Goal: Task Accomplishment & Management: Complete application form

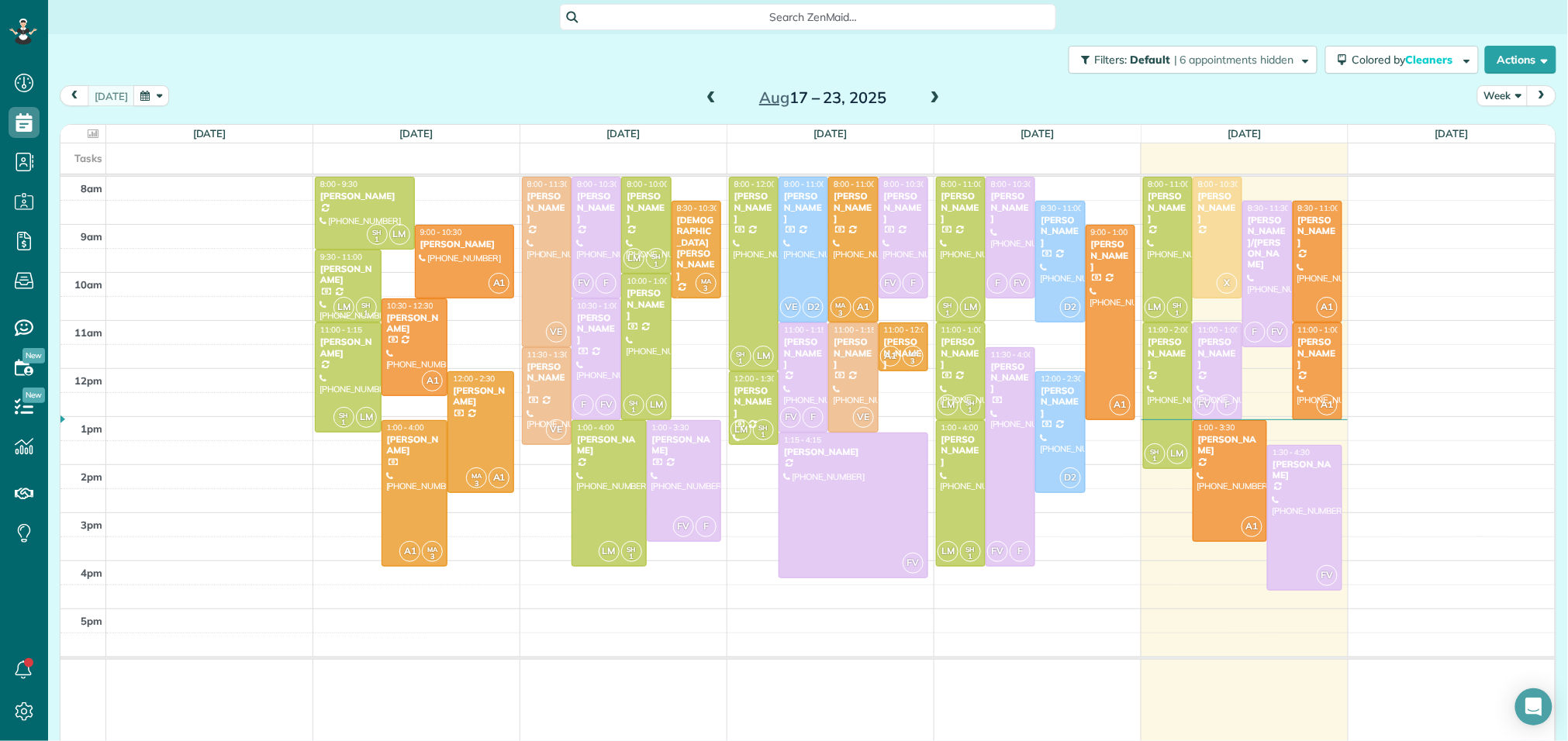
scroll to position [6, 6]
click at [939, 100] on span at bounding box center [935, 98] width 17 height 14
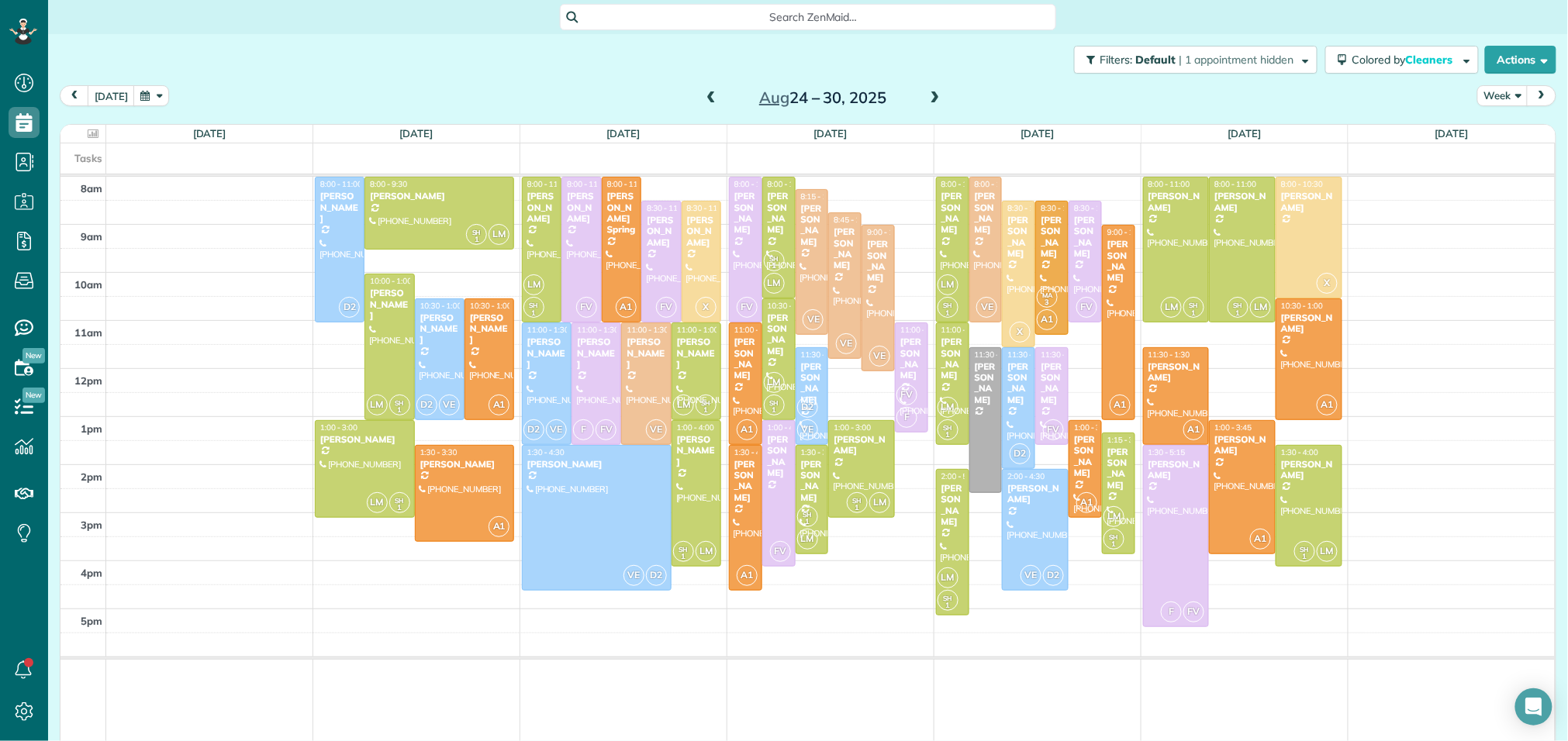
click at [939, 100] on span at bounding box center [935, 98] width 17 height 14
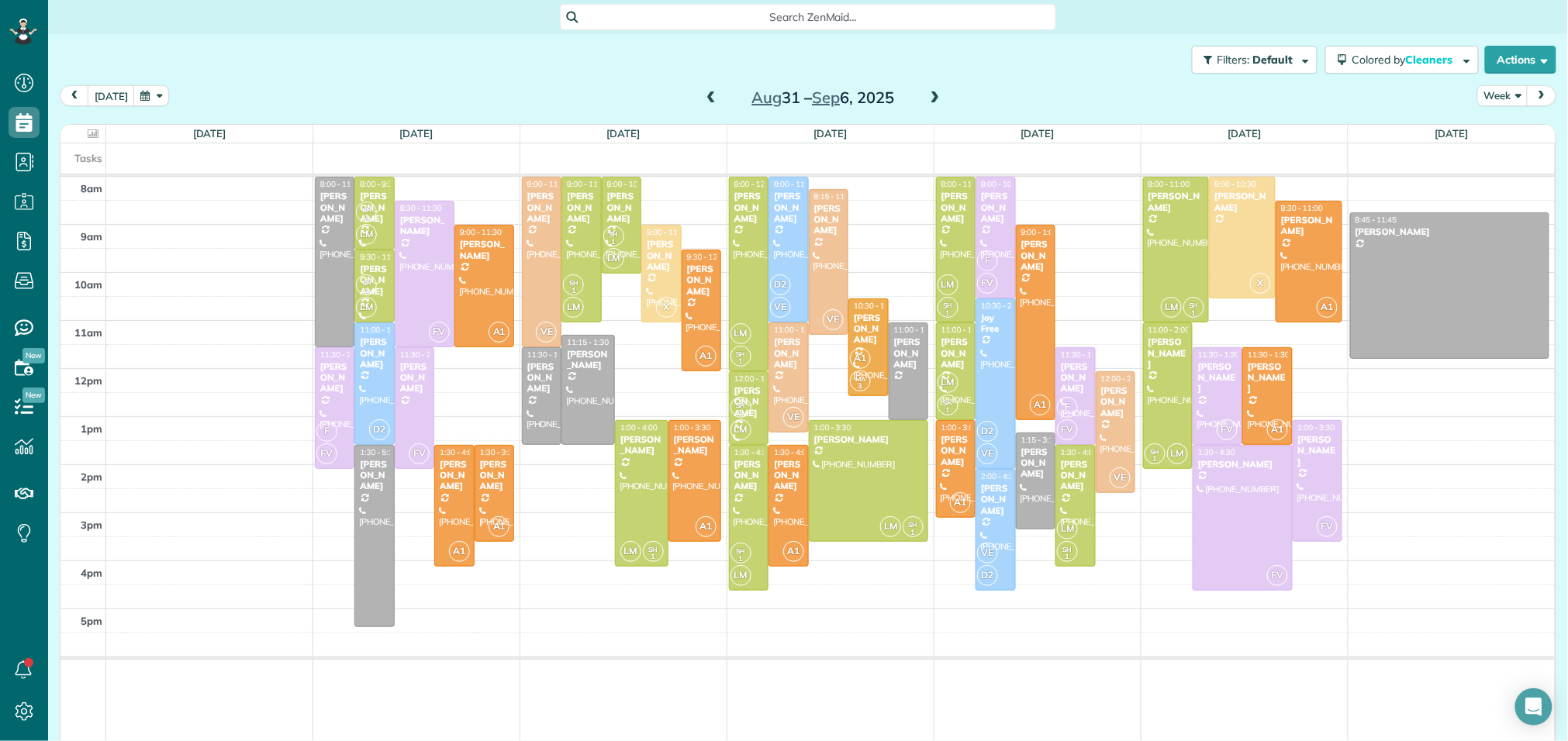
click at [707, 100] on span at bounding box center [711, 98] width 17 height 14
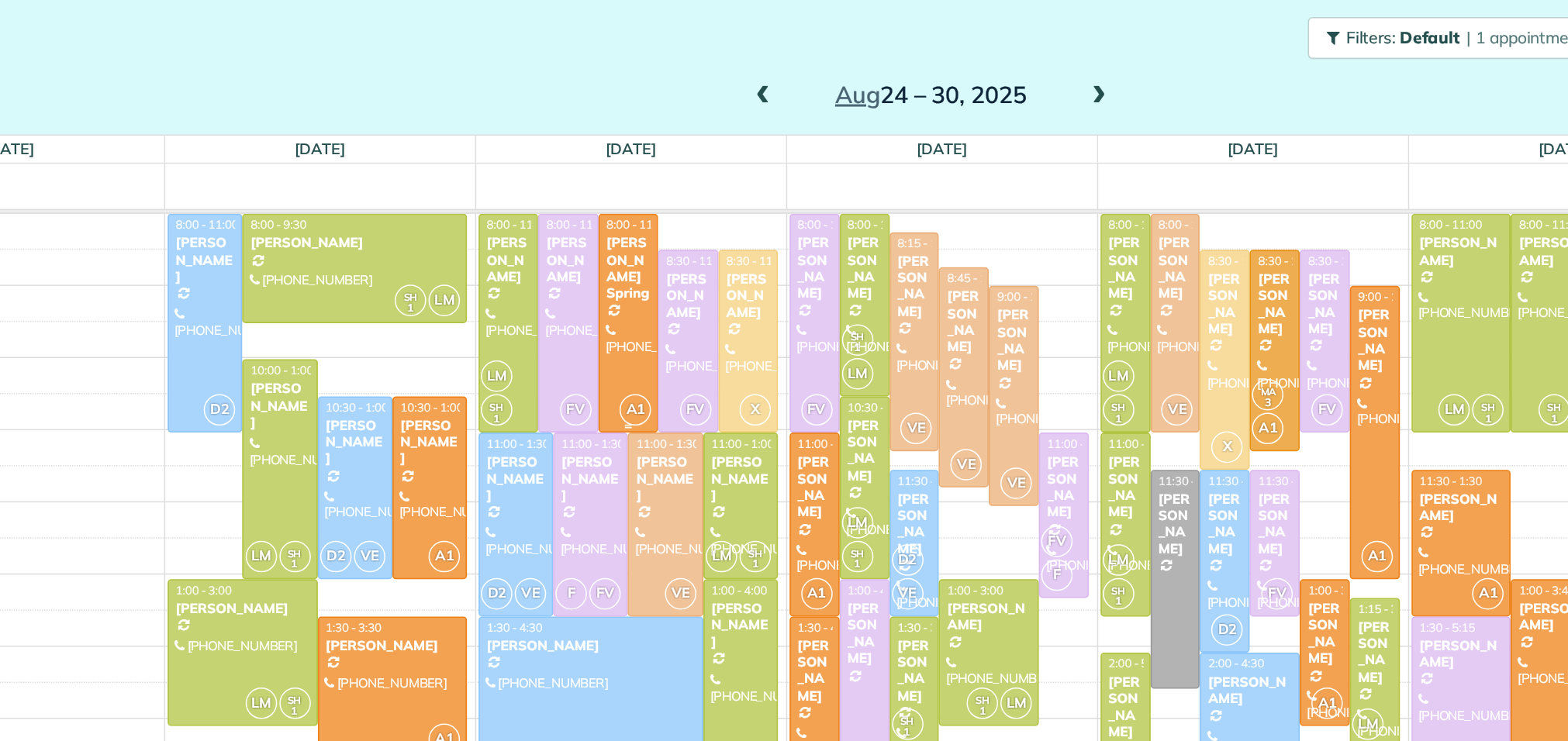
click at [633, 311] on span "A1" at bounding box center [626, 307] width 21 height 21
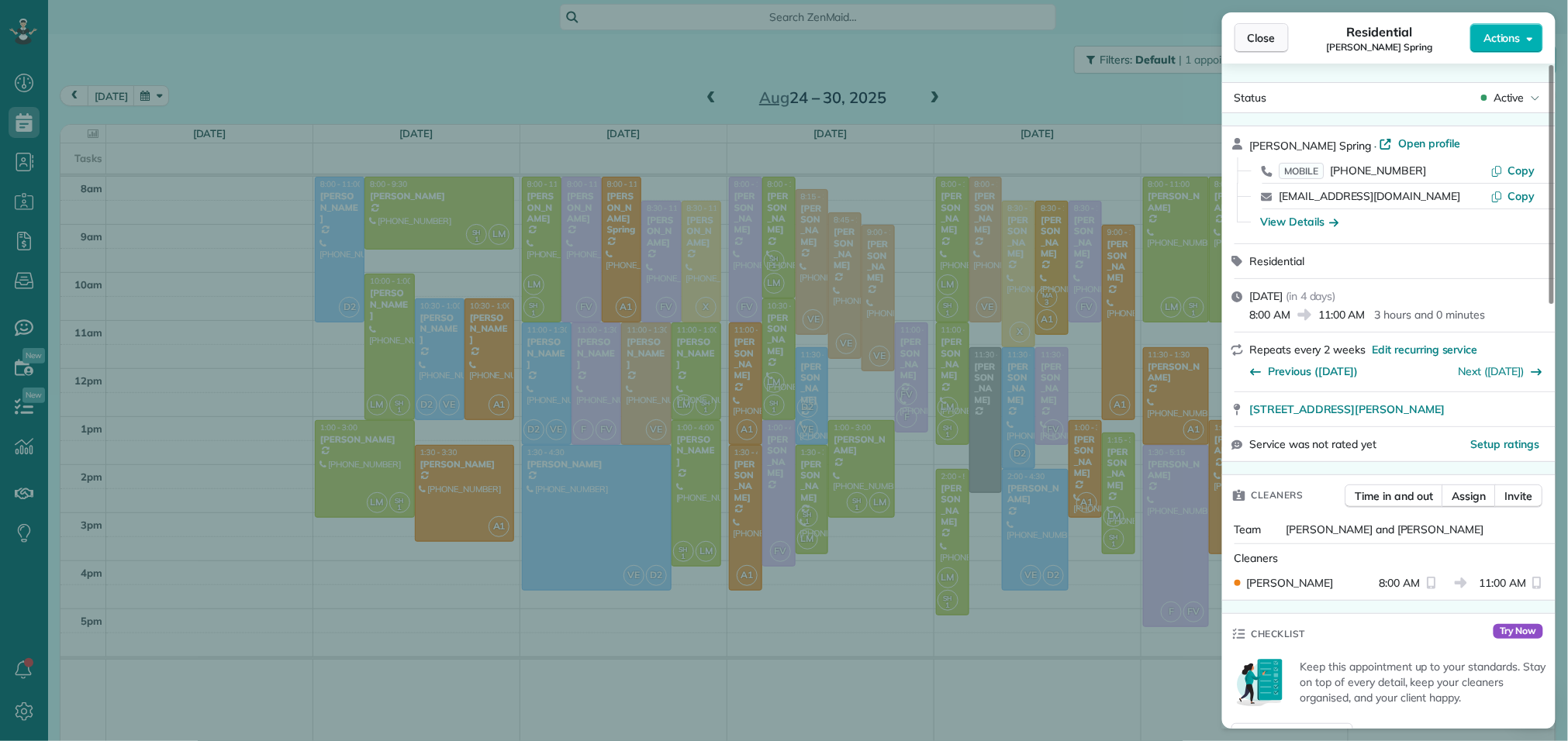
click at [1267, 37] on span "Close" at bounding box center [1262, 37] width 28 height 15
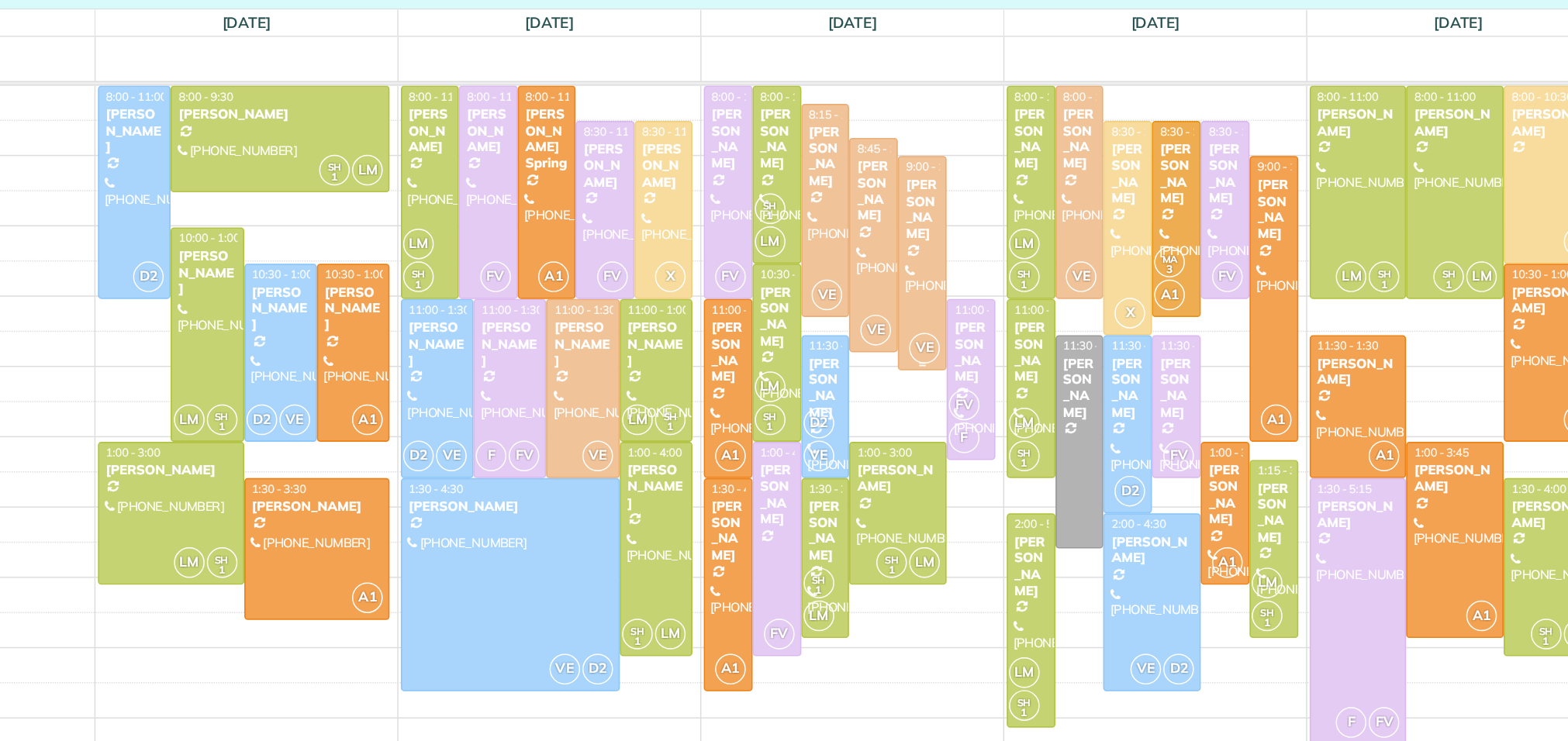
click at [880, 289] on div at bounding box center [878, 298] width 32 height 145
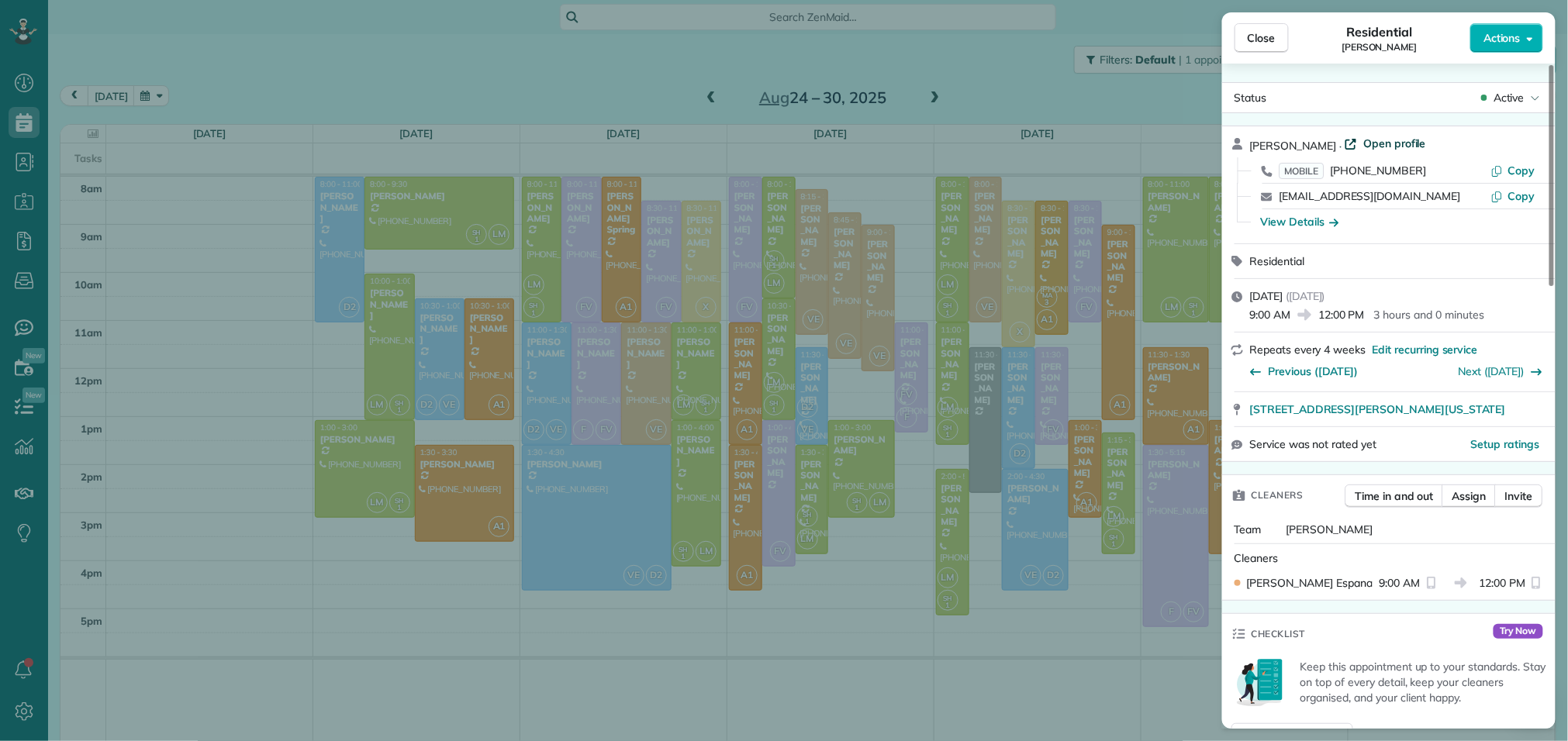
click at [1363, 142] on span "Open profile" at bounding box center [1394, 143] width 62 height 15
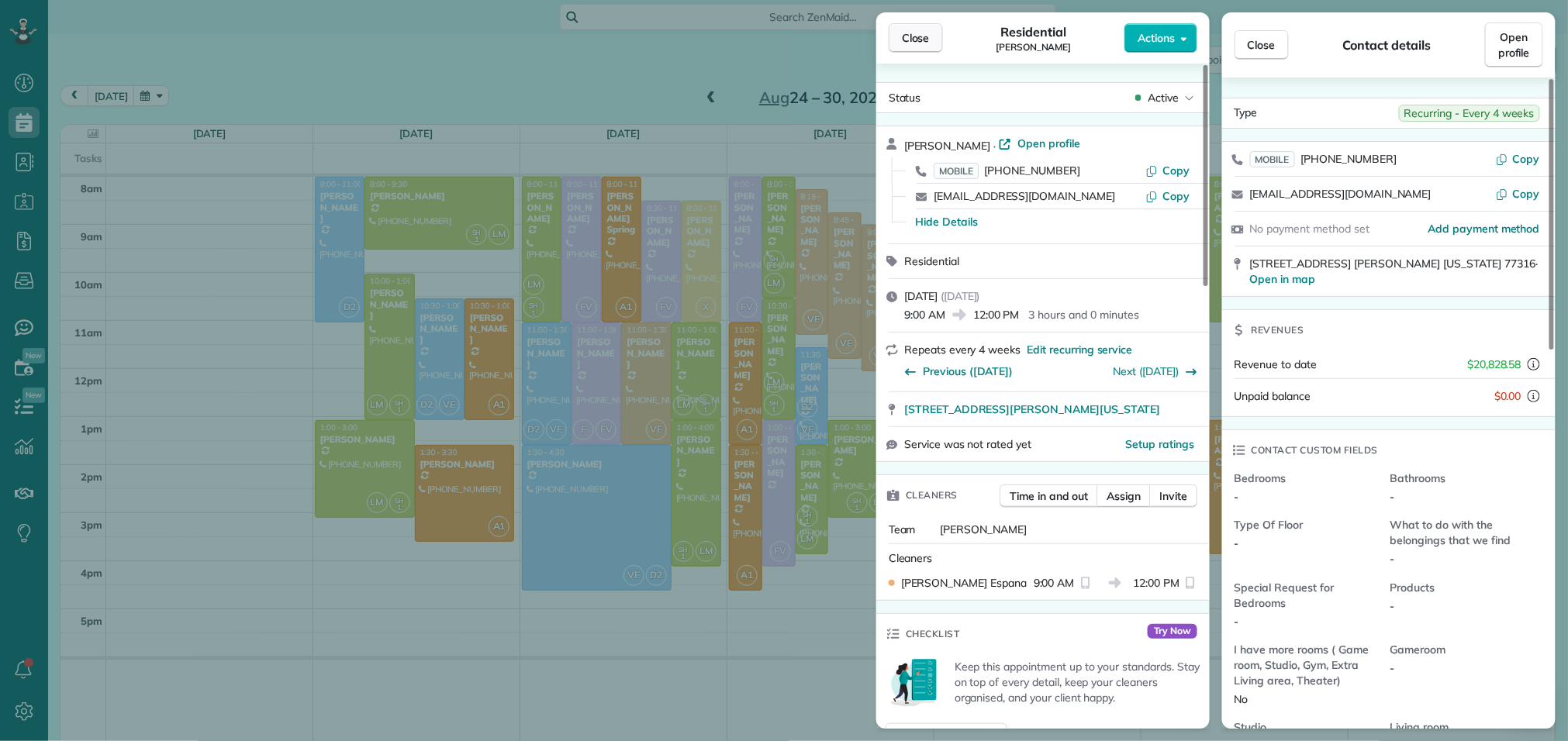
click at [933, 28] on button "Close" at bounding box center [916, 38] width 54 height 30
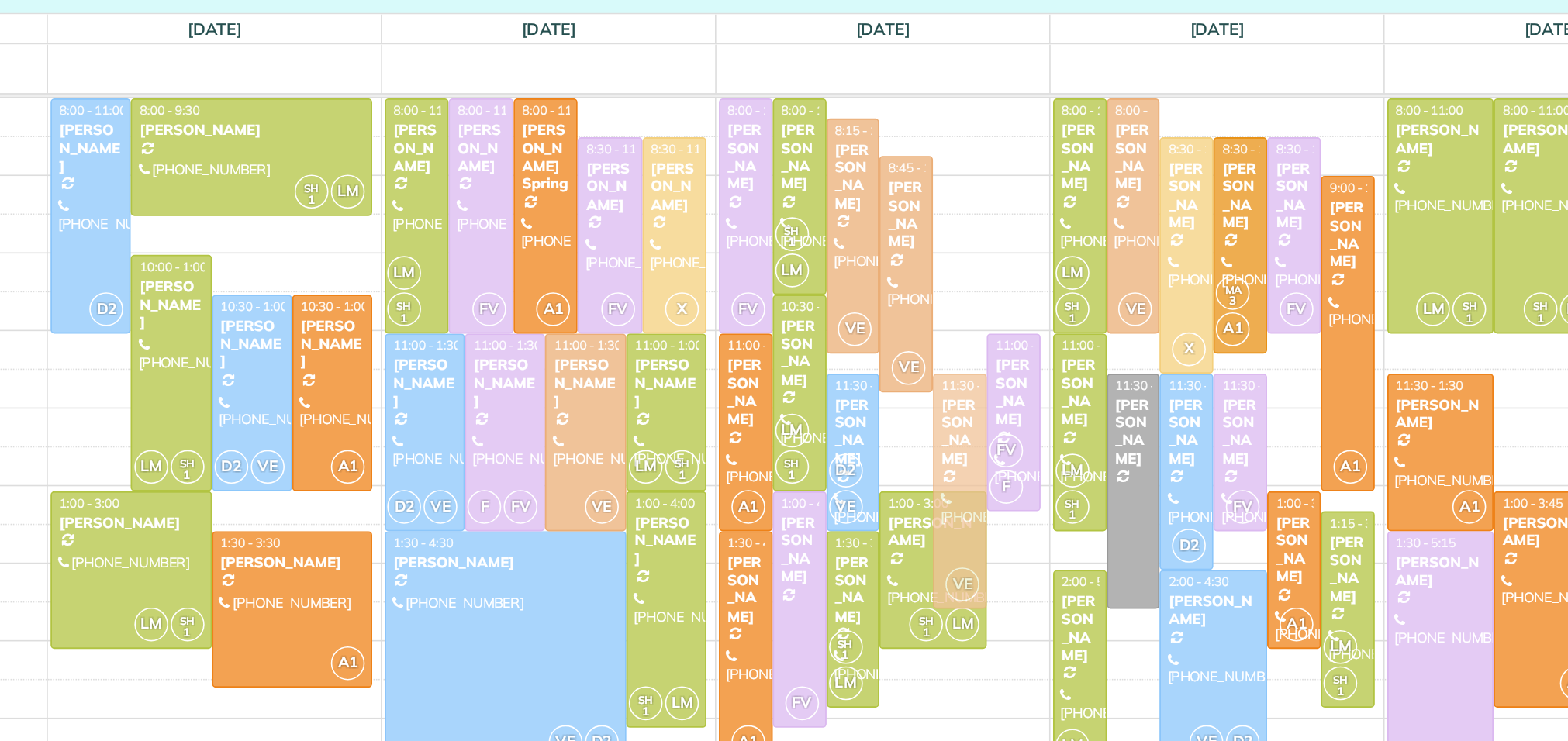
drag, startPoint x: 878, startPoint y: 274, endPoint x: 875, endPoint y: 393, distance: 119.0
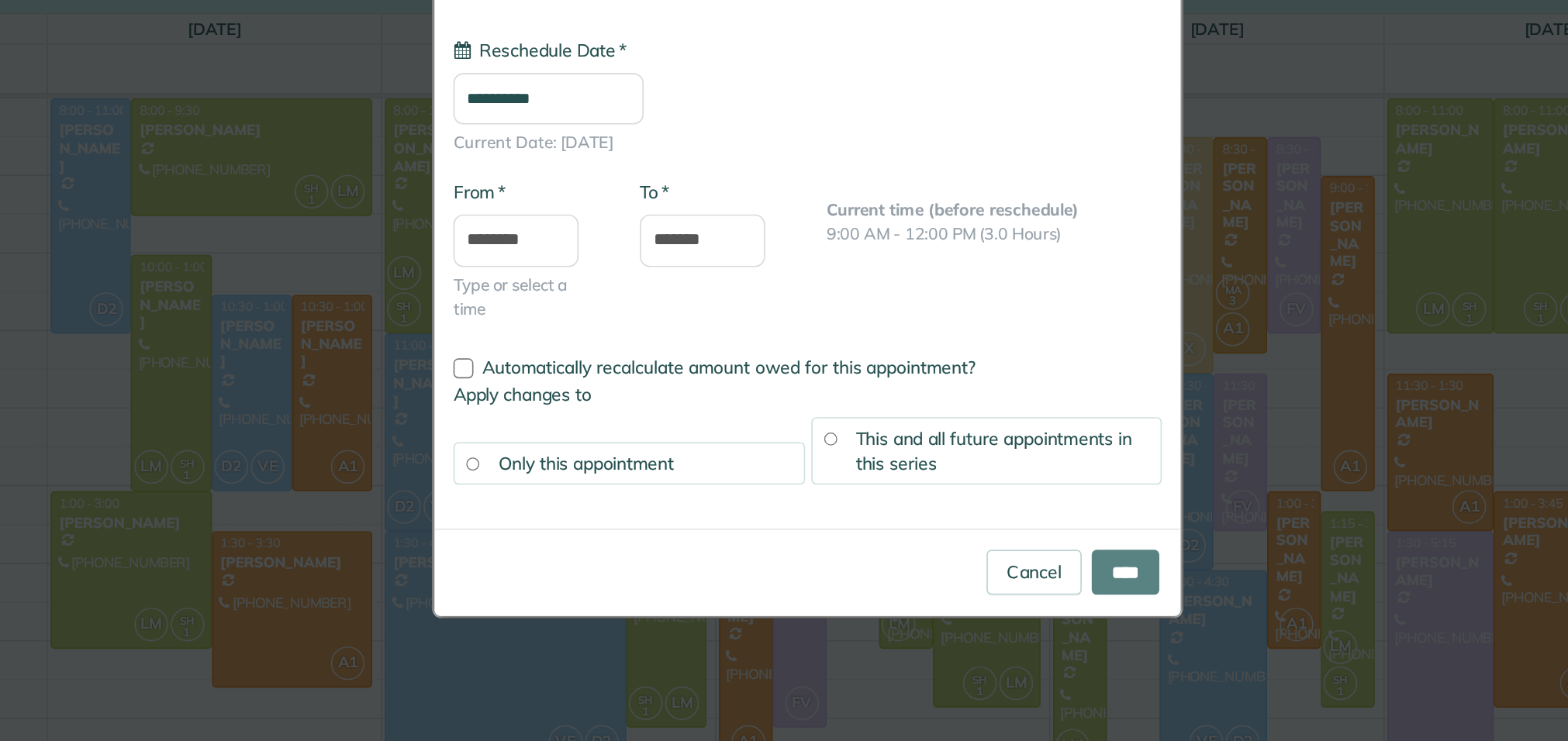
type input "**********"
click at [745, 408] on div "Only this appointment" at bounding box center [674, 403] width 218 height 26
click at [827, 398] on span "This and all future appointments in this series" at bounding box center [900, 395] width 171 height 30
click at [972, 468] on input "****" at bounding box center [981, 470] width 42 height 28
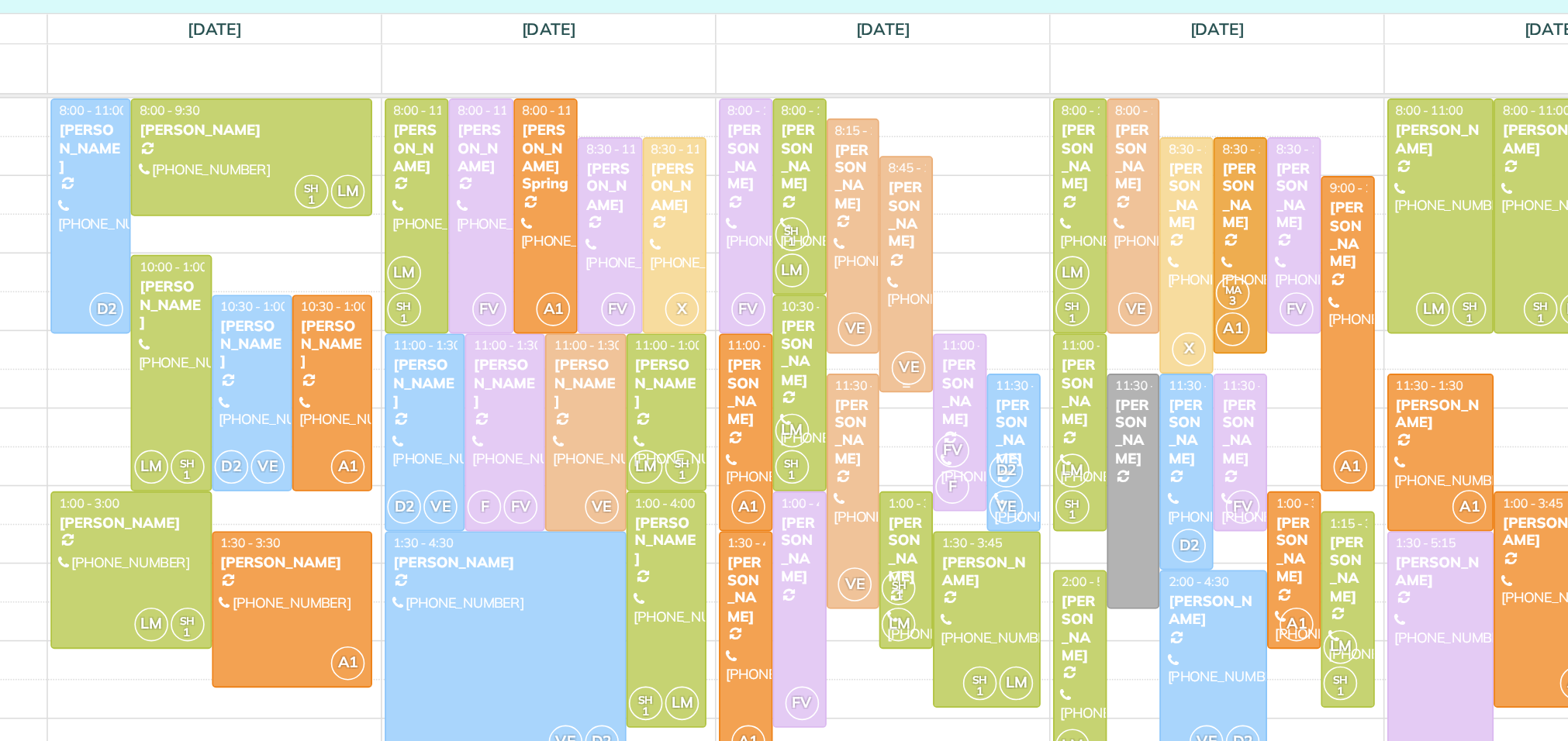
click at [850, 269] on div "[PERSON_NAME]" at bounding box center [845, 249] width 24 height 45
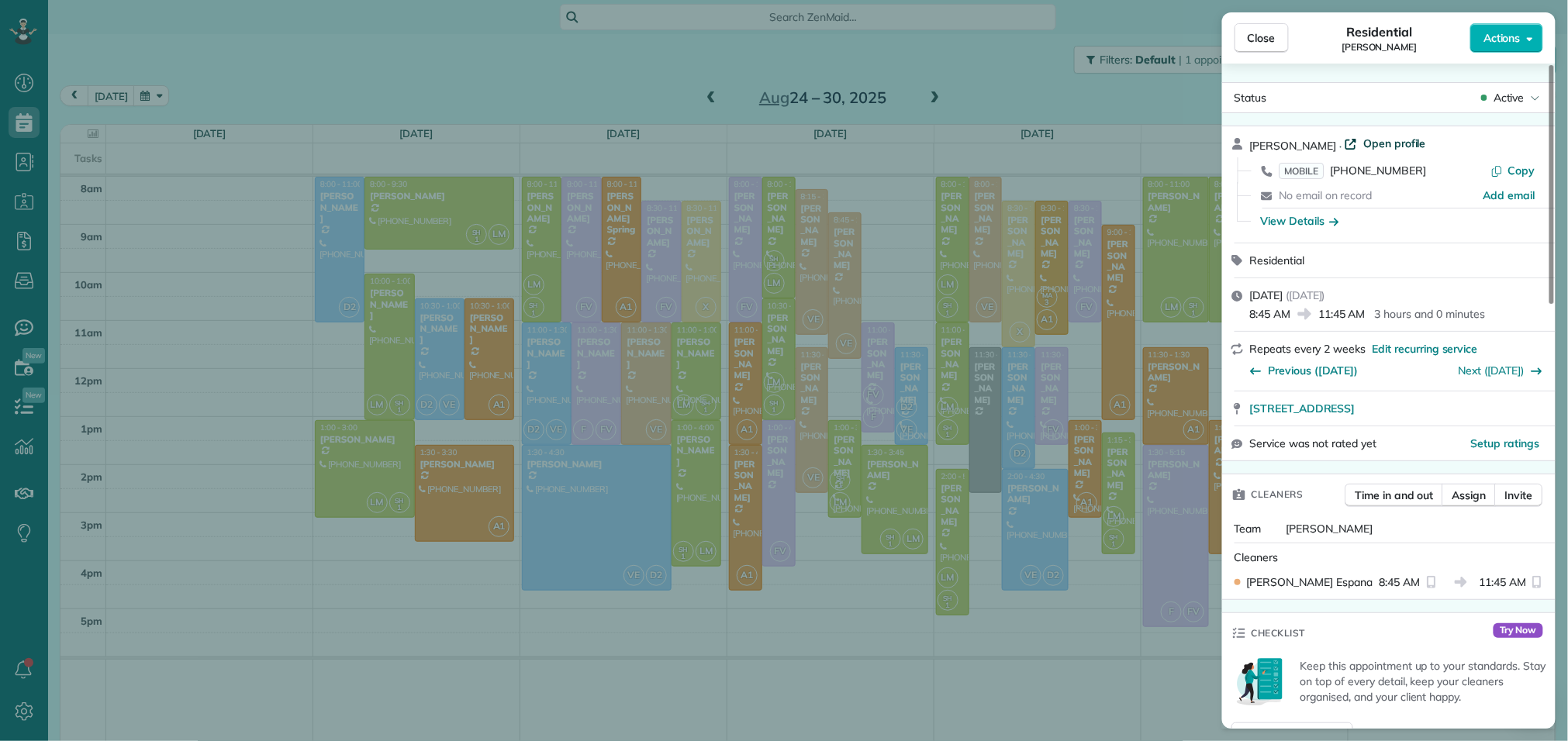
click at [1390, 145] on span "Open profile" at bounding box center [1394, 143] width 62 height 15
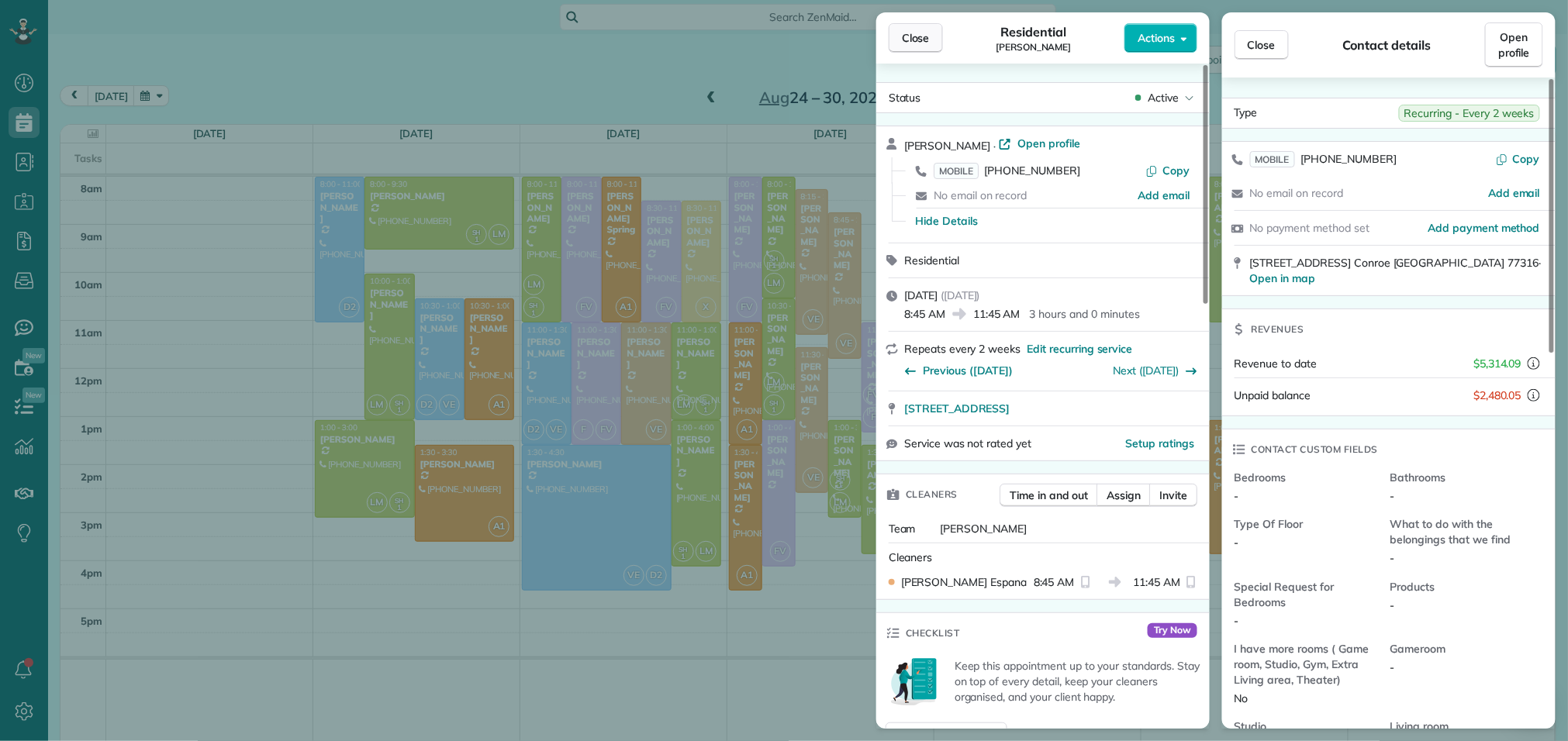
click at [910, 28] on button "Close" at bounding box center [916, 38] width 54 height 30
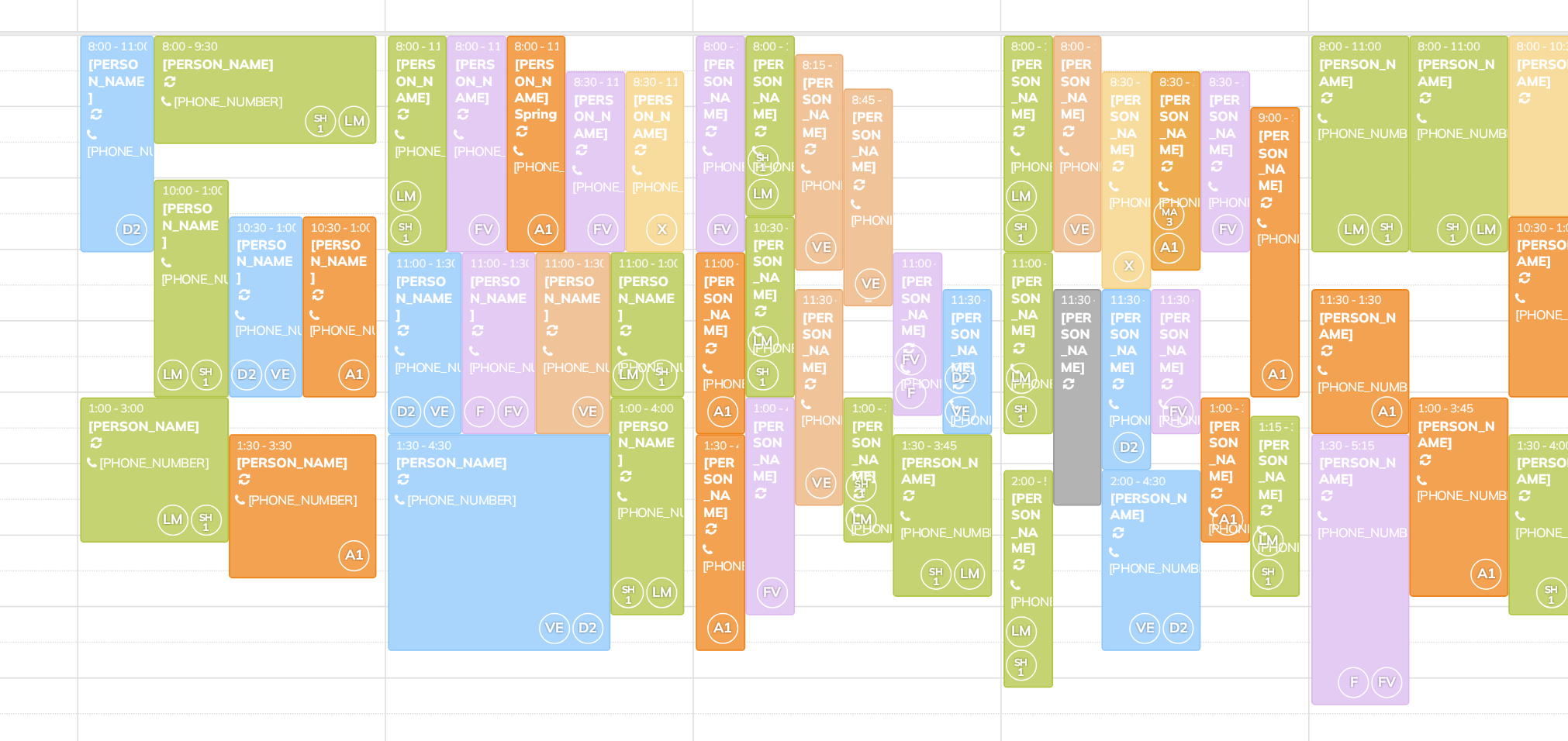
click at [845, 259] on div "Jawan Brouillette" at bounding box center [845, 249] width 24 height 45
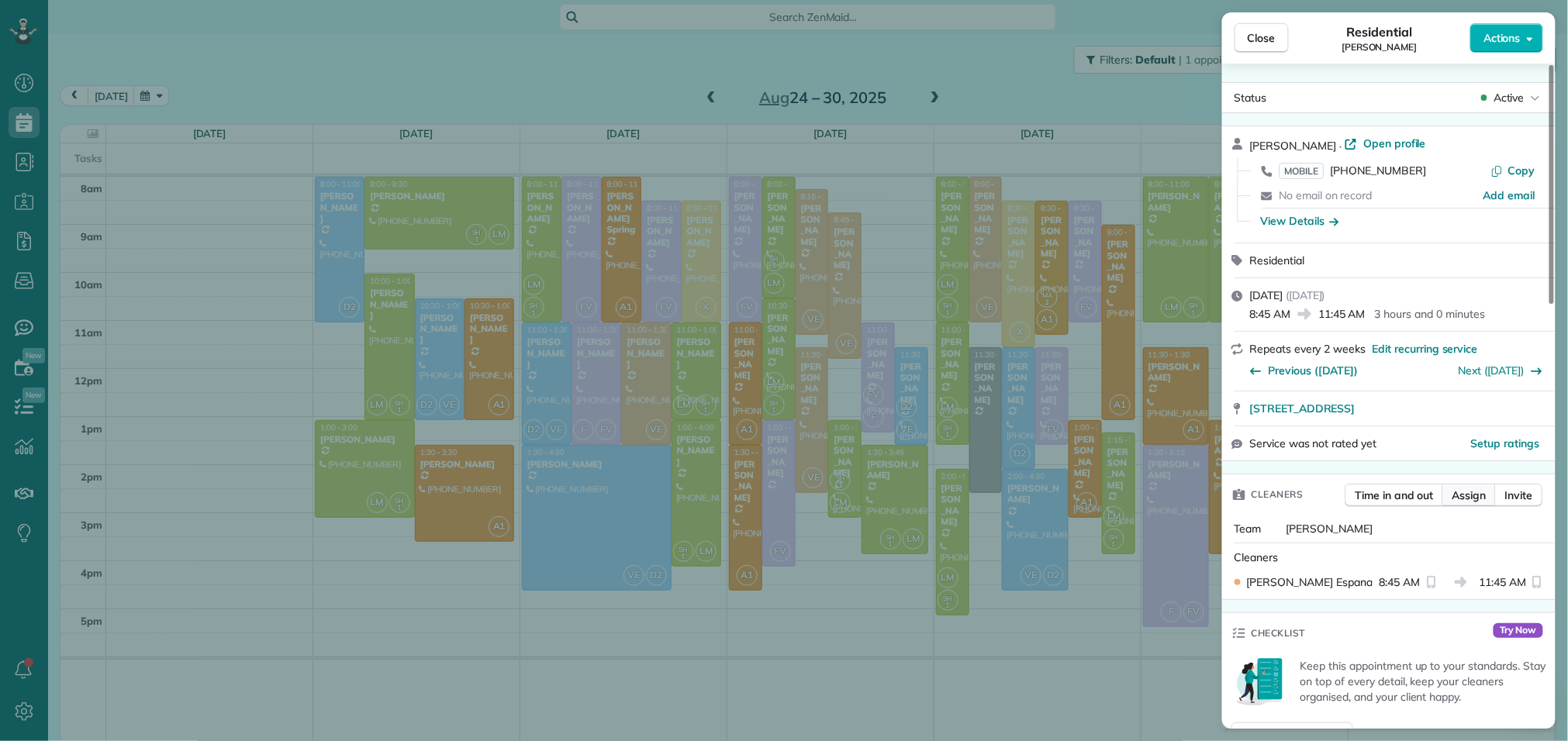
click at [1477, 500] on span "Assign" at bounding box center [1470, 495] width 34 height 15
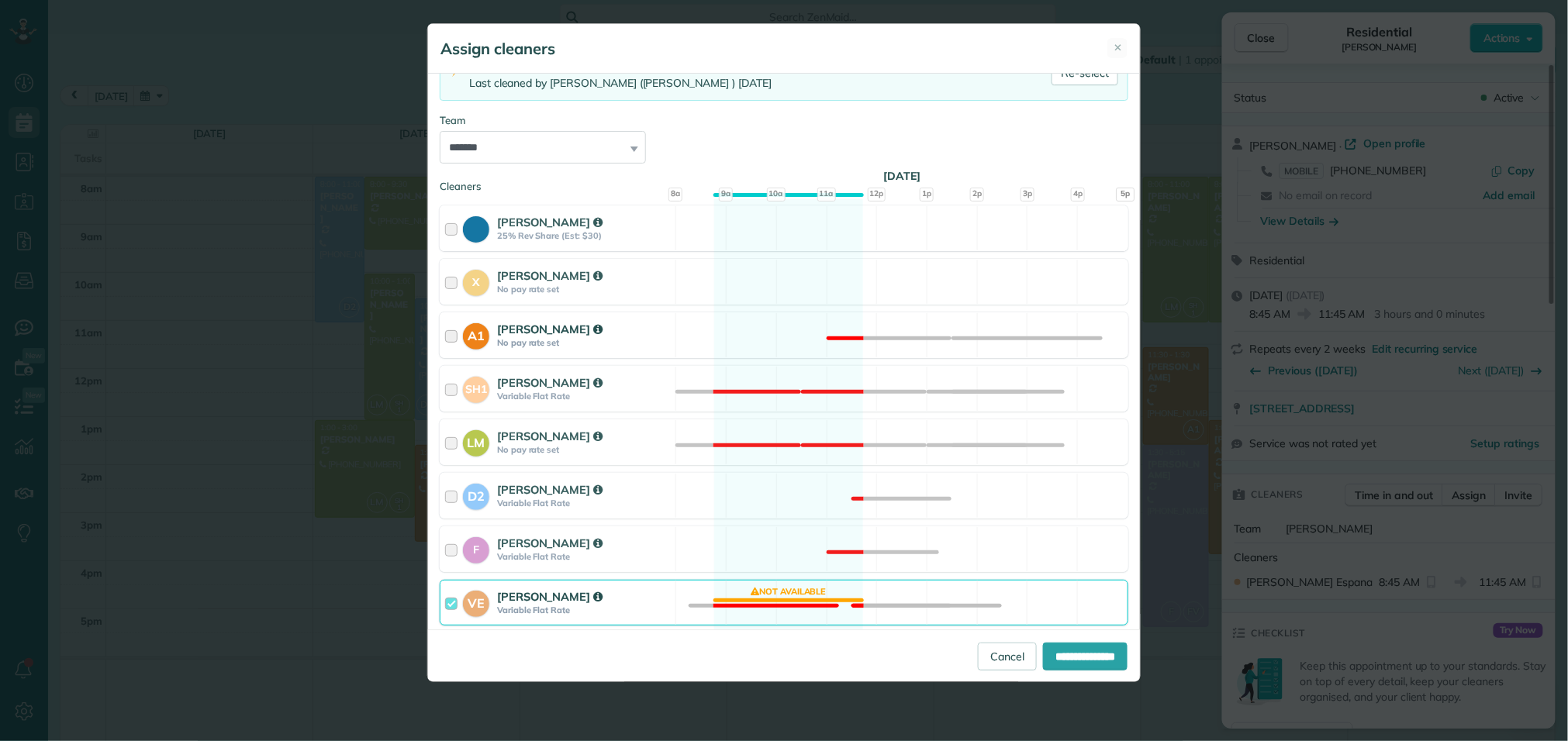
scroll to position [138, 0]
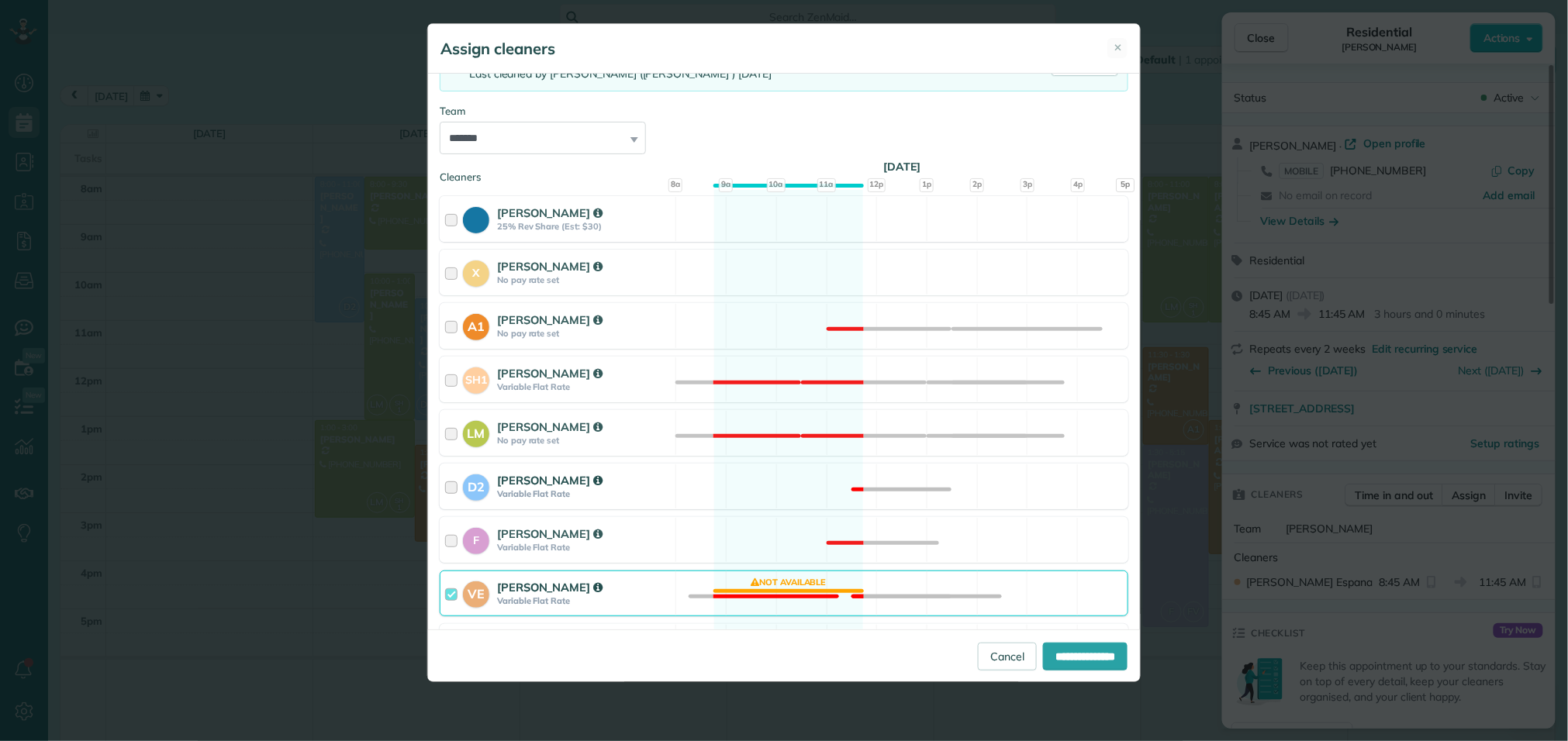
click at [464, 496] on strong "D2" at bounding box center [476, 485] width 26 height 22
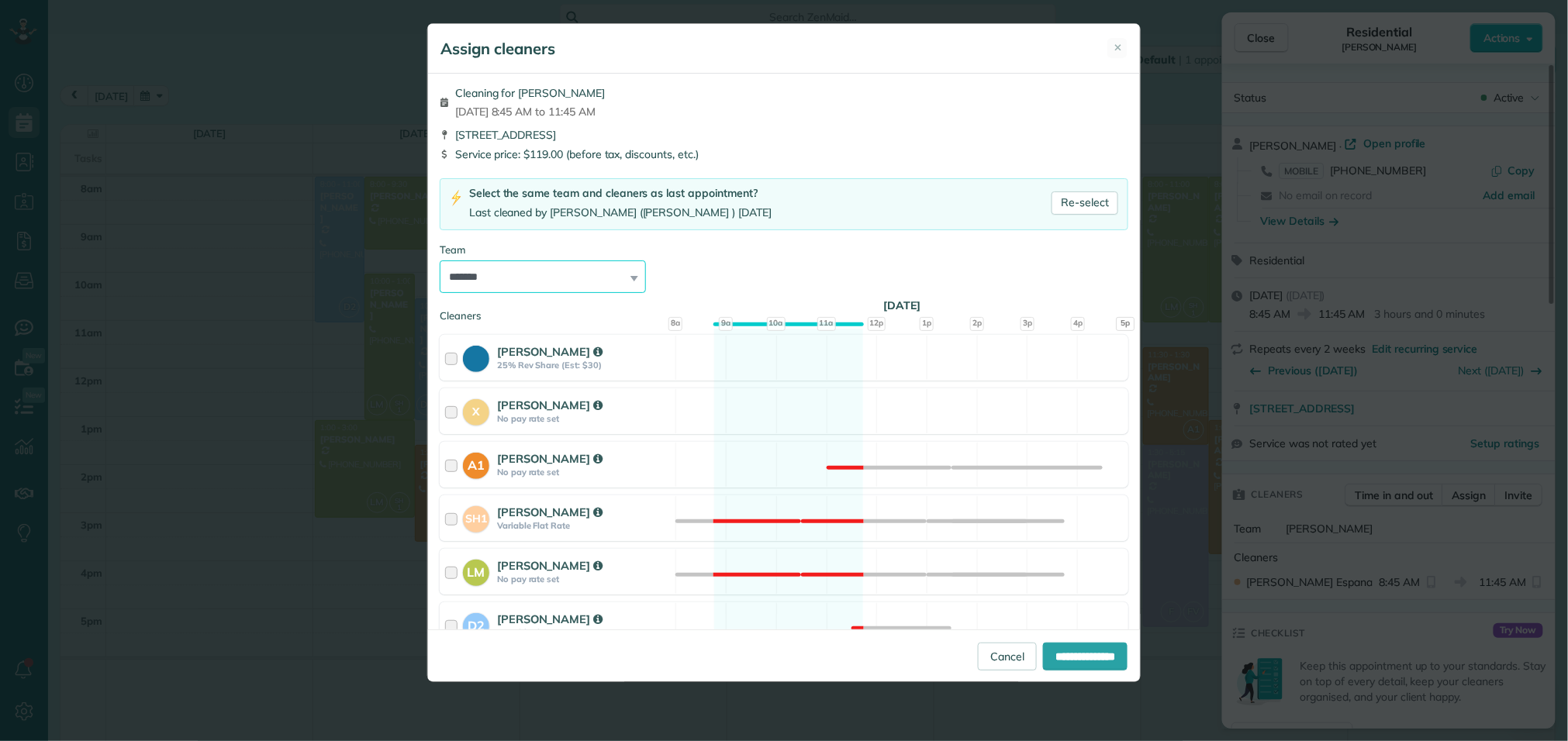
click at [536, 286] on select "**********" at bounding box center [543, 277] width 206 height 33
select select "****"
click at [440, 261] on select "**********" at bounding box center [543, 277] width 206 height 33
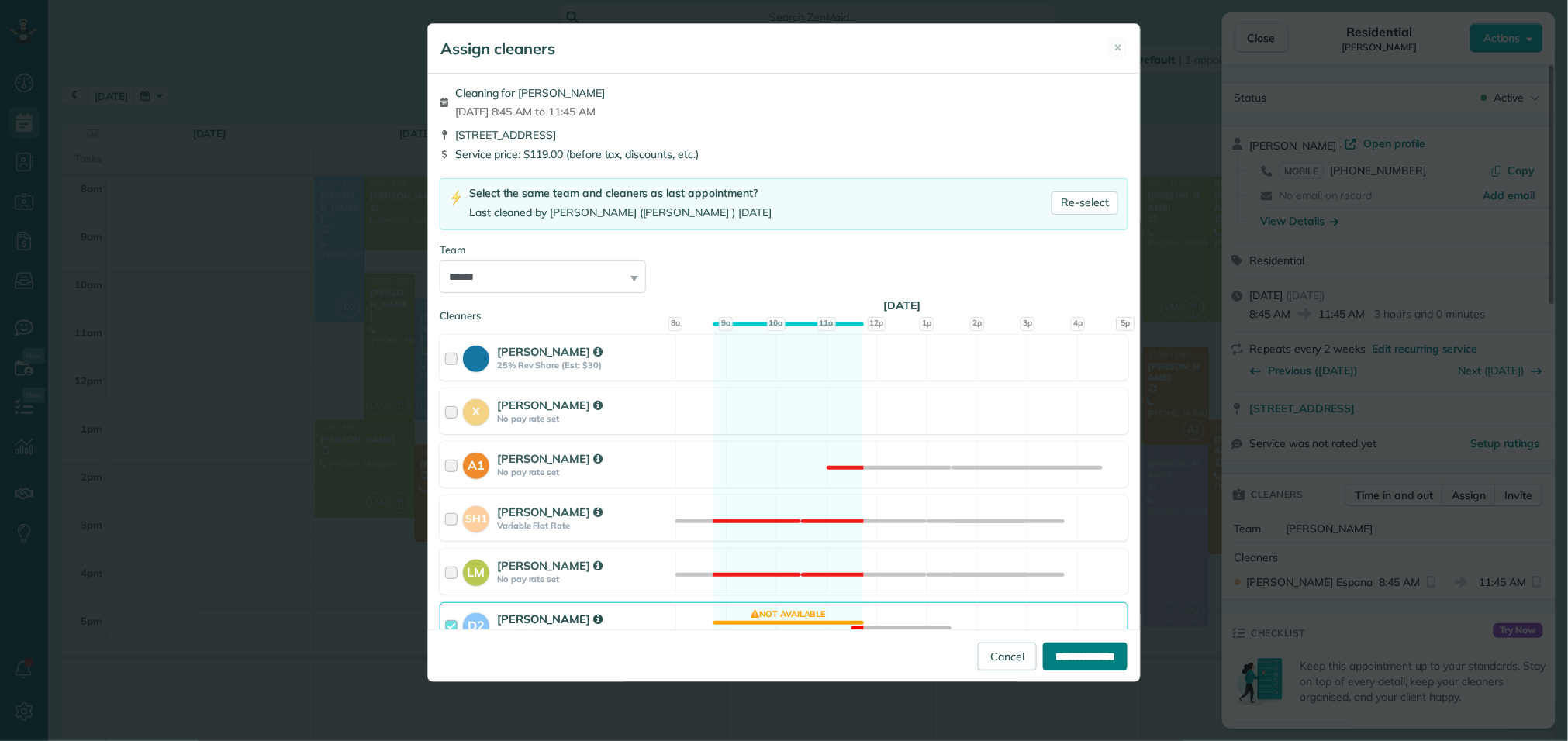
click at [1076, 657] on input "**********" at bounding box center [1085, 656] width 84 height 28
type input "**********"
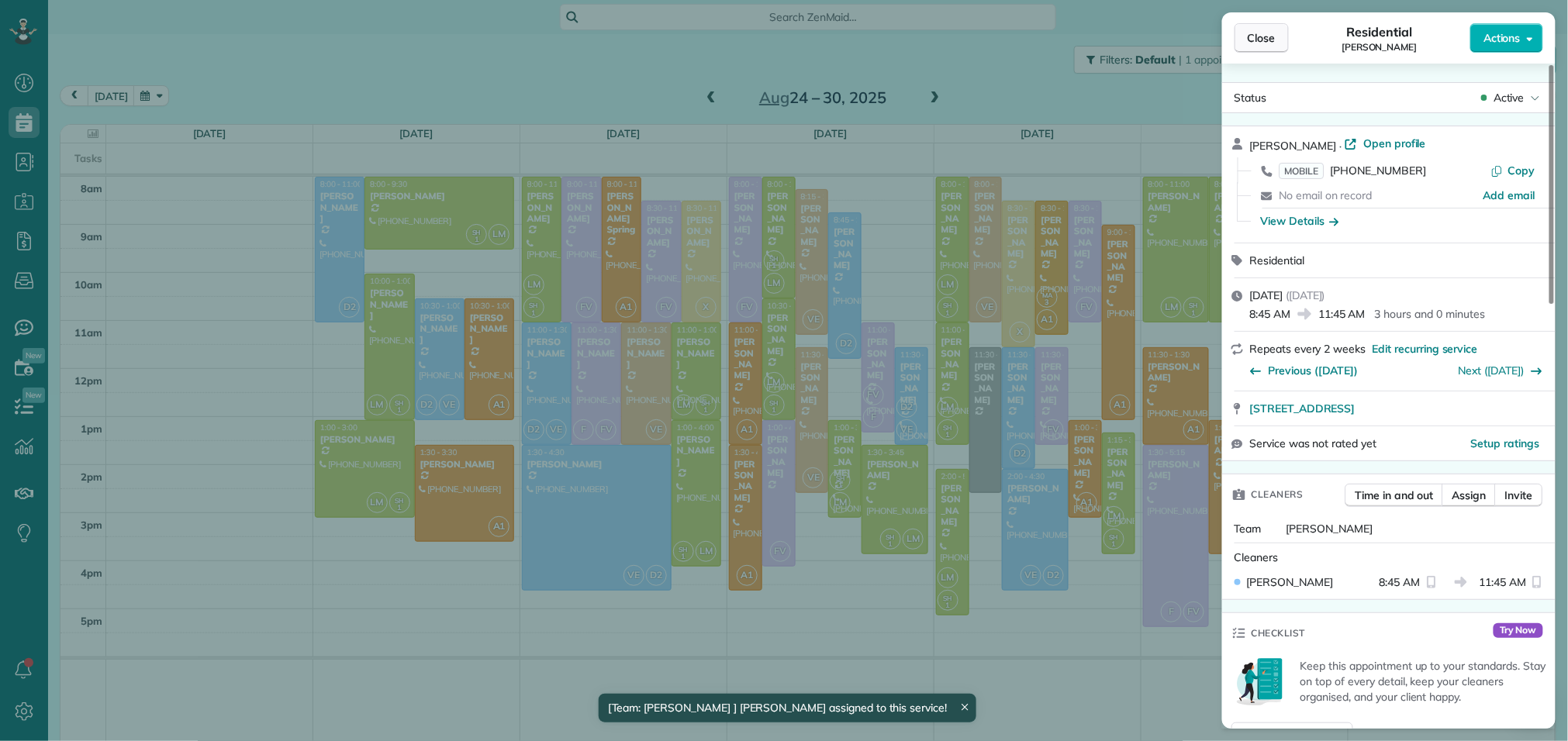
click at [1268, 38] on span "Close" at bounding box center [1262, 37] width 28 height 15
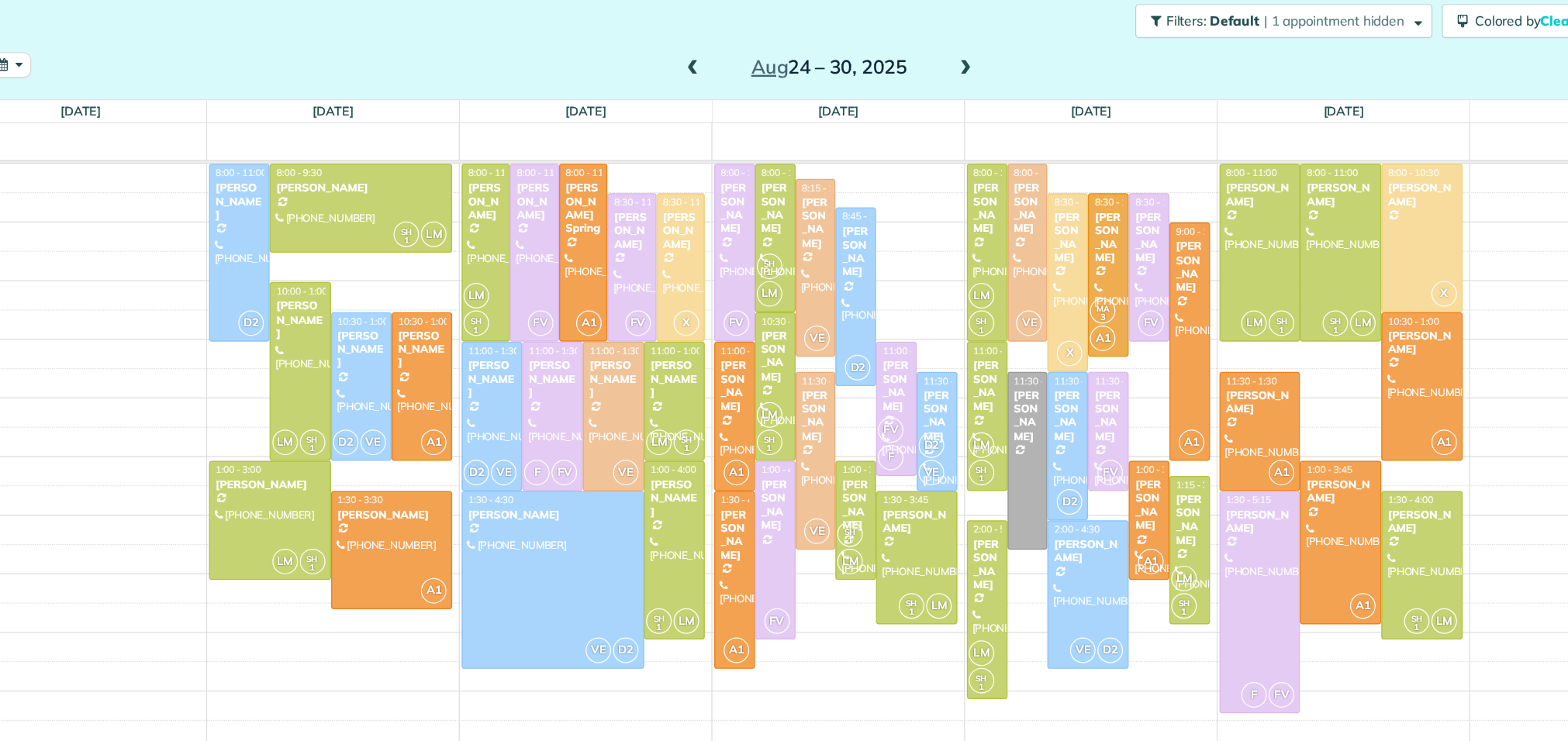
scroll to position [20, 0]
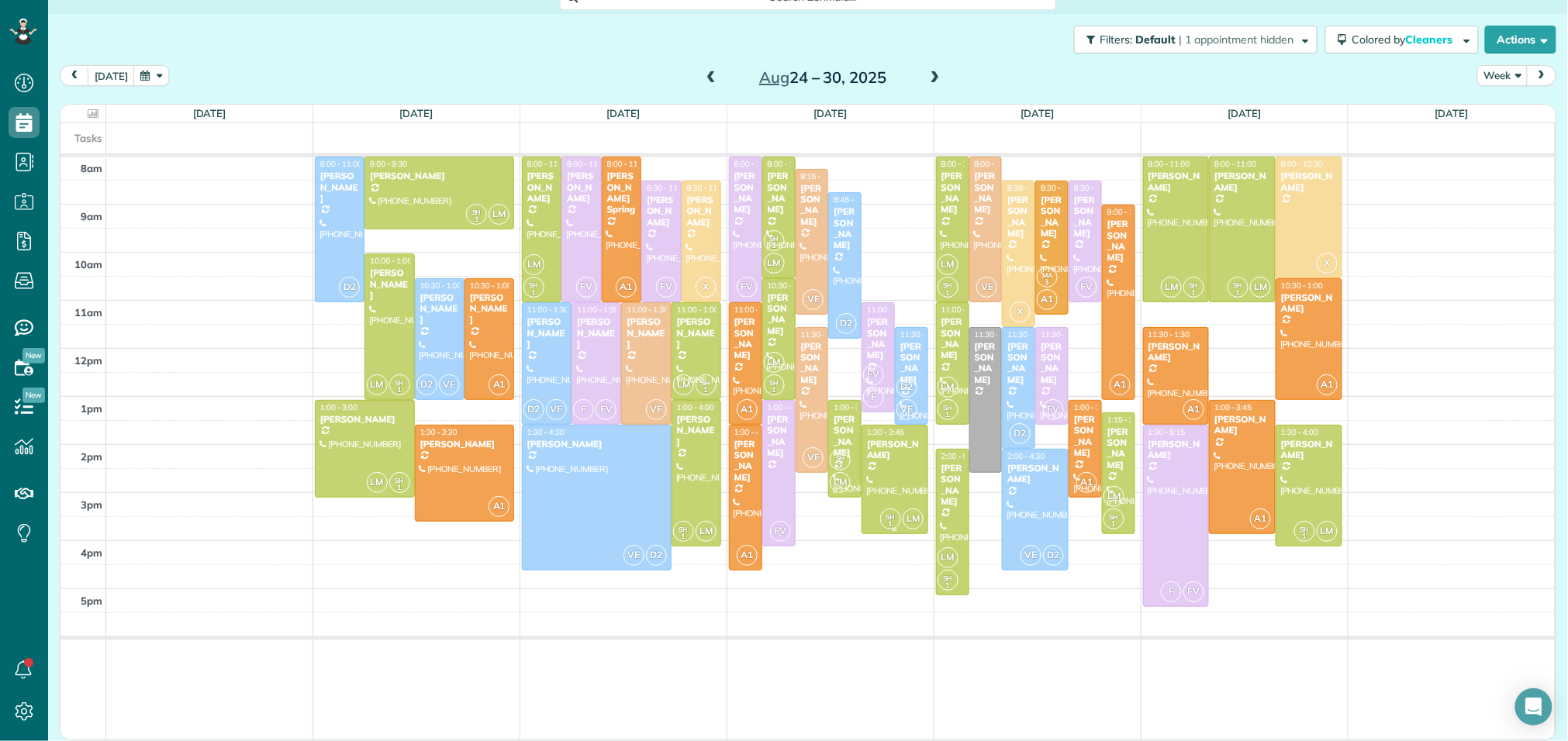
click at [908, 440] on div "Gail Hunter" at bounding box center [894, 450] width 57 height 23
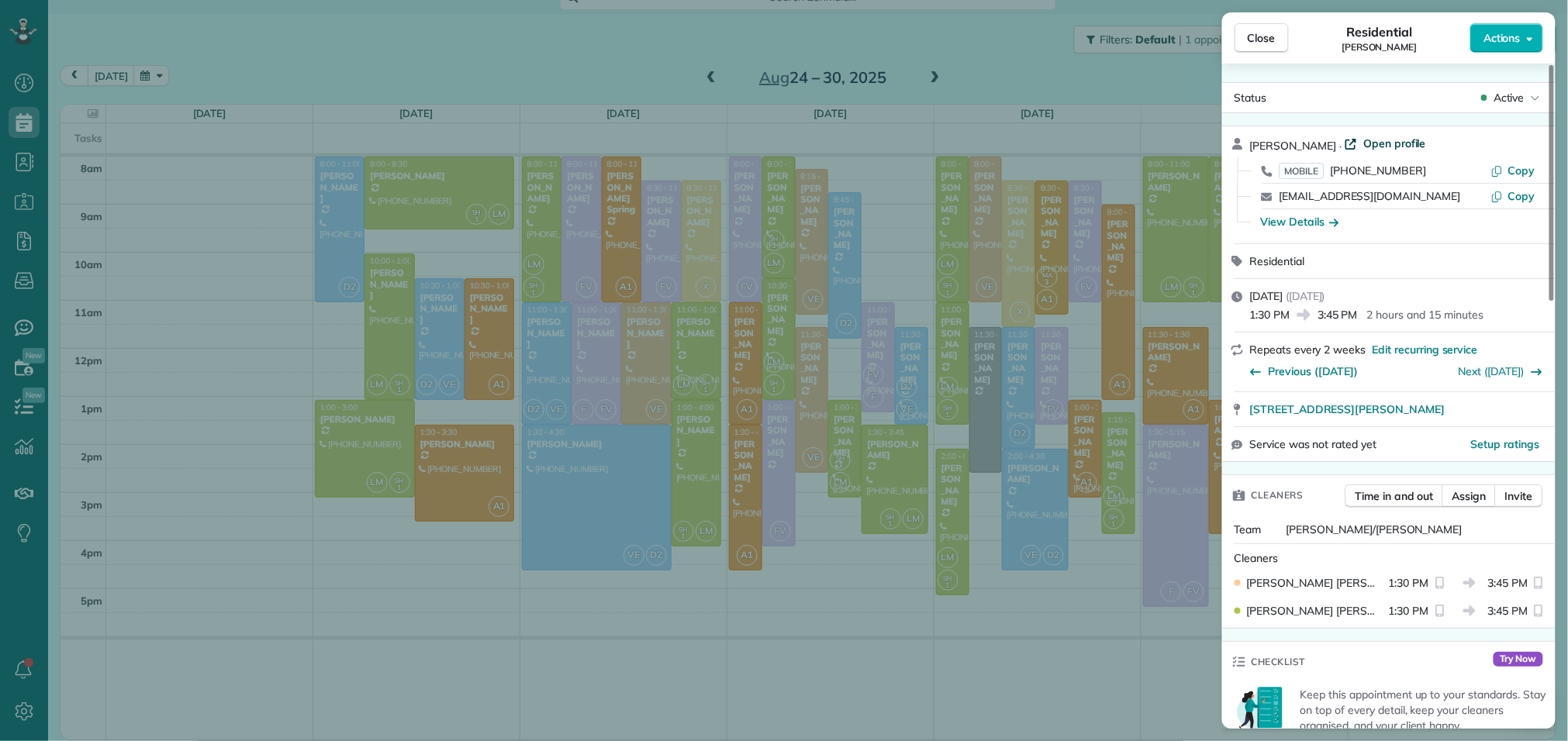
click at [1372, 144] on span "Open profile" at bounding box center [1394, 143] width 62 height 15
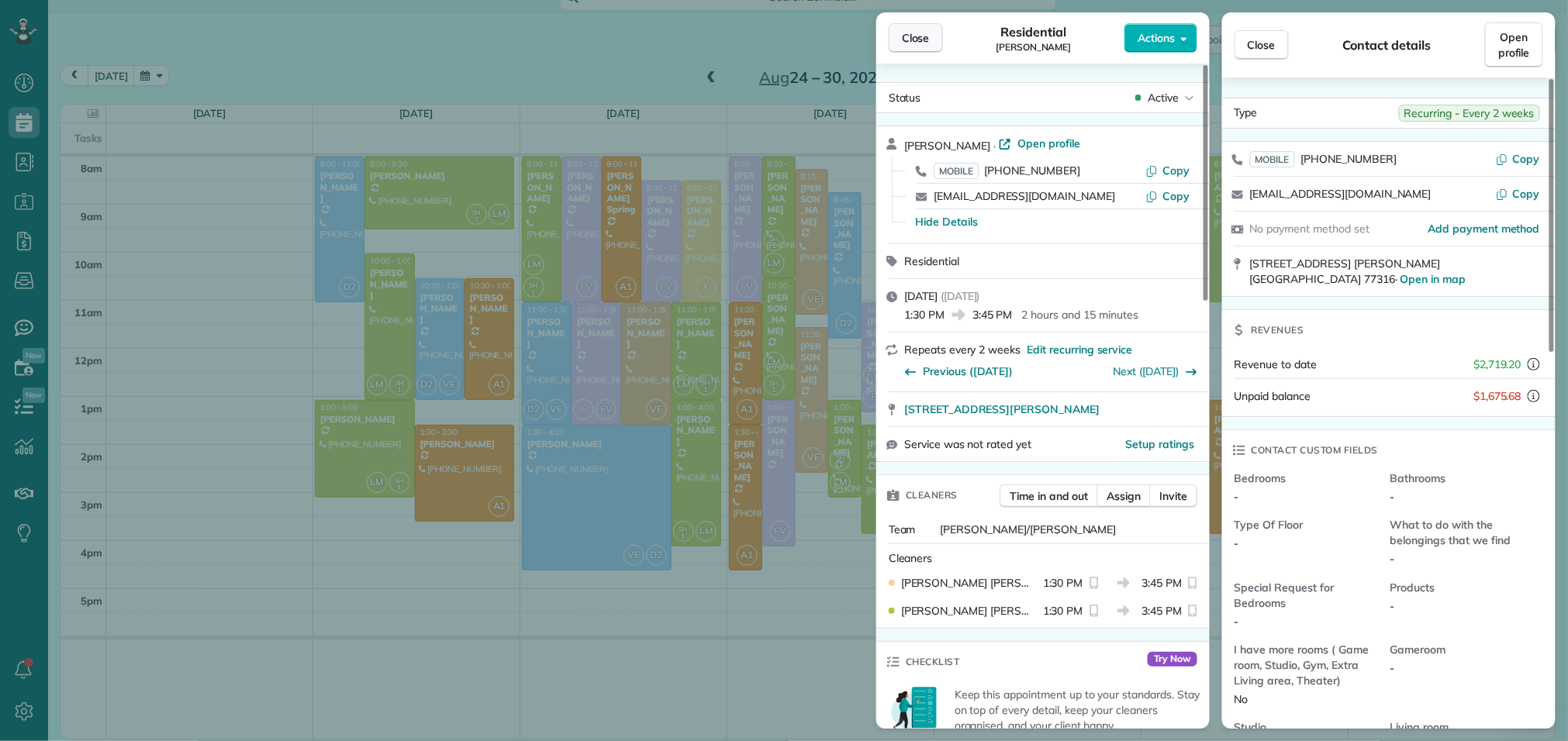
click at [933, 46] on button "Close" at bounding box center [916, 38] width 54 height 30
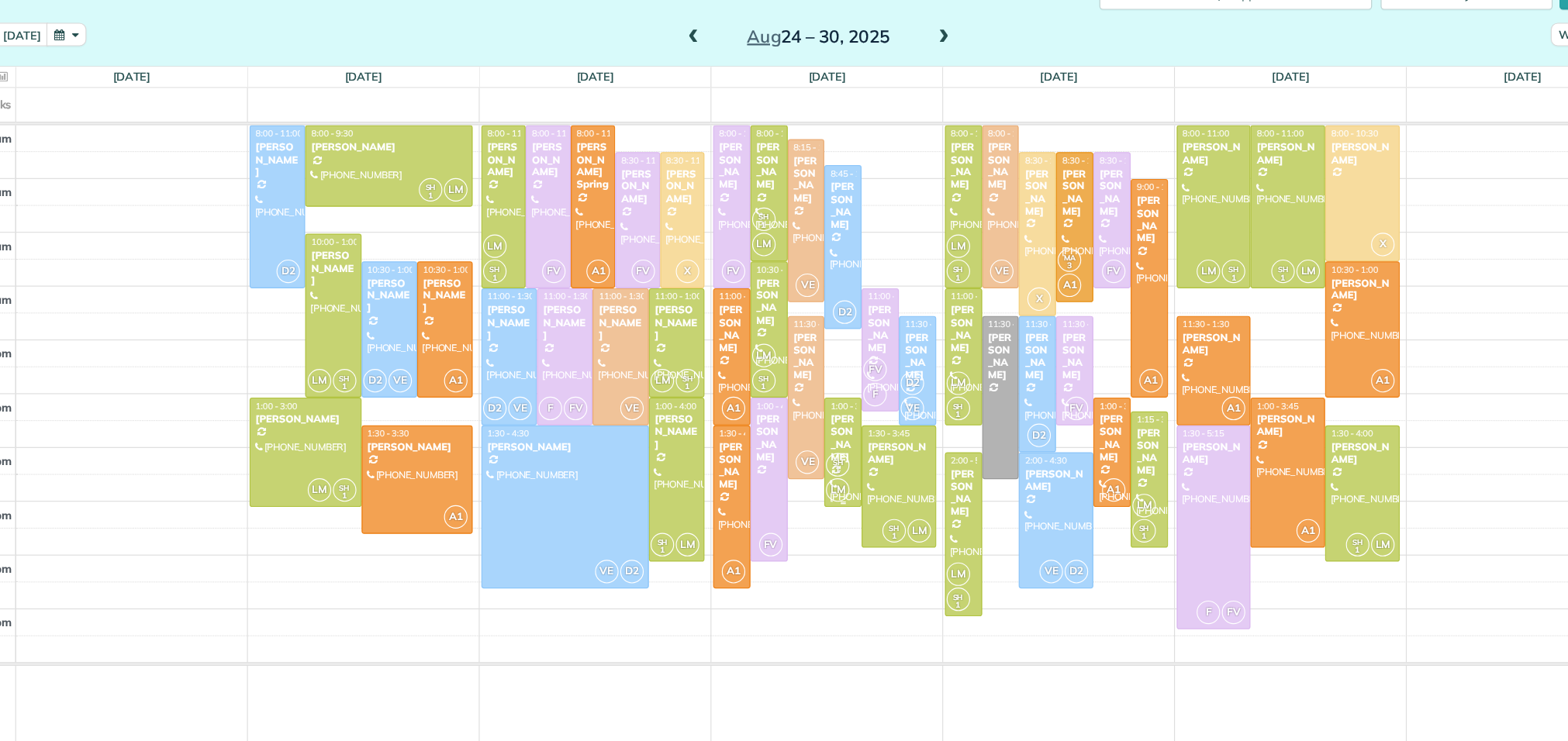
click at [837, 423] on div "Kim Philippi" at bounding box center [845, 437] width 24 height 45
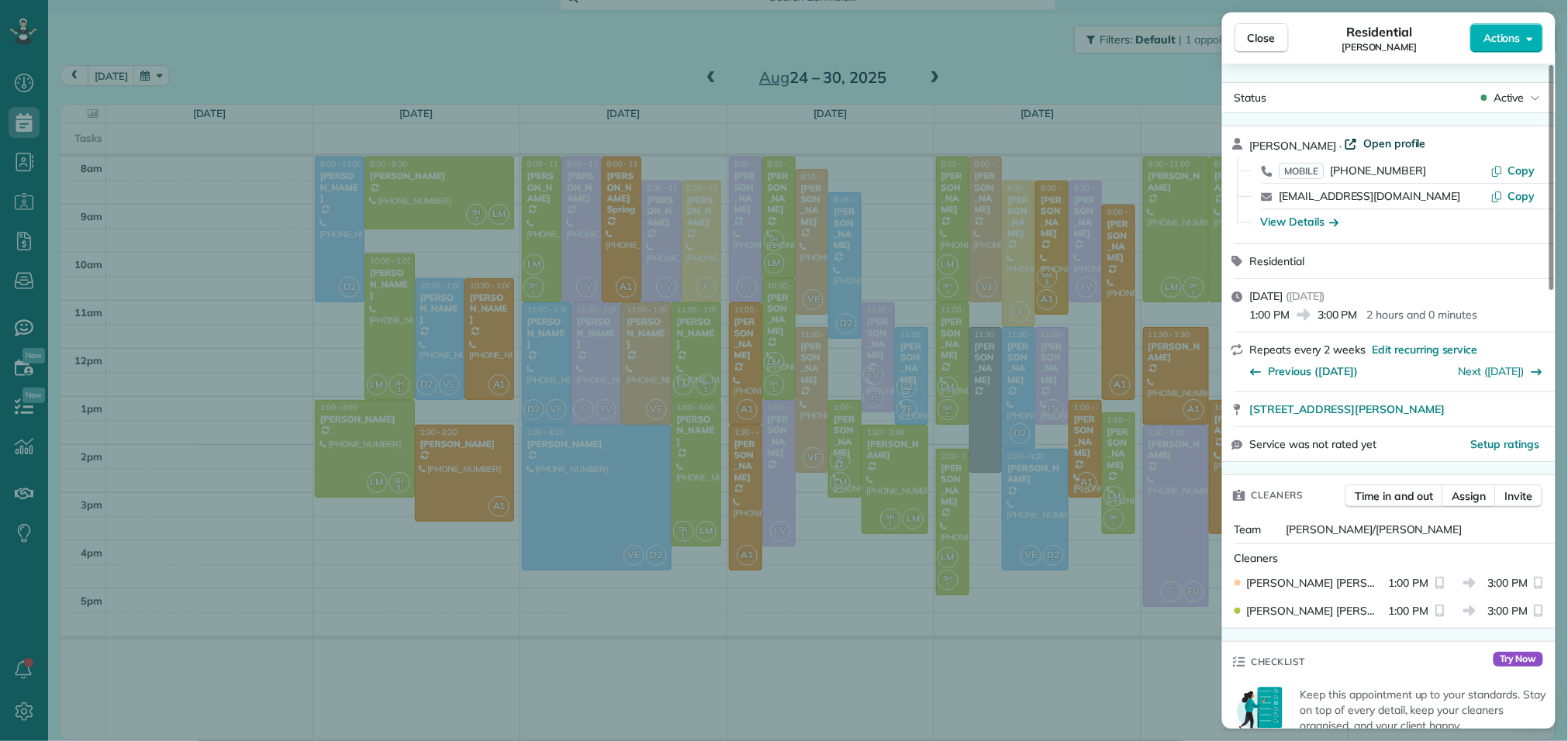
click at [1373, 142] on span "Open profile" at bounding box center [1394, 143] width 62 height 15
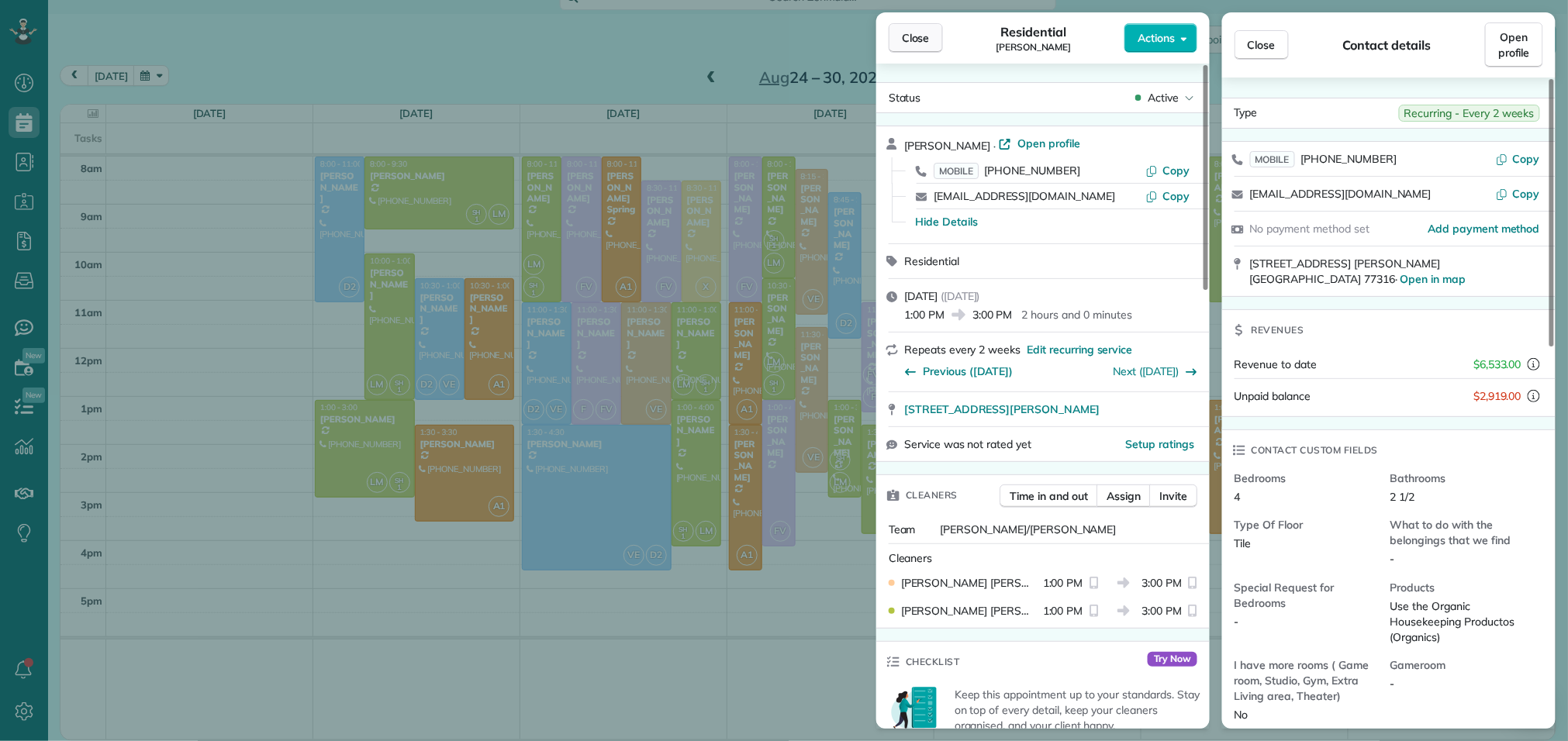
click at [902, 43] on button "Close" at bounding box center [916, 38] width 54 height 30
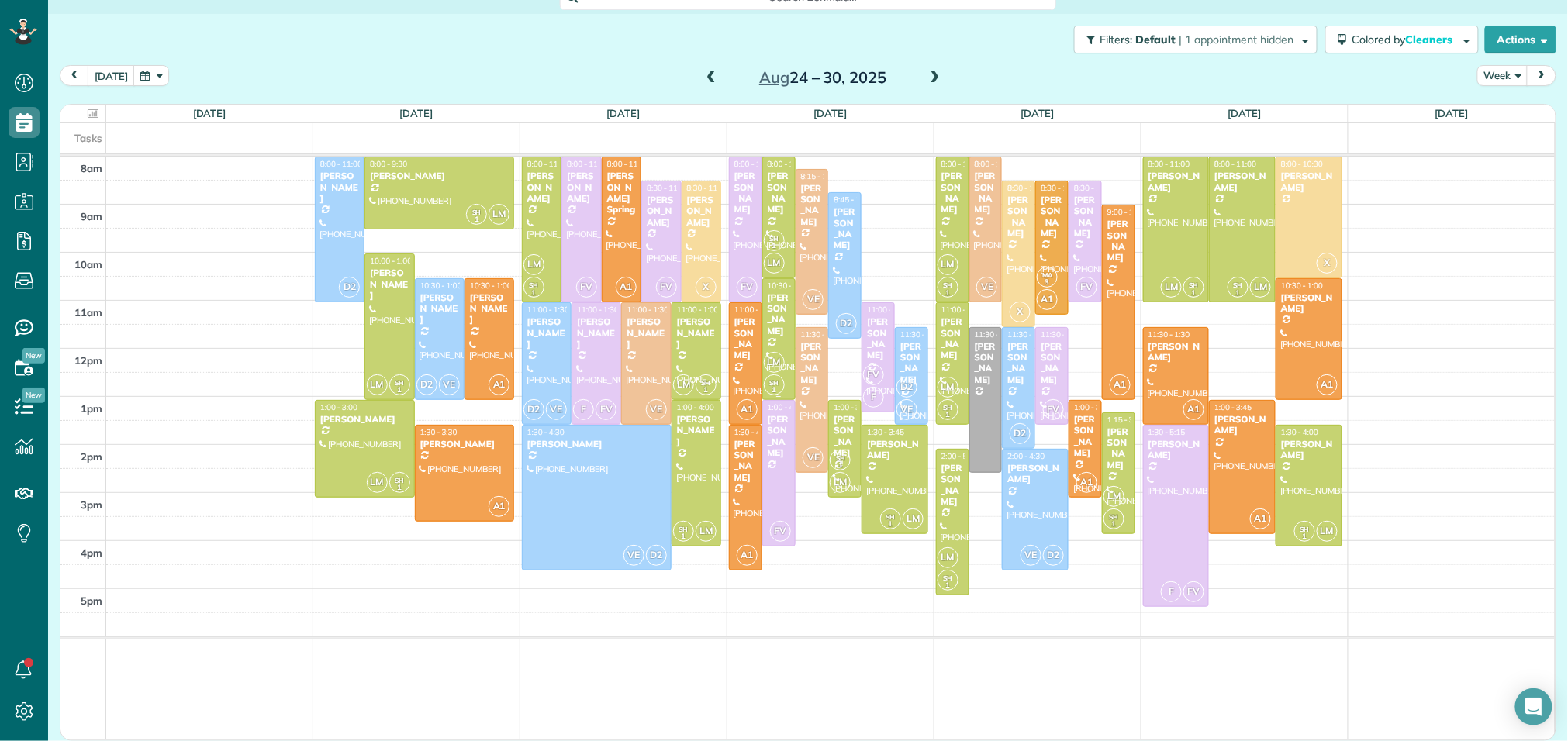
click at [777, 361] on span "LM" at bounding box center [774, 362] width 21 height 21
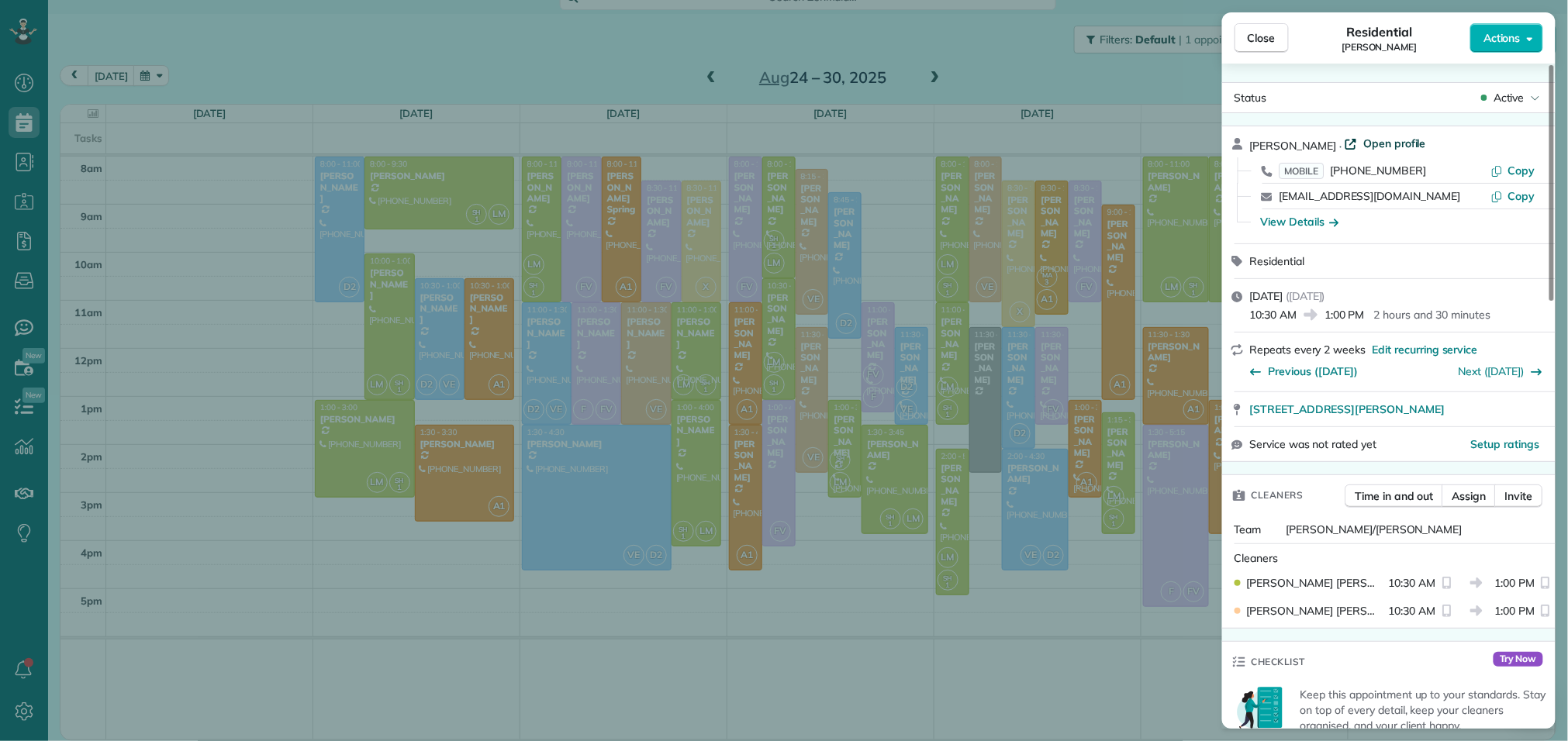
click at [1392, 138] on span "Open profile" at bounding box center [1394, 143] width 62 height 15
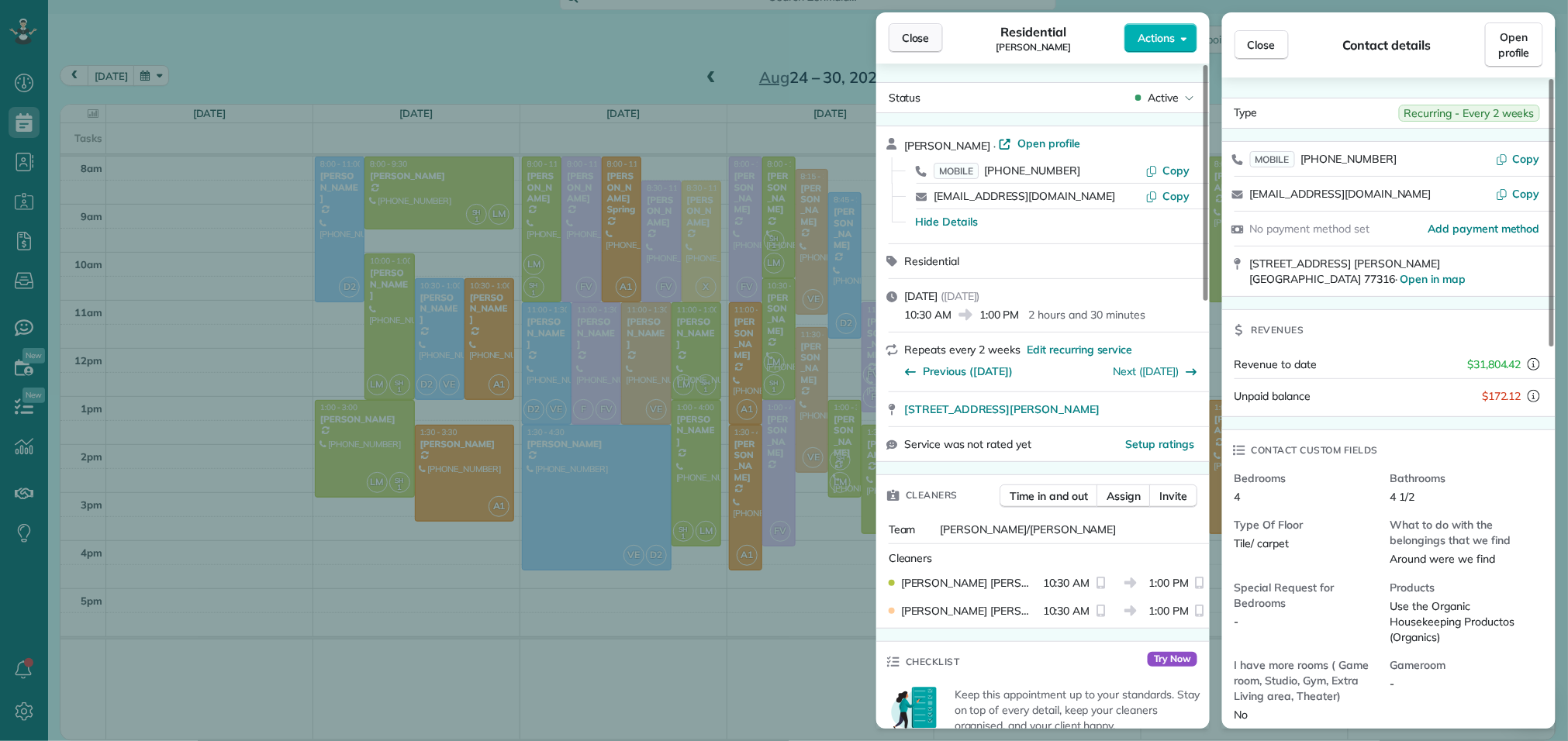
click at [920, 41] on span "Close" at bounding box center [915, 37] width 28 height 15
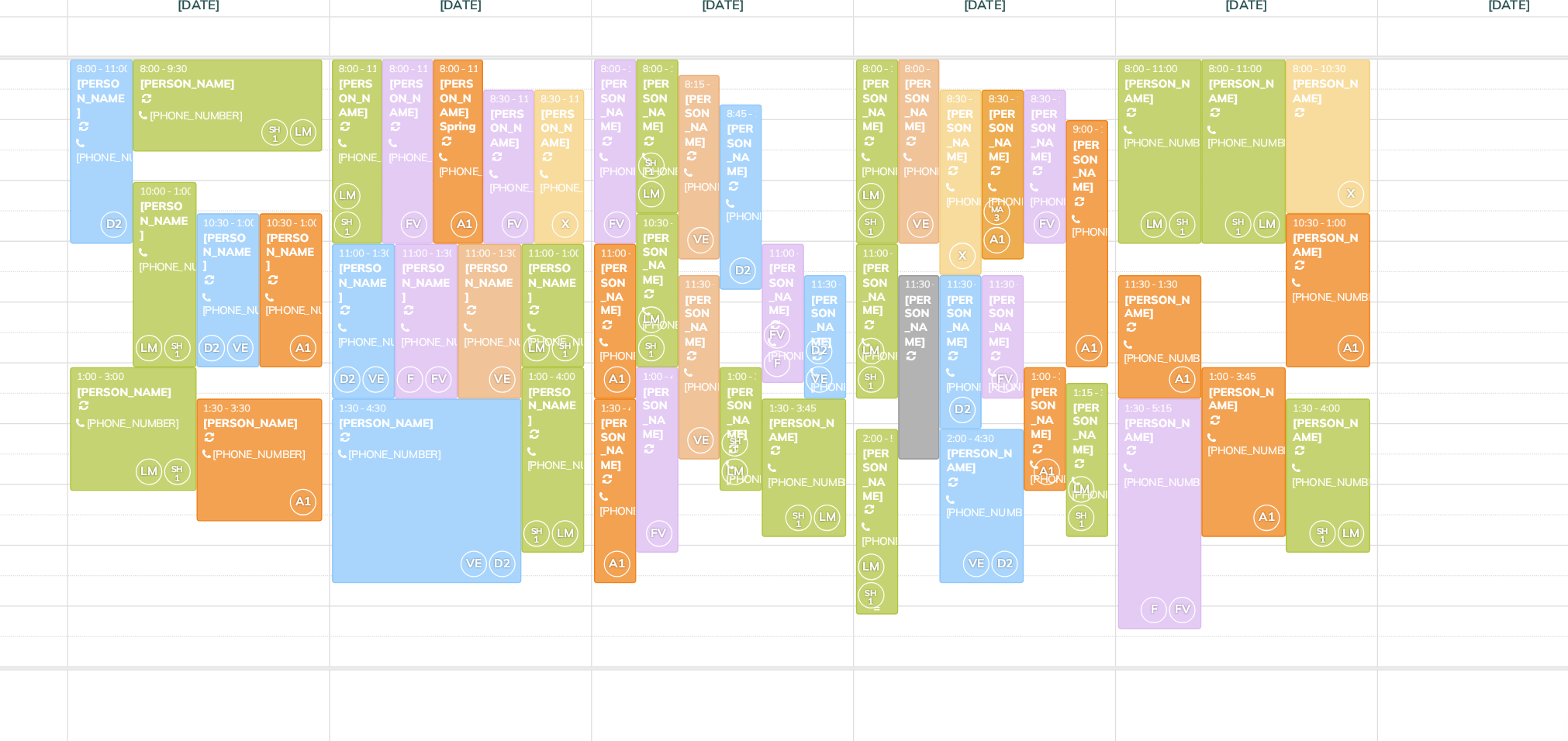
click at [960, 537] on div at bounding box center [952, 542] width 32 height 145
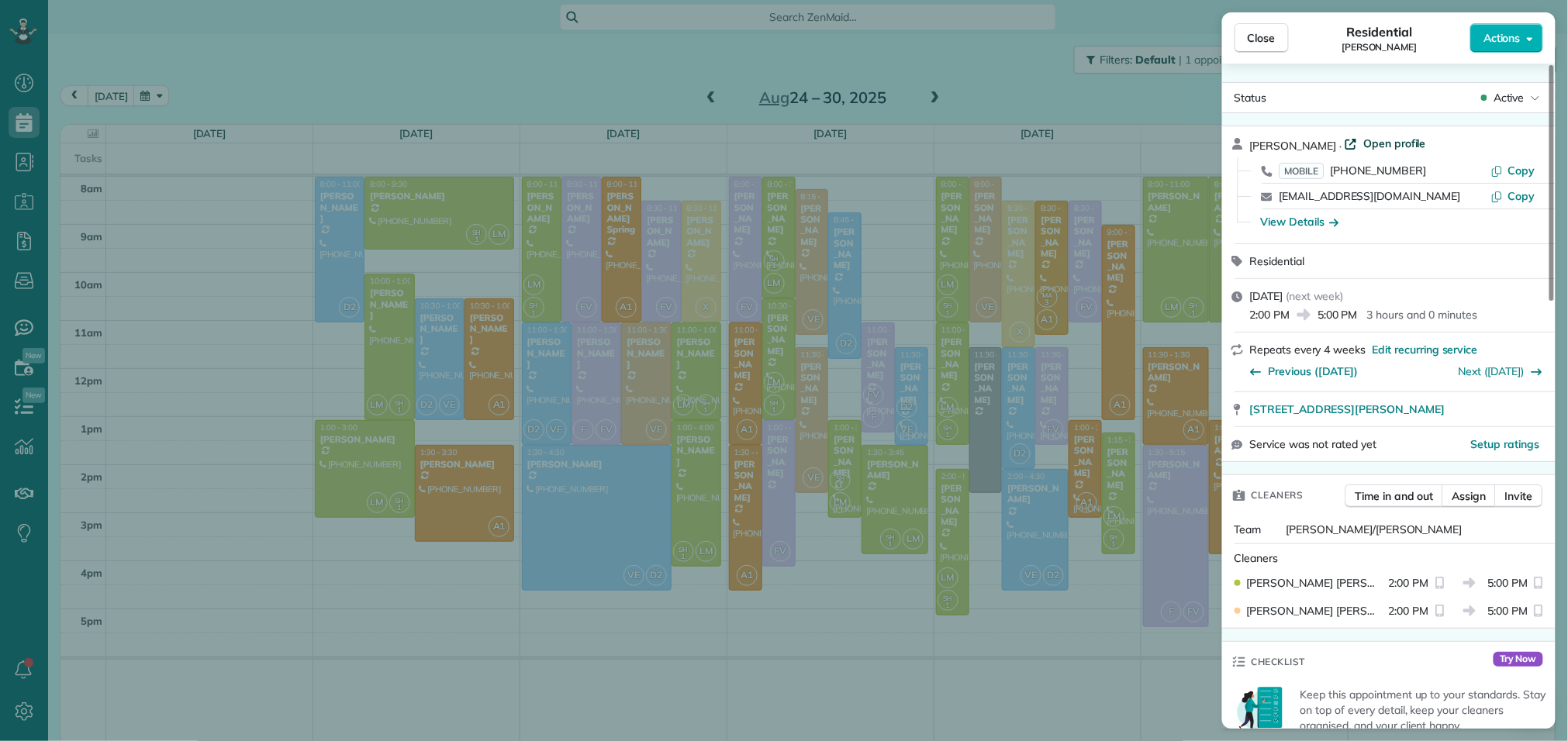
click at [1399, 142] on span "Open profile" at bounding box center [1394, 143] width 62 height 15
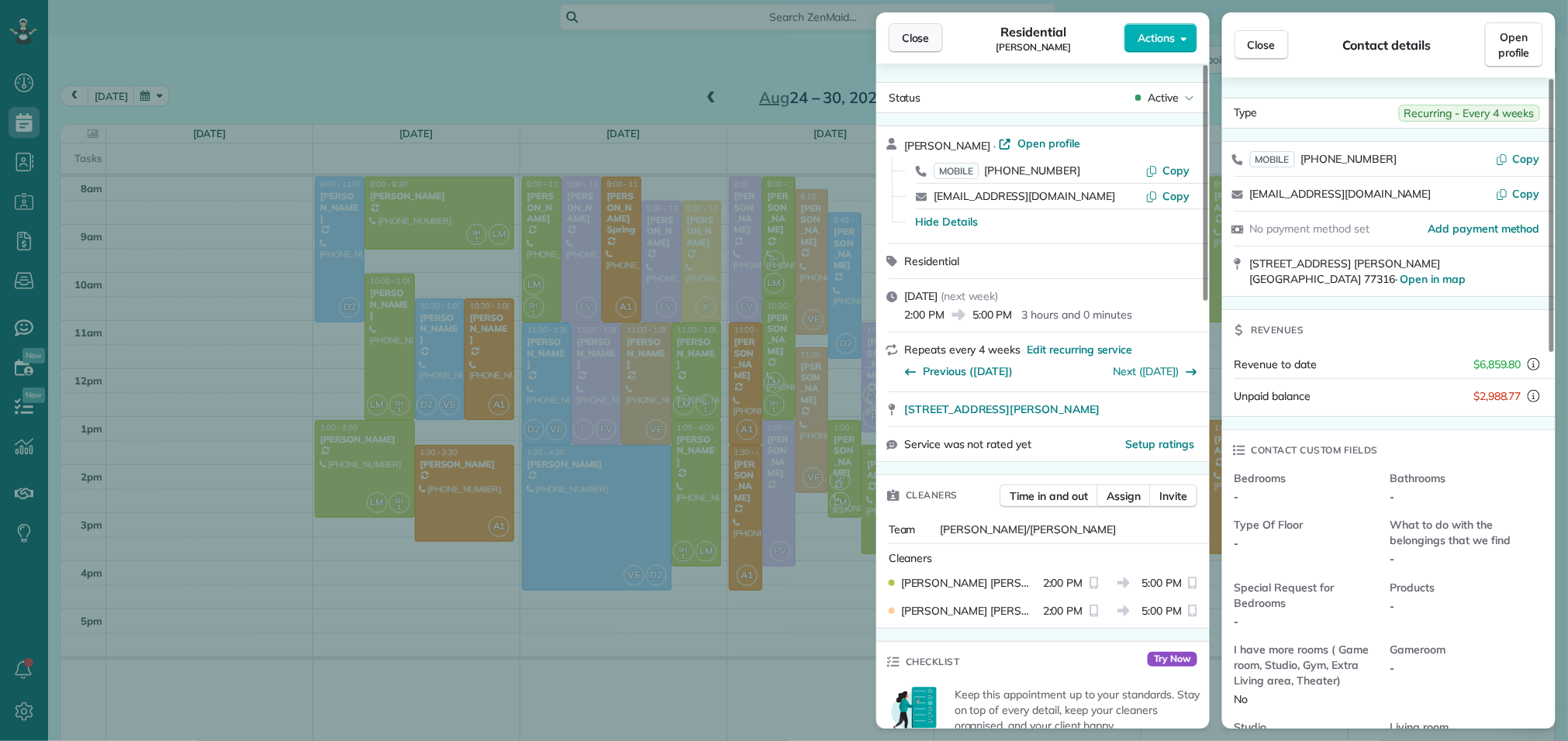
click at [918, 42] on span "Close" at bounding box center [915, 37] width 28 height 15
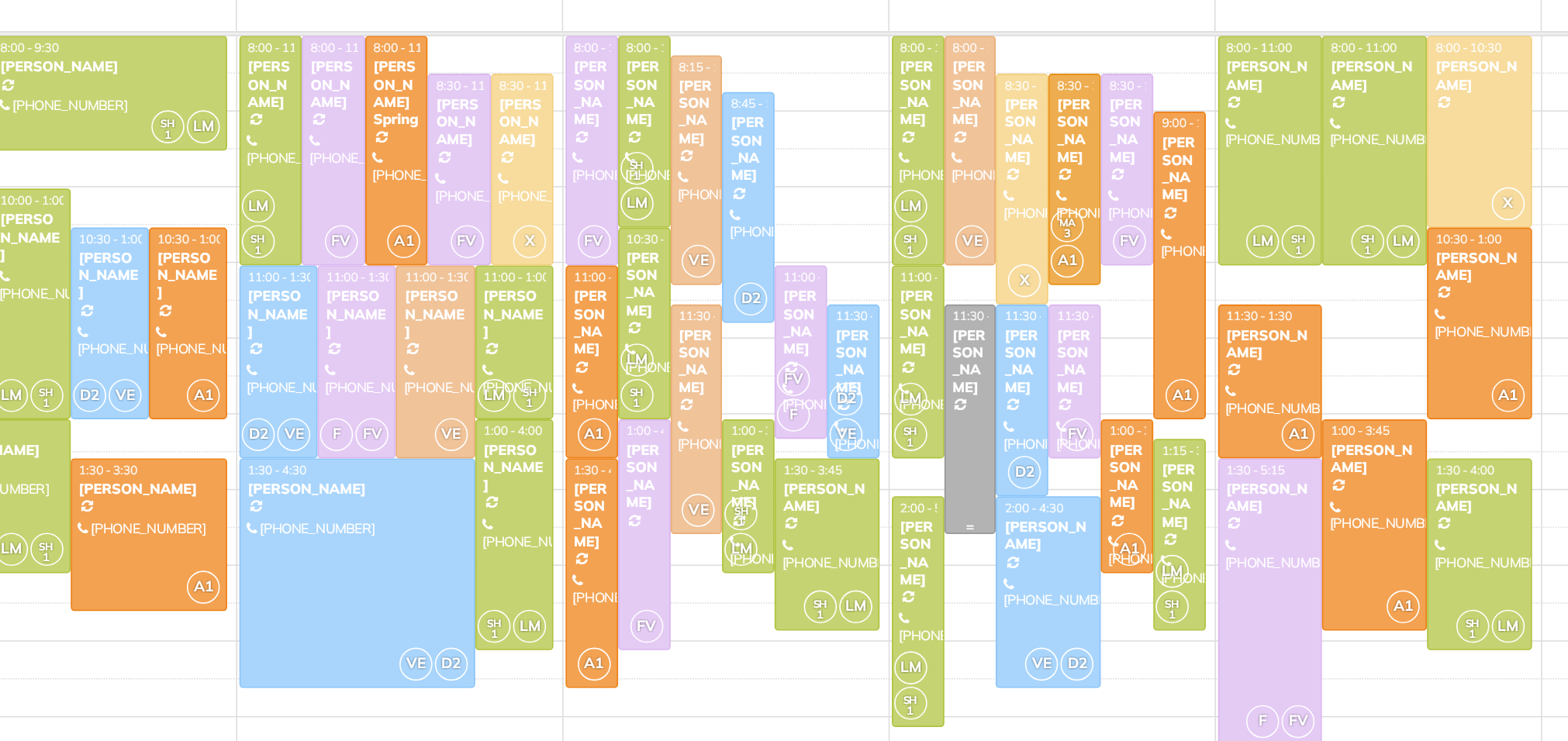
click at [983, 438] on div at bounding box center [986, 421] width 32 height 145
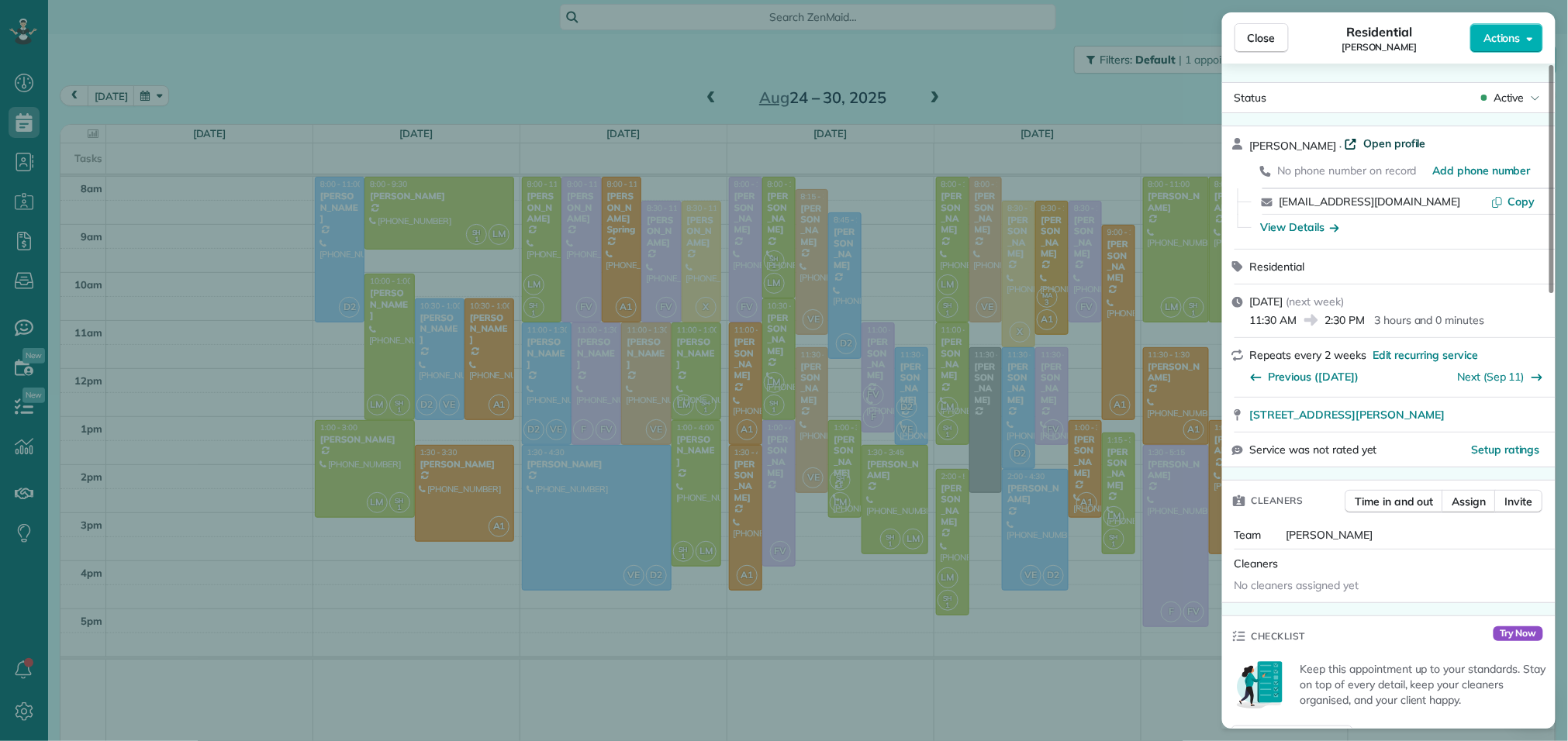
click at [1372, 142] on span "Open profile" at bounding box center [1394, 143] width 62 height 15
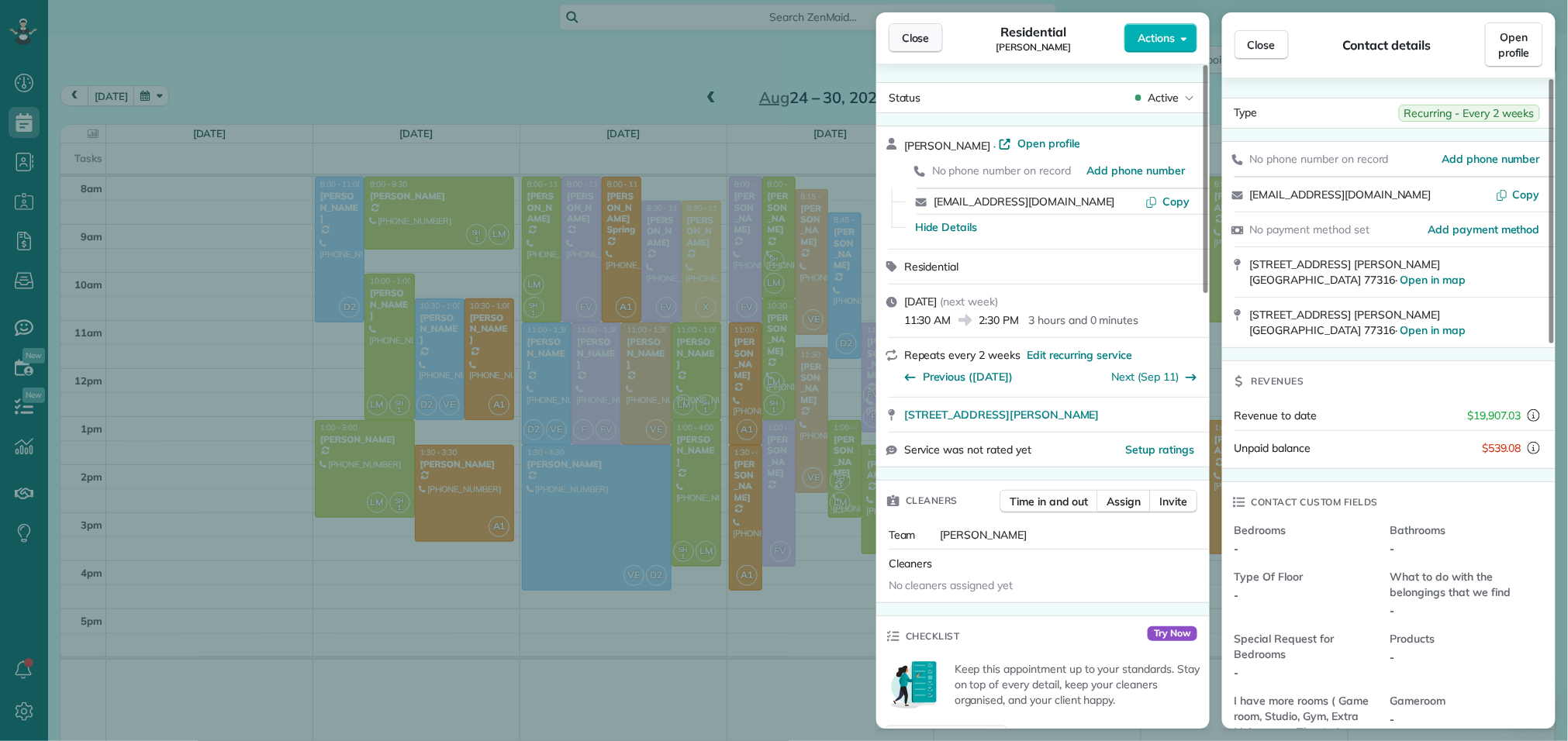
click at [916, 35] on span "Close" at bounding box center [915, 37] width 28 height 15
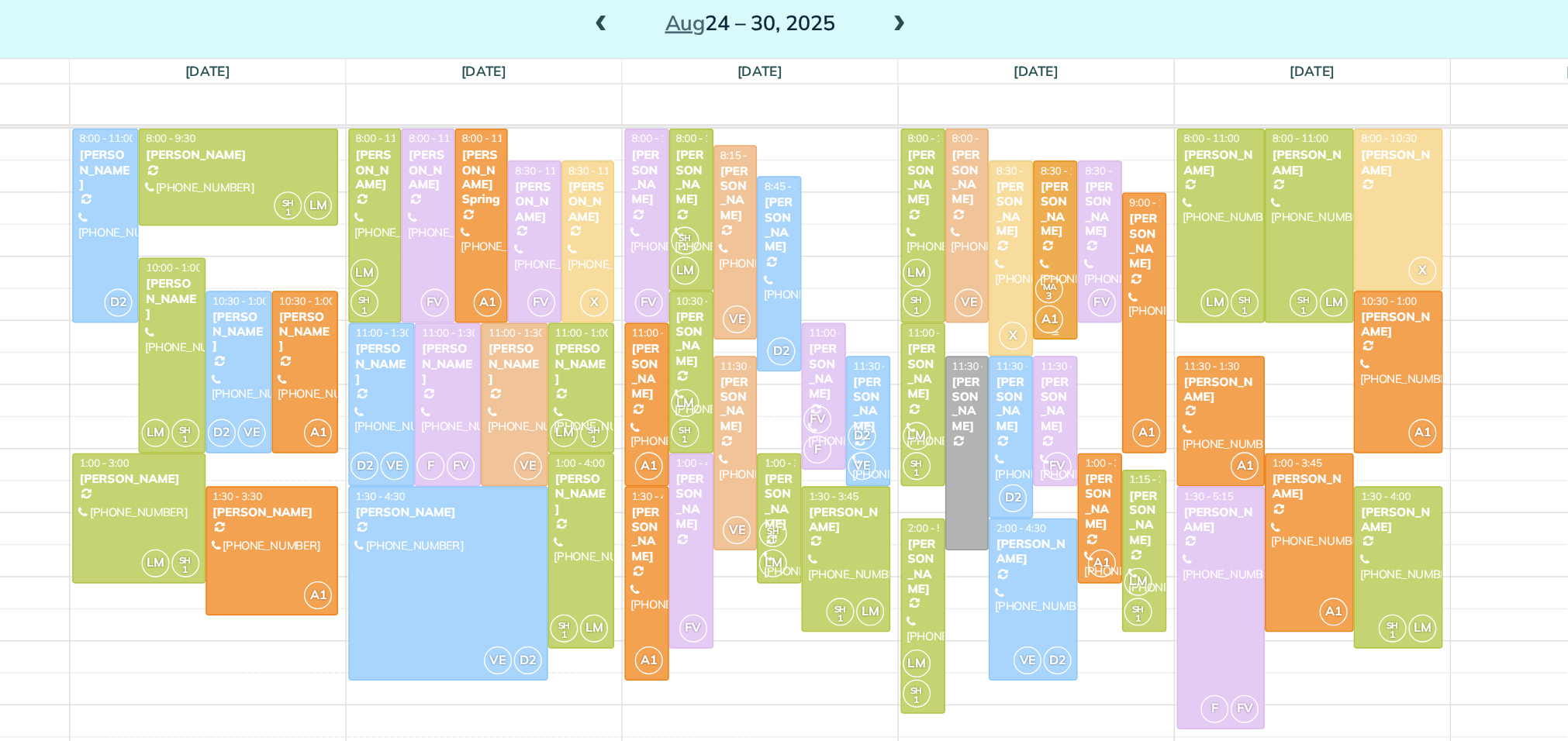
scroll to position [20, 0]
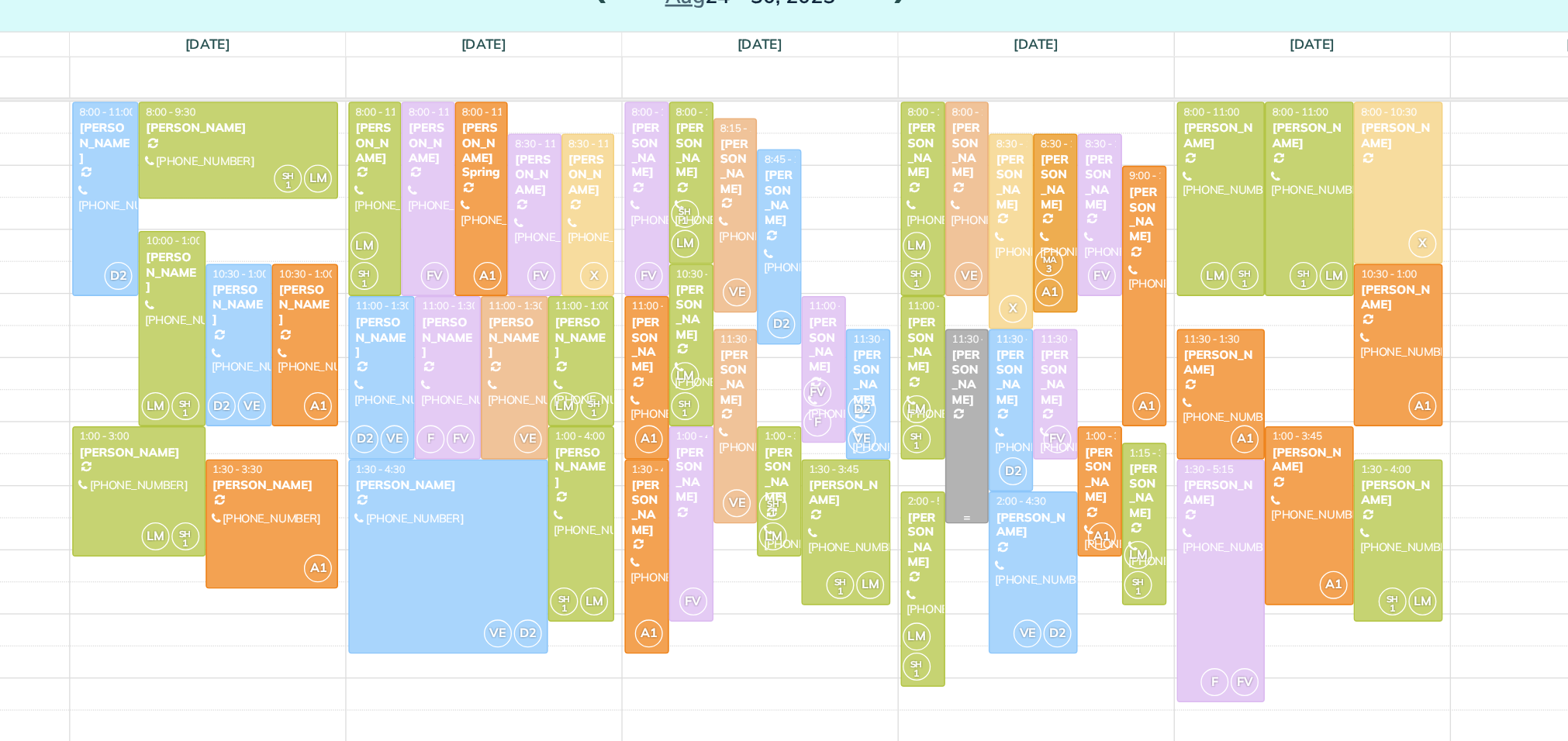
click at [989, 389] on div at bounding box center [986, 400] width 32 height 145
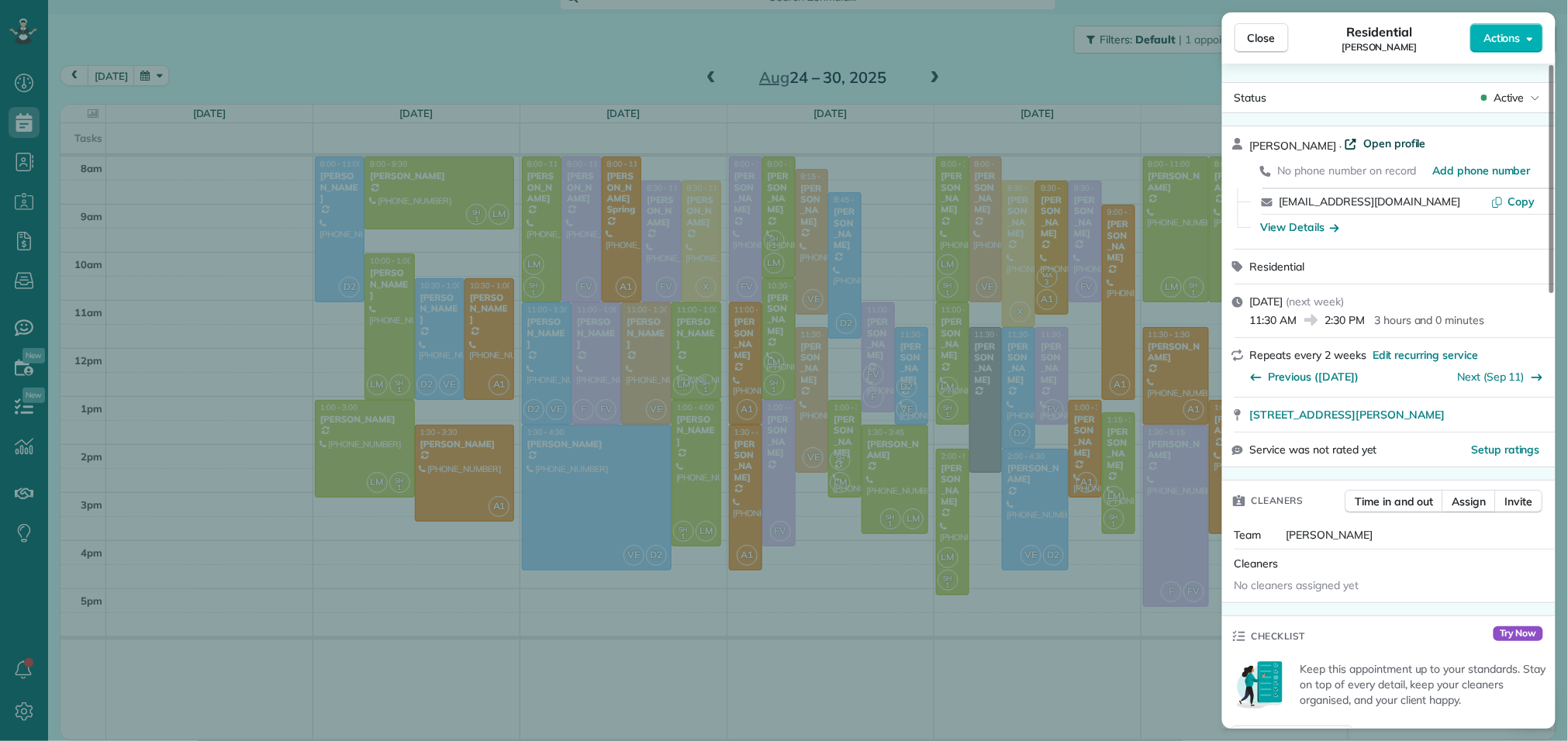
click at [1379, 147] on span "Open profile" at bounding box center [1394, 143] width 62 height 15
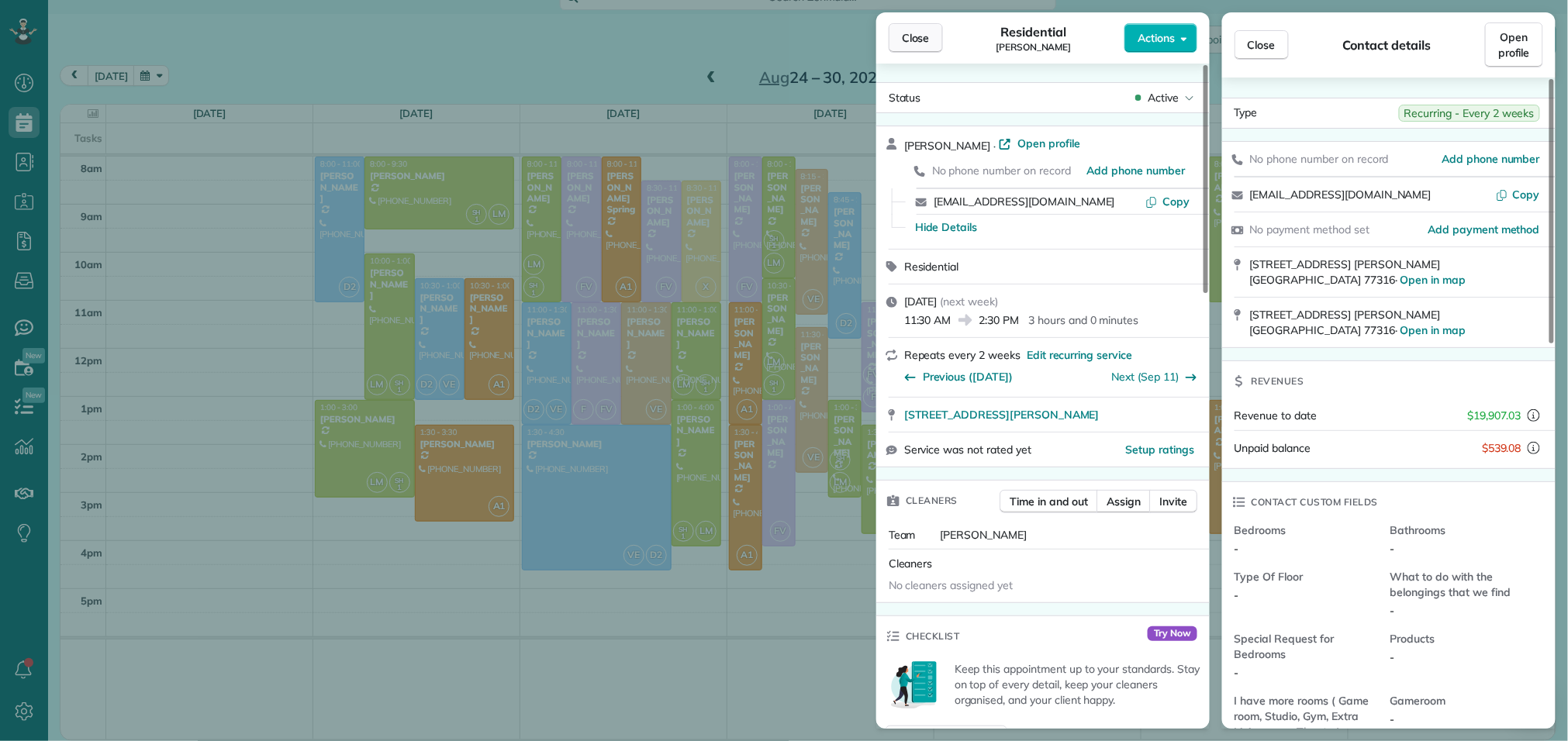
click at [924, 30] on span "Close" at bounding box center [915, 37] width 28 height 15
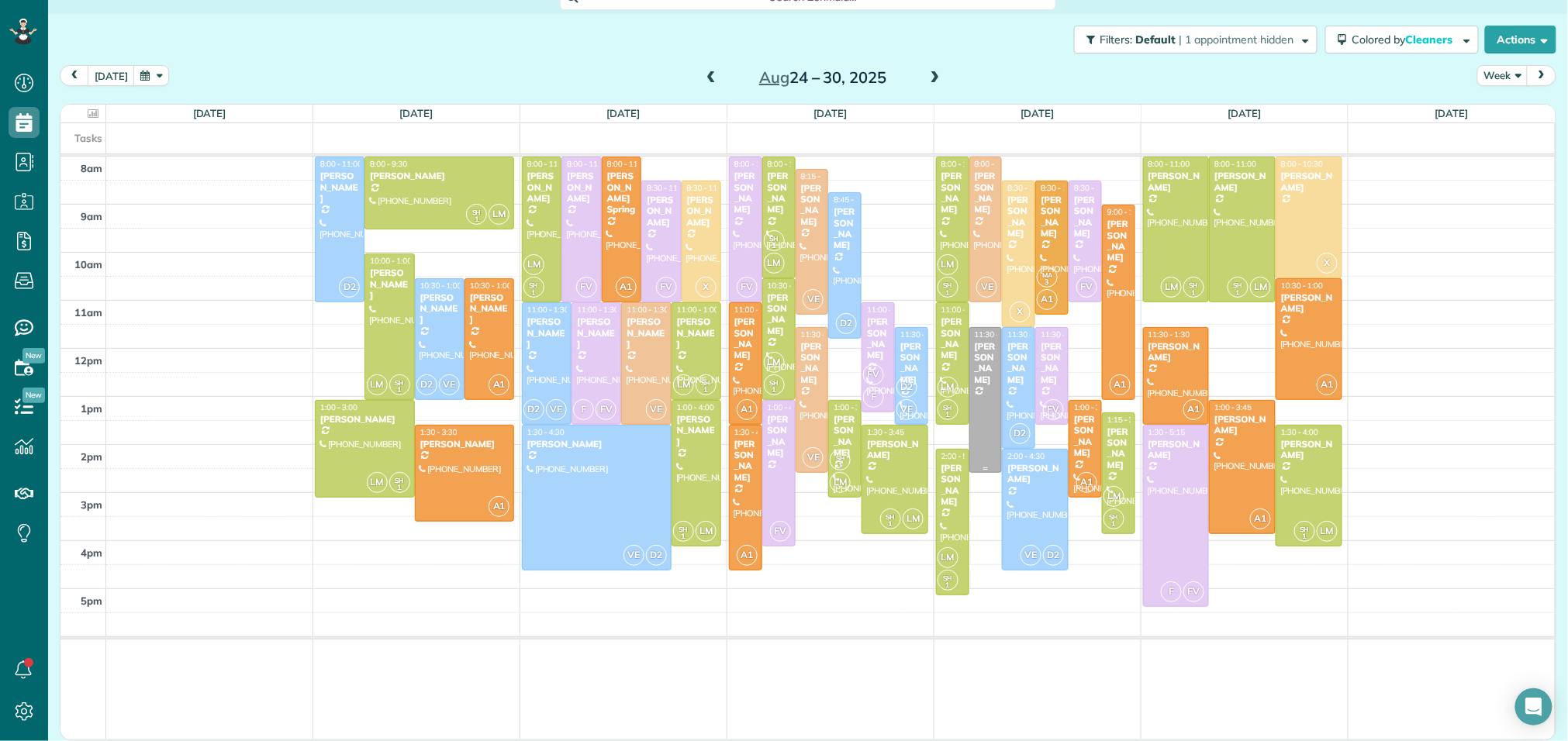
click at [979, 396] on div at bounding box center [986, 400] width 32 height 145
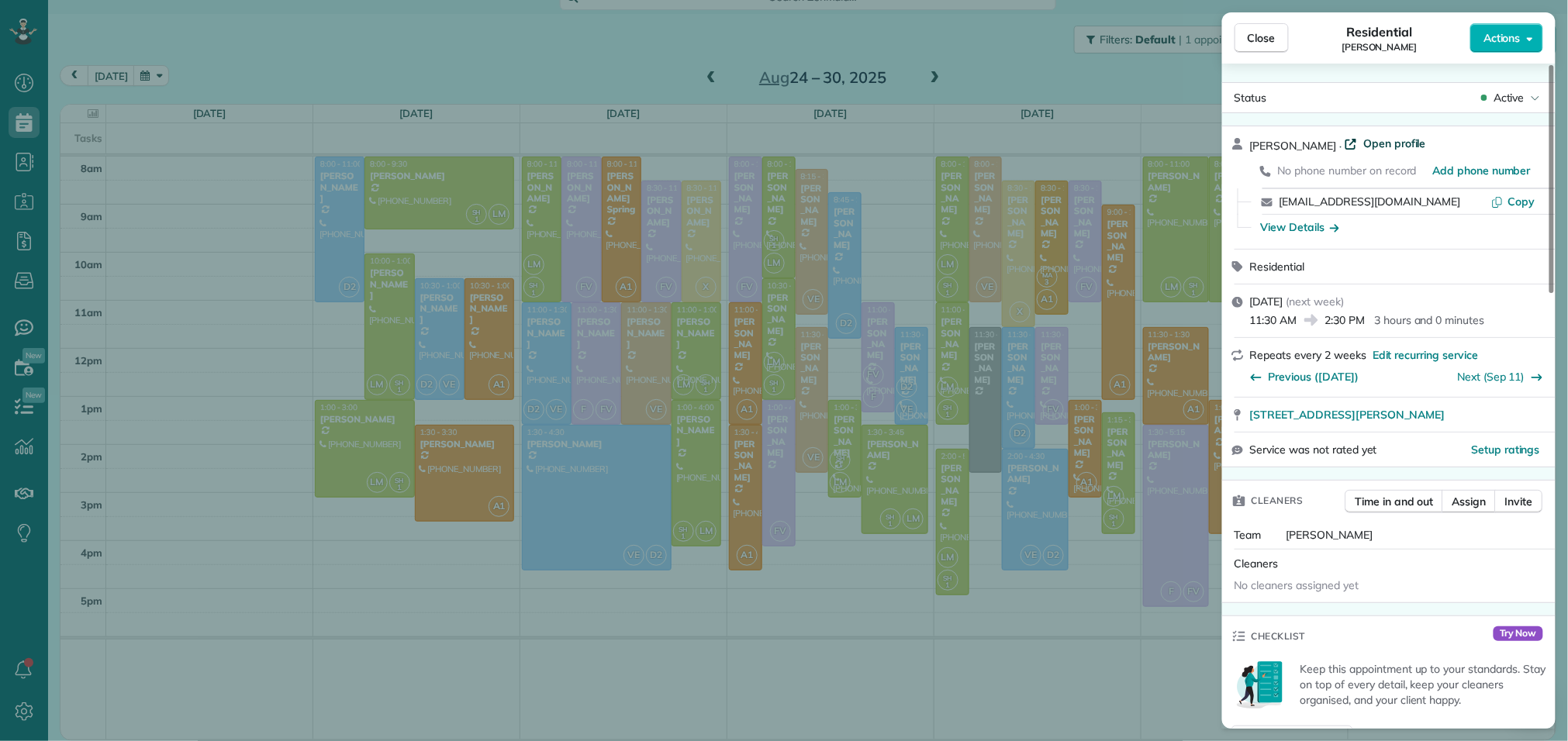
click at [1374, 148] on span "Open profile" at bounding box center [1394, 143] width 62 height 15
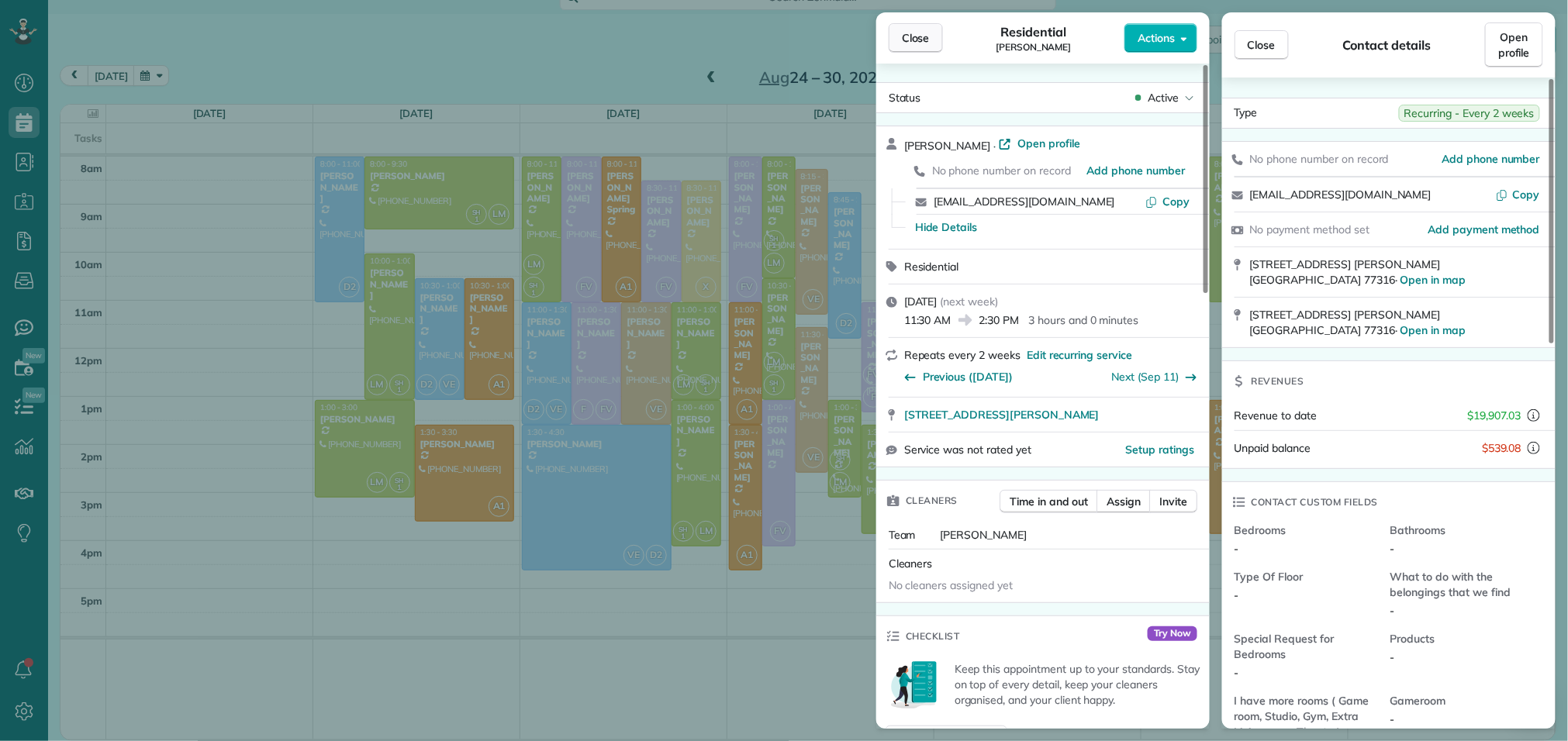
click at [914, 37] on span "Close" at bounding box center [915, 37] width 28 height 15
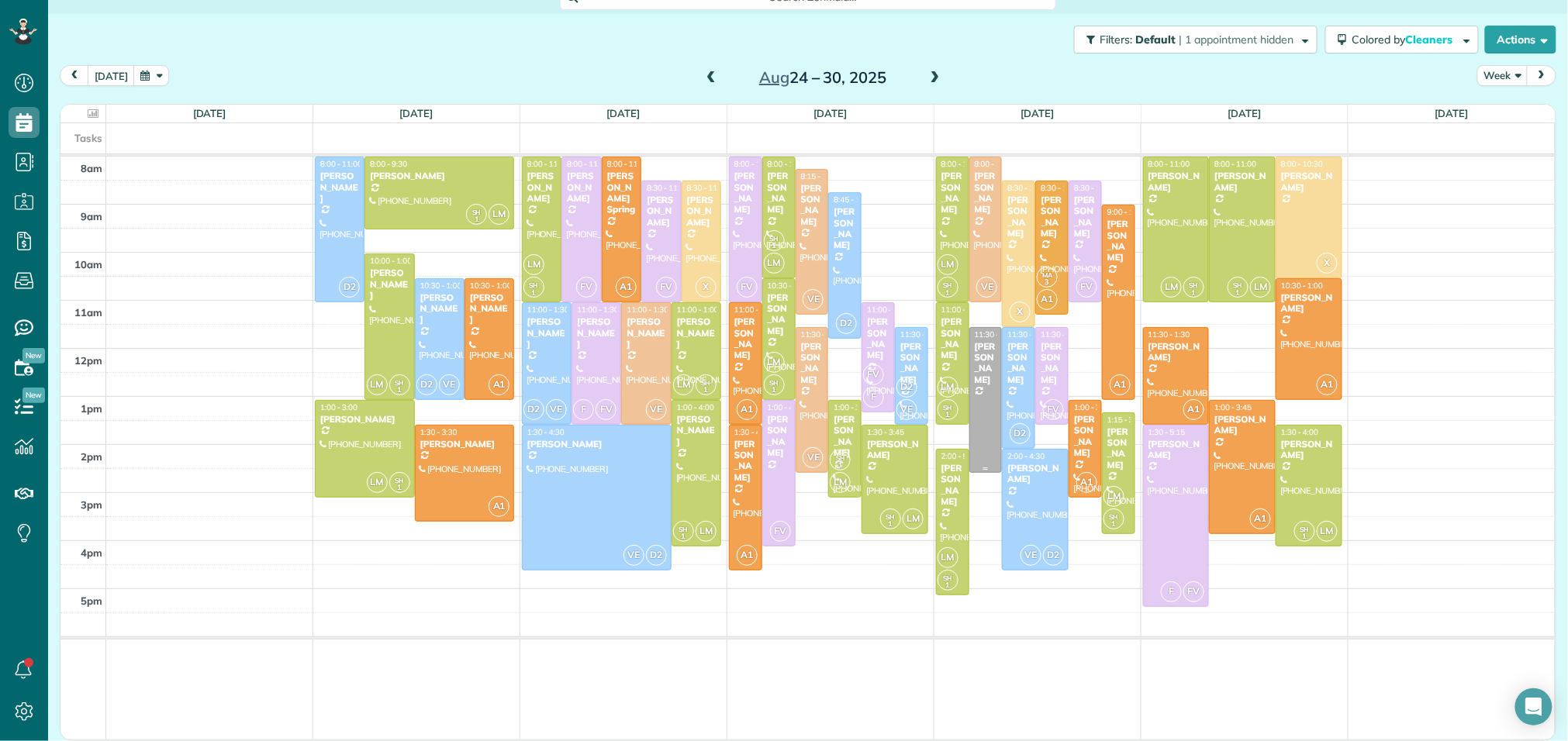
click at [983, 399] on div at bounding box center [986, 400] width 32 height 145
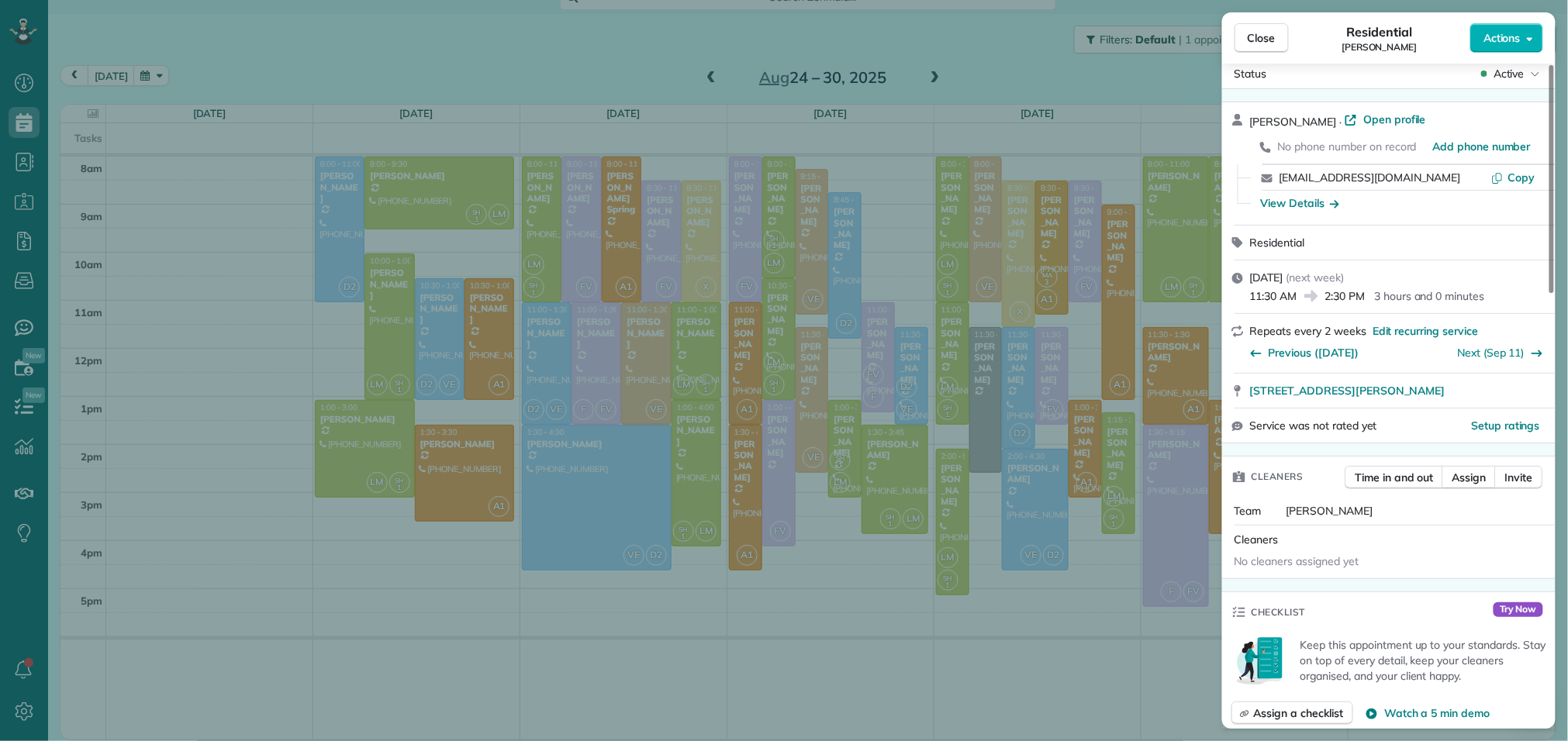
scroll to position [36, 0]
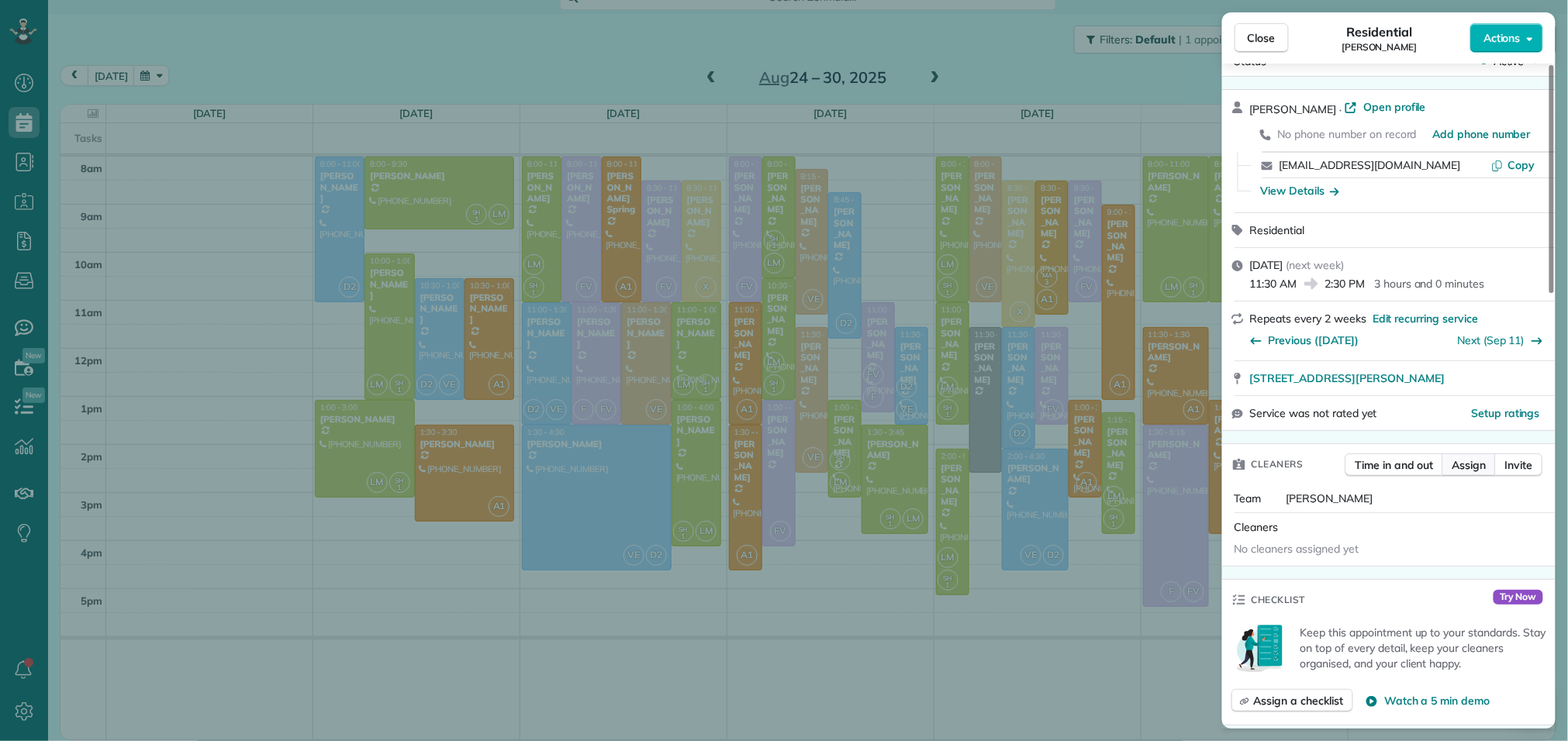
click at [1475, 473] on span "Assign" at bounding box center [1470, 465] width 34 height 15
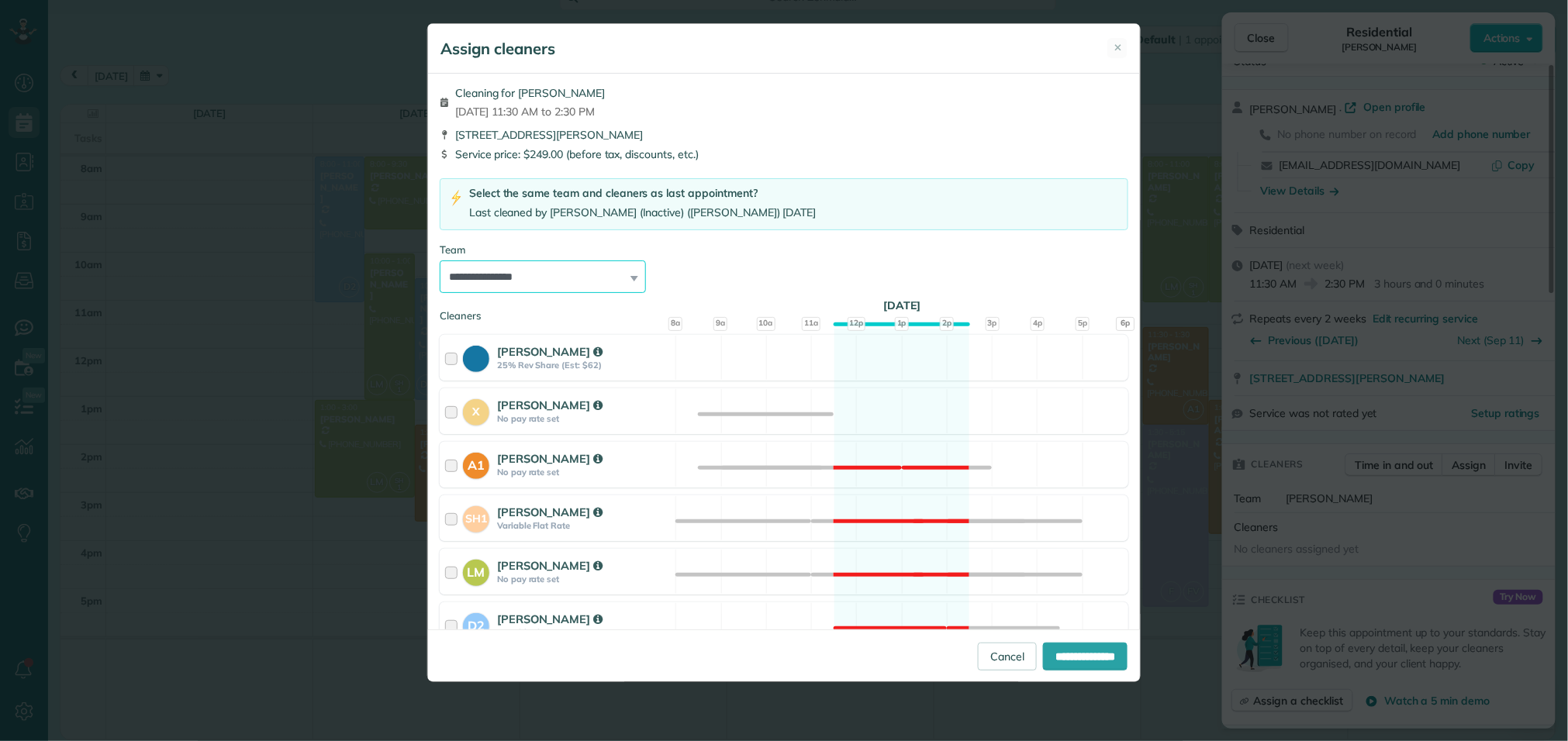
click at [629, 272] on select "**********" at bounding box center [543, 277] width 206 height 33
click at [440, 261] on select "**********" at bounding box center [543, 277] width 206 height 33
click at [1081, 652] on input "**********" at bounding box center [1085, 656] width 84 height 28
type input "**********"
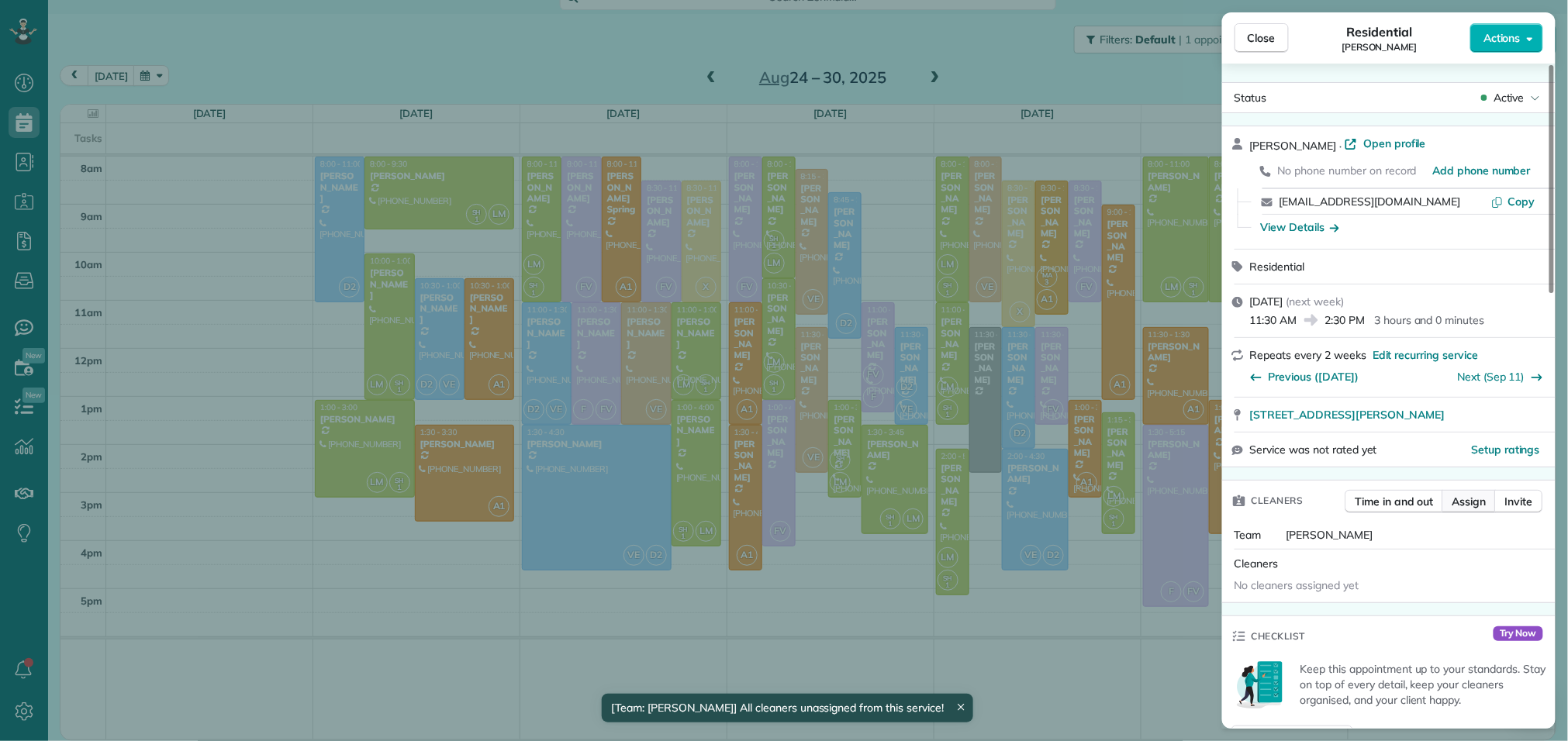
click at [1469, 508] on span "Assign" at bounding box center [1470, 501] width 34 height 15
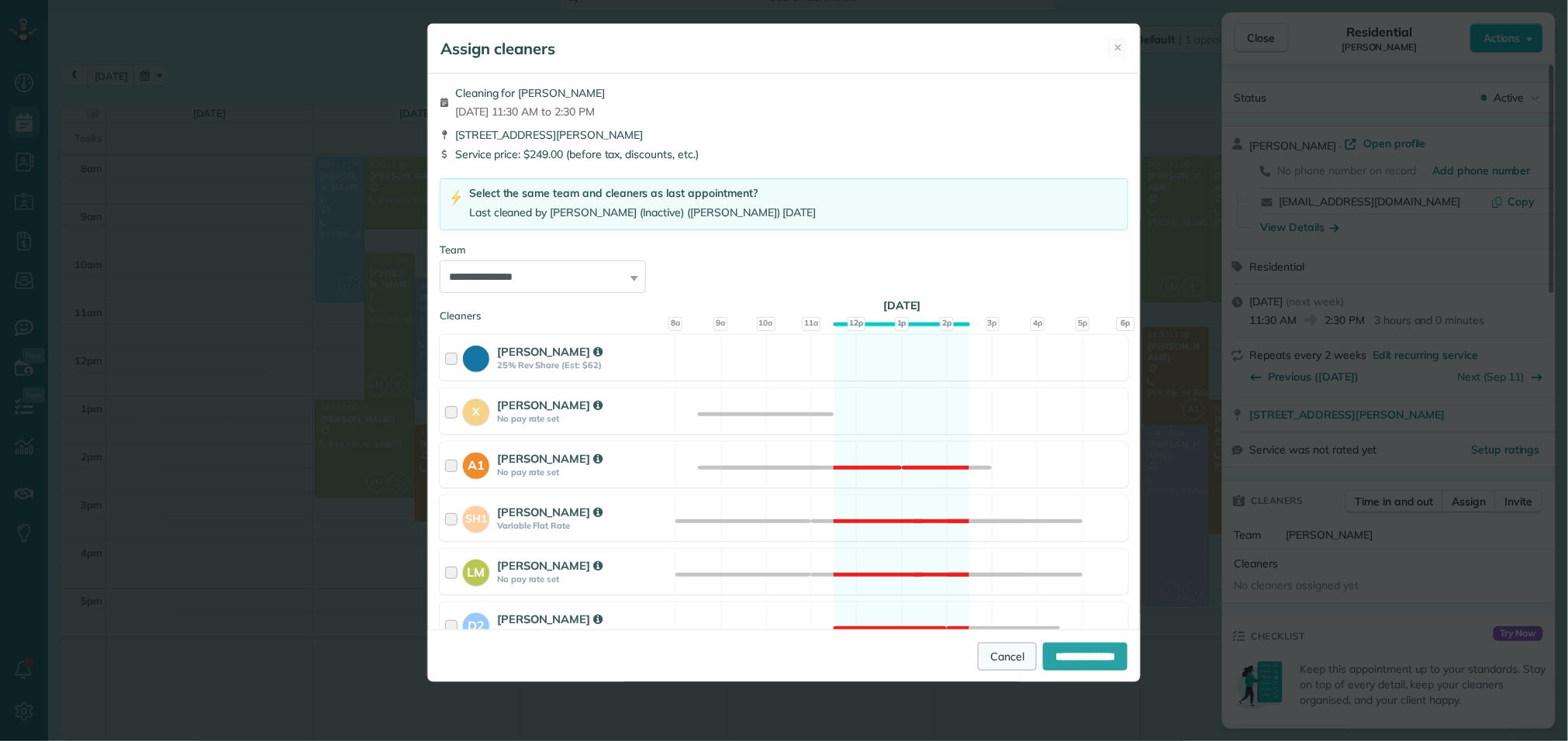
click at [988, 664] on link "Cancel" at bounding box center [1007, 656] width 59 height 28
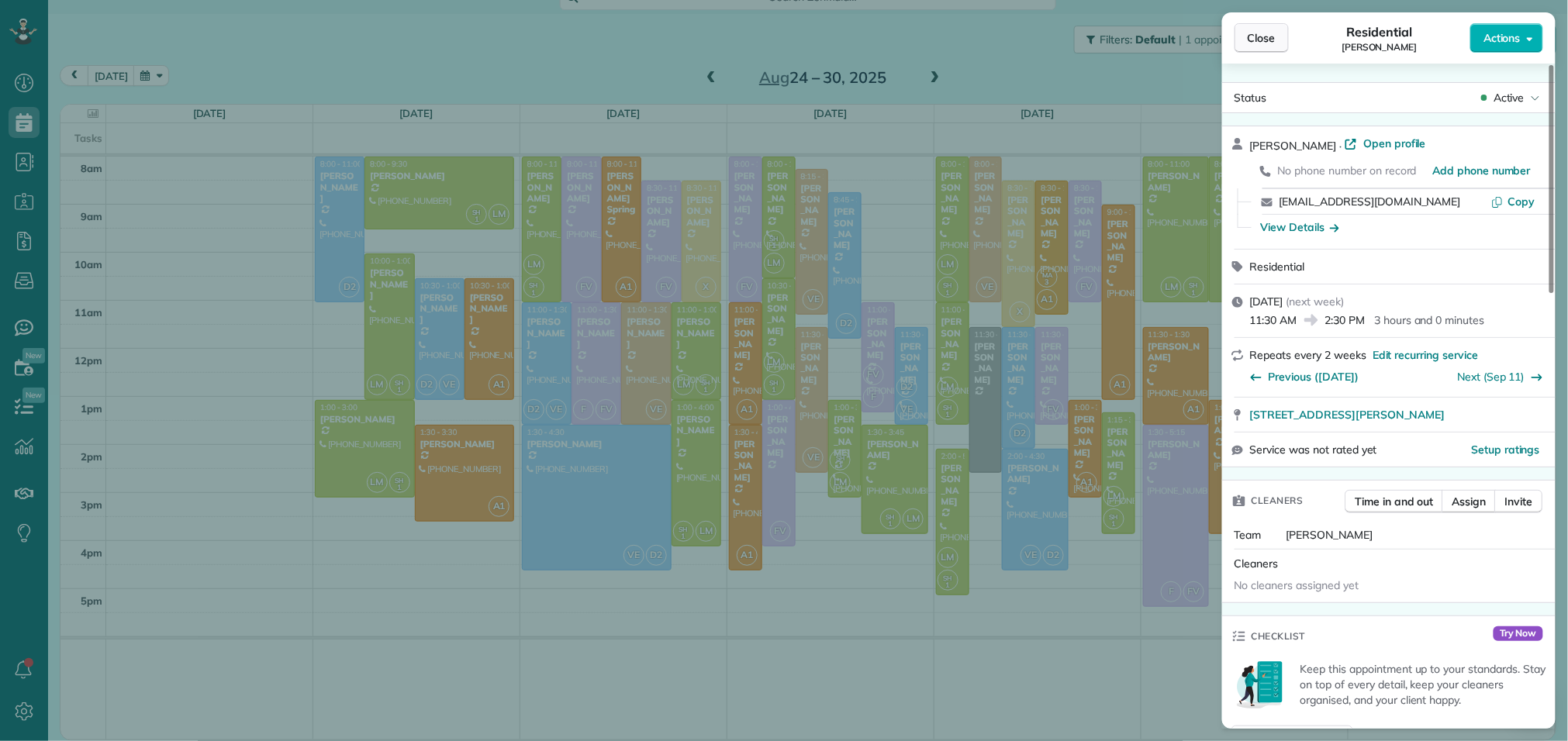
click at [1245, 41] on button "Close" at bounding box center [1262, 38] width 54 height 30
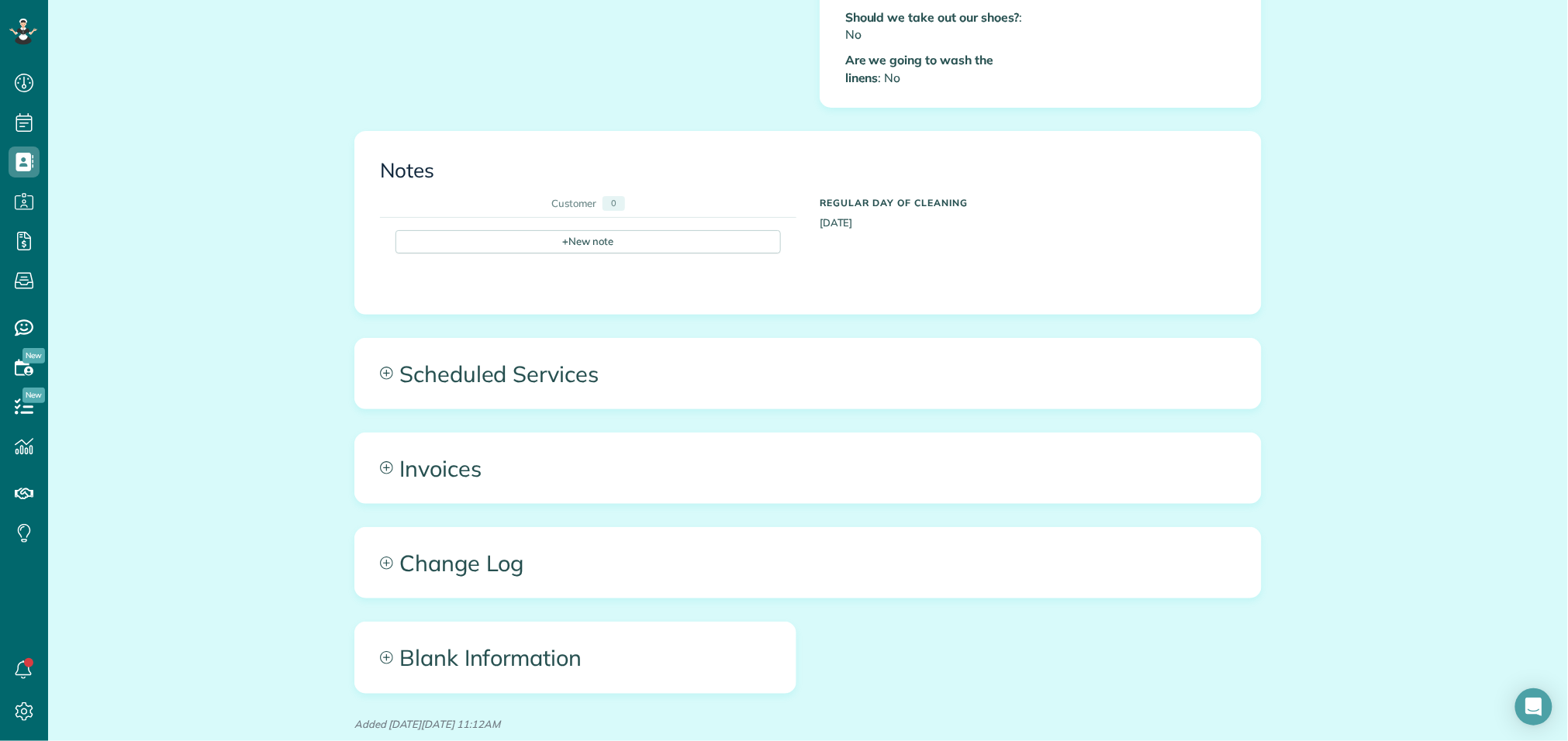
scroll to position [856, 0]
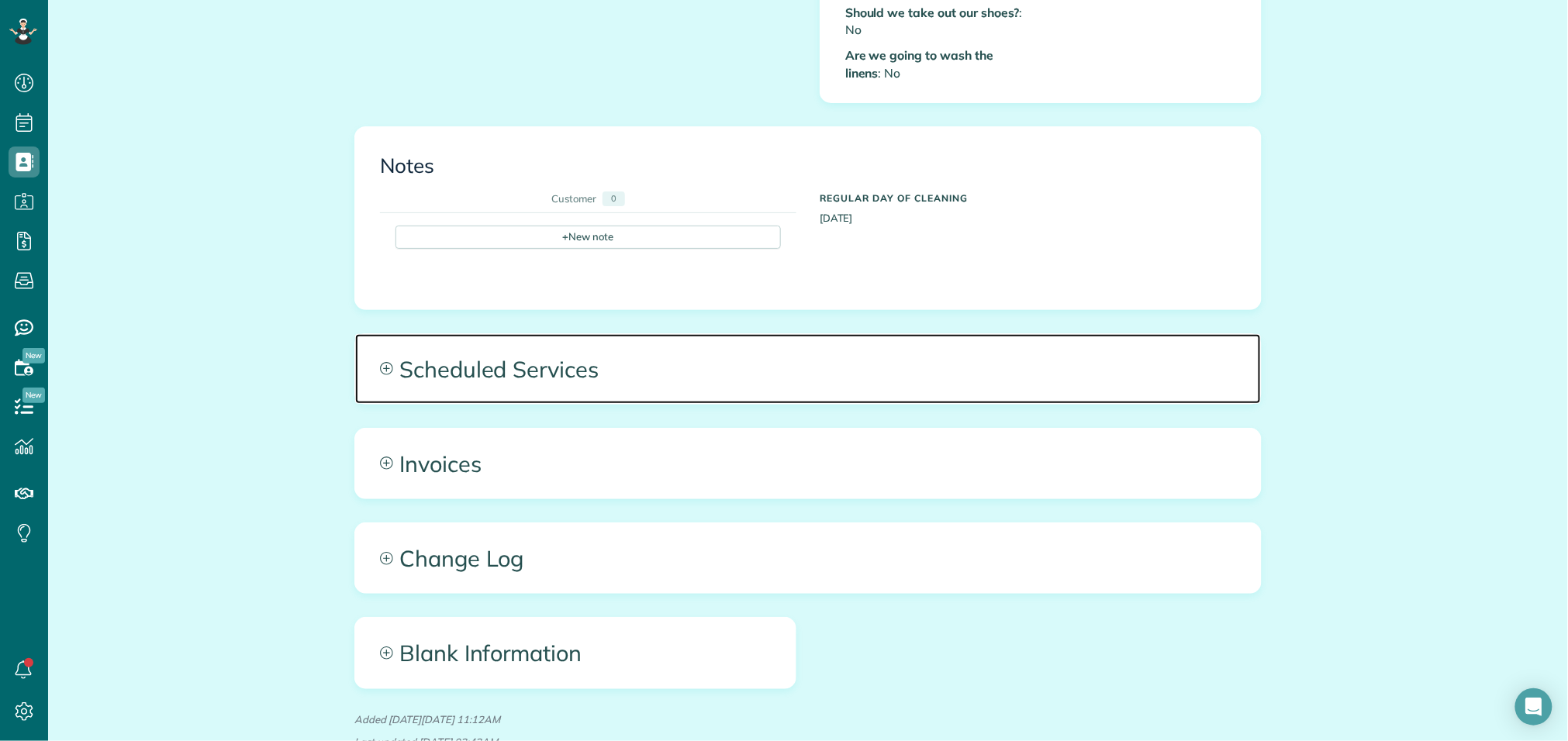
click at [631, 348] on span "Scheduled Services" at bounding box center [808, 368] width 906 height 70
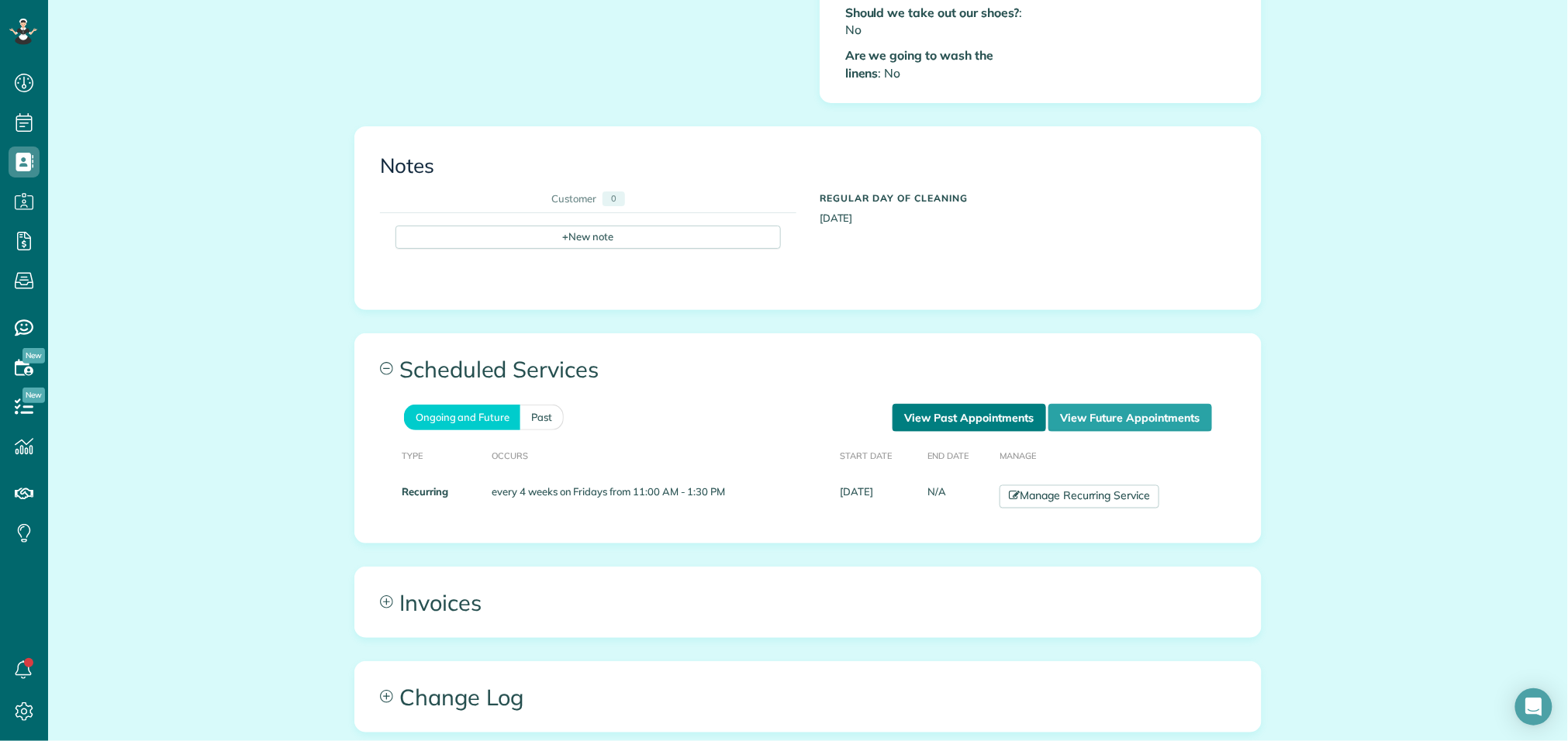
click at [977, 410] on link "View Past Appointments" at bounding box center [970, 417] width 154 height 28
click at [971, 404] on link "View Past Appointments" at bounding box center [970, 417] width 154 height 28
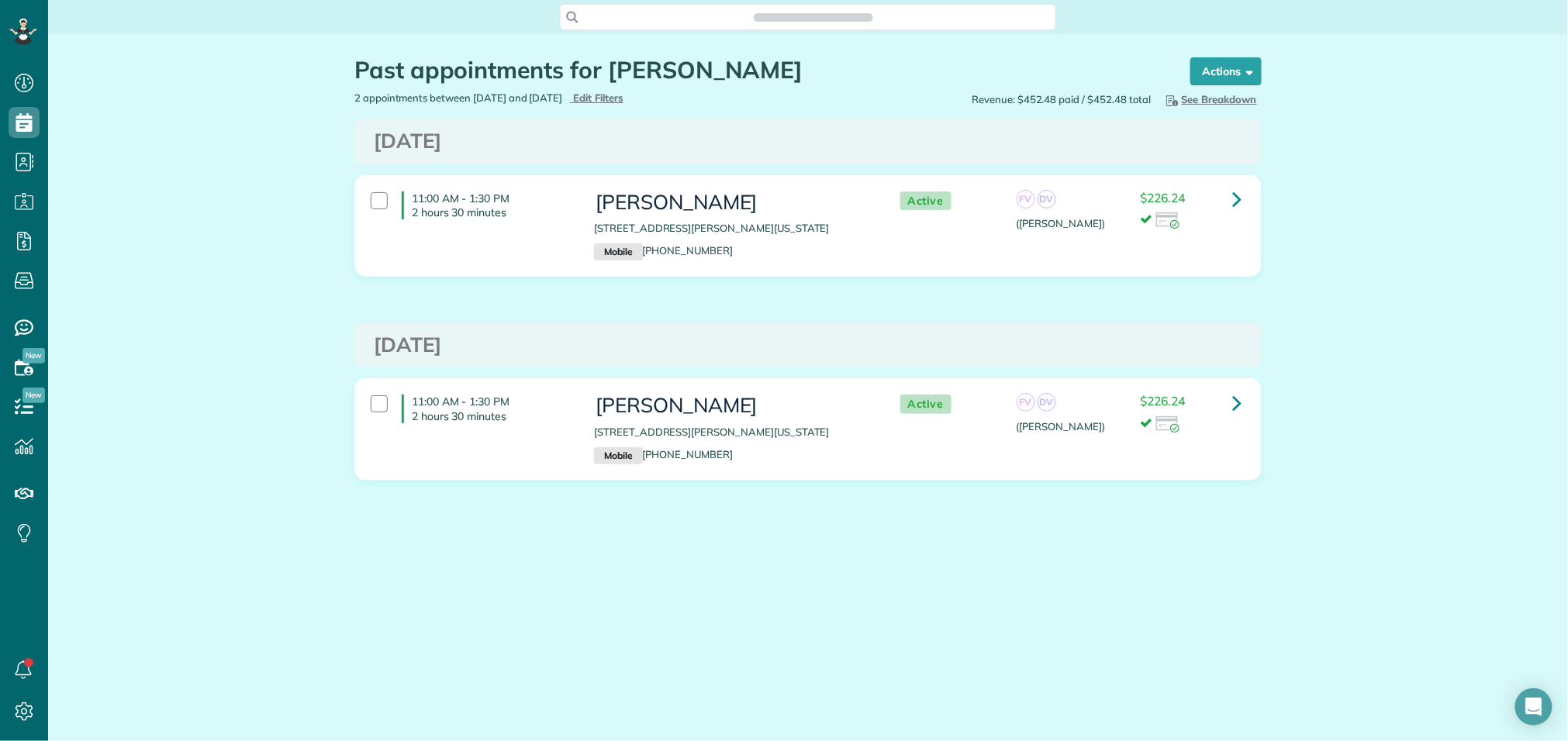
scroll to position [741, 48]
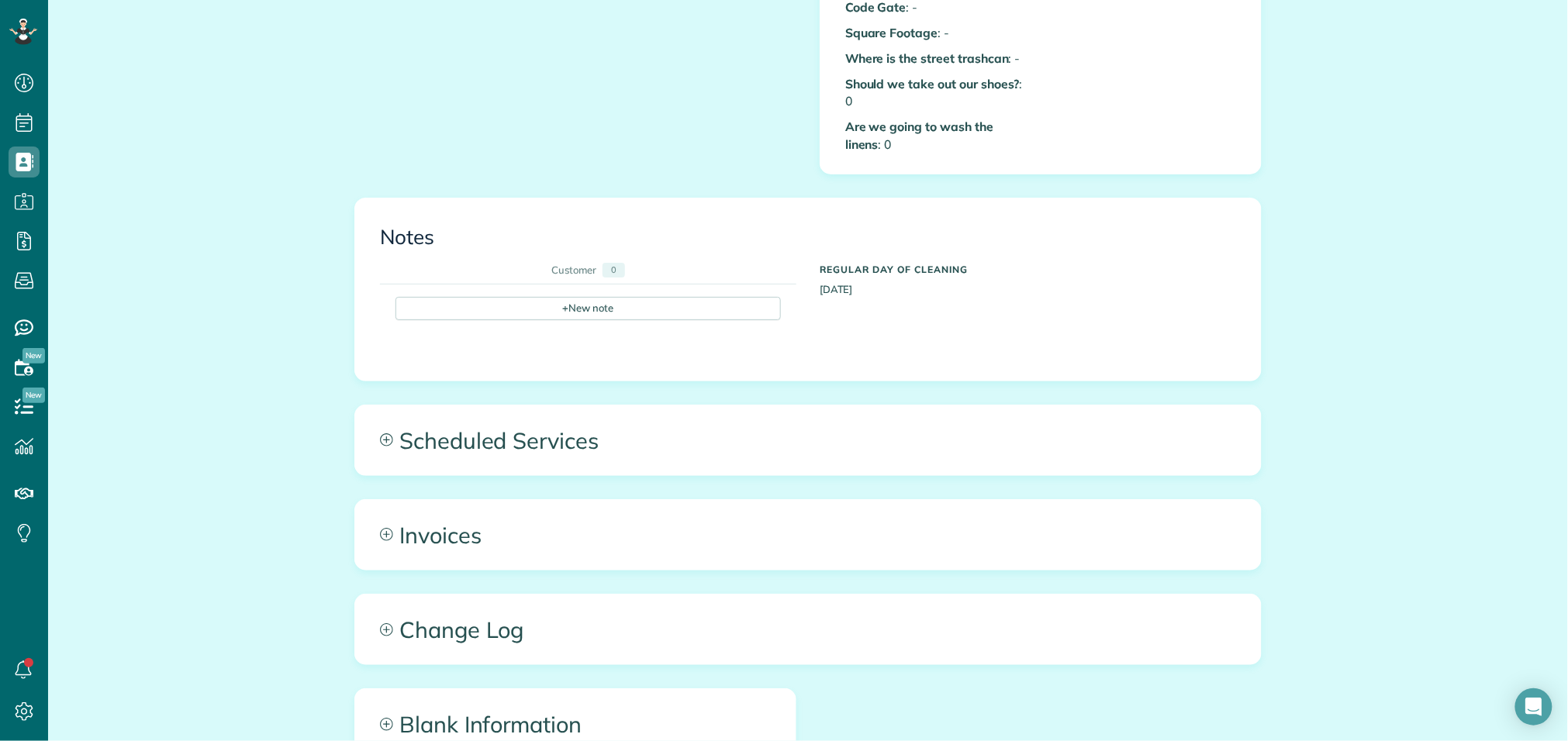
scroll to position [786, 0]
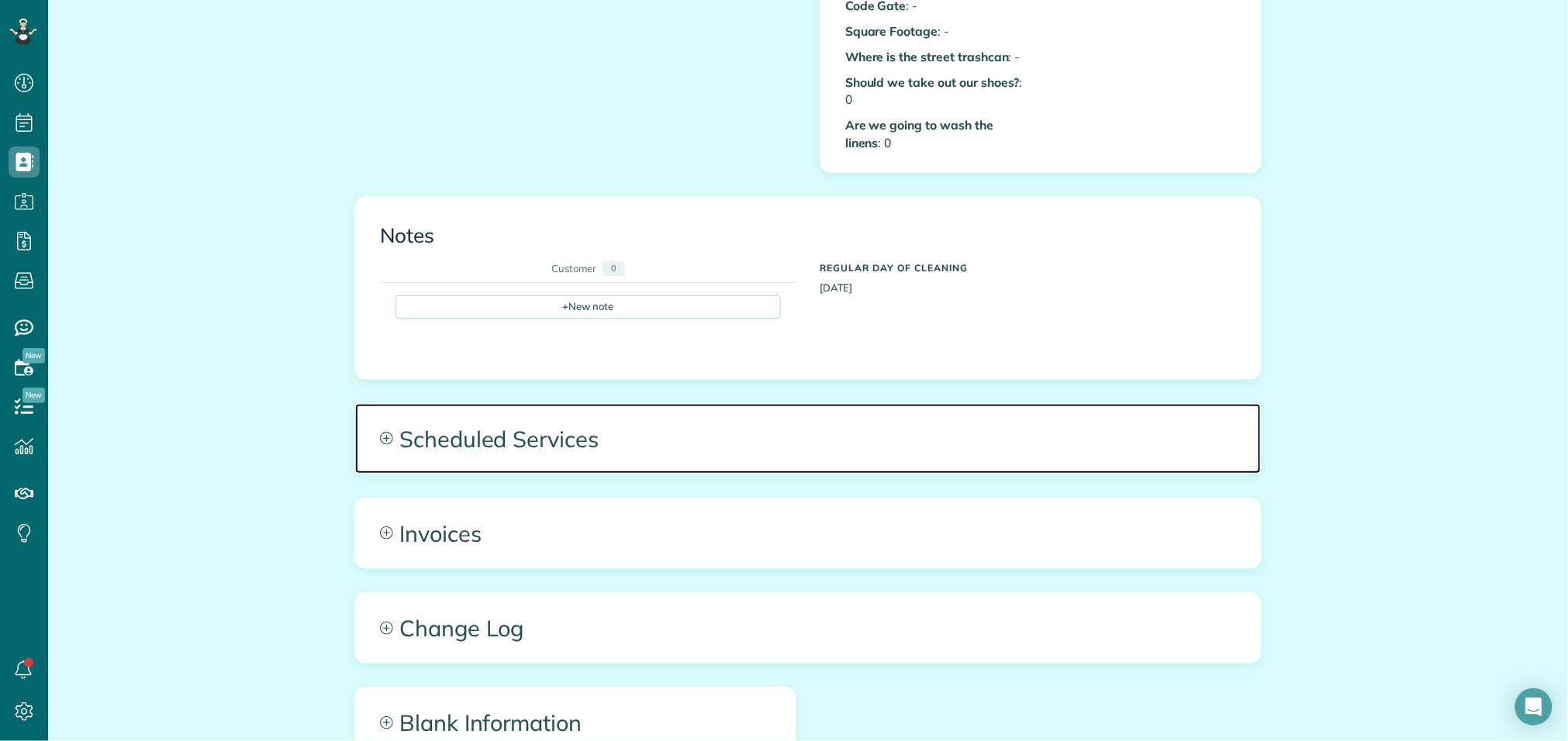
click at [588, 404] on span "Scheduled Services" at bounding box center [808, 438] width 906 height 70
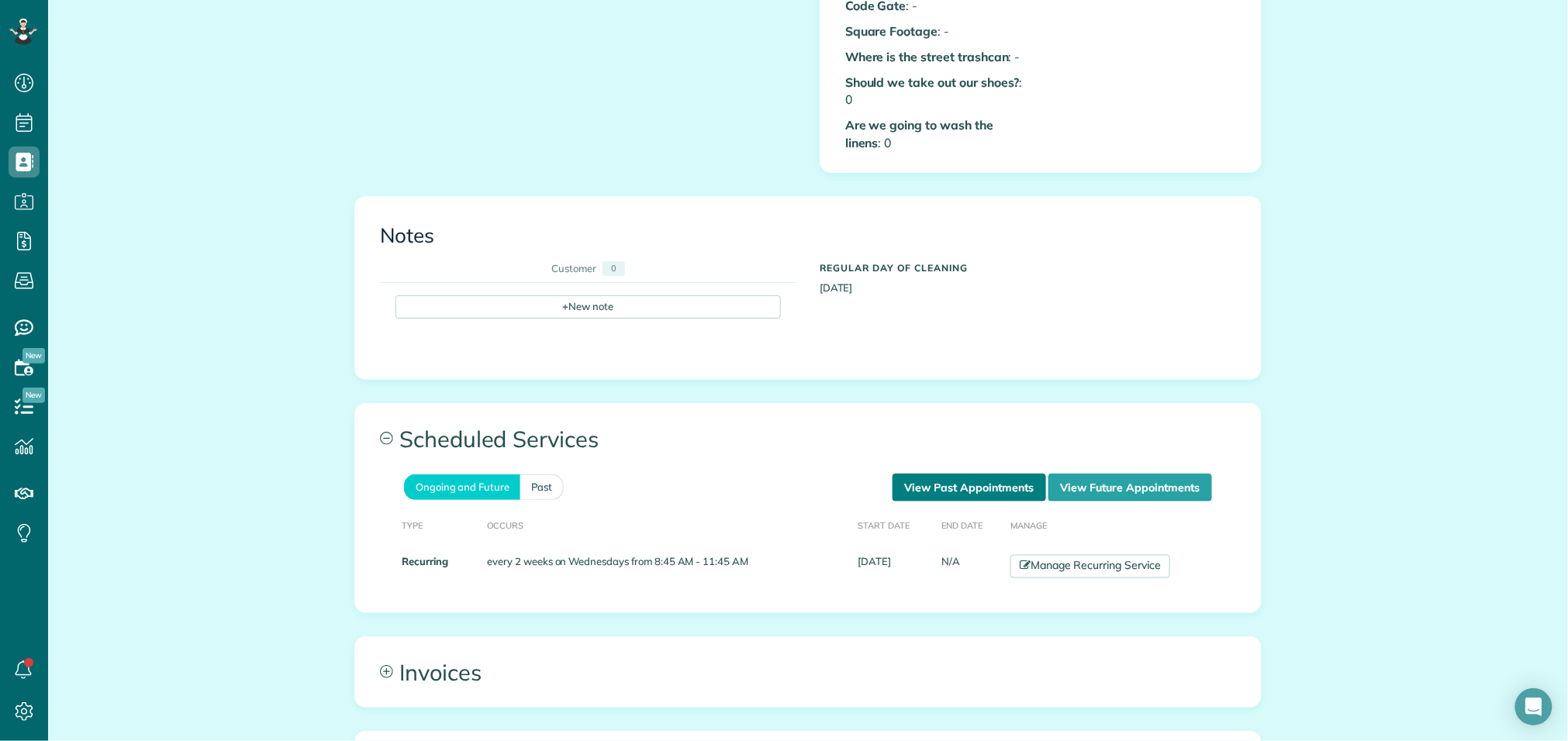
click at [967, 474] on link "View Past Appointments" at bounding box center [970, 488] width 154 height 28
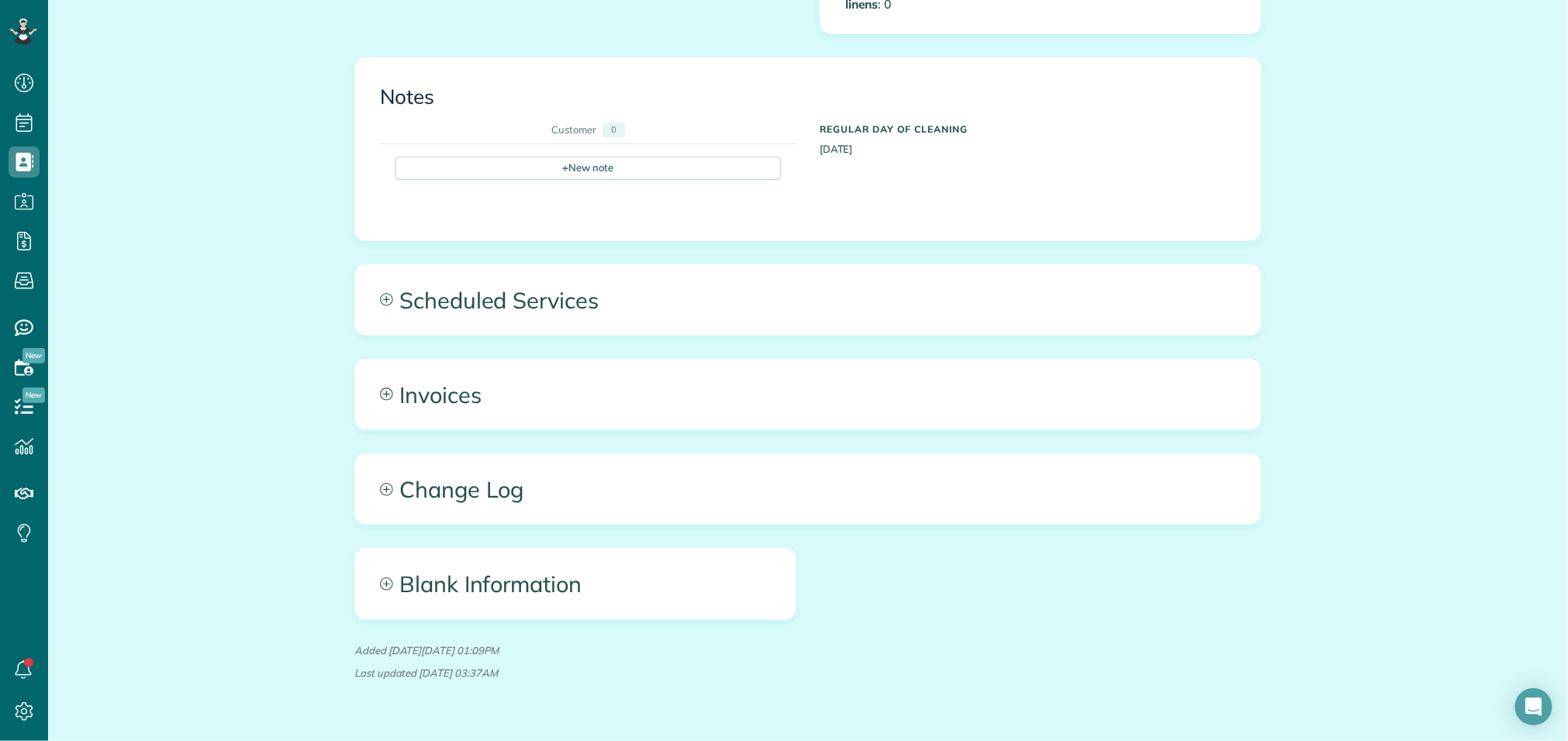
scroll to position [952, 0]
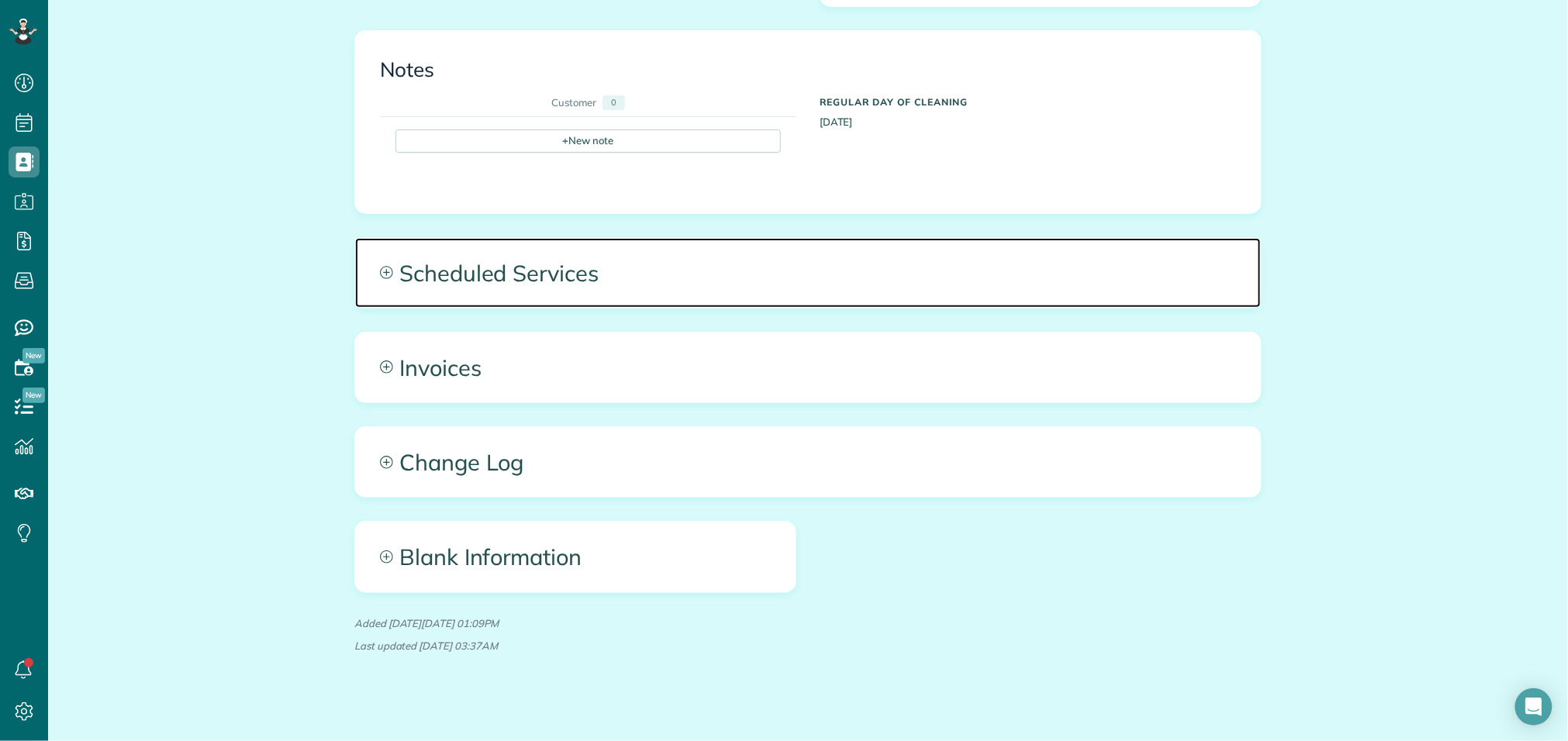
click at [674, 269] on span "Scheduled Services" at bounding box center [808, 272] width 906 height 70
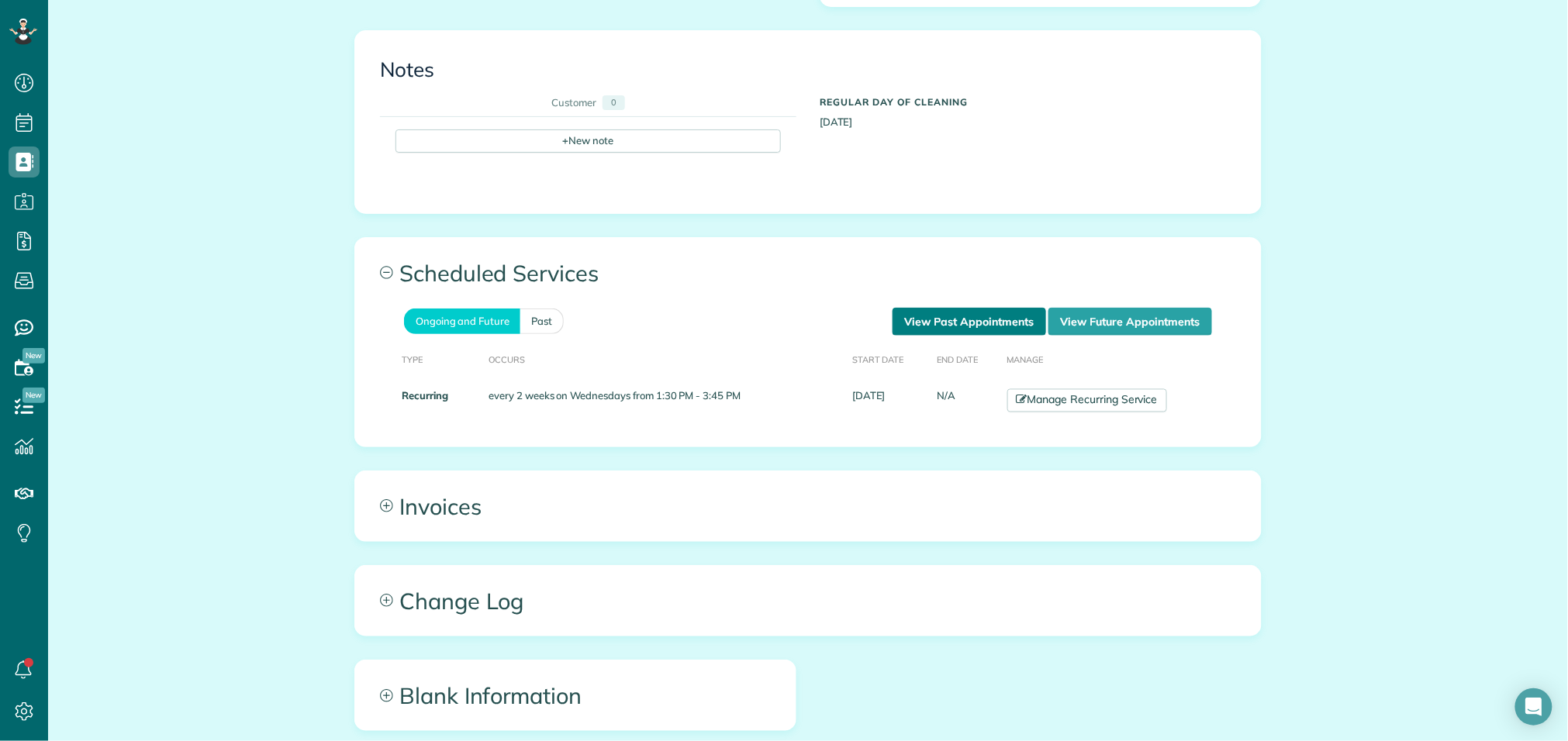
click at [963, 314] on link "View Past Appointments" at bounding box center [970, 321] width 154 height 28
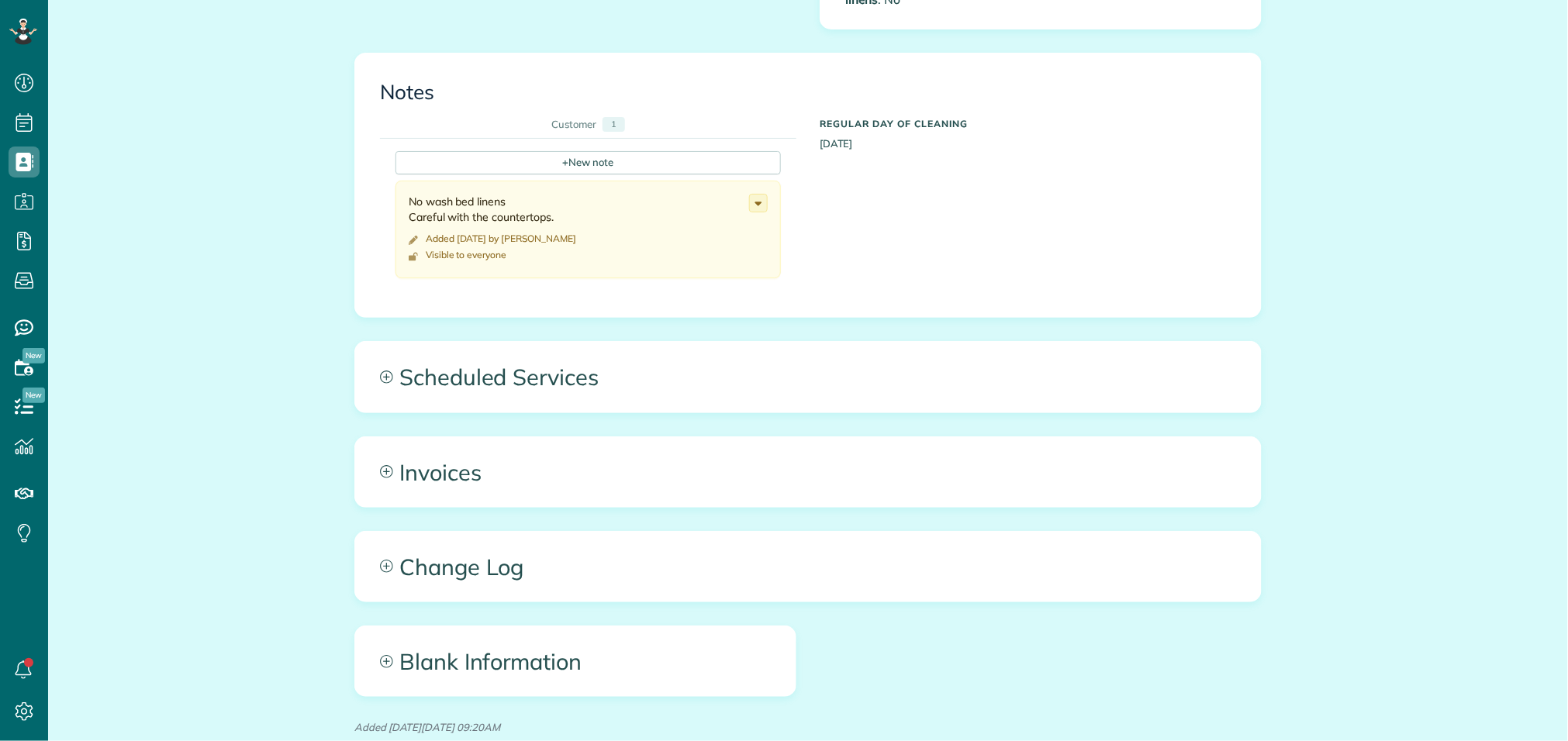
scroll to position [1070, 0]
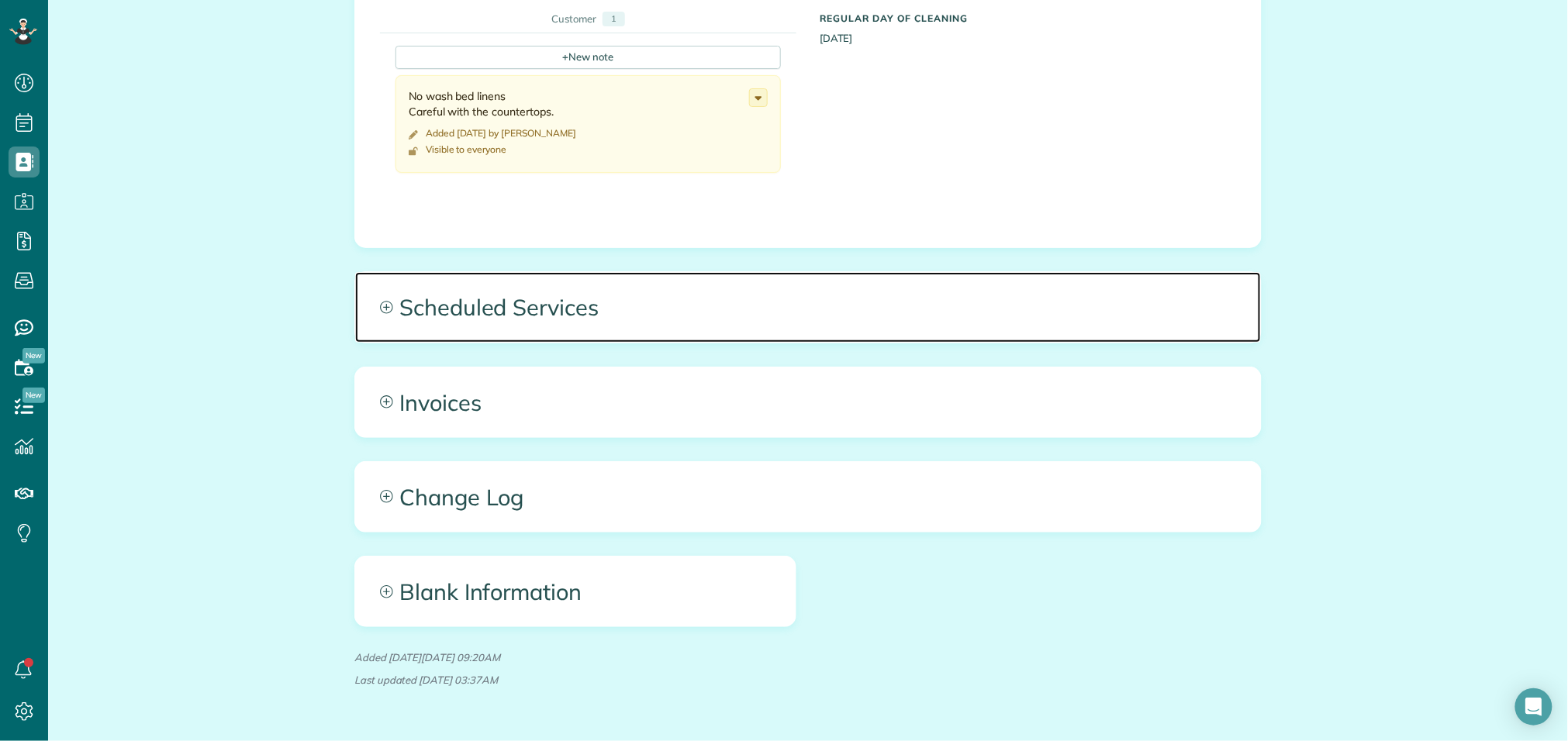
click at [578, 293] on span "Scheduled Services" at bounding box center [808, 307] width 906 height 70
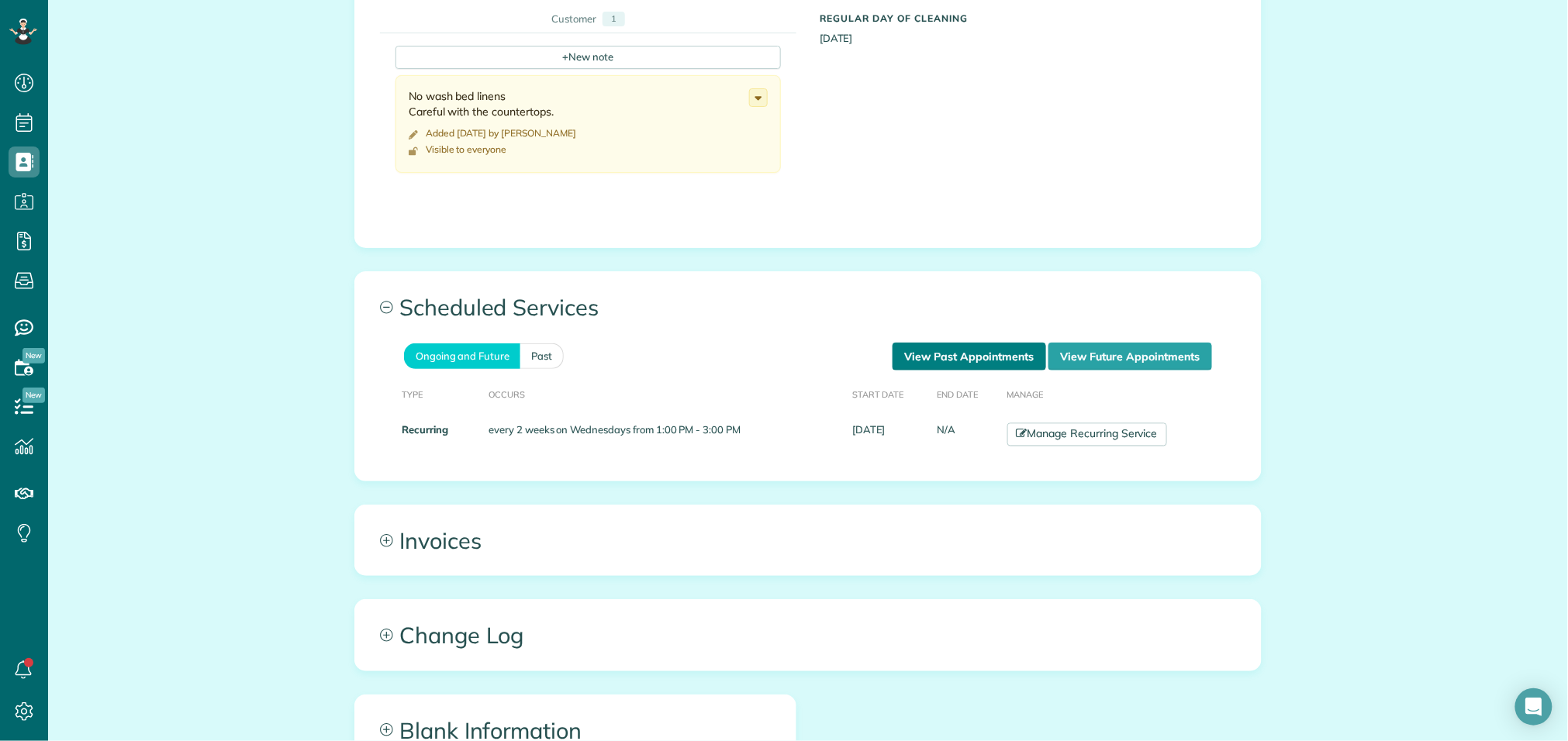
click at [936, 343] on link "View Past Appointments" at bounding box center [970, 356] width 154 height 28
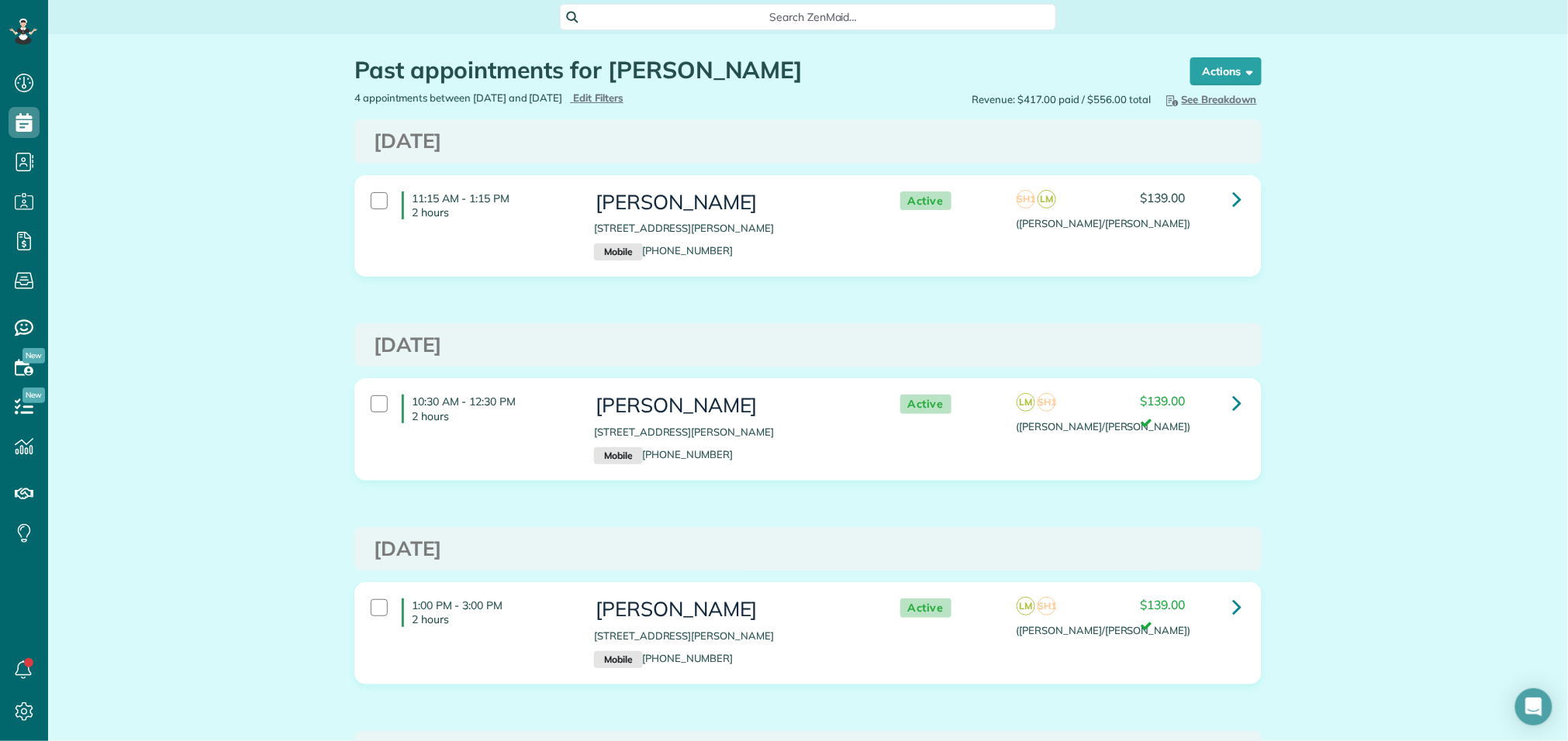
scroll to position [1, 0]
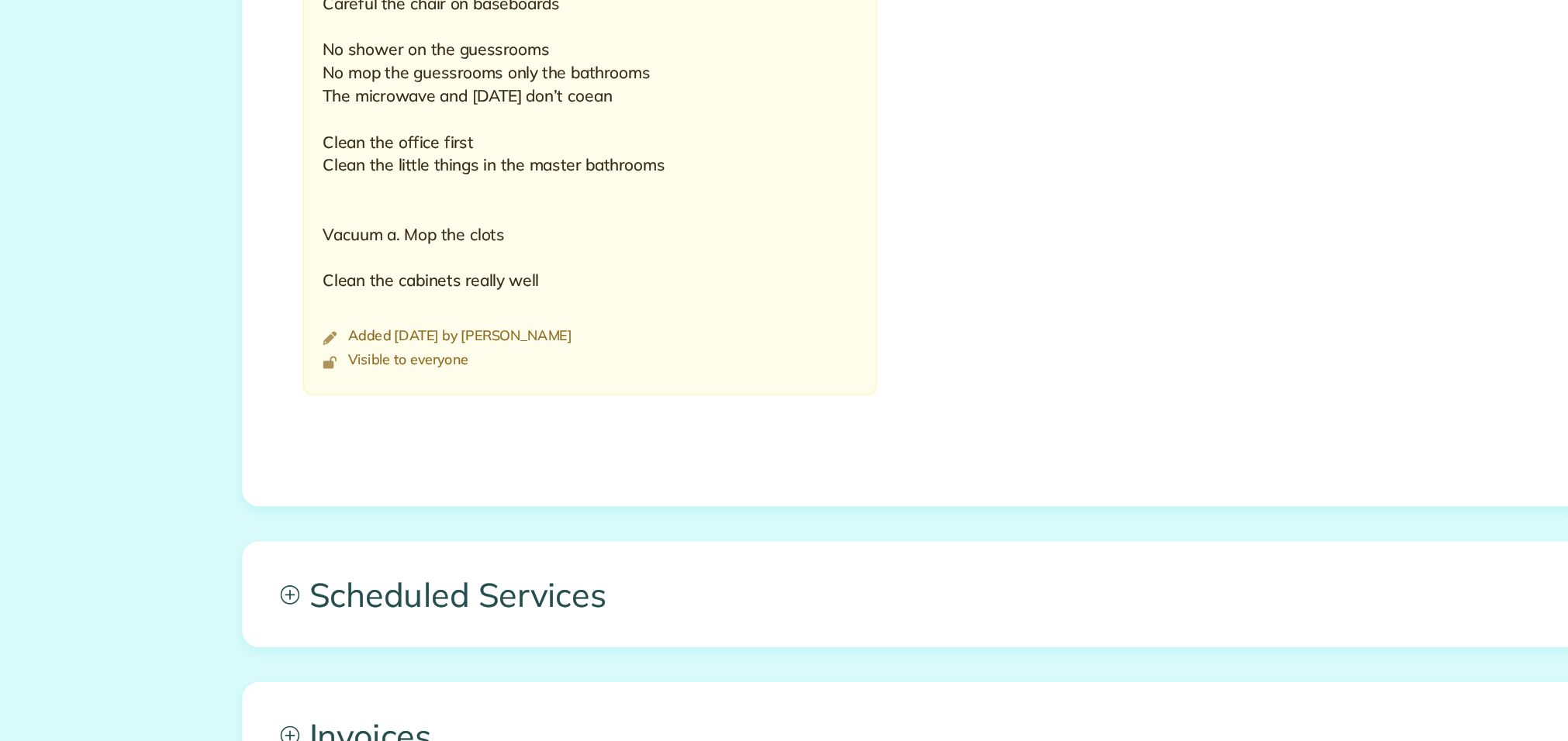
scroll to position [1194, 0]
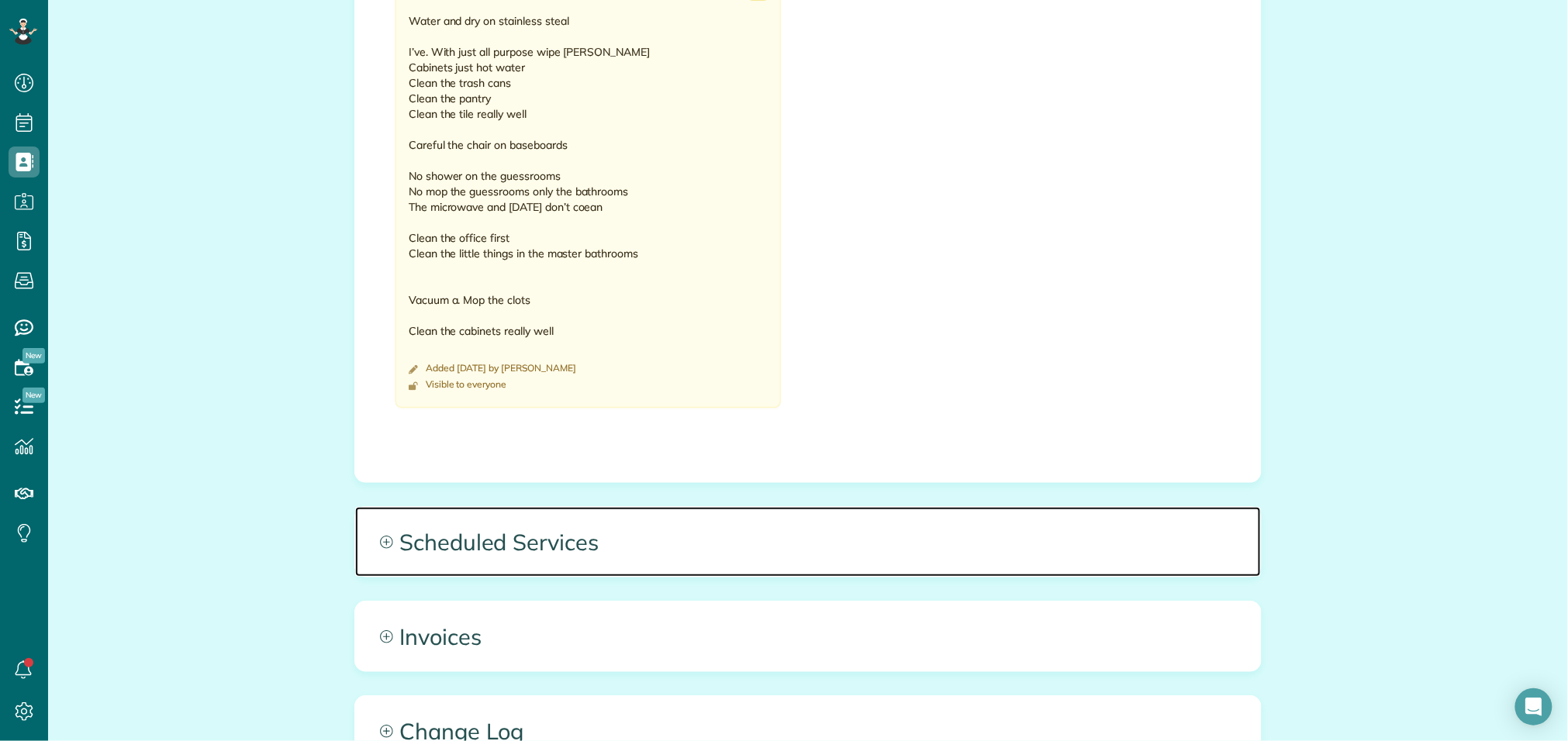
click at [614, 529] on span "Scheduled Services" at bounding box center [808, 541] width 906 height 70
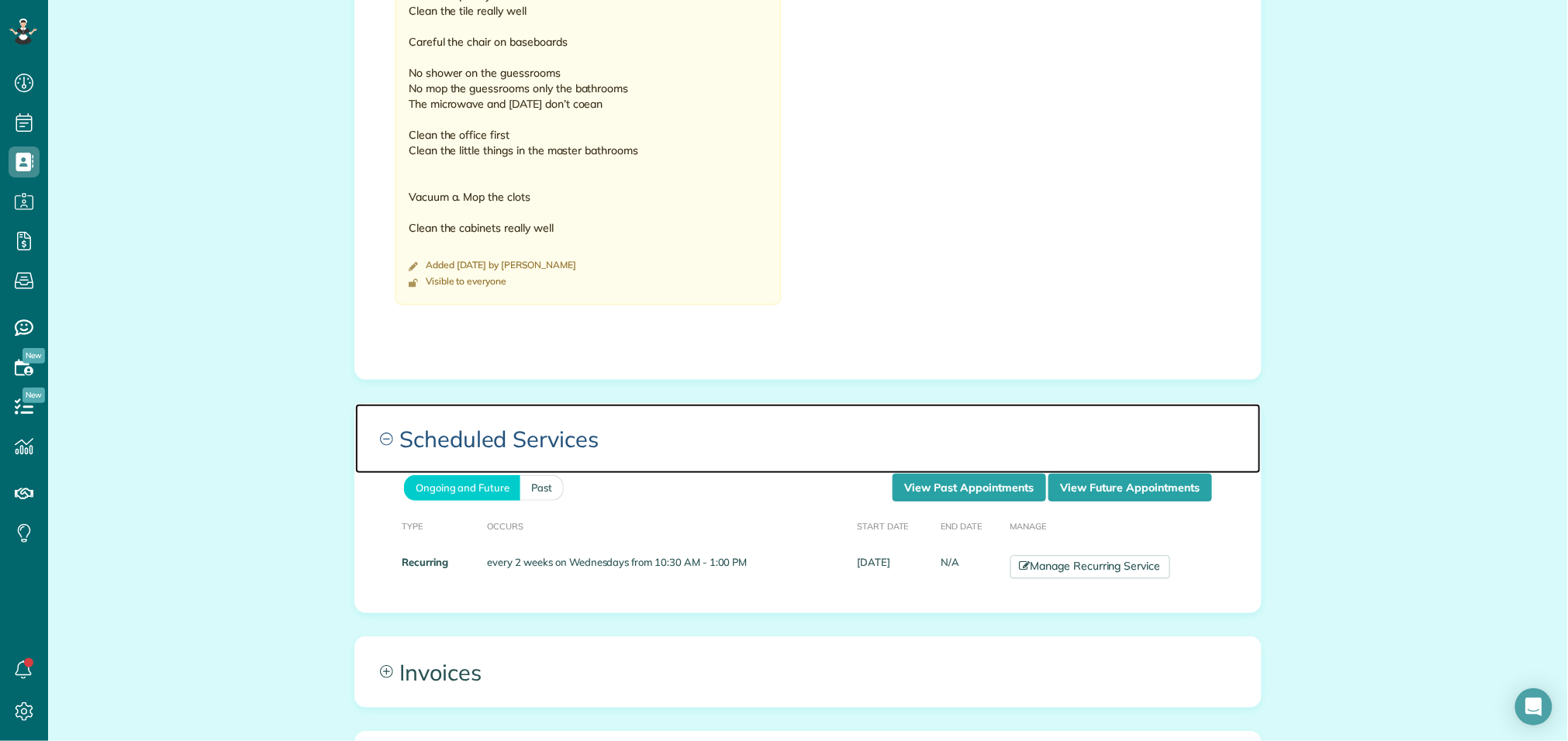
scroll to position [1304, 0]
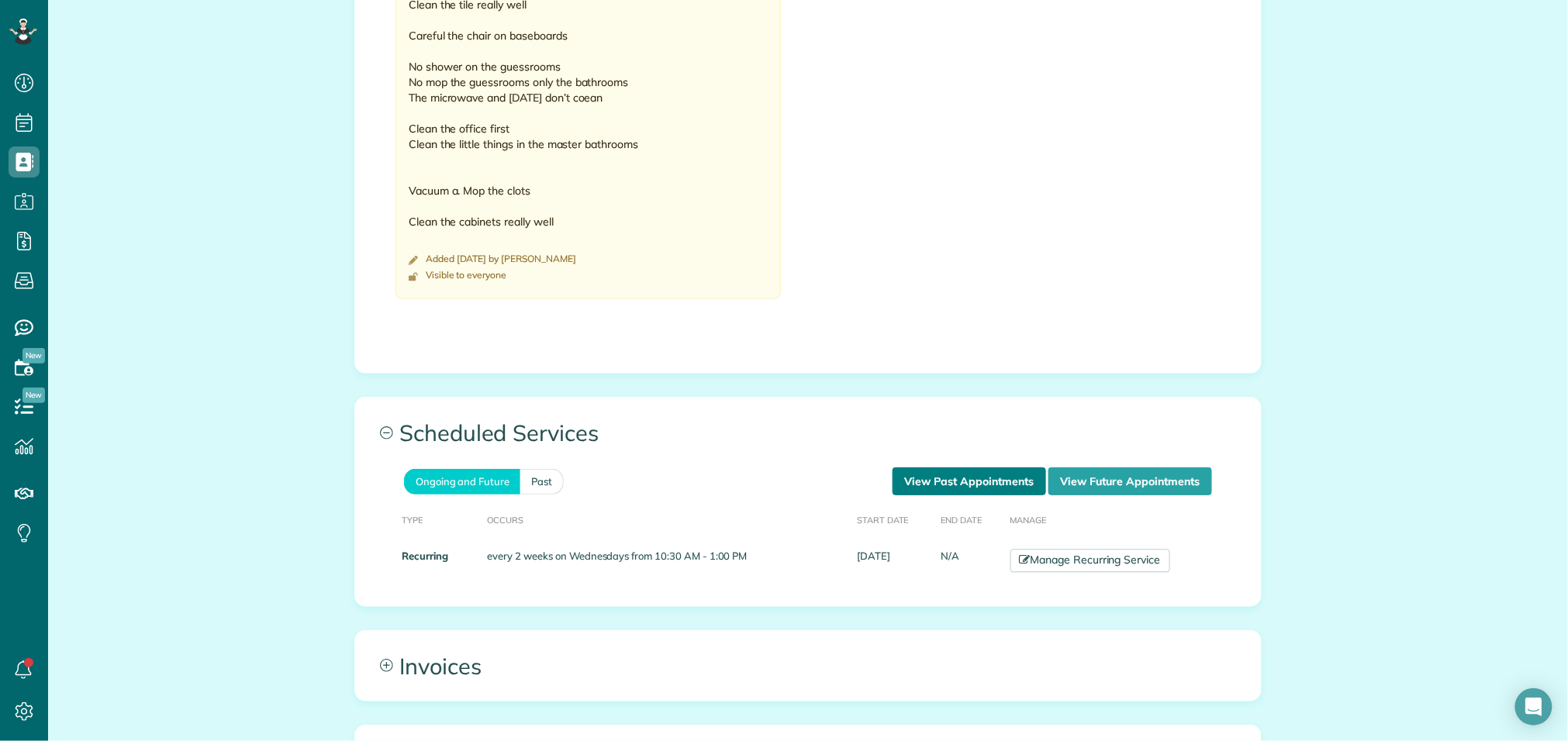
click at [961, 468] on link "View Past Appointments" at bounding box center [970, 481] width 154 height 28
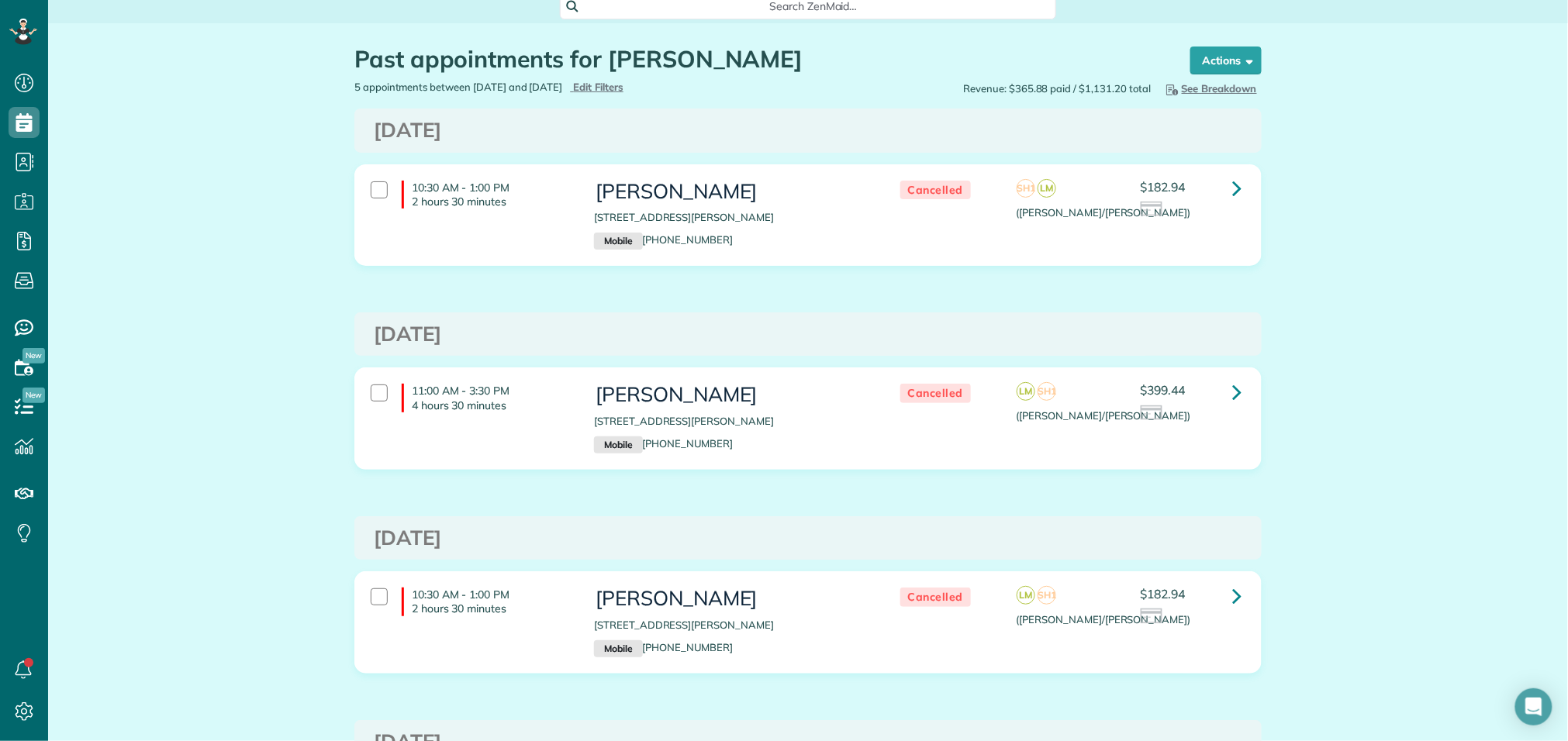
scroll to position [13, 0]
click at [624, 84] on span "Edit Filters" at bounding box center [598, 85] width 51 height 13
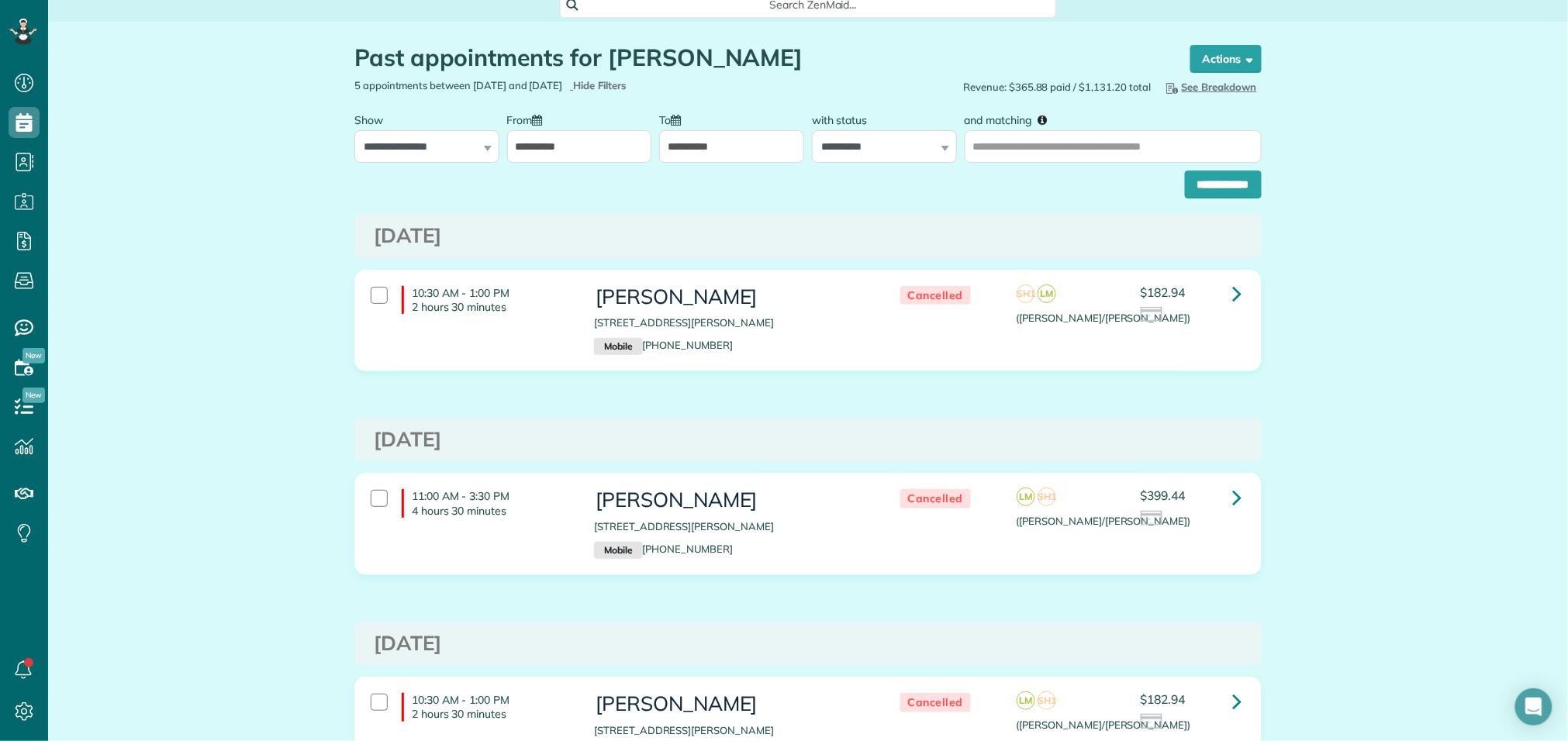
click at [540, 129] on label "From" at bounding box center [529, 119] width 43 height 29
click at [540, 130] on input "**********" at bounding box center [579, 147] width 145 height 33
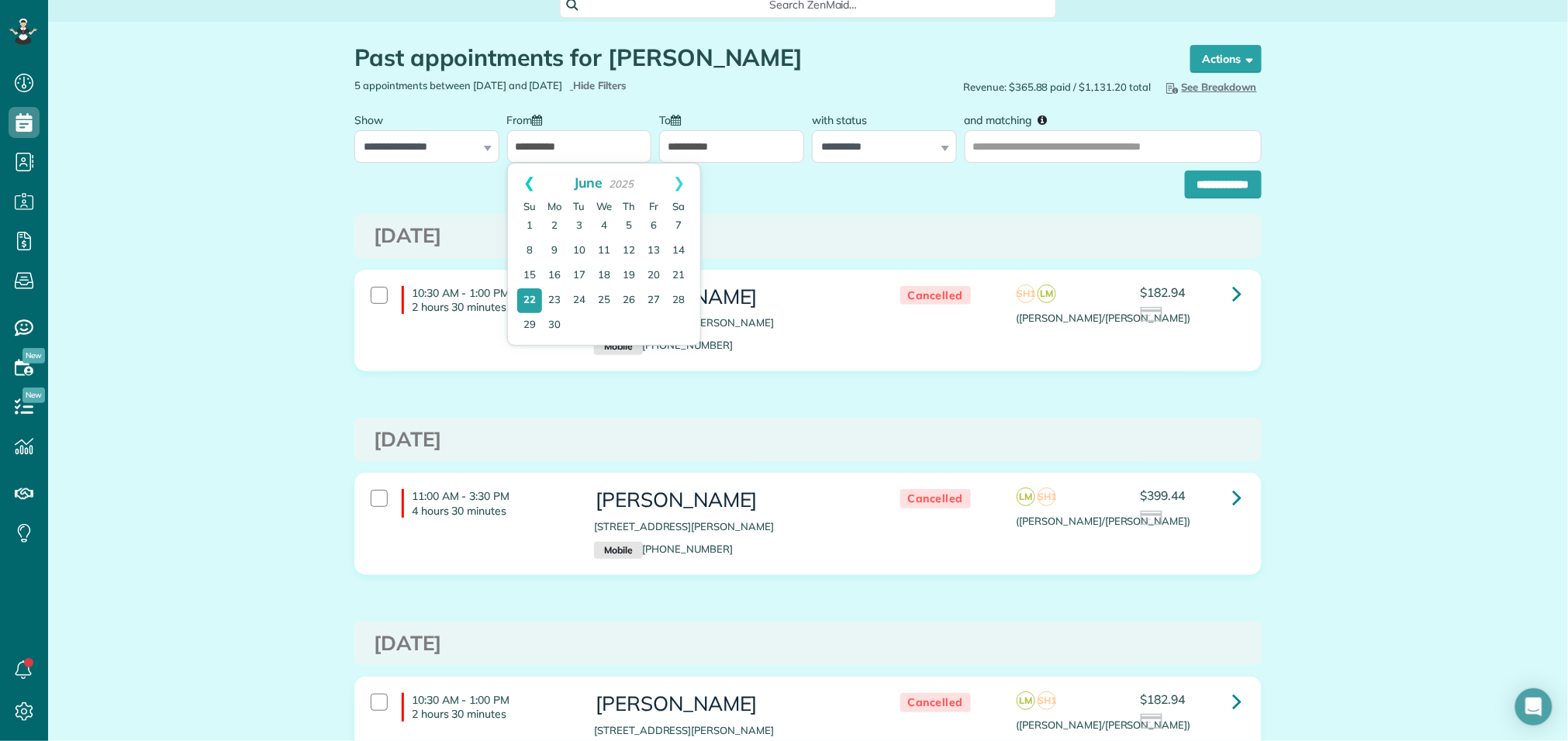
click at [528, 189] on link "Prev" at bounding box center [529, 183] width 43 height 39
click at [575, 221] on link "1" at bounding box center [578, 225] width 24 height 24
type input "**********"
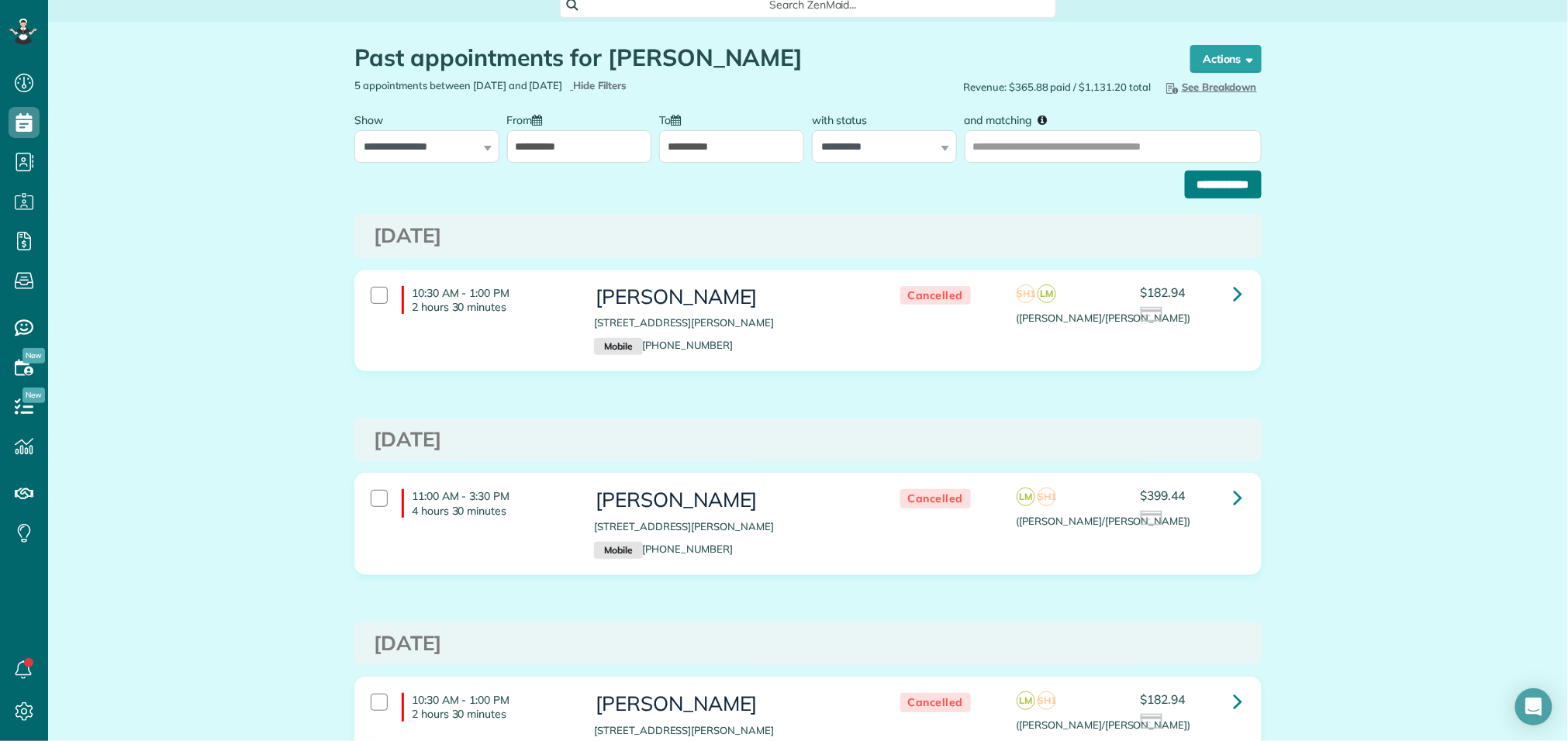
click at [1194, 182] on input "**********" at bounding box center [1223, 184] width 77 height 28
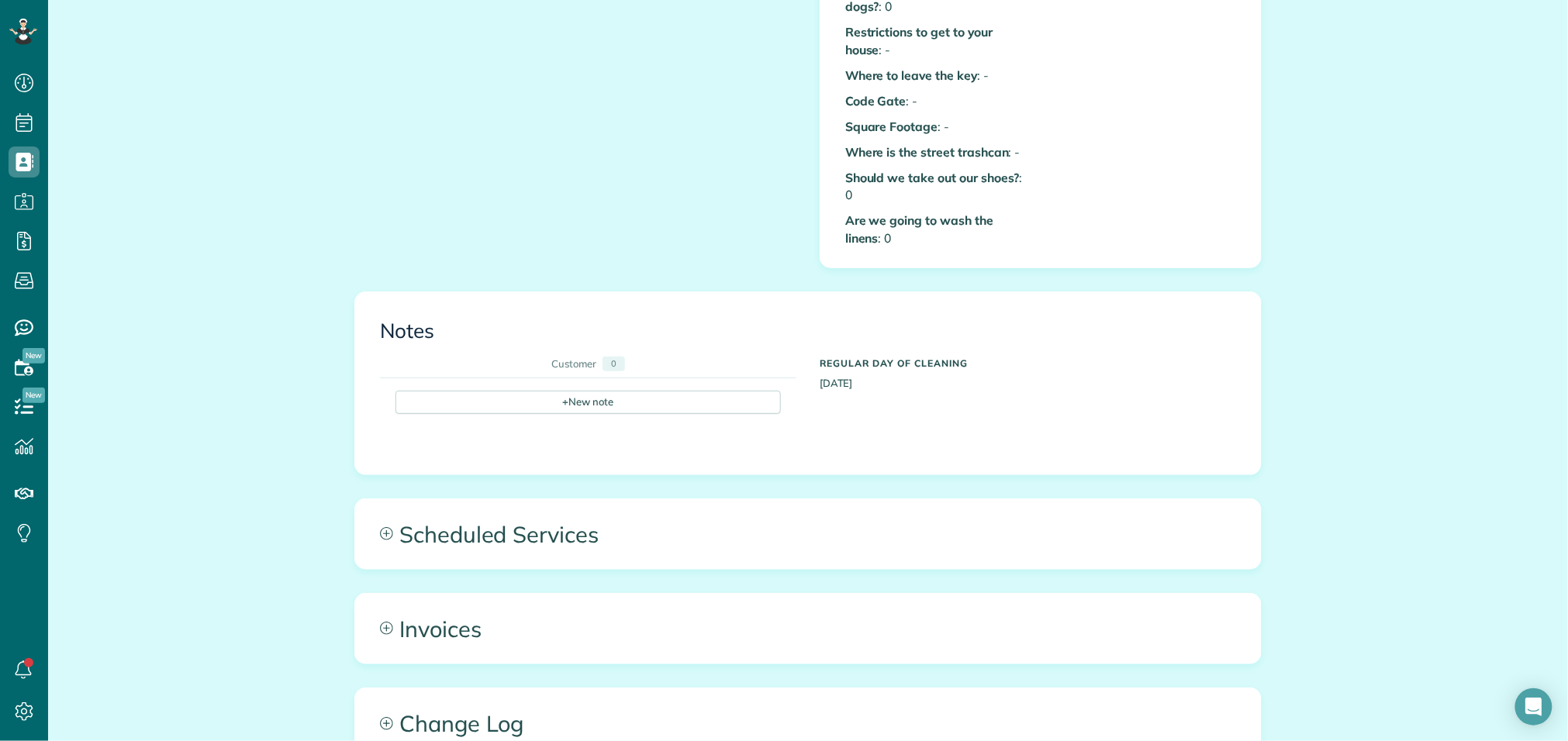
scroll to position [698, 0]
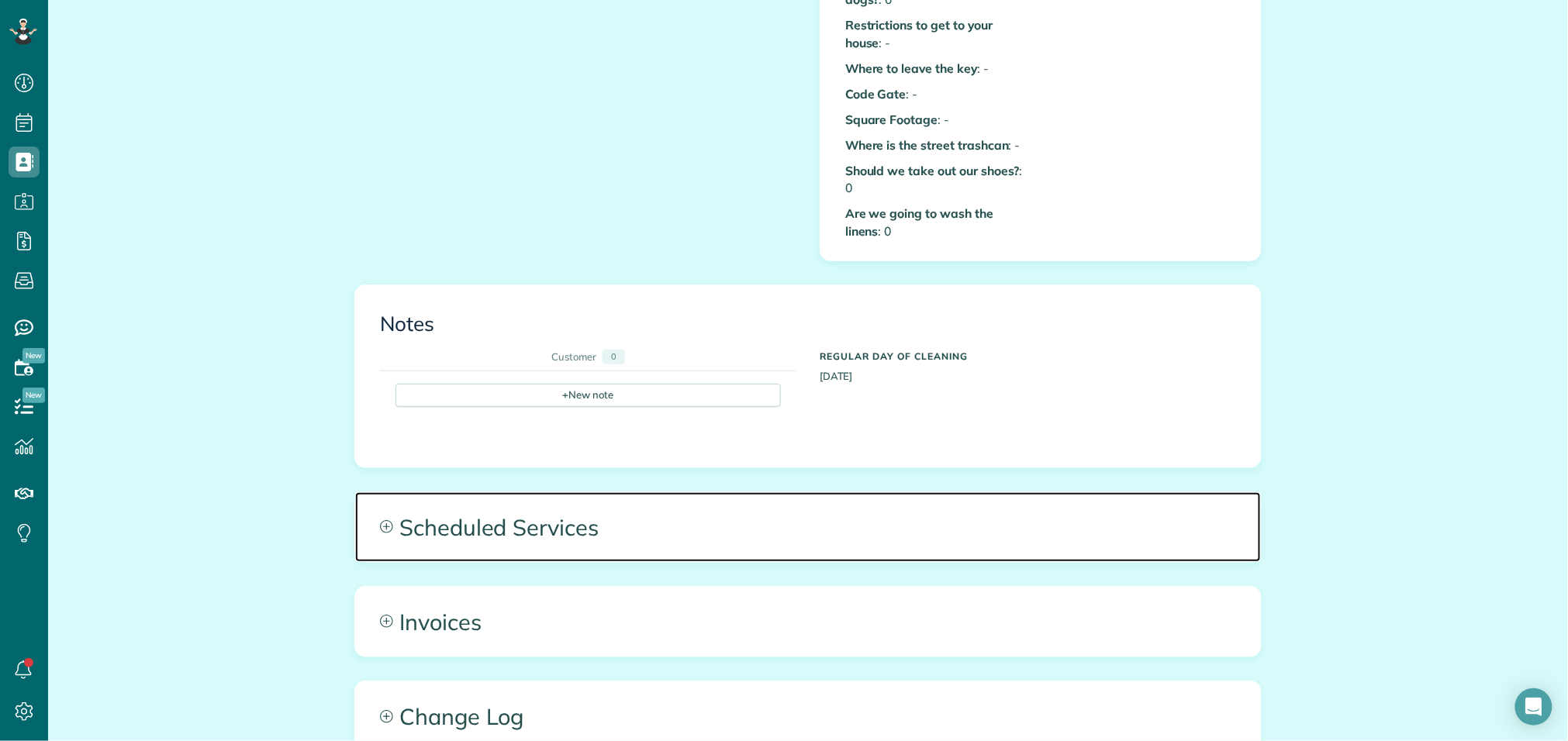
click at [555, 521] on span "Scheduled Services" at bounding box center [808, 527] width 906 height 70
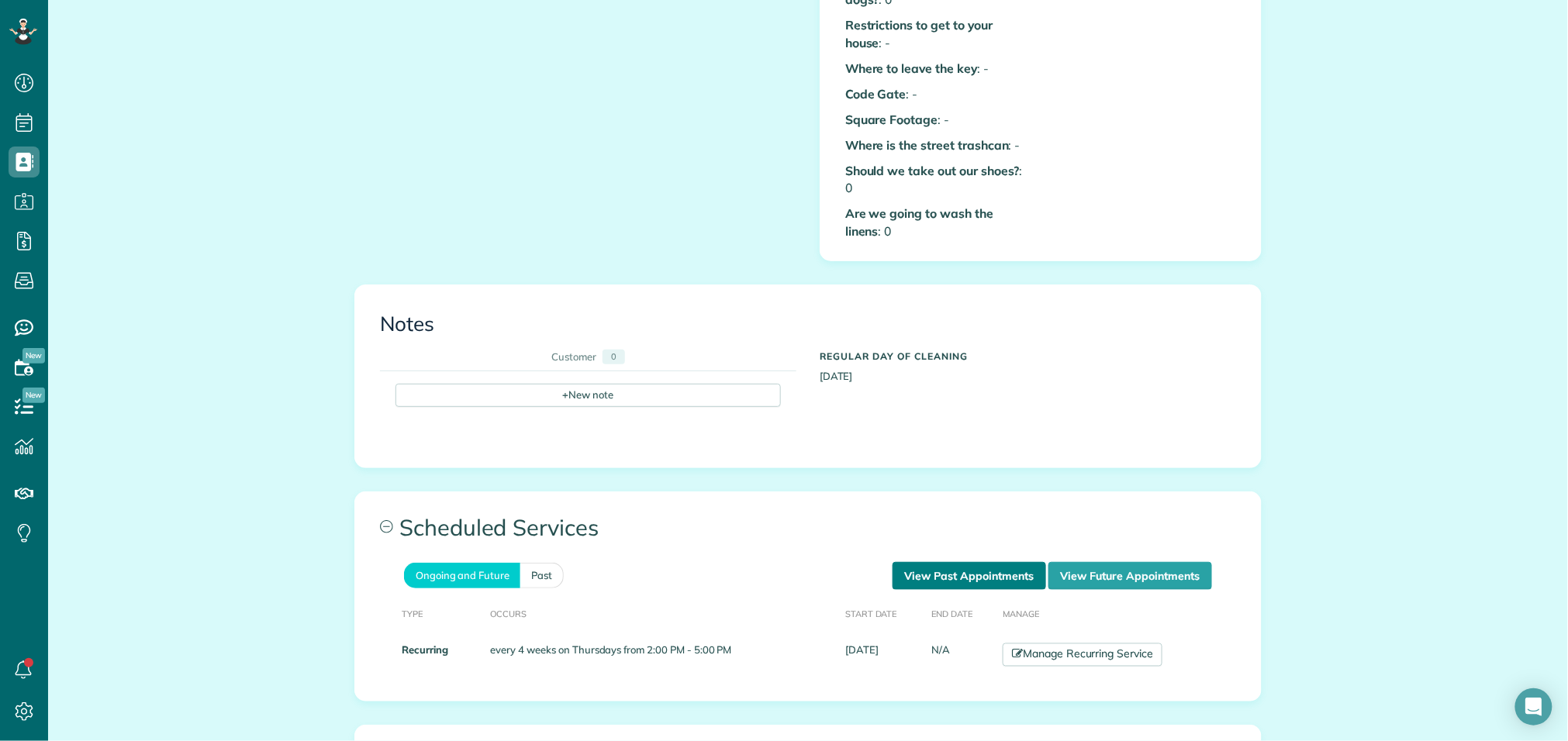
click at [963, 565] on link "View Past Appointments" at bounding box center [970, 575] width 154 height 28
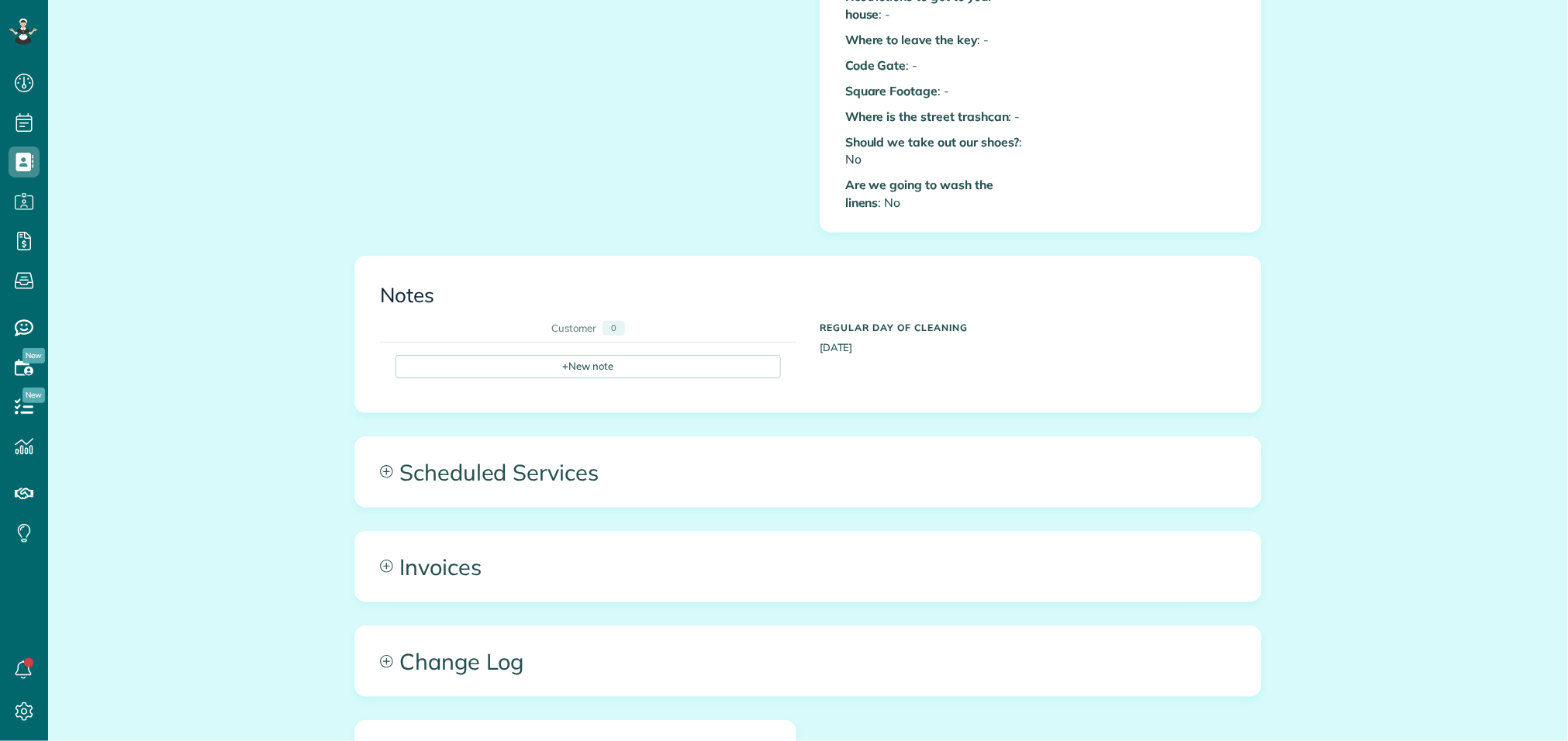
scroll to position [6, 6]
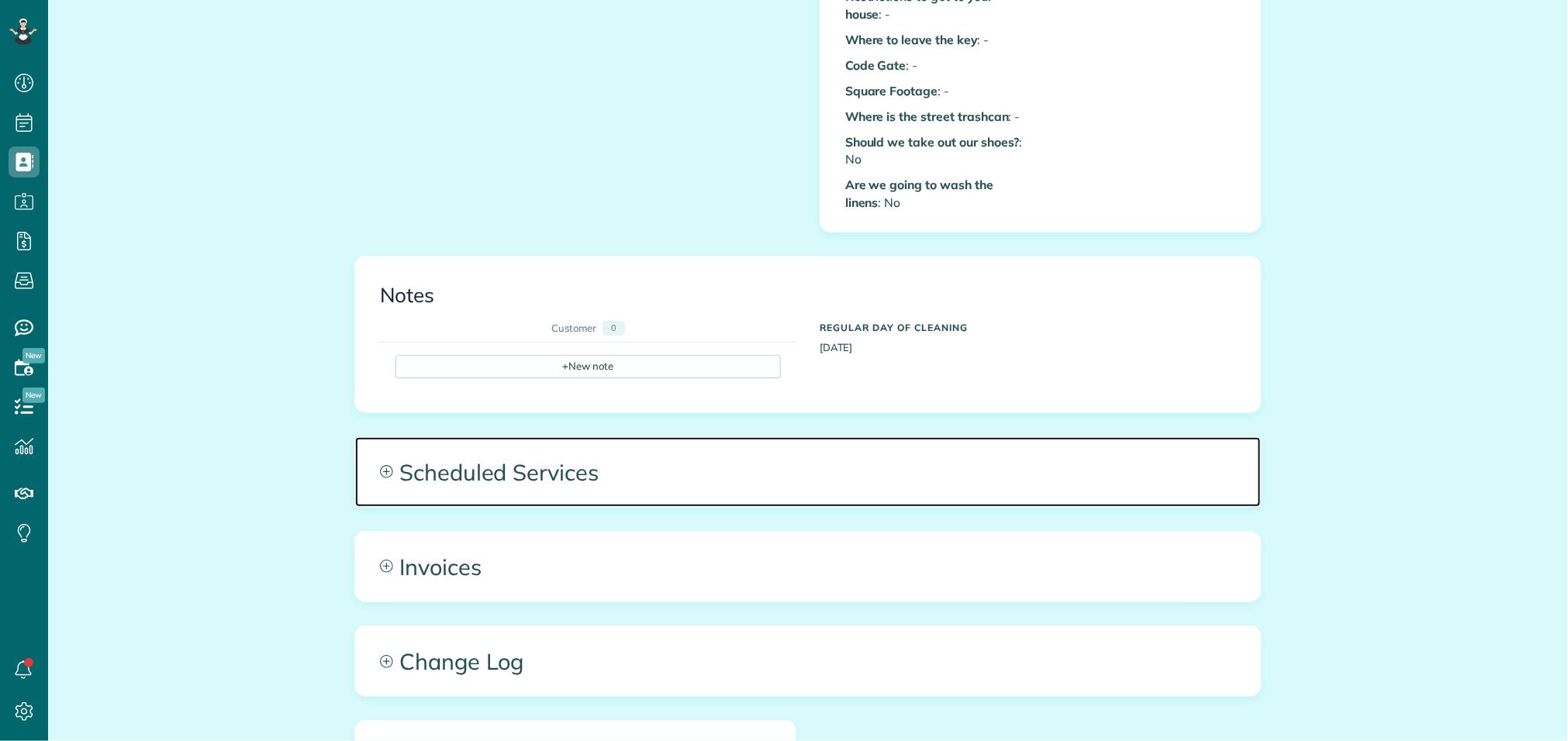
click at [779, 458] on span "Scheduled Services" at bounding box center [808, 471] width 906 height 70
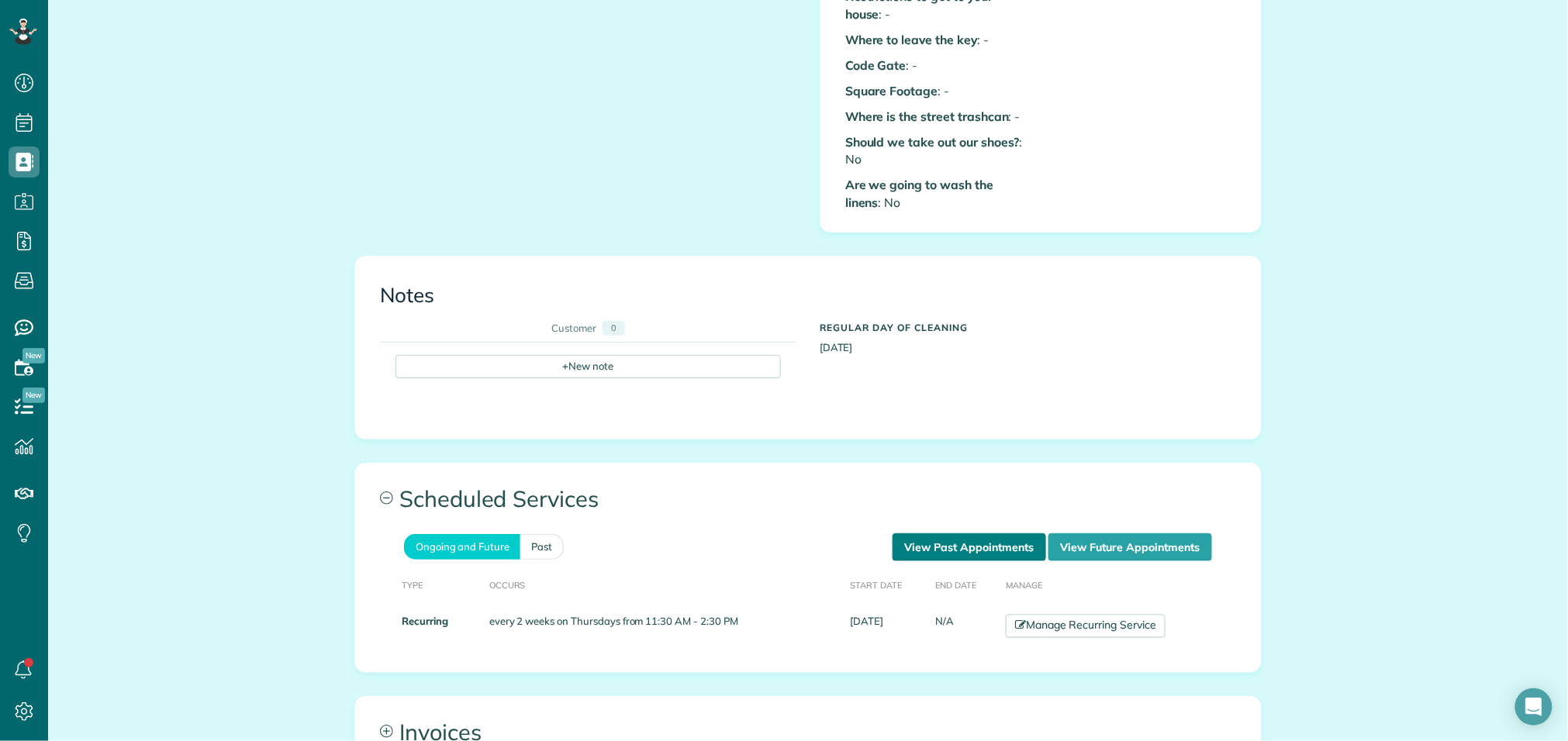
click at [965, 533] on link "View Past Appointments" at bounding box center [970, 546] width 154 height 28
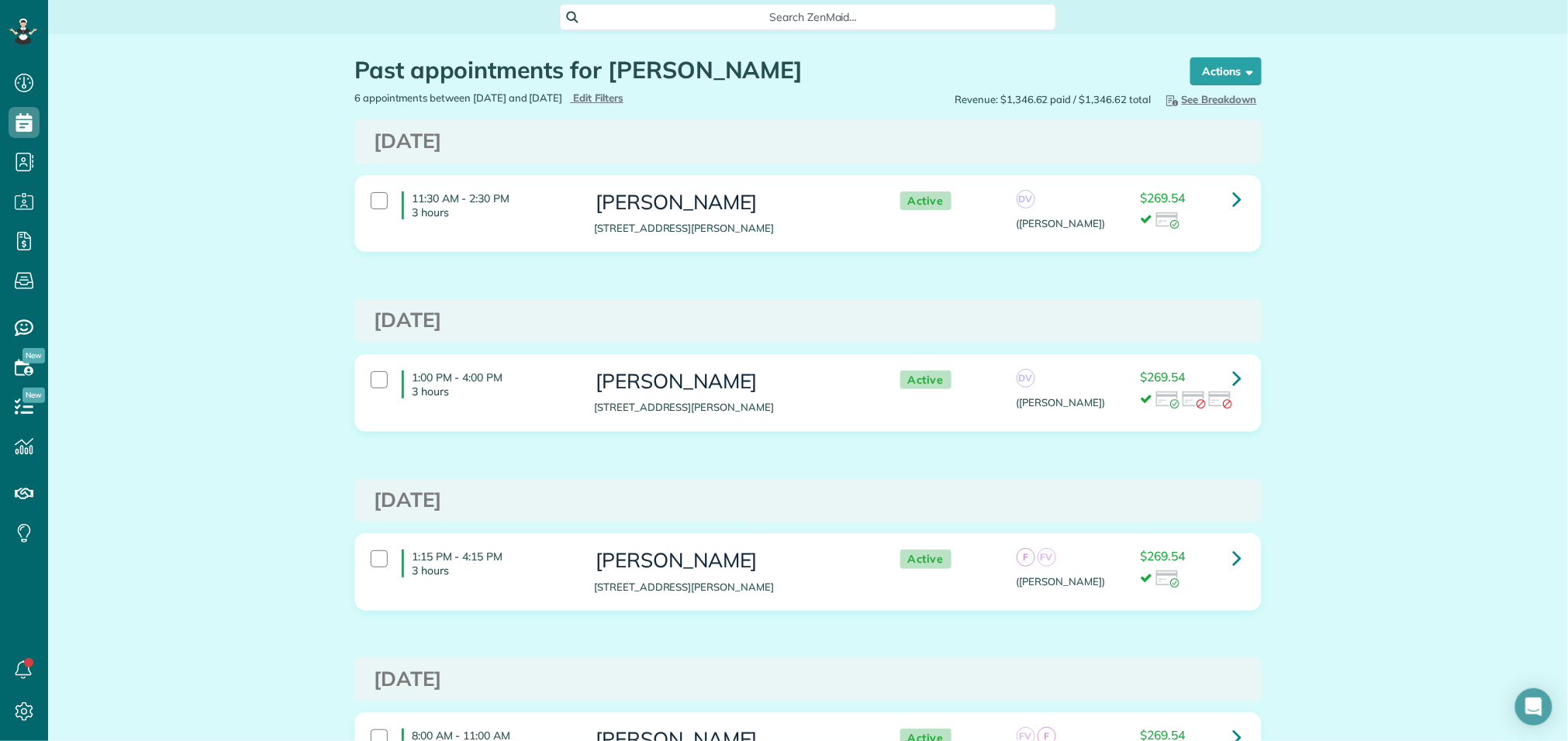
click at [658, 209] on h3 "[PERSON_NAME]" at bounding box center [731, 203] width 274 height 23
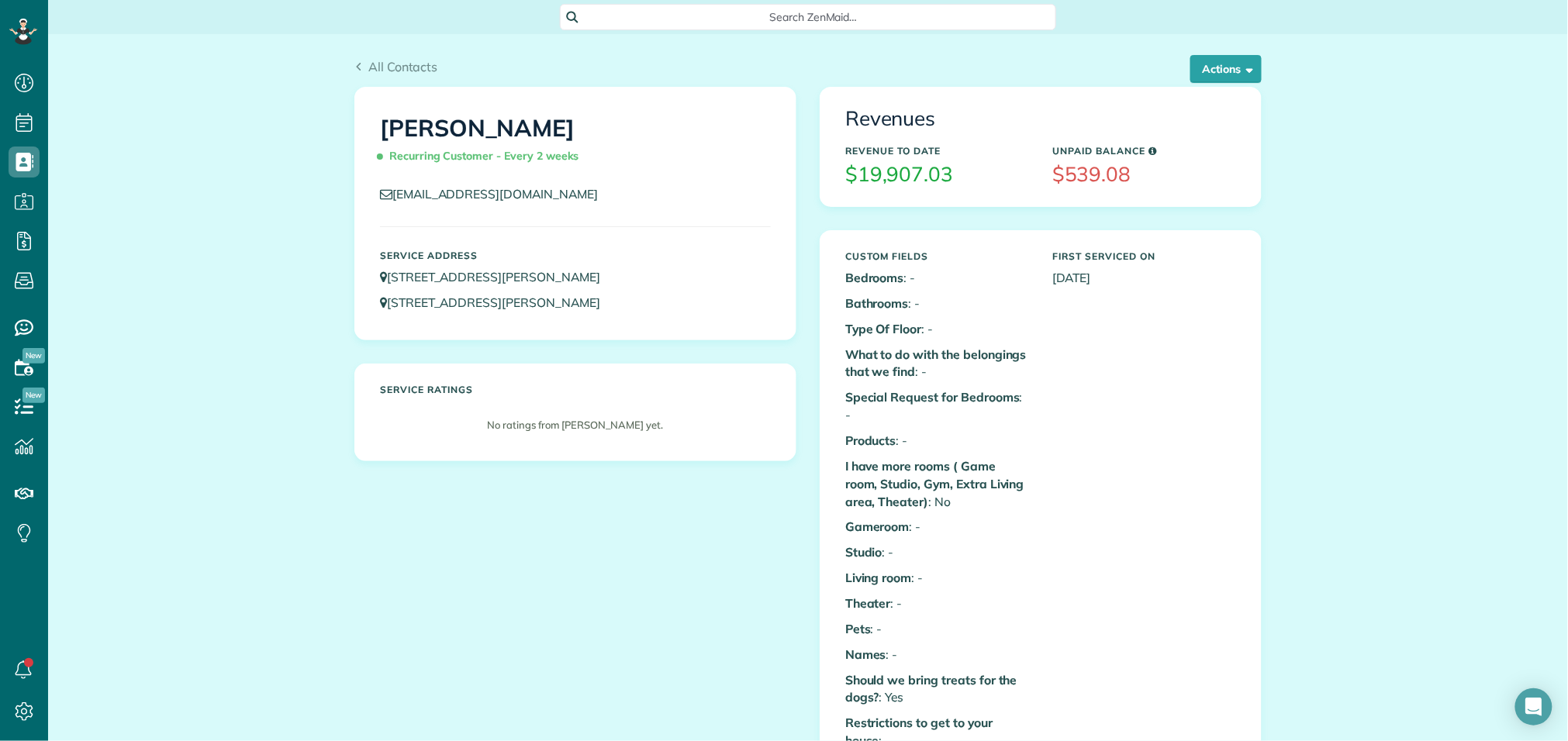
scroll to position [665, 0]
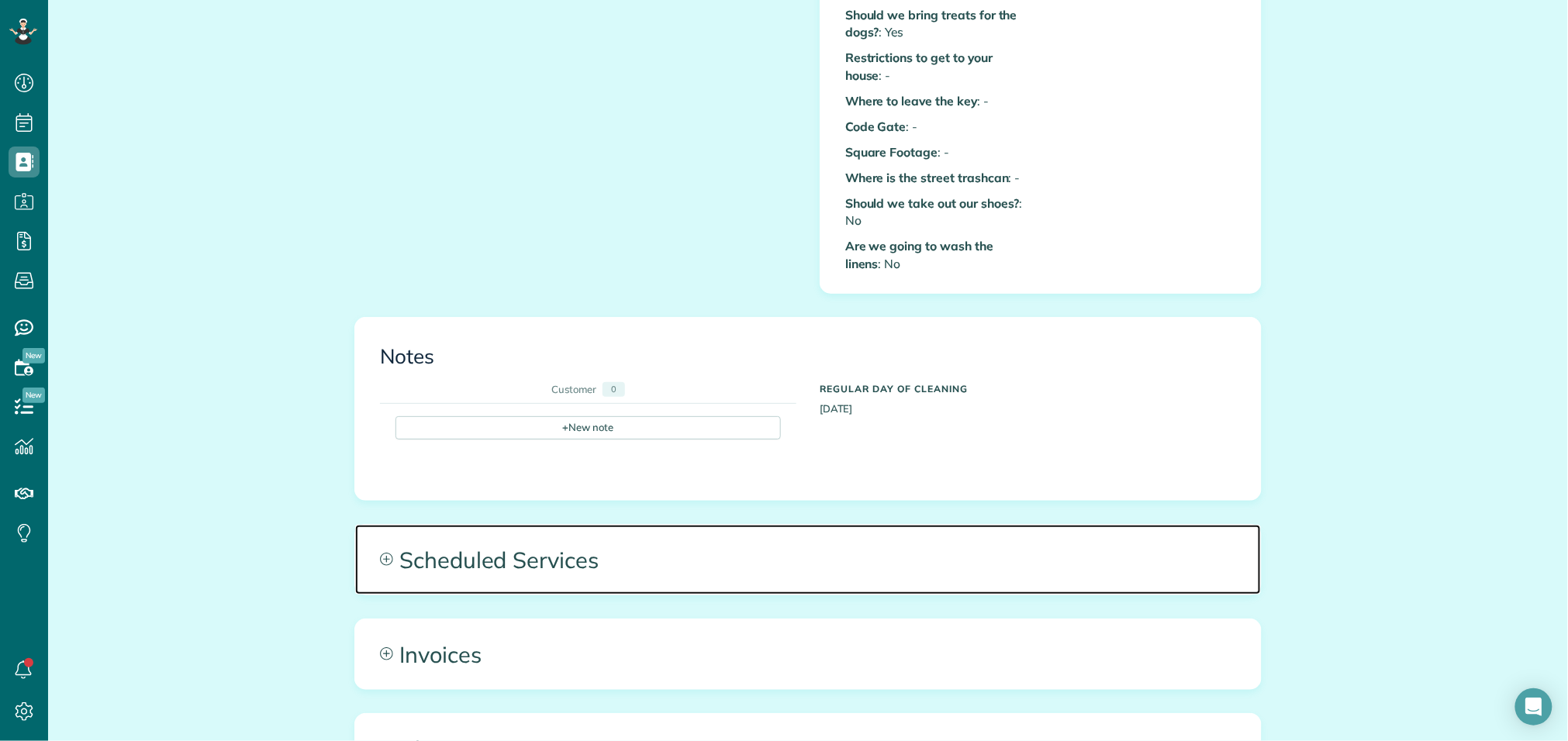
click at [611, 541] on span "Scheduled Services" at bounding box center [808, 559] width 906 height 70
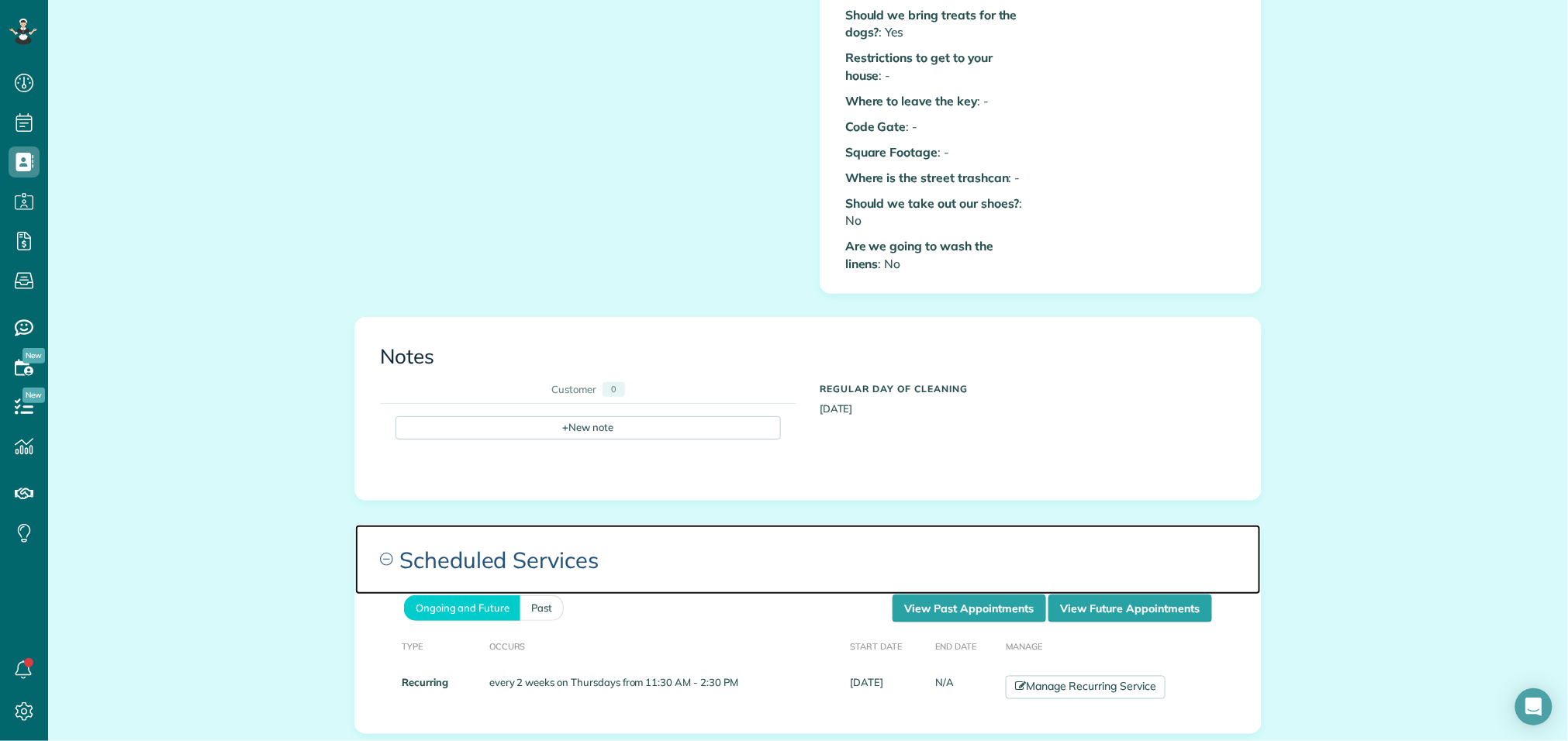
scroll to position [1047, 0]
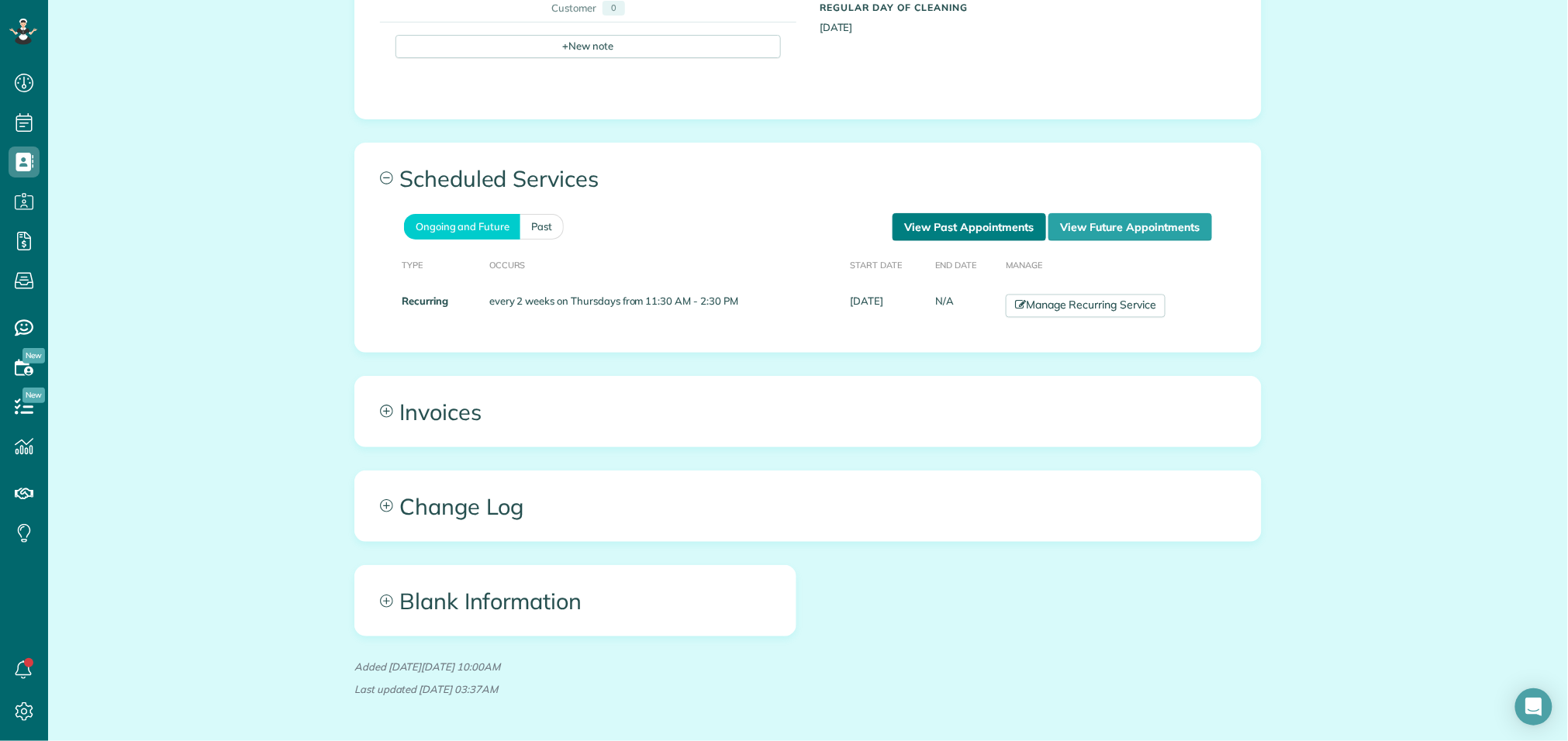
click at [923, 214] on link "View Past Appointments" at bounding box center [970, 227] width 154 height 28
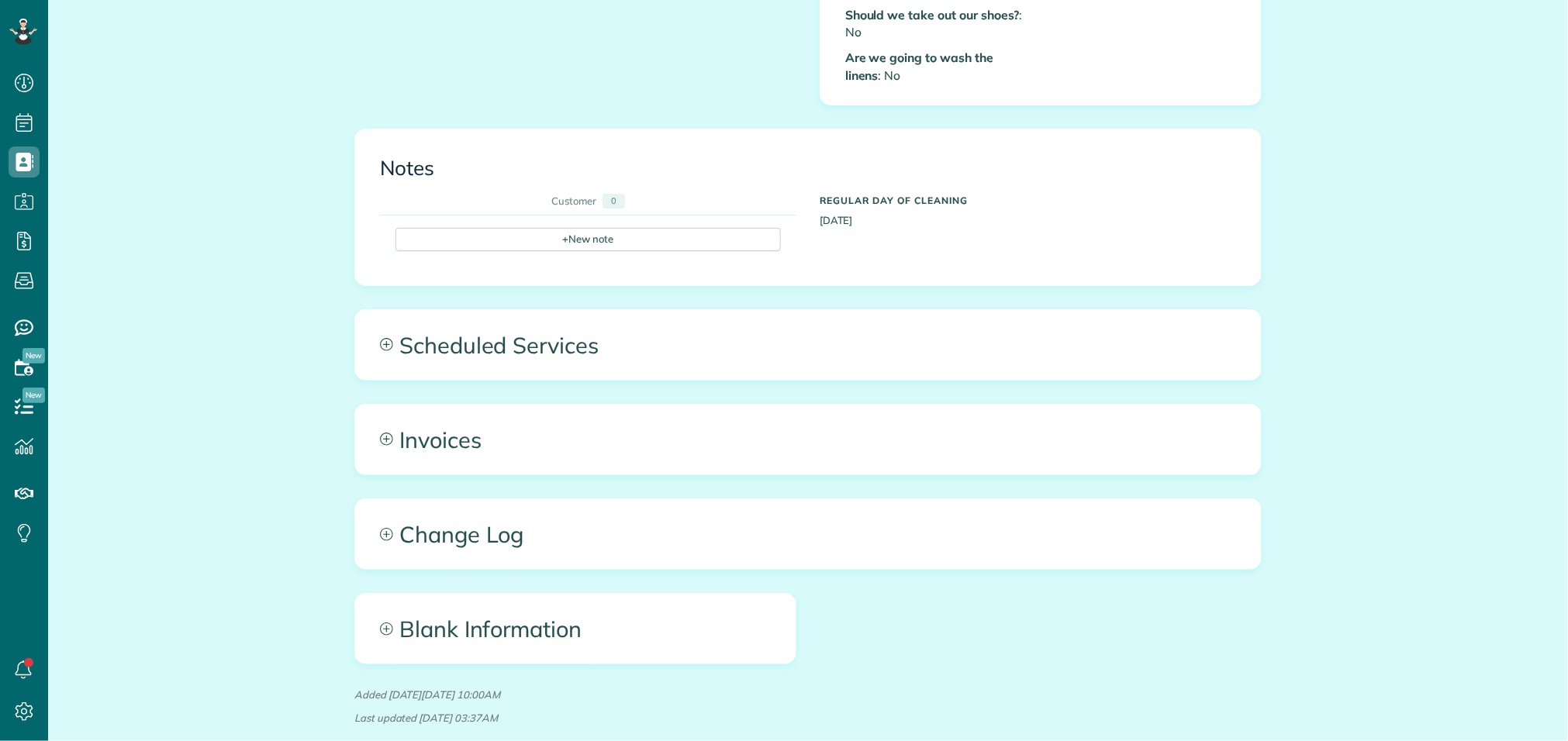
scroll to position [860, 0]
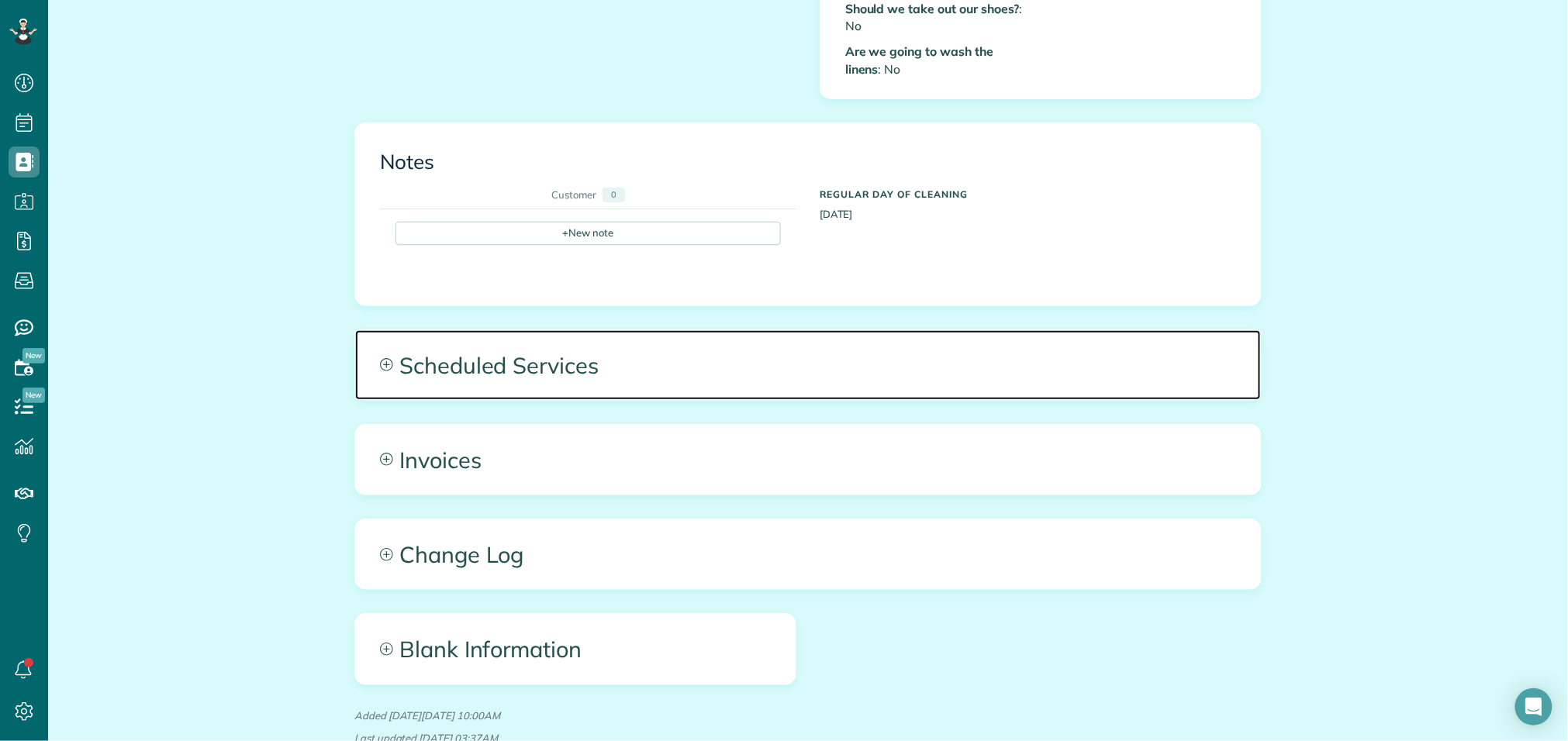
click at [520, 351] on span "Scheduled Services" at bounding box center [808, 365] width 906 height 70
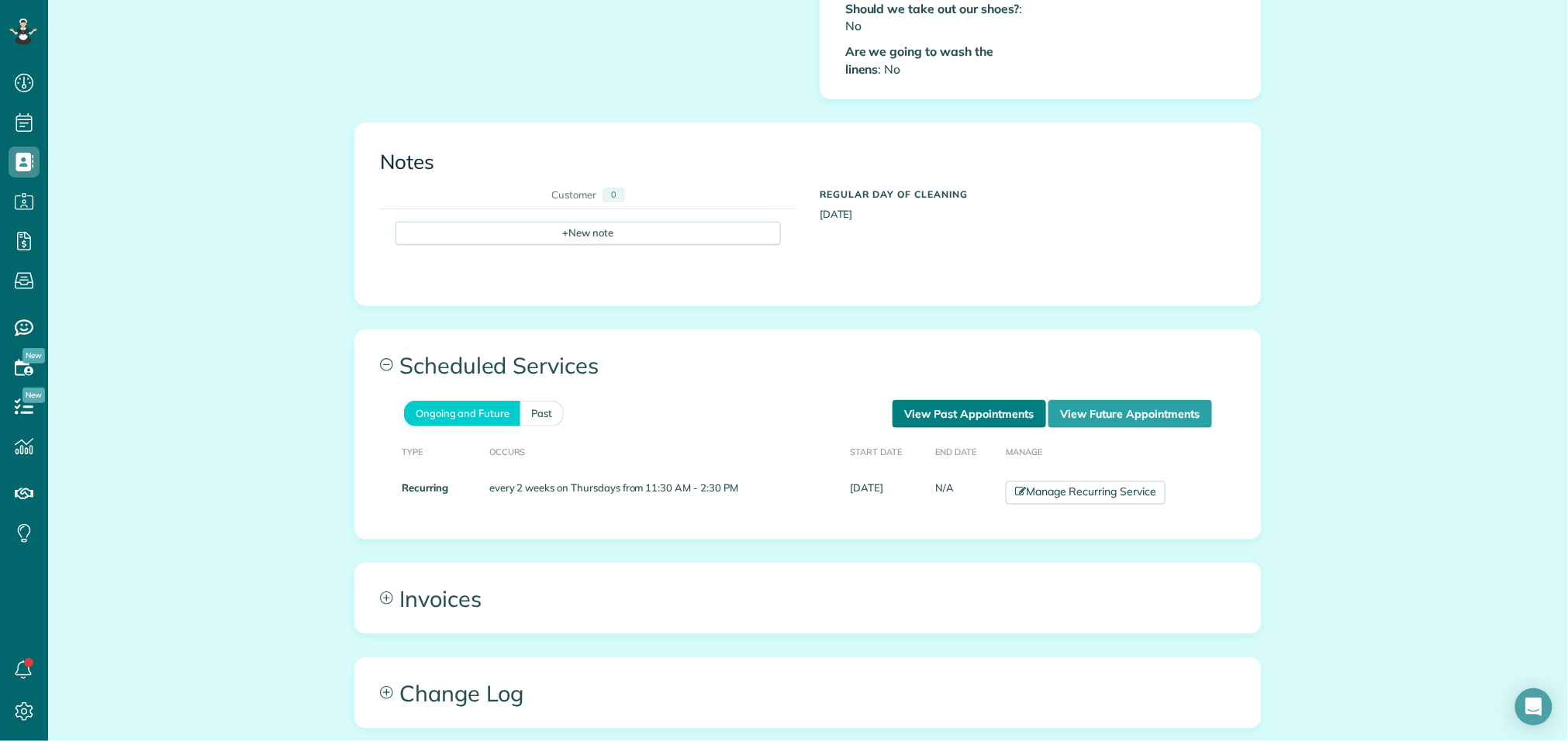
click at [951, 400] on link "View Past Appointments" at bounding box center [970, 413] width 154 height 28
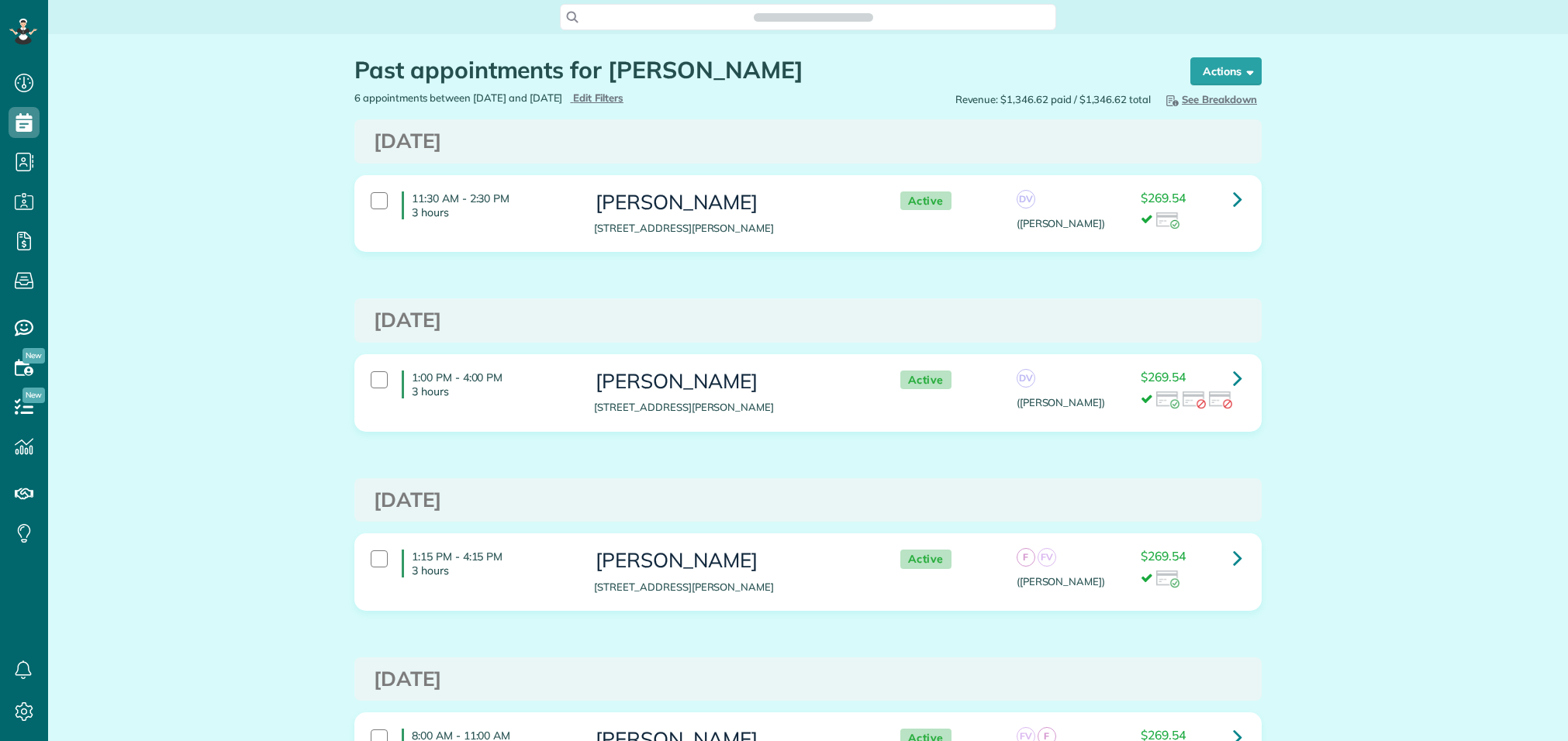
click at [1252, 395] on div "$269.54" at bounding box center [1190, 394] width 124 height 46
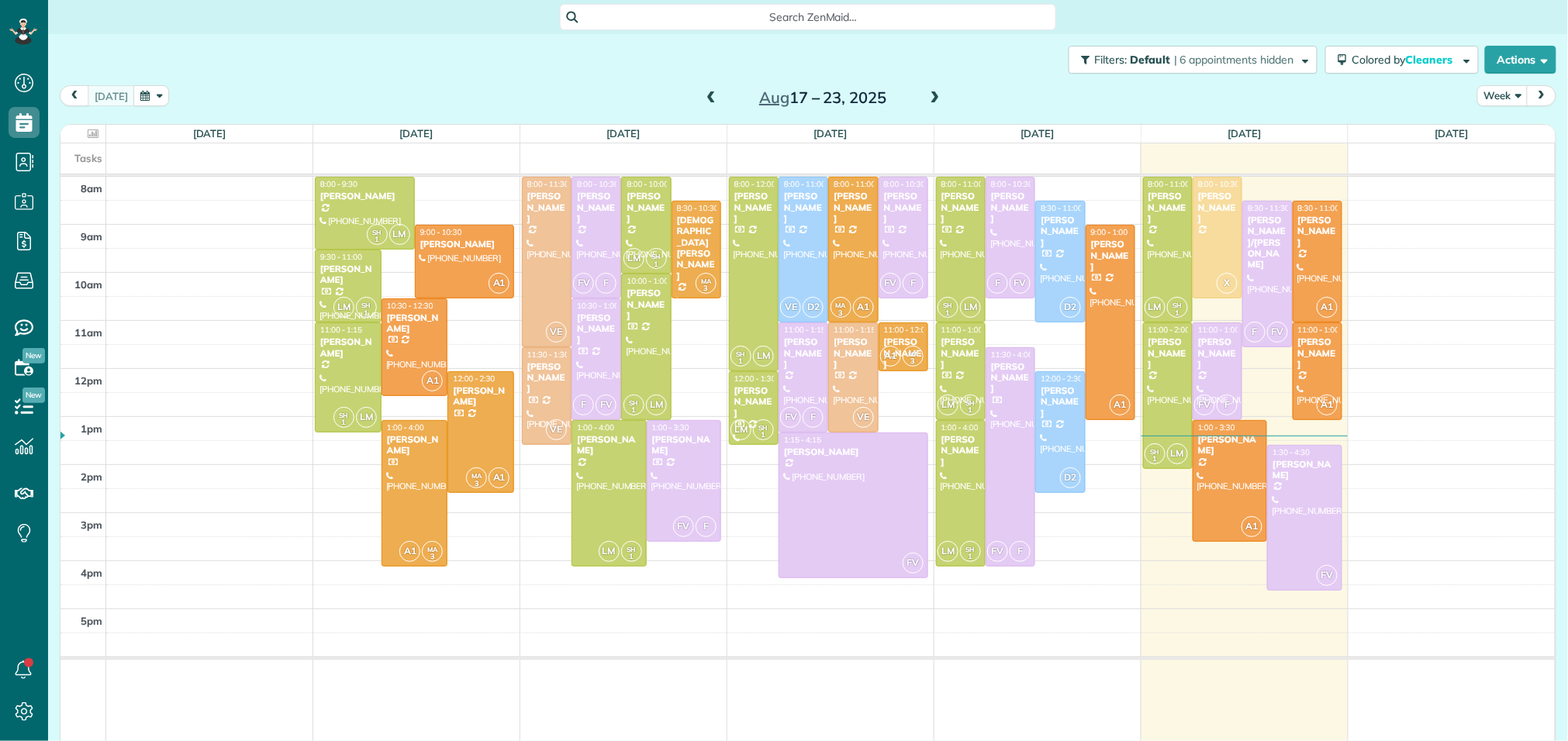
scroll to position [6, 6]
click at [935, 93] on span at bounding box center [935, 98] width 17 height 14
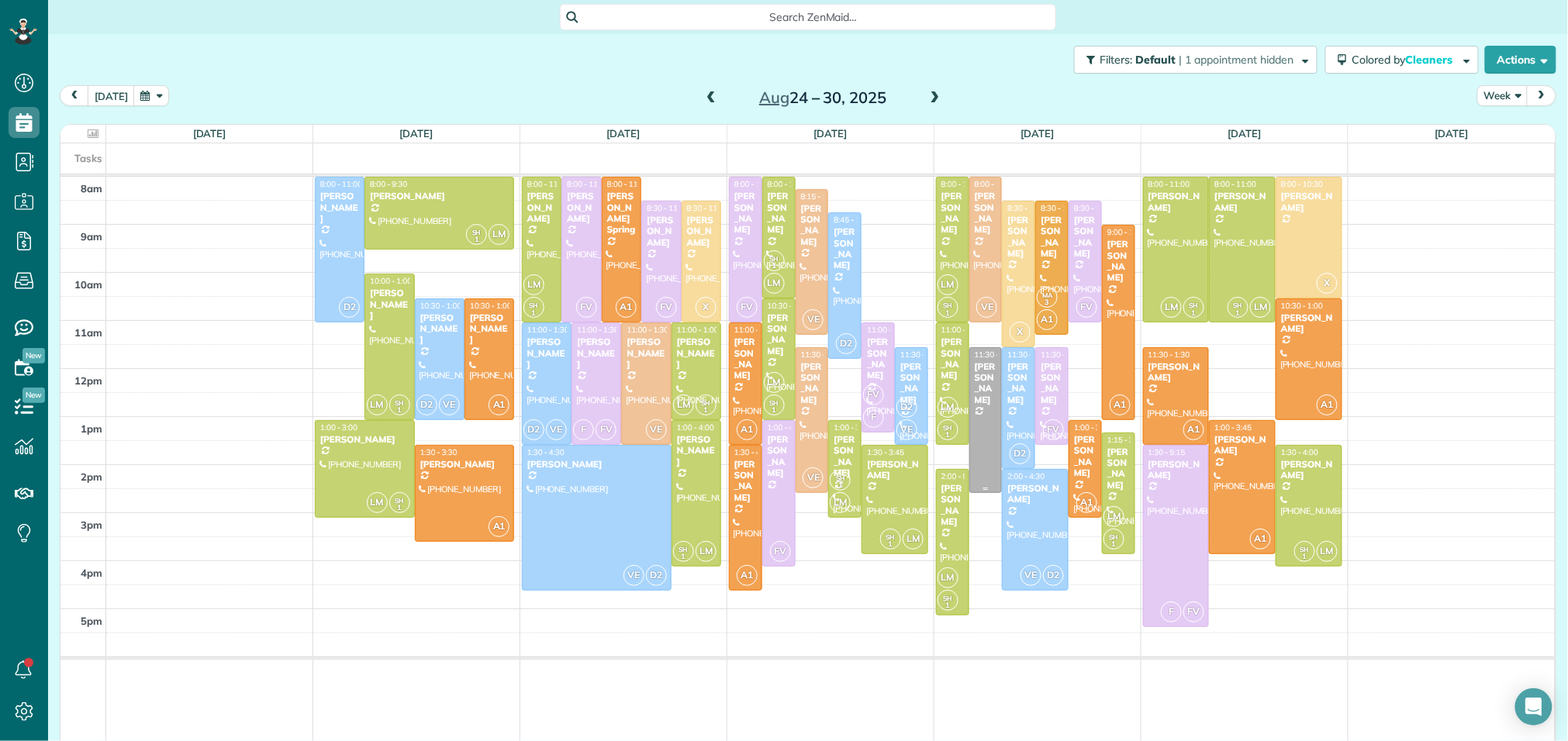
click at [985, 378] on div "Sarah Gonske" at bounding box center [986, 384] width 24 height 45
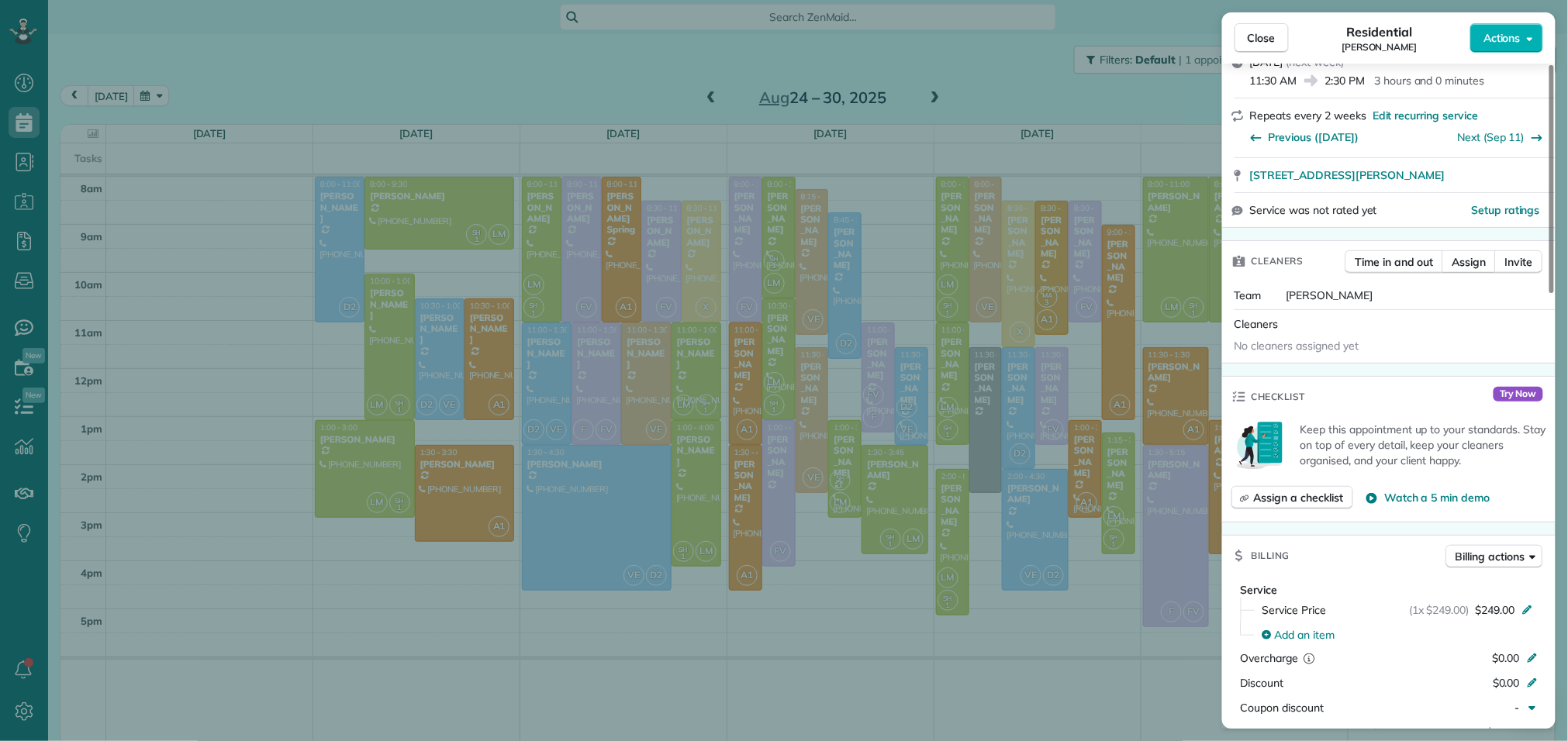
scroll to position [241, 0]
click at [1468, 260] on span "Assign" at bounding box center [1470, 261] width 34 height 15
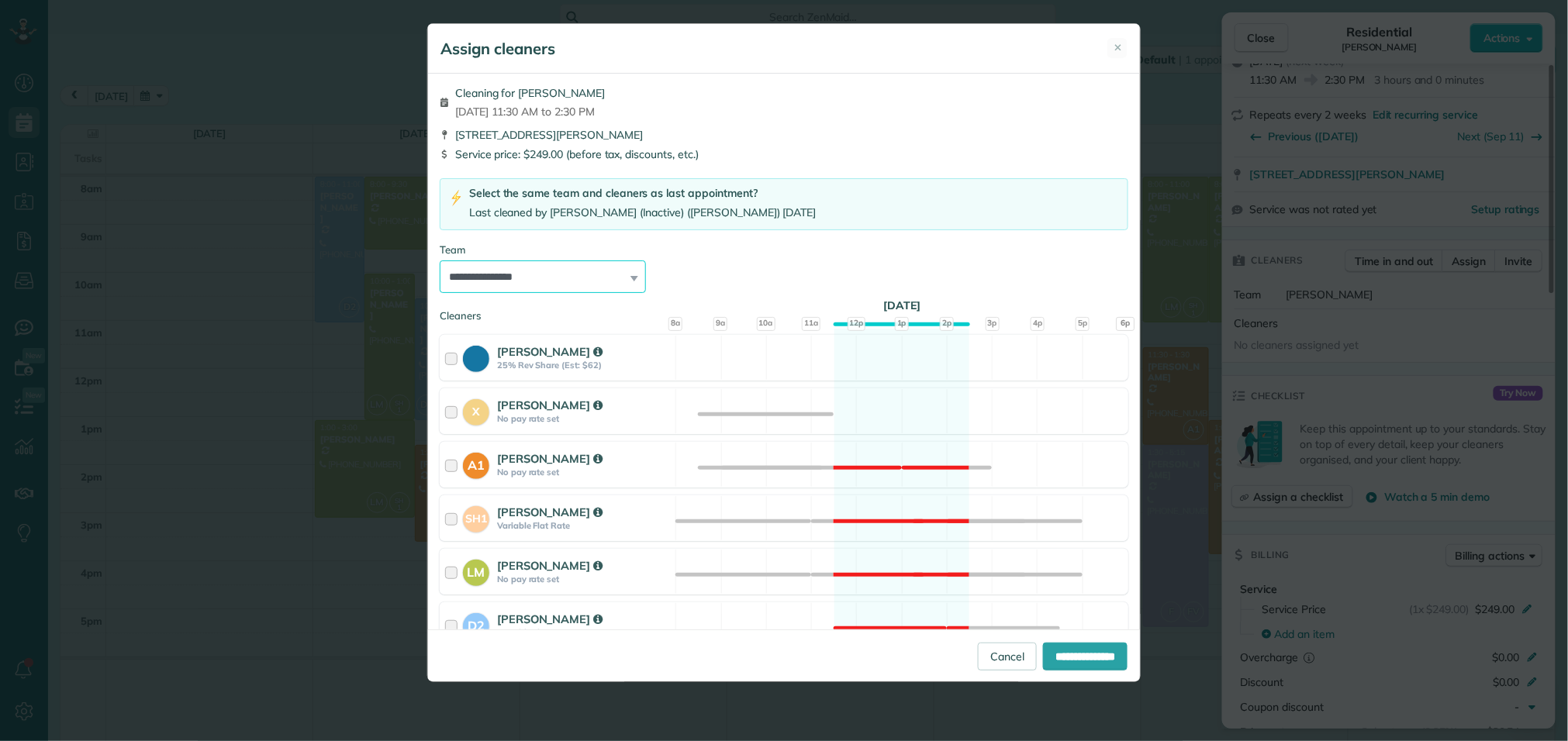
click at [630, 280] on select "**********" at bounding box center [543, 277] width 206 height 33
click at [440, 261] on select "**********" at bounding box center [543, 277] width 206 height 33
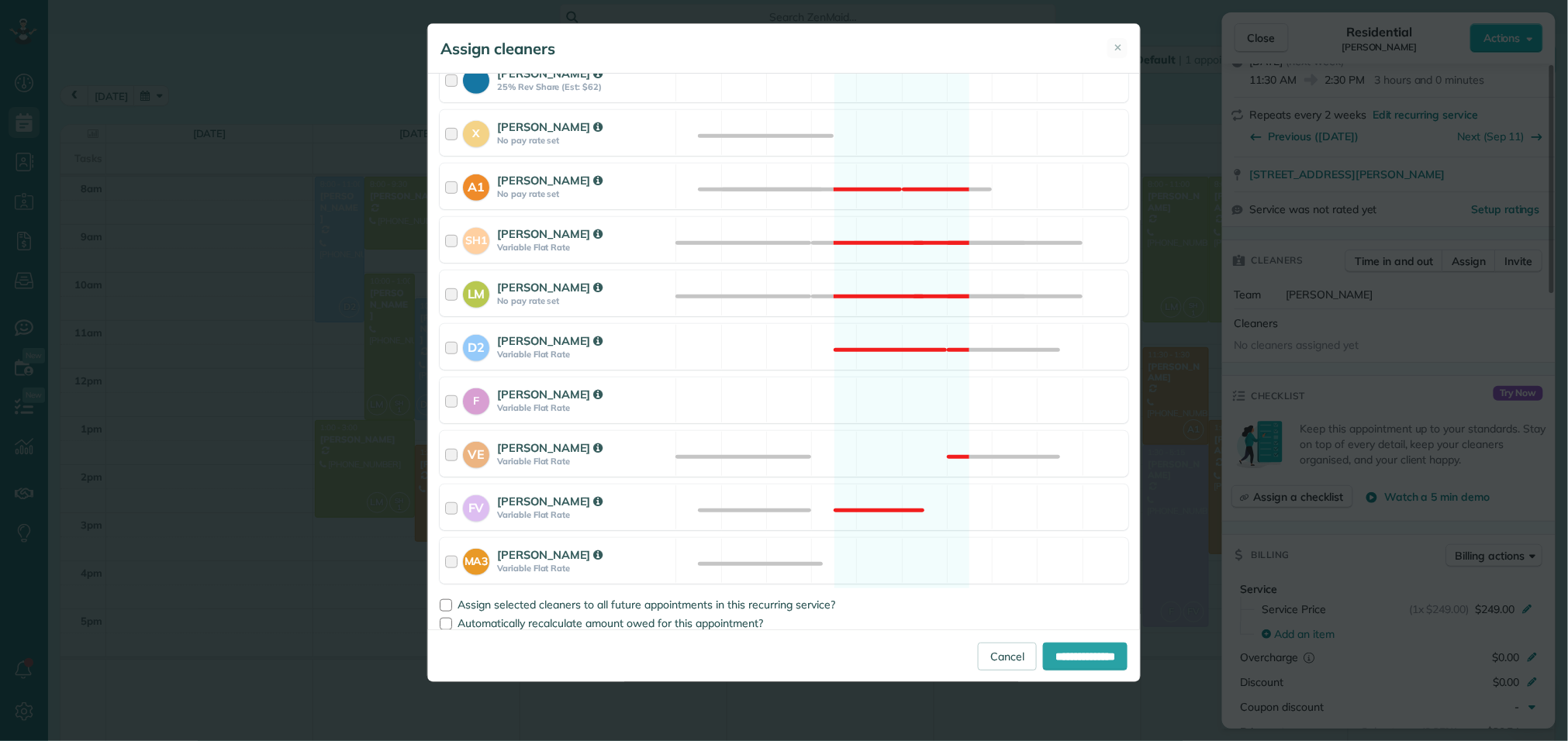
scroll to position [296, 0]
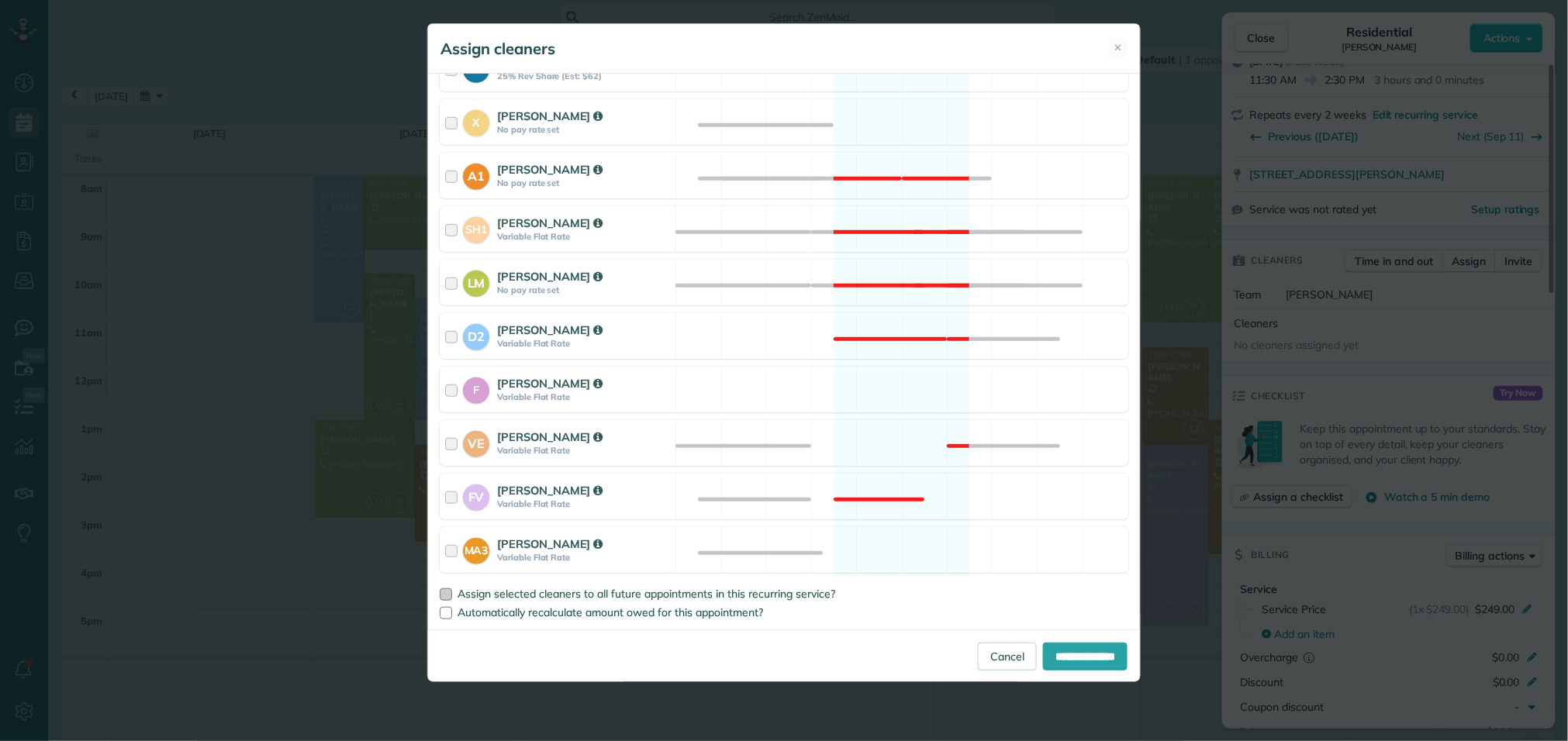
click at [449, 594] on div at bounding box center [446, 594] width 13 height 13
click at [1070, 663] on input "**********" at bounding box center [1085, 656] width 84 height 28
type input "**********"
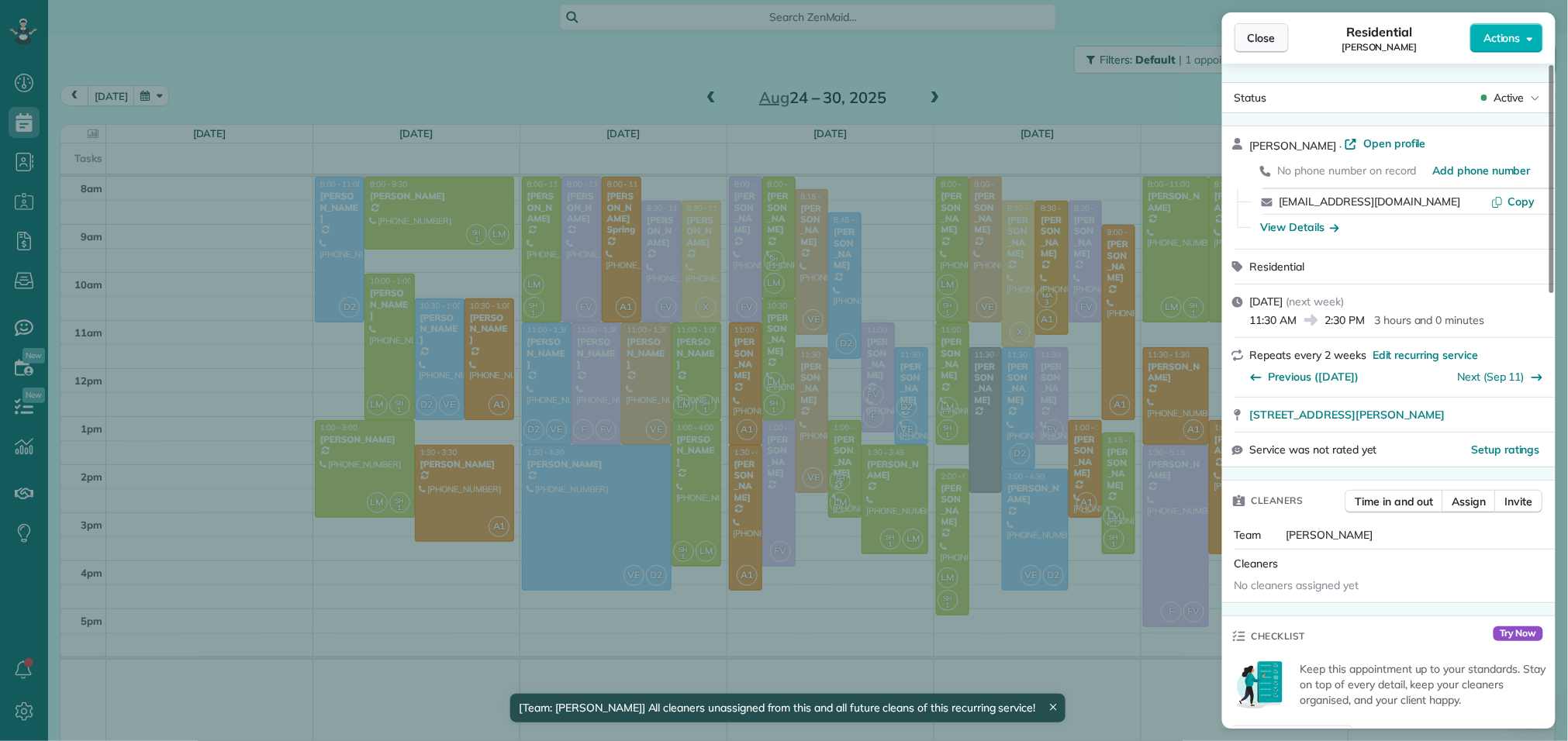
click at [1258, 45] on span "Close" at bounding box center [1262, 37] width 28 height 15
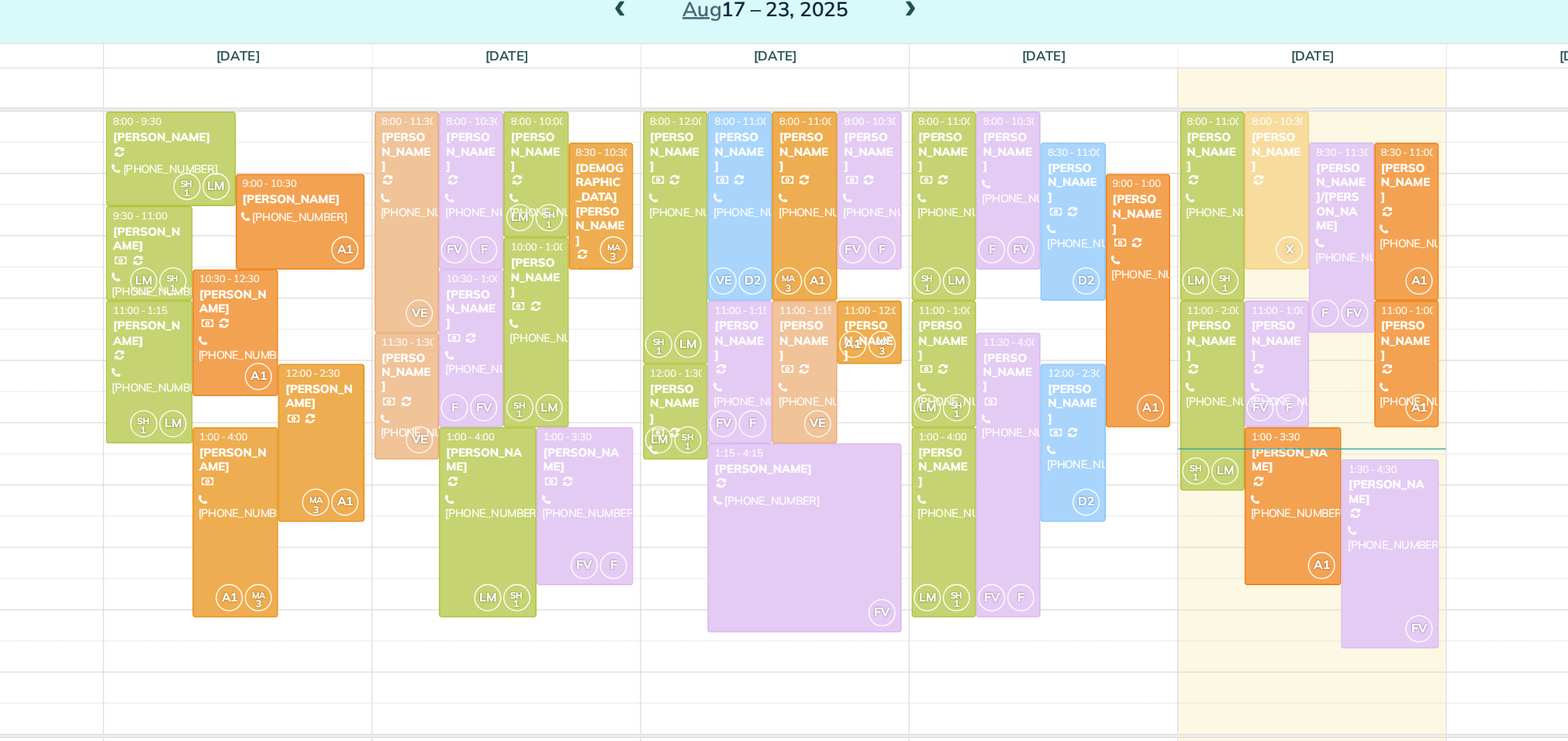
scroll to position [6, 6]
click at [934, 102] on span at bounding box center [935, 98] width 17 height 14
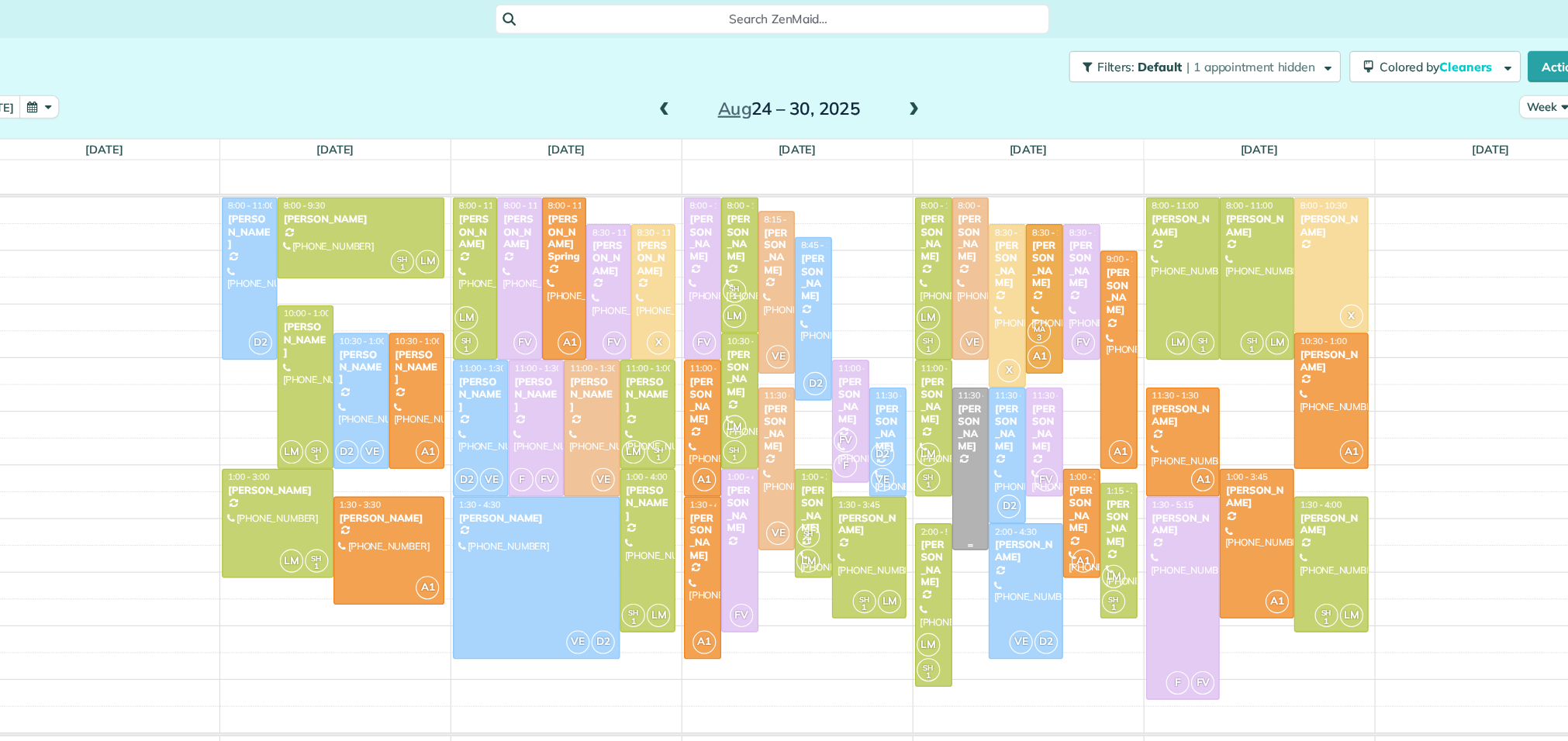
click at [990, 432] on div at bounding box center [986, 421] width 32 height 145
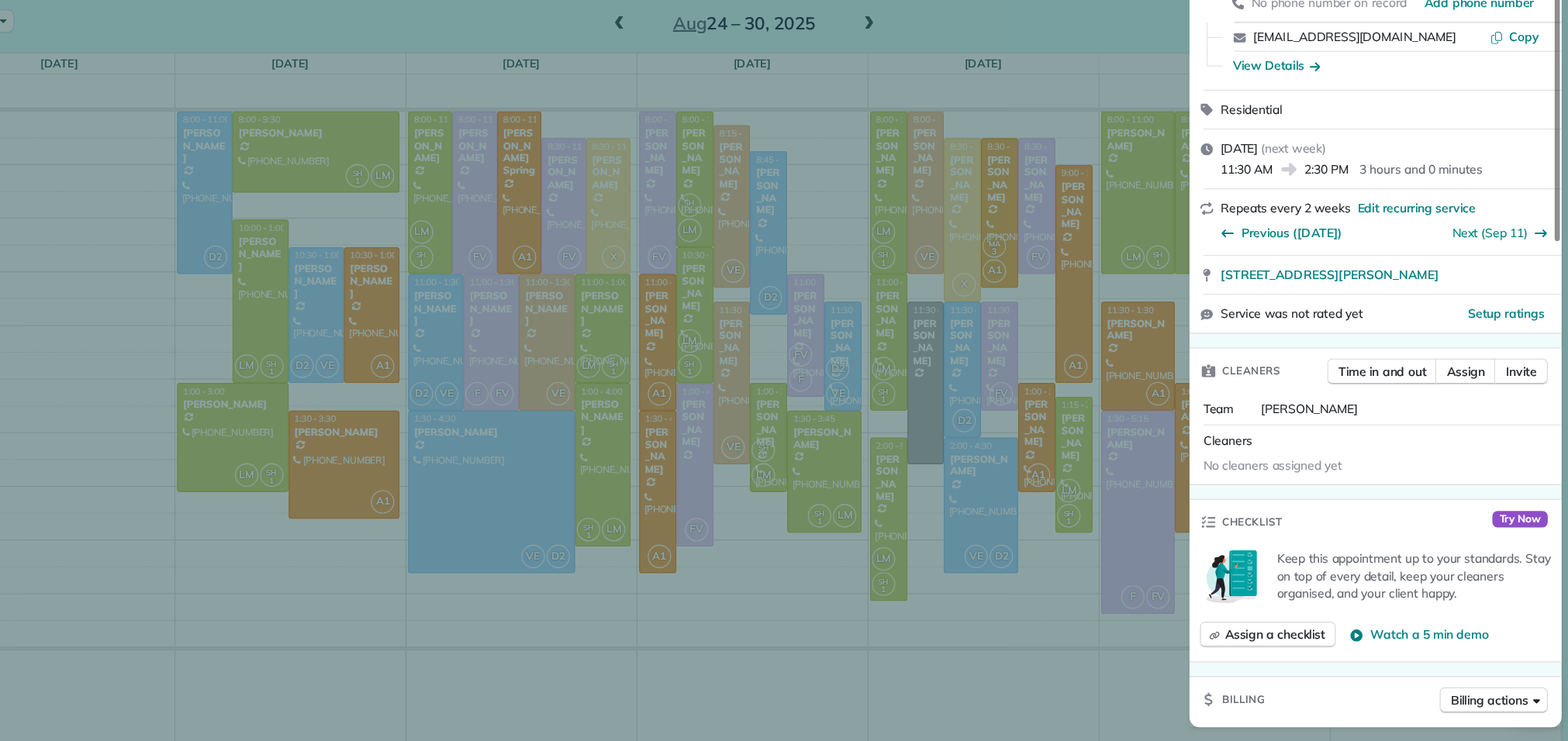
scroll to position [92, 0]
click at [1338, 495] on span "No cleaners assigned yet" at bounding box center [1296, 492] width 124 height 14
click at [1459, 411] on span "Assign" at bounding box center [1470, 409] width 34 height 15
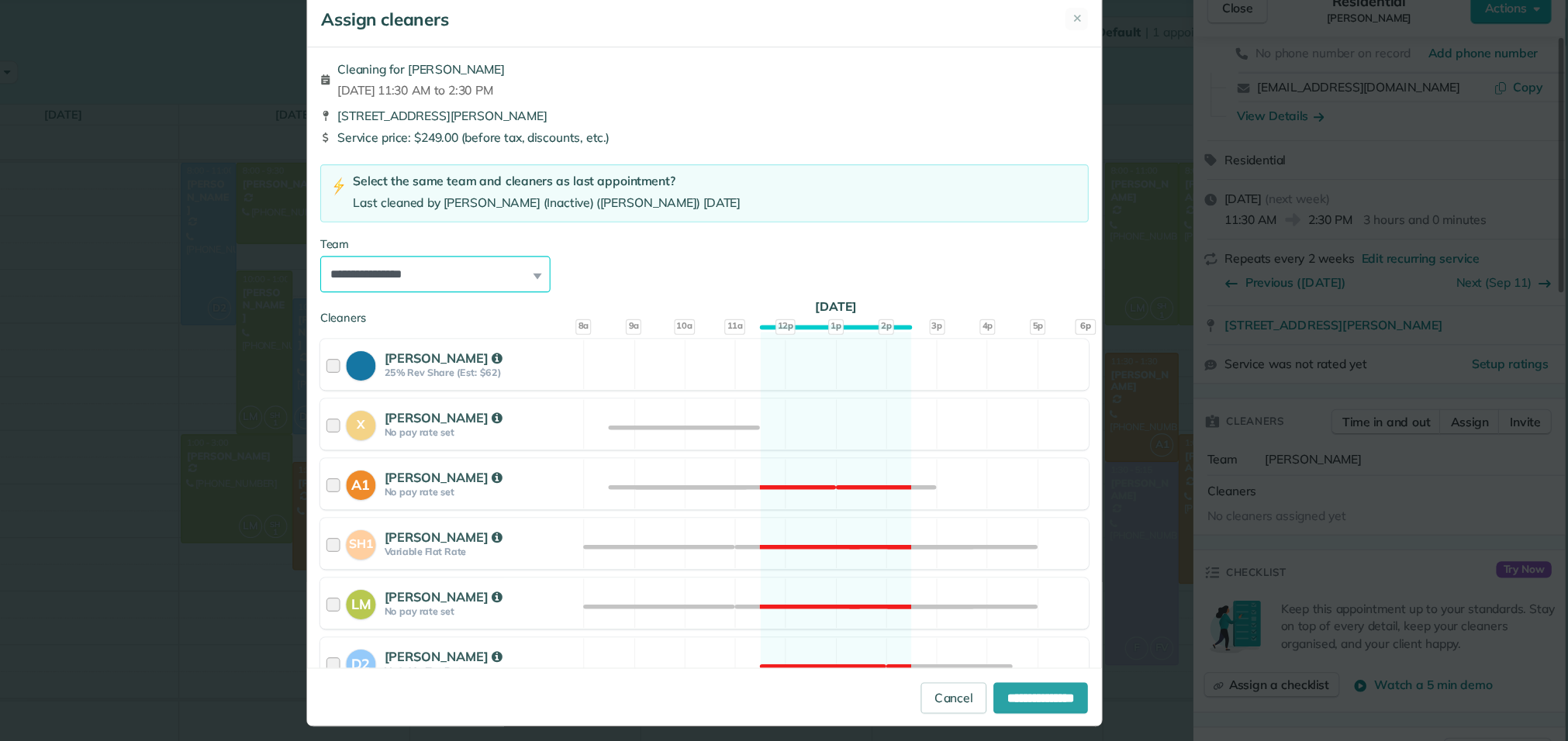
click at [639, 273] on select "**********" at bounding box center [543, 277] width 206 height 33
click at [440, 261] on select "**********" at bounding box center [543, 277] width 206 height 33
click at [611, 286] on select "**********" at bounding box center [543, 277] width 206 height 33
select select "*****"
click at [440, 261] on select "**********" at bounding box center [543, 277] width 206 height 33
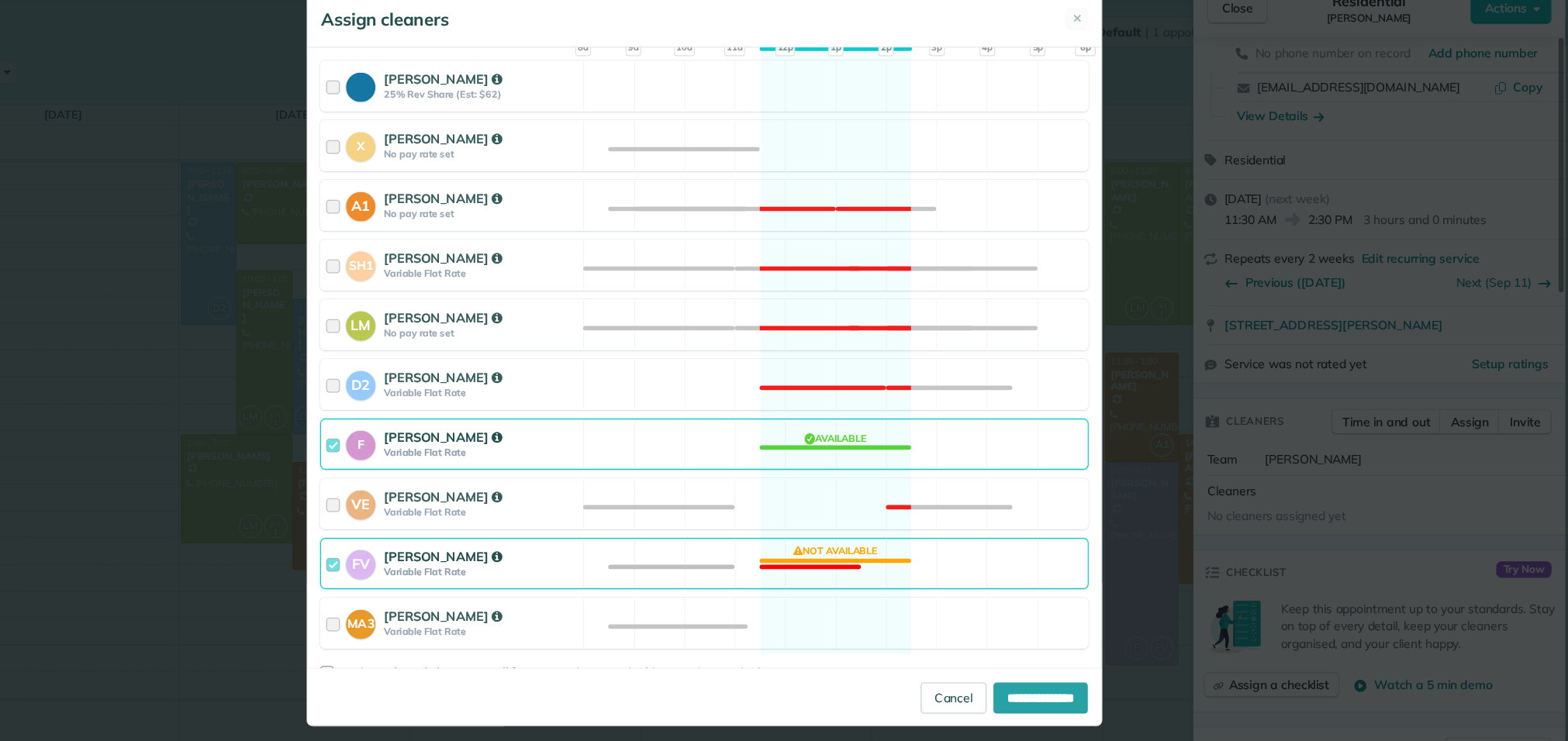
scroll to position [296, 0]
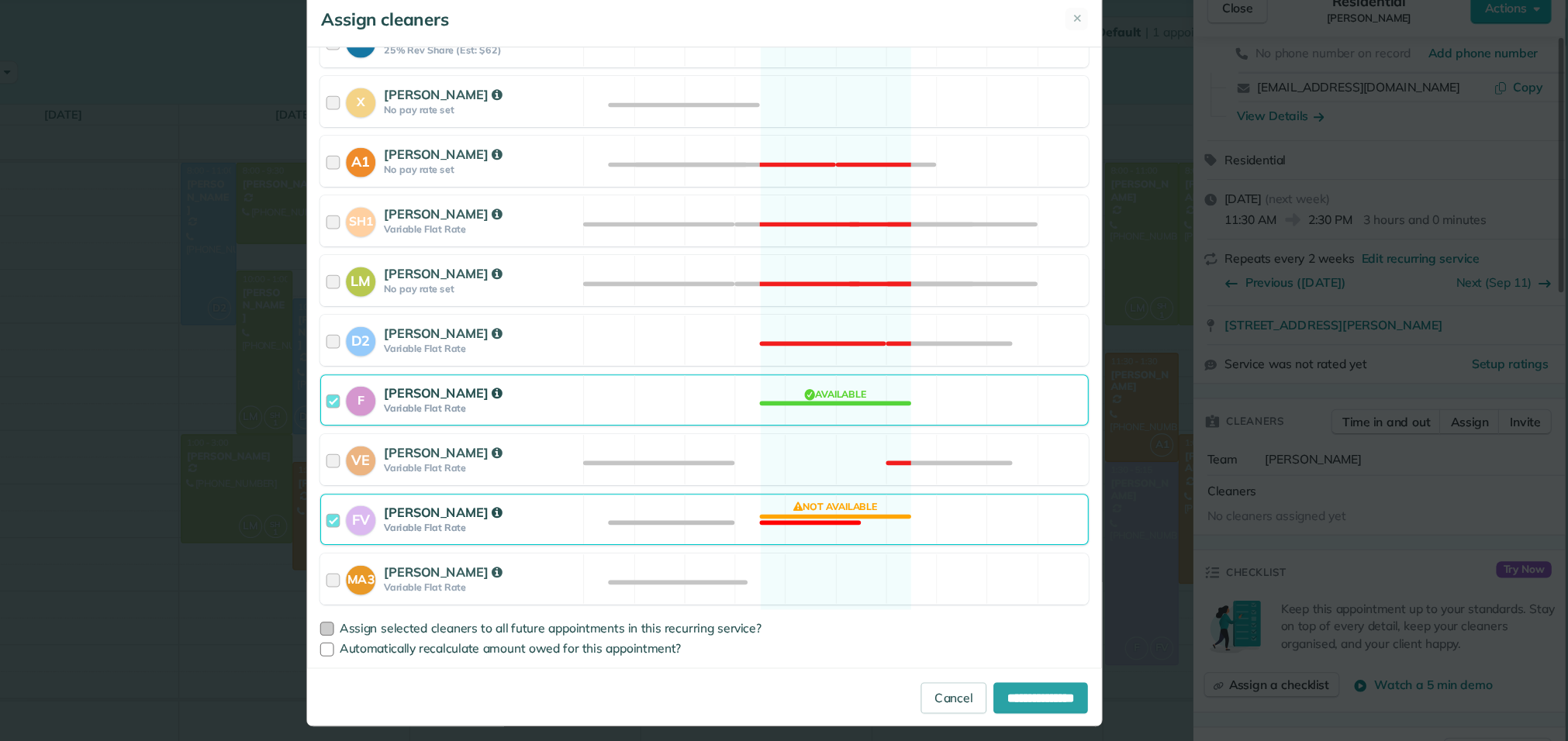
click at [453, 597] on label "Assign selected cleaners to all future appointments in this recurring service?" at bounding box center [784, 594] width 689 height 11
click at [1081, 660] on input "**********" at bounding box center [1085, 656] width 84 height 28
type input "**********"
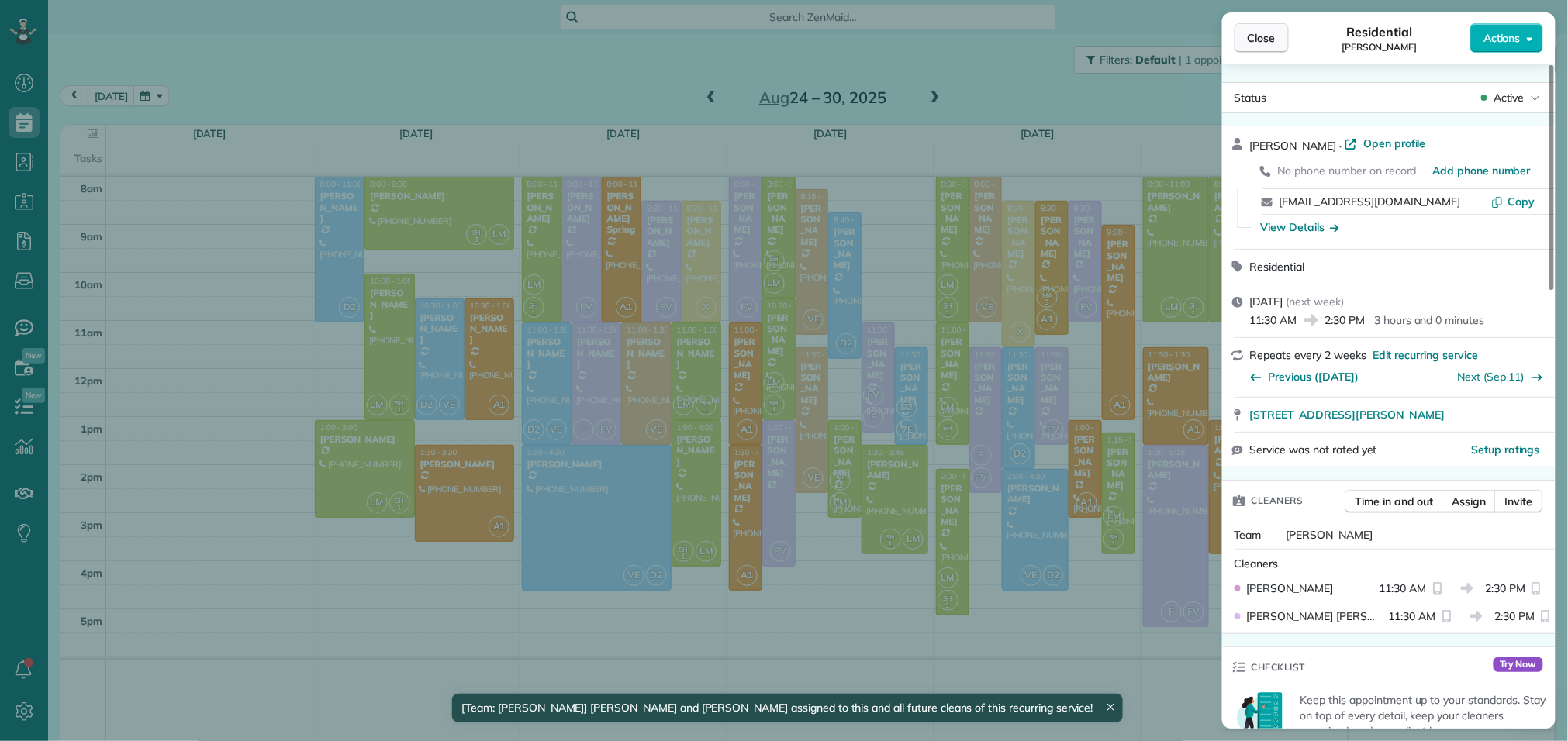
click at [1268, 34] on span "Close" at bounding box center [1262, 37] width 28 height 15
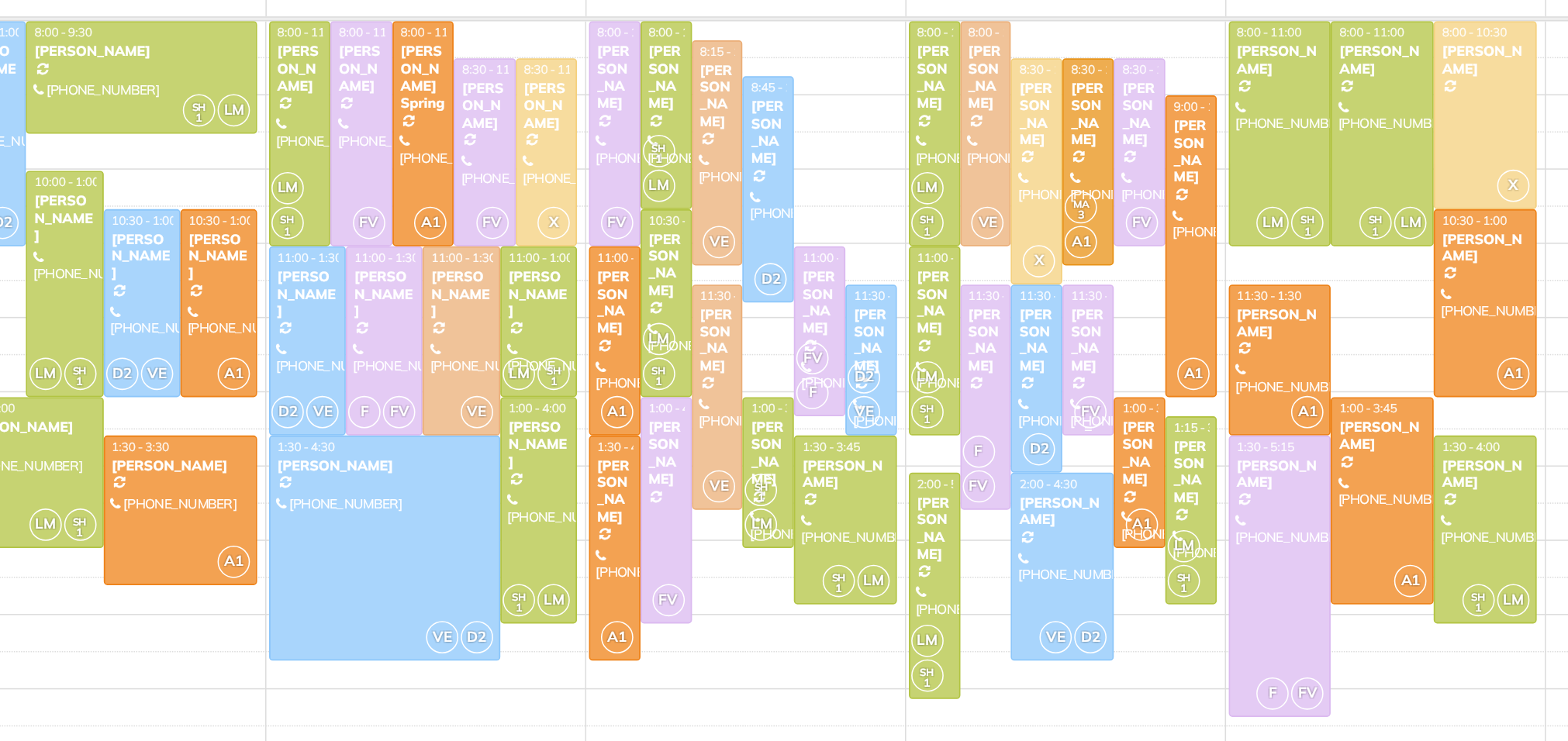
click at [1056, 393] on div "Terry Reese" at bounding box center [1052, 384] width 24 height 45
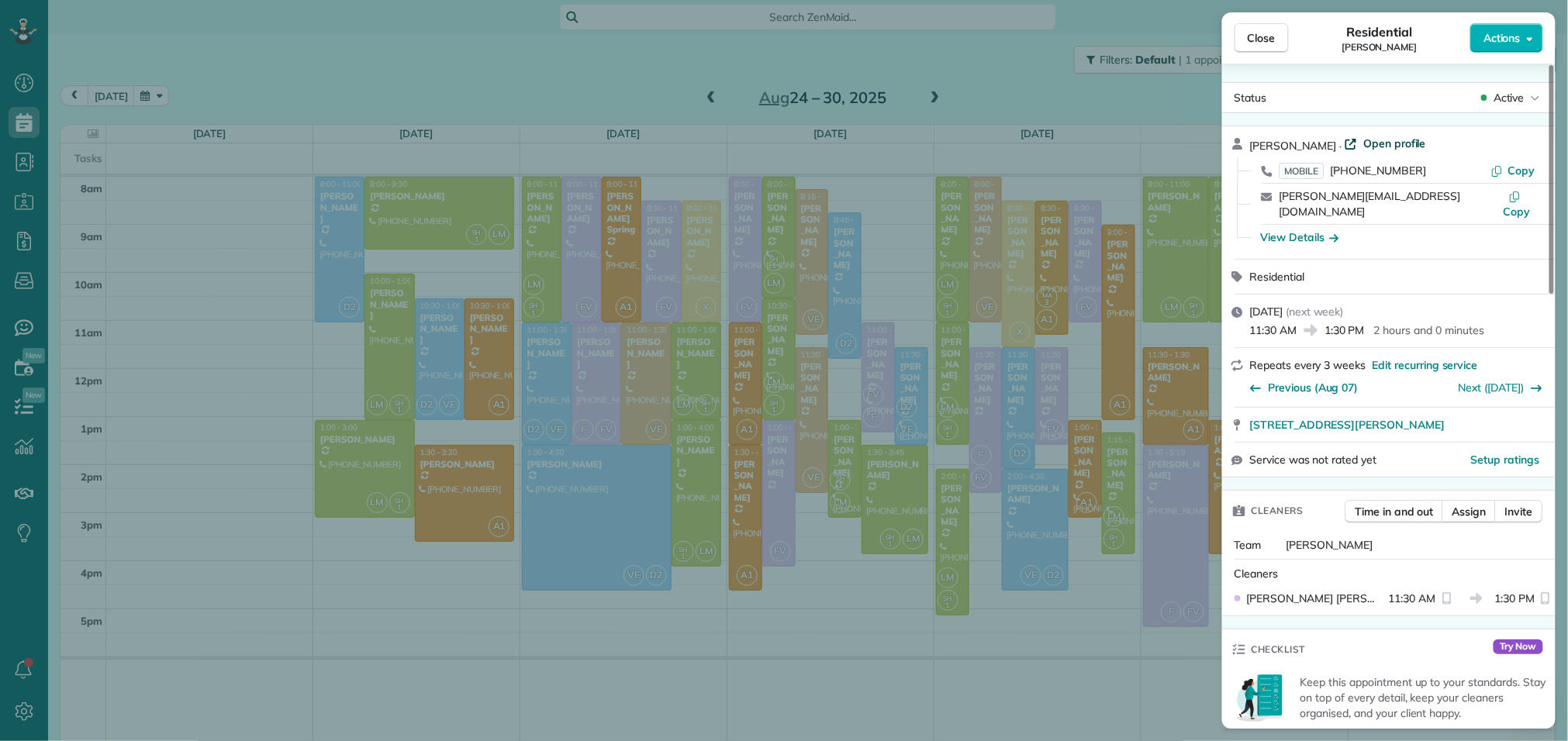
click at [1380, 139] on span "Open profile" at bounding box center [1394, 143] width 62 height 15
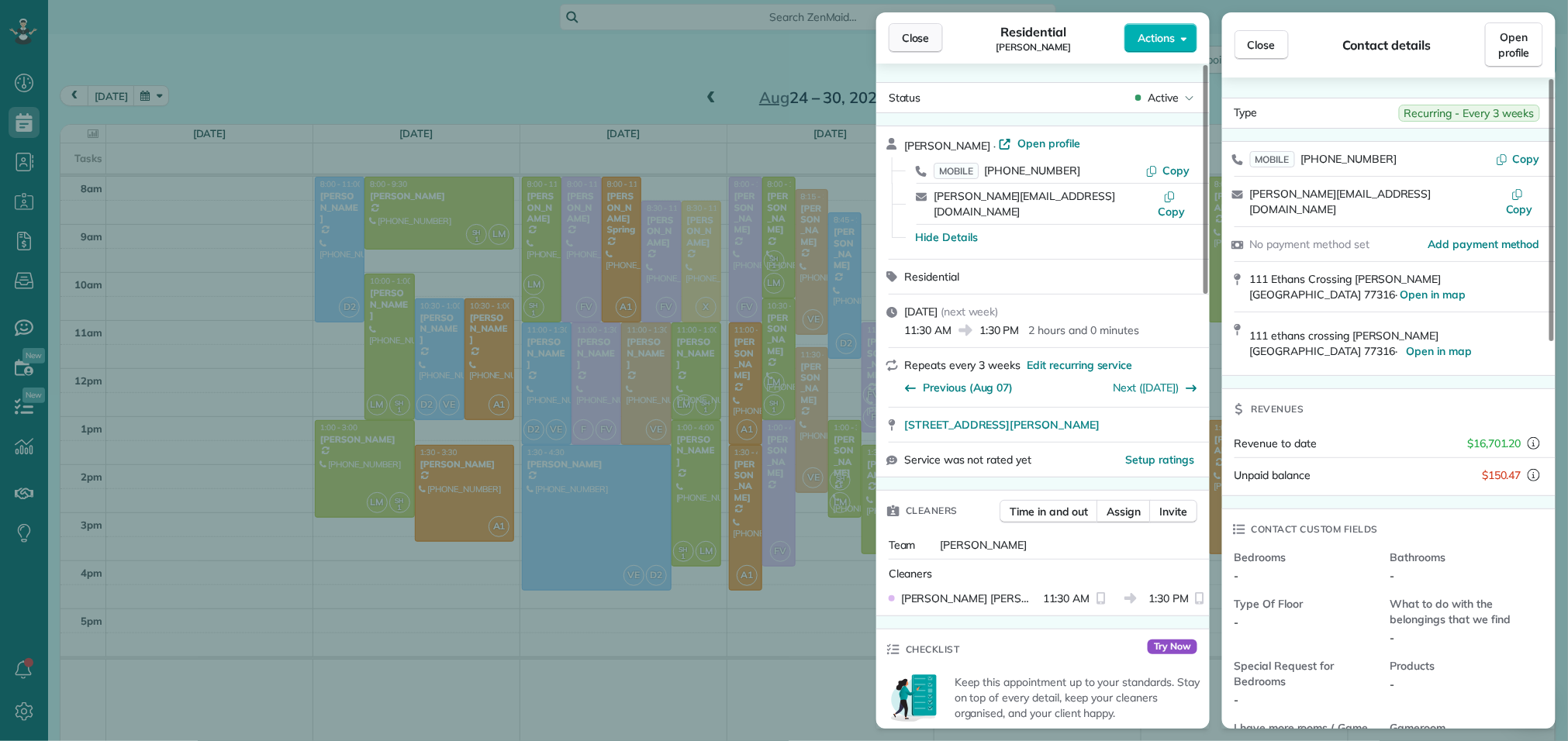
click at [935, 41] on button "Close" at bounding box center [916, 38] width 54 height 30
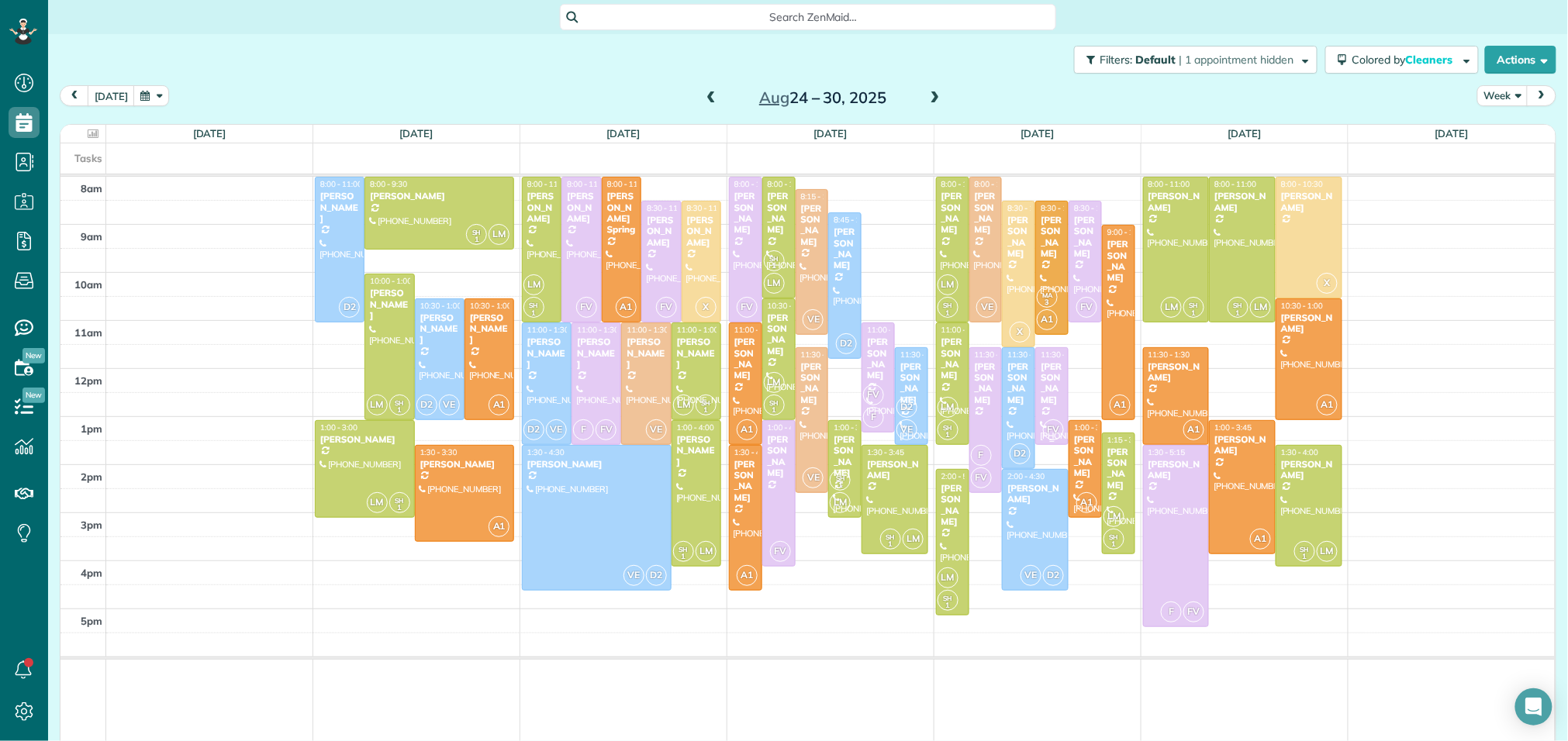
click at [1059, 381] on div "Terry Reese" at bounding box center [1052, 384] width 24 height 45
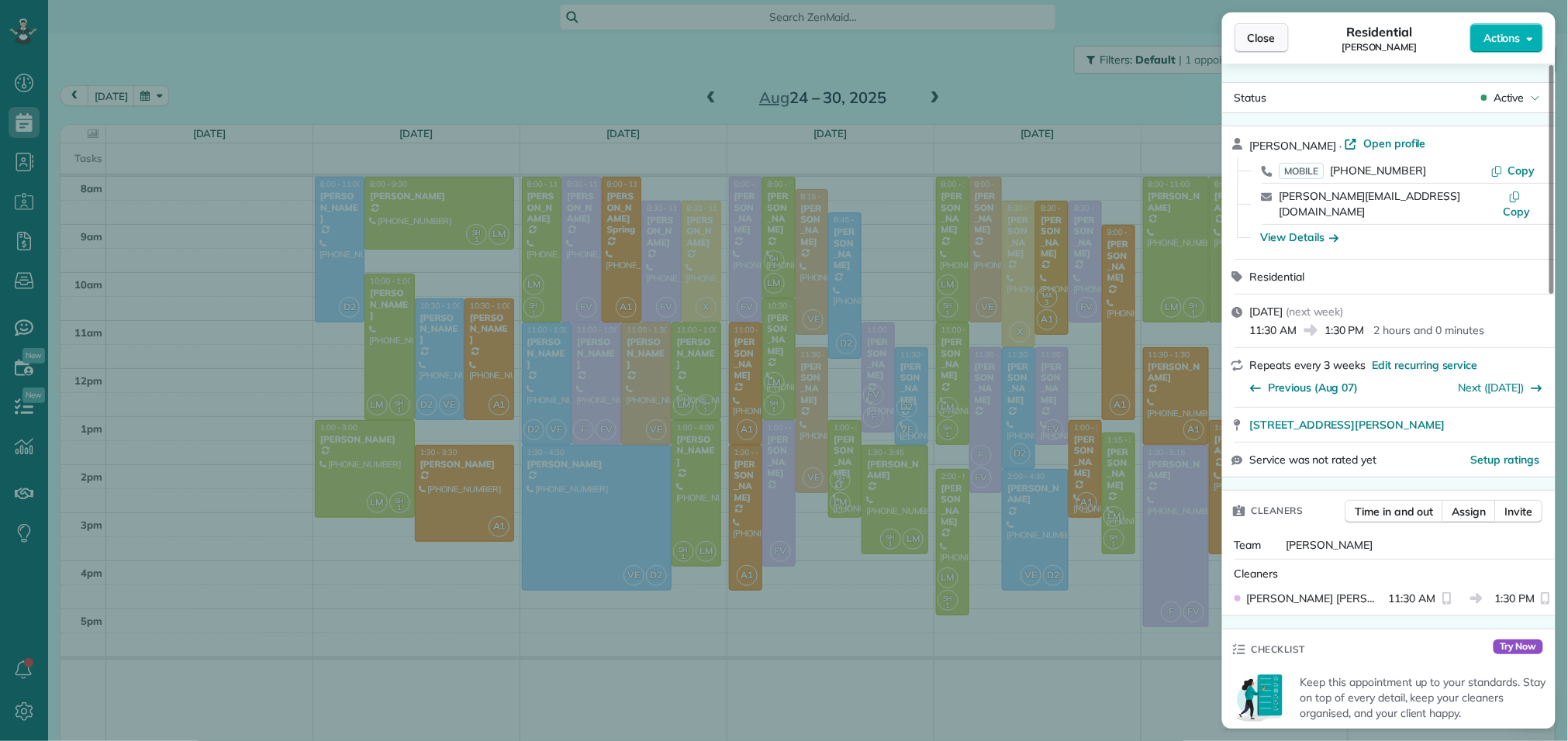
click at [1267, 36] on span "Close" at bounding box center [1262, 37] width 28 height 15
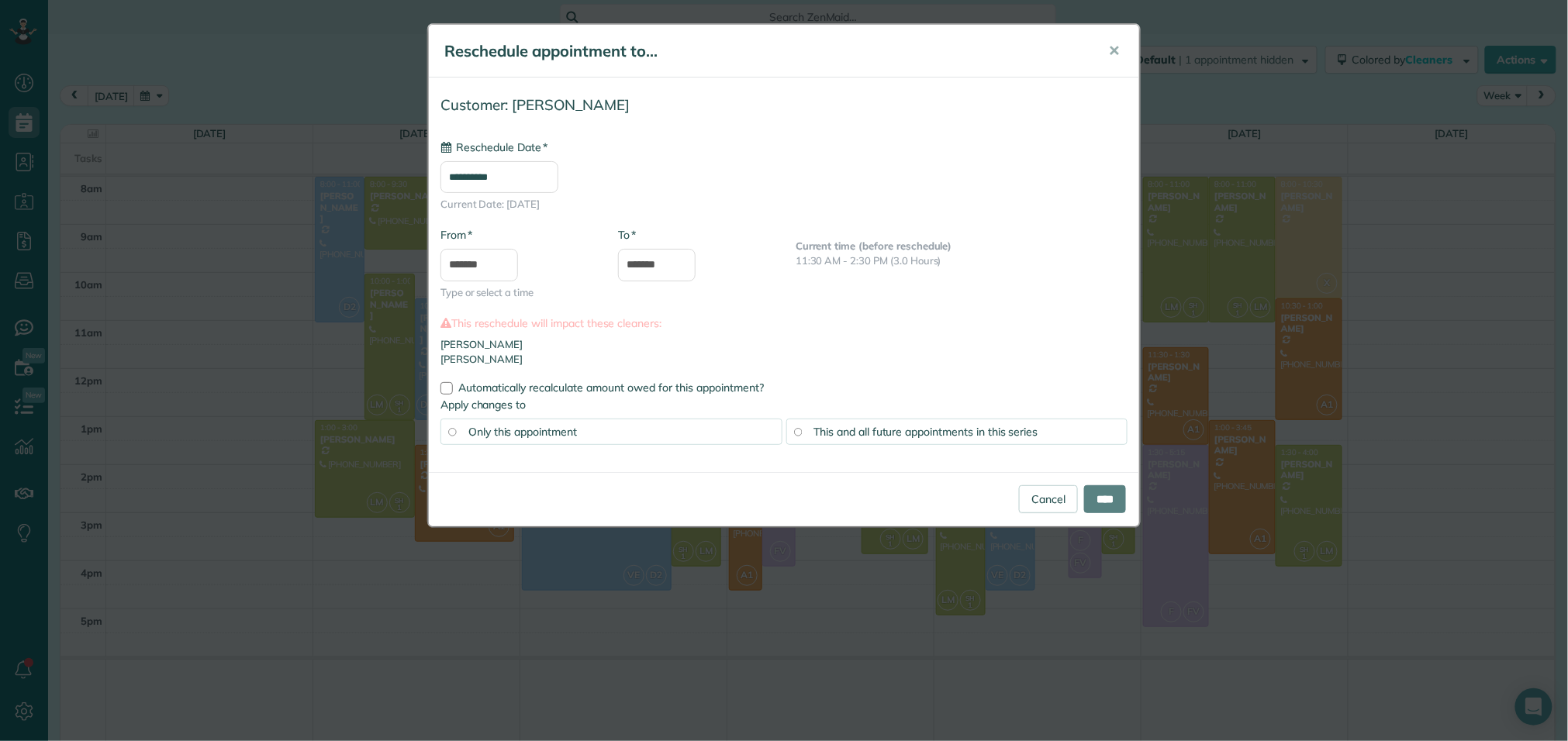
type input "**********"
click at [475, 267] on input "*******" at bounding box center [480, 265] width 78 height 33
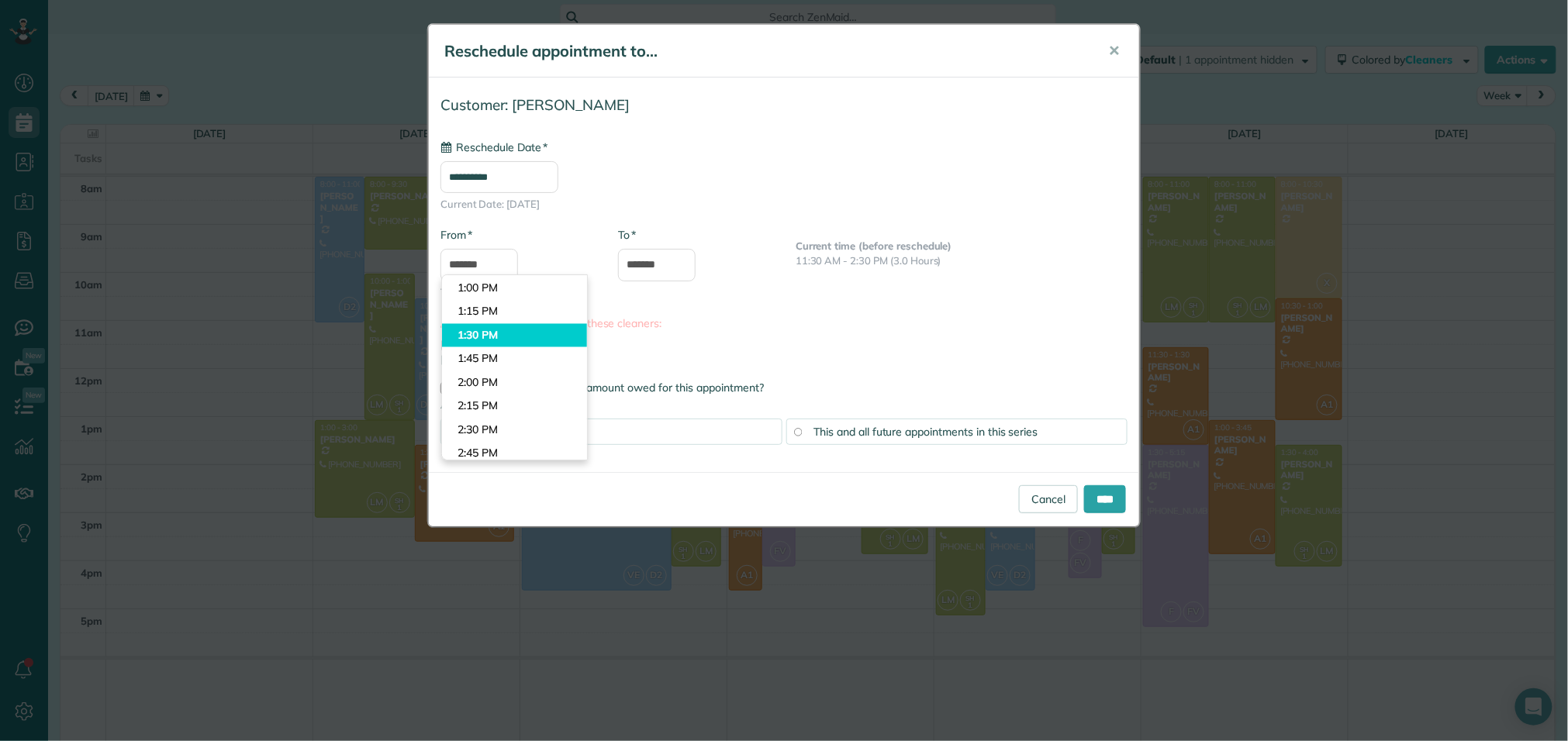
click at [482, 338] on body "Dashboard Scheduling Calendar View List View Dispatch View - Weekly scheduling …" at bounding box center [784, 370] width 1568 height 741
type input "*******"
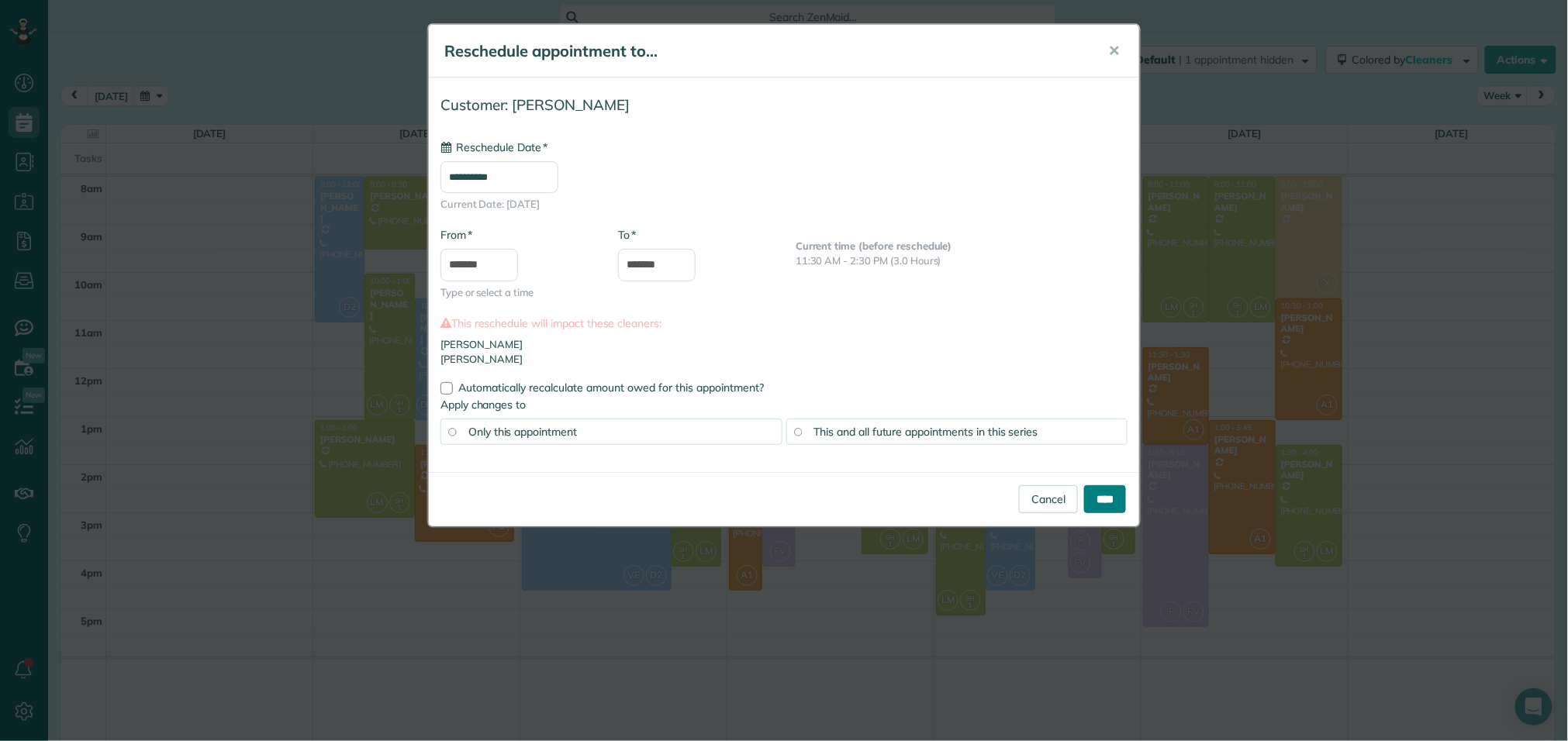
click at [1104, 499] on input "****" at bounding box center [1105, 499] width 42 height 28
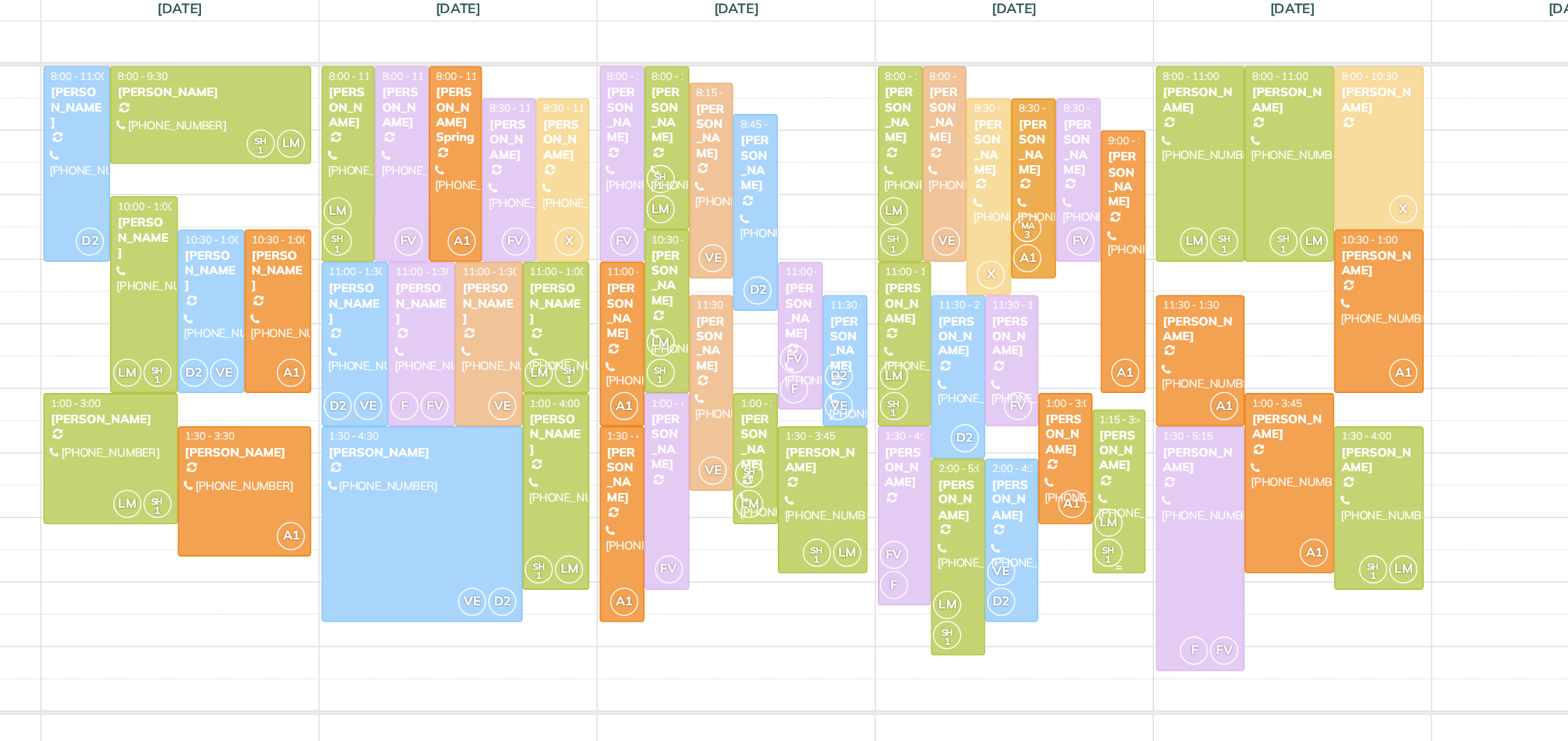
click at [1104, 499] on div at bounding box center [1116, 493] width 38 height 120
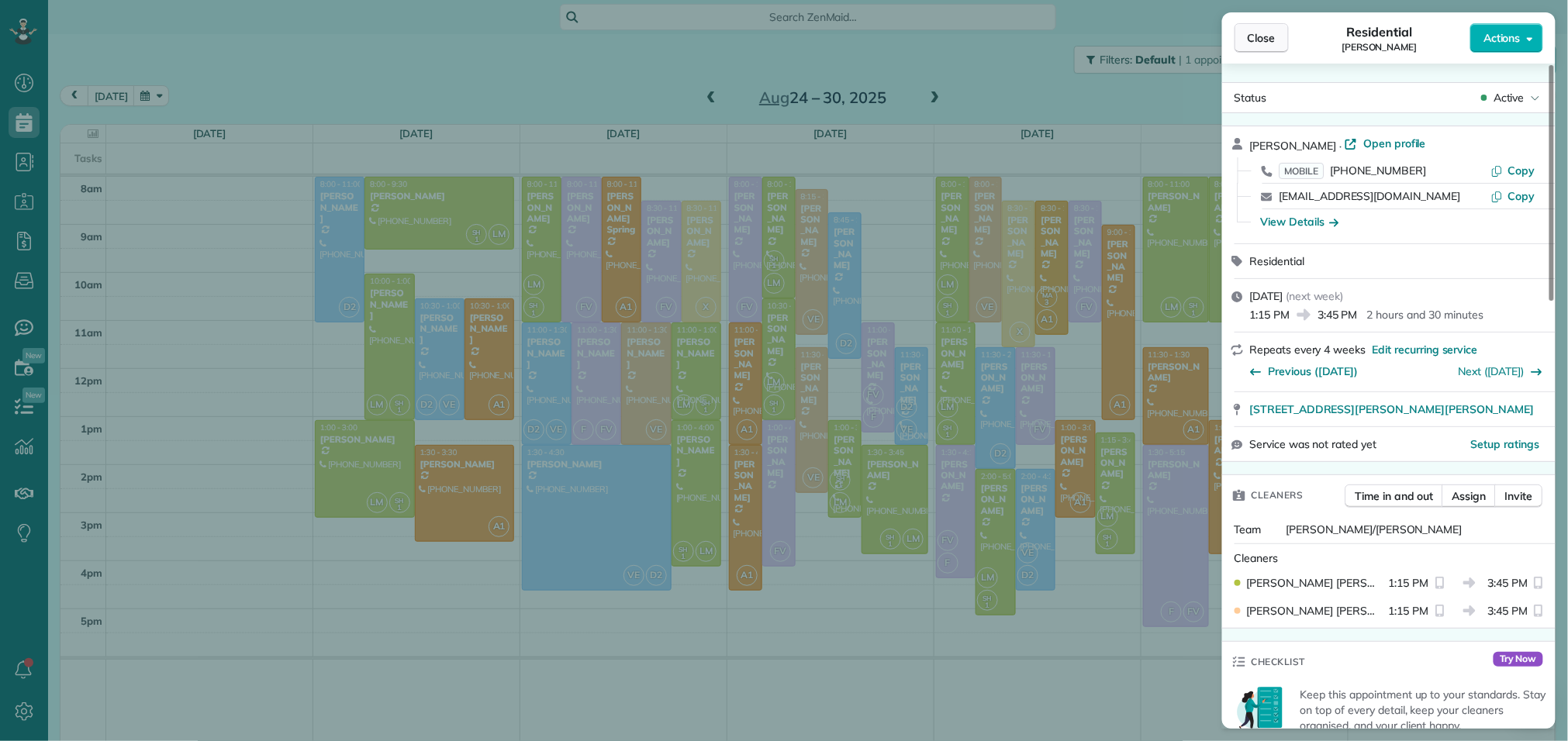
click at [1268, 35] on span "Close" at bounding box center [1262, 37] width 28 height 15
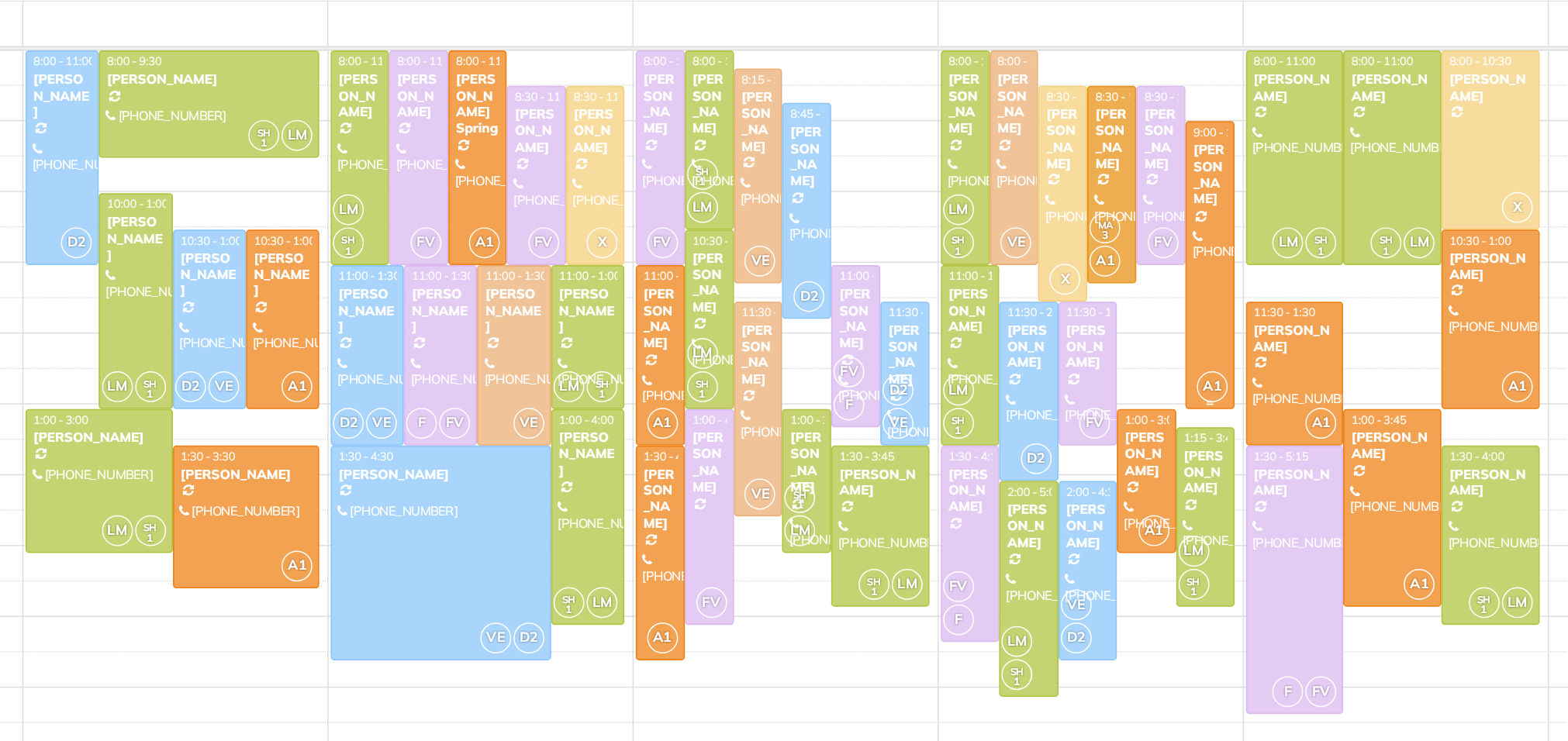
click at [1118, 364] on div at bounding box center [1118, 322] width 32 height 194
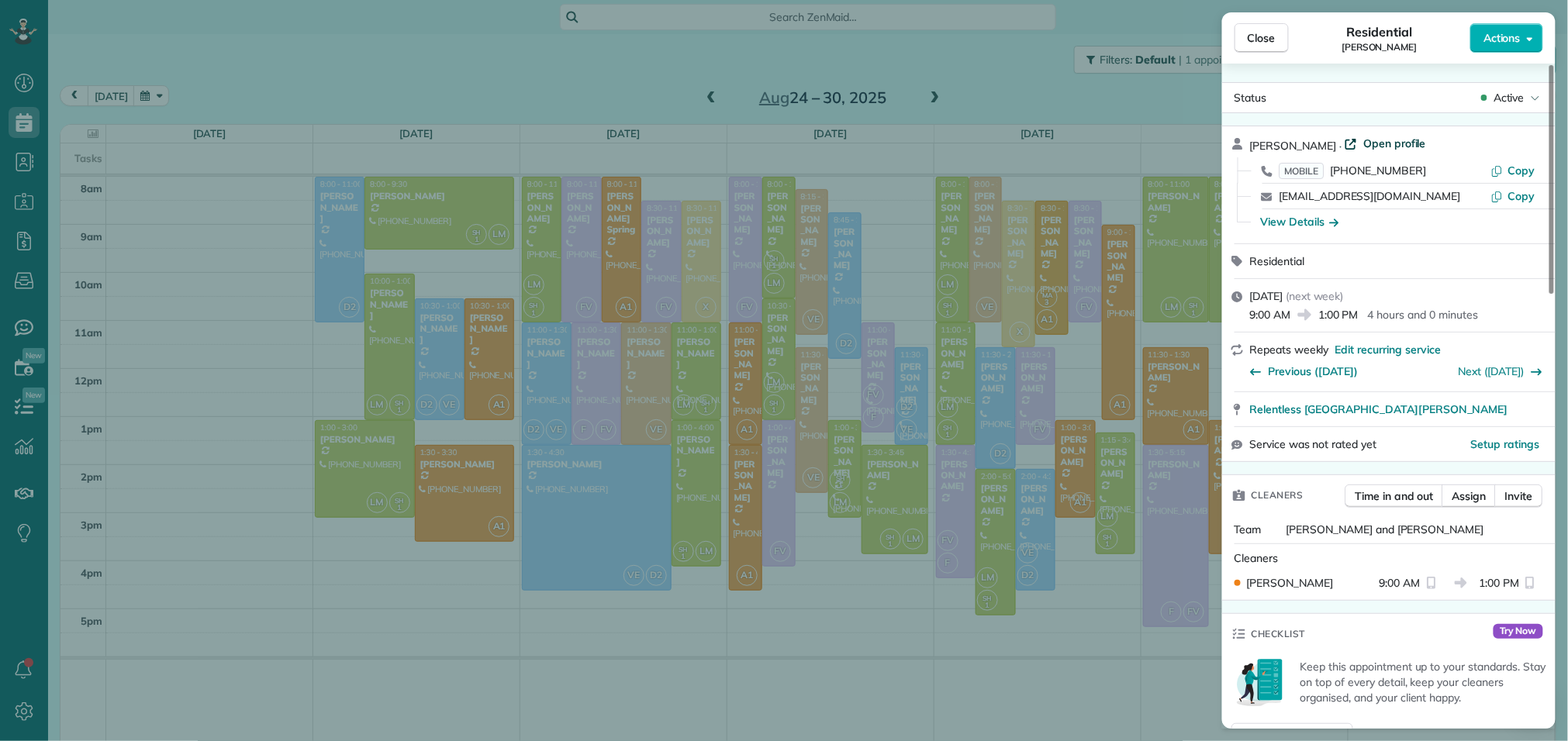
click at [1375, 144] on span "Open profile" at bounding box center [1394, 143] width 62 height 15
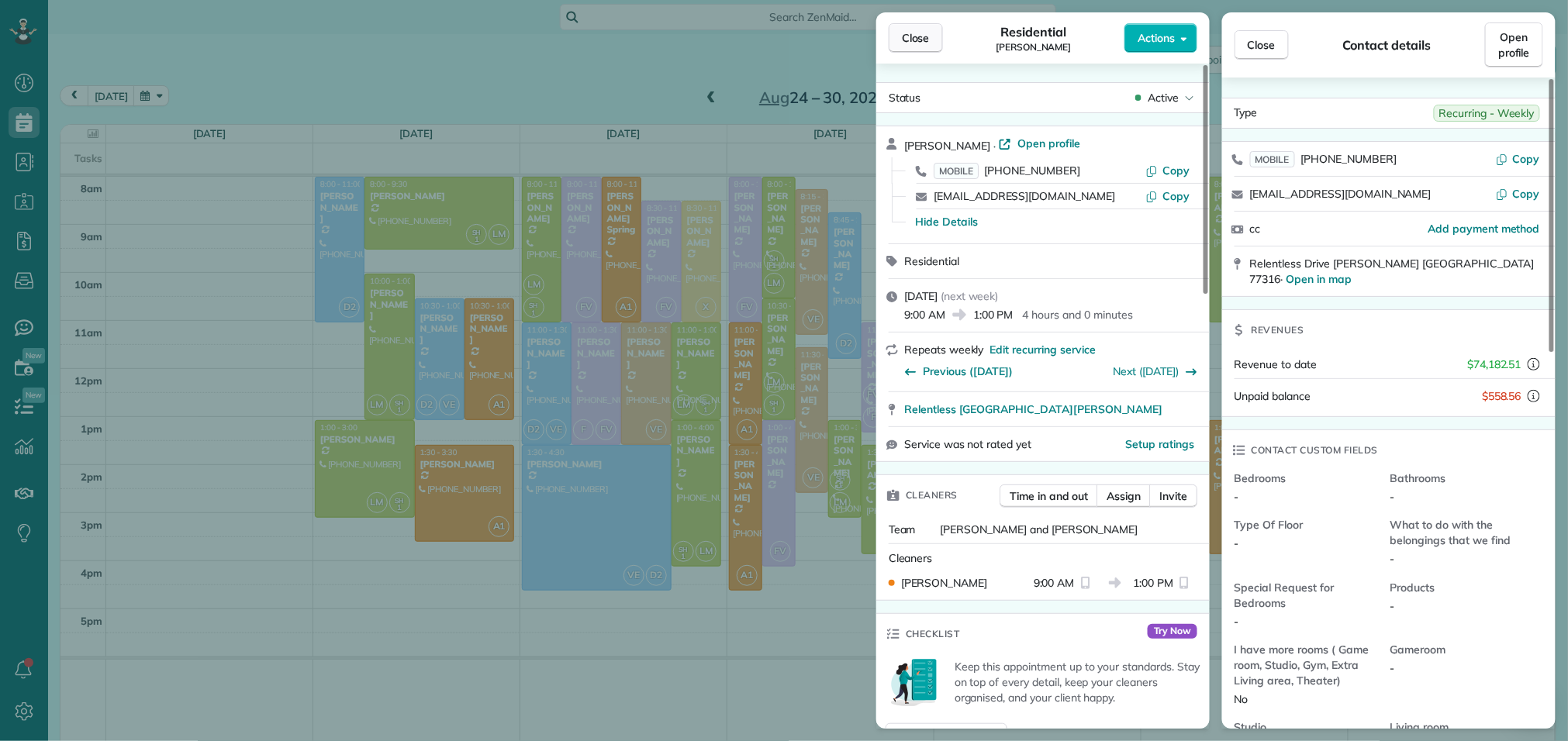
click at [920, 36] on span "Close" at bounding box center [915, 37] width 28 height 15
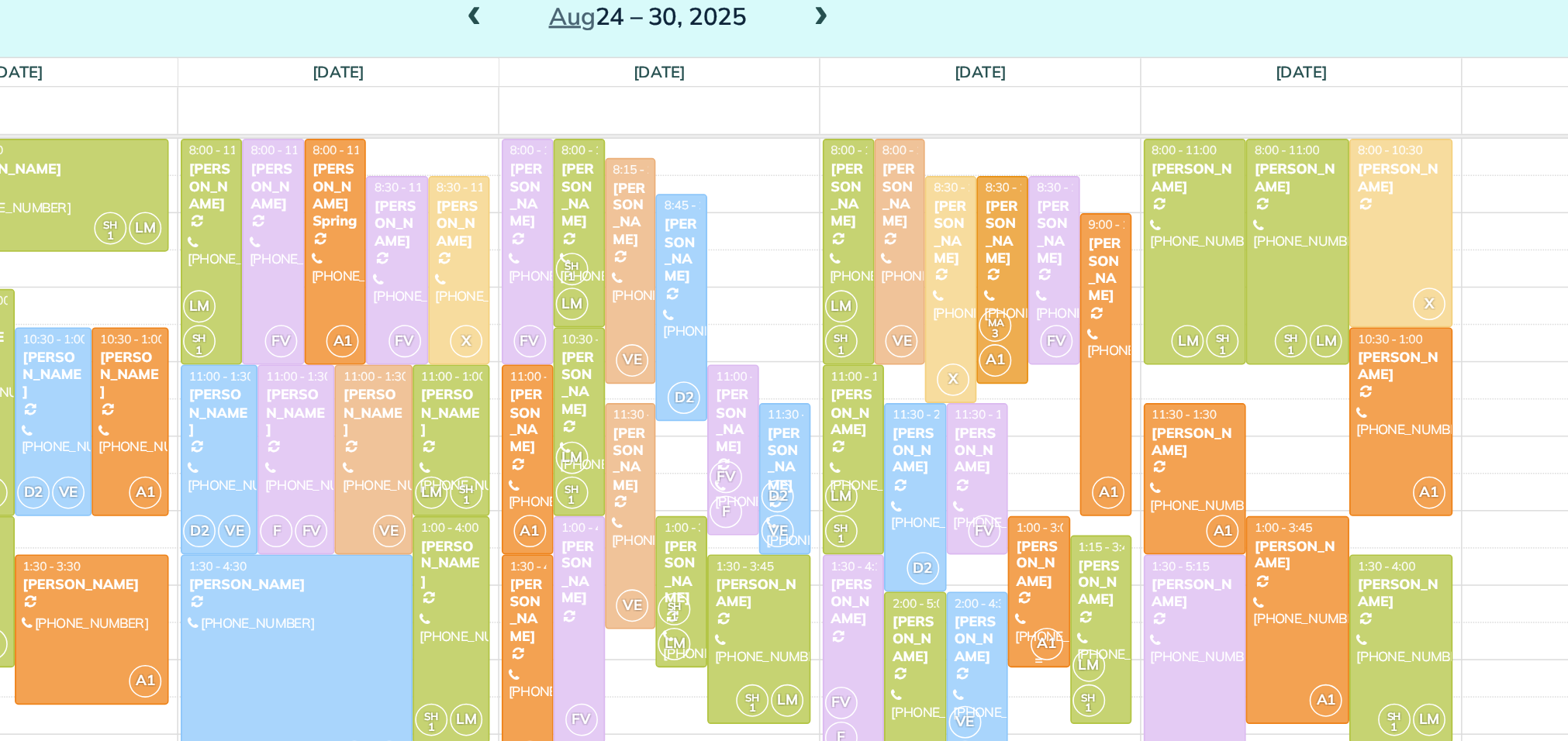
click at [1084, 468] on div "Rebecca Smith" at bounding box center [1075, 451] width 30 height 33
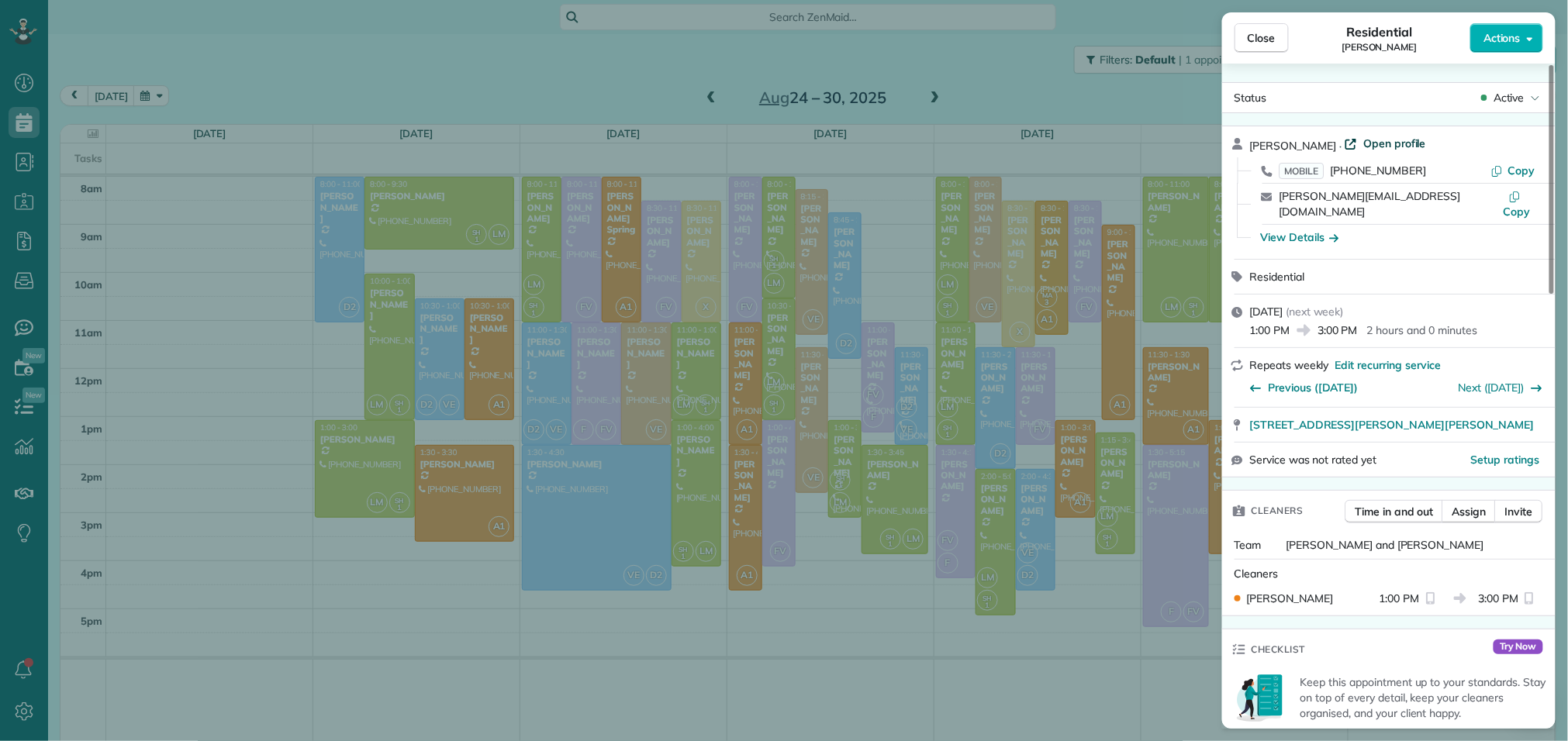
click at [1392, 143] on span "Open profile" at bounding box center [1394, 143] width 62 height 15
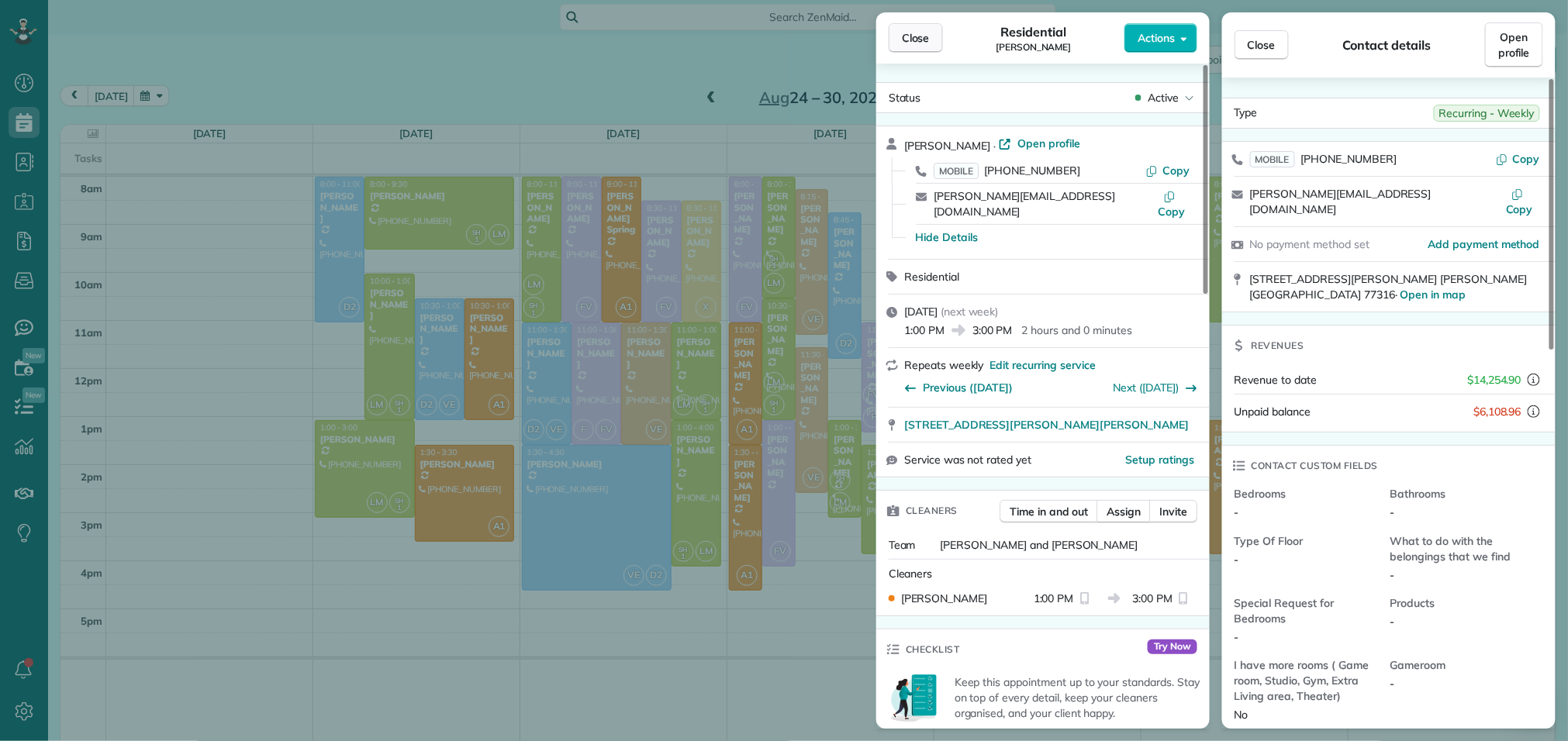
click at [940, 37] on button "Close" at bounding box center [916, 38] width 54 height 30
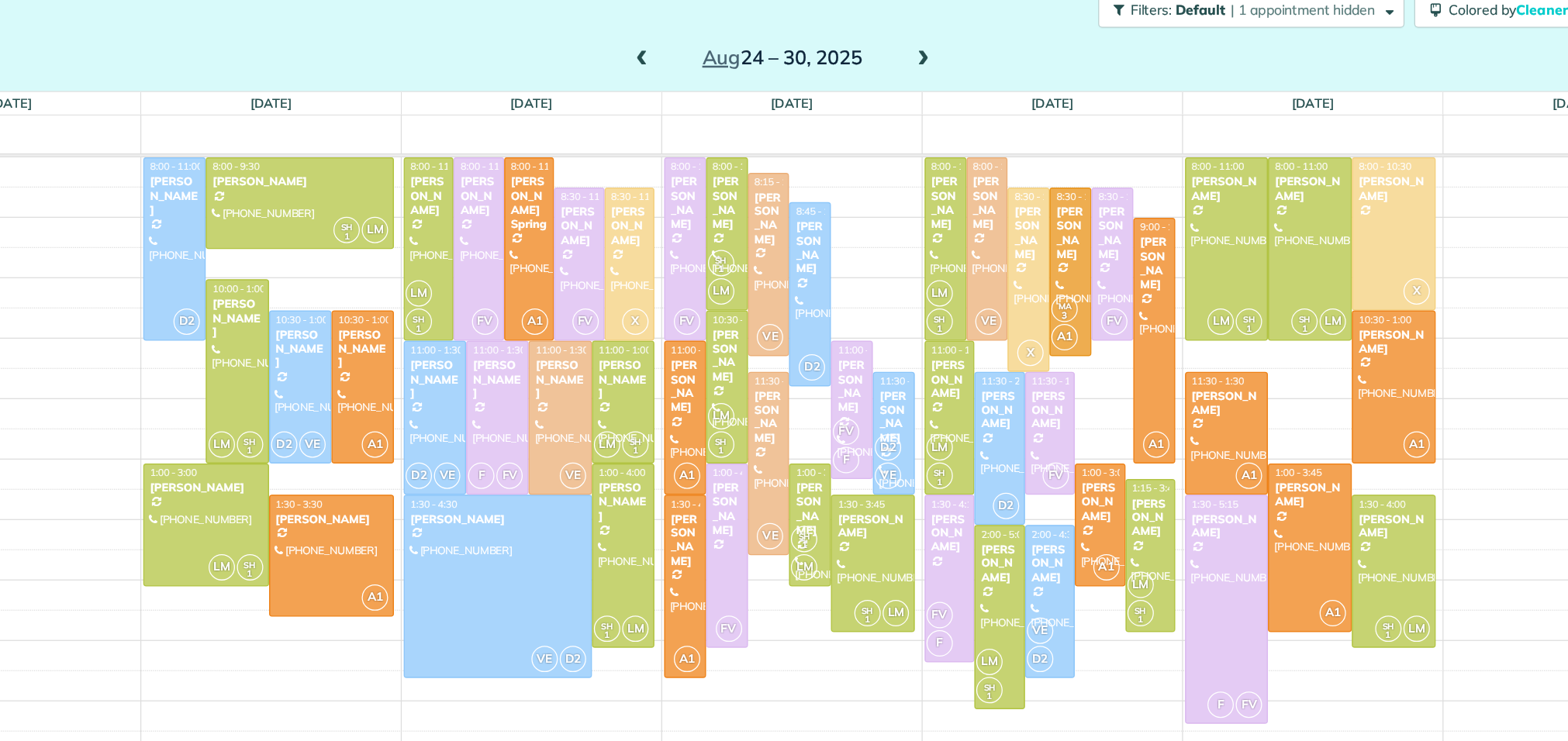
scroll to position [20, 0]
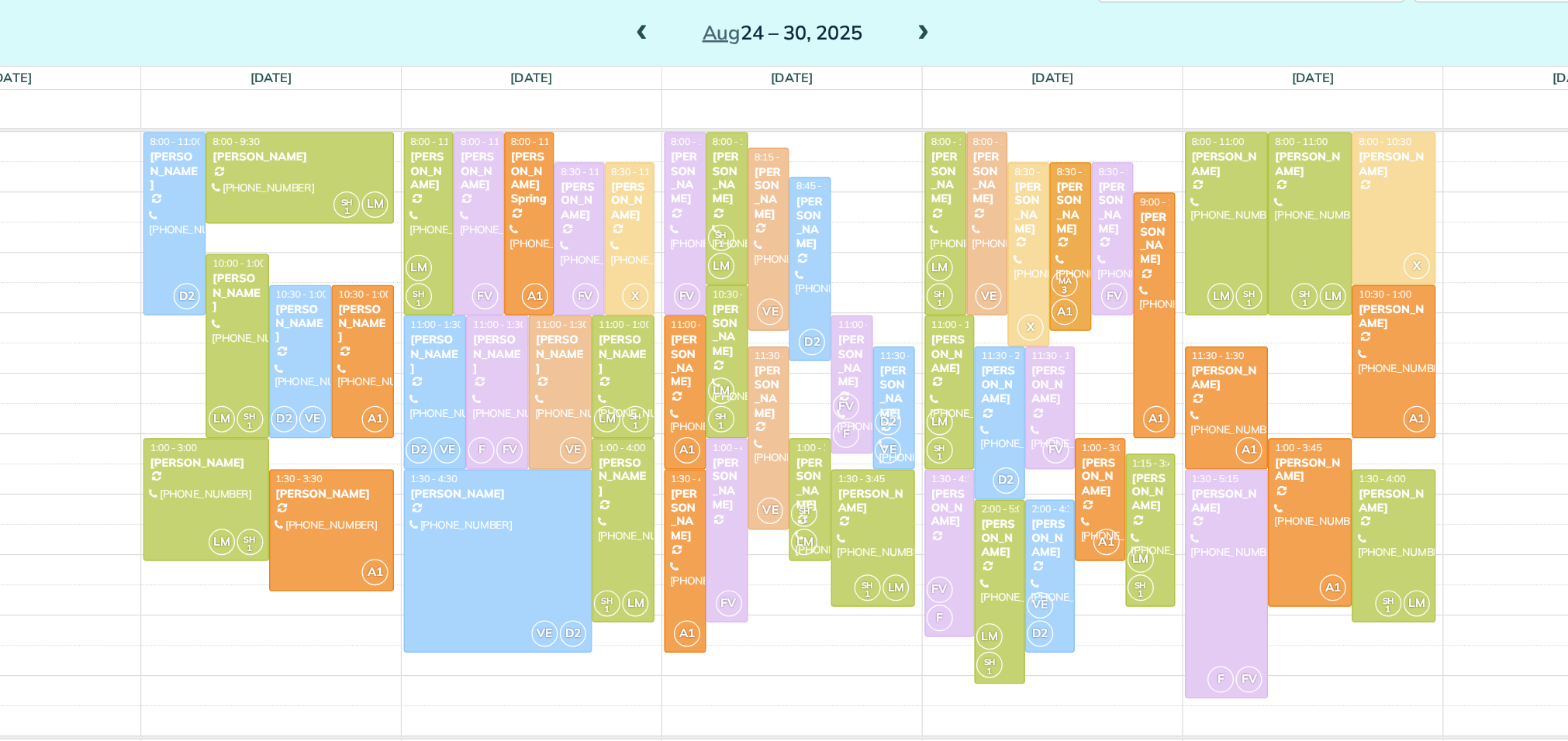
click at [1076, 384] on div "8am 9am 10am 11am 12pm 1pm 2pm 3pm 4pm 5pm D2 8:00 - 11:00 Linda Carrer (973) 4…" at bounding box center [808, 448] width 1495 height 583
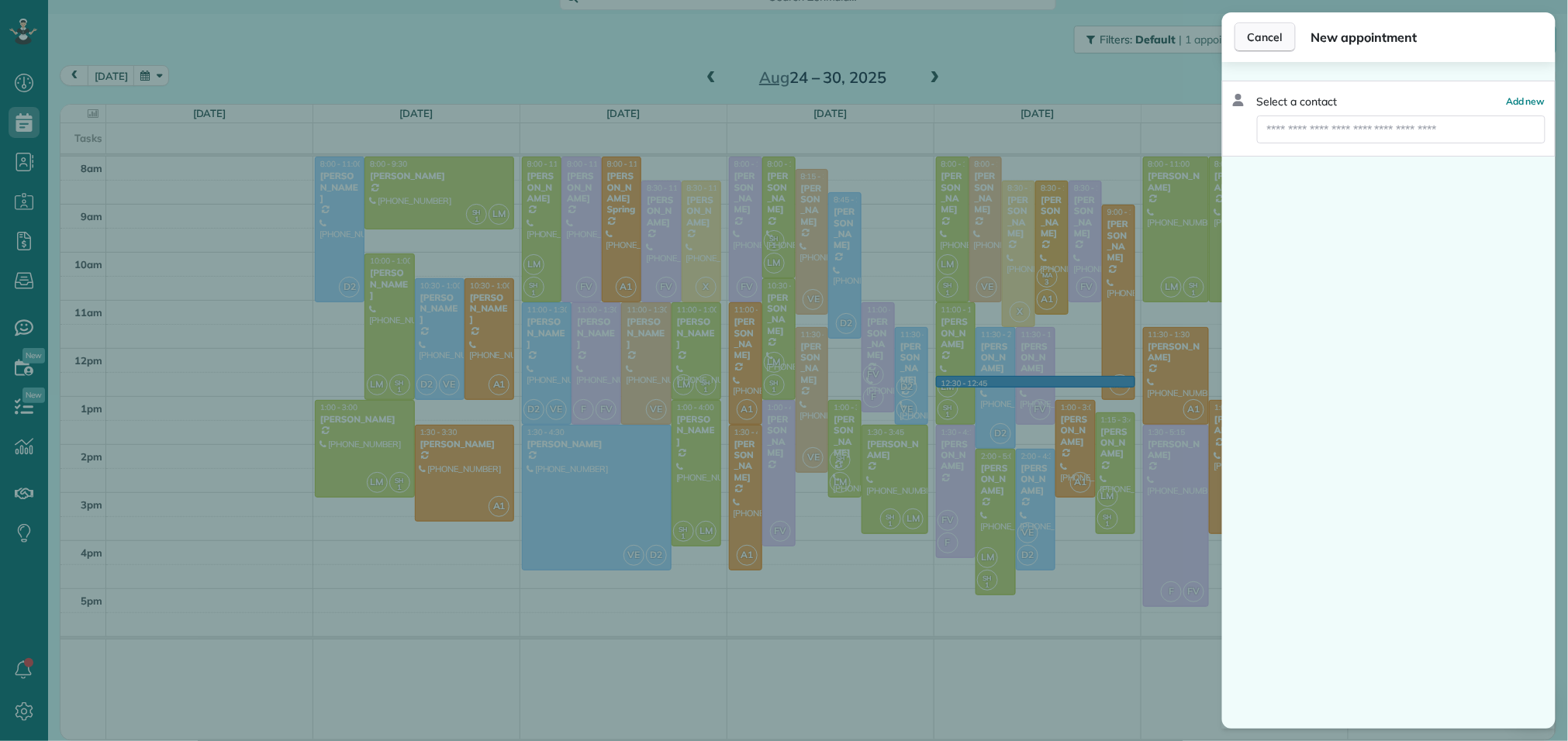
click at [1258, 41] on span "Cancel" at bounding box center [1266, 37] width 35 height 15
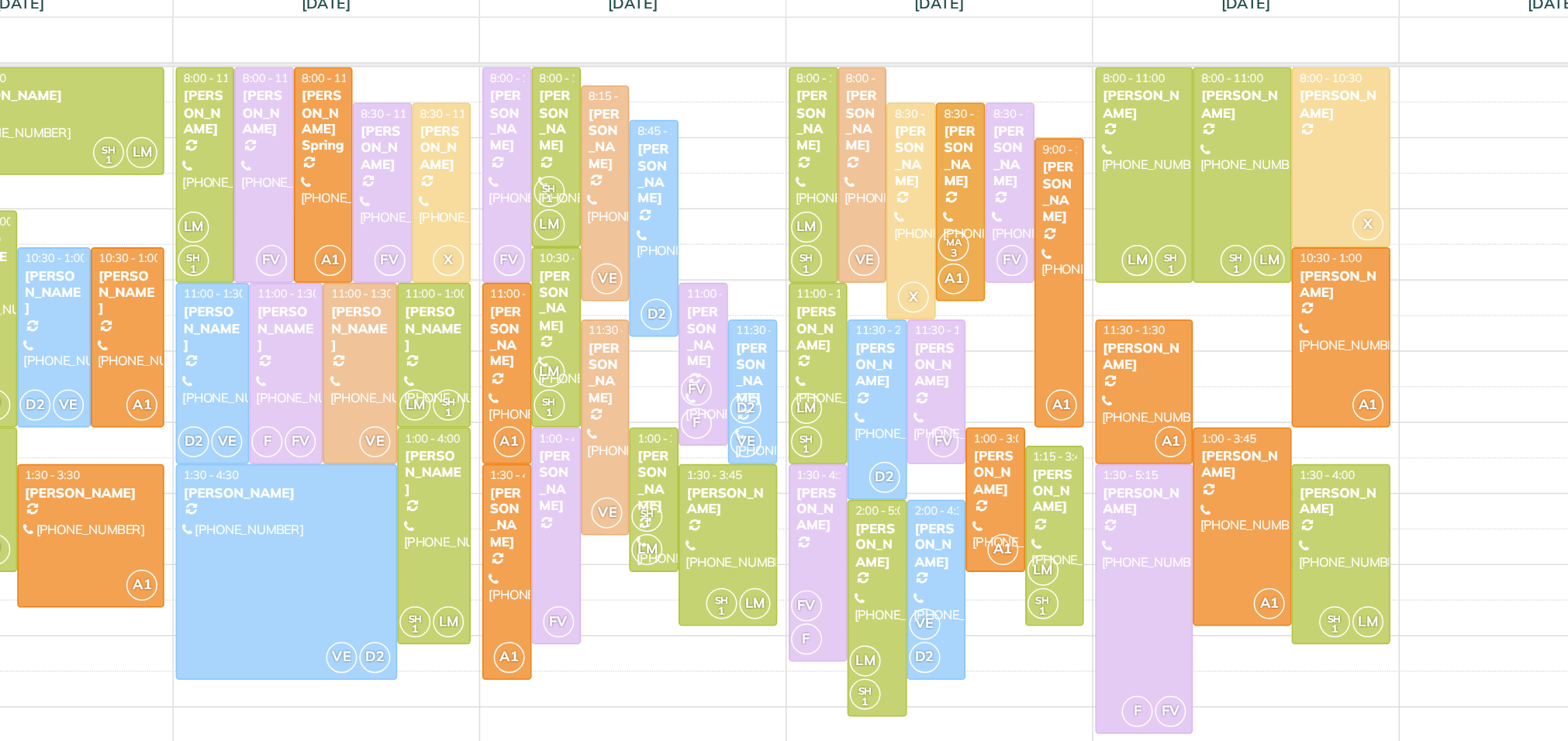
click at [1243, 344] on div "8am 9am 10am 11am 12pm 1pm 2pm 3pm 4pm 5pm D2 8:00 - 11:00 Linda Carrer (973) 4…" at bounding box center [808, 448] width 1495 height 583
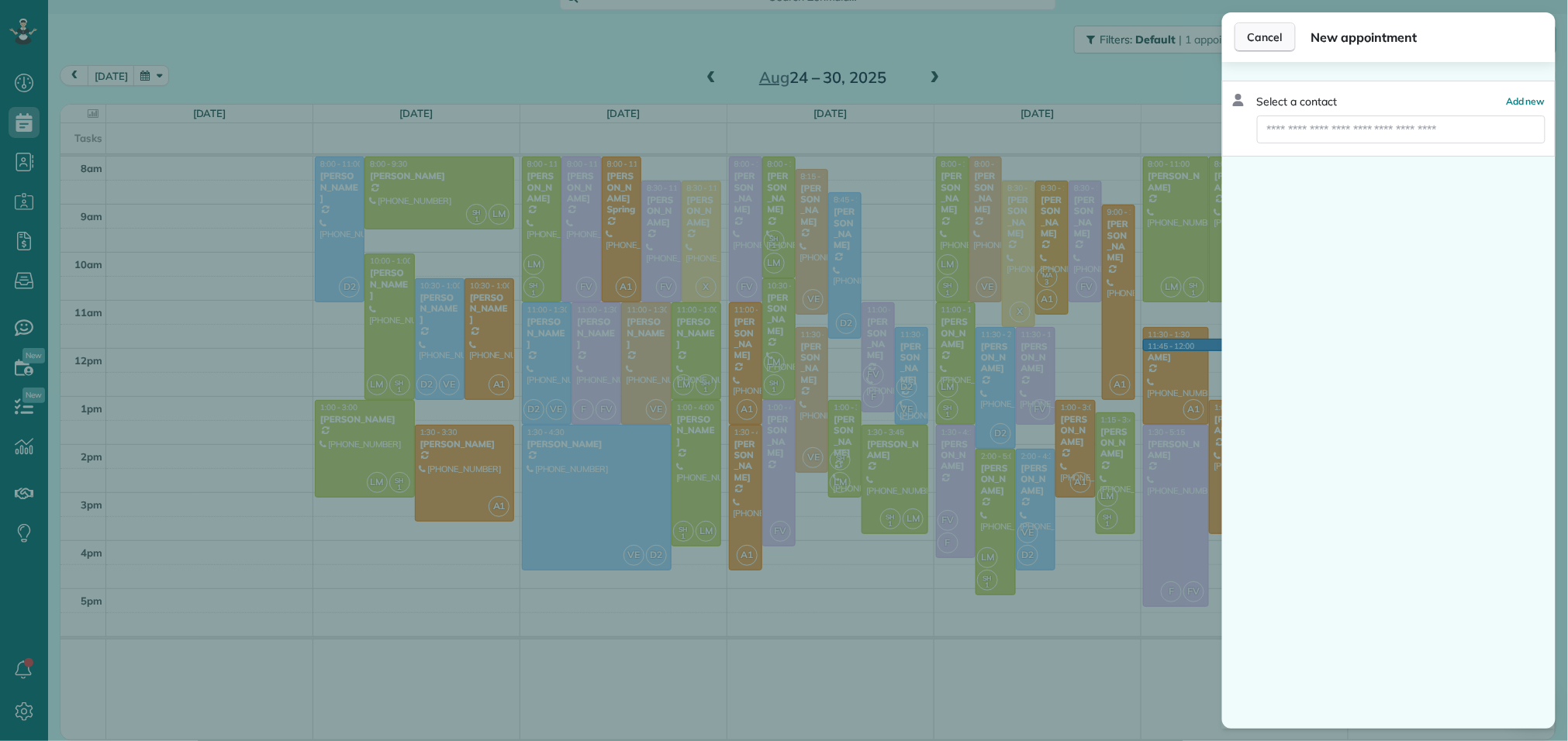
click at [1267, 27] on button "Cancel" at bounding box center [1266, 37] width 62 height 30
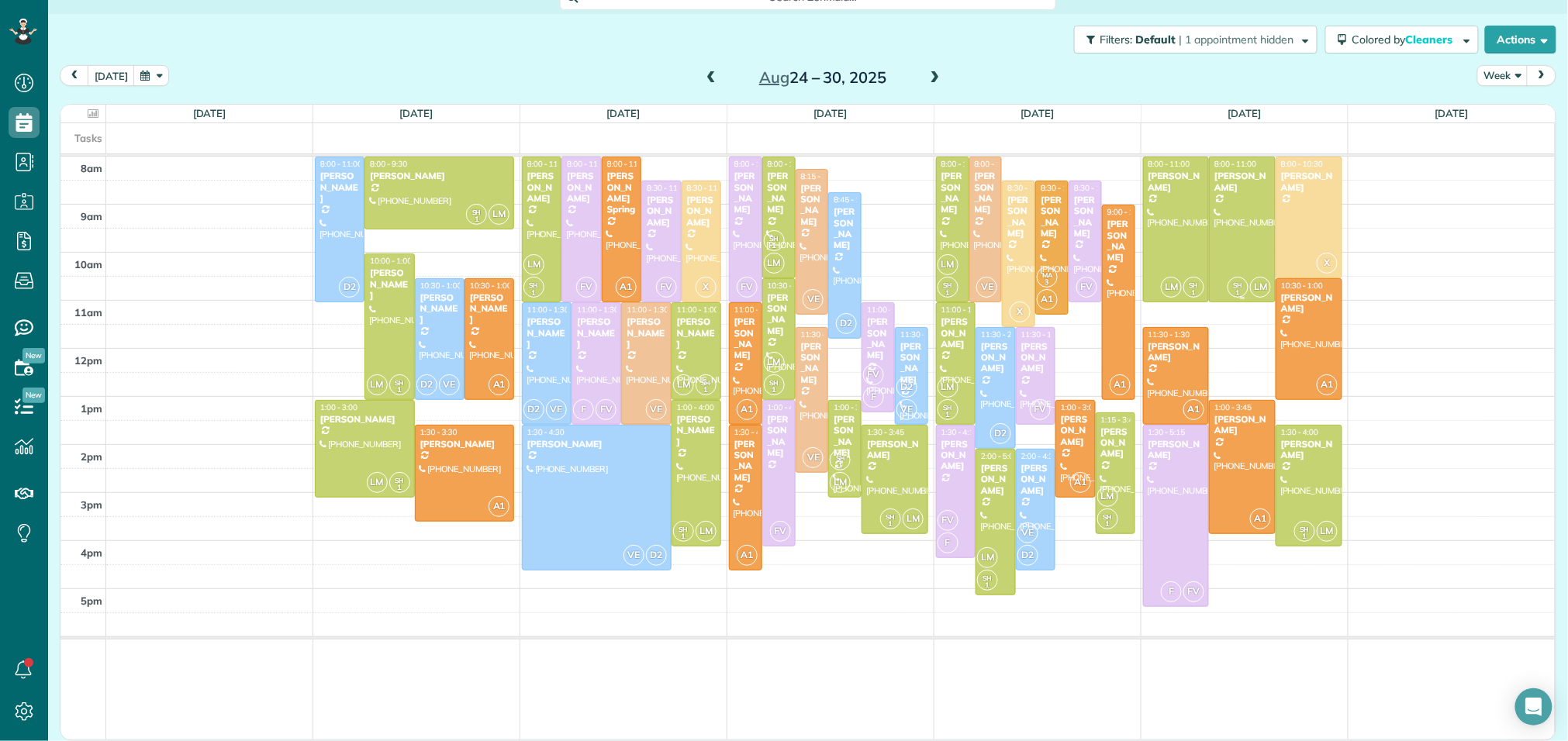
click at [1227, 230] on div at bounding box center [1243, 229] width 65 height 144
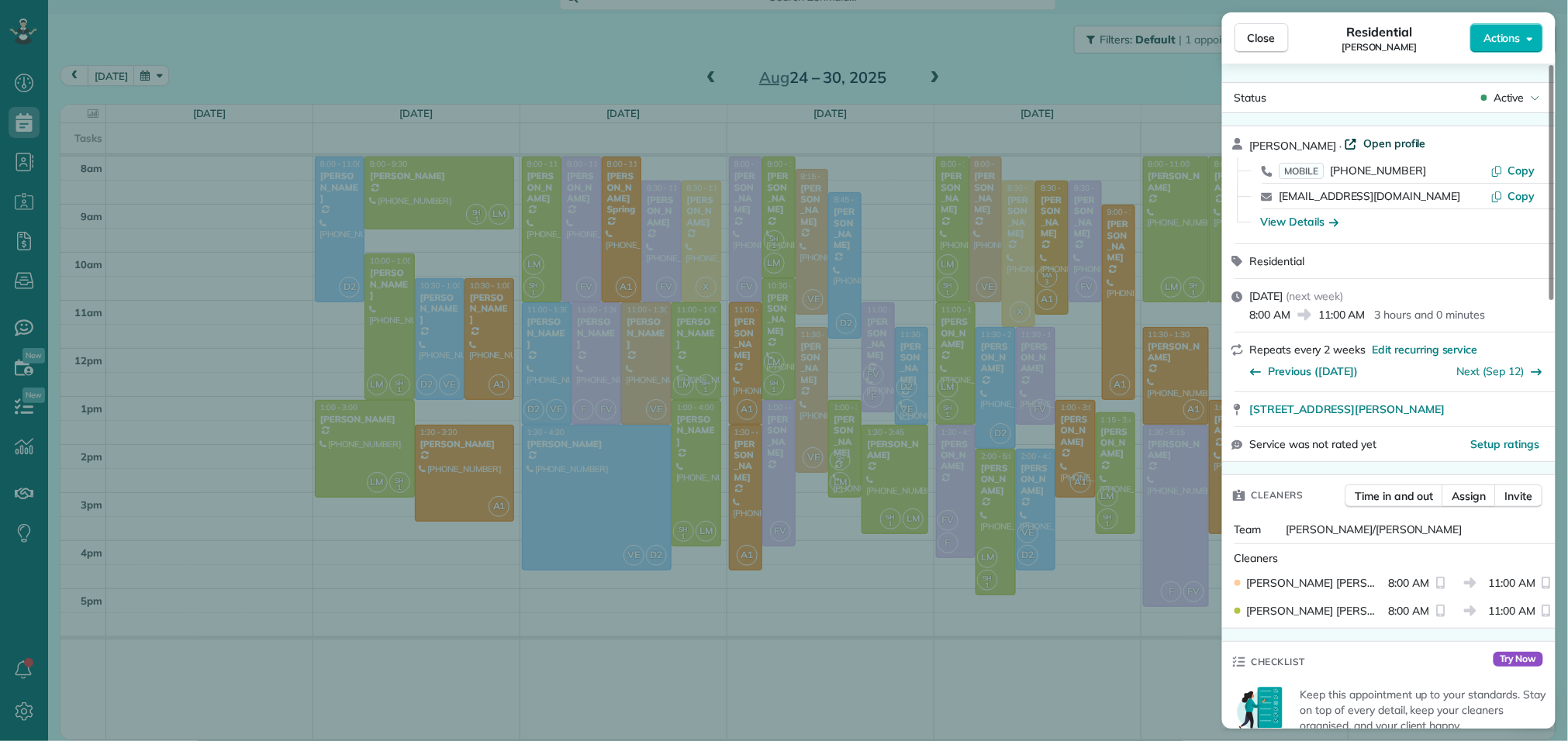
click at [1380, 147] on span "Open profile" at bounding box center [1394, 143] width 62 height 15
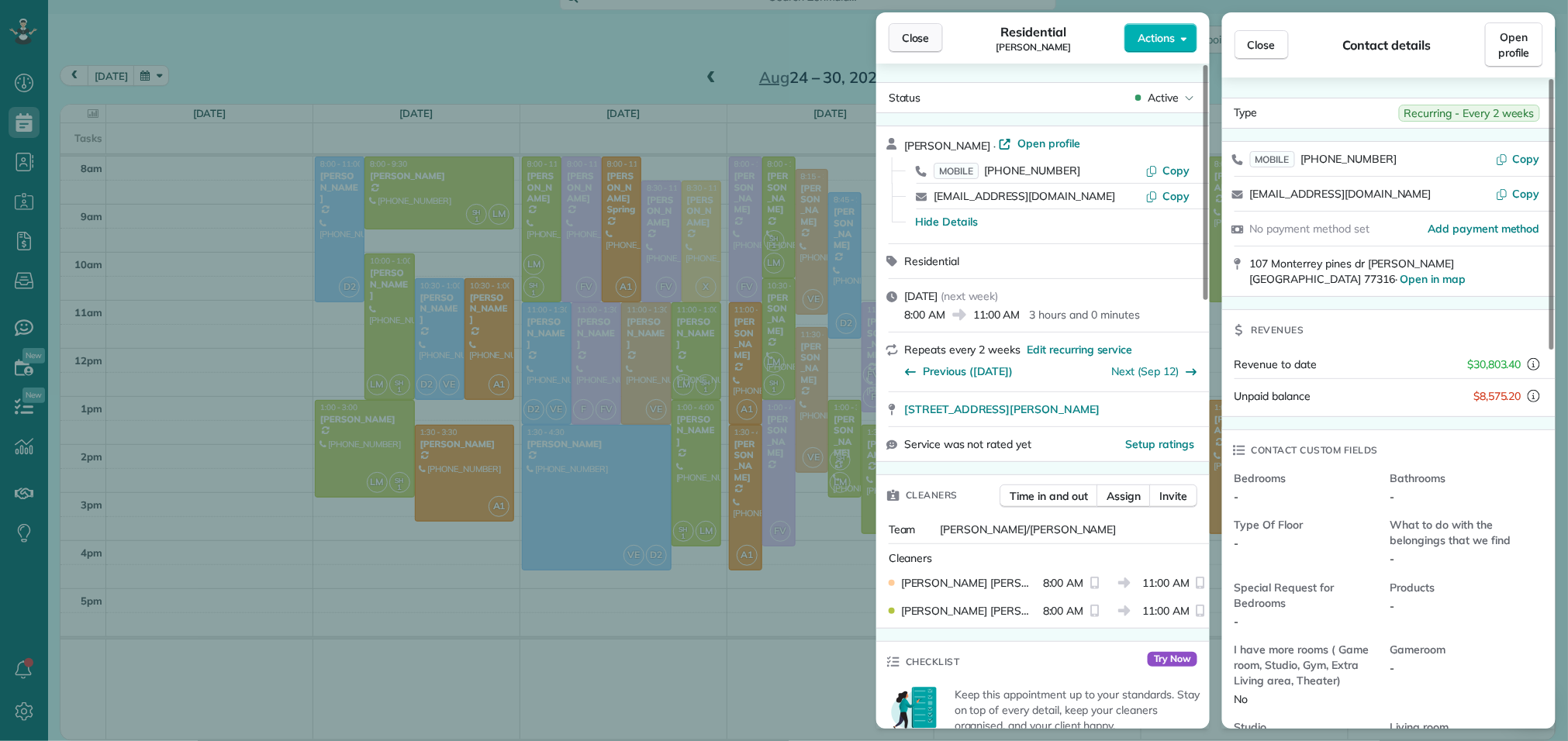
click at [918, 36] on span "Close" at bounding box center [915, 37] width 28 height 15
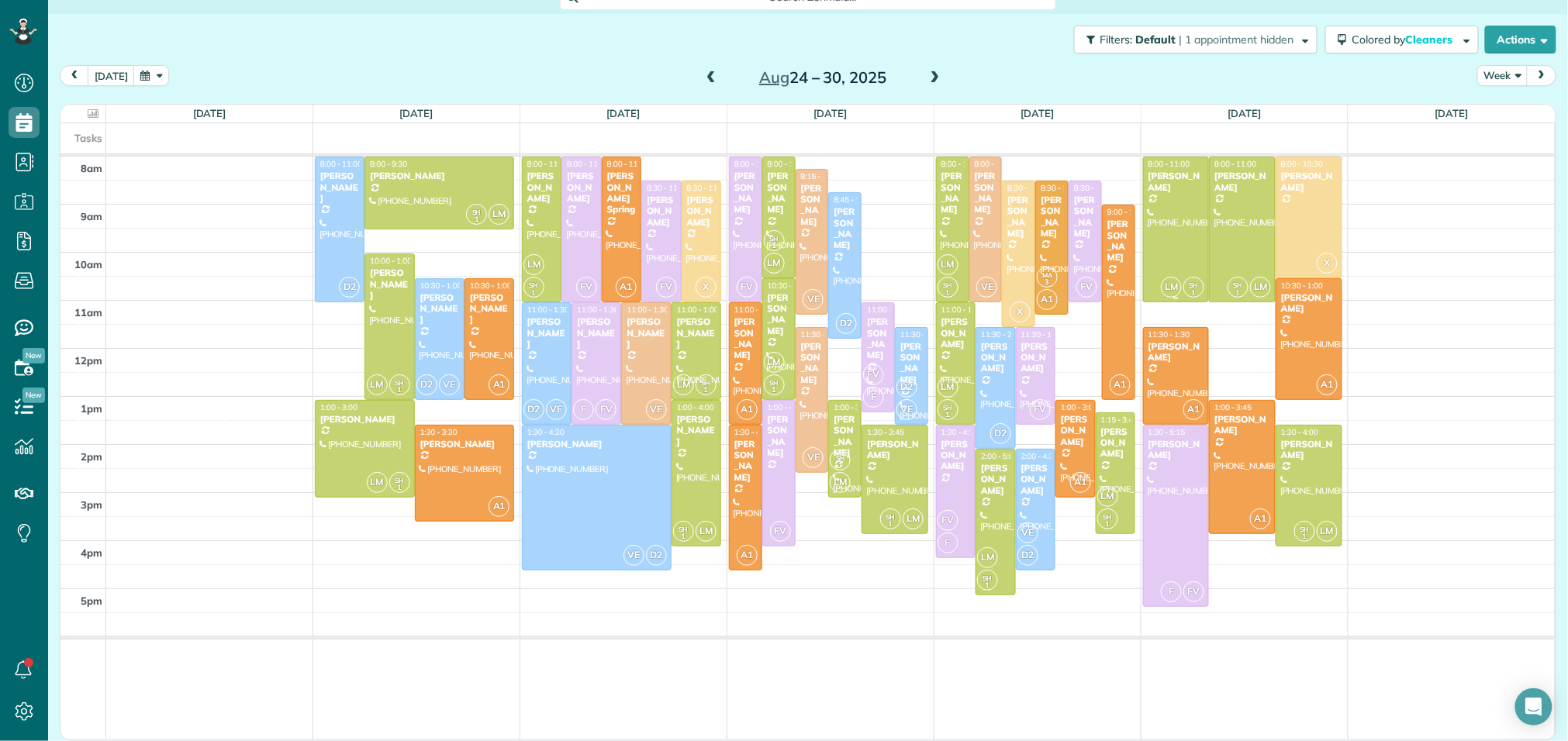
click at [1158, 209] on div at bounding box center [1177, 229] width 65 height 144
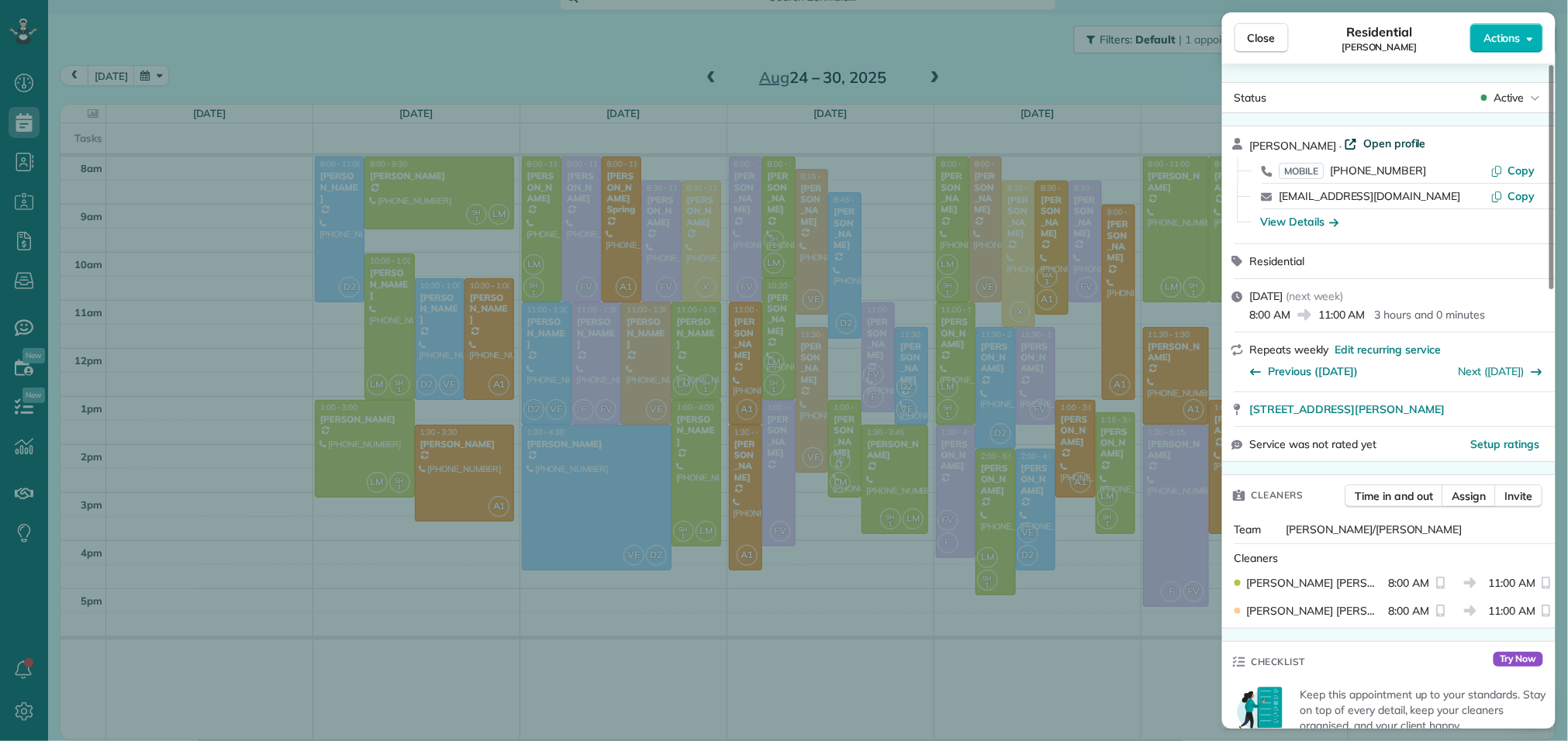
click at [1384, 137] on span "Open profile" at bounding box center [1394, 143] width 62 height 15
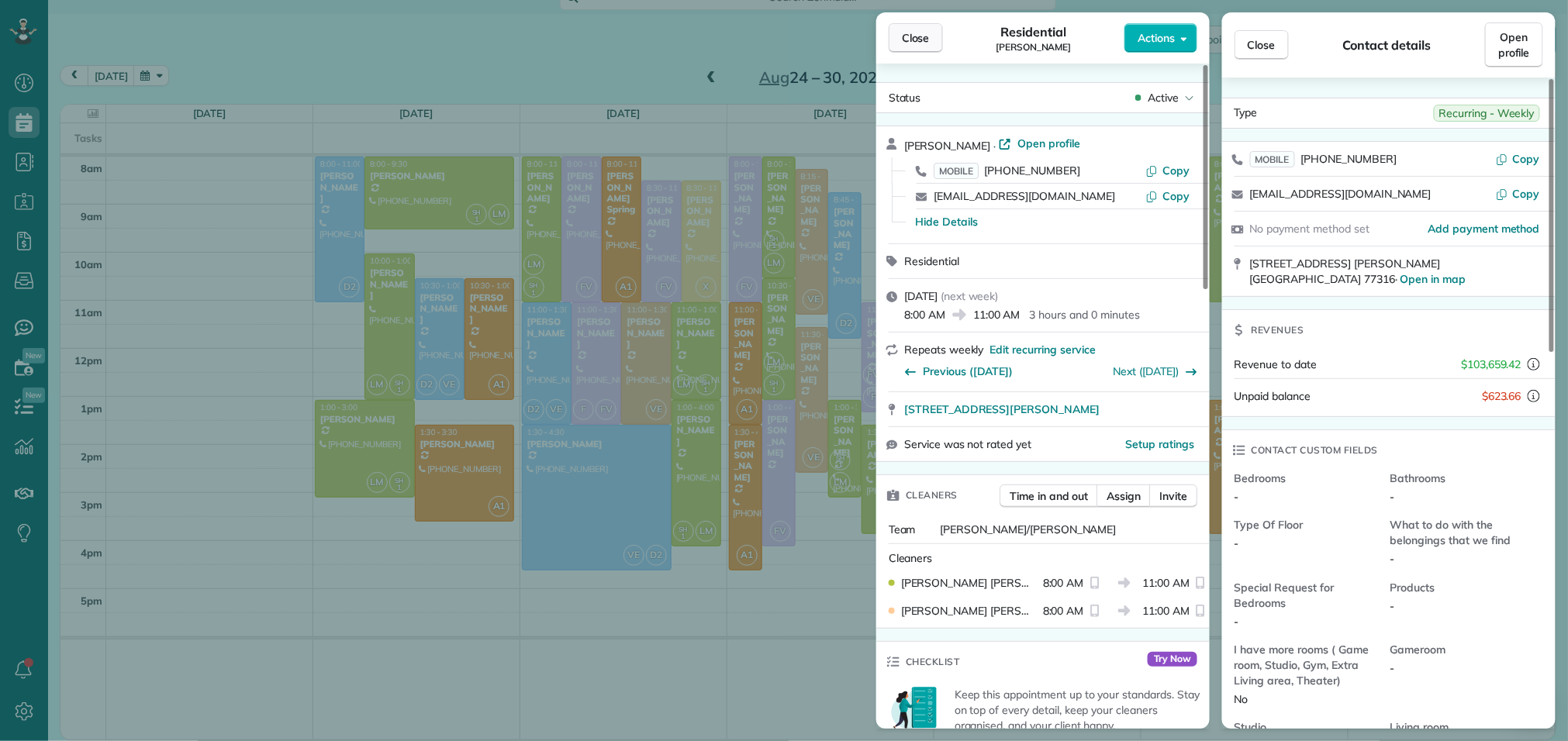
click at [915, 33] on span "Close" at bounding box center [915, 37] width 28 height 15
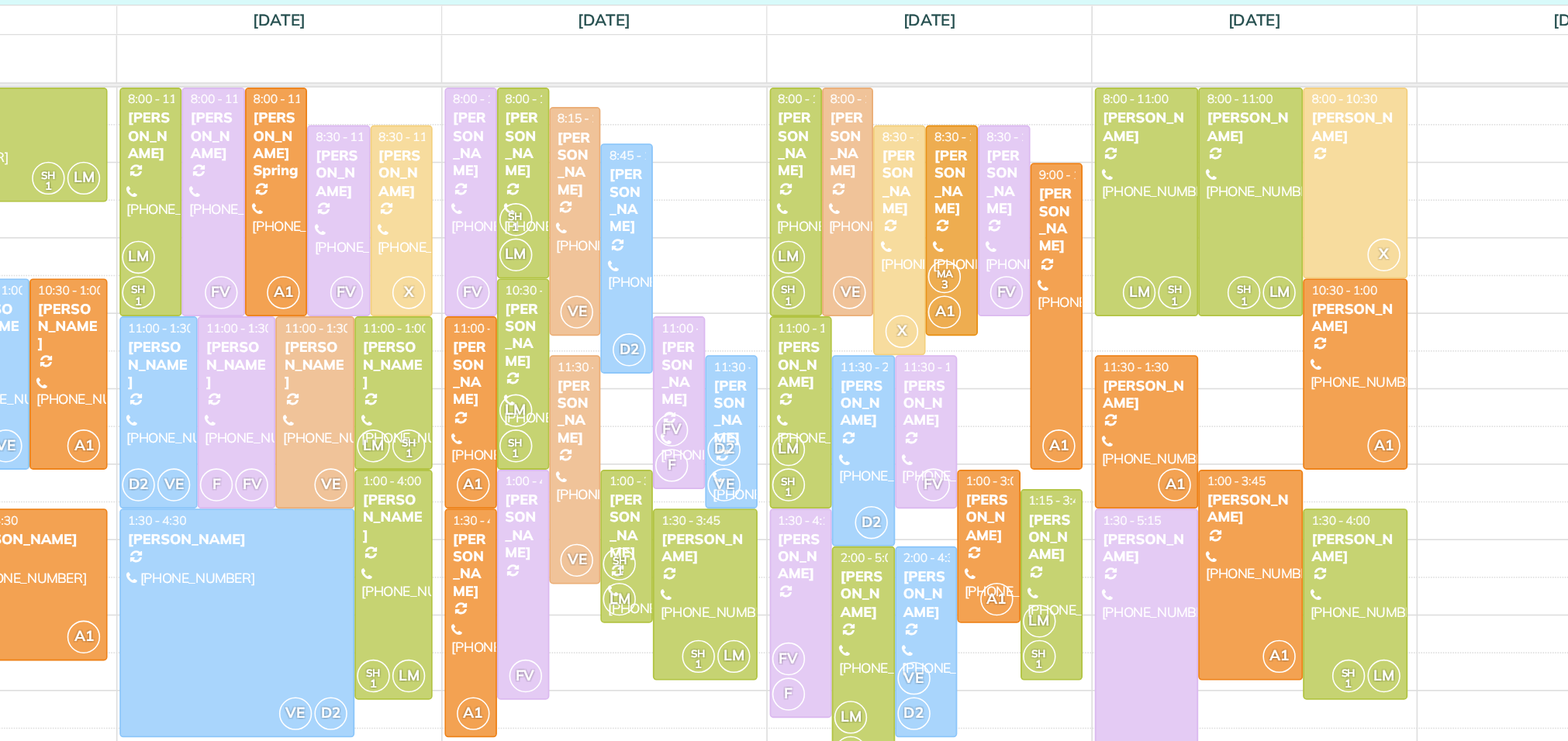
scroll to position [18, 0]
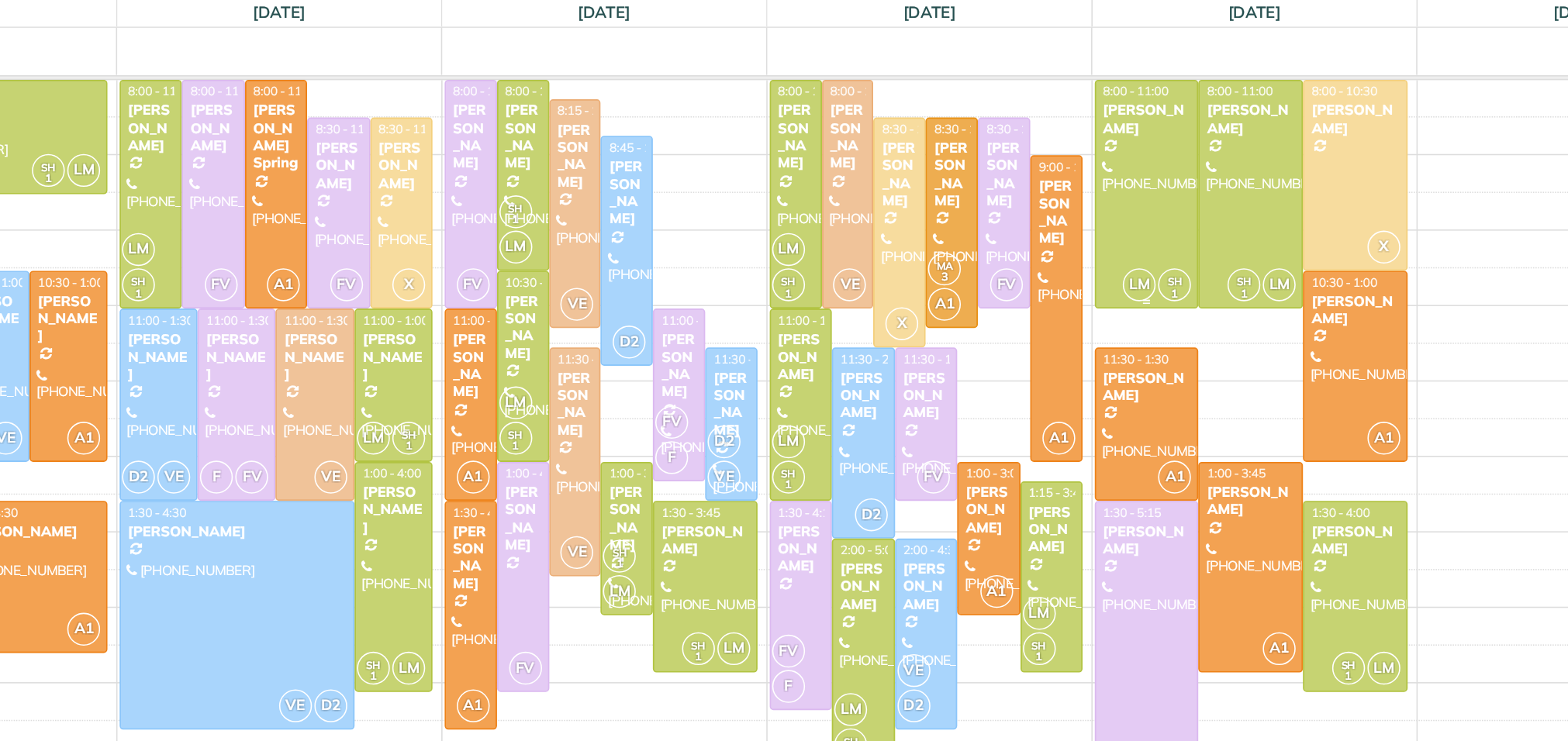
click at [1177, 233] on div at bounding box center [1177, 231] width 65 height 144
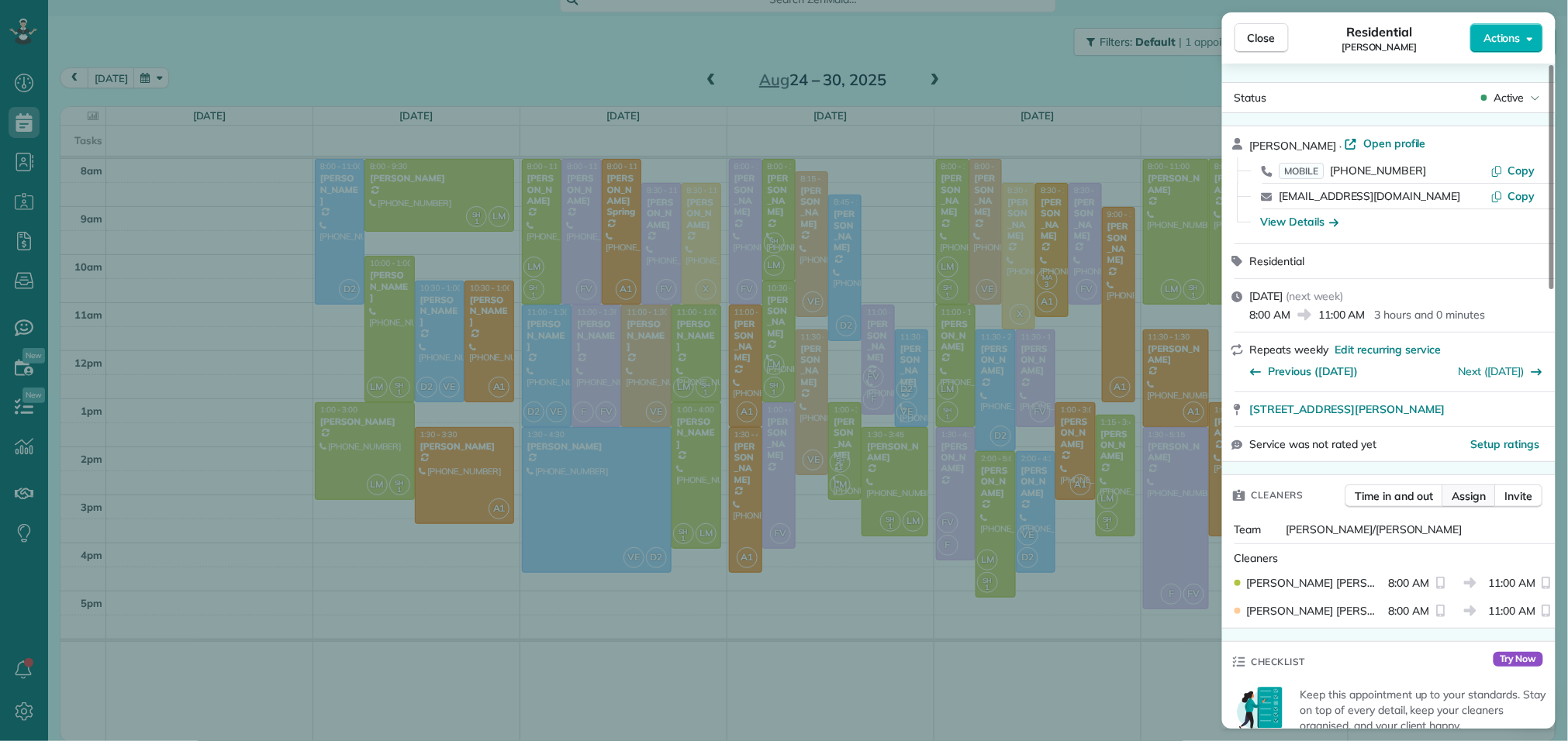
click at [1470, 508] on button "Assign" at bounding box center [1470, 496] width 54 height 24
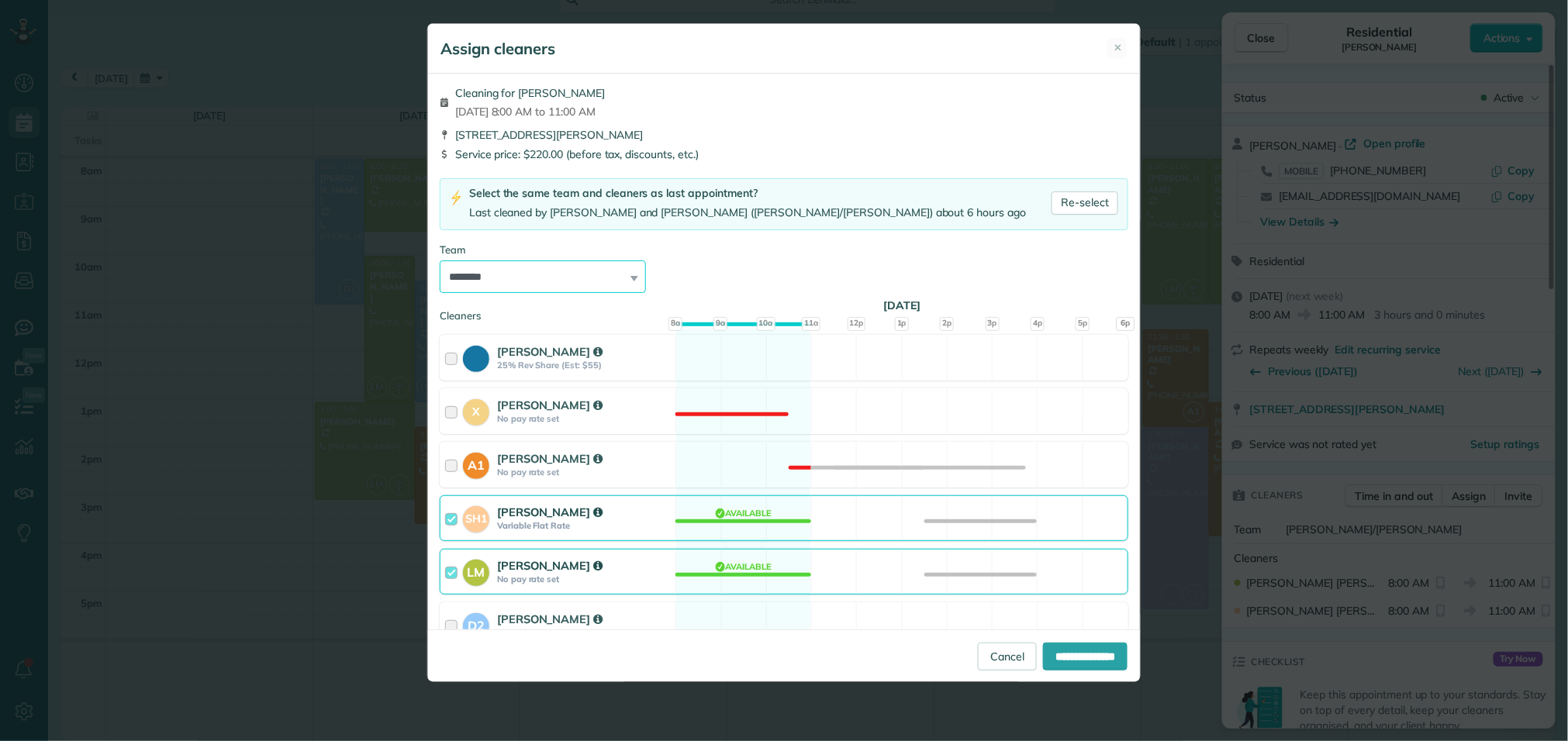
click at [631, 287] on select "**********" at bounding box center [543, 277] width 206 height 33
select select
click at [440, 261] on select "**********" at bounding box center [543, 277] width 206 height 33
click at [1094, 660] on input "**********" at bounding box center [1085, 656] width 84 height 28
type input "**********"
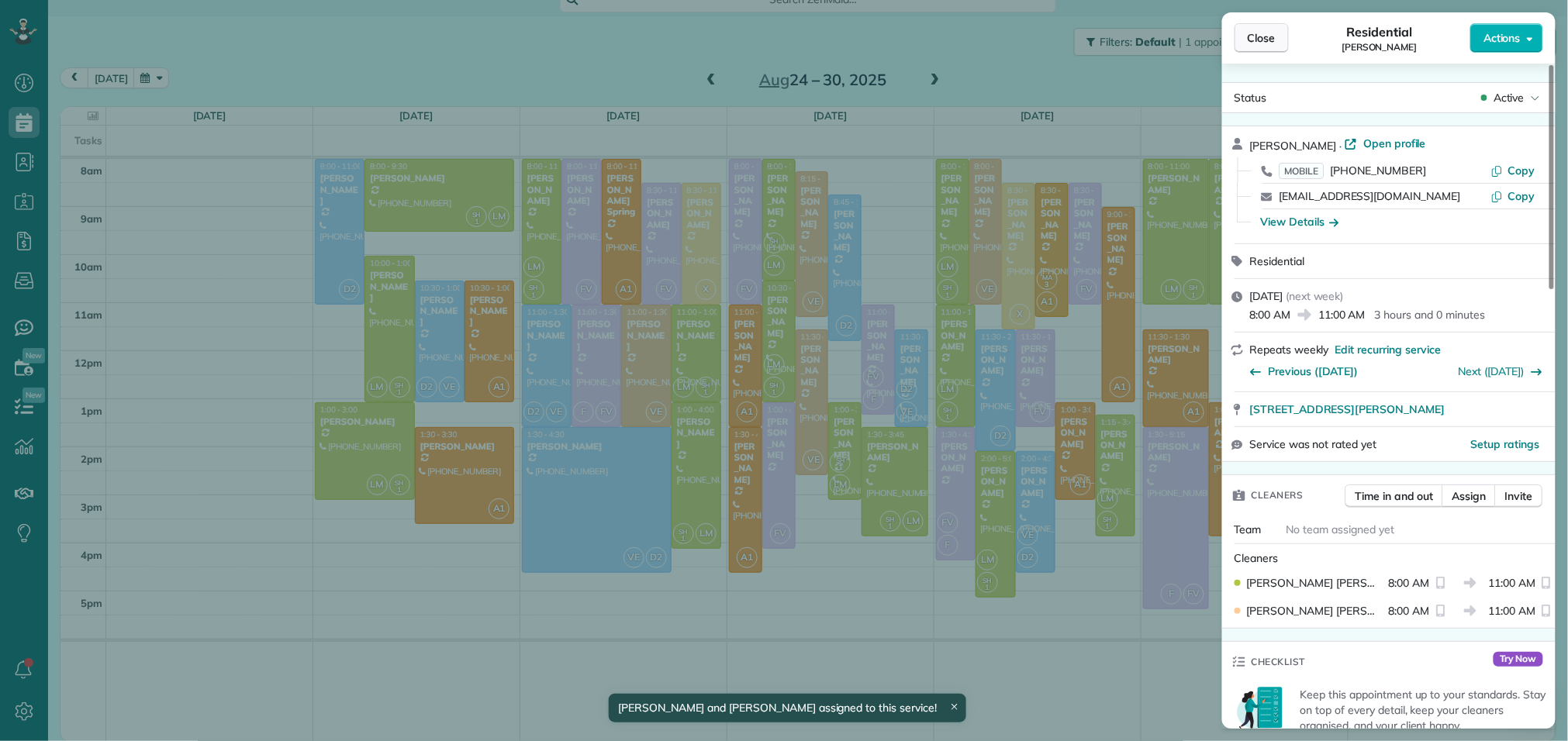
click at [1265, 40] on span "Close" at bounding box center [1262, 37] width 28 height 15
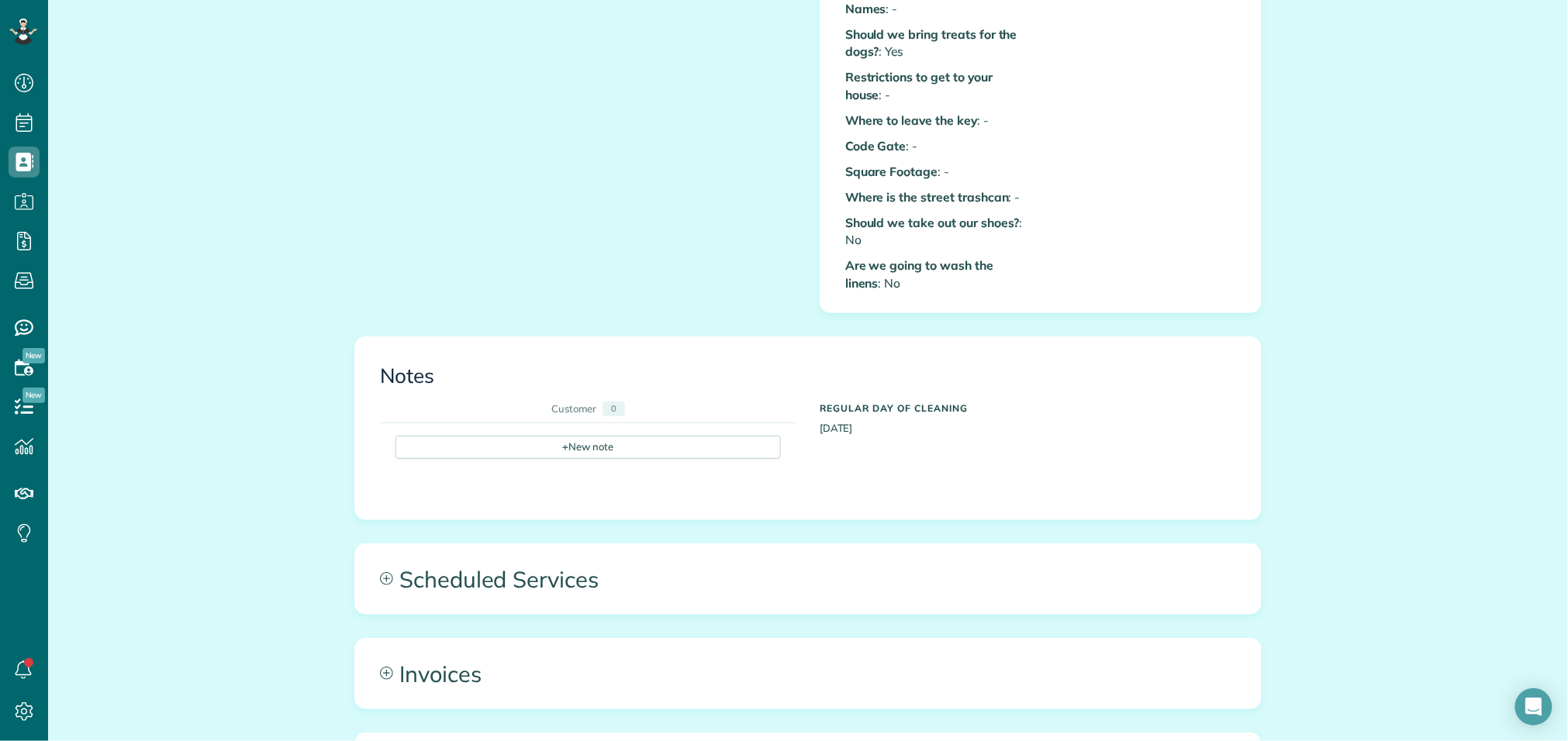
scroll to position [952, 0]
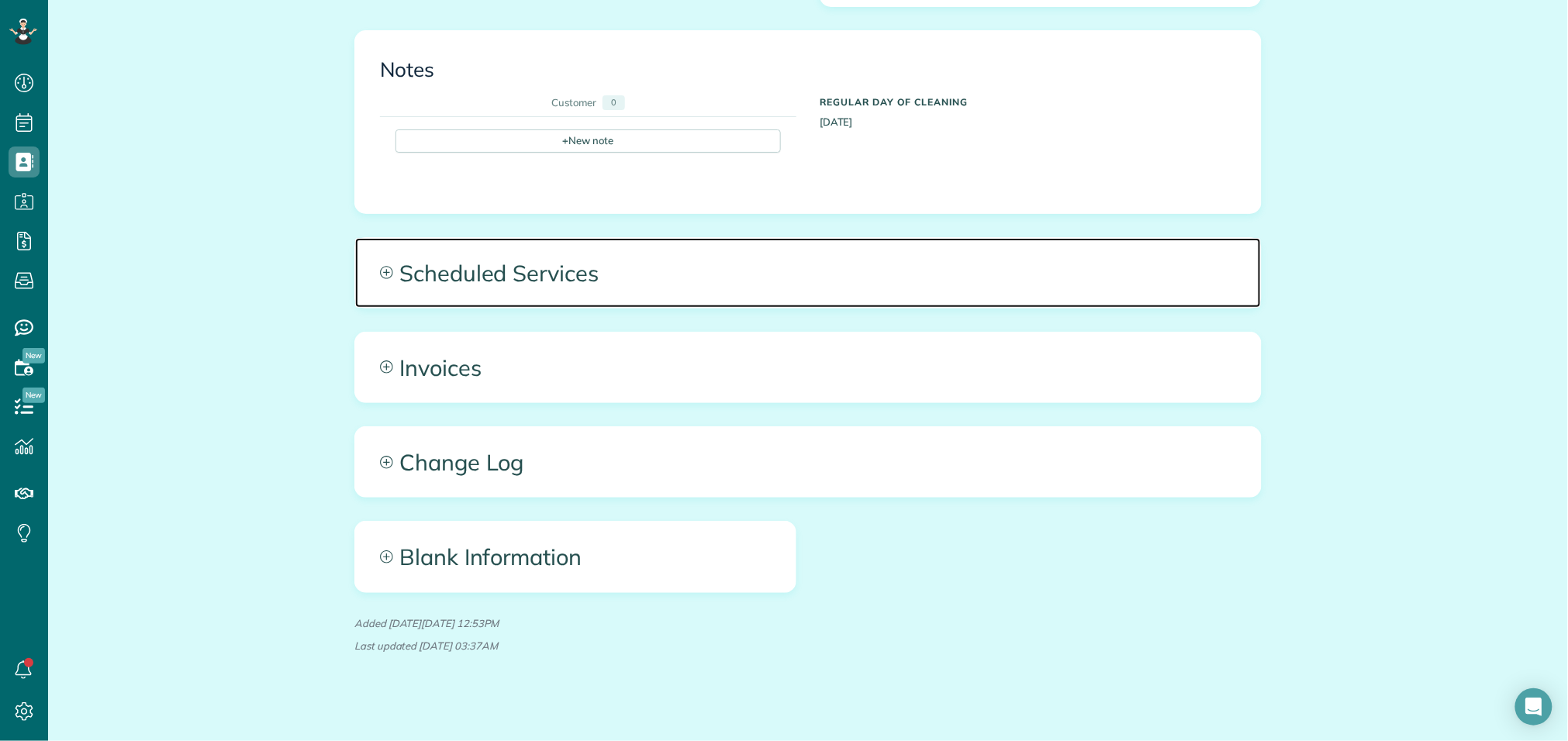
click at [716, 270] on span "Scheduled Services" at bounding box center [808, 272] width 906 height 70
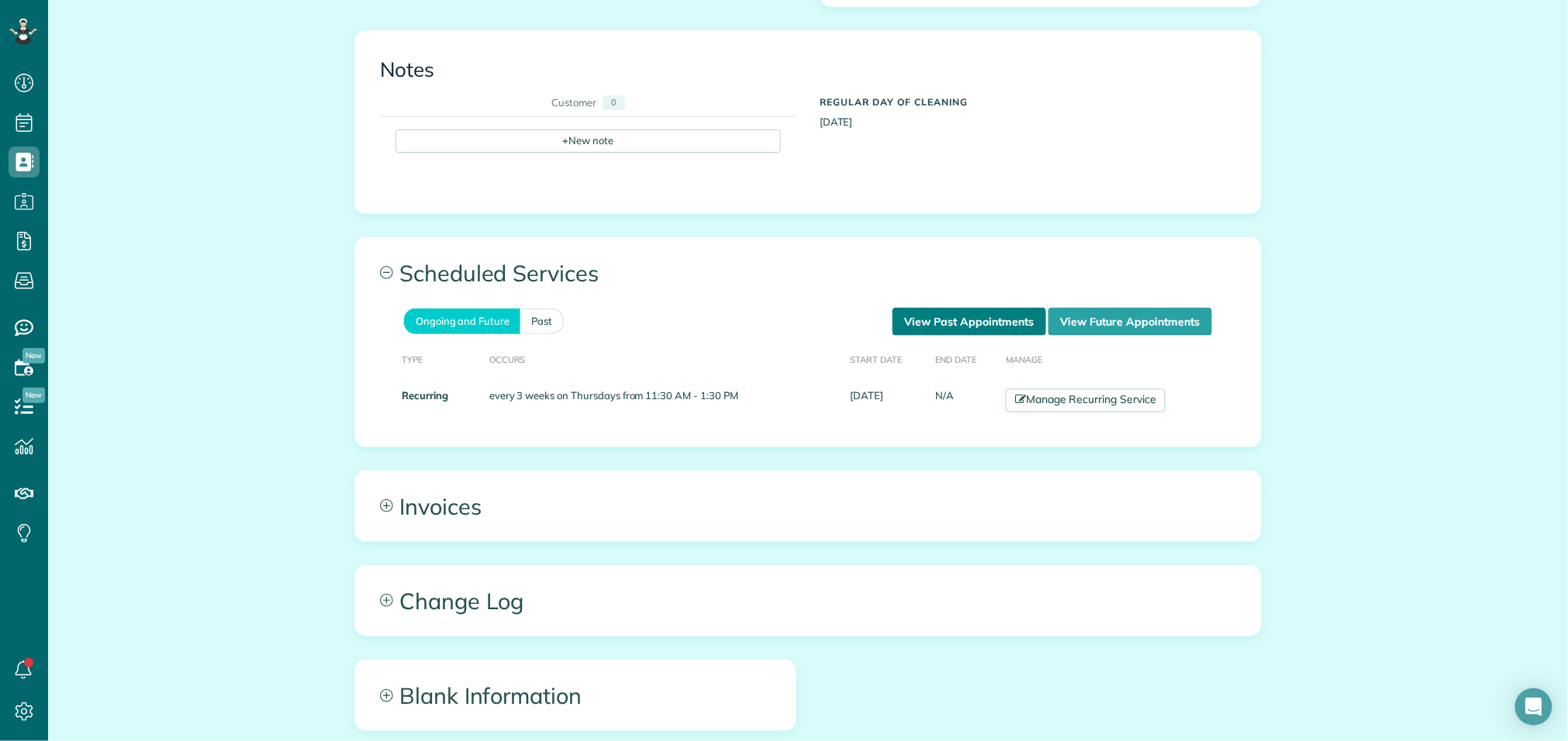
click at [948, 308] on link "View Past Appointments" at bounding box center [970, 321] width 154 height 28
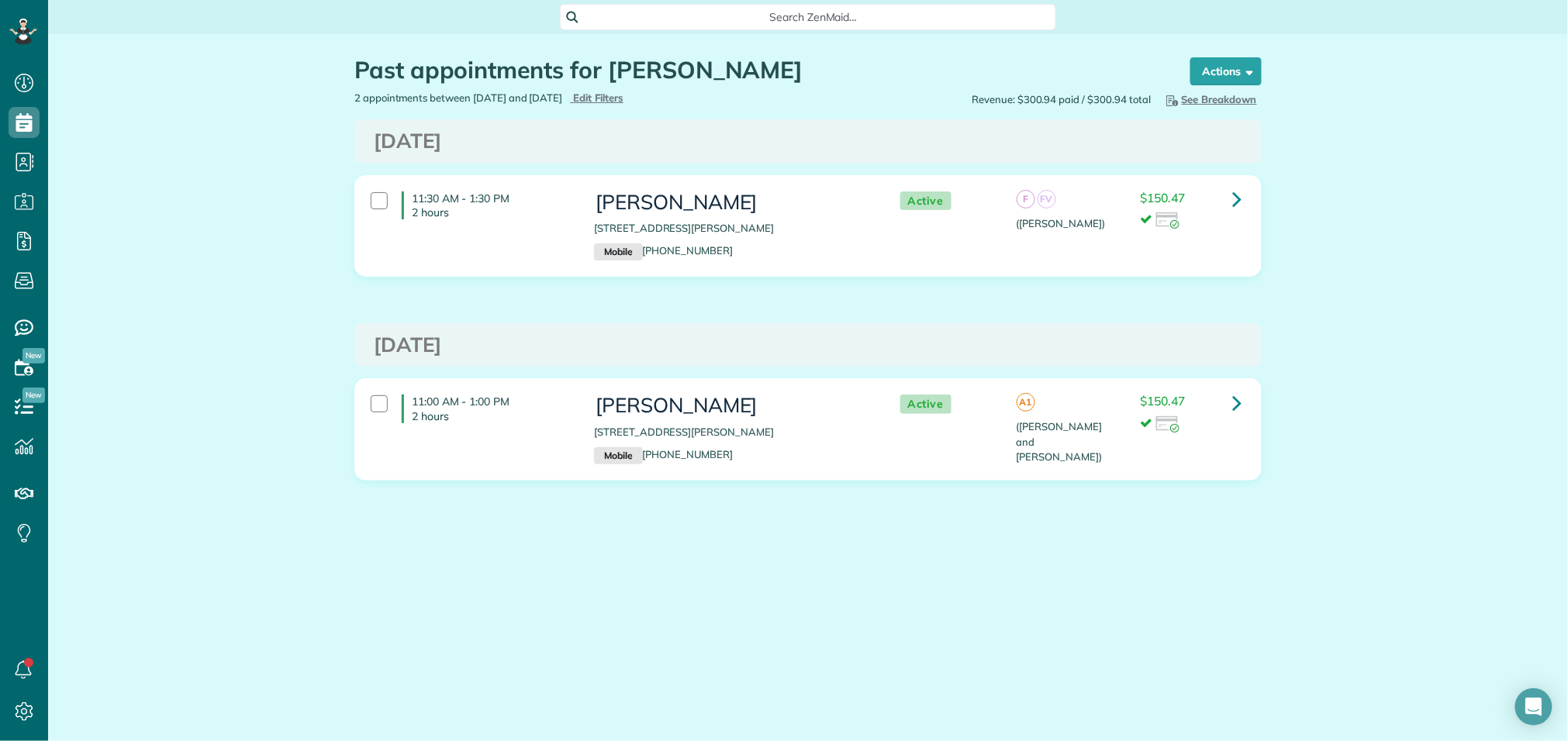
scroll to position [741, 48]
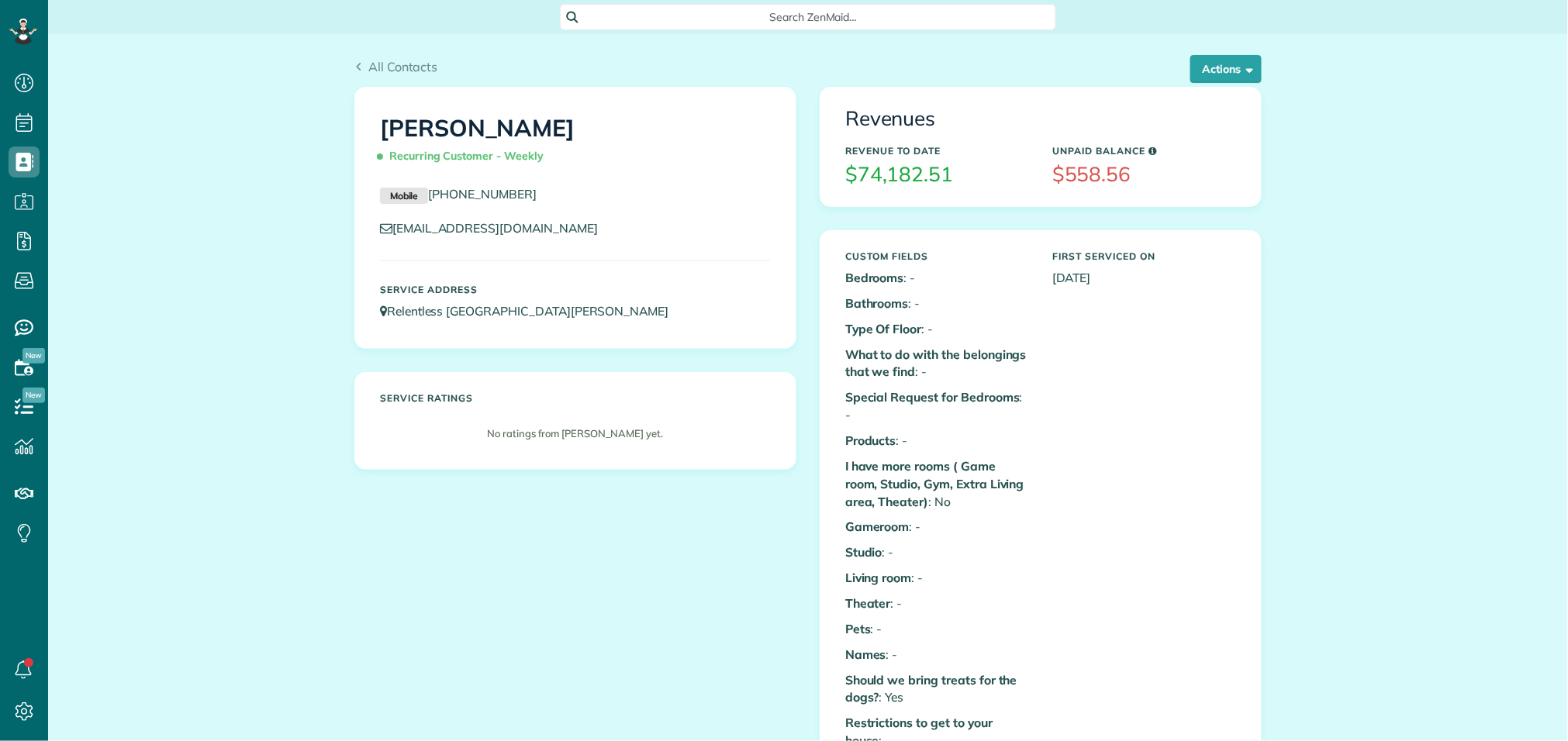
scroll to position [6, 6]
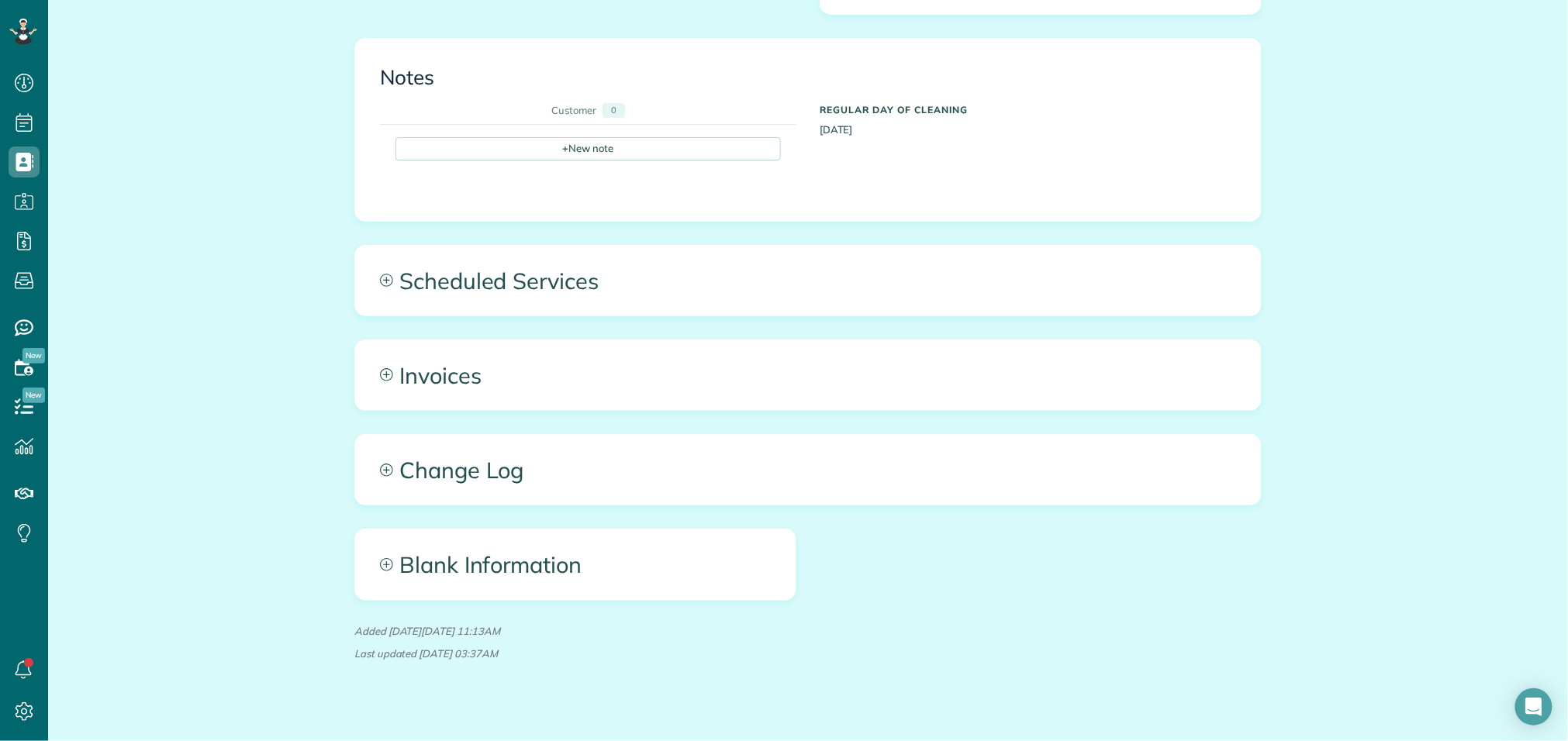
scroll to position [952, 0]
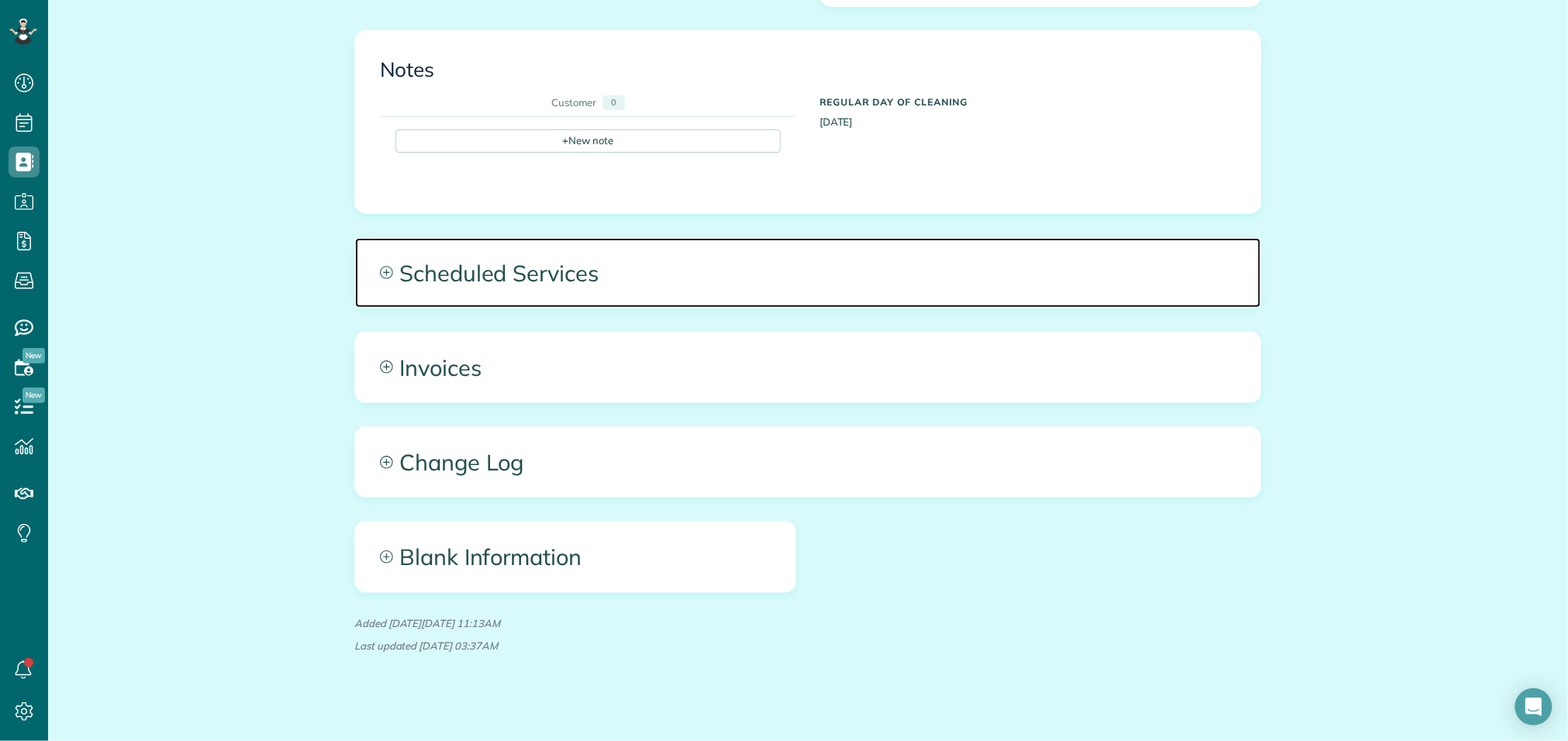
click at [638, 238] on span "Scheduled Services" at bounding box center [808, 272] width 906 height 70
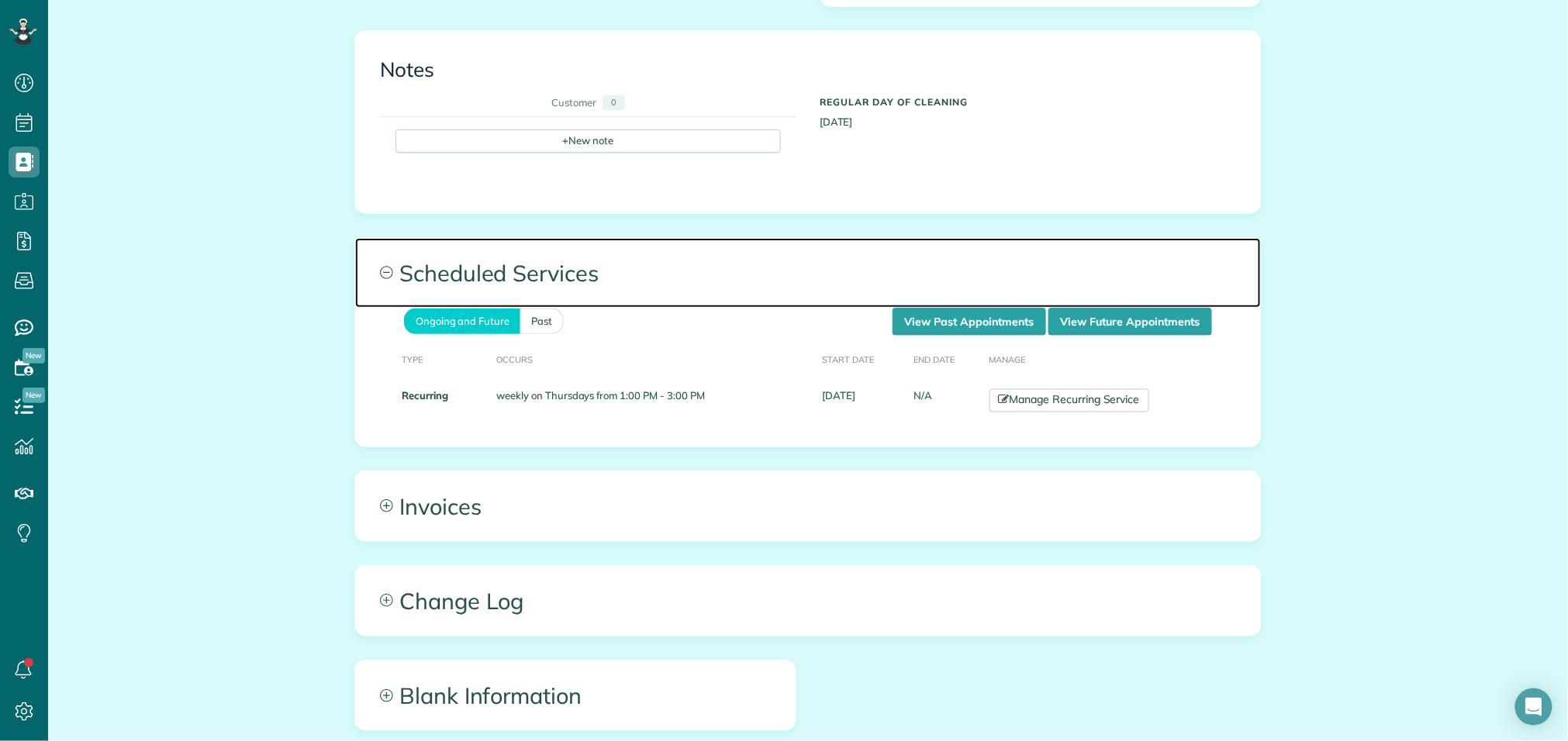
click at [967, 290] on span "Scheduled Services" at bounding box center [808, 272] width 906 height 70
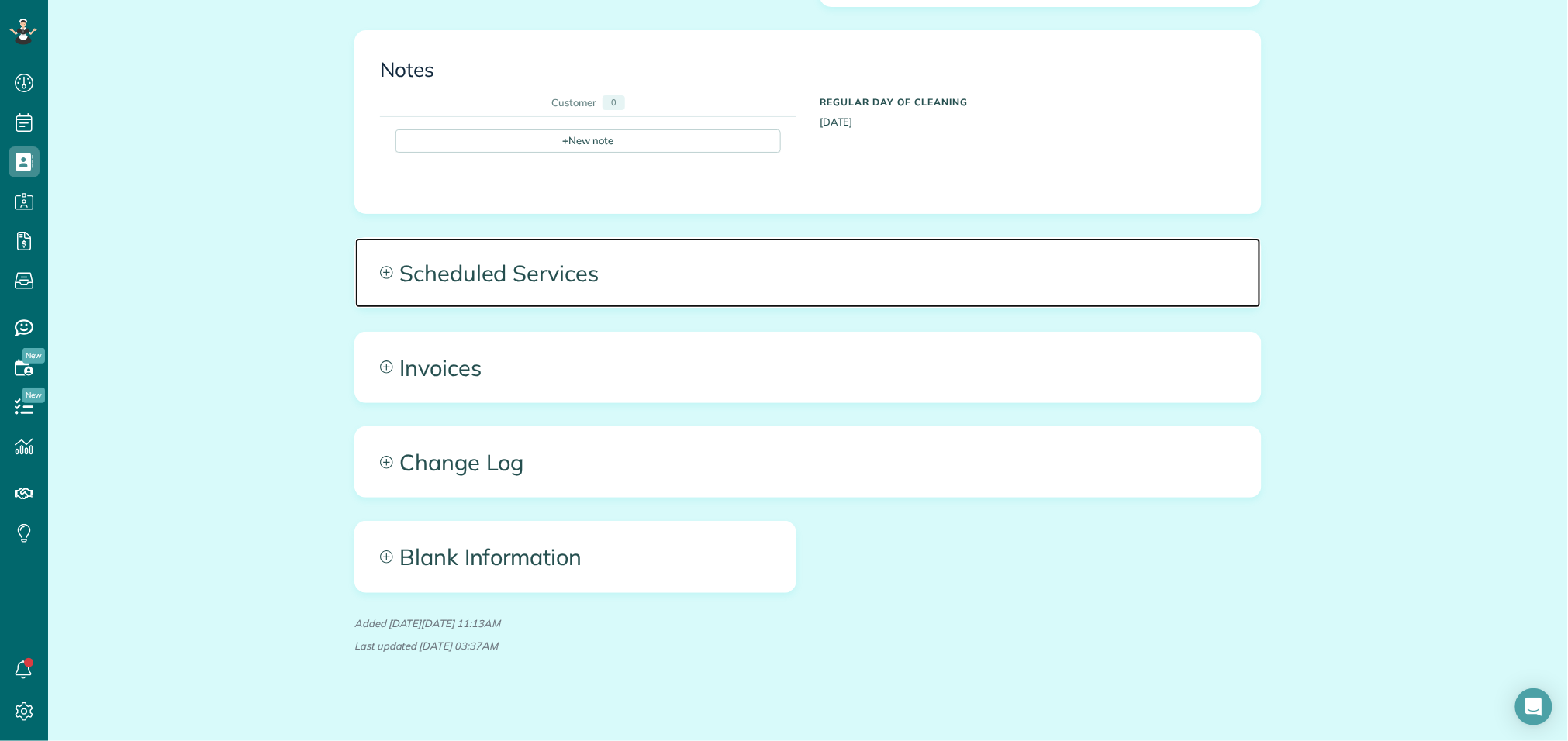
click at [967, 290] on span "Scheduled Services" at bounding box center [808, 272] width 906 height 70
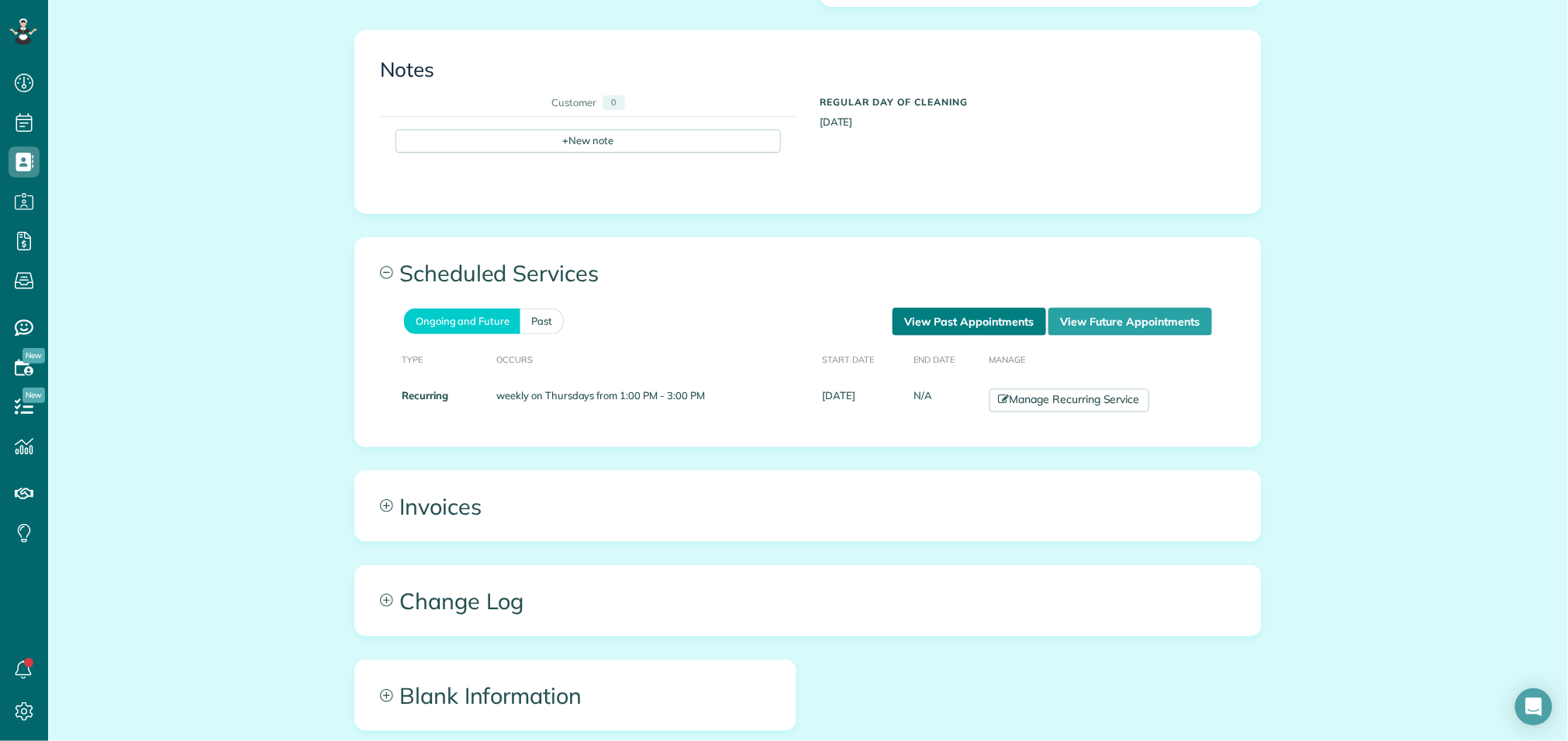
click at [966, 308] on link "View Past Appointments" at bounding box center [970, 321] width 154 height 28
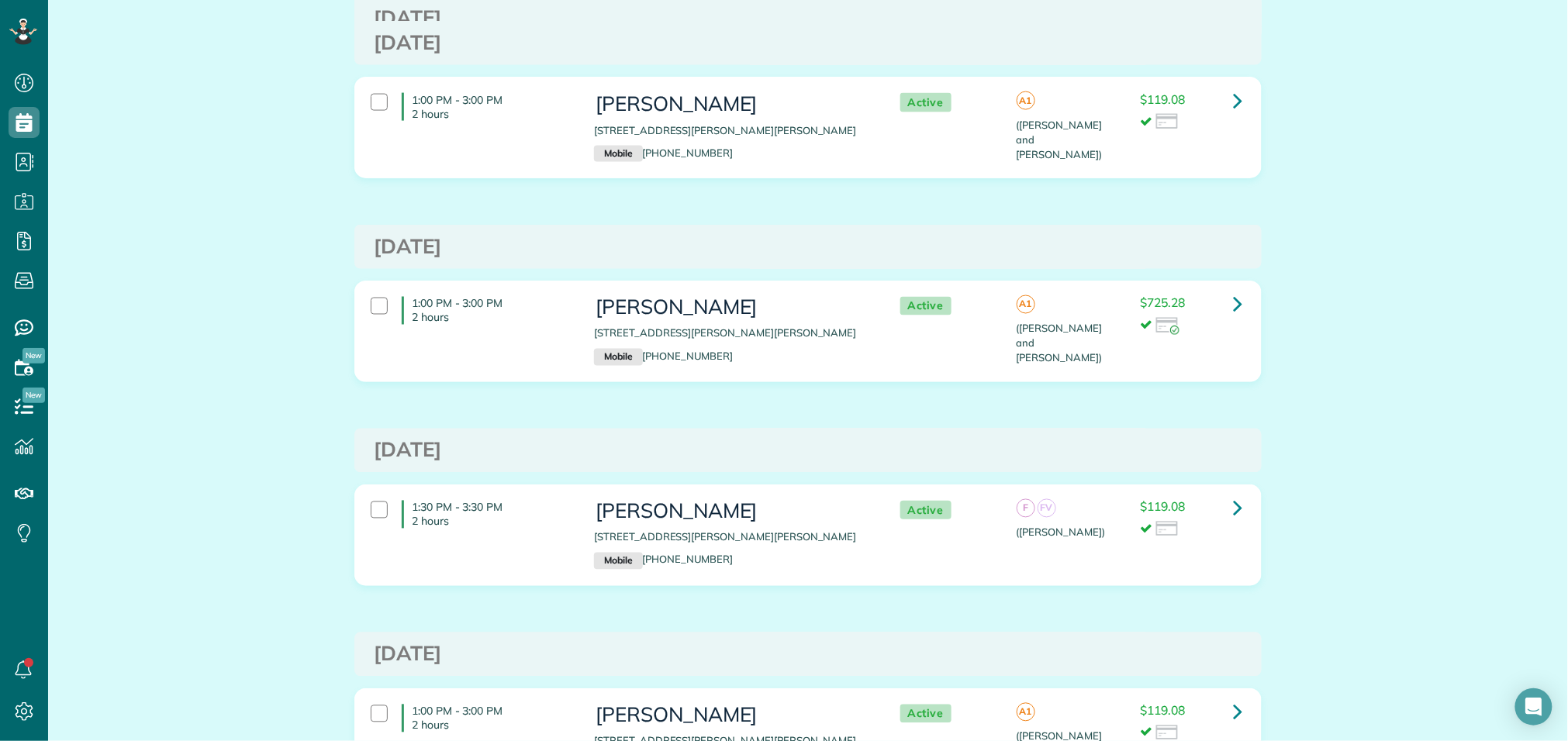
scroll to position [1083, 0]
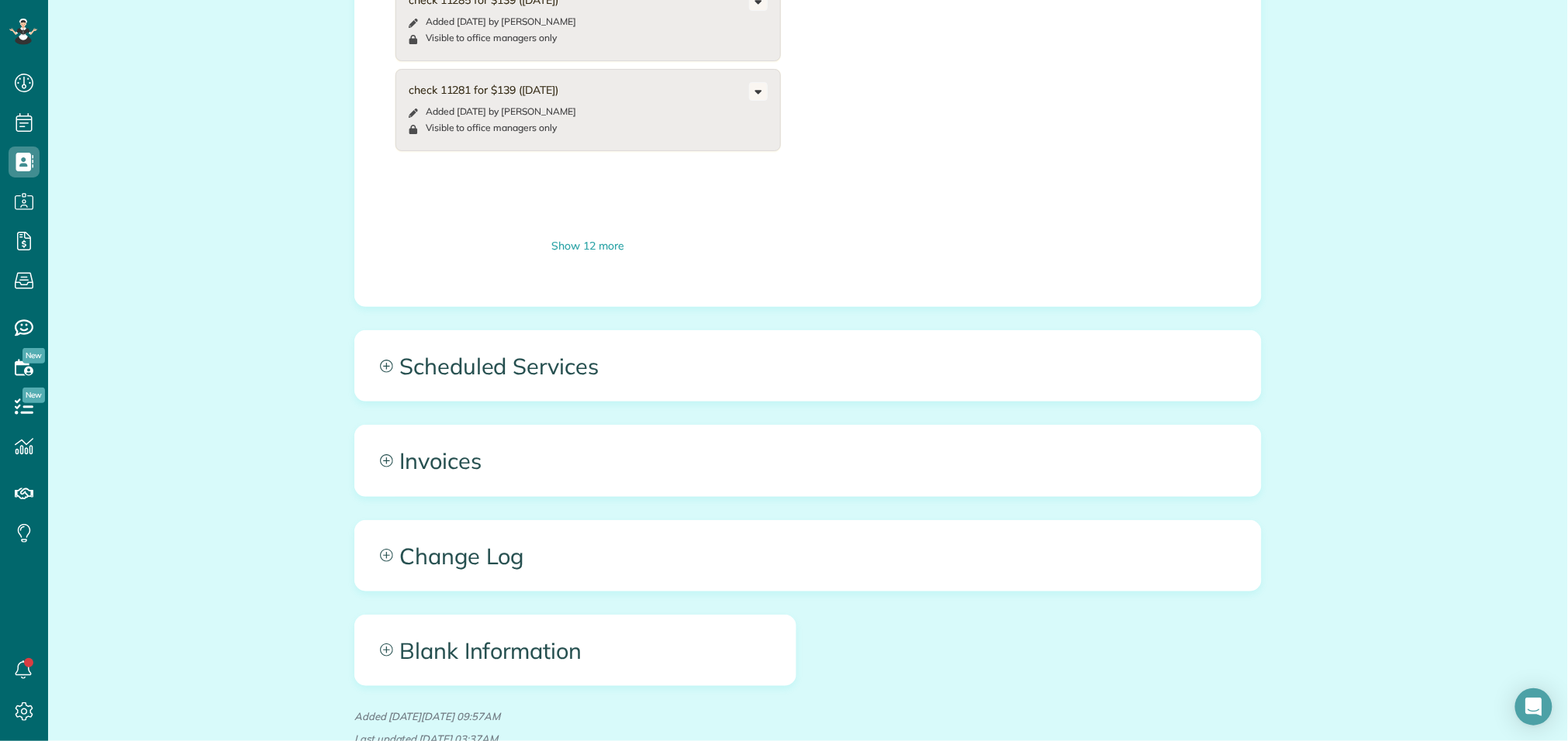
scroll to position [1230, 0]
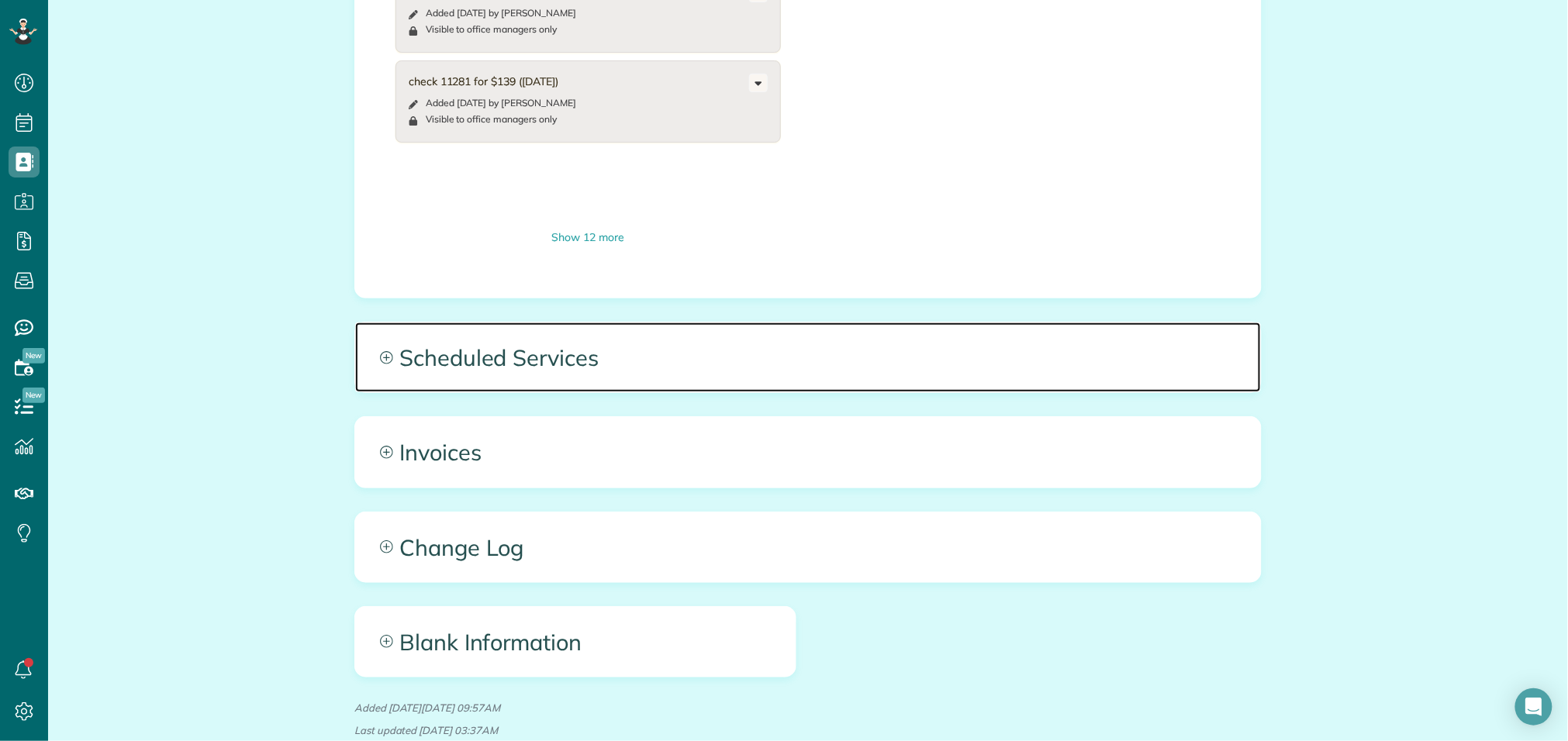
click at [685, 349] on span "Scheduled Services" at bounding box center [808, 356] width 906 height 70
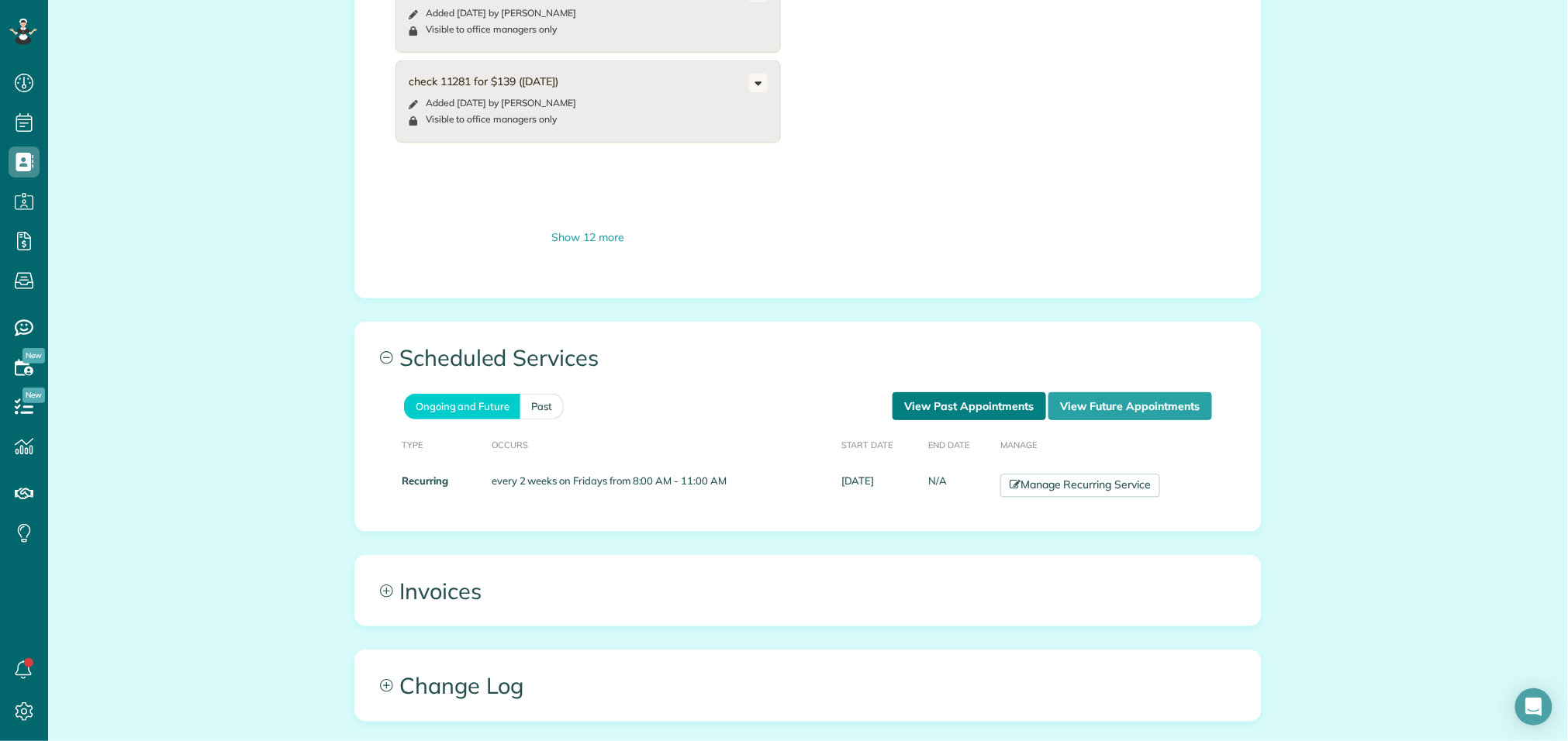
click at [909, 394] on link "View Past Appointments" at bounding box center [970, 406] width 154 height 28
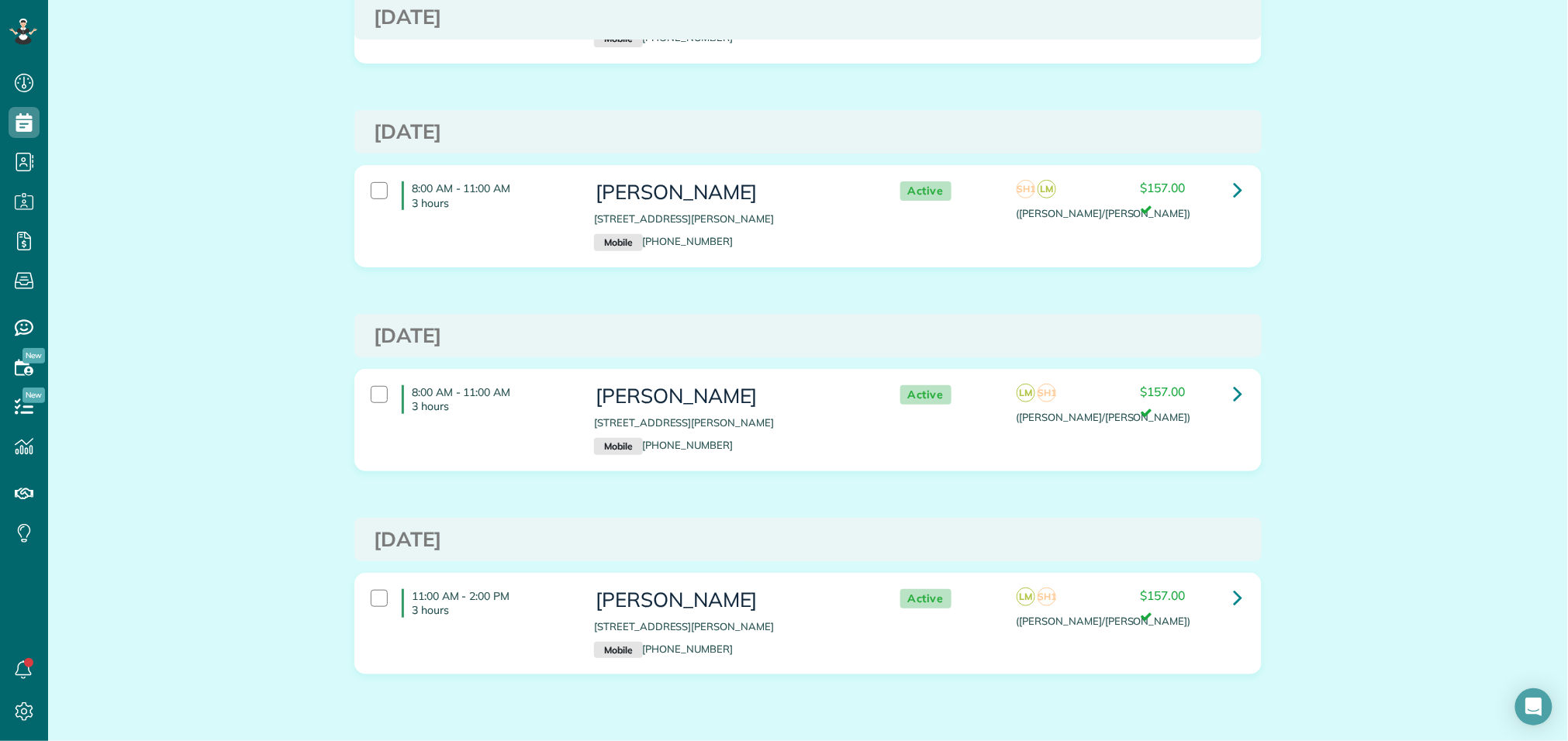
scroll to position [265, 0]
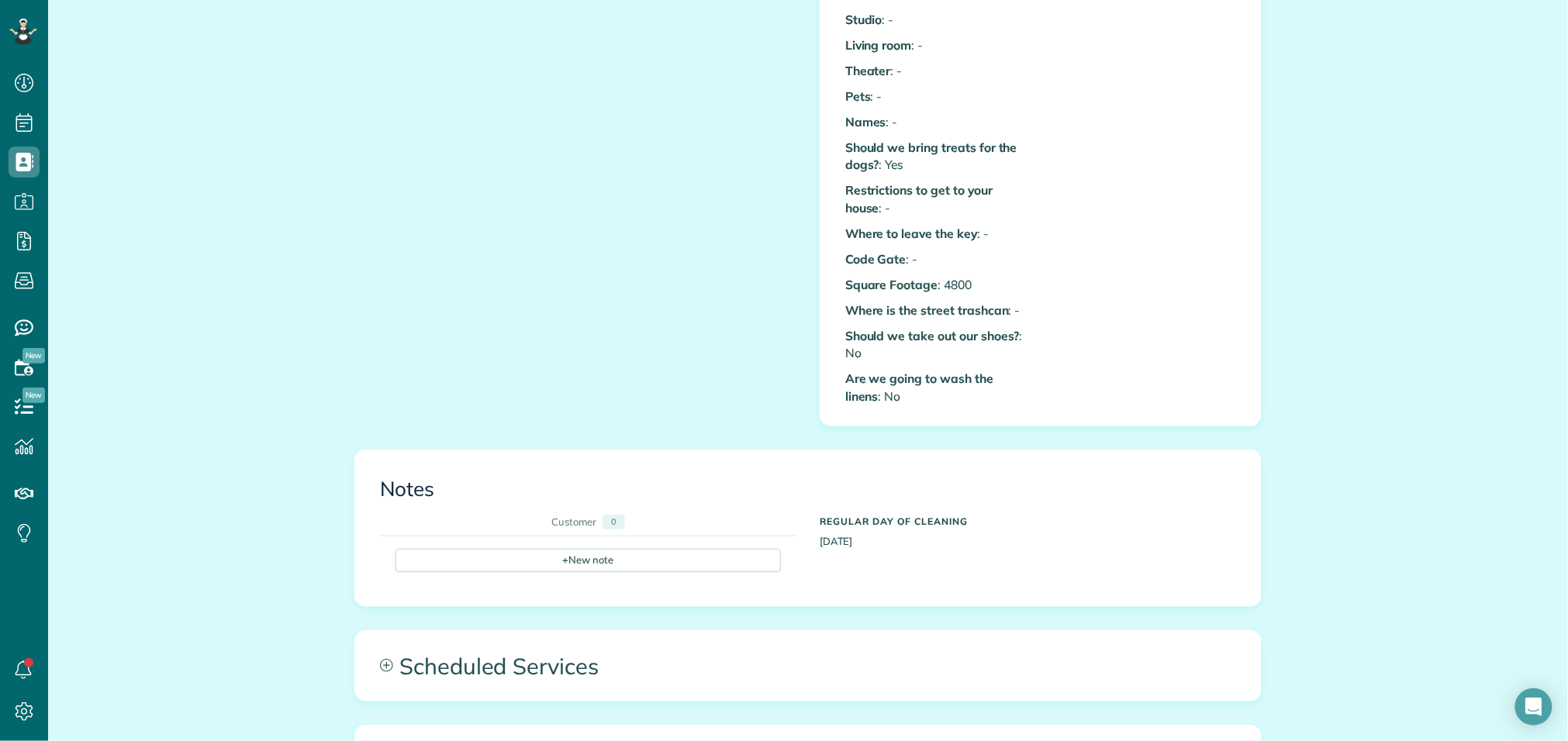
scroll to position [719, 0]
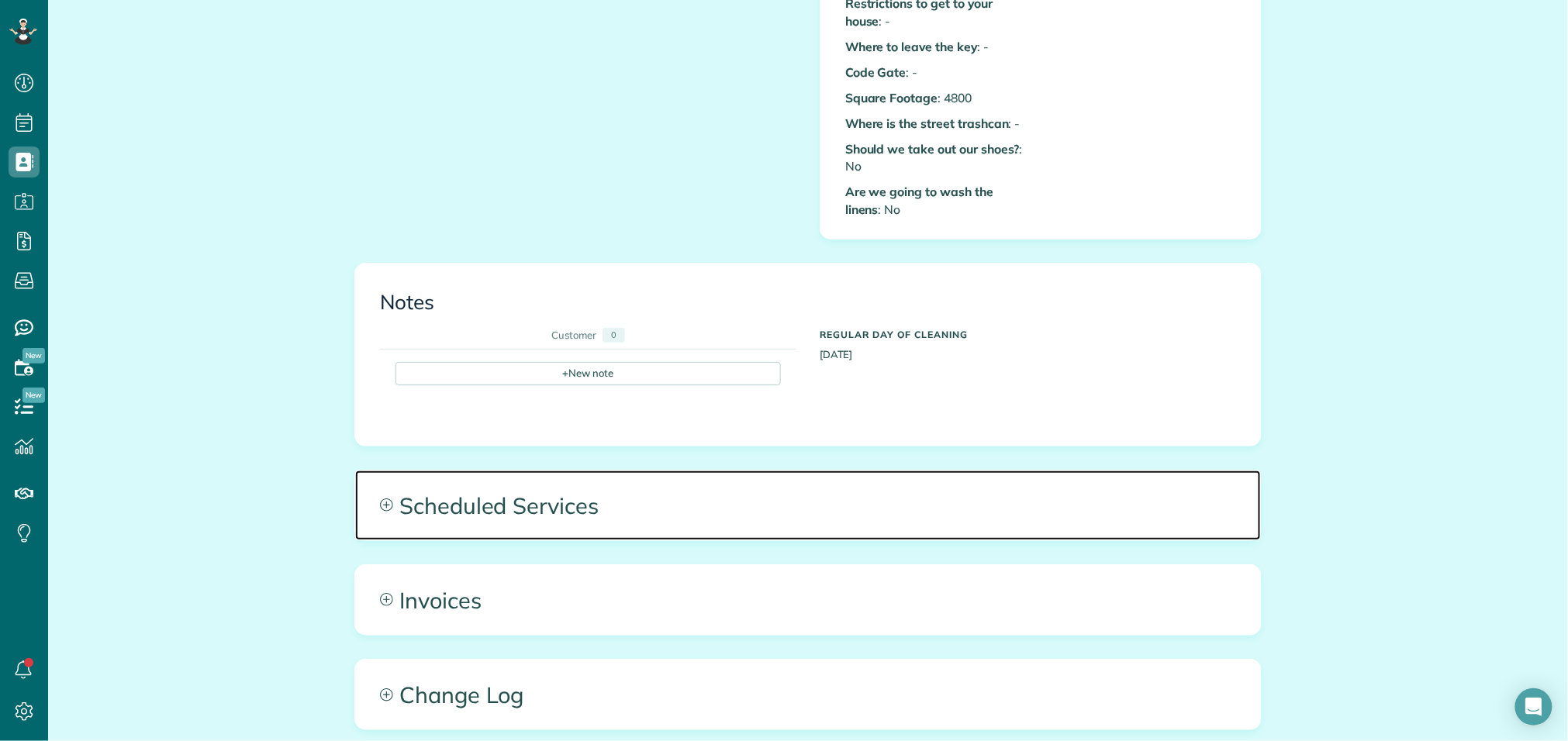
click at [664, 499] on span "Scheduled Services" at bounding box center [808, 505] width 906 height 70
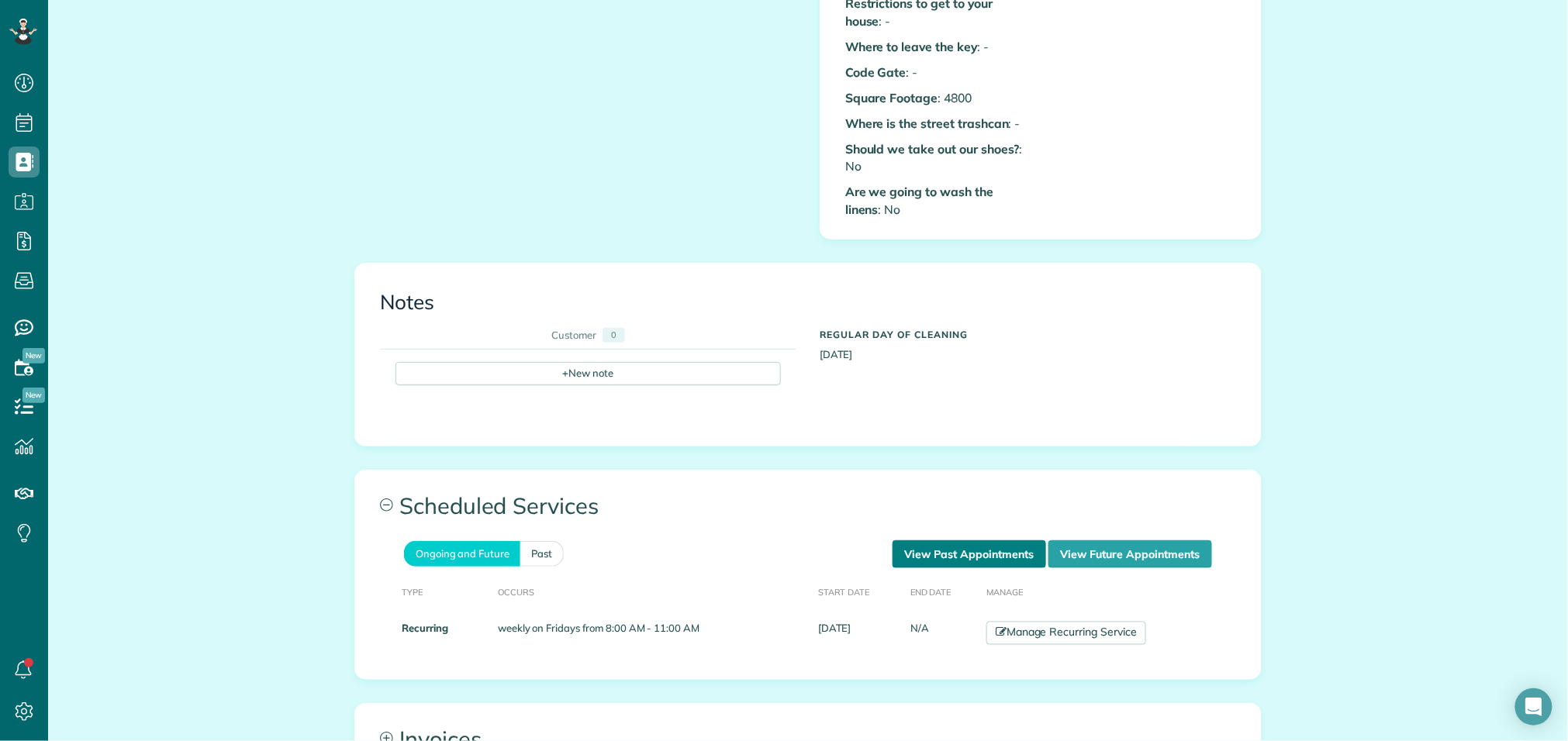
click at [917, 540] on link "View Past Appointments" at bounding box center [970, 554] width 154 height 28
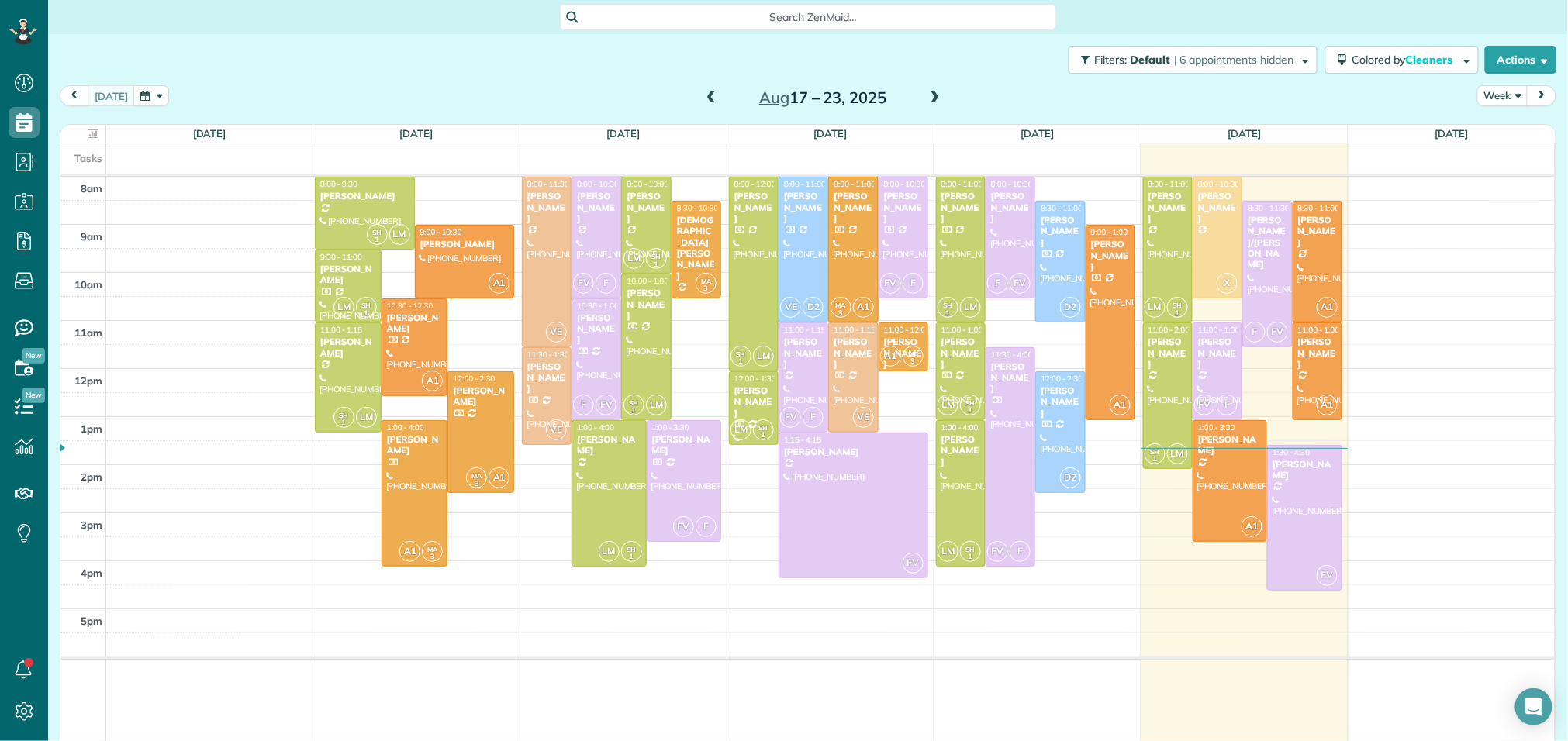
scroll to position [6, 6]
click at [939, 96] on span at bounding box center [935, 98] width 17 height 14
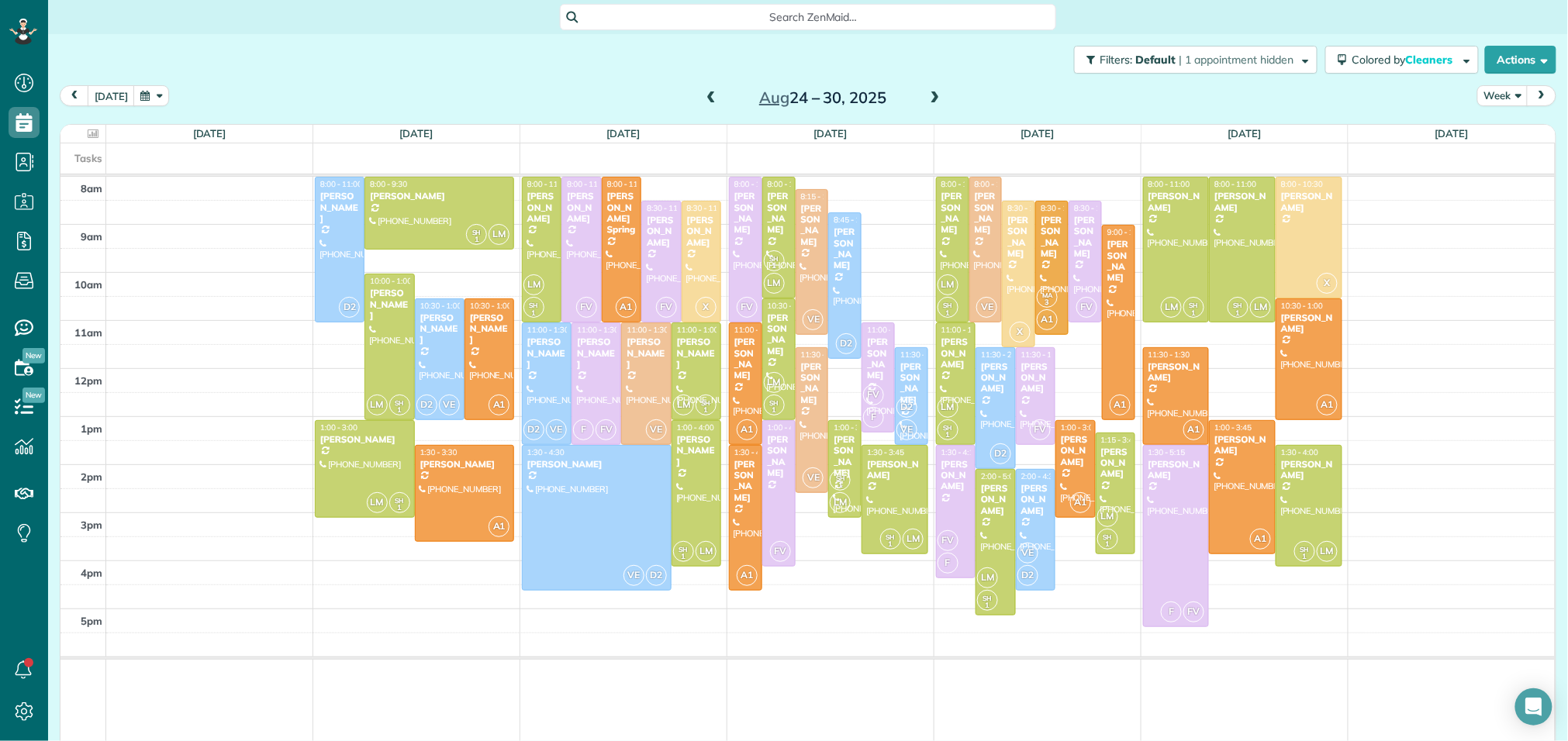
click at [704, 94] on span at bounding box center [711, 98] width 17 height 14
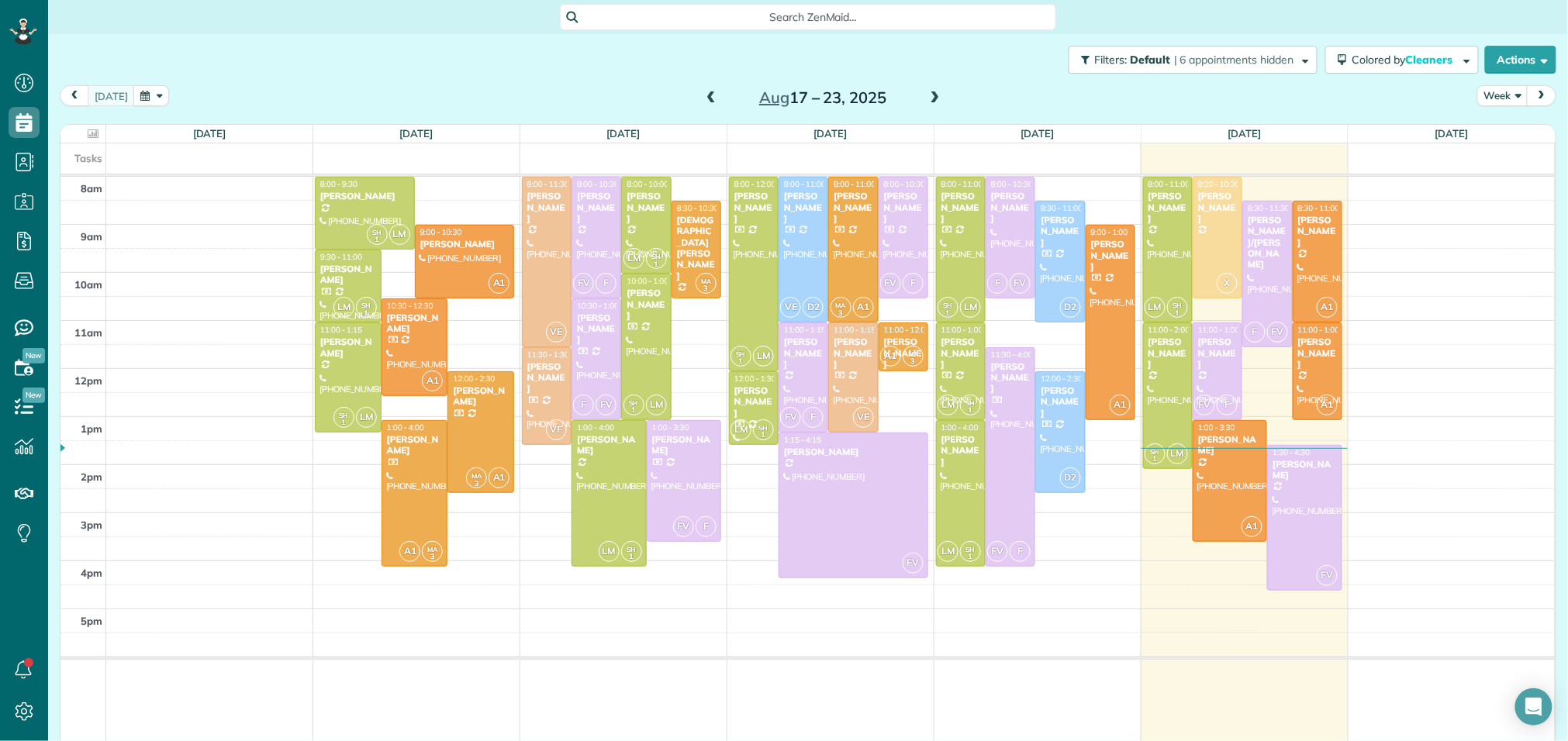
click at [936, 100] on span at bounding box center [935, 98] width 17 height 14
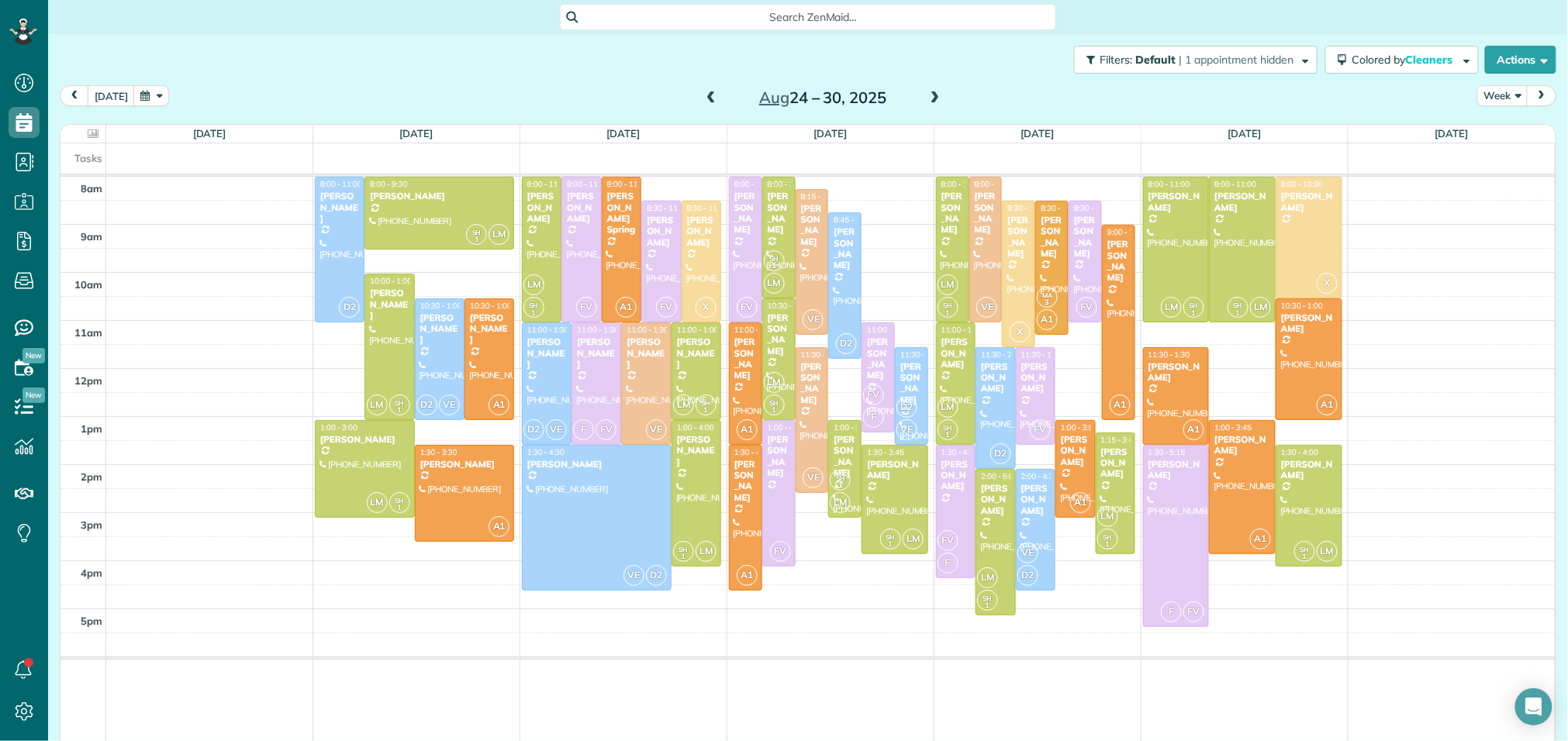
click at [706, 100] on span at bounding box center [711, 98] width 17 height 14
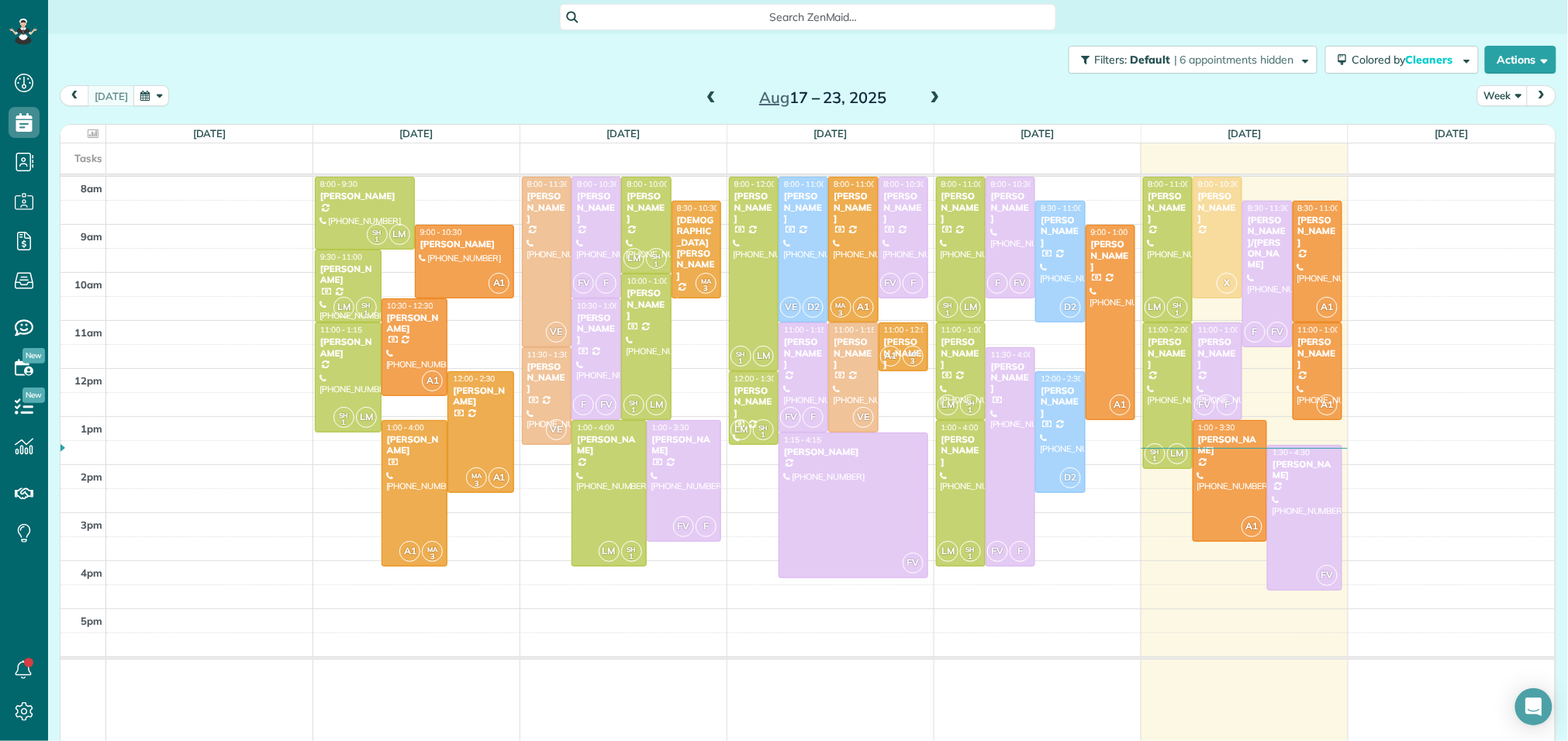
click at [927, 93] on span at bounding box center [935, 98] width 17 height 14
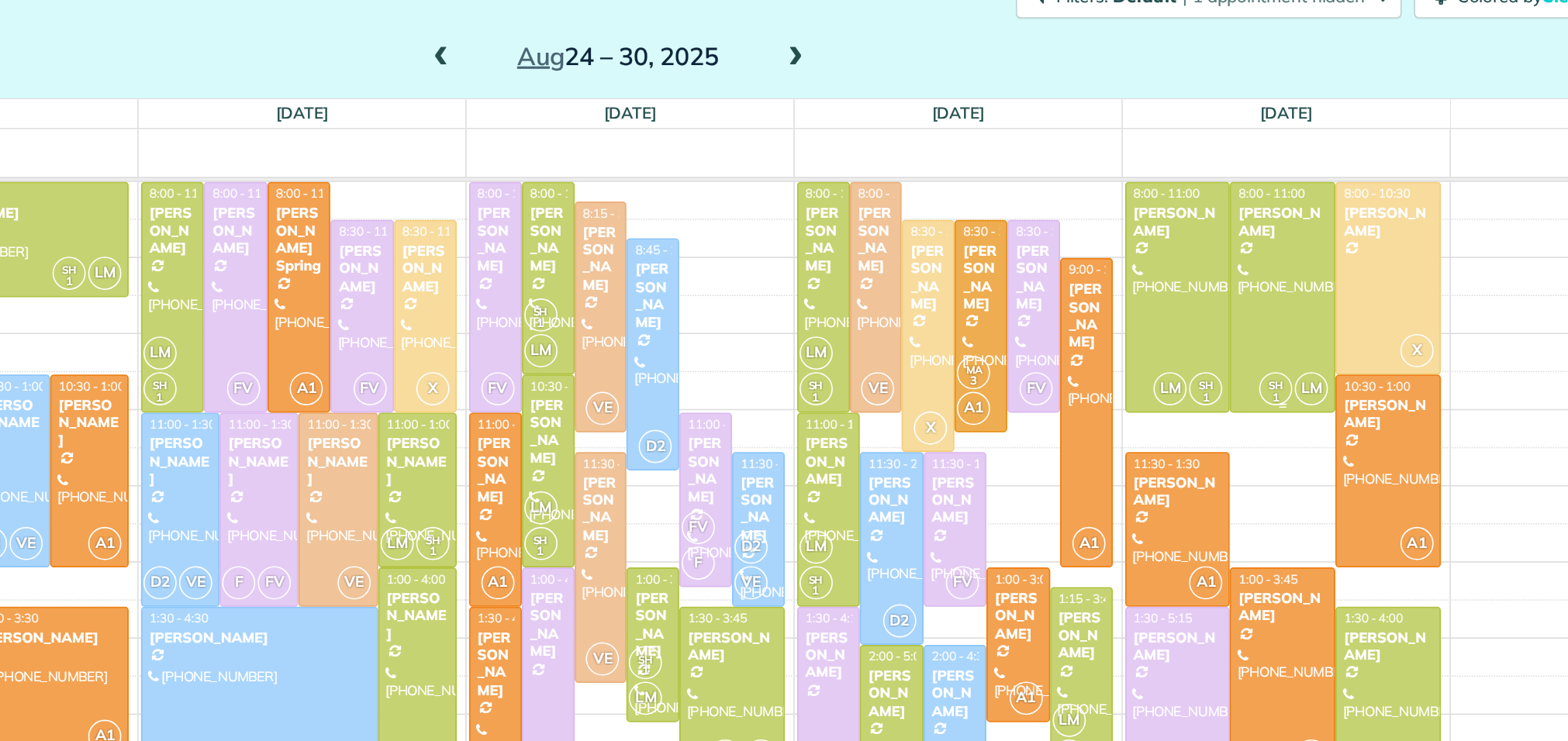
click at [1227, 270] on div at bounding box center [1243, 249] width 65 height 144
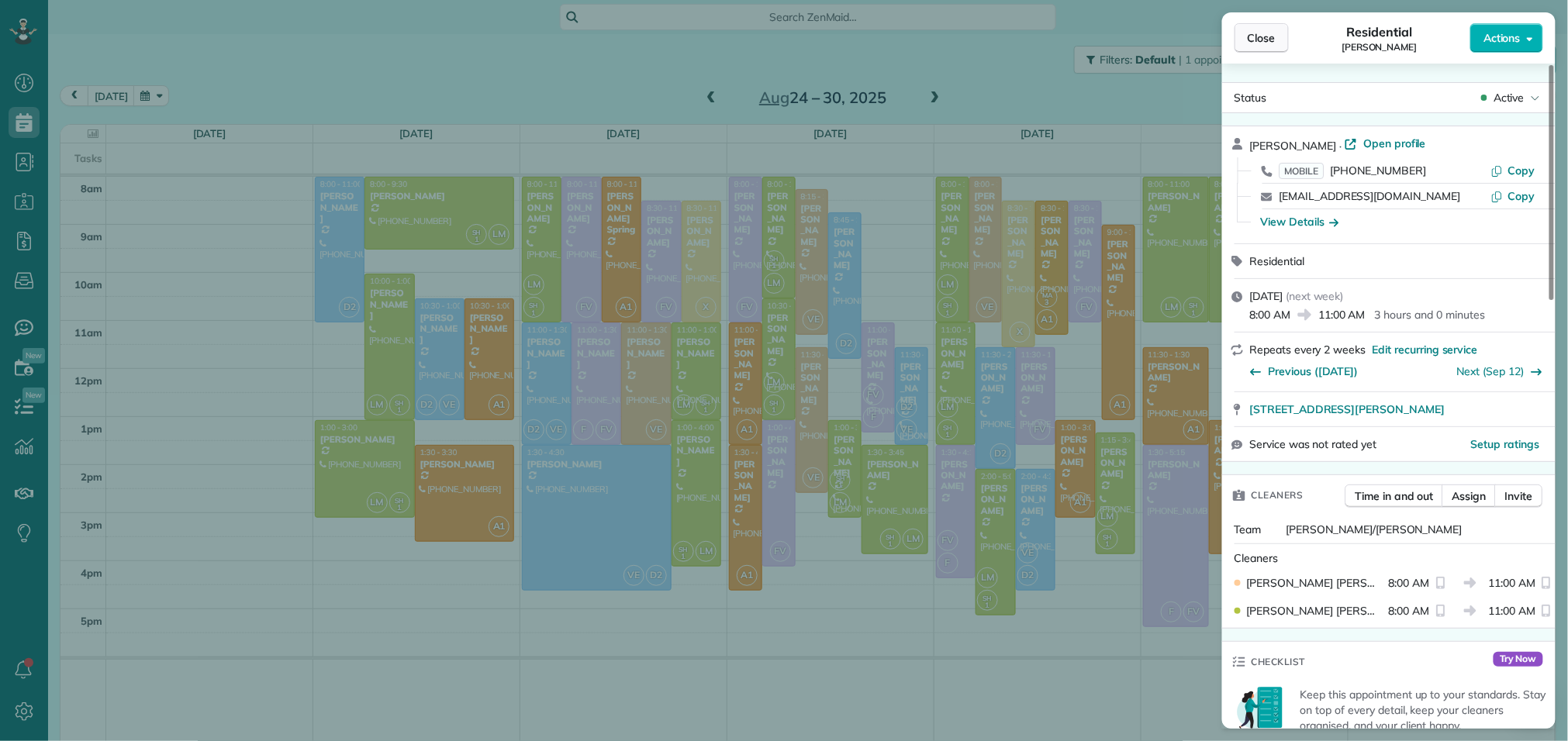
click at [1268, 44] on span "Close" at bounding box center [1262, 37] width 28 height 15
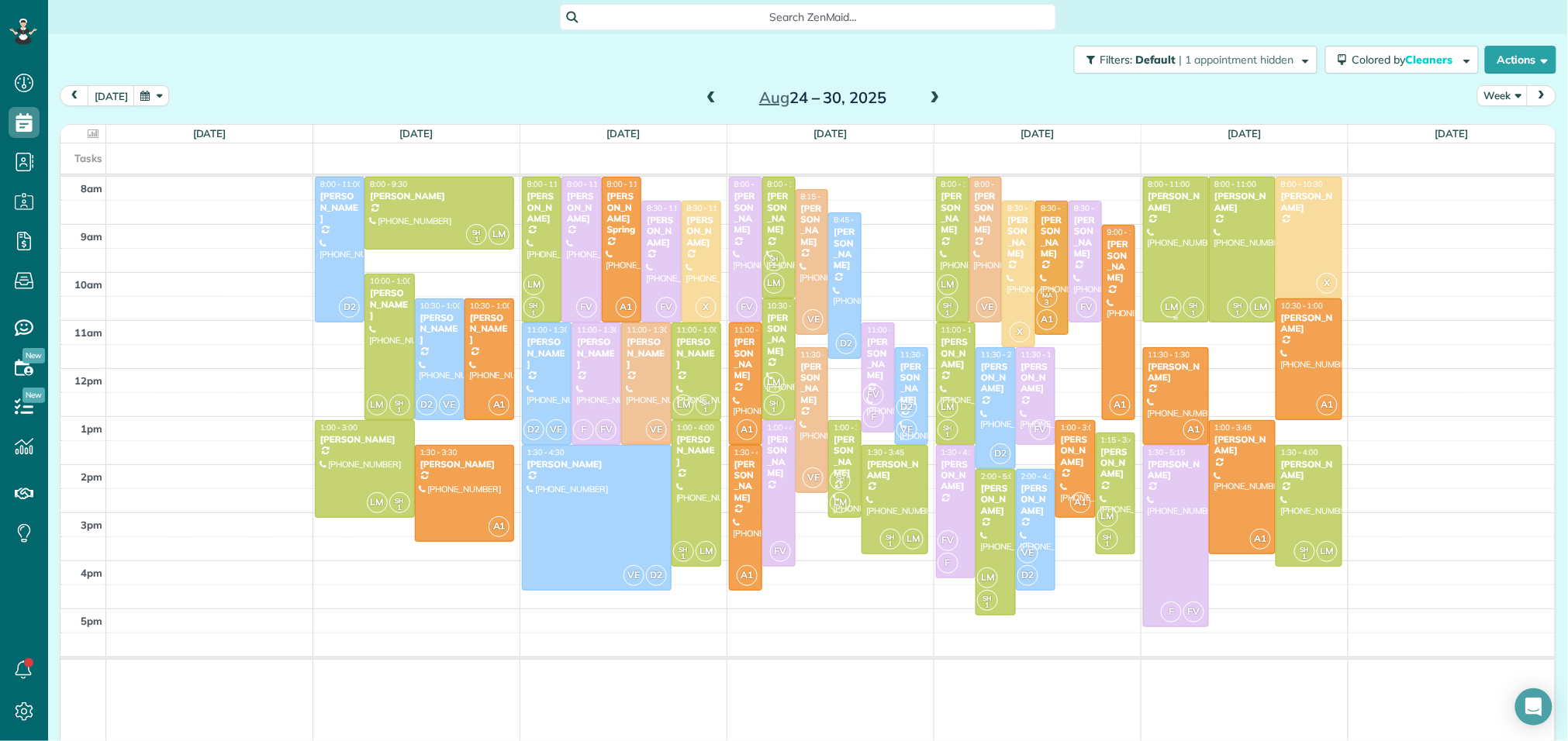
click at [1179, 229] on div at bounding box center [1177, 249] width 65 height 144
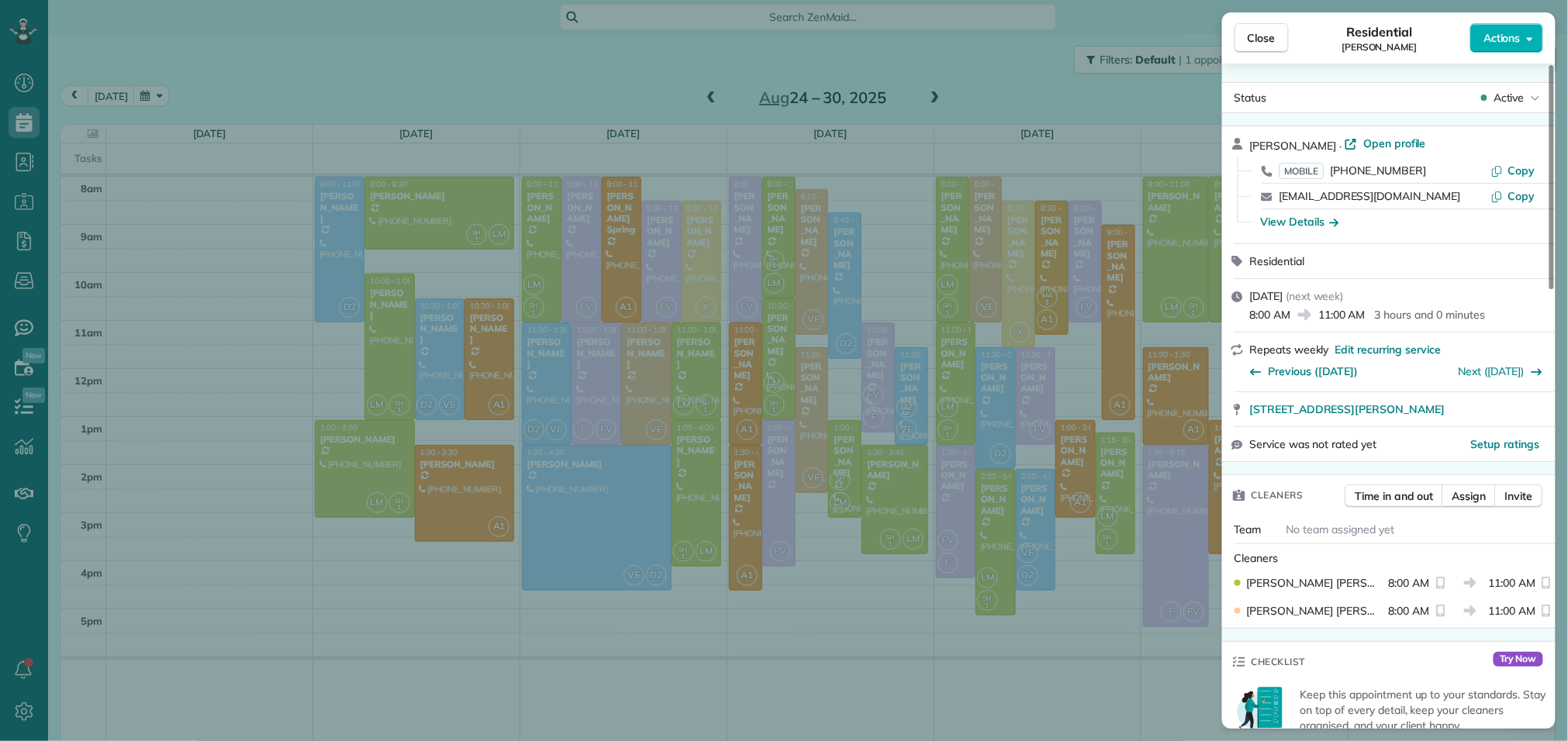
scroll to position [101, 0]
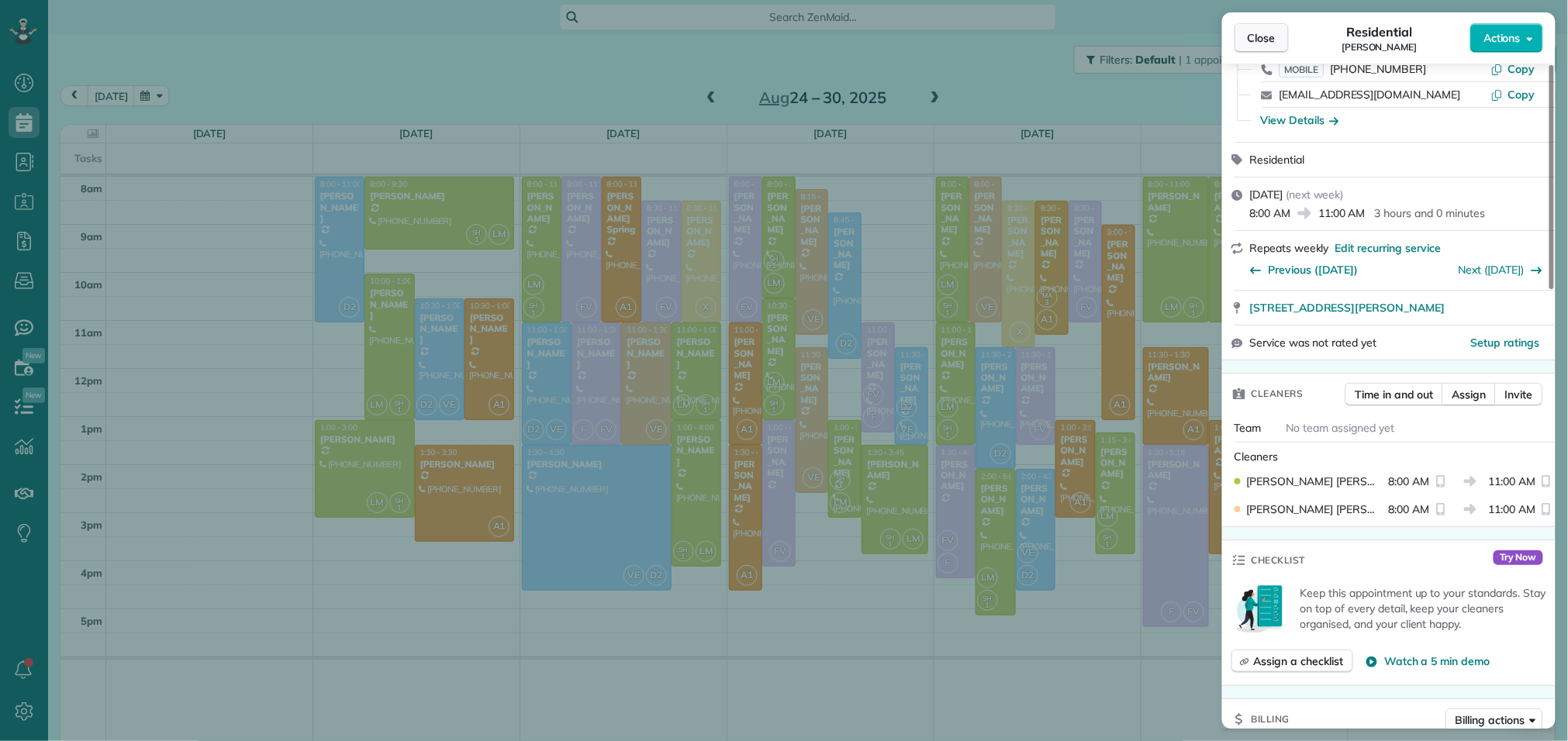
click at [1256, 27] on button "Close" at bounding box center [1262, 38] width 54 height 30
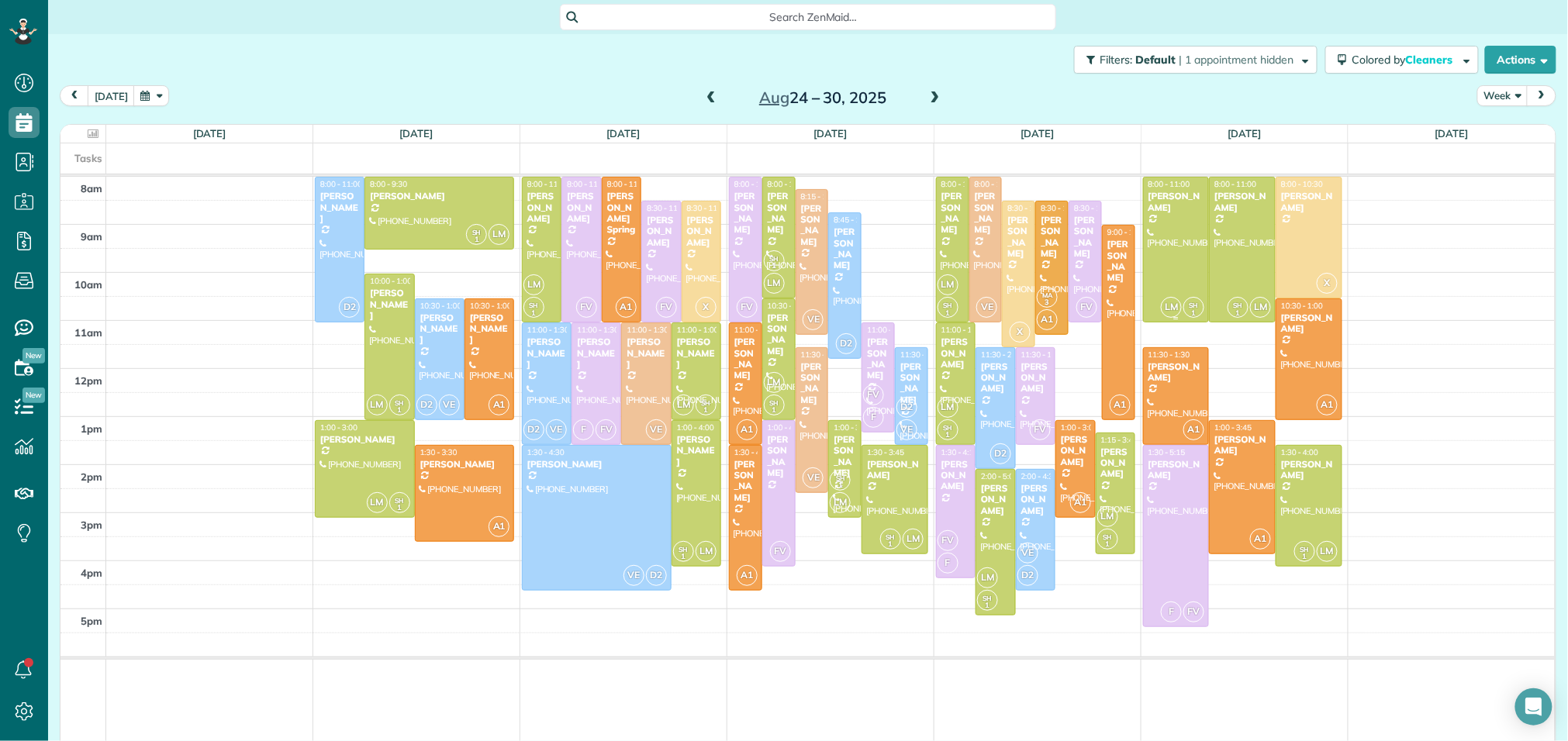
click at [1172, 252] on div at bounding box center [1177, 249] width 65 height 144
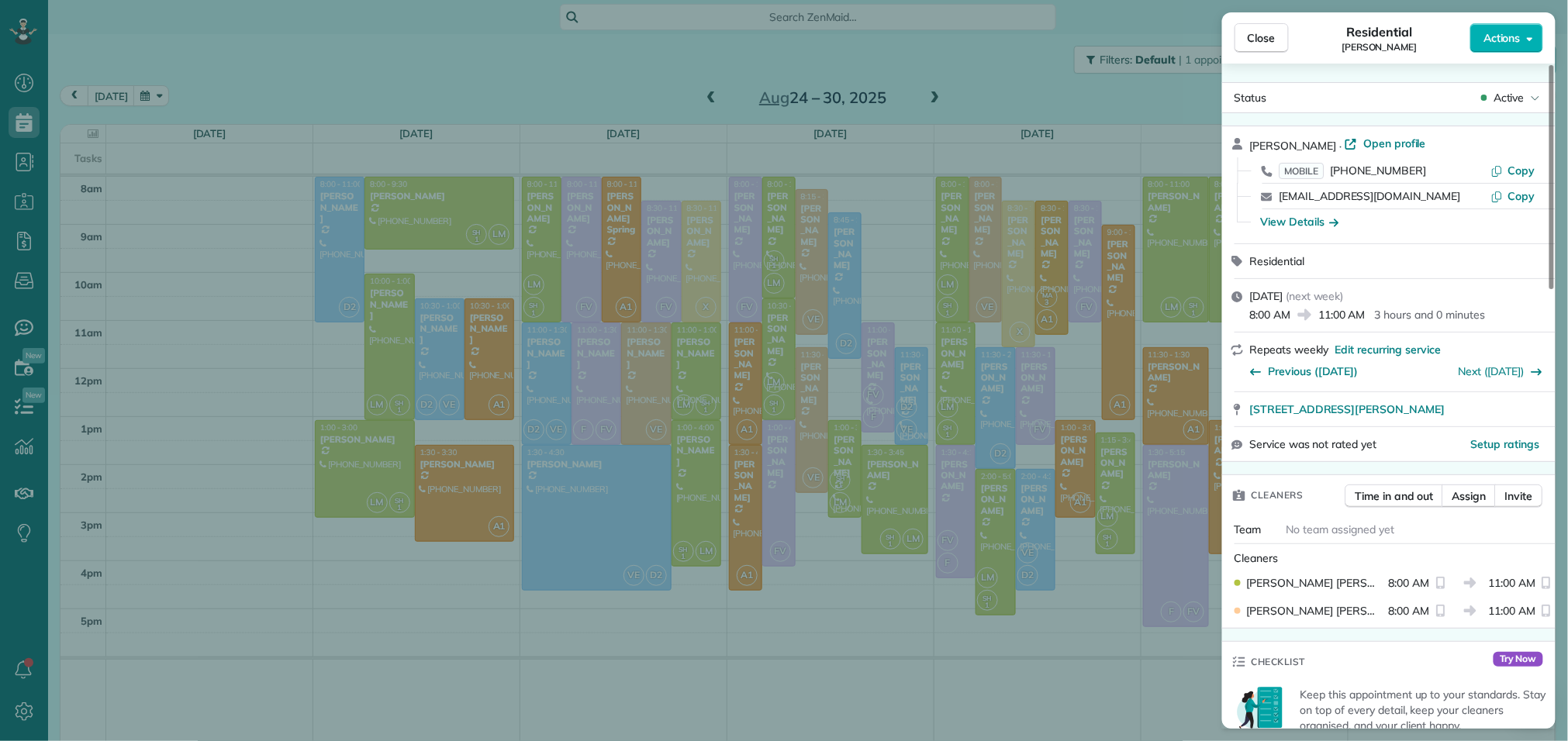
scroll to position [111, 0]
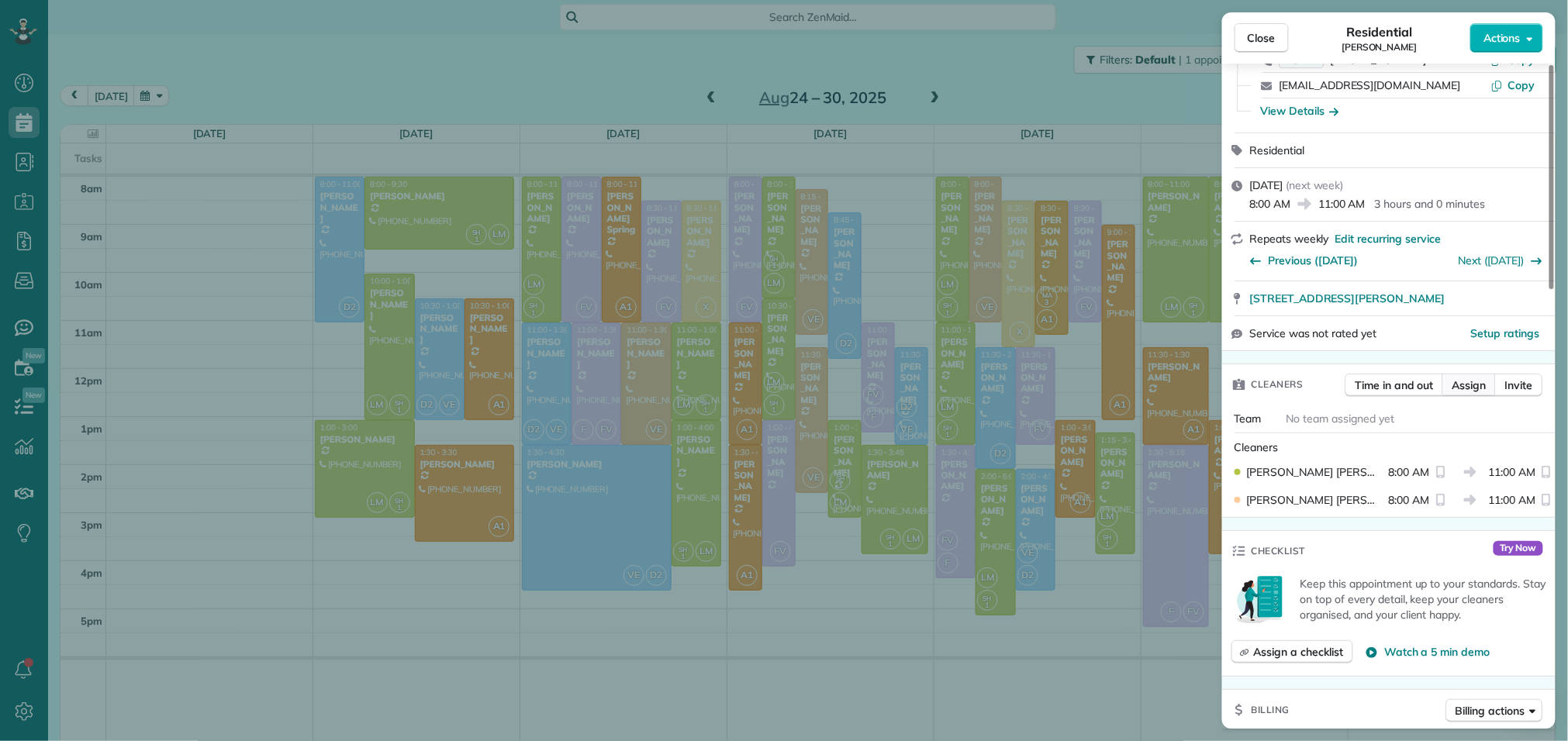
click at [1477, 393] on span "Assign" at bounding box center [1470, 385] width 34 height 15
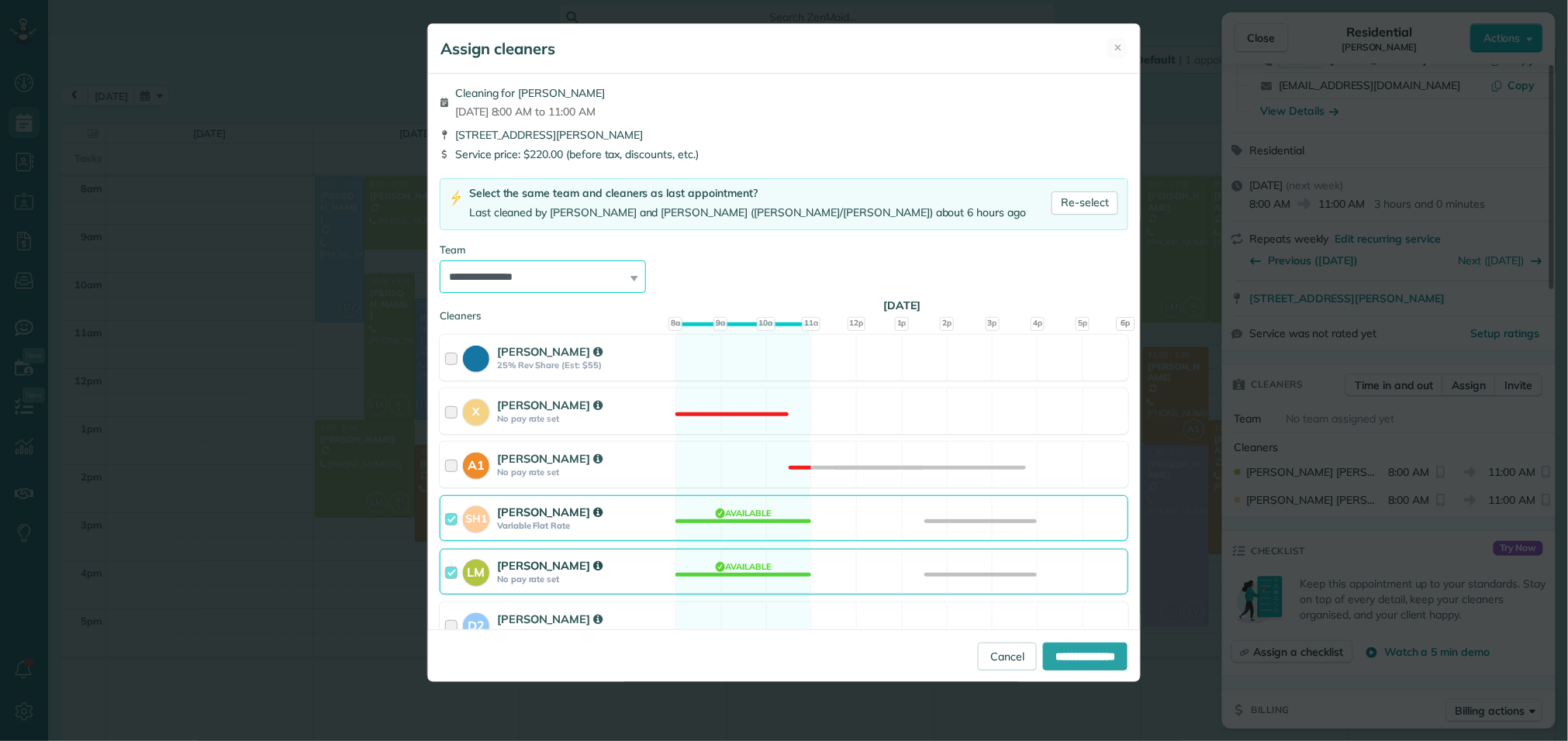
click at [534, 278] on select "**********" at bounding box center [543, 277] width 206 height 33
select select "*****"
click at [440, 261] on select "**********" at bounding box center [543, 277] width 206 height 33
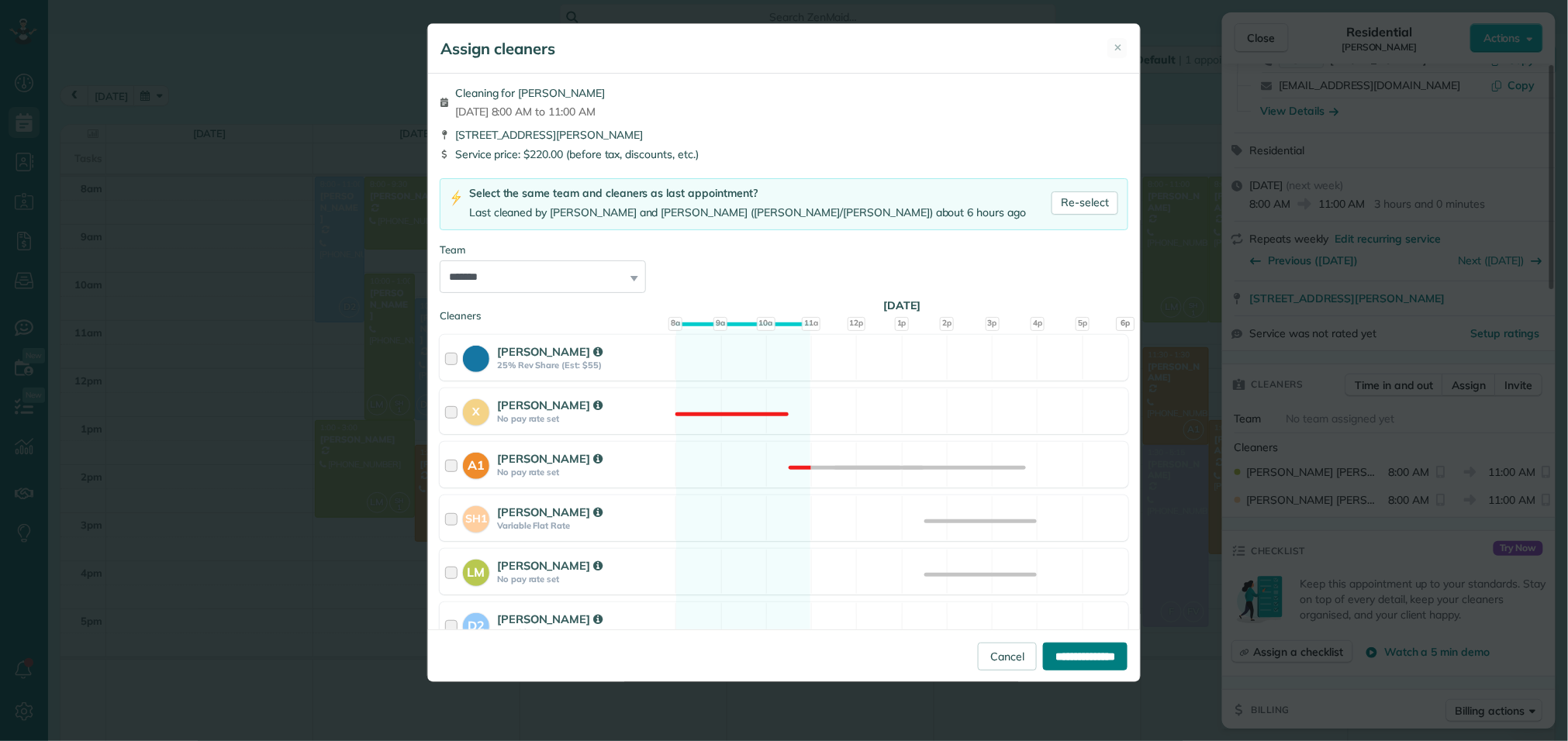
click at [1065, 661] on input "**********" at bounding box center [1085, 656] width 84 height 28
type input "**********"
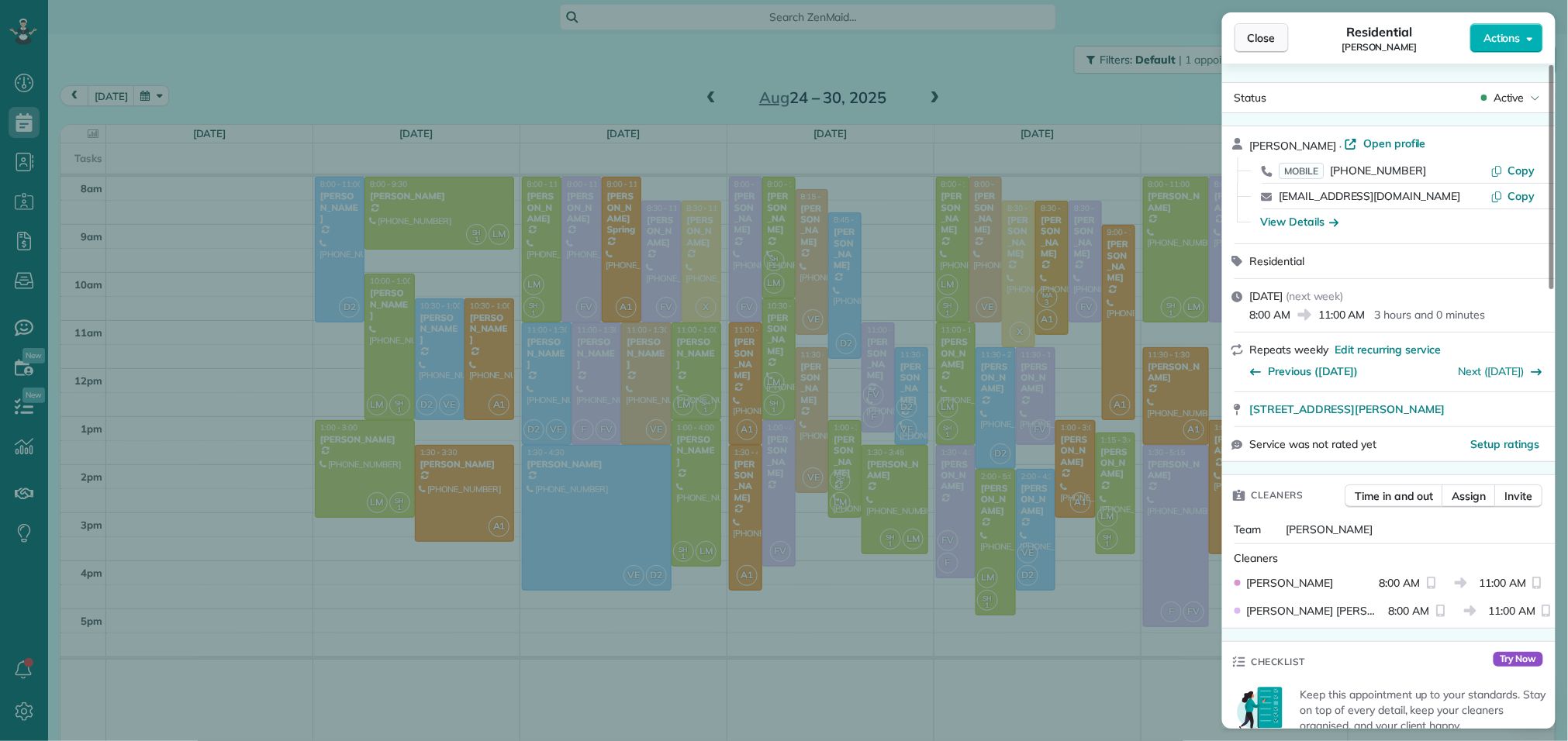
click at [1275, 39] on span "Close" at bounding box center [1262, 37] width 28 height 15
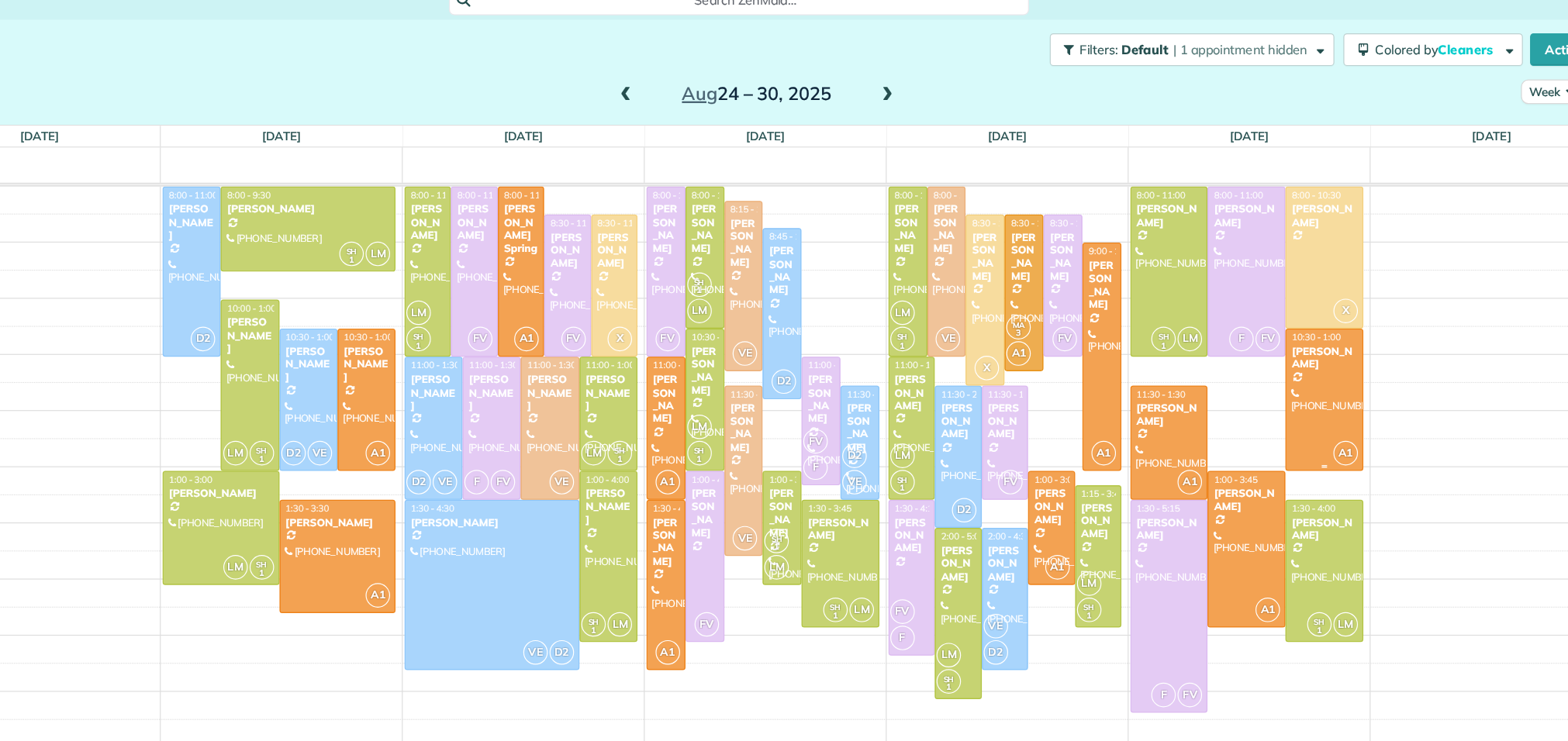
click at [1317, 350] on div at bounding box center [1309, 359] width 65 height 120
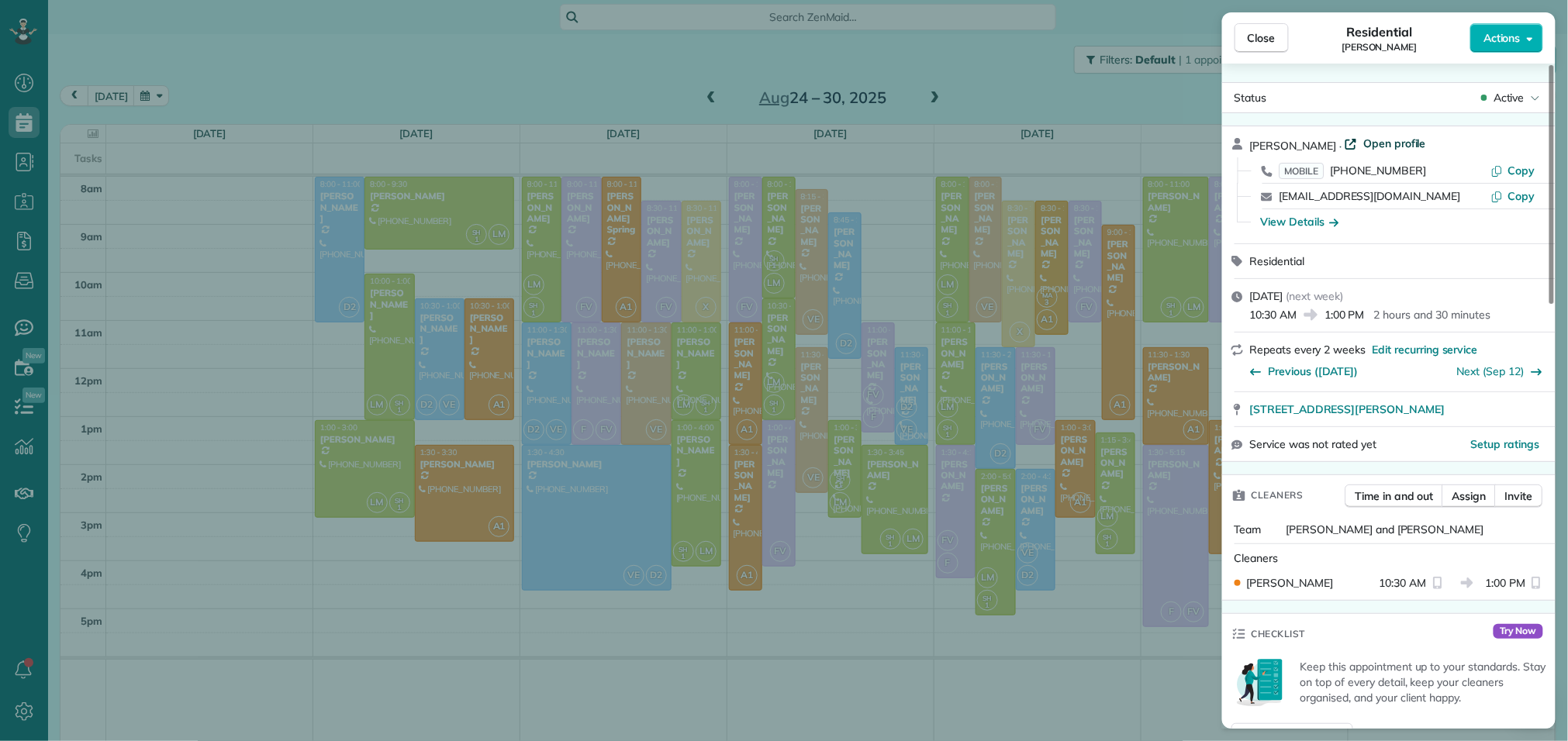
click at [1363, 139] on span "Open profile" at bounding box center [1394, 143] width 62 height 15
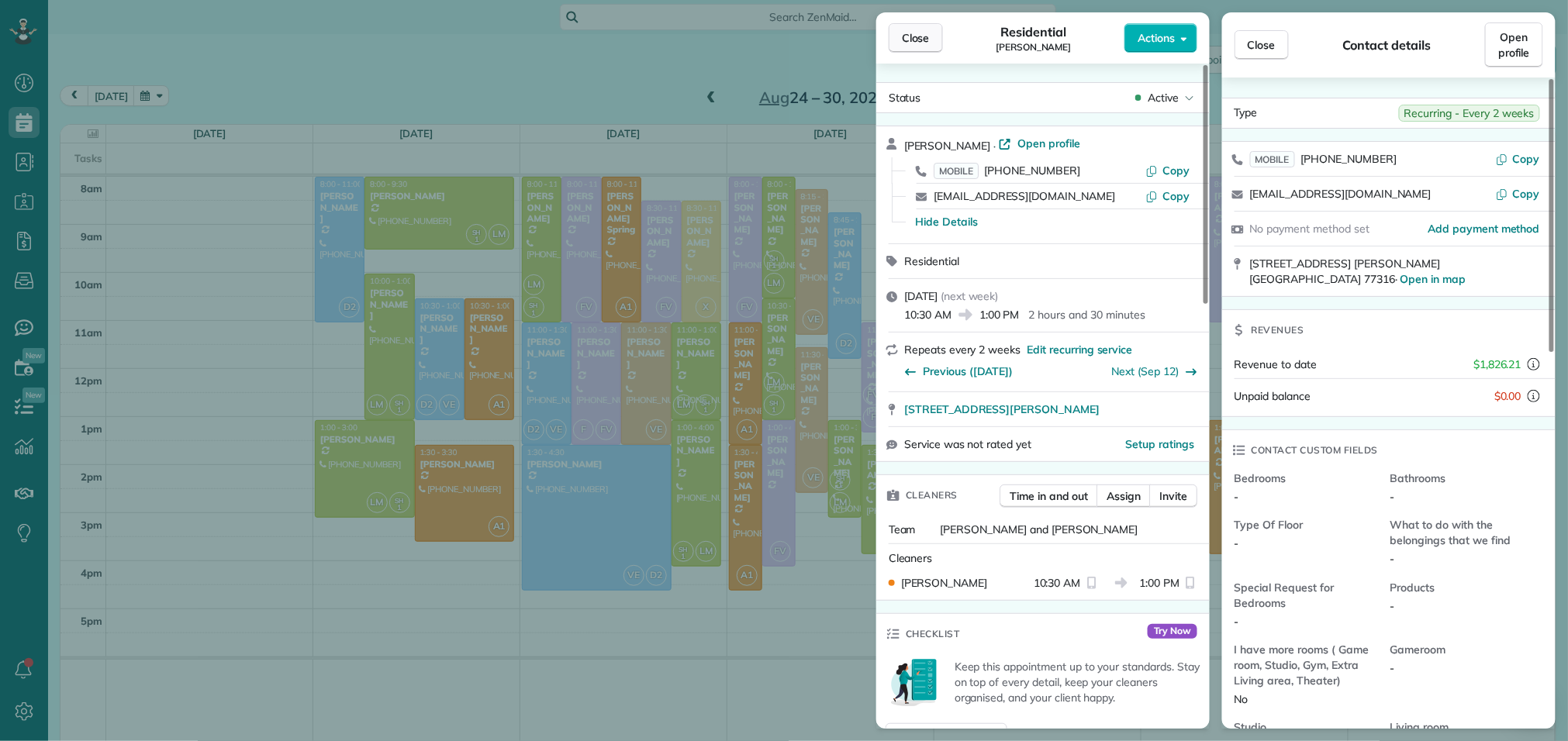
click at [915, 43] on span "Close" at bounding box center [915, 37] width 28 height 15
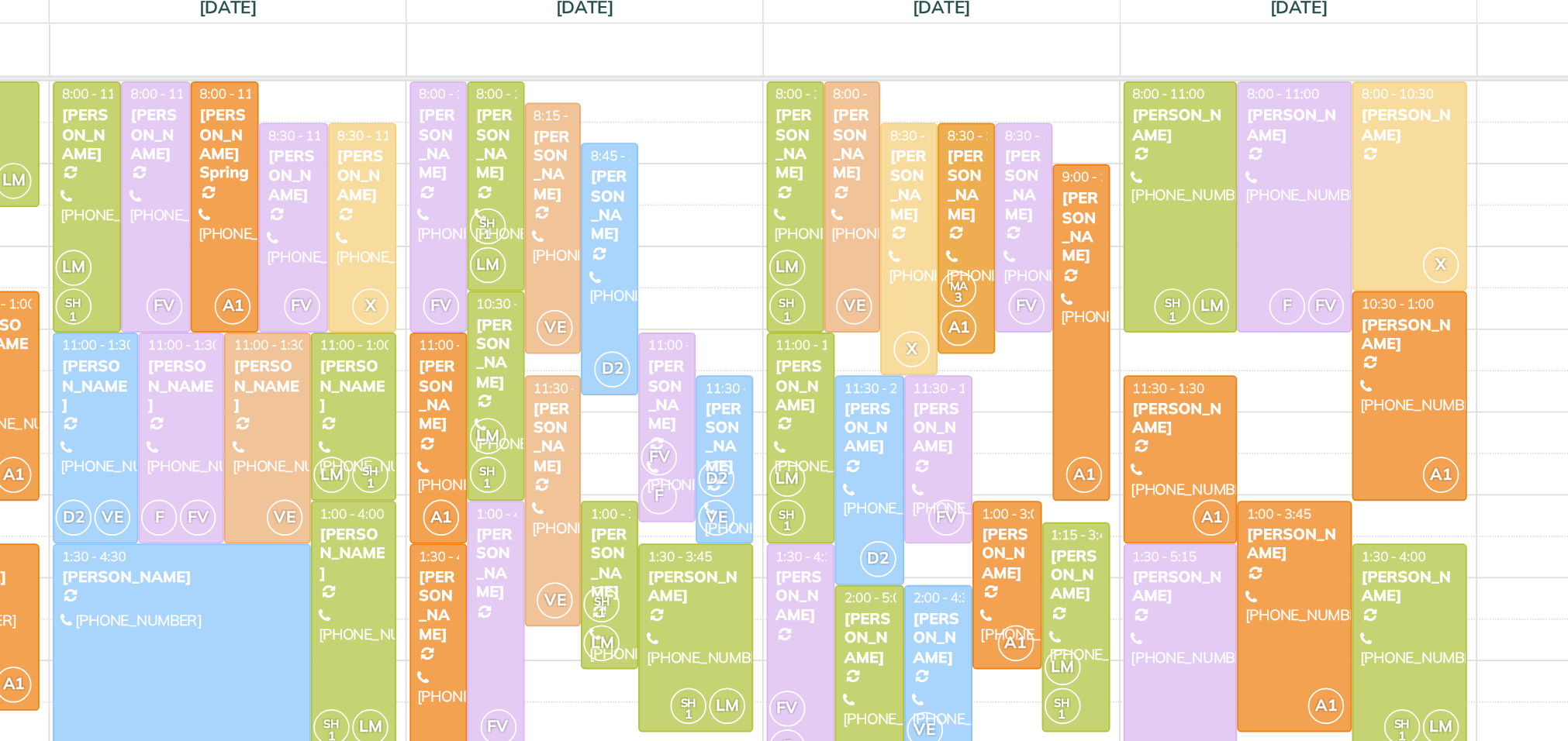
scroll to position [20, 0]
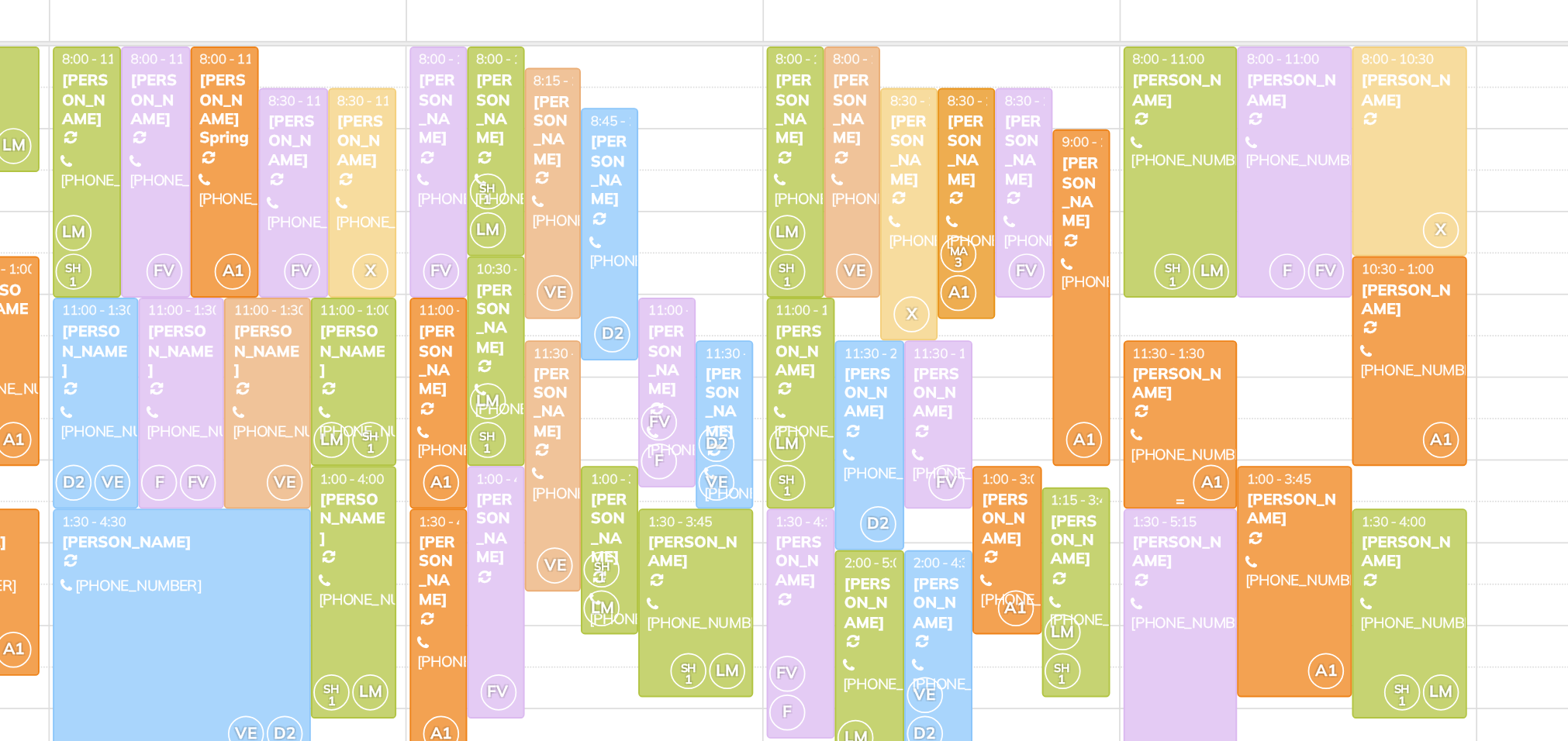
click at [1189, 371] on div at bounding box center [1177, 375] width 65 height 96
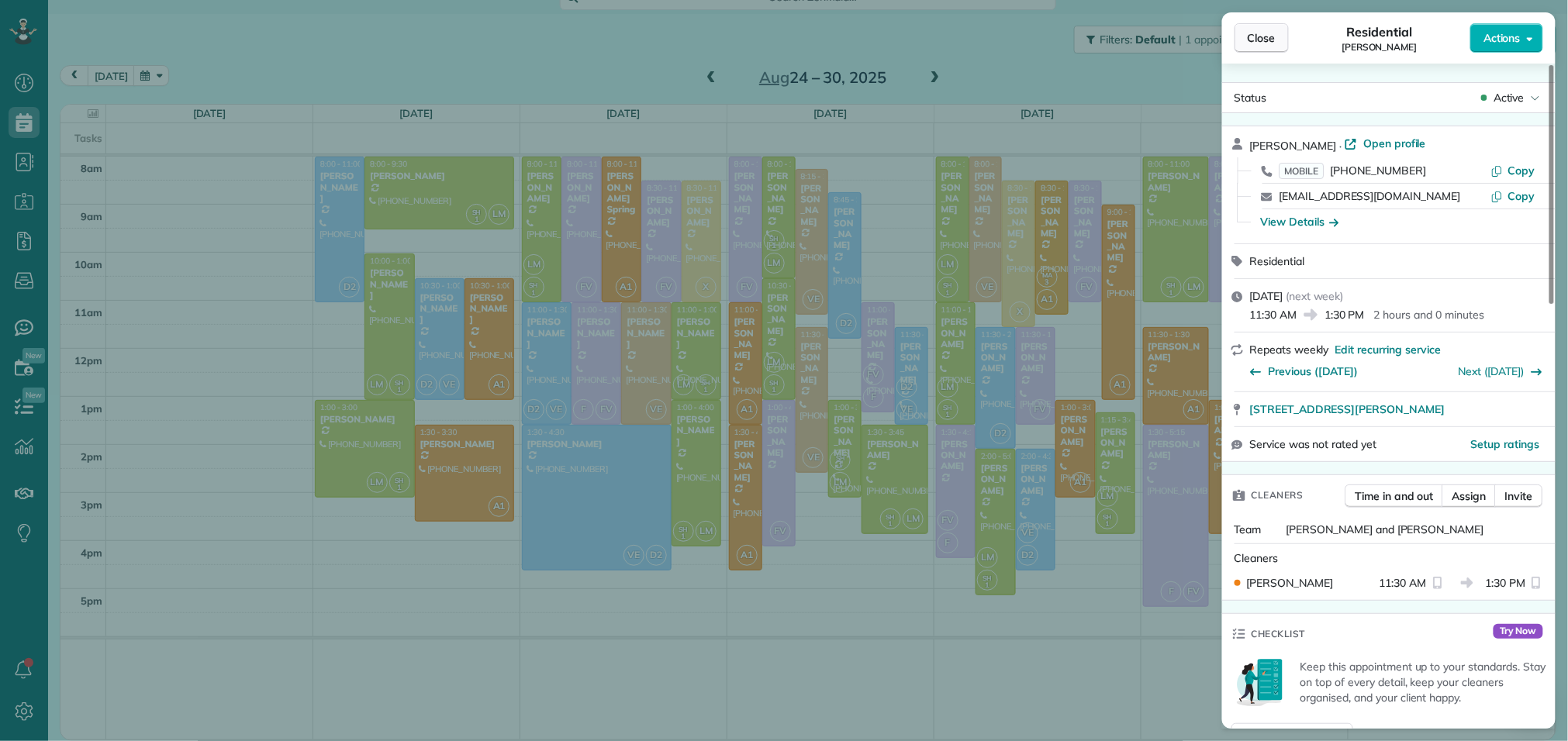
click at [1273, 39] on span "Close" at bounding box center [1262, 37] width 28 height 15
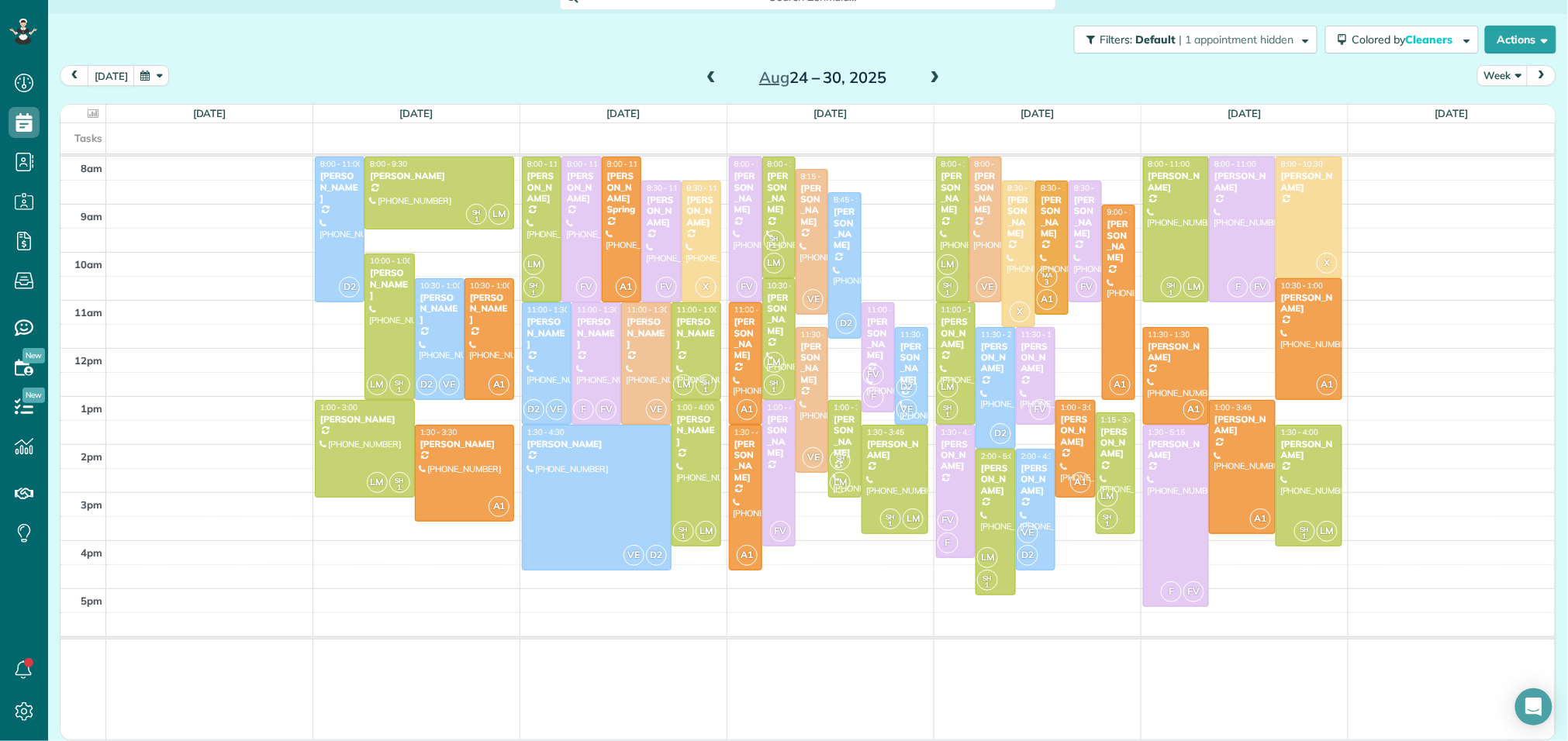
click at [712, 76] on span at bounding box center [711, 78] width 17 height 14
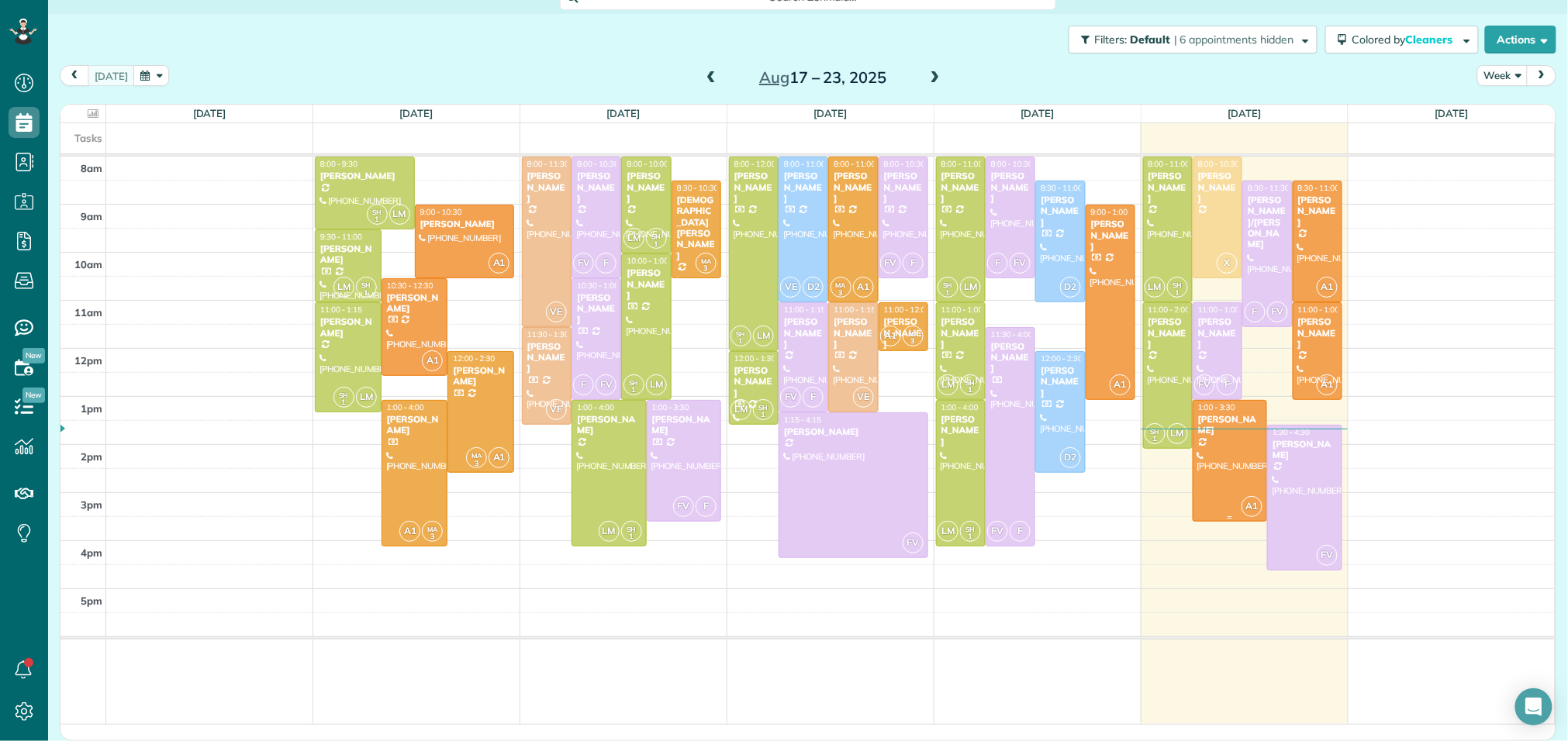
click at [1225, 500] on div at bounding box center [1230, 461] width 73 height 120
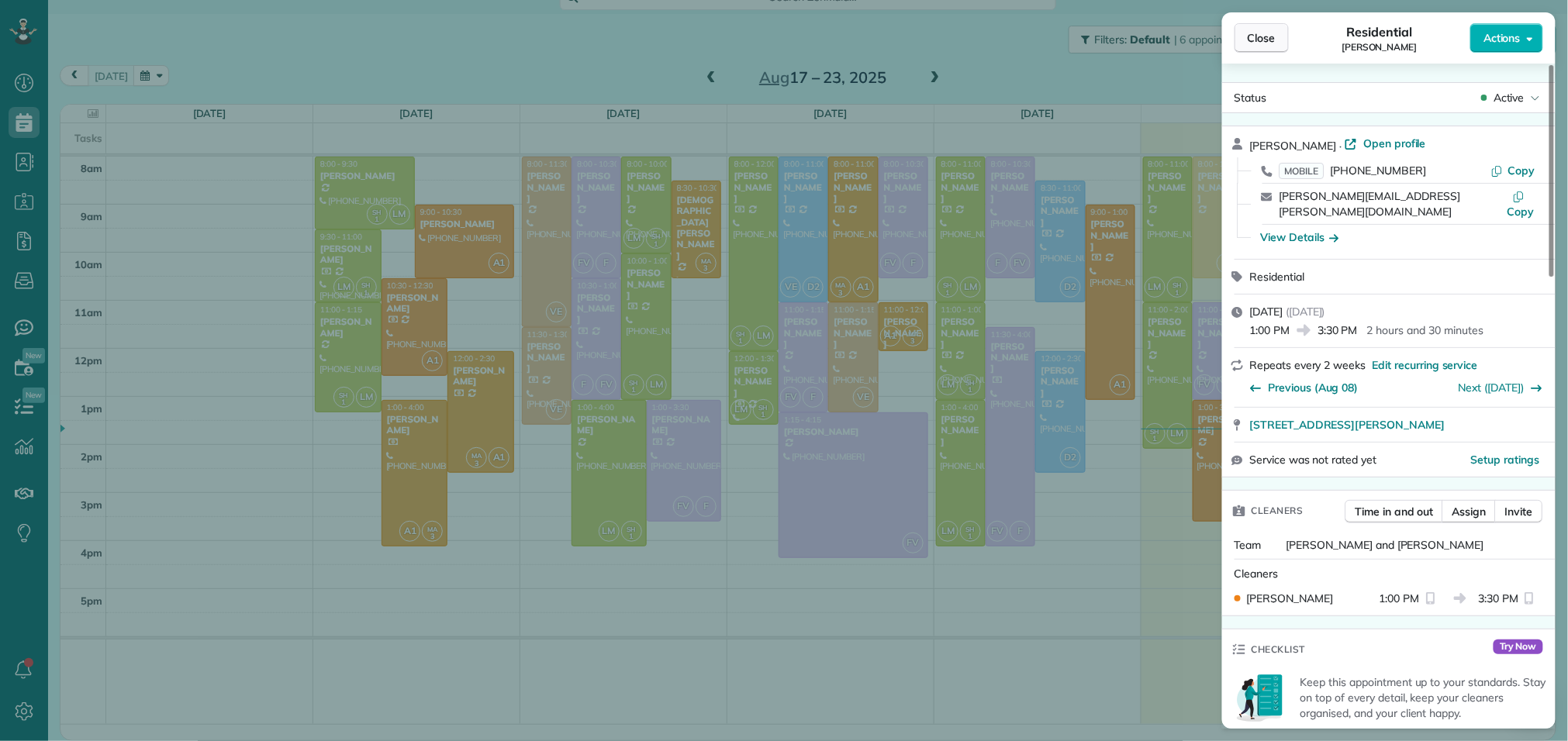
click at [1257, 39] on span "Close" at bounding box center [1262, 37] width 28 height 15
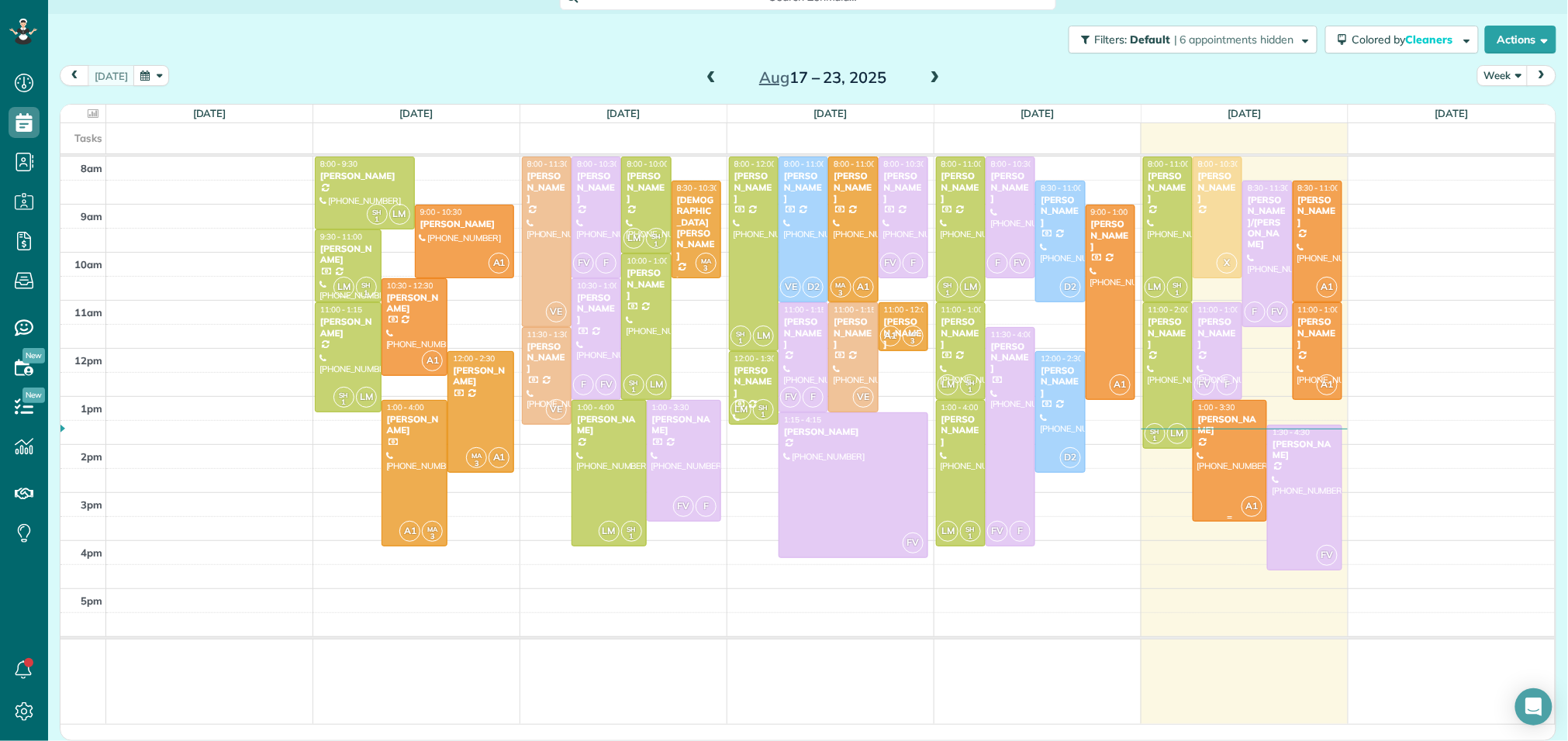
click at [1248, 509] on span "A1" at bounding box center [1252, 506] width 21 height 21
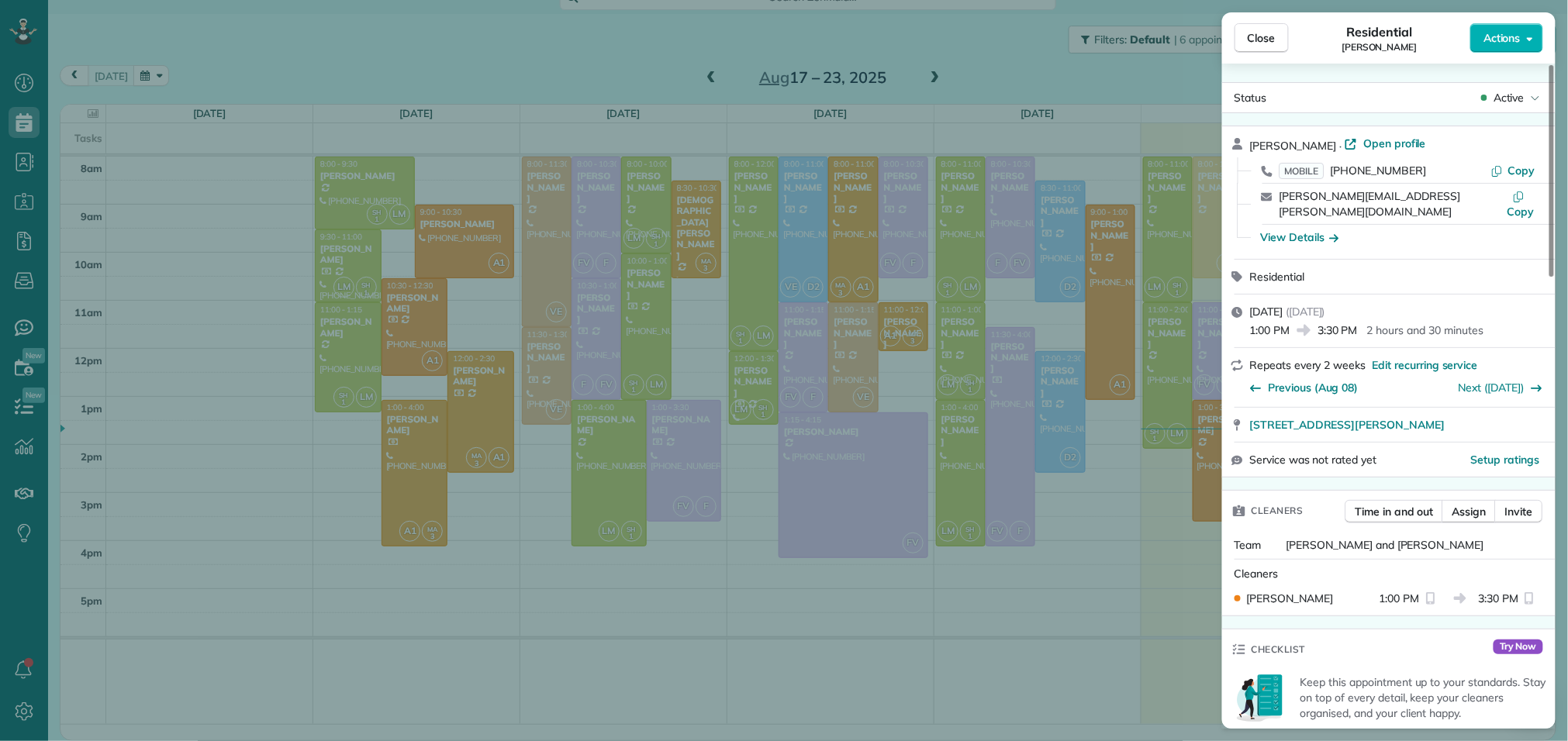
scroll to position [103, 0]
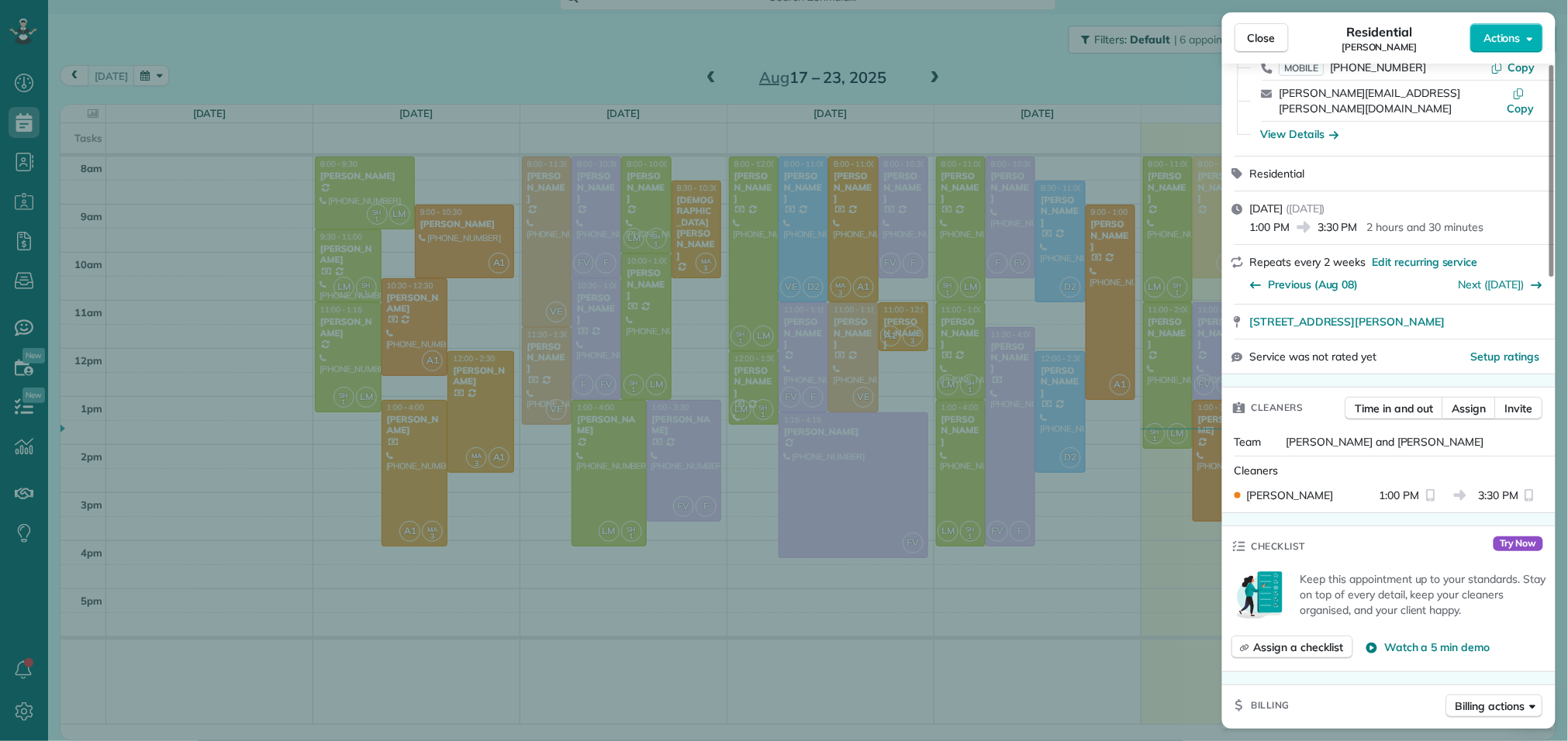
click at [1354, 439] on div "Team Angelica and Manuela" at bounding box center [1389, 442] width 333 height 28
click at [1257, 44] on span "Close" at bounding box center [1262, 37] width 28 height 15
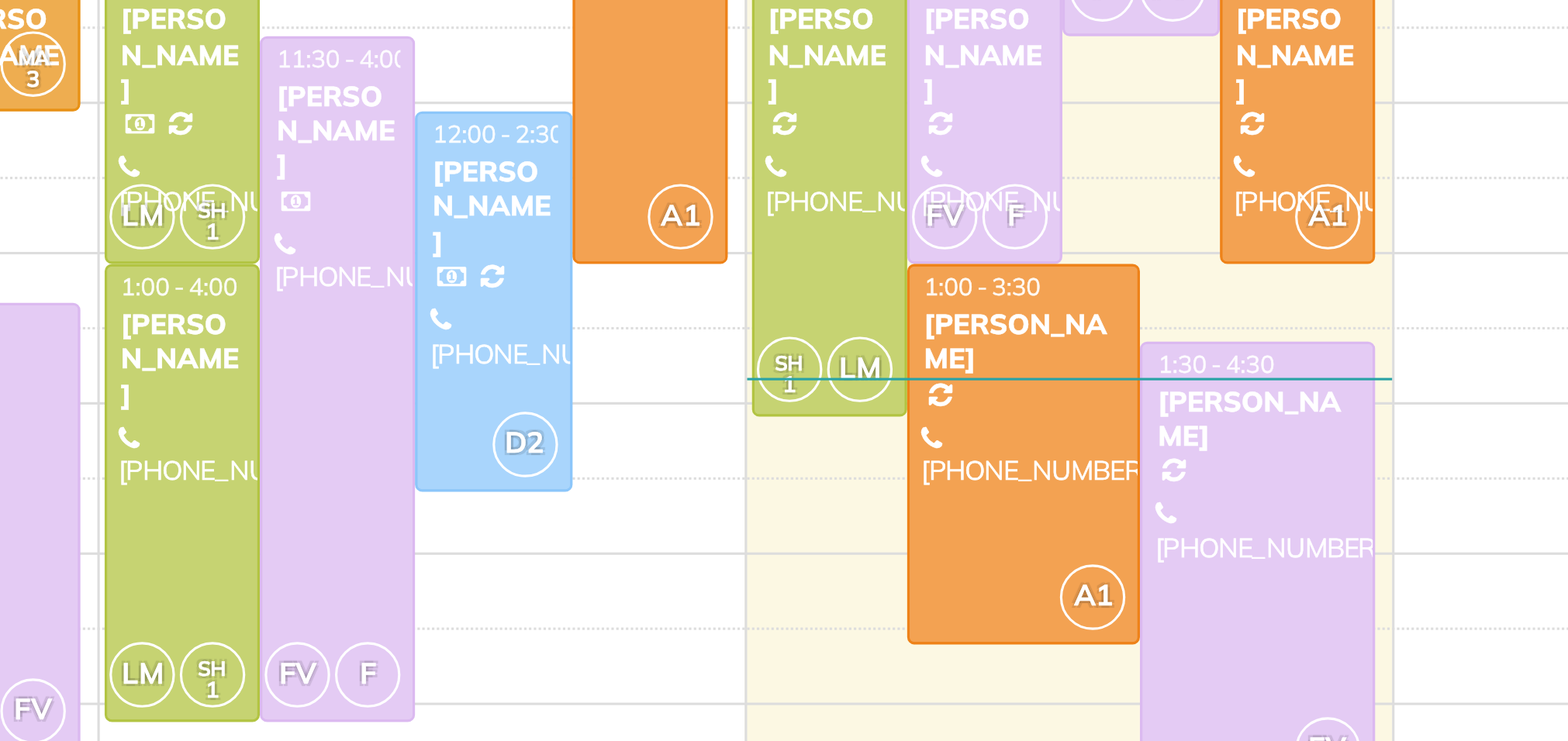
click at [1318, 460] on div at bounding box center [1305, 498] width 73 height 145
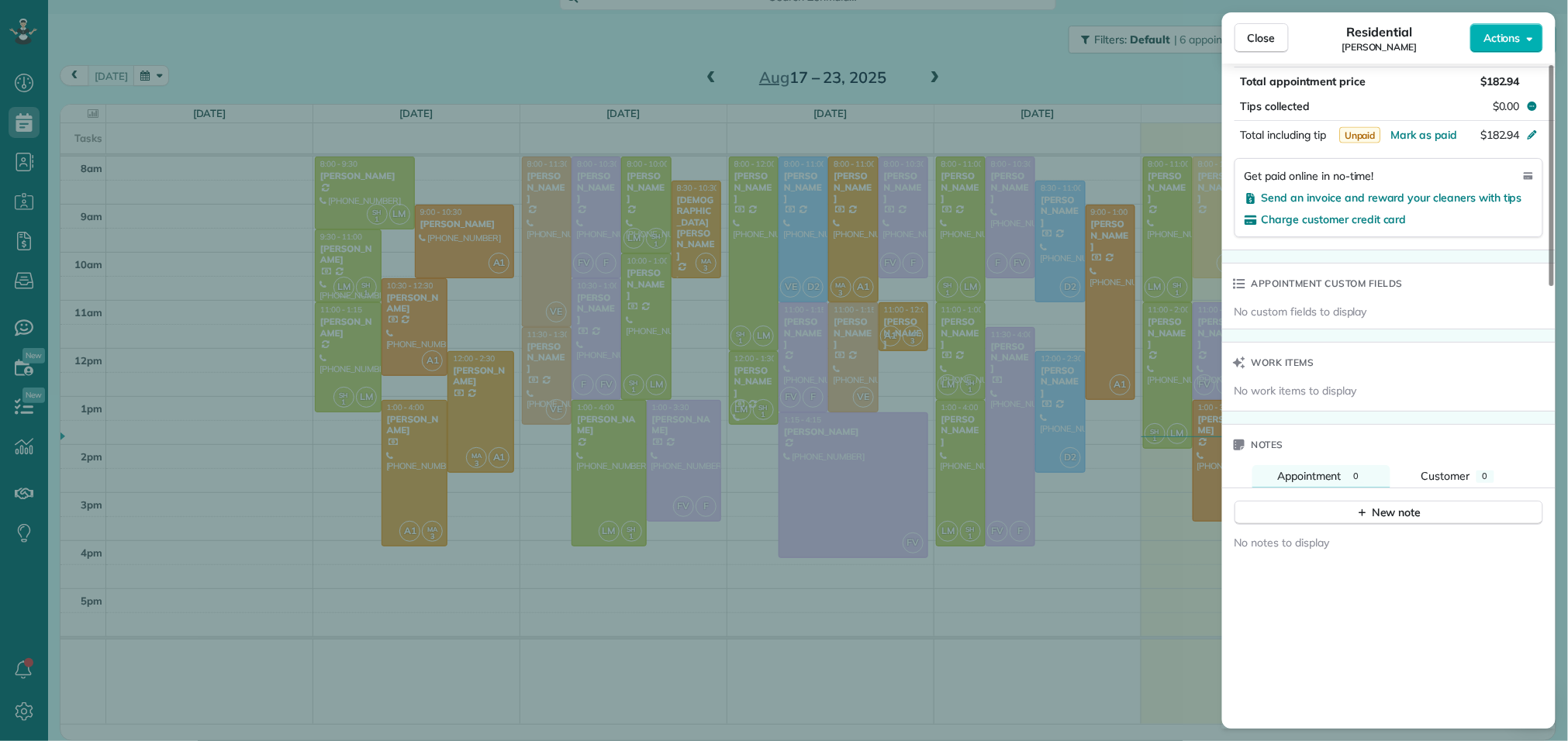
scroll to position [1037, 0]
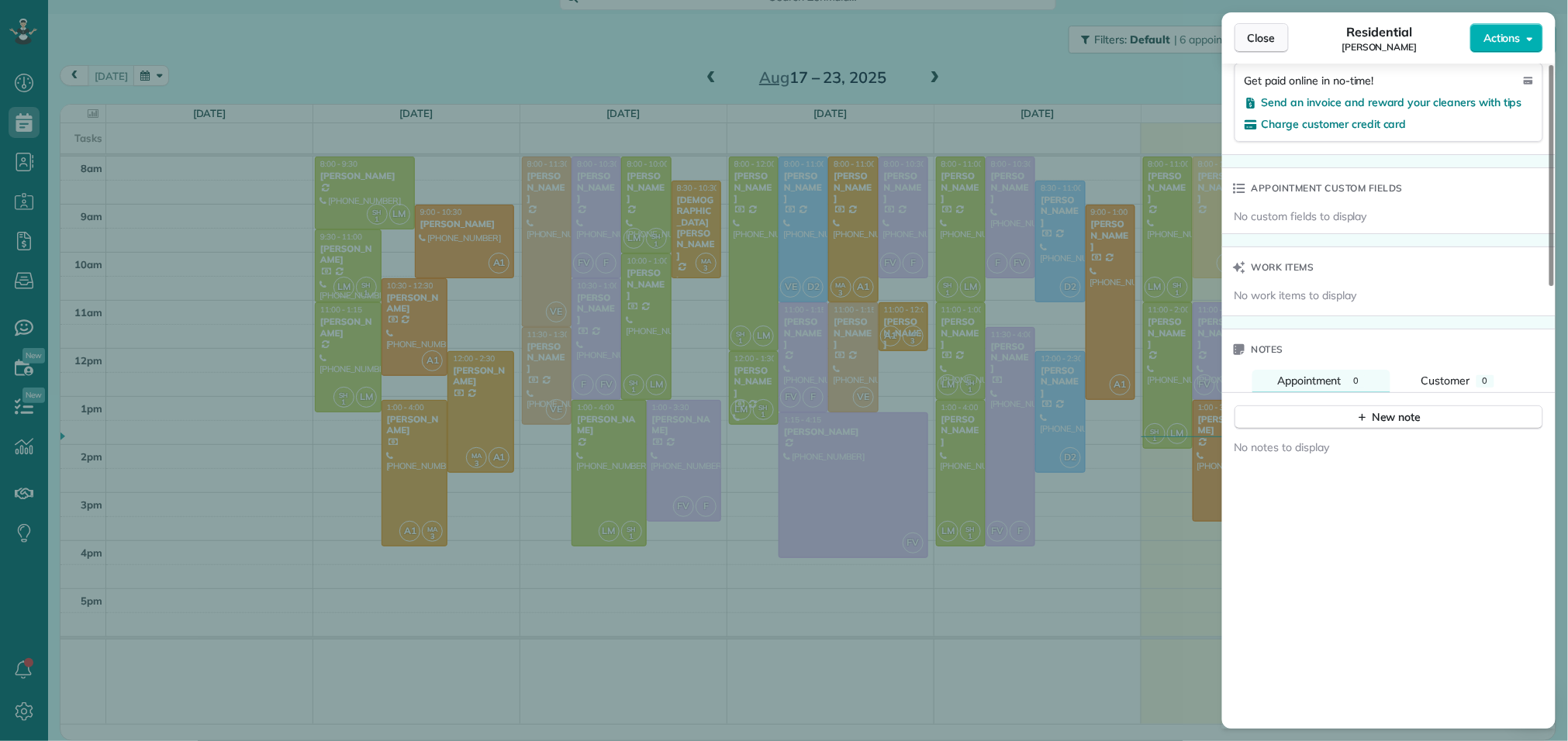
click at [1278, 48] on button "Close" at bounding box center [1262, 38] width 54 height 30
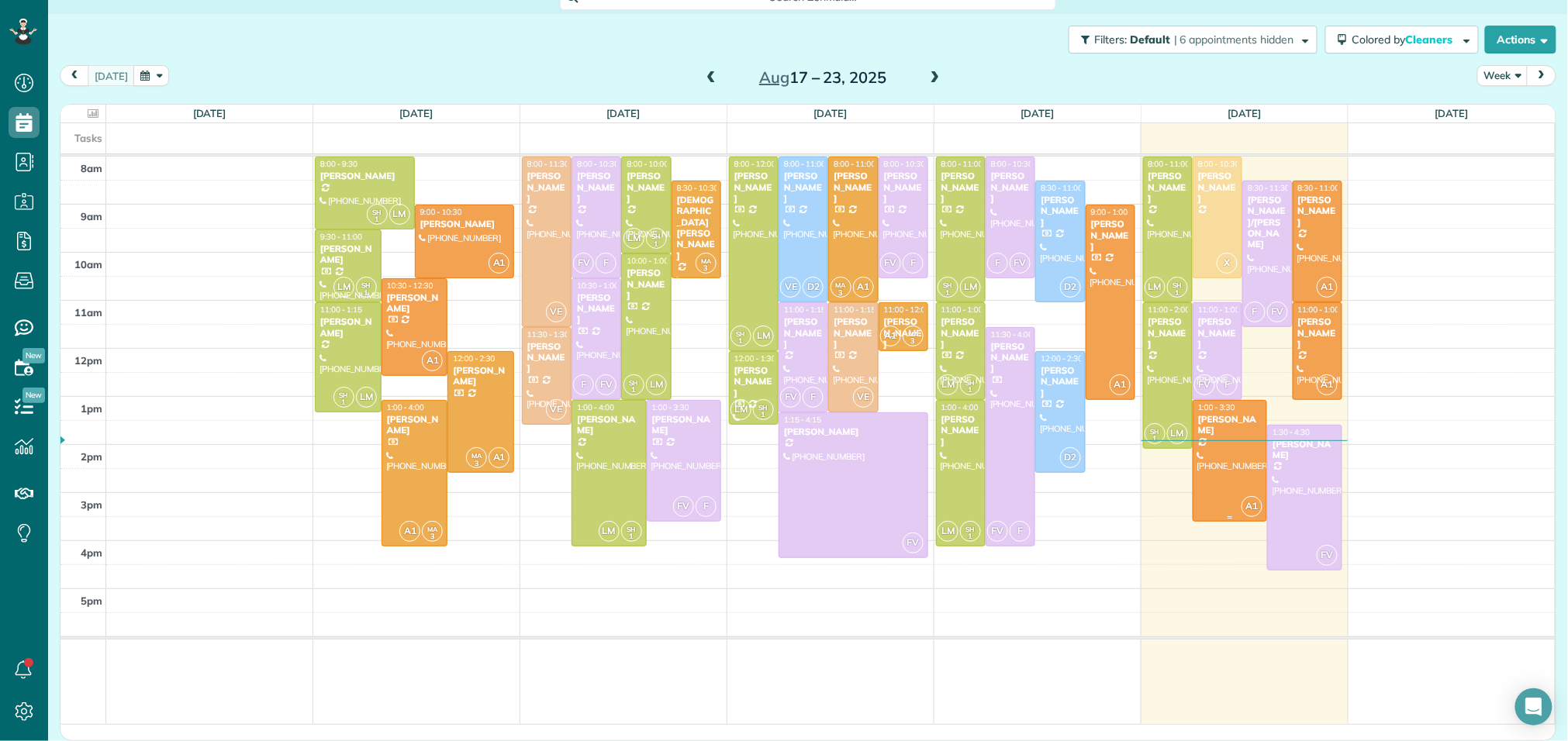
click at [1225, 450] on div at bounding box center [1230, 461] width 73 height 120
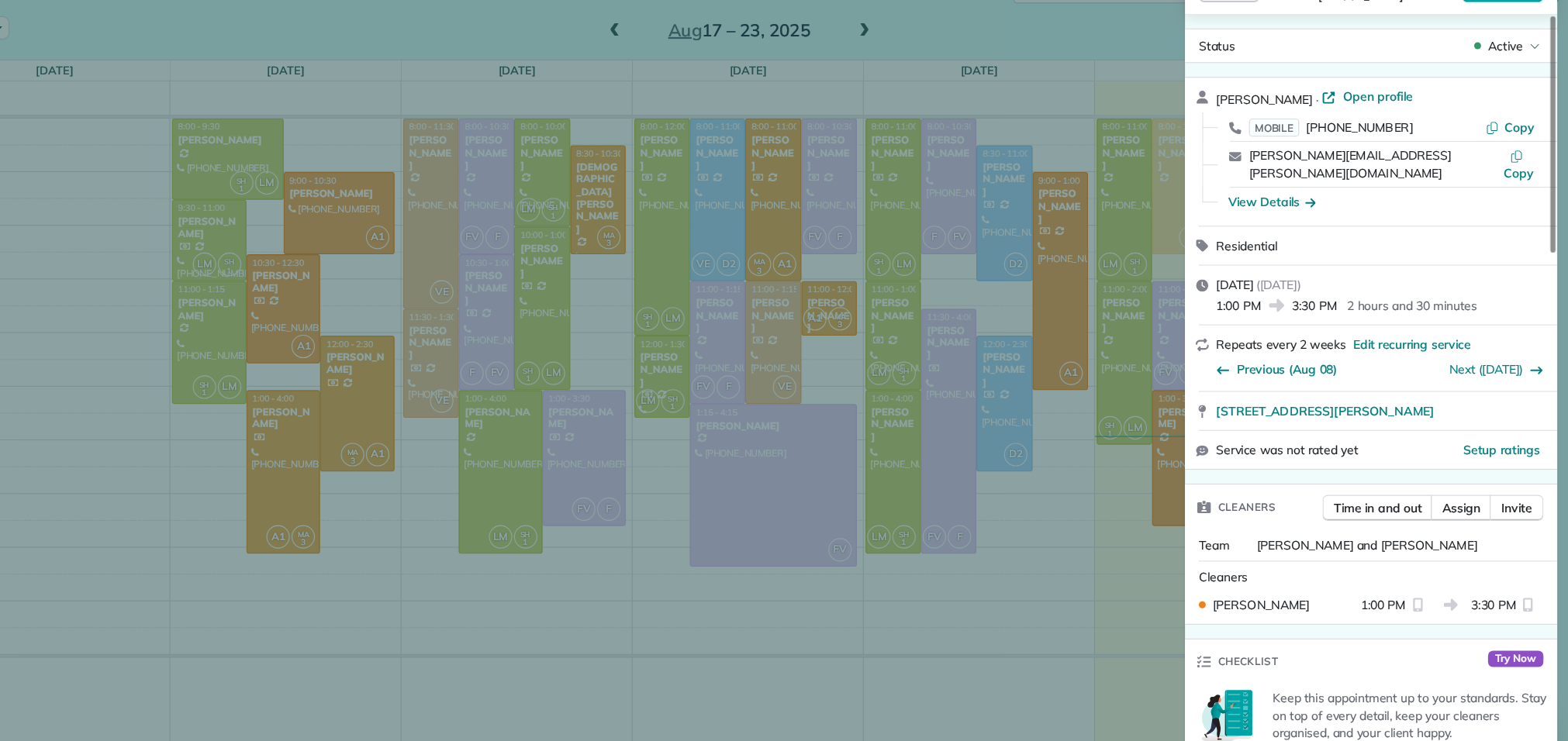
scroll to position [129, 0]
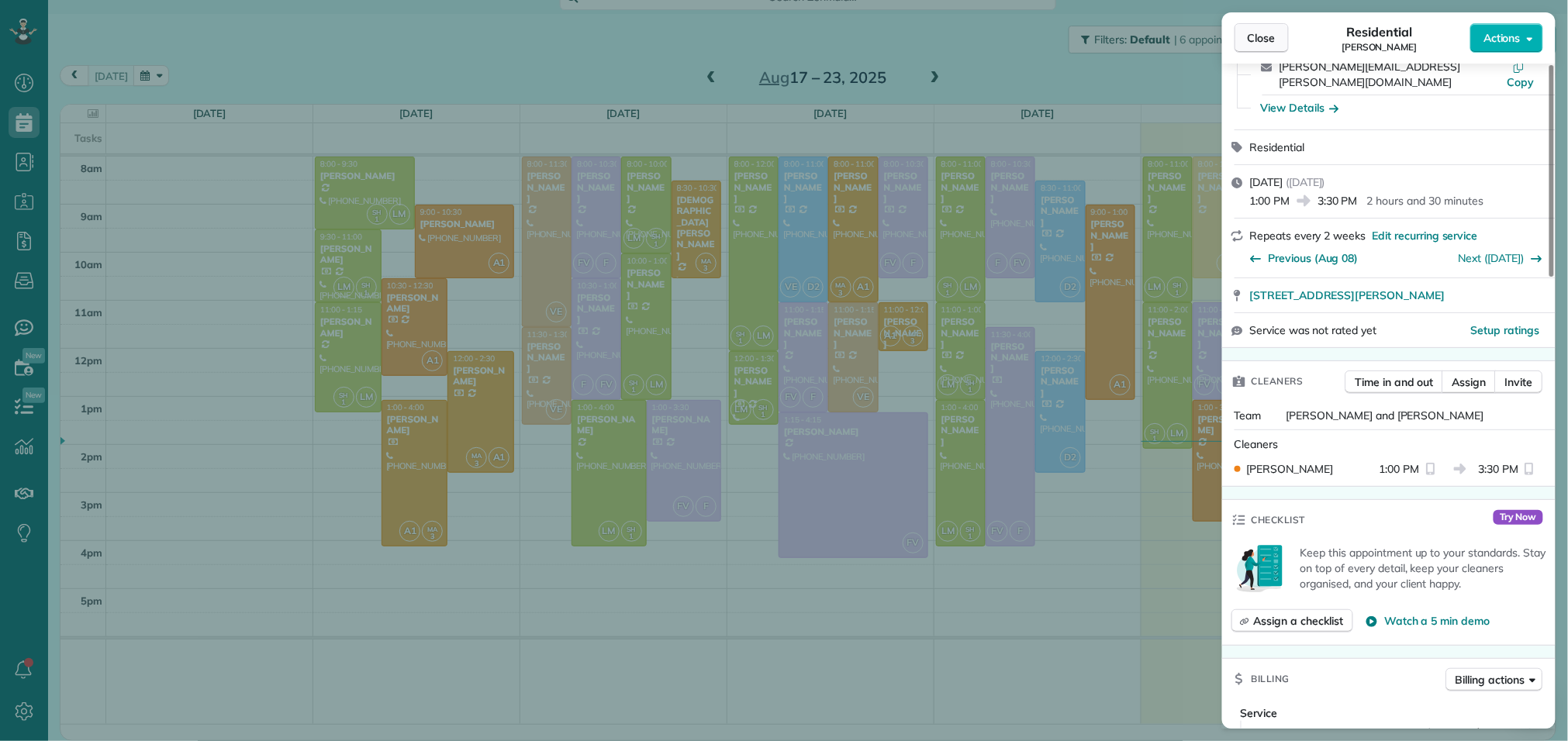
click at [1273, 39] on span "Close" at bounding box center [1262, 37] width 28 height 15
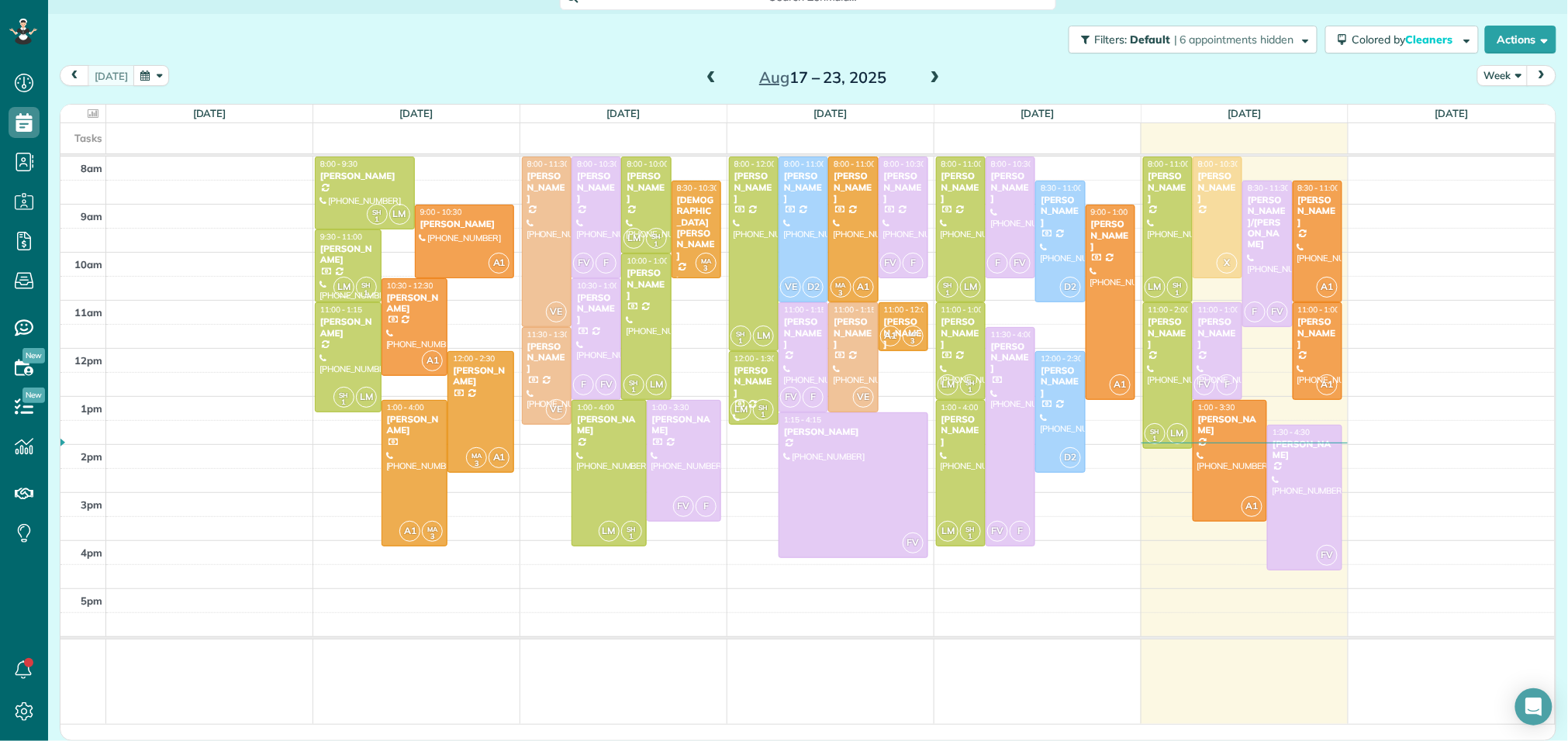
click at [932, 75] on span at bounding box center [935, 78] width 17 height 14
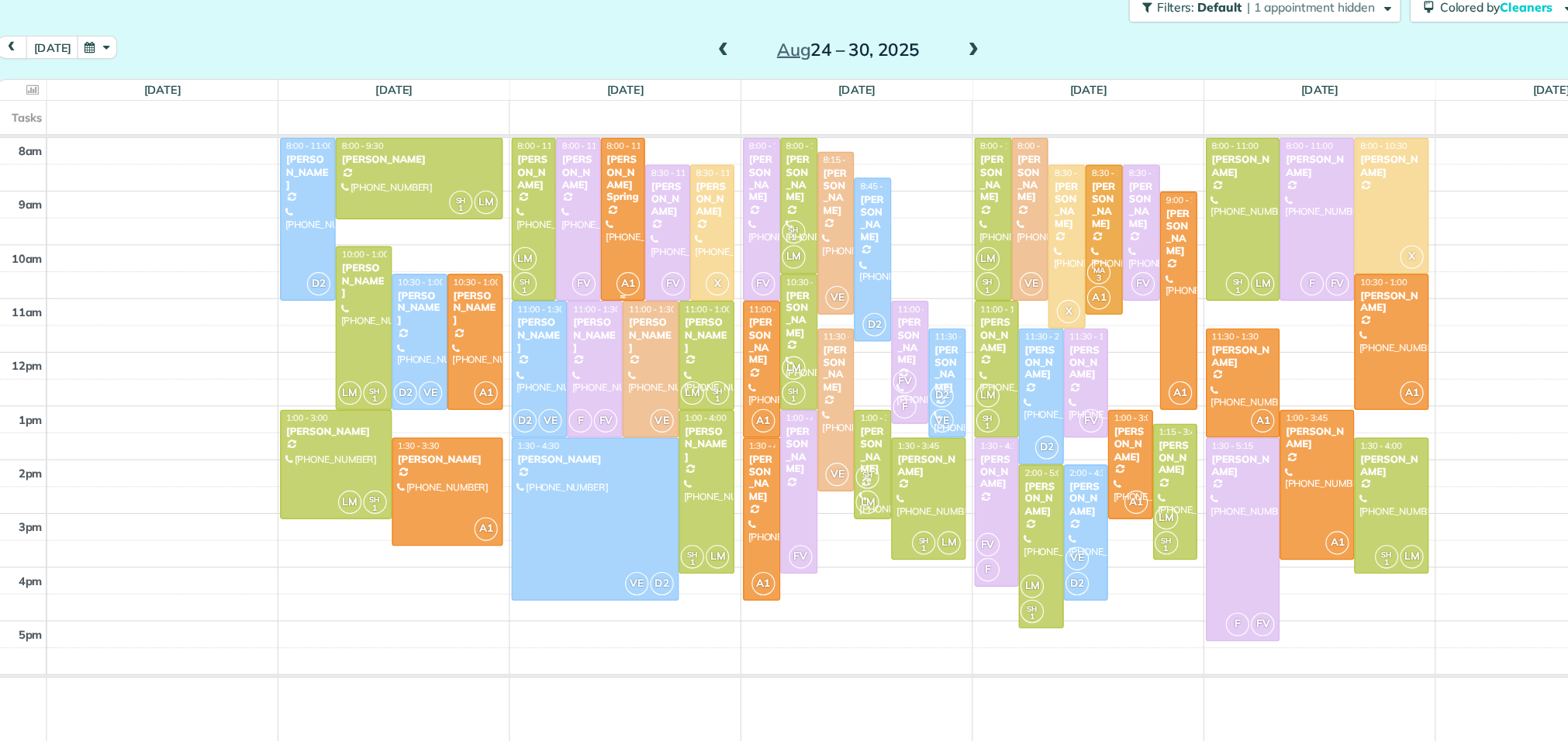
click at [617, 280] on span "A1" at bounding box center [626, 287] width 21 height 21
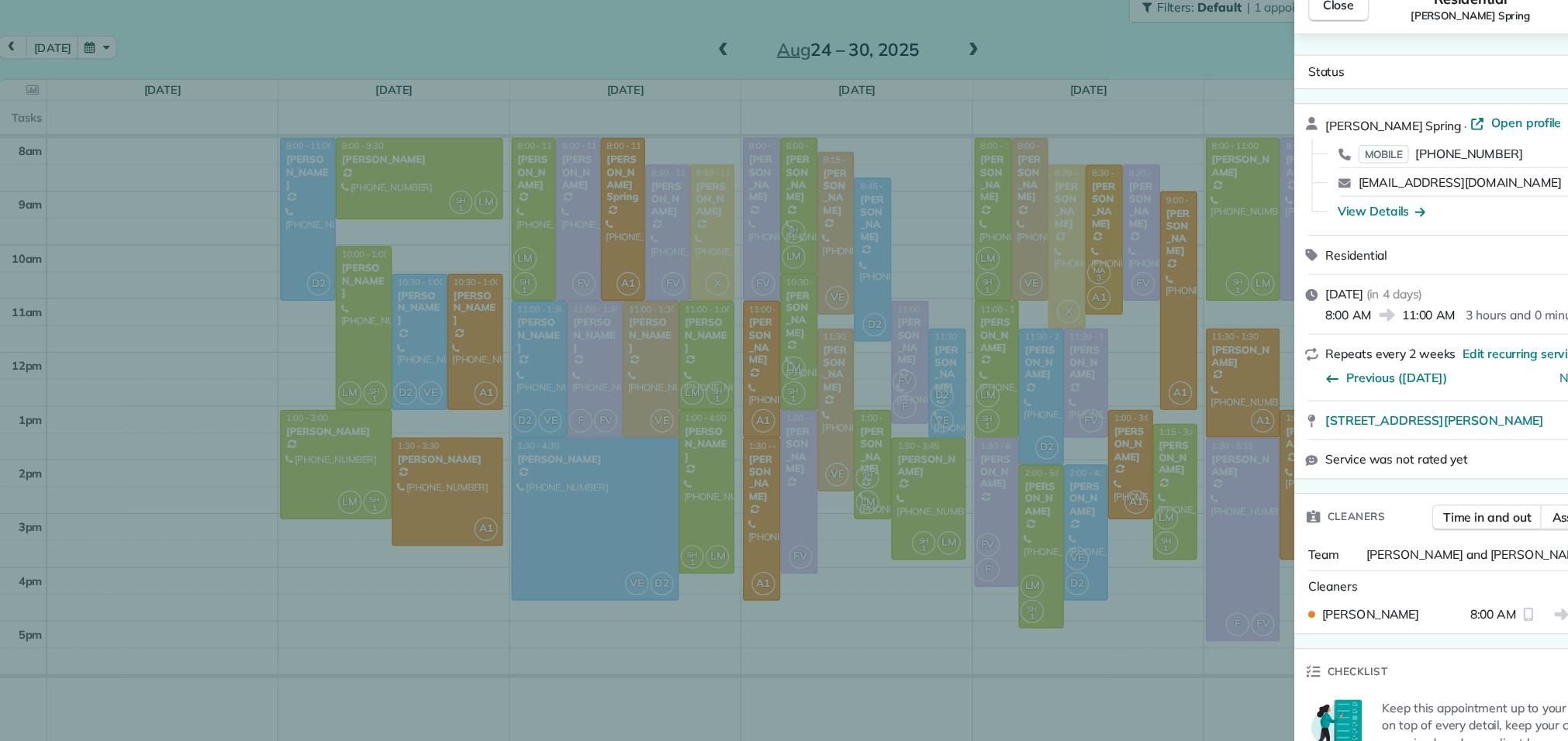
scroll to position [100, 0]
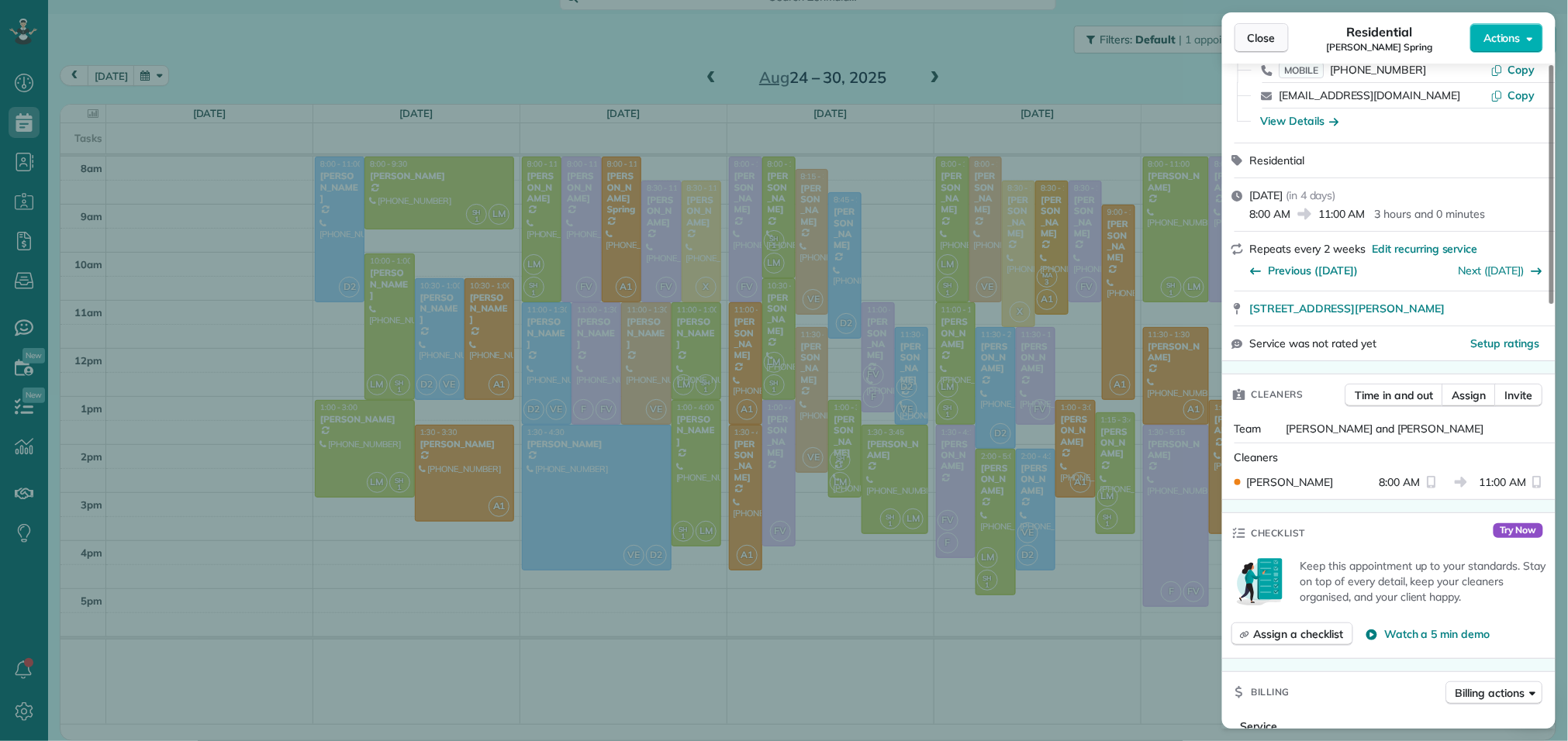
click at [1267, 35] on span "Close" at bounding box center [1262, 37] width 28 height 15
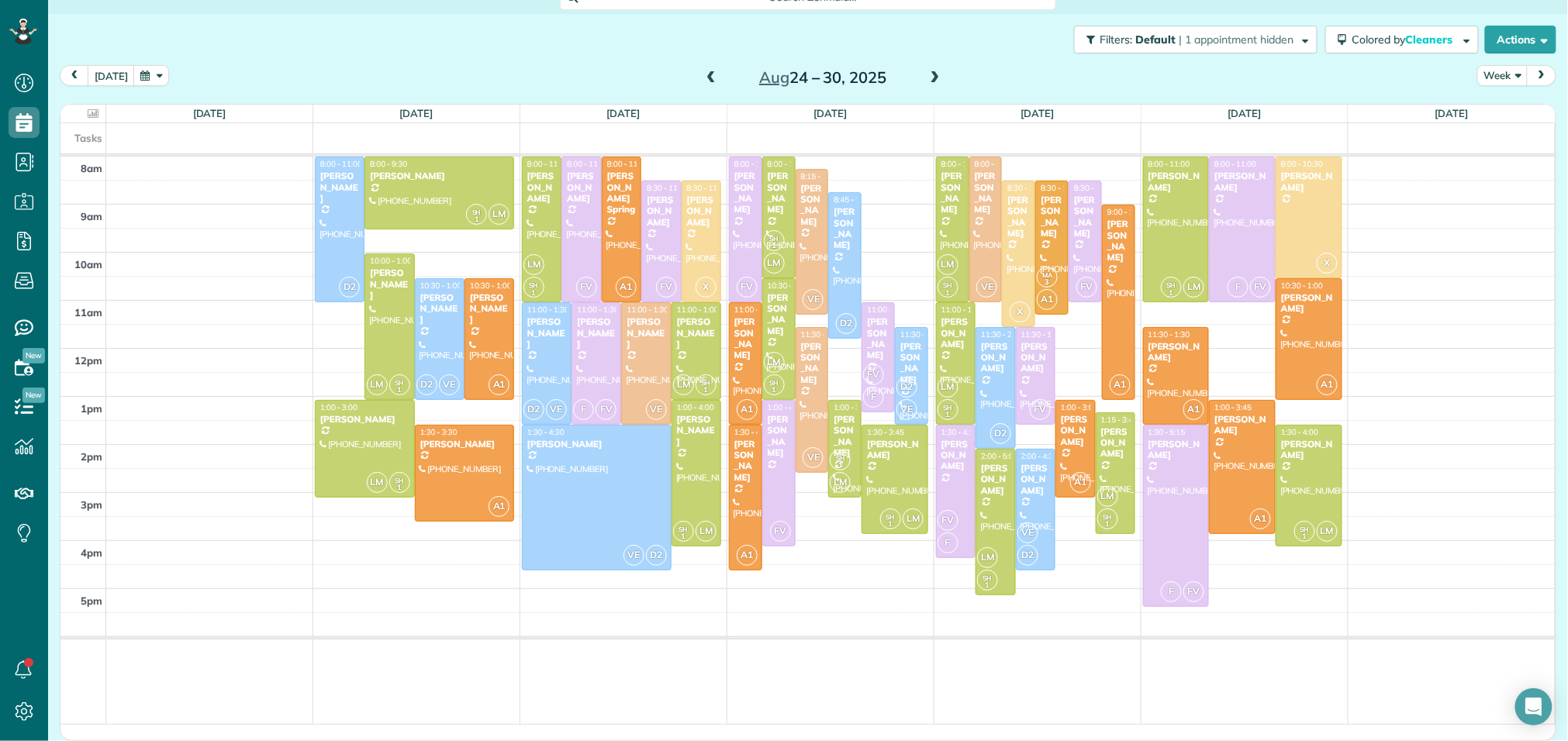
click at [707, 79] on span at bounding box center [711, 78] width 17 height 14
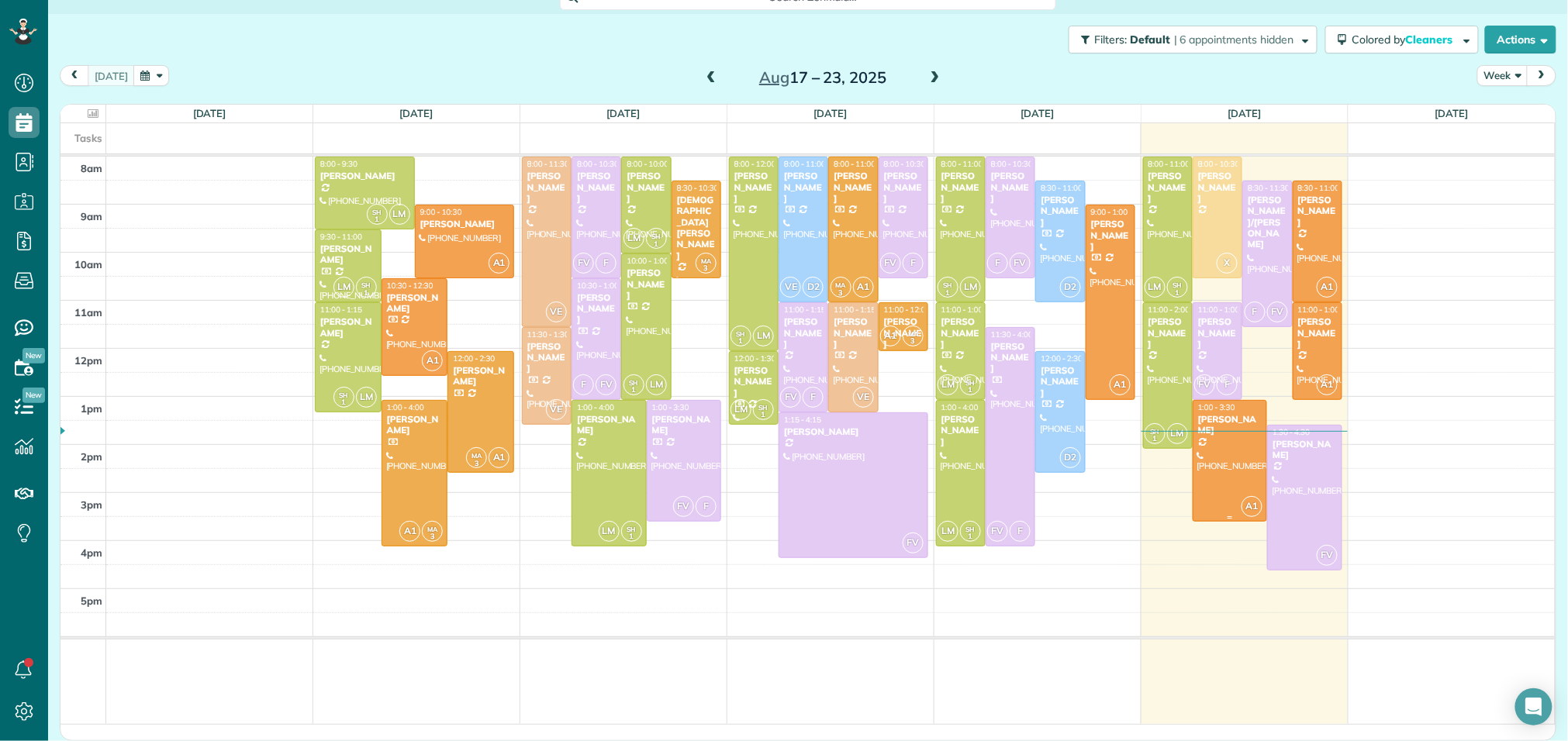
click at [1237, 474] on div at bounding box center [1230, 461] width 73 height 120
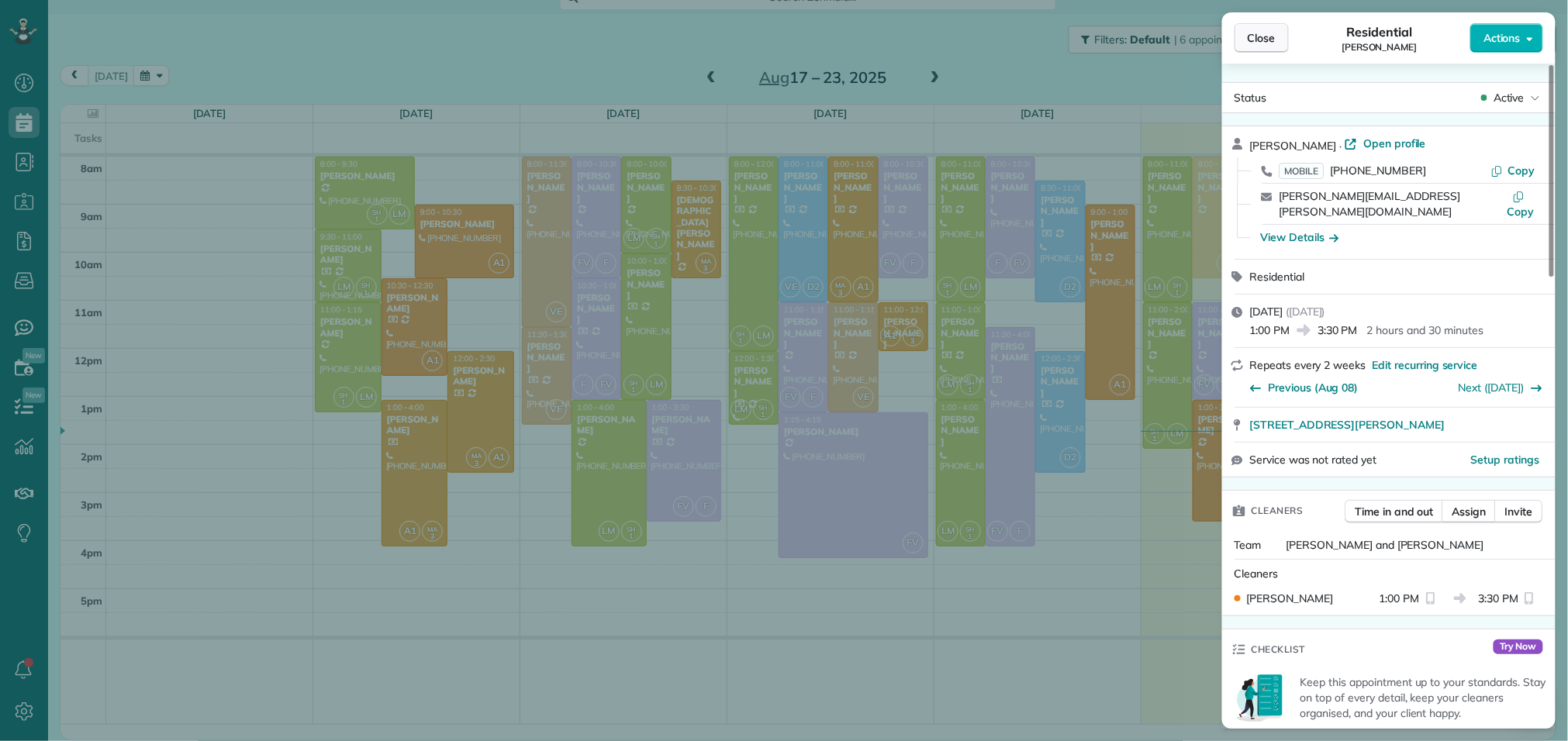
click at [1250, 45] on span "Close" at bounding box center [1262, 37] width 28 height 15
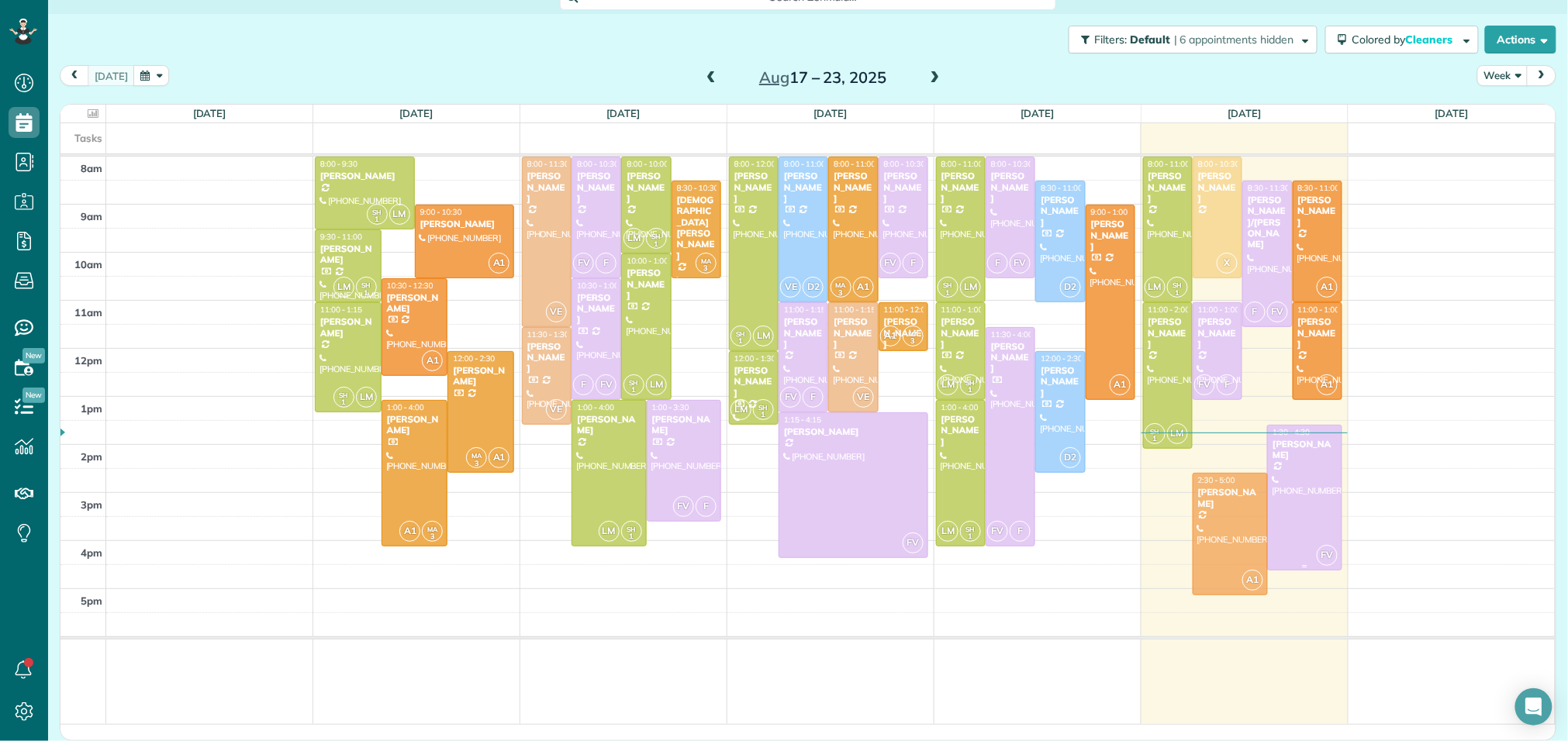
drag, startPoint x: 1226, startPoint y: 459, endPoint x: 1189, endPoint y: 536, distance: 85.4
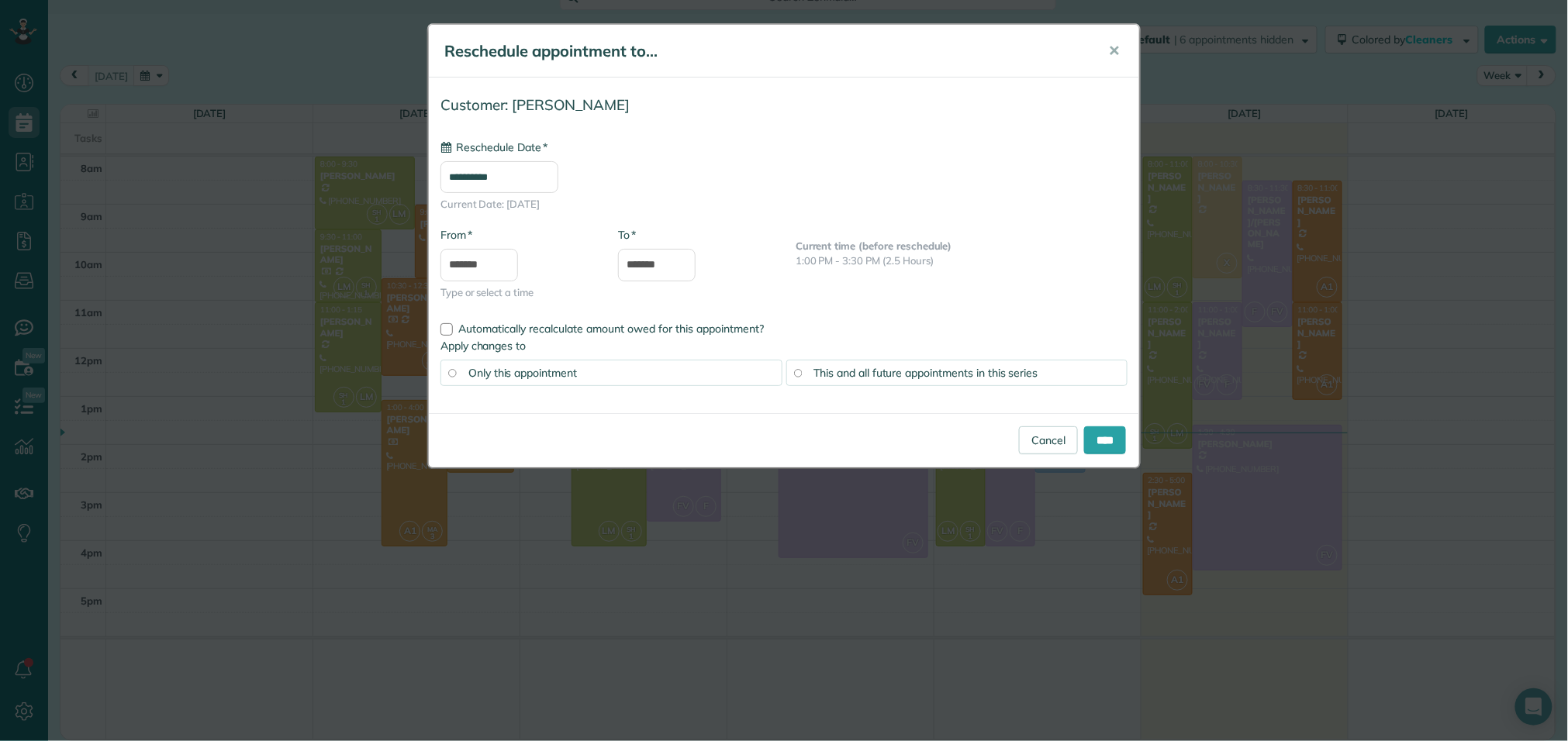
click at [474, 183] on input "**********" at bounding box center [500, 176] width 118 height 32
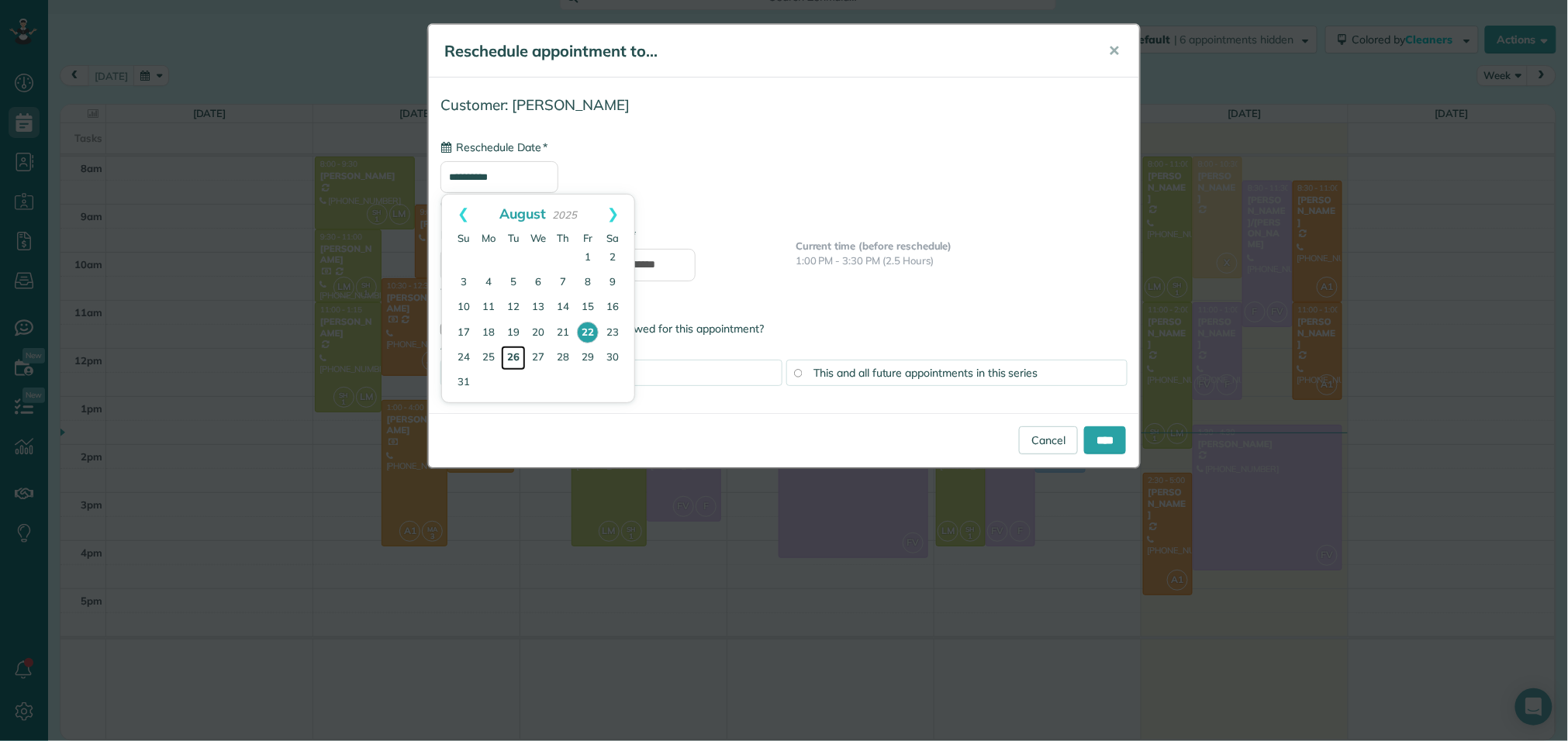
click at [511, 358] on link "26" at bounding box center [512, 357] width 24 height 24
type input "**********"
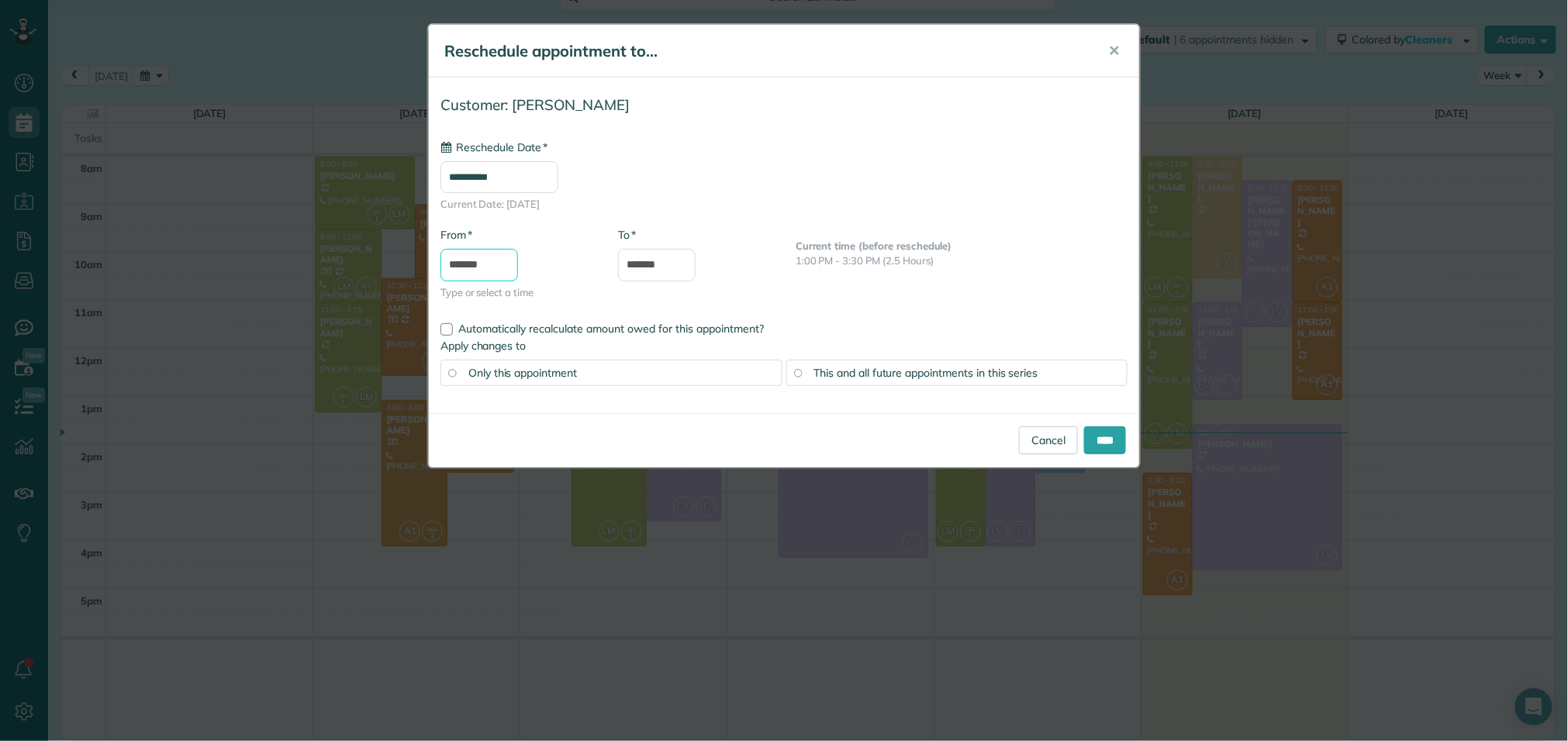
click at [464, 262] on input "*******" at bounding box center [480, 265] width 78 height 33
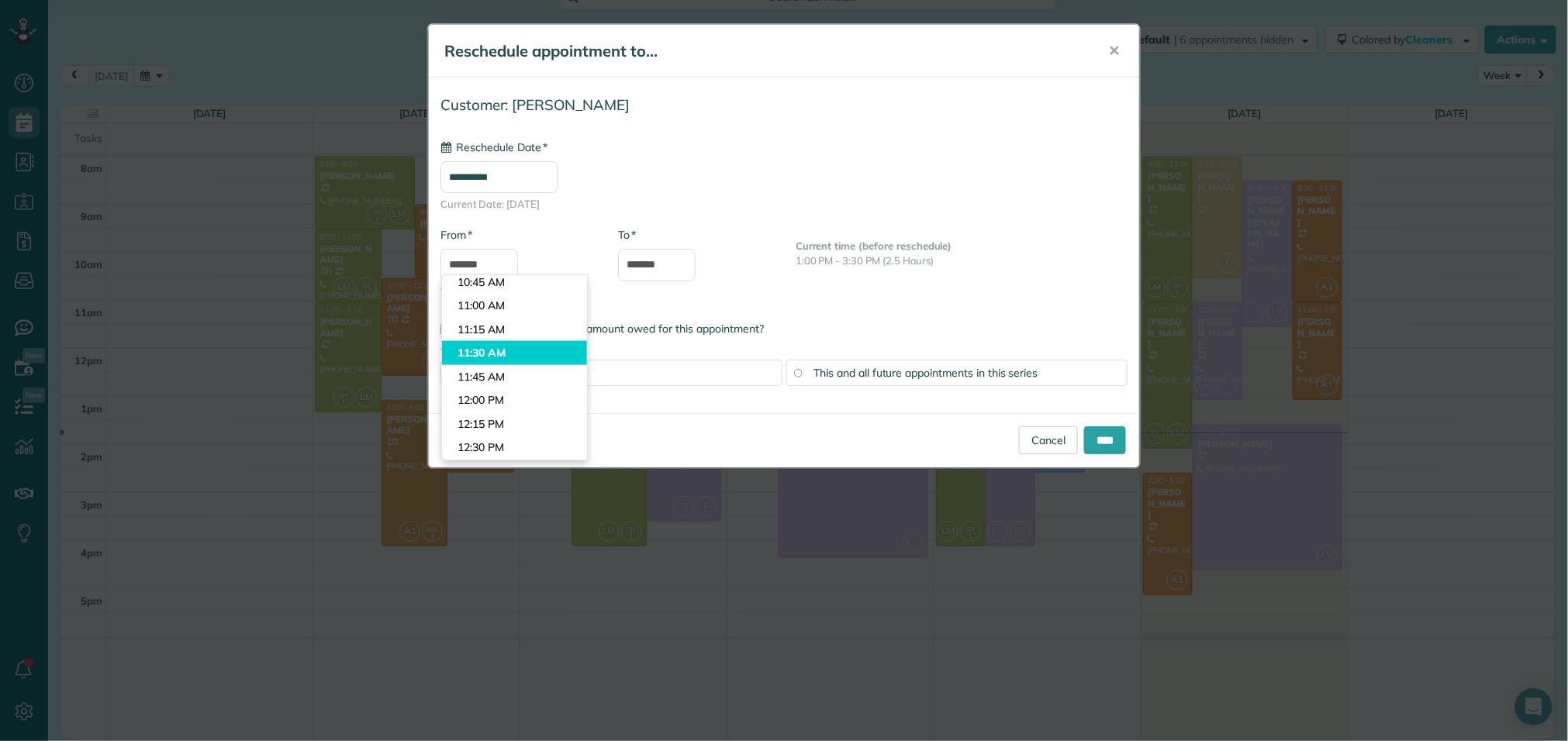
click at [512, 356] on body "Dashboard Scheduling Calendar View List View Dispatch View - Weekly scheduling …" at bounding box center [784, 370] width 1568 height 741
type input "********"
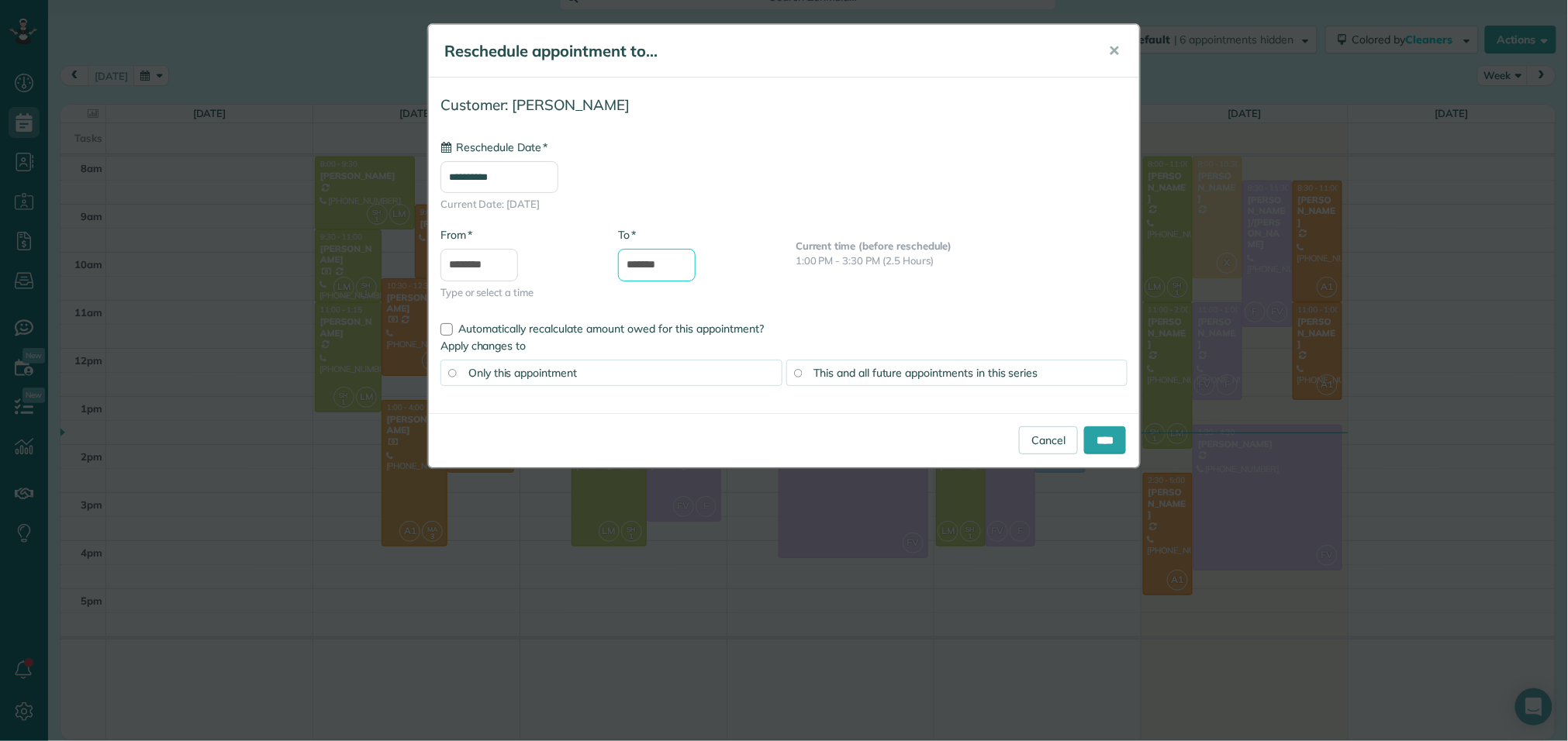
click at [680, 263] on input "*******" at bounding box center [657, 265] width 78 height 33
click at [635, 261] on input "*******" at bounding box center [657, 265] width 78 height 33
type input "*******"
click at [942, 315] on div "**********" at bounding box center [784, 203] width 711 height 226
click at [1087, 442] on input "****" at bounding box center [1105, 440] width 42 height 28
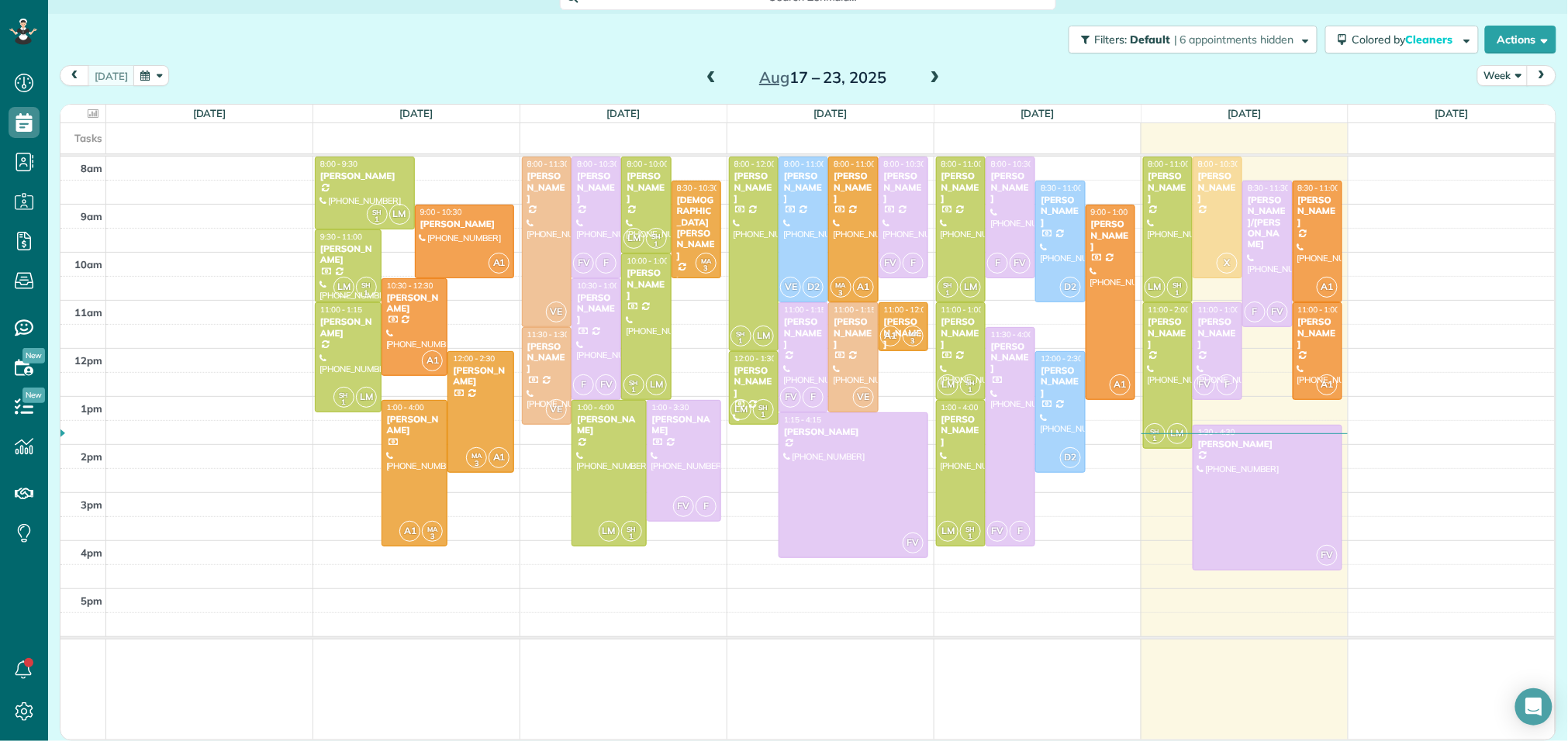
click at [934, 78] on span at bounding box center [935, 78] width 17 height 14
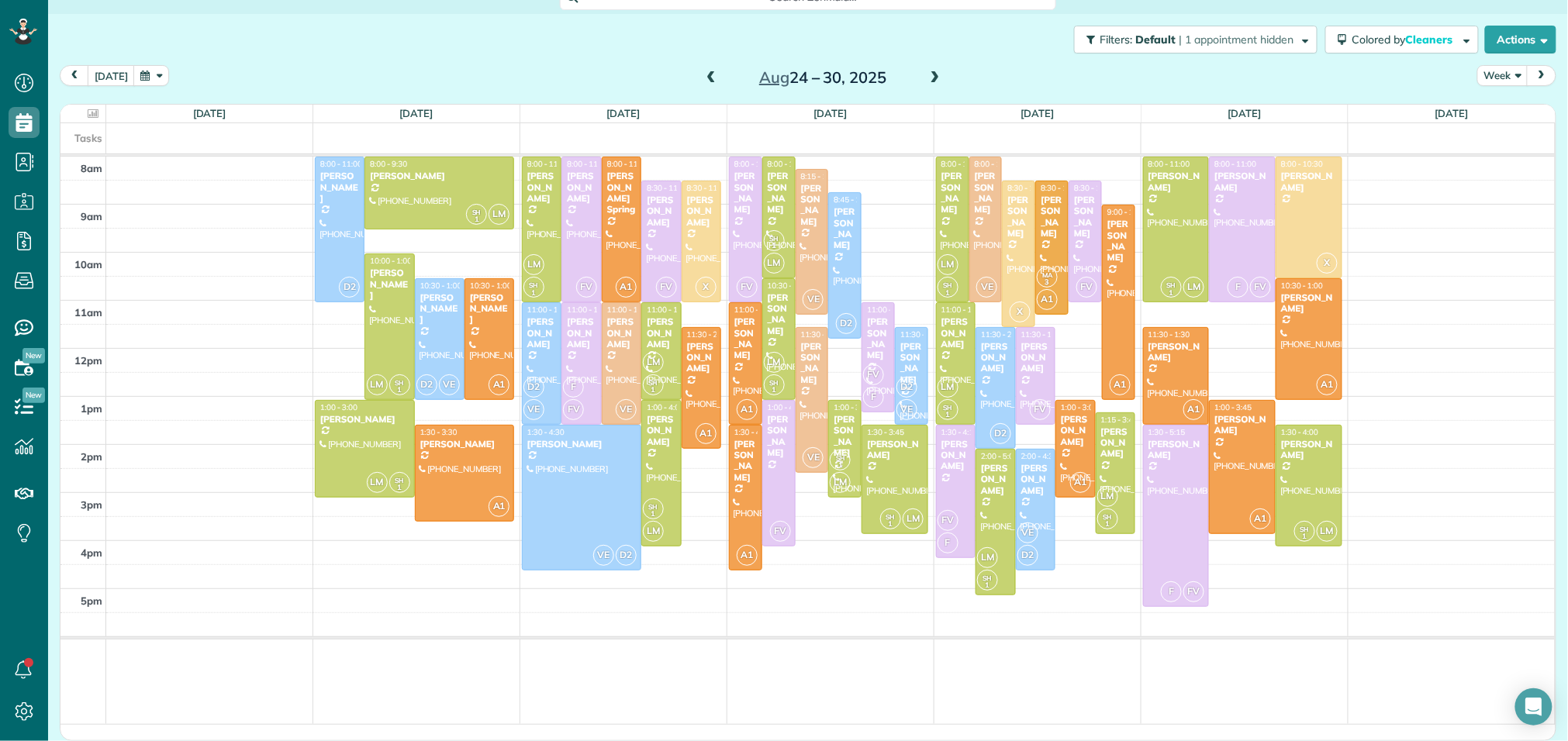
click at [710, 72] on span at bounding box center [711, 78] width 17 height 14
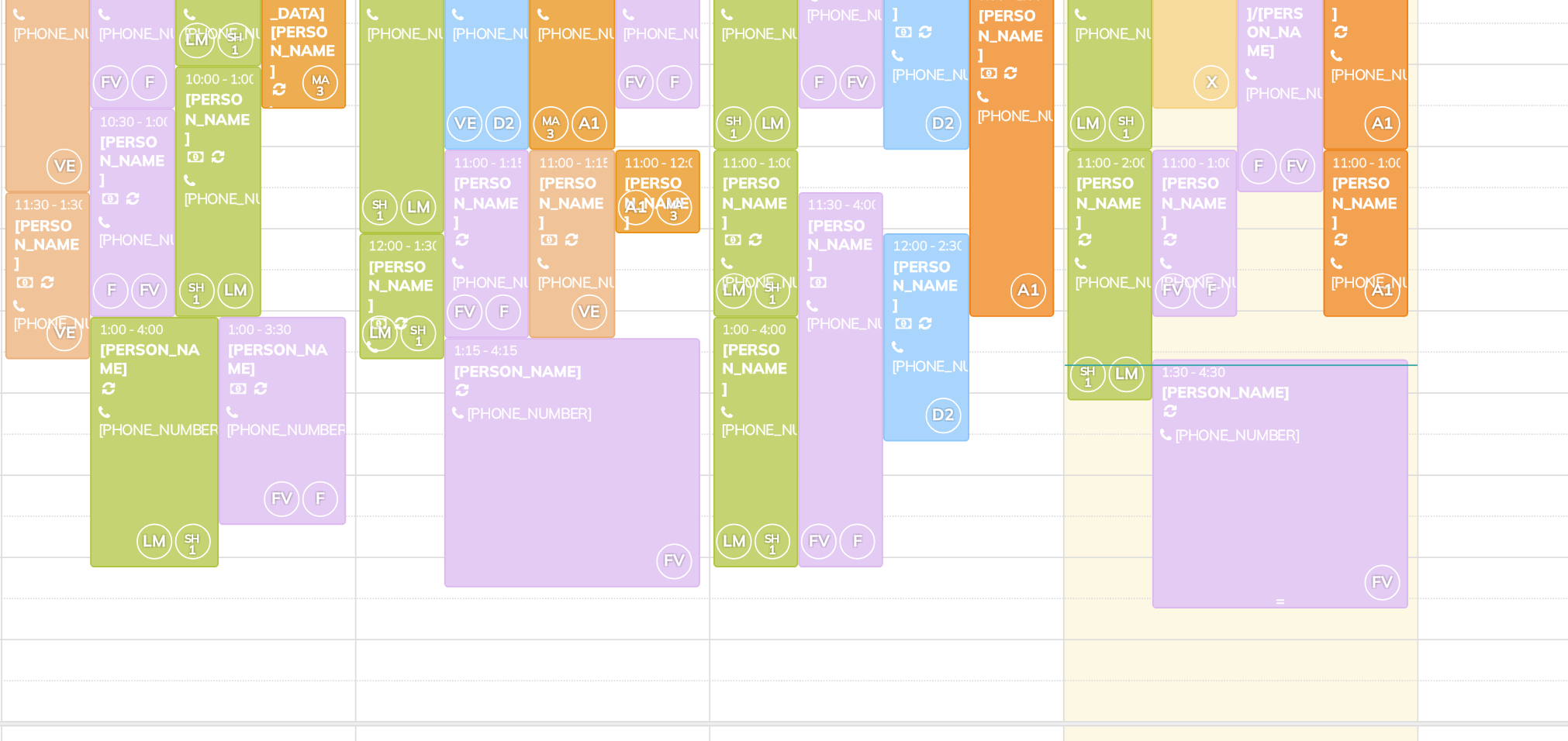
scroll to position [0, 0]
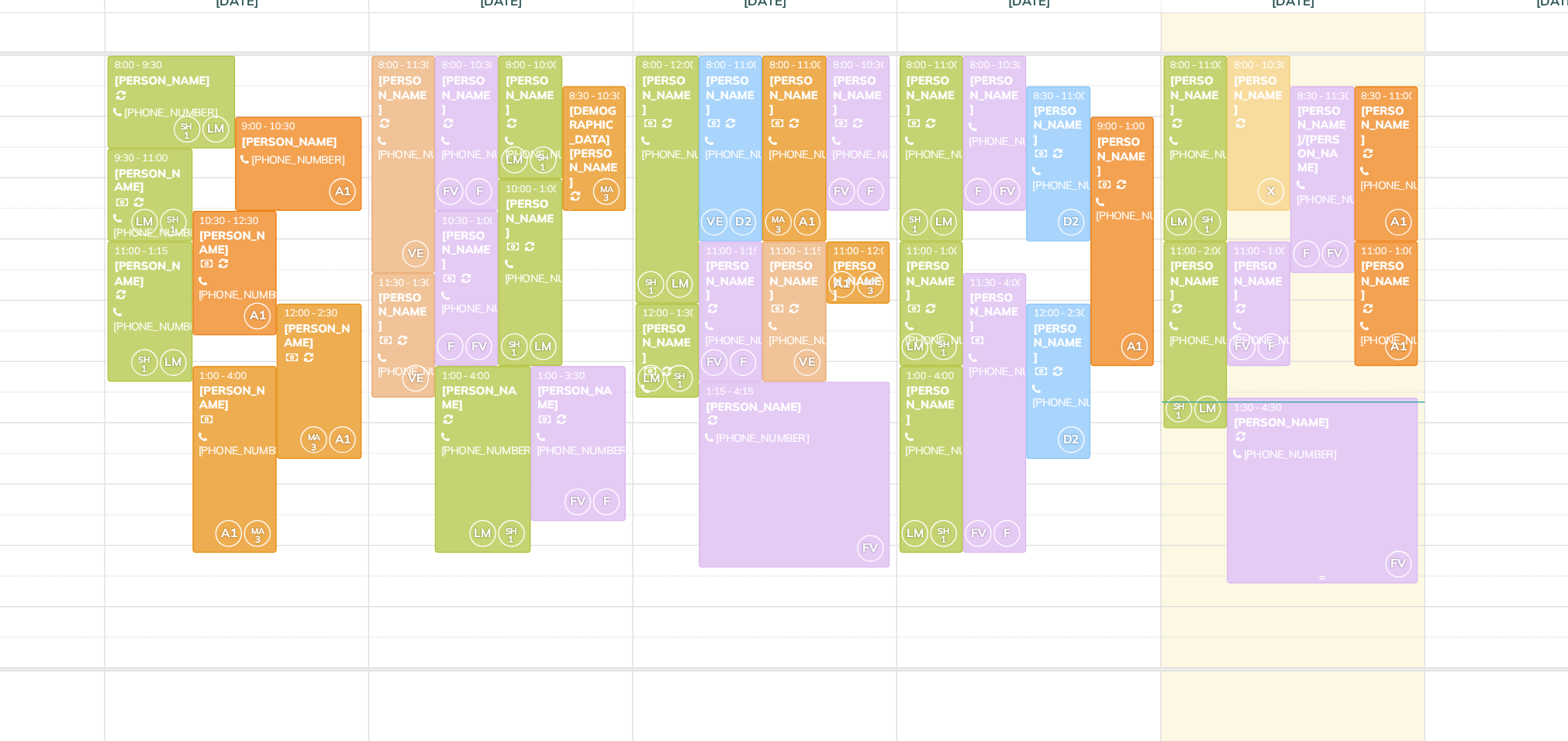
click at [1229, 469] on div "[PERSON_NAME]" at bounding box center [1267, 464] width 140 height 11
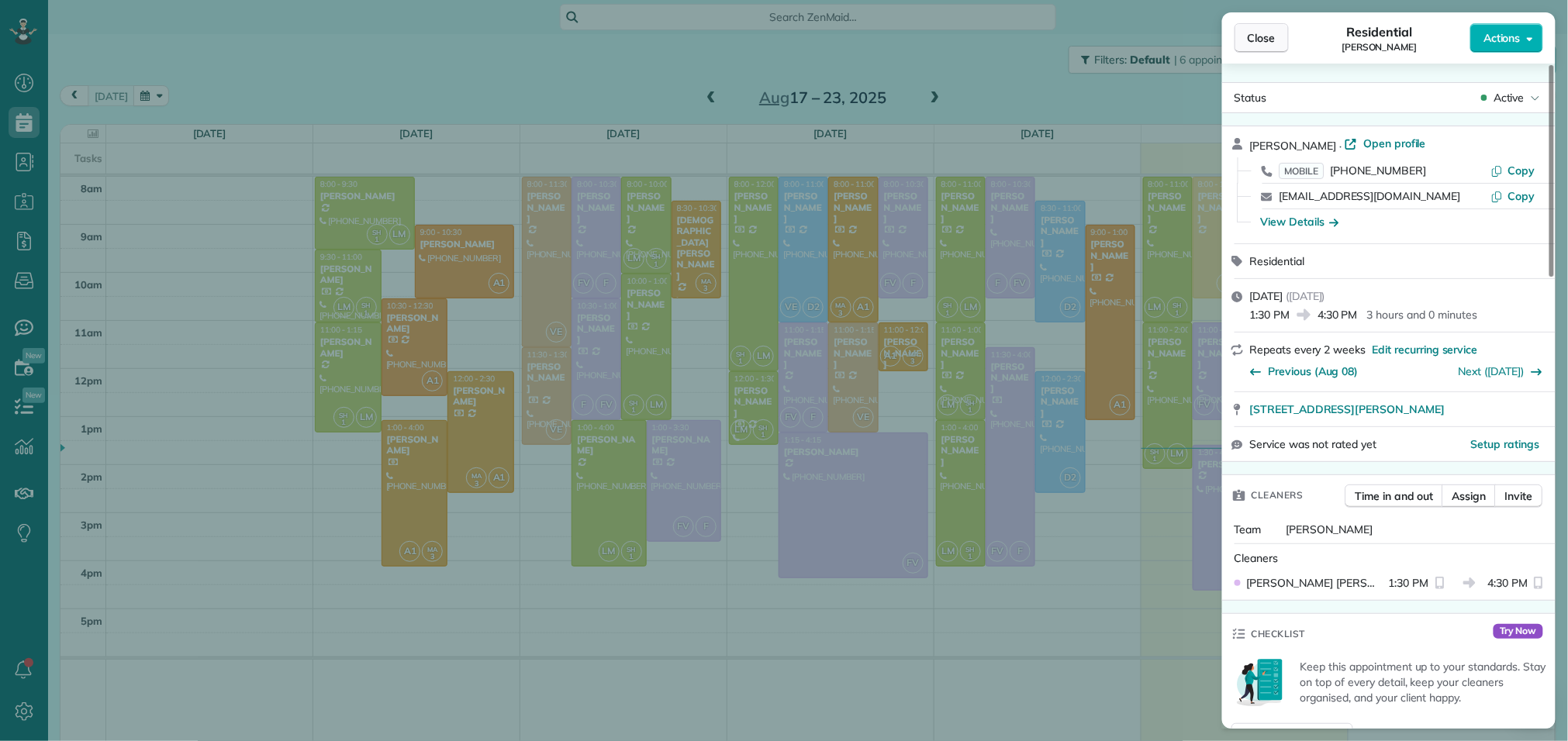
click at [1275, 36] on span "Close" at bounding box center [1262, 37] width 28 height 15
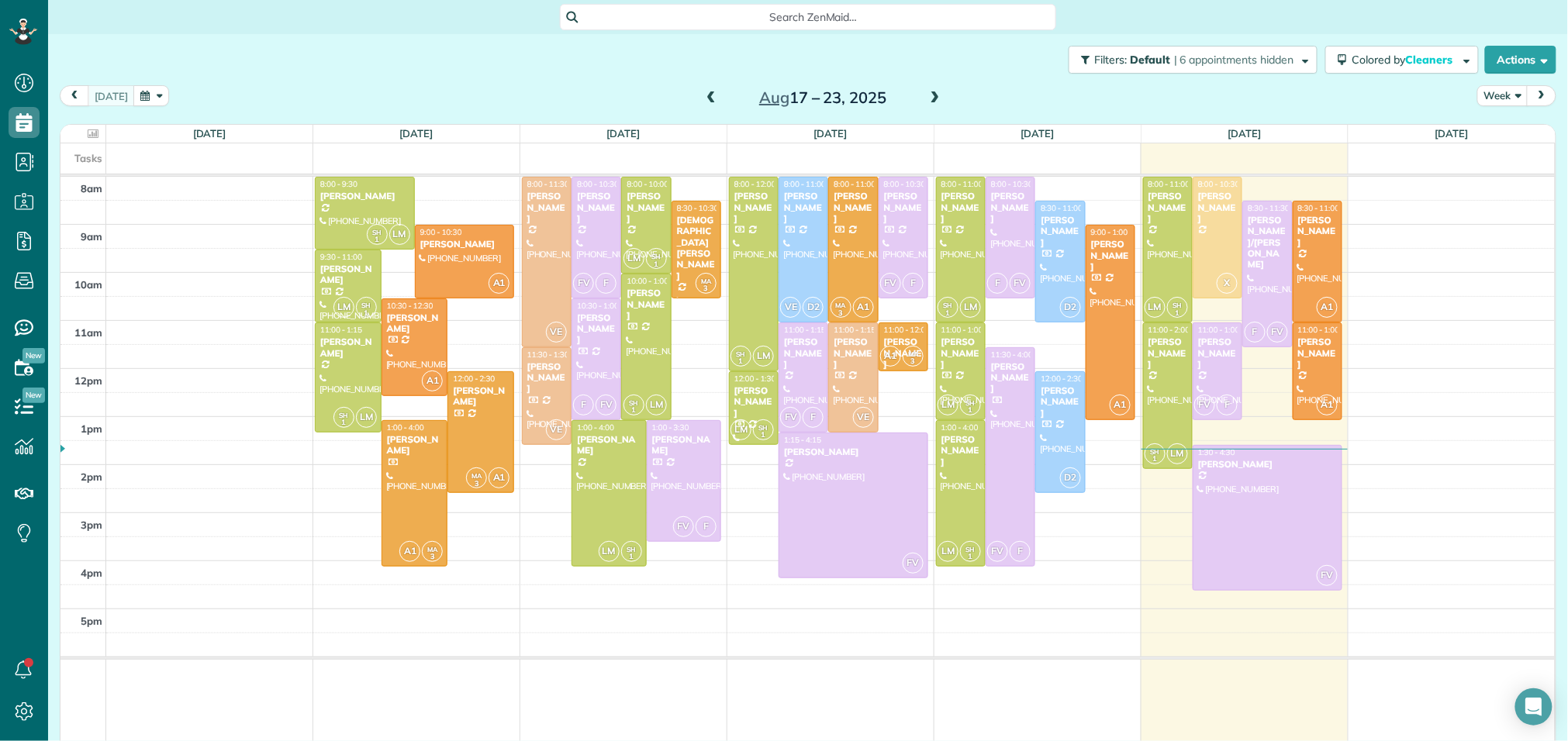
click at [932, 98] on span at bounding box center [935, 98] width 17 height 14
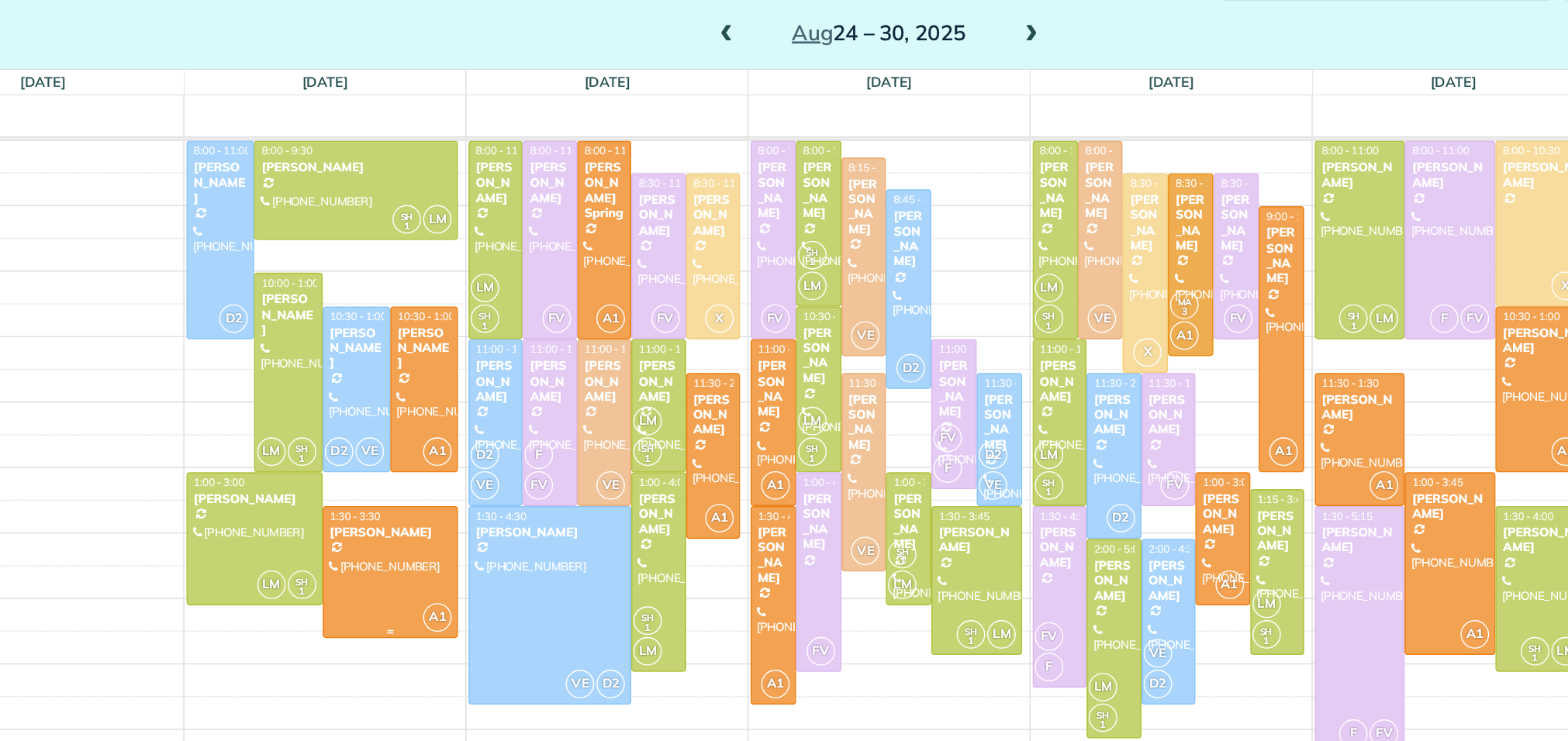
click at [437, 511] on div at bounding box center [464, 494] width 99 height 96
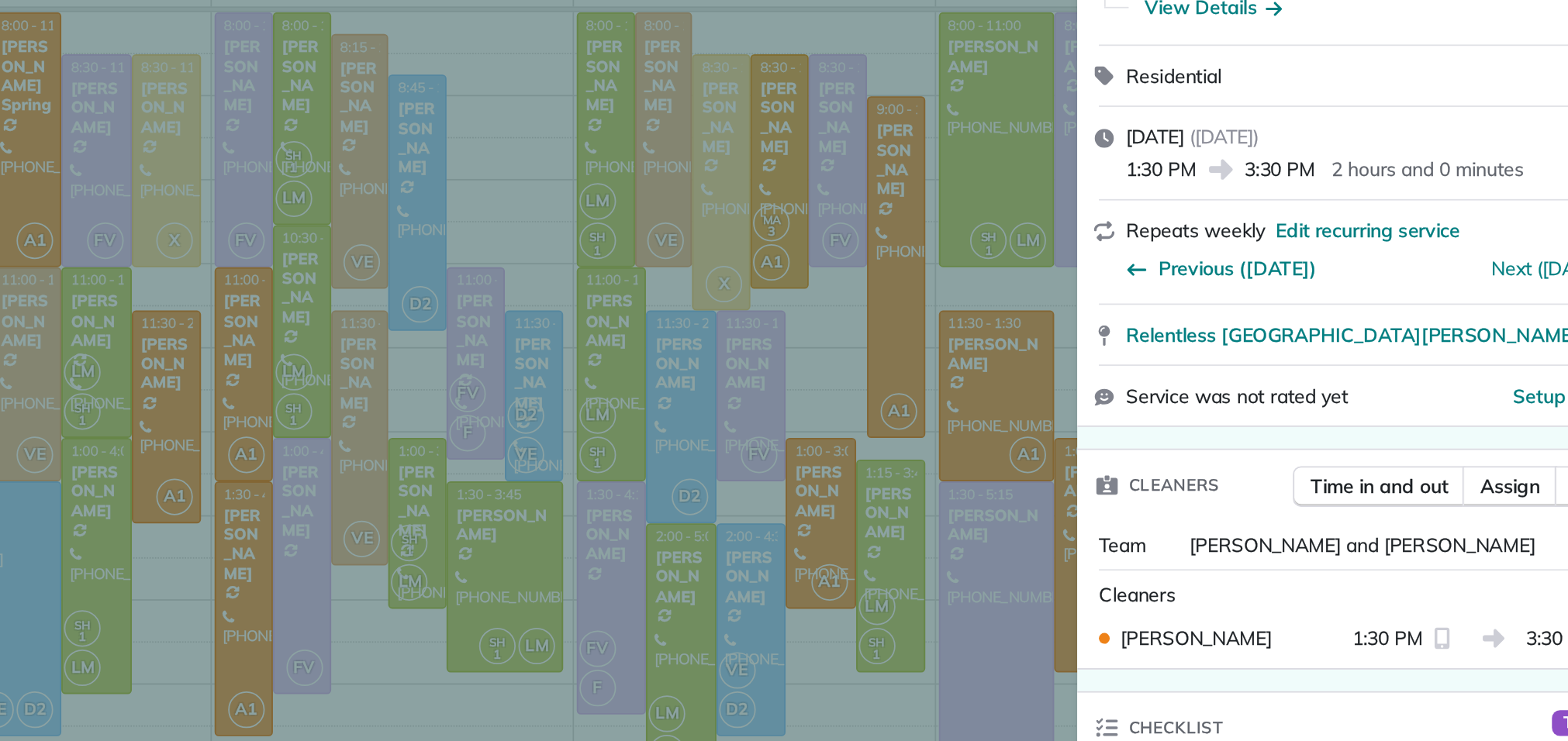
scroll to position [141, 0]
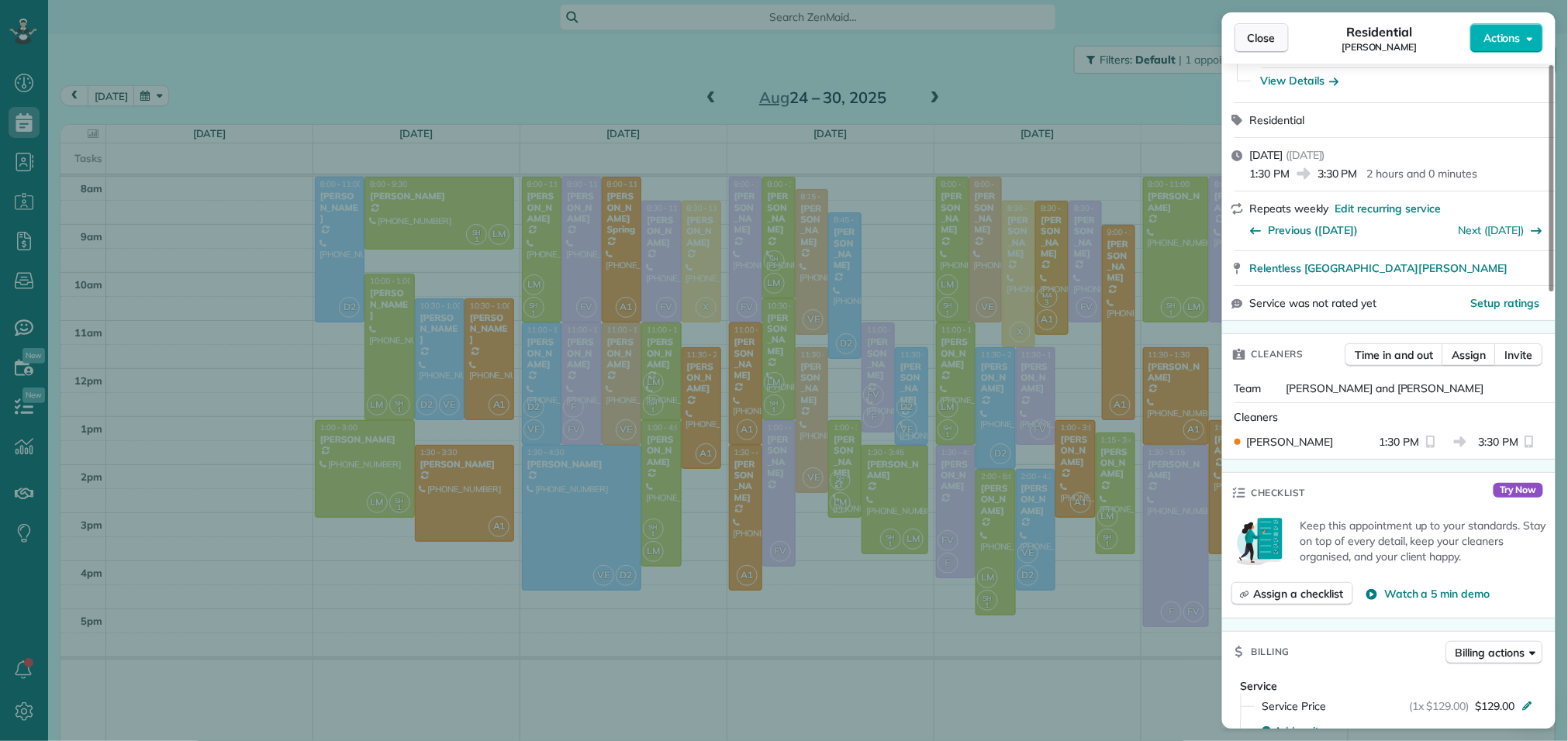
click at [1276, 31] on span "Close" at bounding box center [1262, 37] width 28 height 15
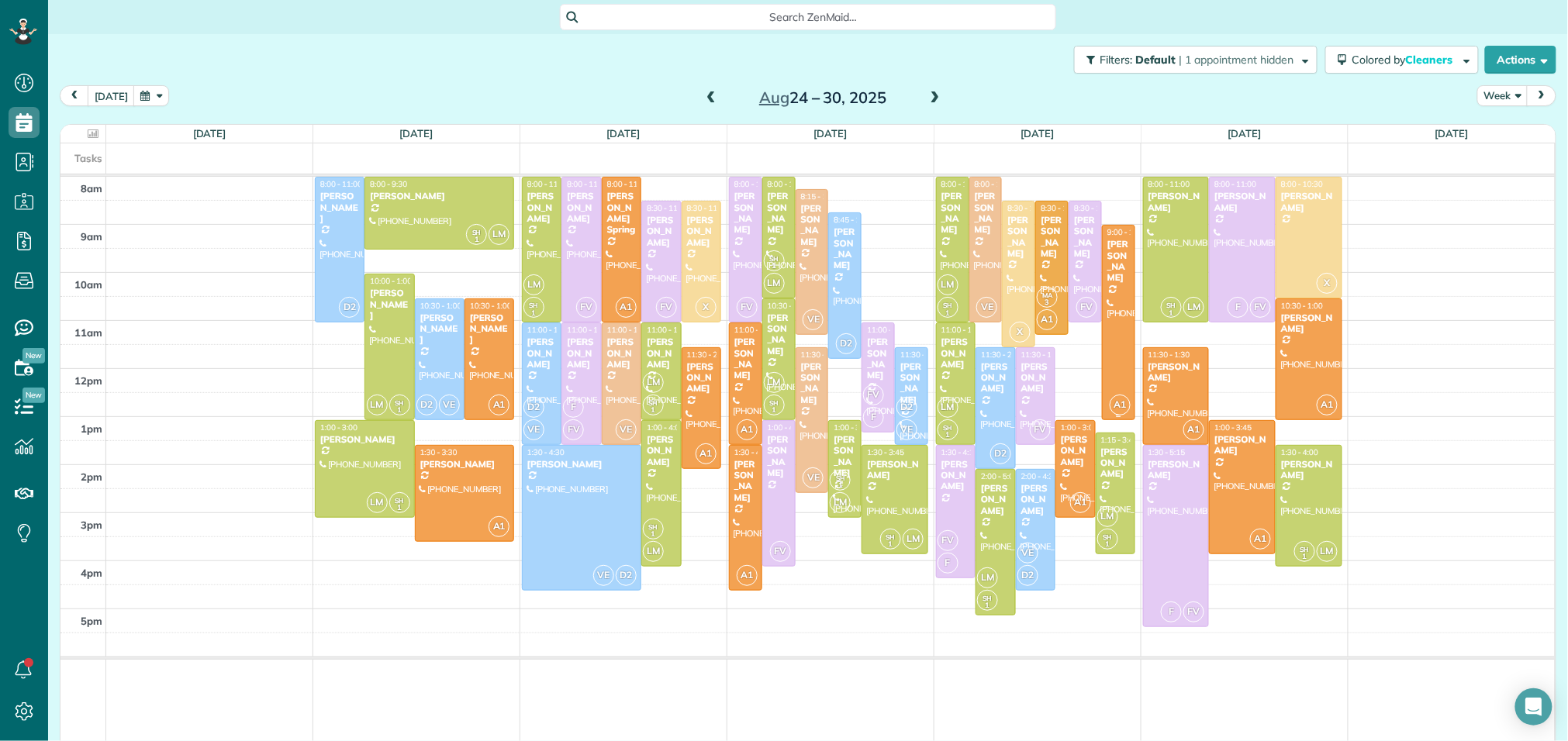
click at [1108, 304] on div at bounding box center [1118, 322] width 32 height 194
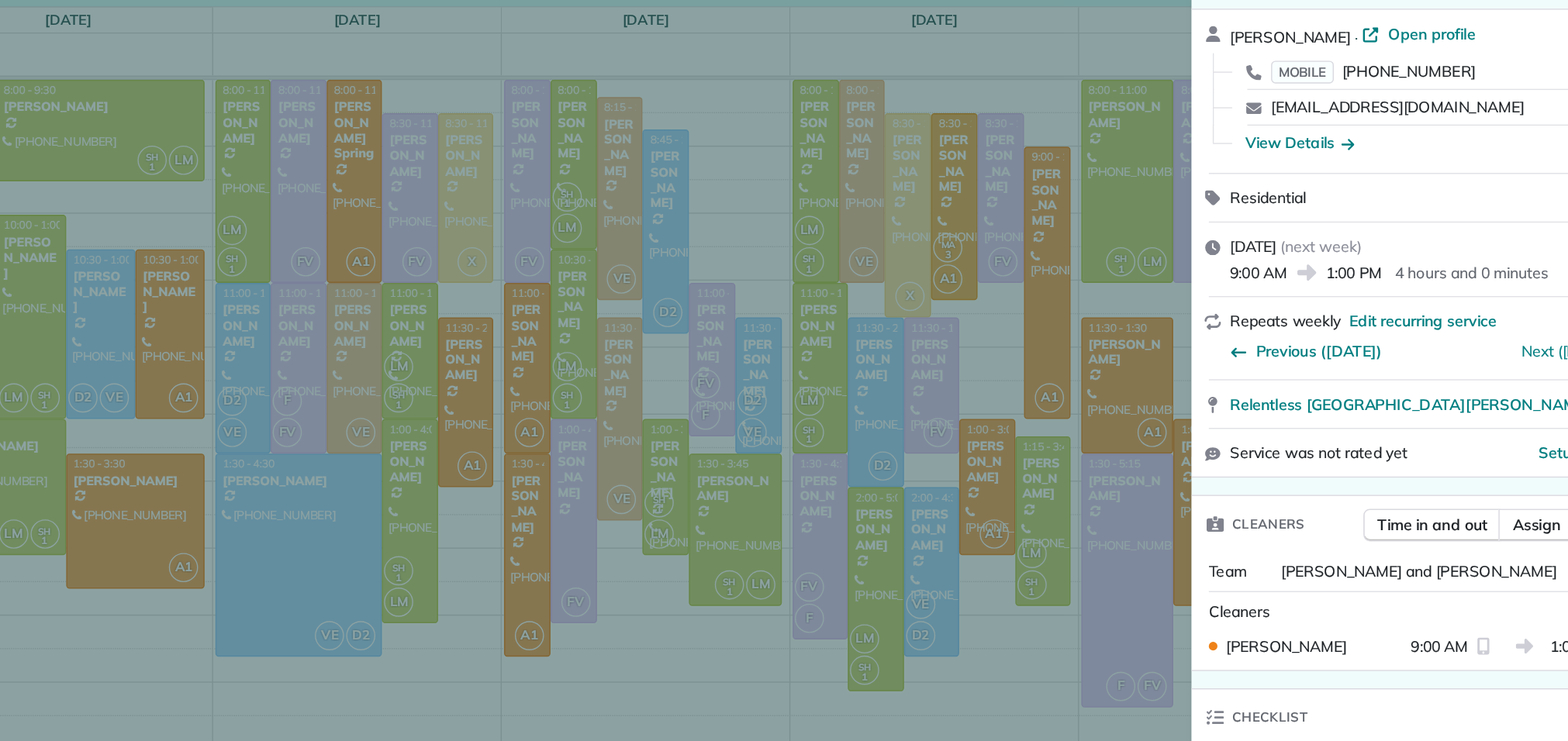
scroll to position [119, 0]
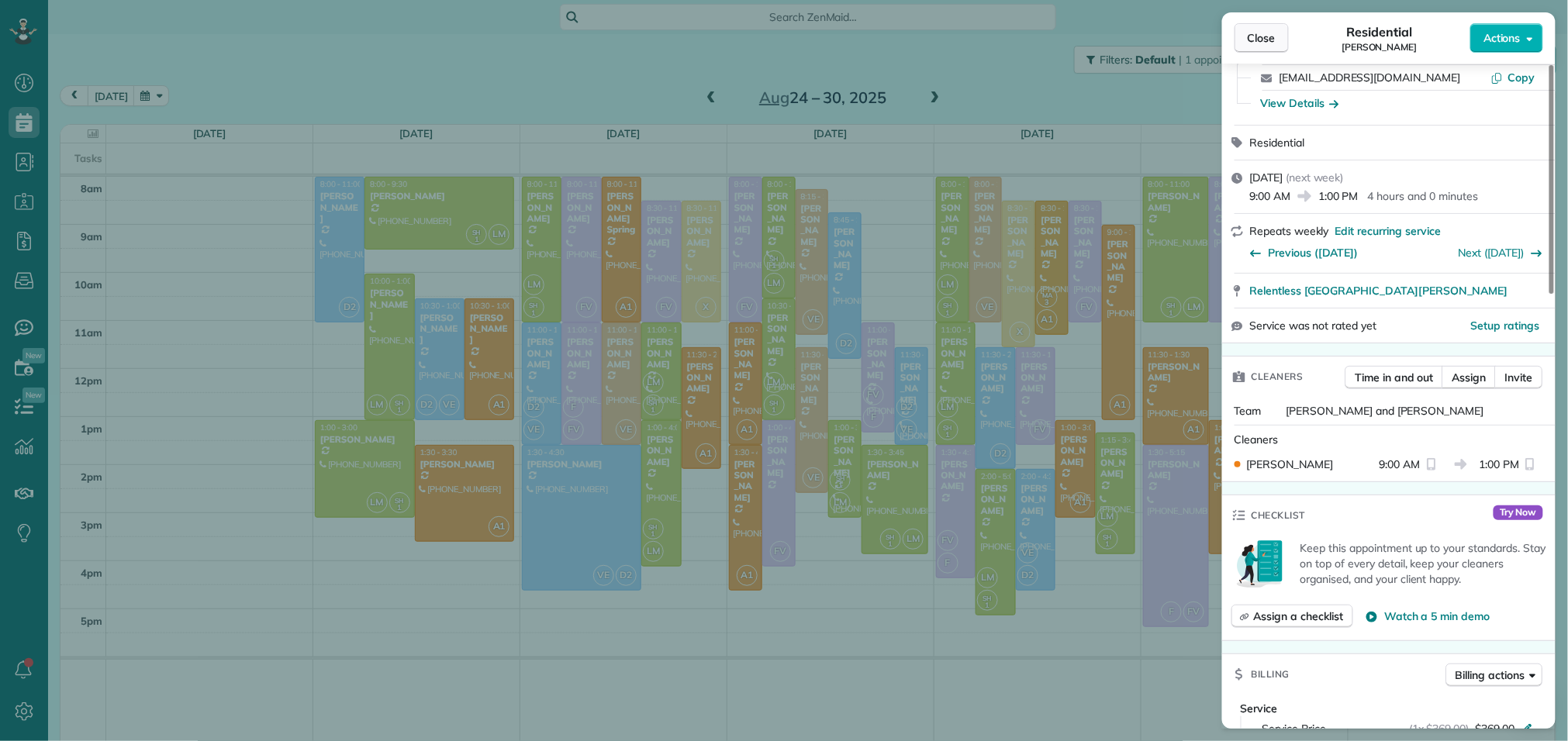
click at [1273, 37] on span "Close" at bounding box center [1262, 37] width 28 height 15
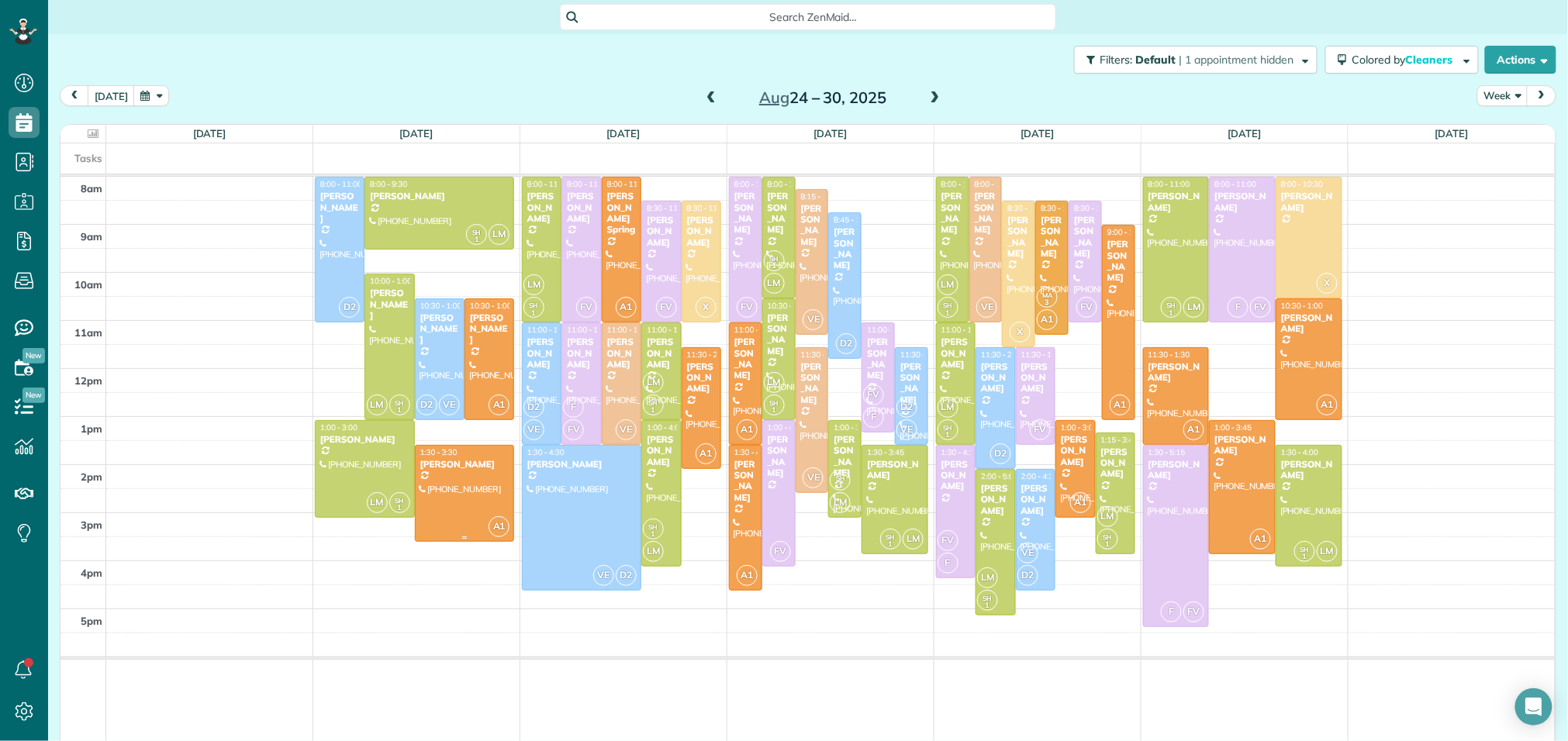
click at [430, 501] on div at bounding box center [464, 494] width 99 height 96
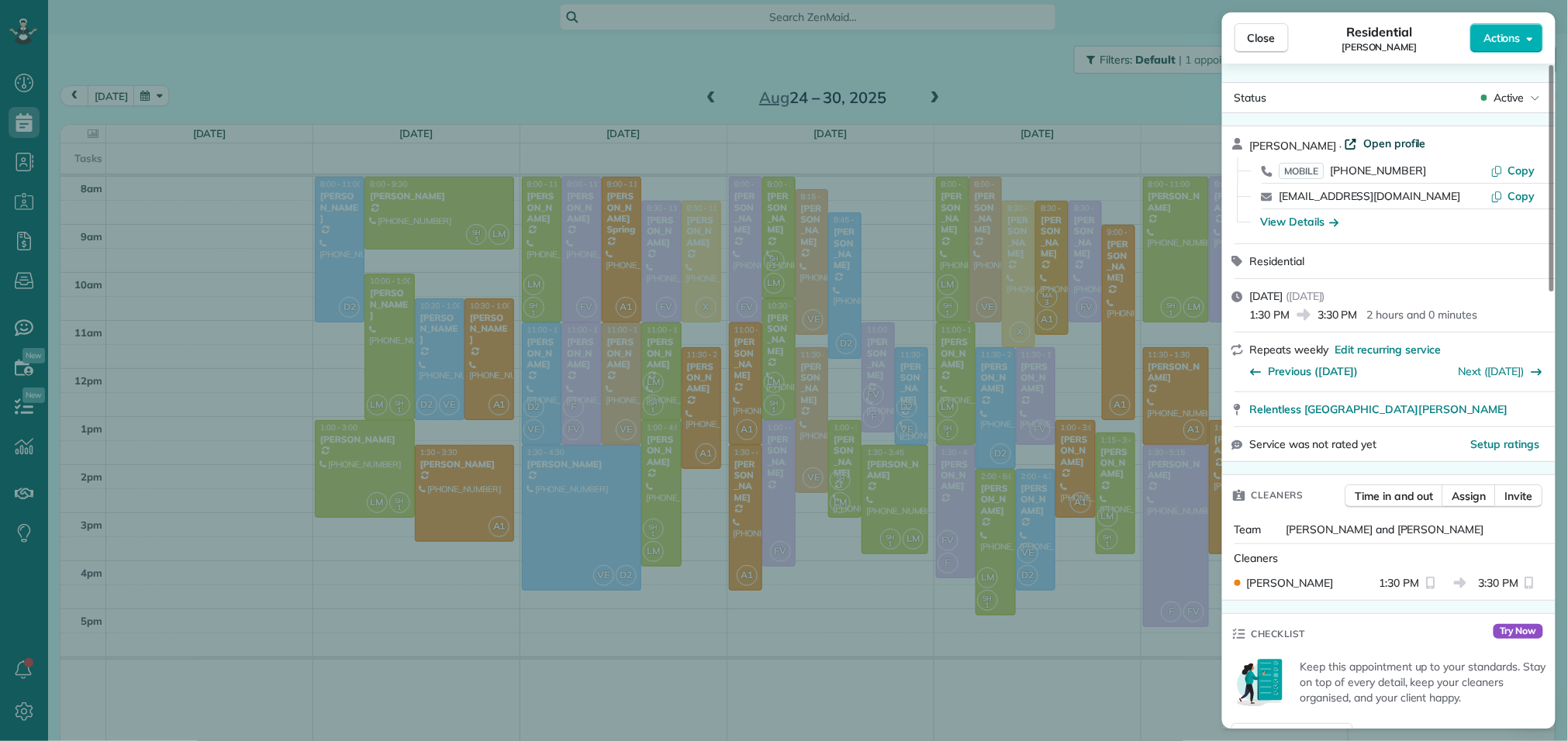
click at [1368, 145] on span "Open profile" at bounding box center [1394, 143] width 62 height 15
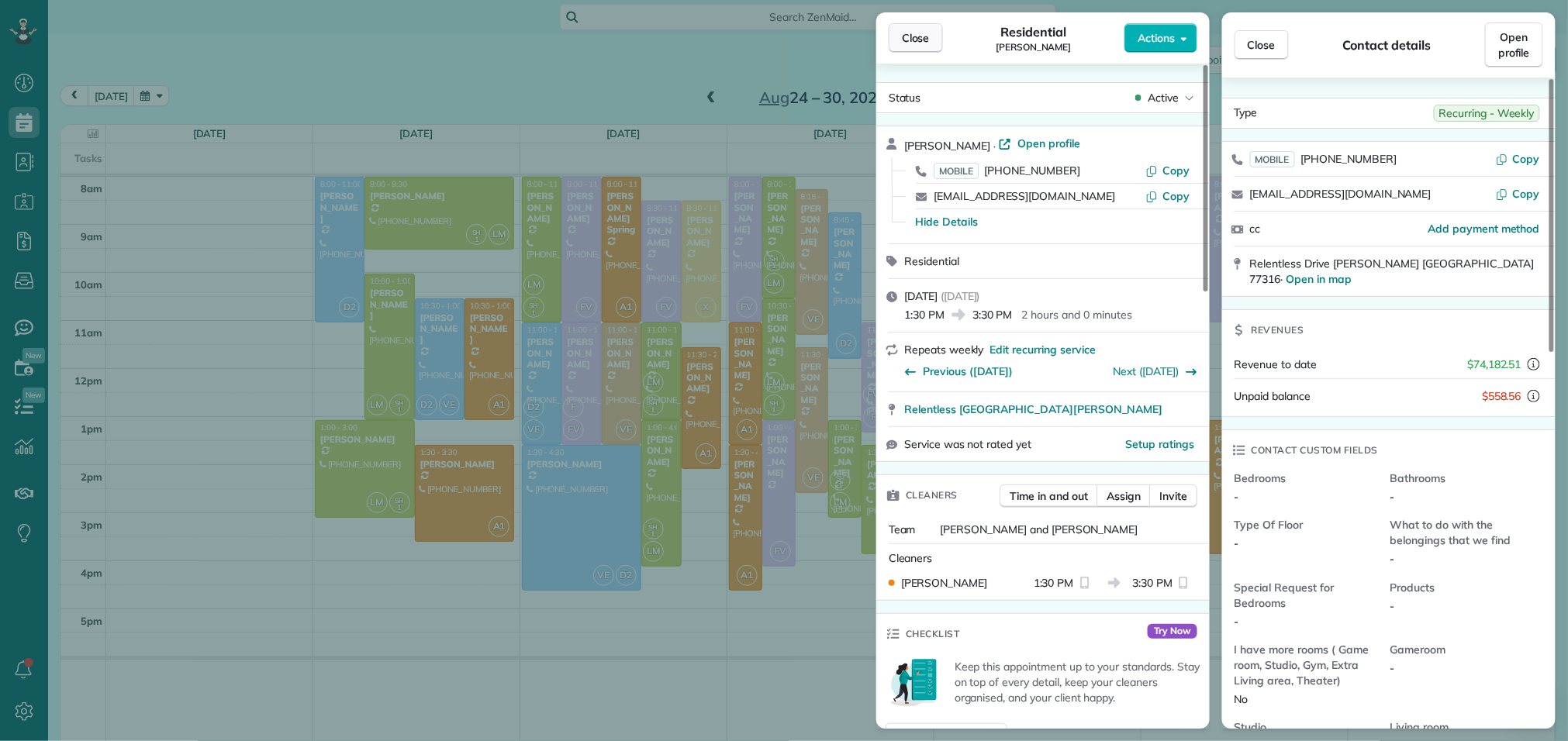
click at [937, 47] on button "Close" at bounding box center [916, 38] width 54 height 30
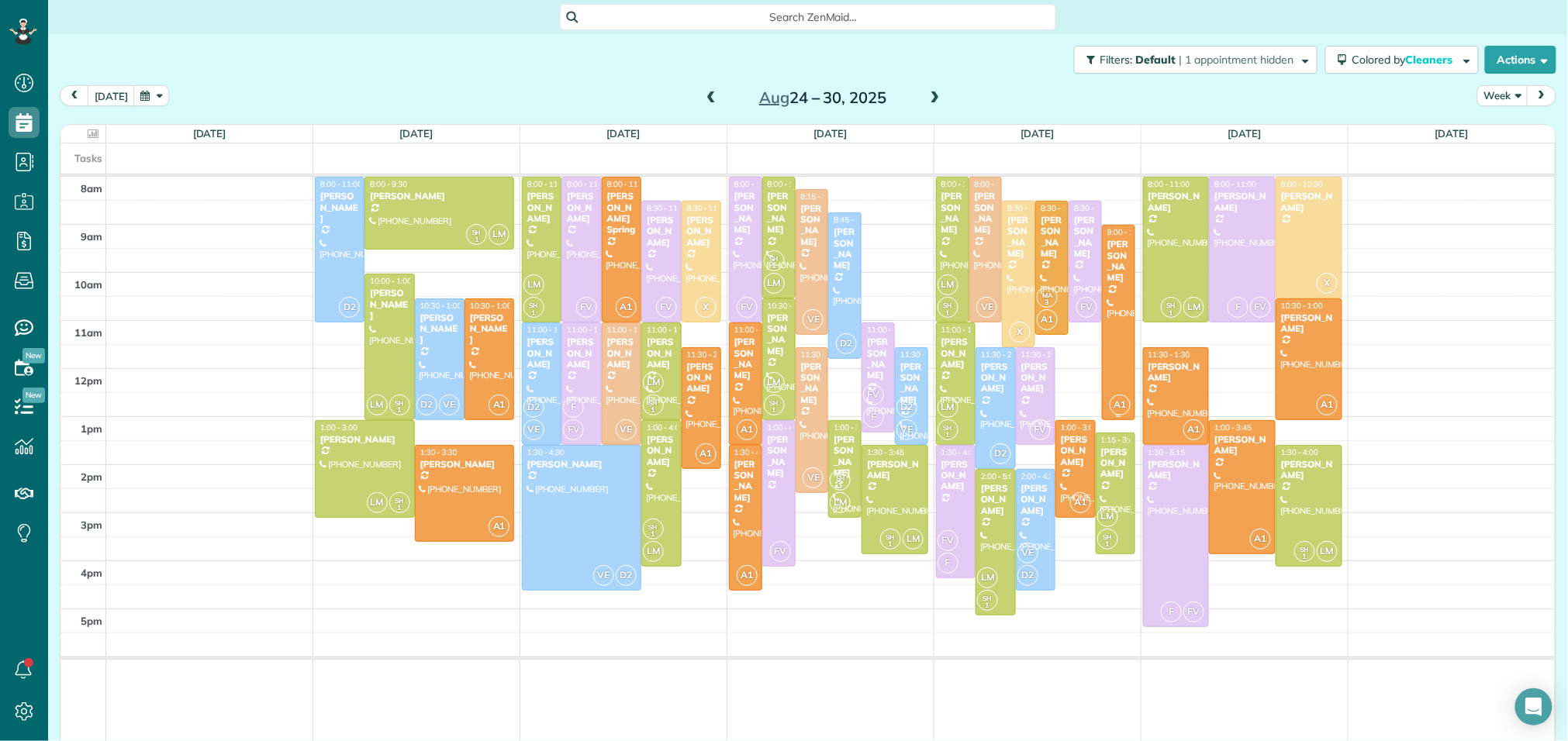
click at [1120, 307] on div at bounding box center [1118, 322] width 32 height 194
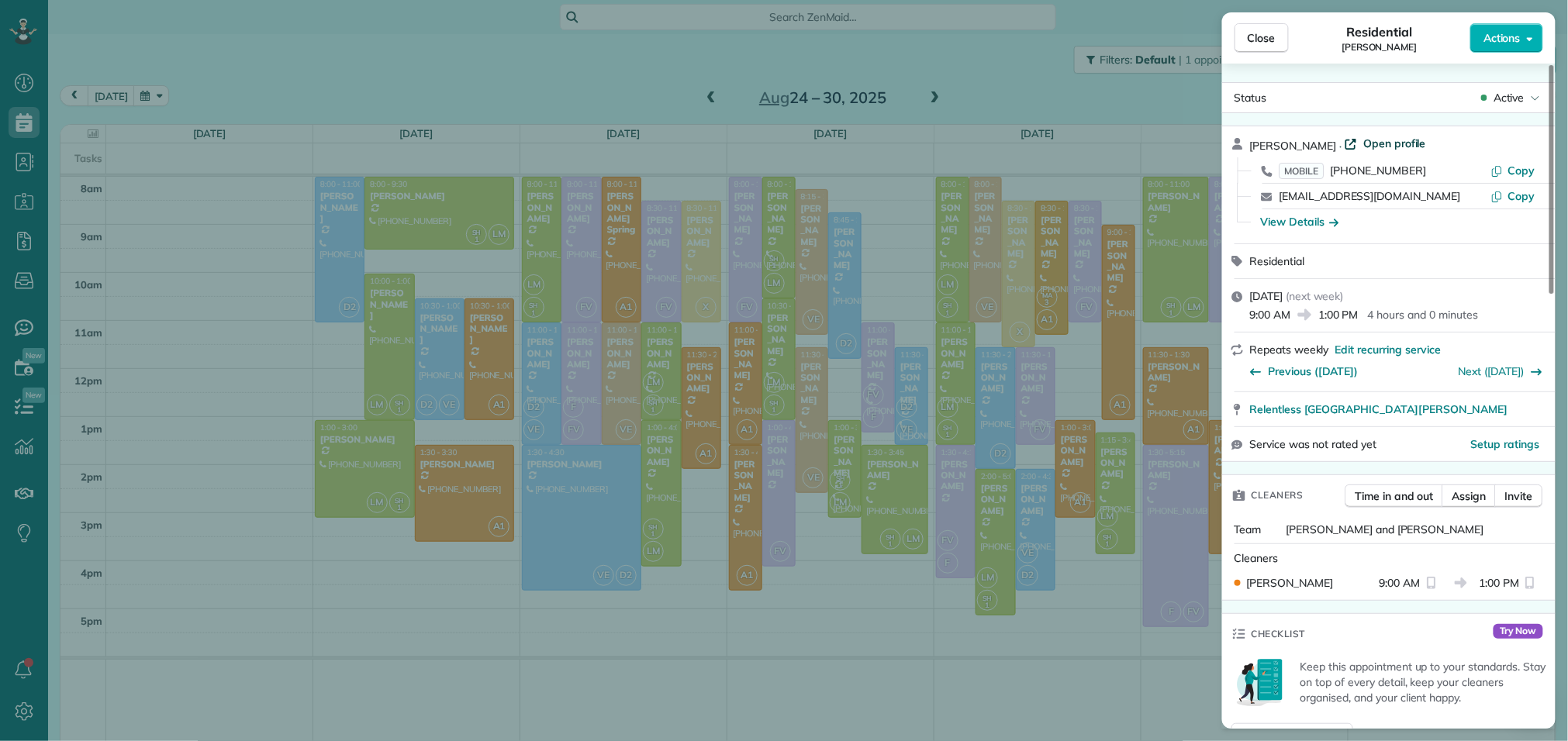
click at [1363, 138] on span "Open profile" at bounding box center [1394, 143] width 62 height 15
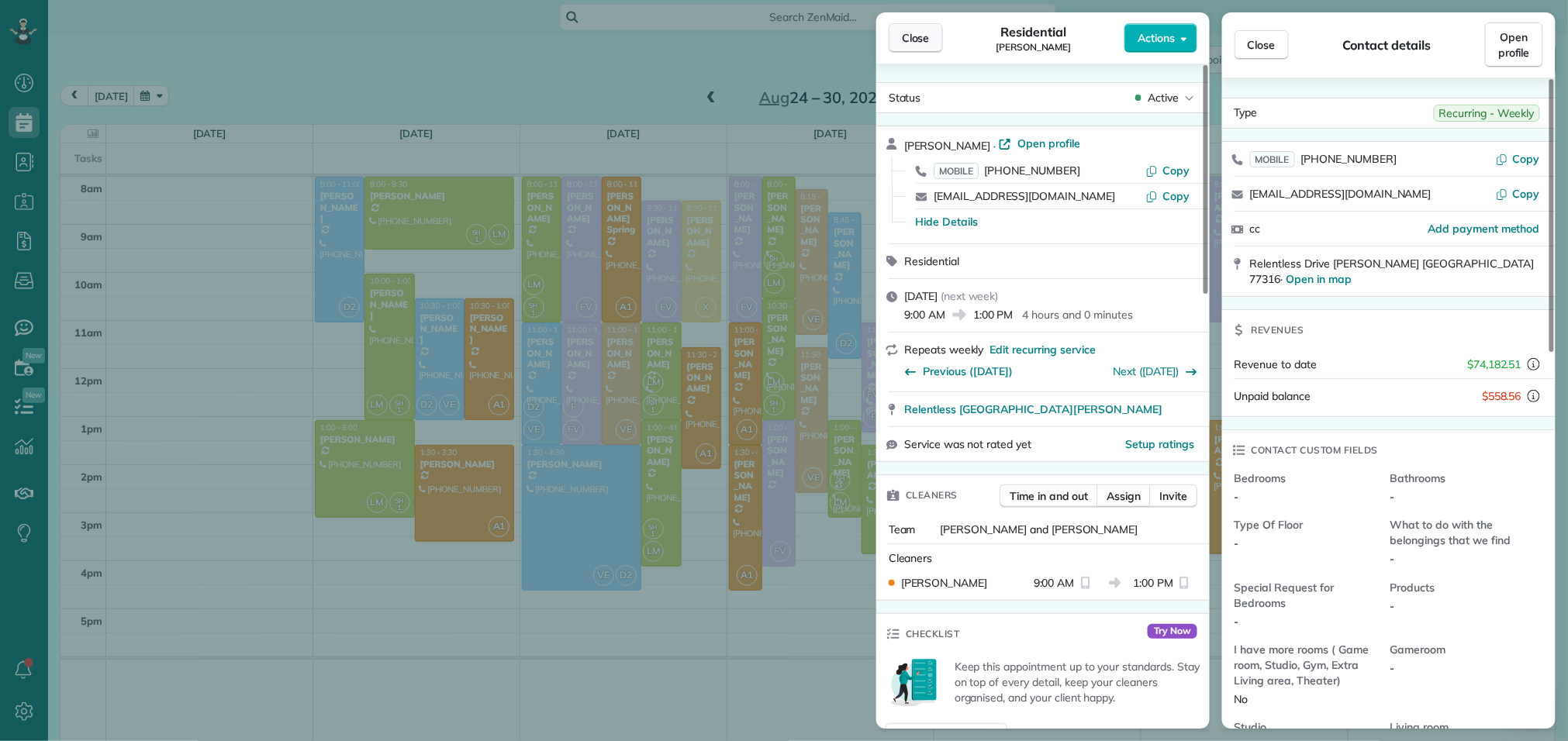
click at [910, 35] on span "Close" at bounding box center [915, 37] width 28 height 15
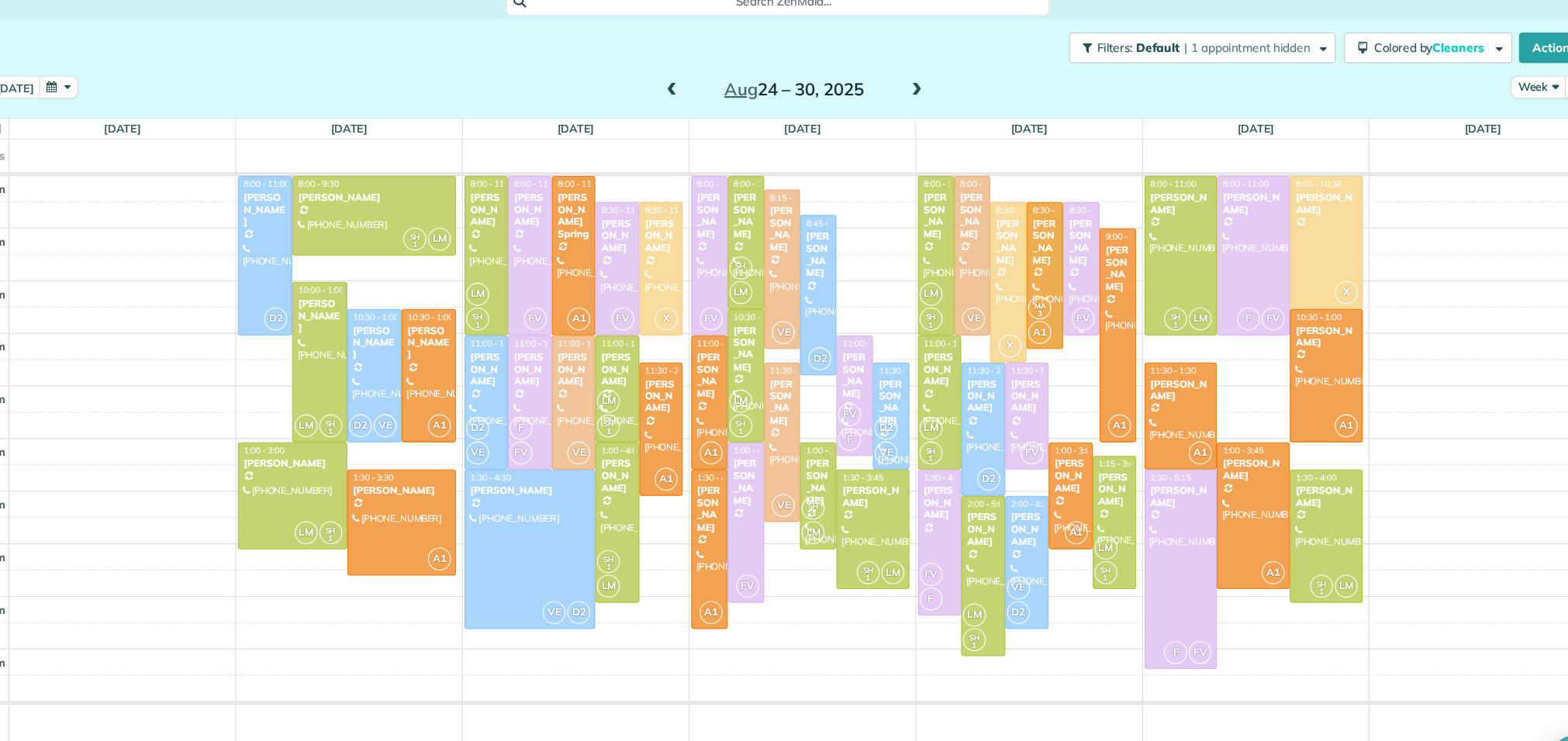
scroll to position [20, 0]
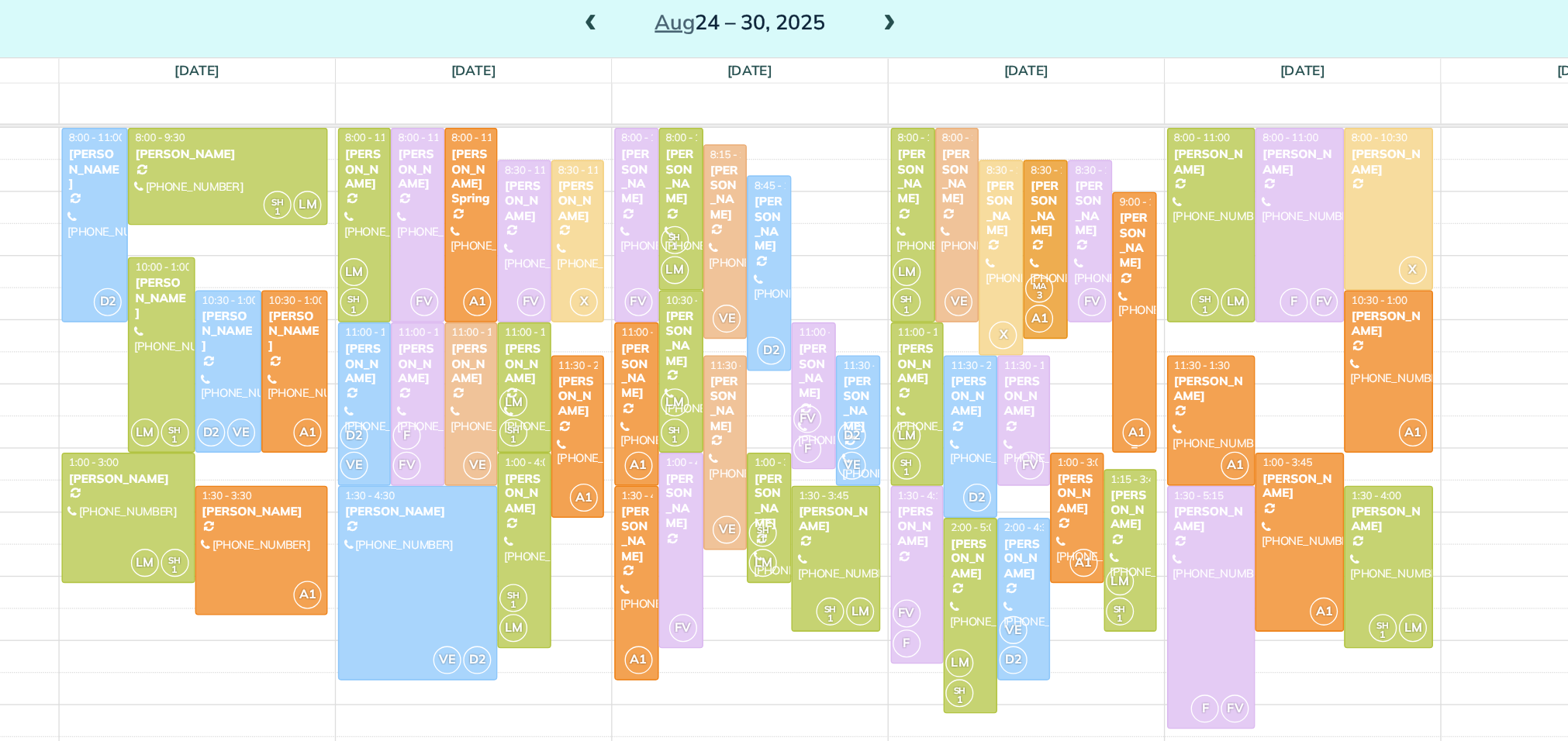
click at [1116, 339] on div at bounding box center [1118, 302] width 32 height 194
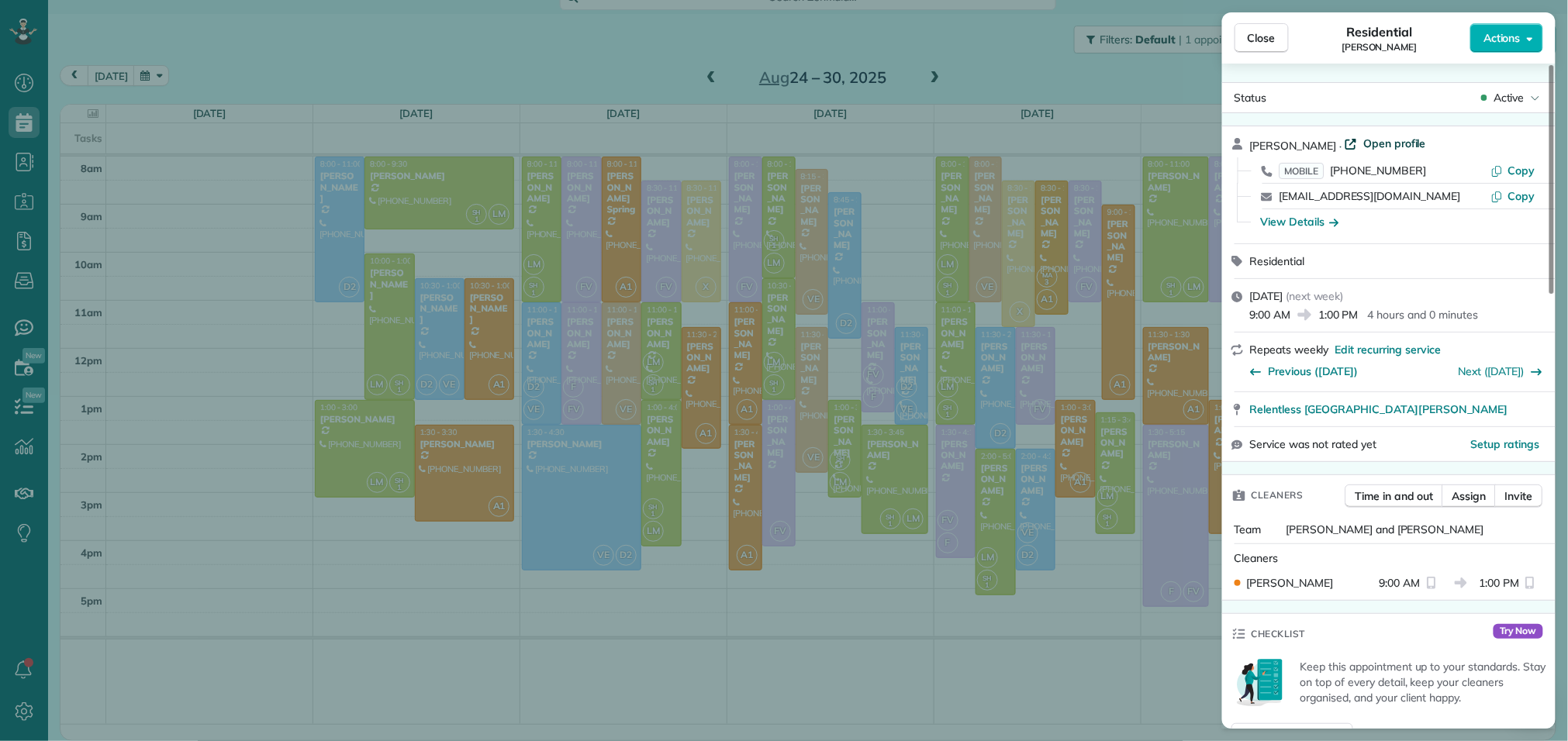
click at [1375, 146] on span "Open profile" at bounding box center [1394, 143] width 62 height 15
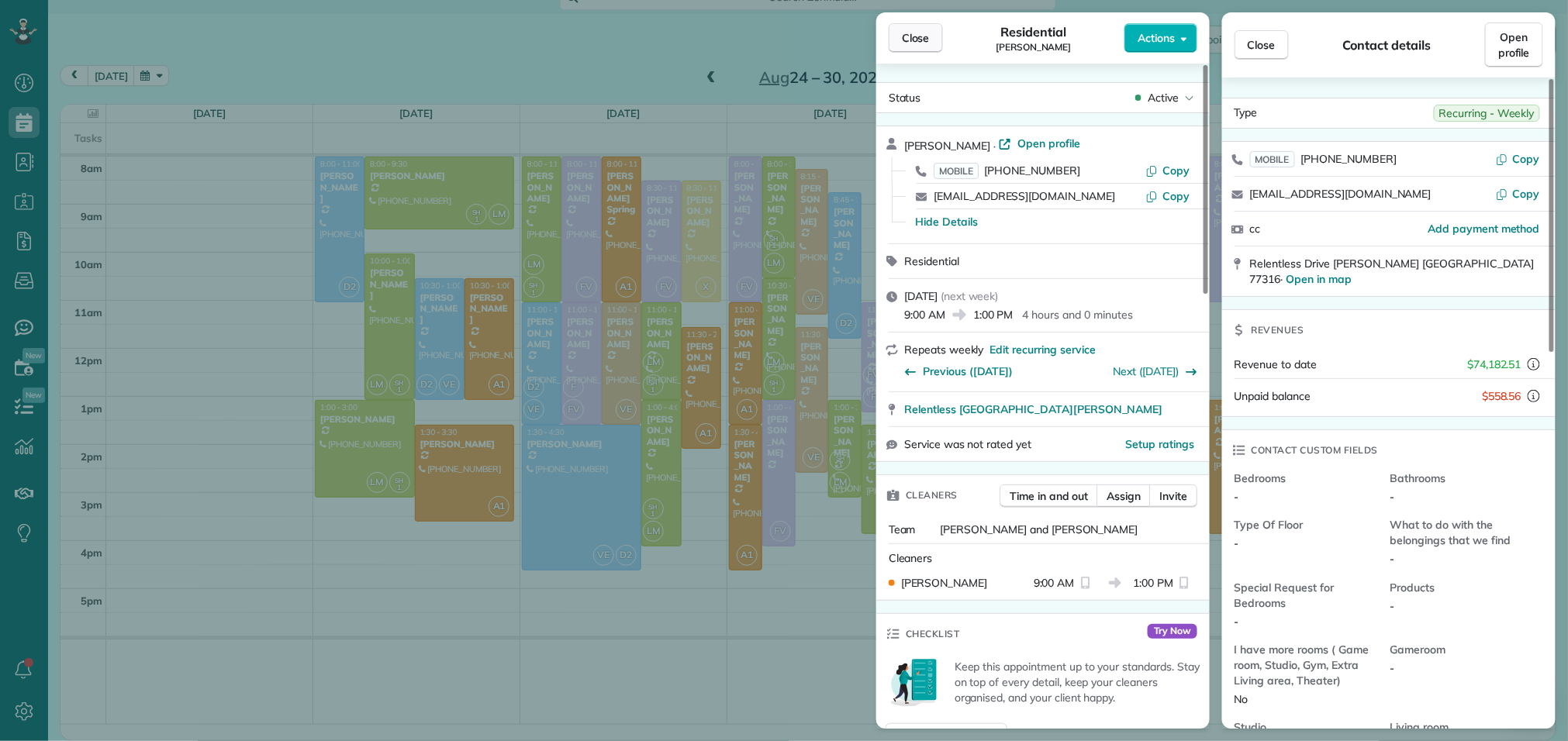
click at [913, 41] on span "Close" at bounding box center [915, 37] width 28 height 15
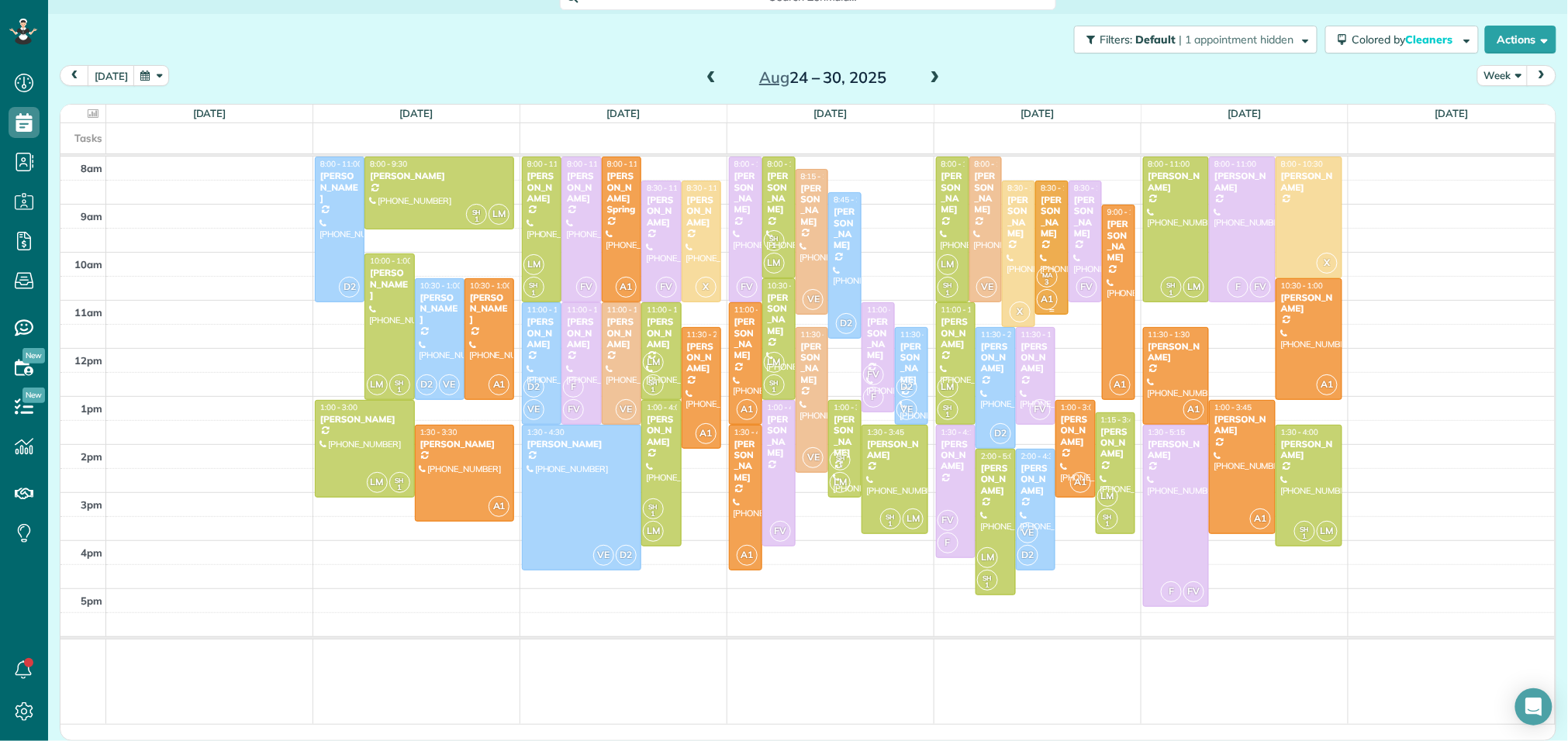
click at [1054, 244] on div at bounding box center [1052, 247] width 32 height 133
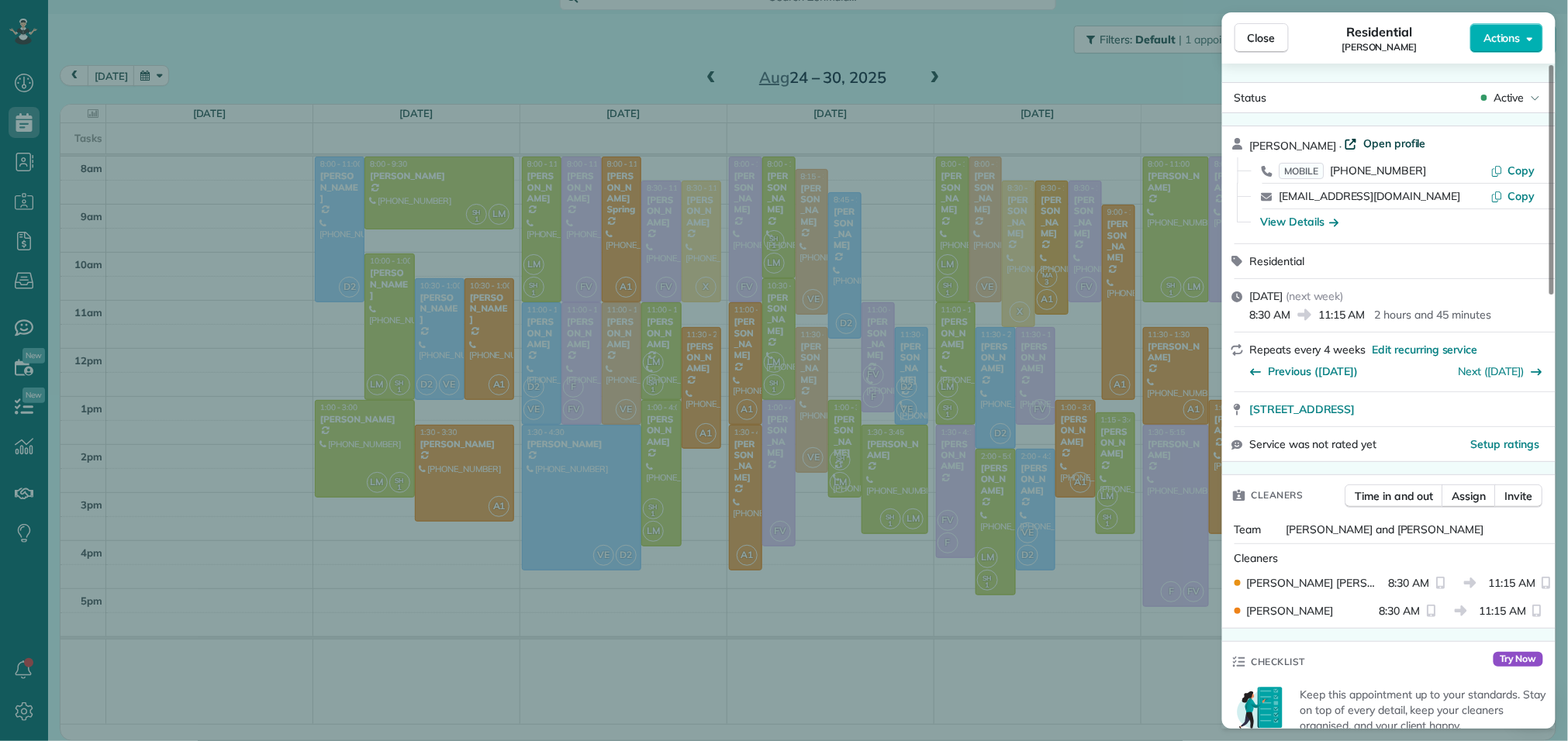
click at [1375, 147] on span "Open profile" at bounding box center [1394, 143] width 62 height 15
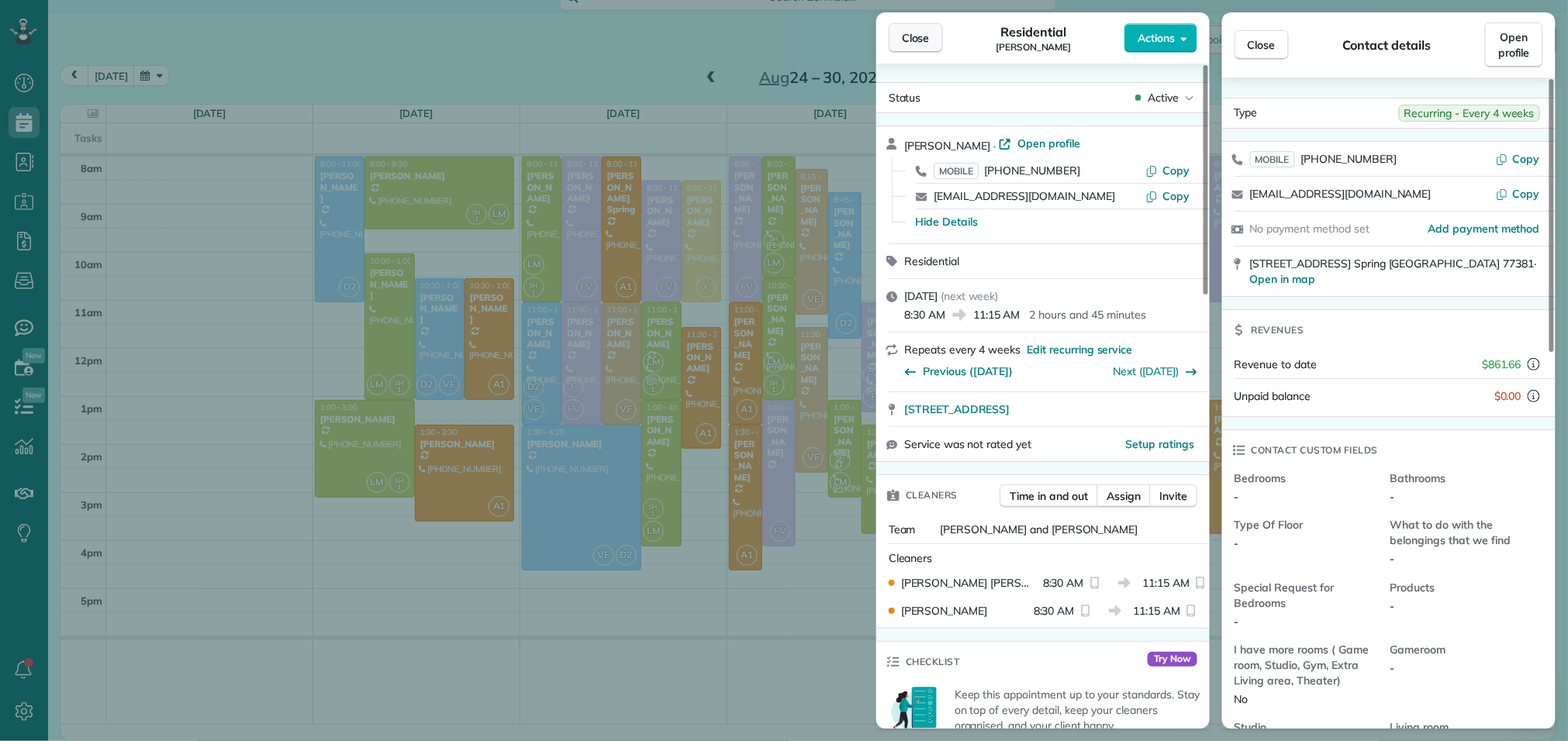
click at [932, 33] on button "Close" at bounding box center [916, 38] width 54 height 30
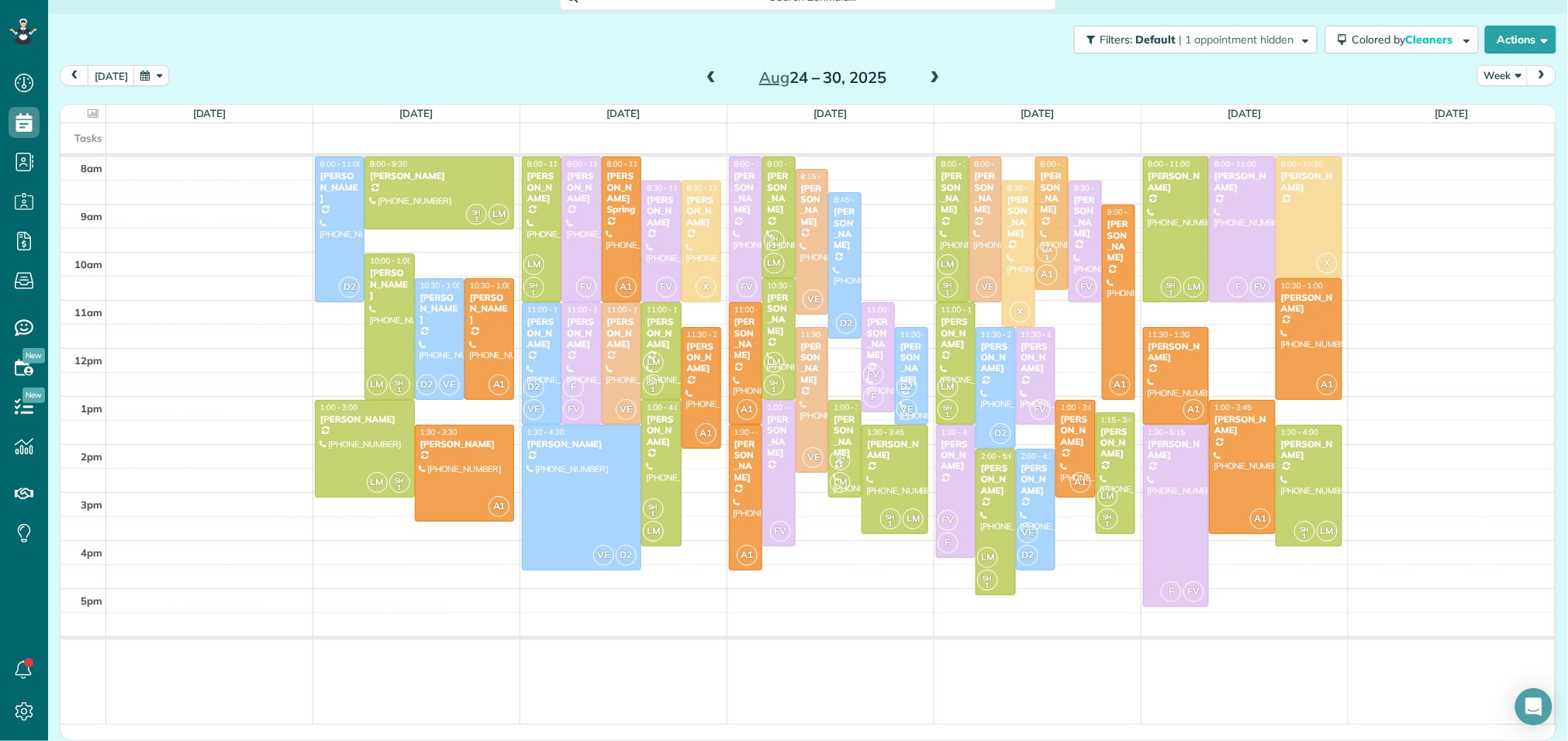
drag, startPoint x: 1050, startPoint y: 242, endPoint x: 1054, endPoint y: 222, distance: 20.4
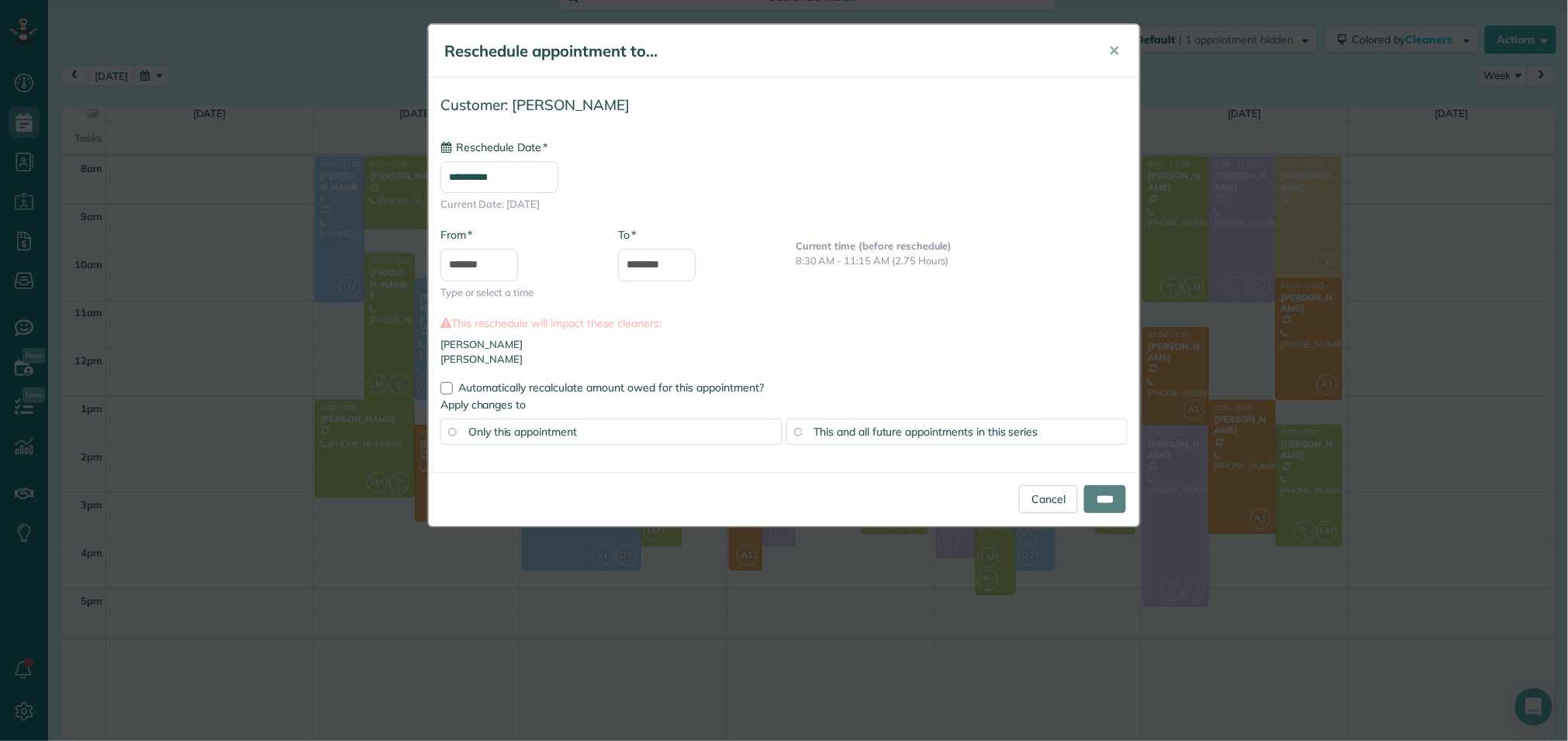
type input "**********"
click at [1098, 499] on input "****" at bounding box center [1105, 499] width 42 height 28
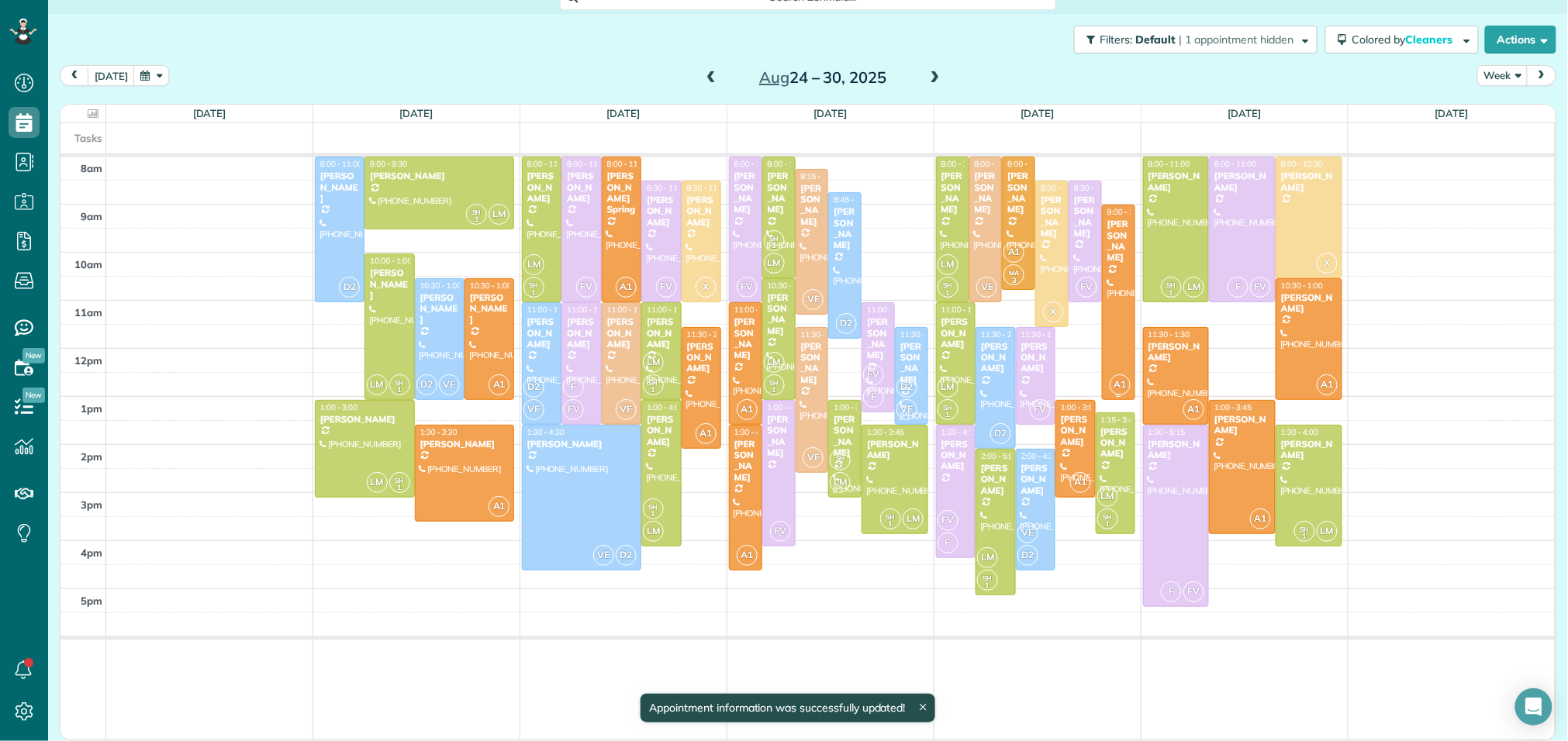
click at [1113, 326] on div at bounding box center [1118, 302] width 32 height 194
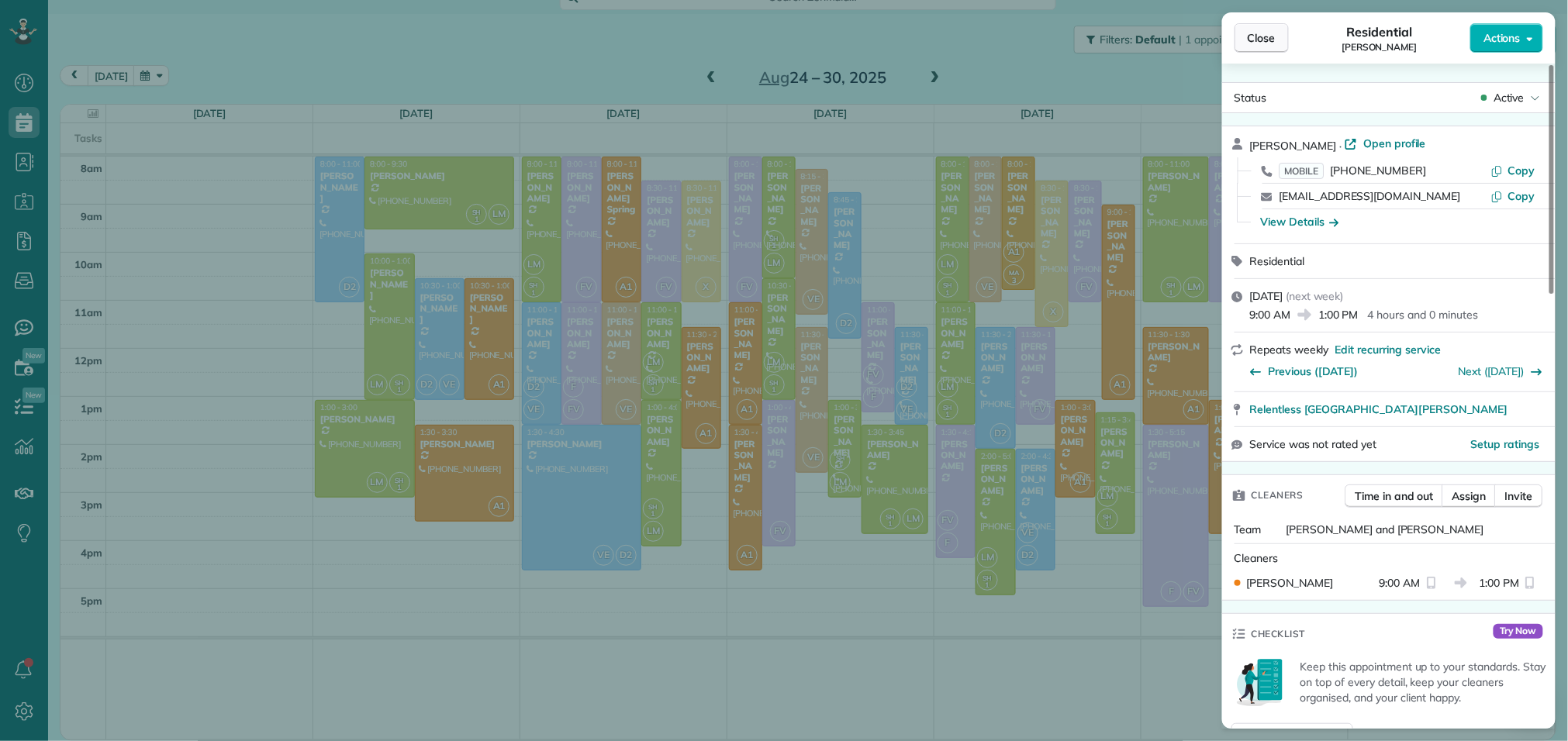
click at [1259, 33] on span "Close" at bounding box center [1262, 37] width 28 height 15
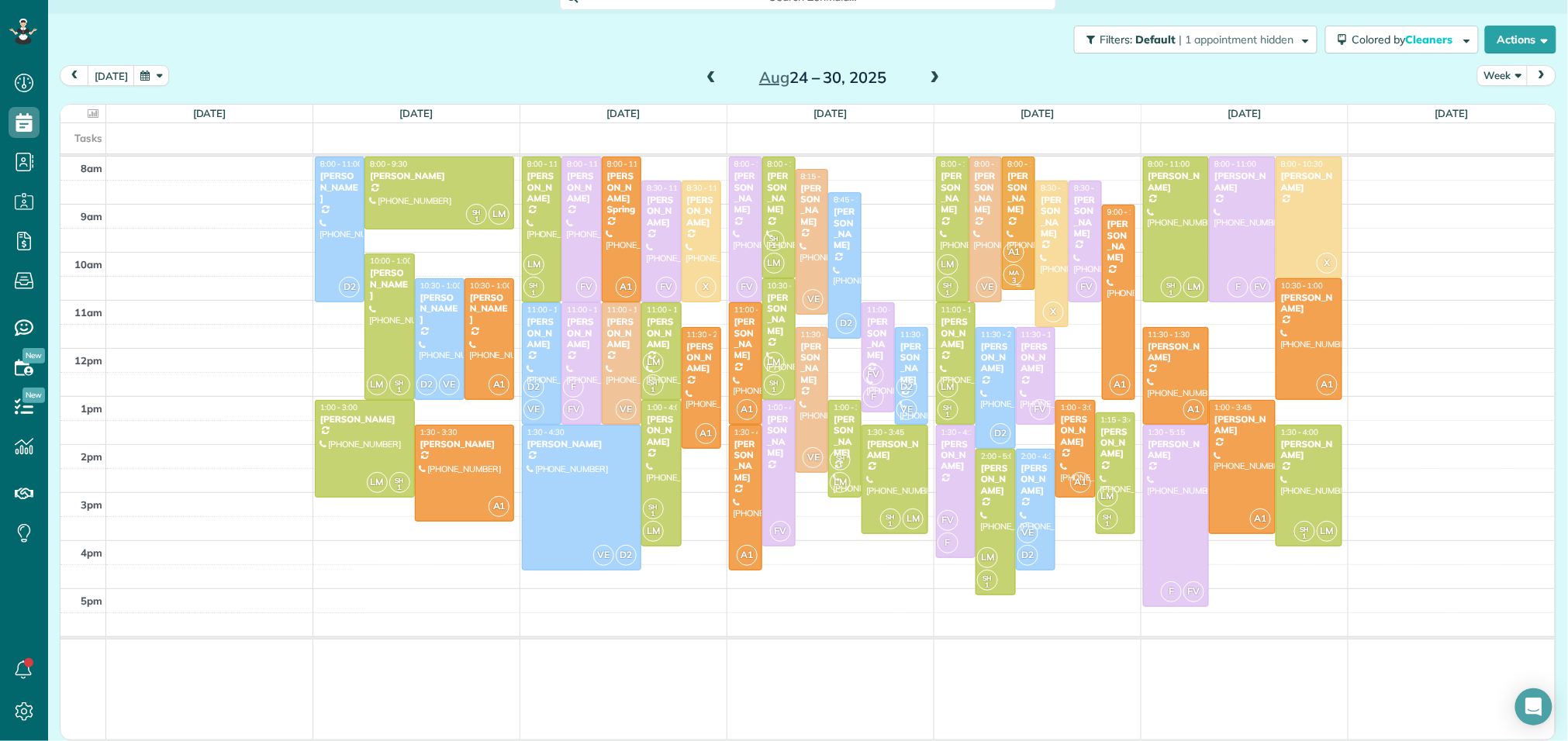
click at [1019, 233] on div at bounding box center [1018, 223] width 32 height 132
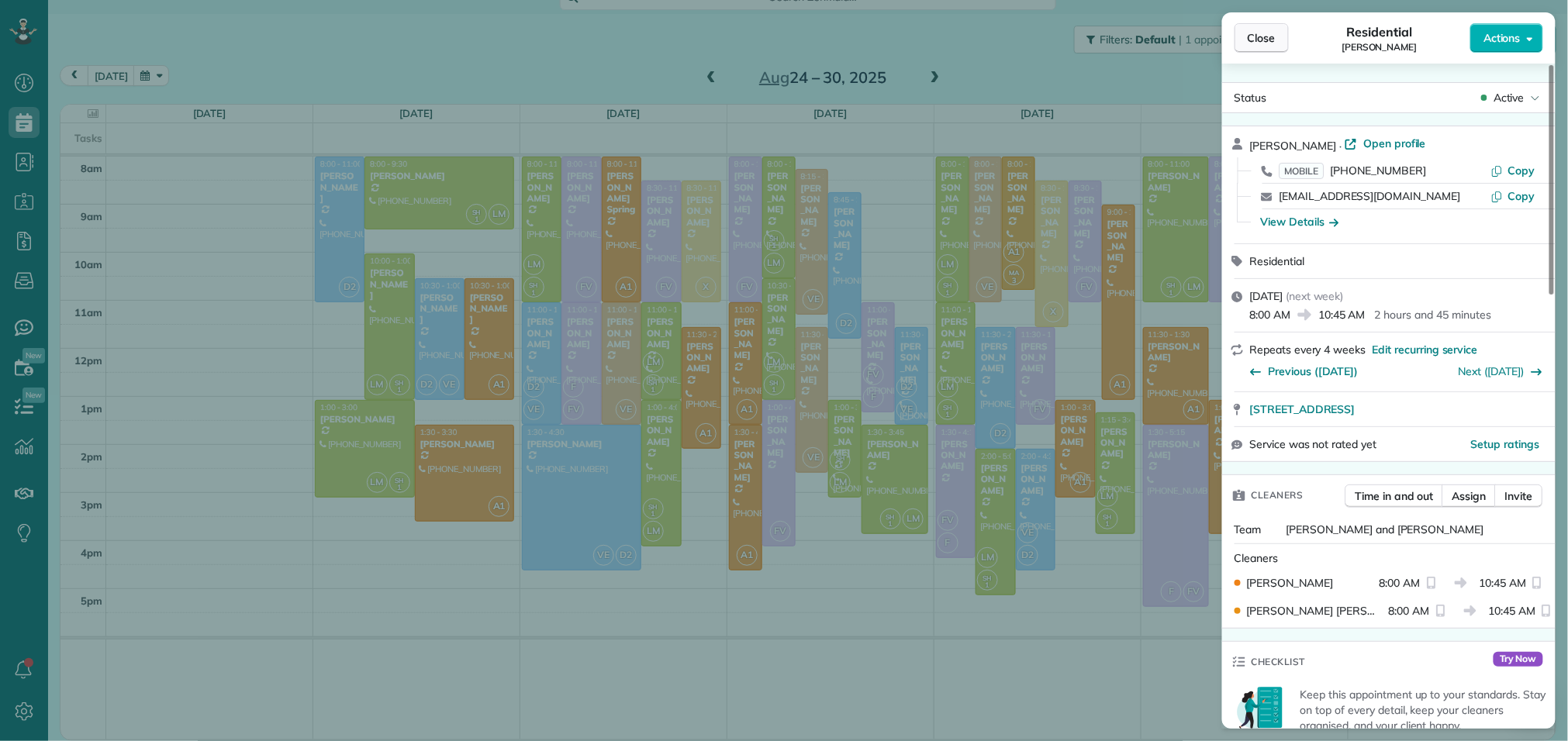
click at [1243, 30] on button "Close" at bounding box center [1262, 38] width 54 height 30
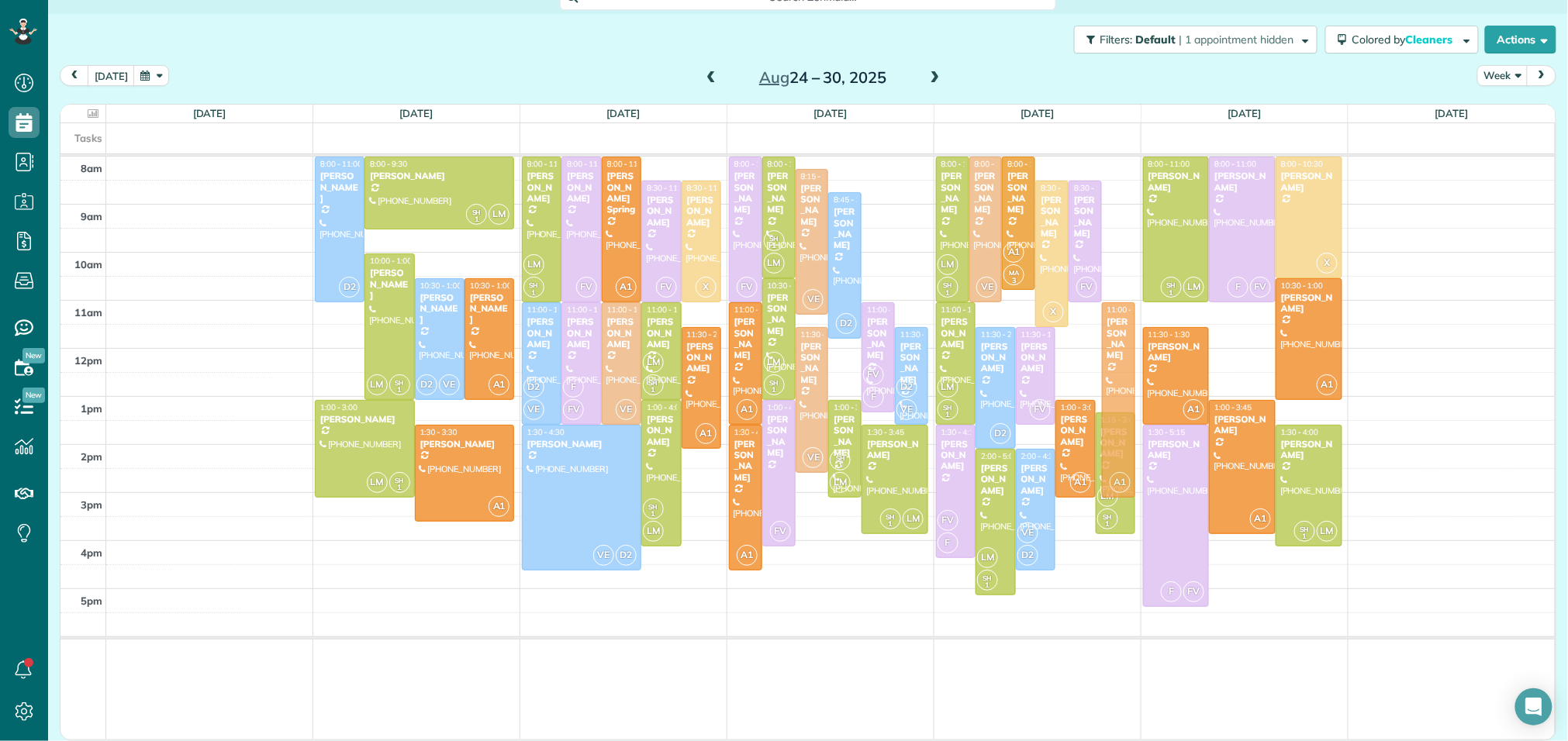
drag, startPoint x: 1113, startPoint y: 298, endPoint x: 1099, endPoint y: 391, distance: 94.0
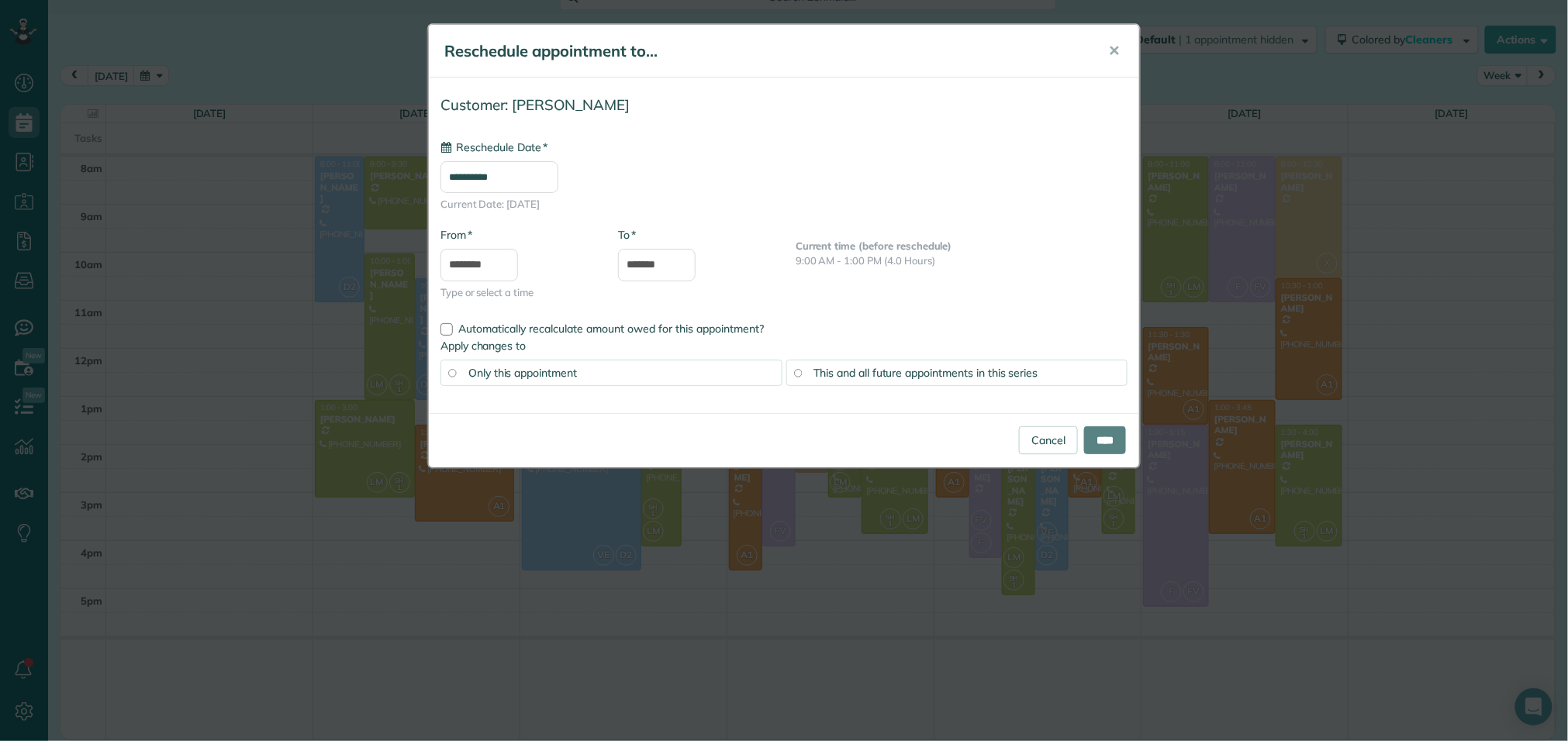
type input "**********"
click at [1107, 443] on input "****" at bounding box center [1105, 440] width 42 height 28
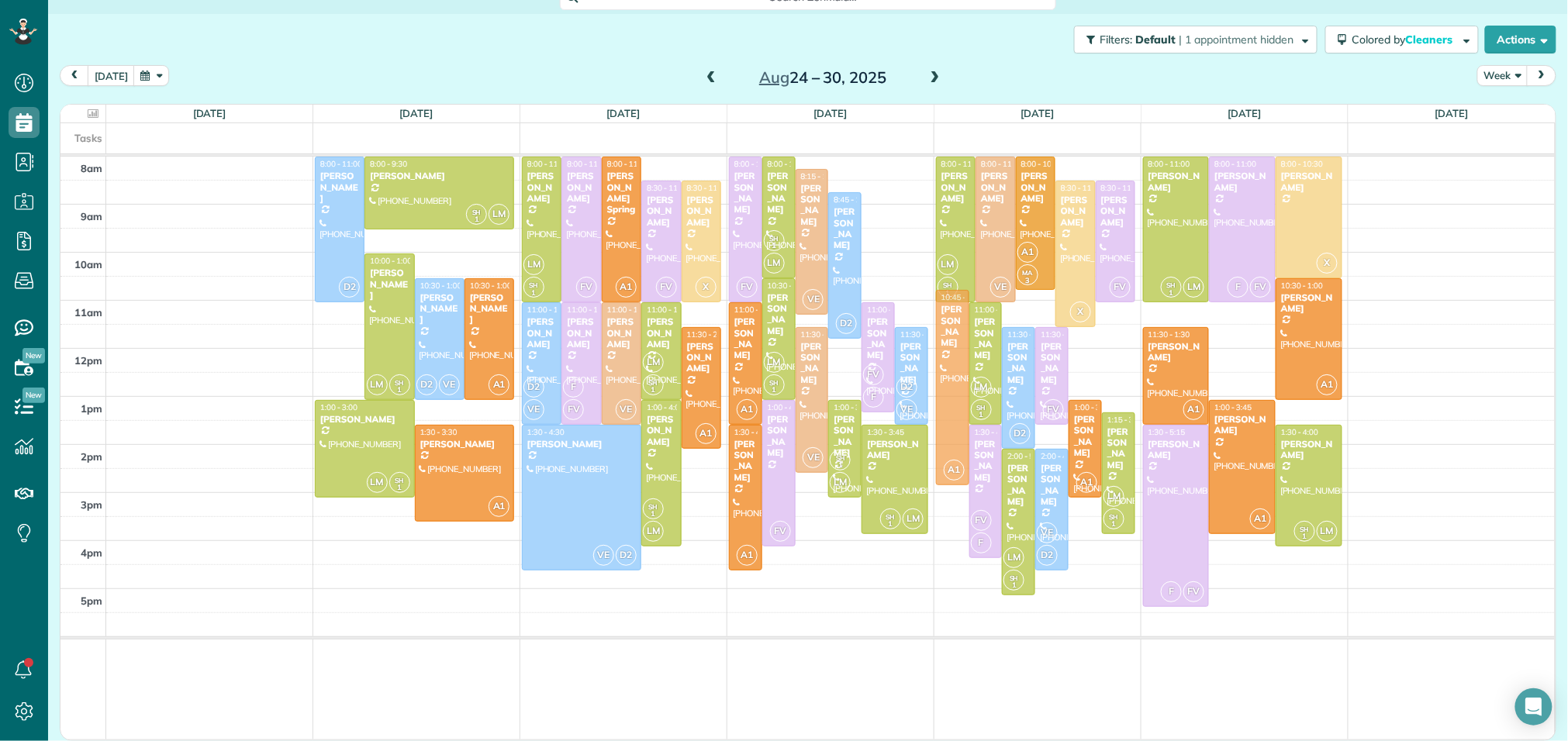
drag, startPoint x: 951, startPoint y: 398, endPoint x: 951, endPoint y: 381, distance: 17.0
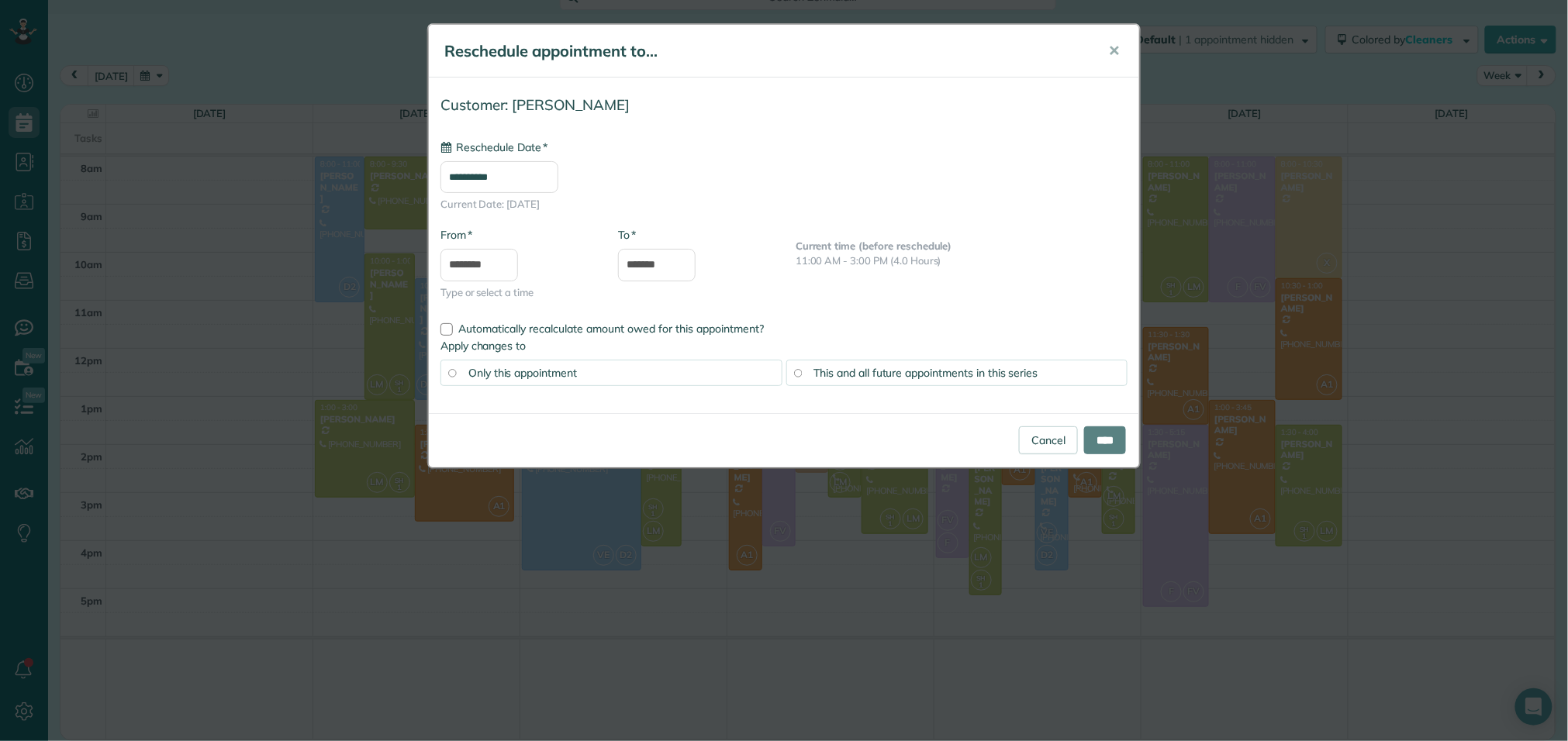
type input "**********"
click at [1103, 442] on input "****" at bounding box center [1105, 440] width 42 height 28
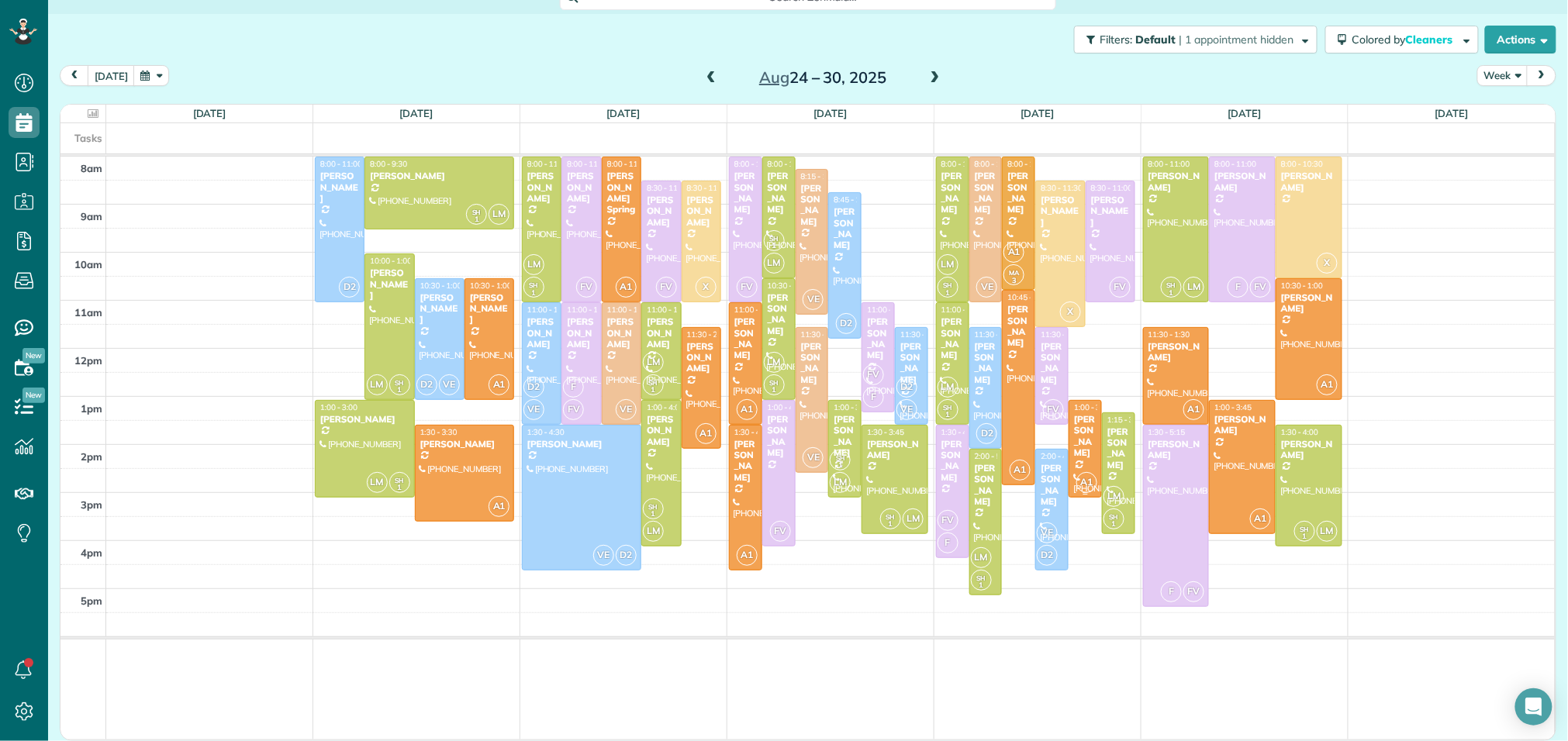
click at [1089, 442] on div "[PERSON_NAME]" at bounding box center [1085, 437] width 24 height 45
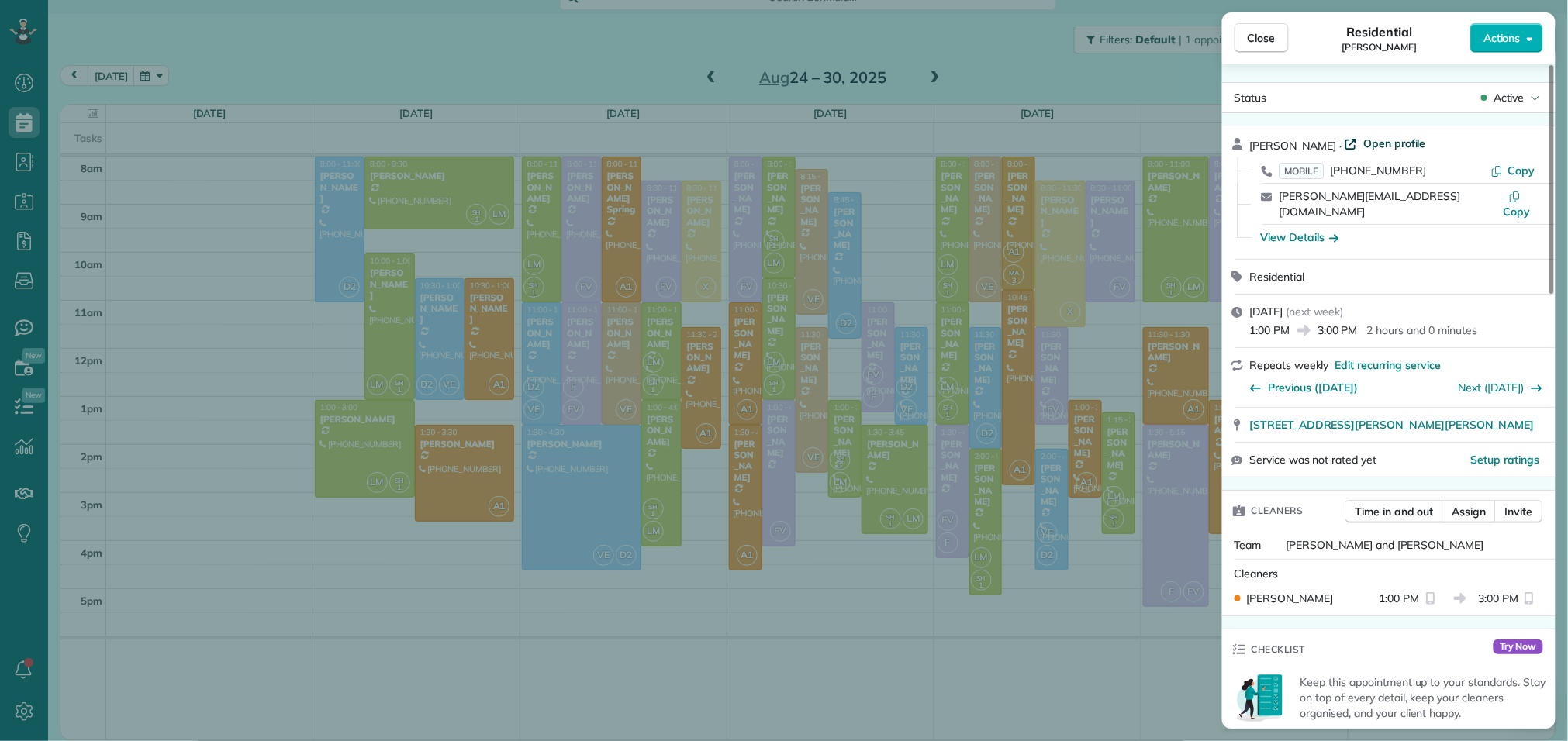
click at [1393, 143] on span "Open profile" at bounding box center [1394, 143] width 62 height 15
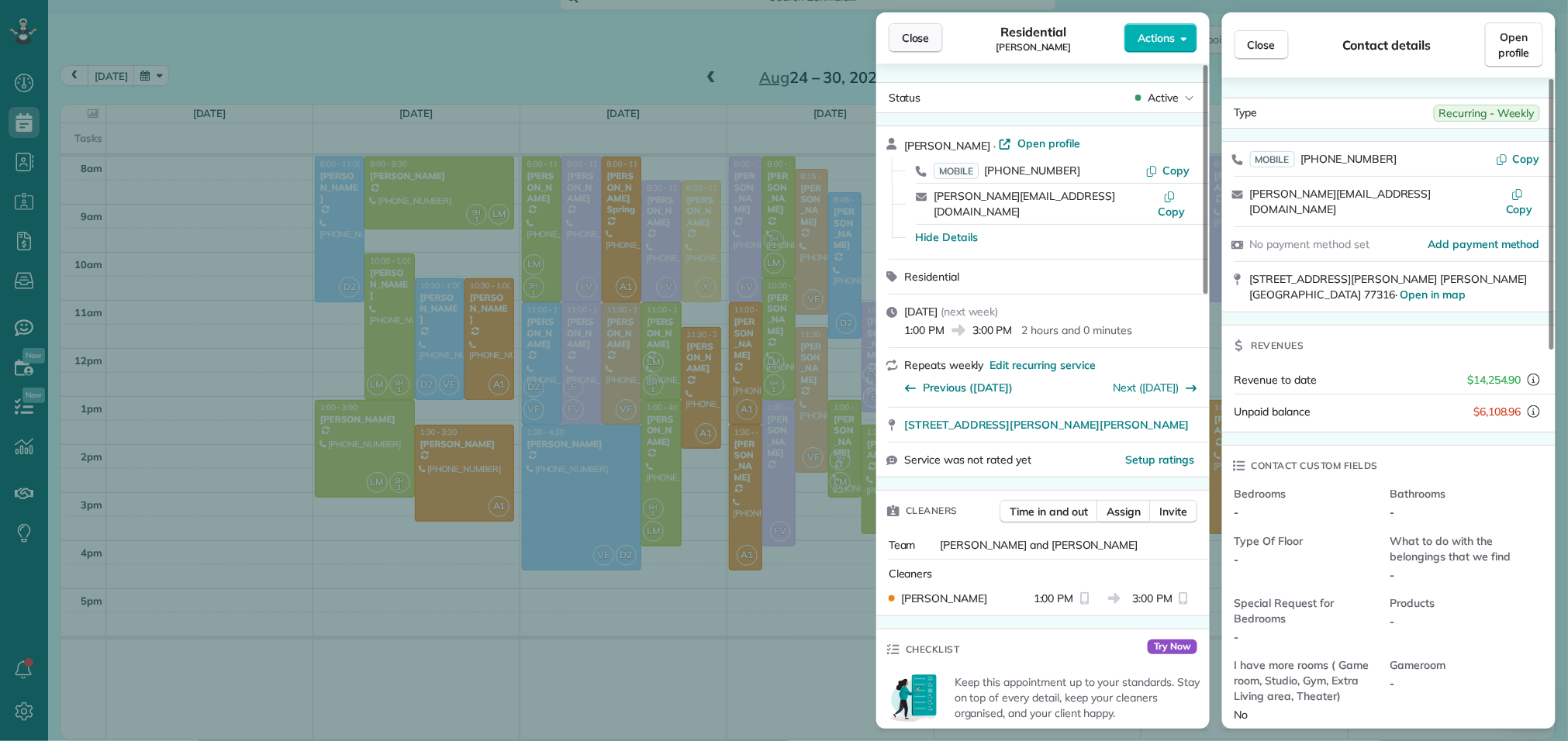
click at [911, 38] on span "Close" at bounding box center [915, 37] width 28 height 15
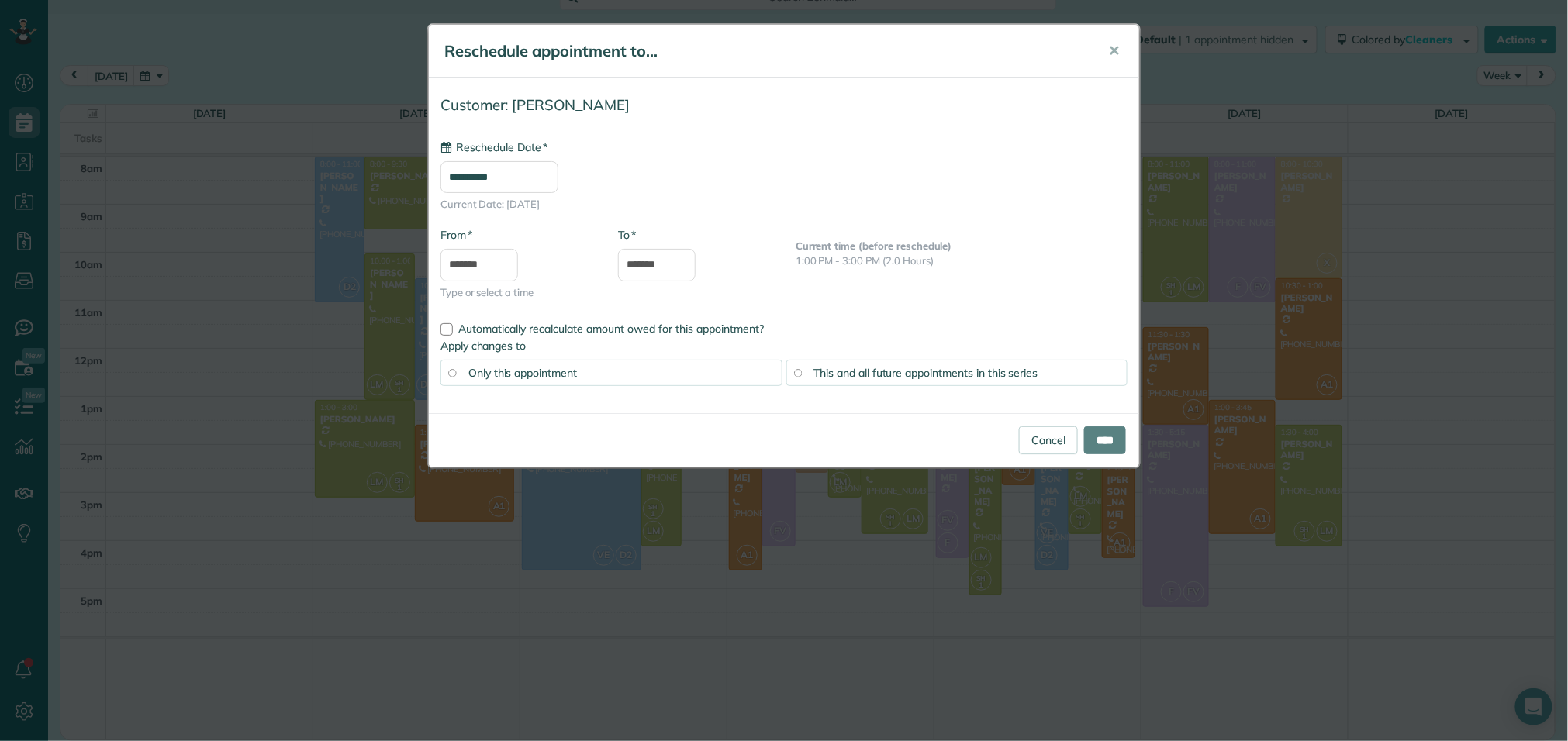
type input "**********"
click at [1024, 432] on link "Cancel" at bounding box center [1048, 440] width 59 height 28
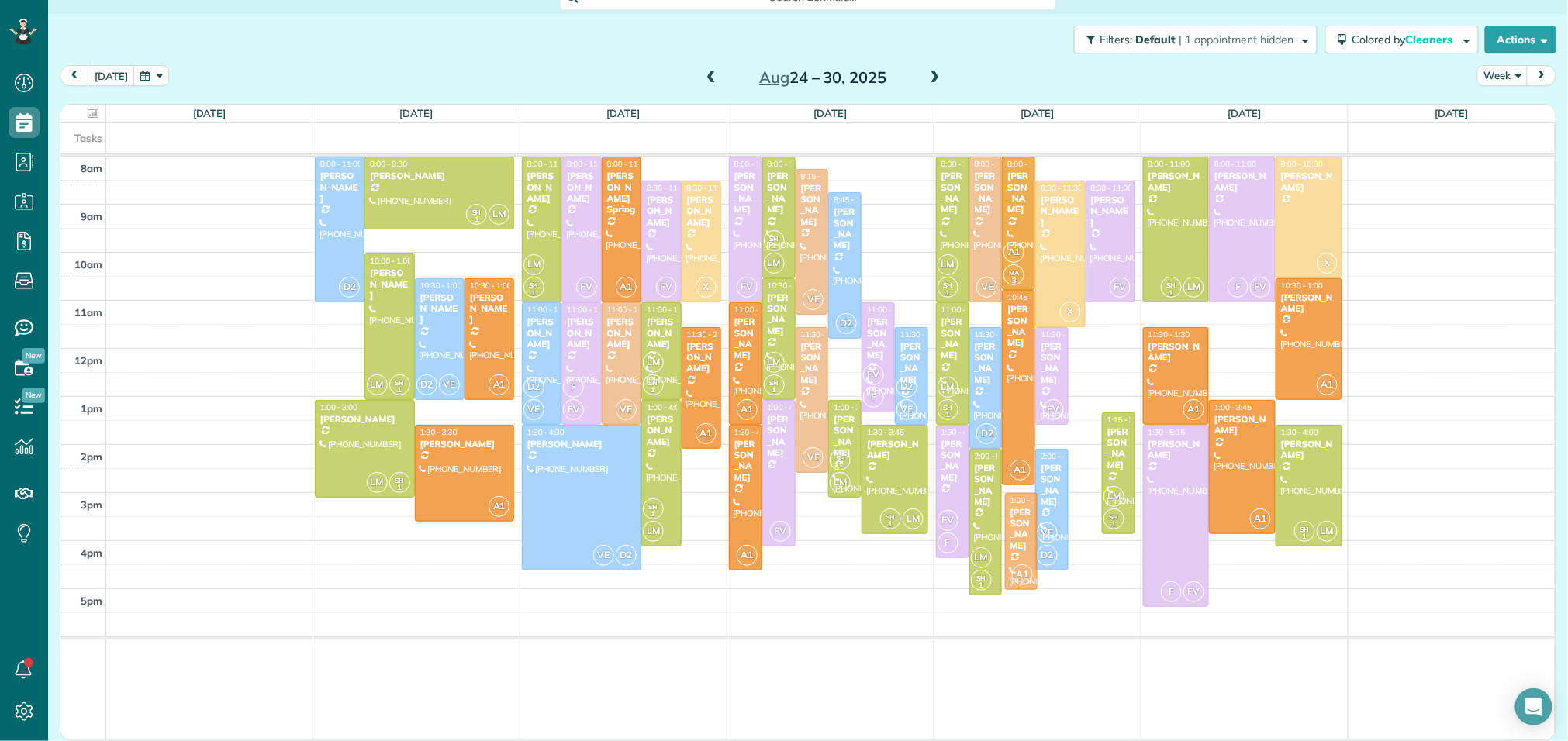
drag, startPoint x: 1085, startPoint y: 435, endPoint x: 1021, endPoint y: 527, distance: 112.1
click at [1021, 527] on div "Sun 8/24 No Appointments Mon 8/25 $1,023.00 25.5 Man Hours 7 Appointments 0% Pa…" at bounding box center [808, 423] width 1496 height 636
drag, startPoint x: 1086, startPoint y: 452, endPoint x: 1089, endPoint y: 544, distance: 92.0
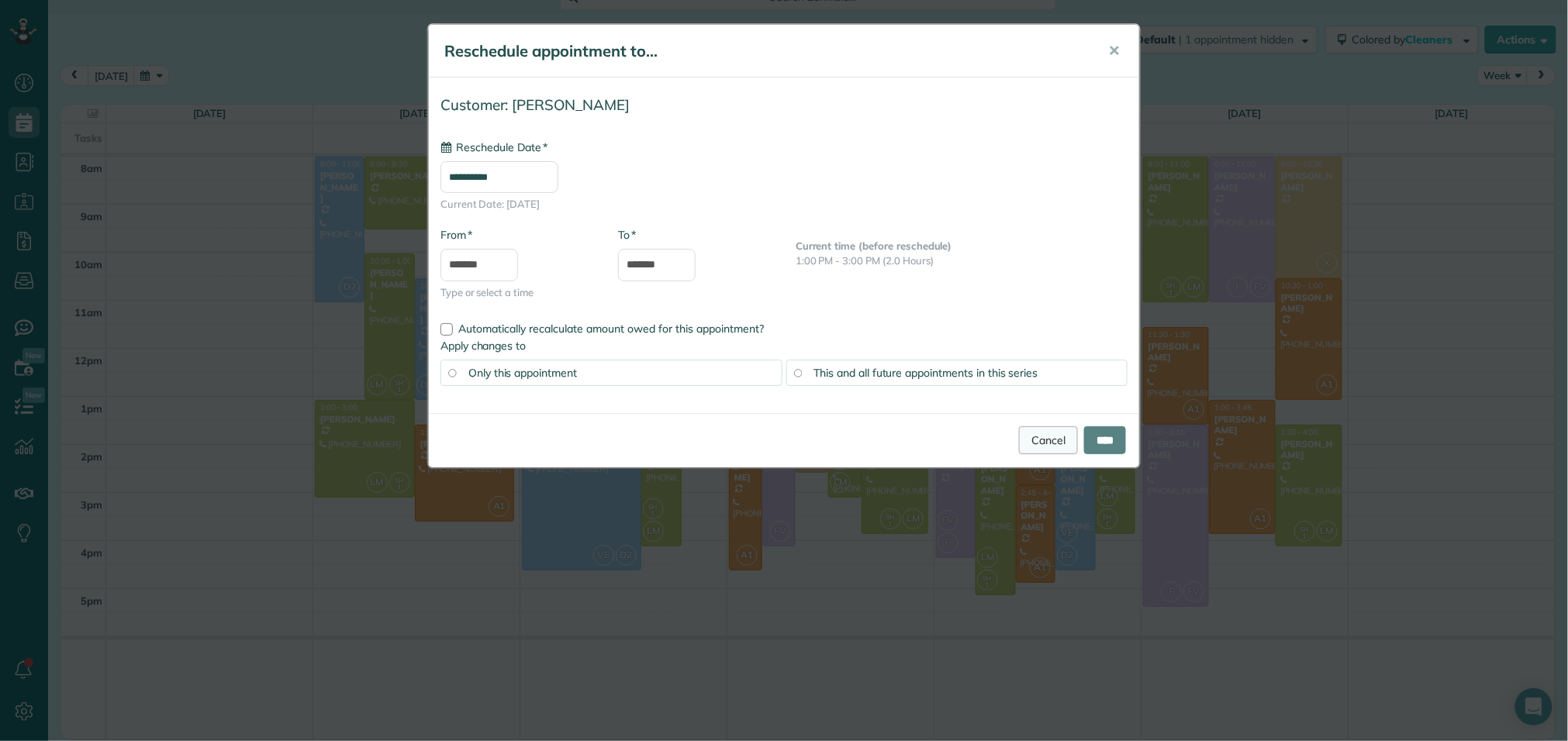
type input "**********"
click at [1032, 449] on link "Cancel" at bounding box center [1048, 440] width 59 height 28
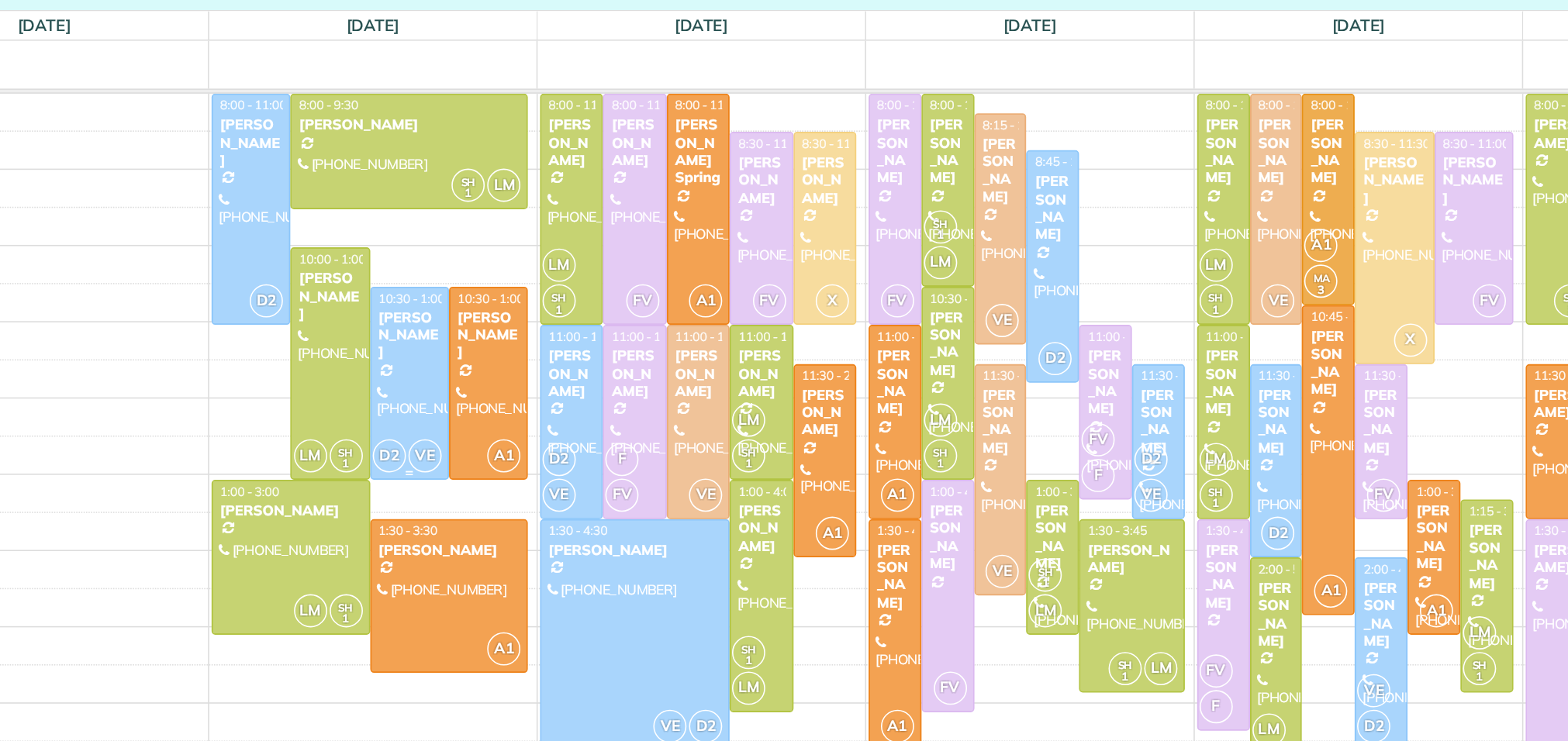
click at [435, 292] on div "[PERSON_NAME]" at bounding box center [440, 309] width 41 height 33
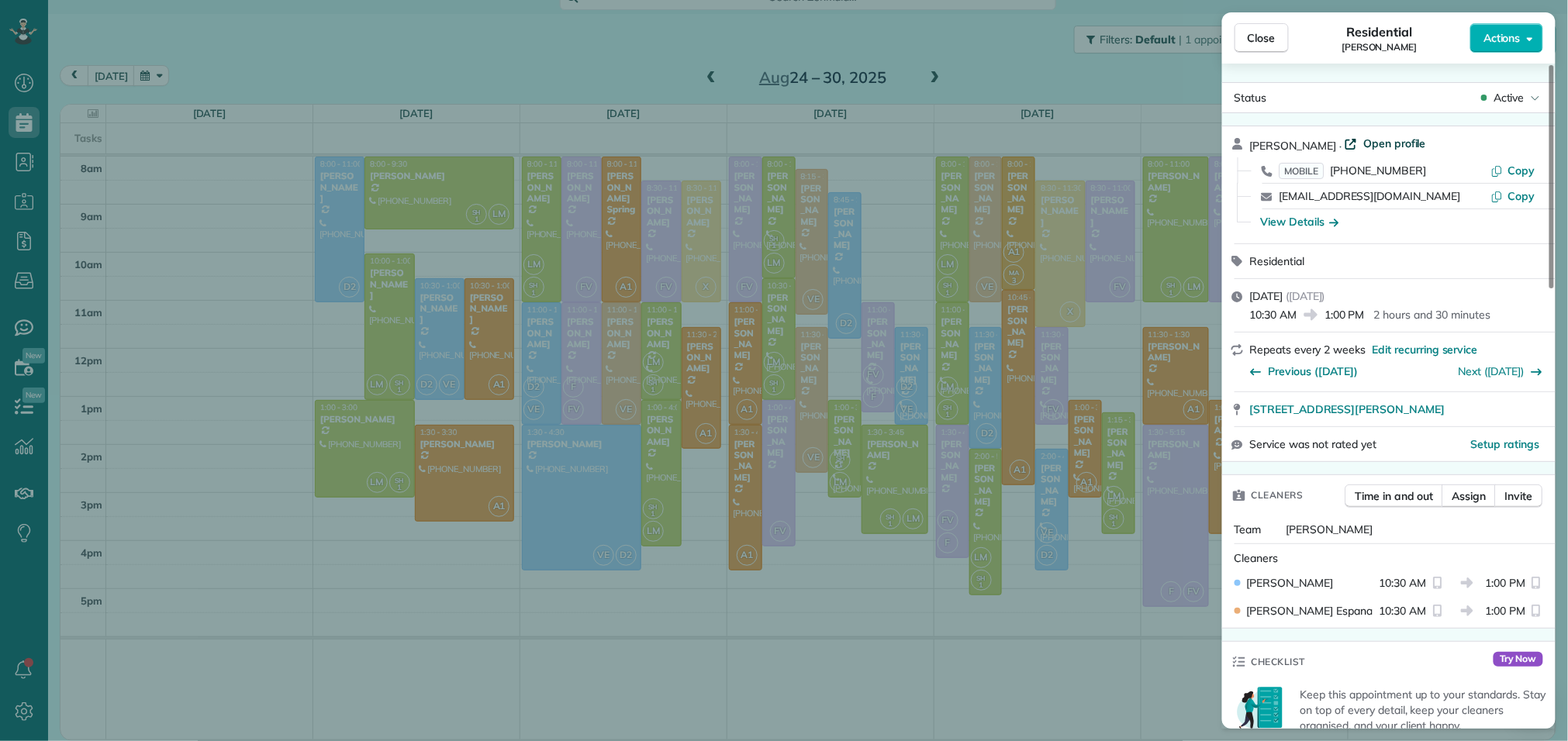
click at [1393, 146] on span "Open profile" at bounding box center [1394, 143] width 62 height 15
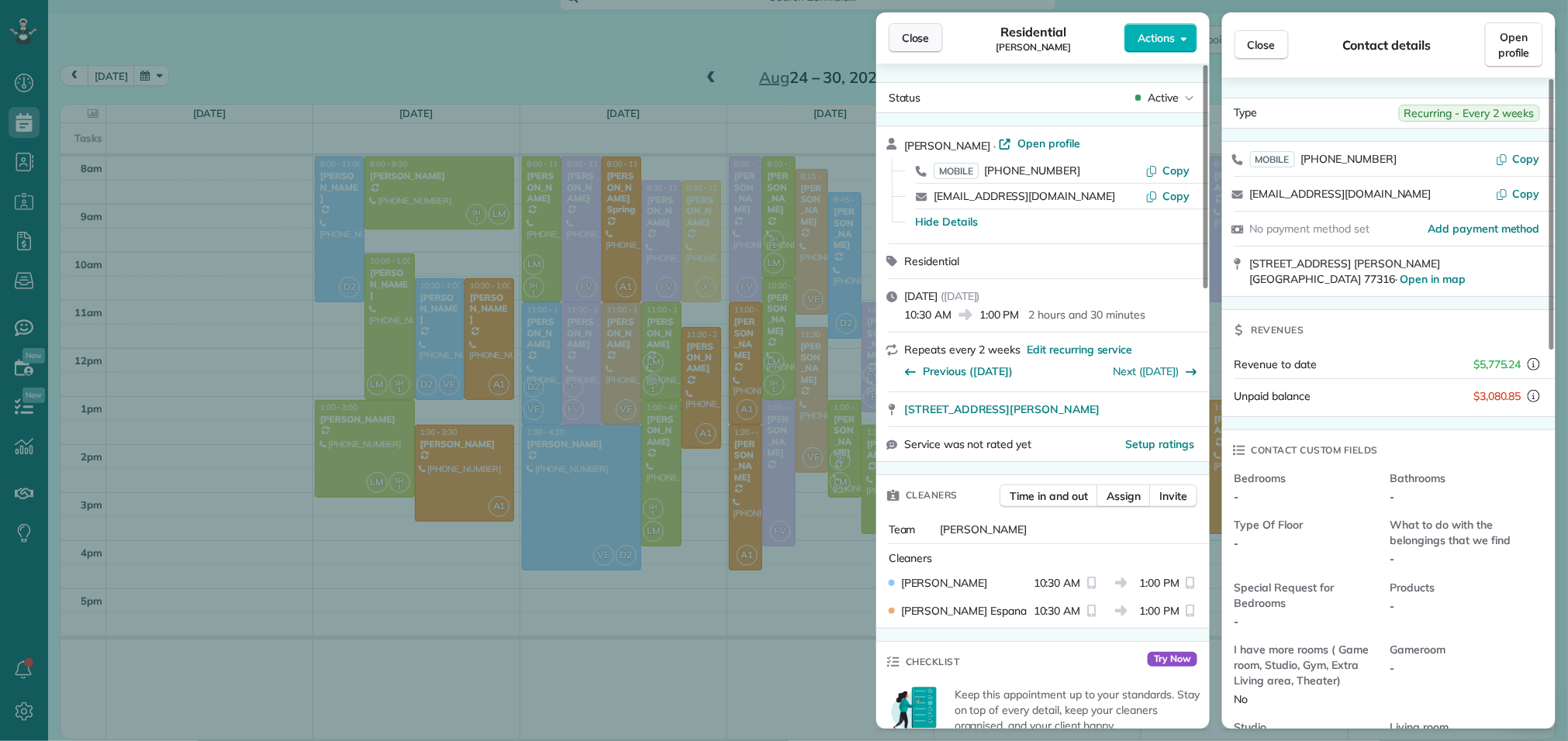
click at [918, 41] on span "Close" at bounding box center [915, 37] width 28 height 15
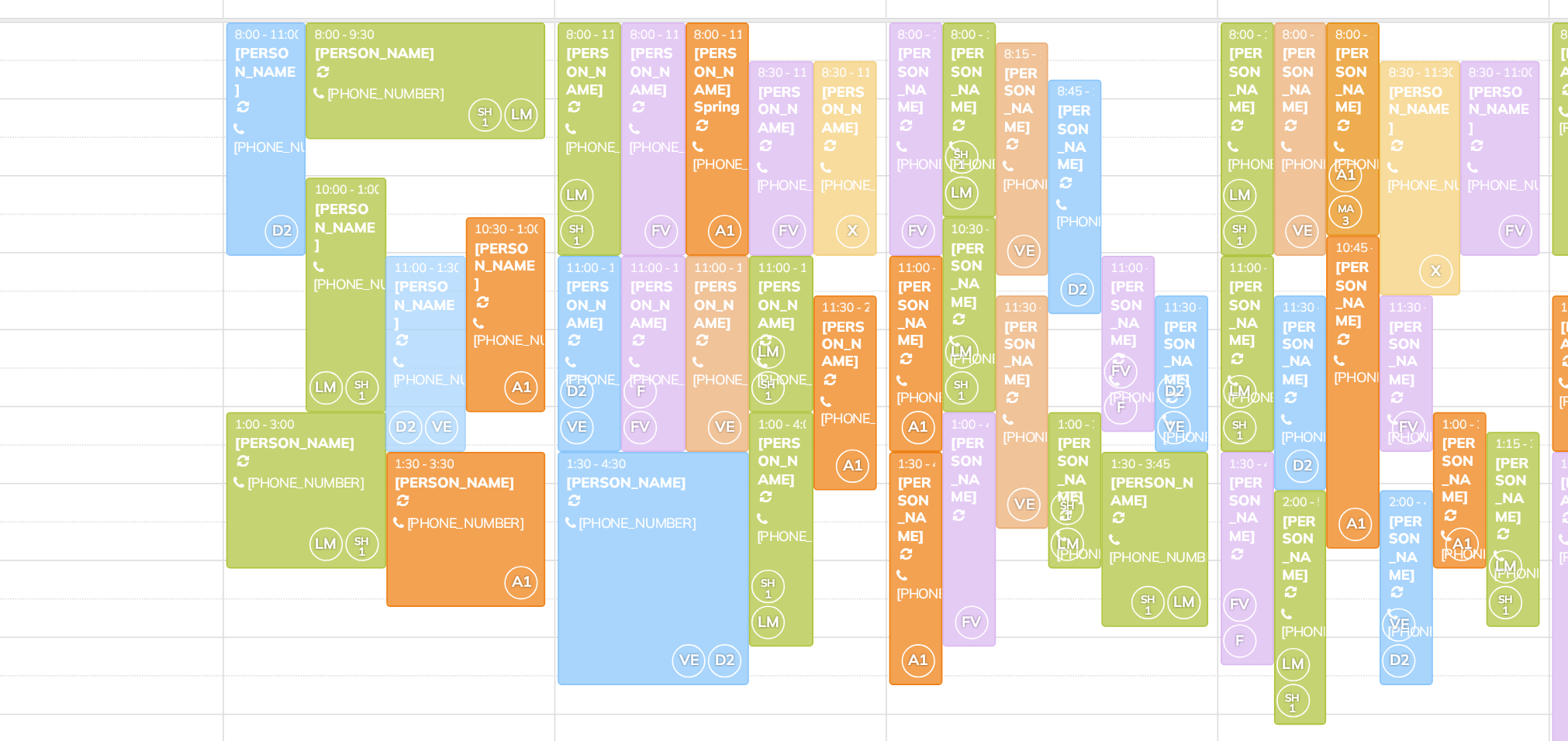
drag, startPoint x: 446, startPoint y: 364, endPoint x: 445, endPoint y: 385, distance: 21.0
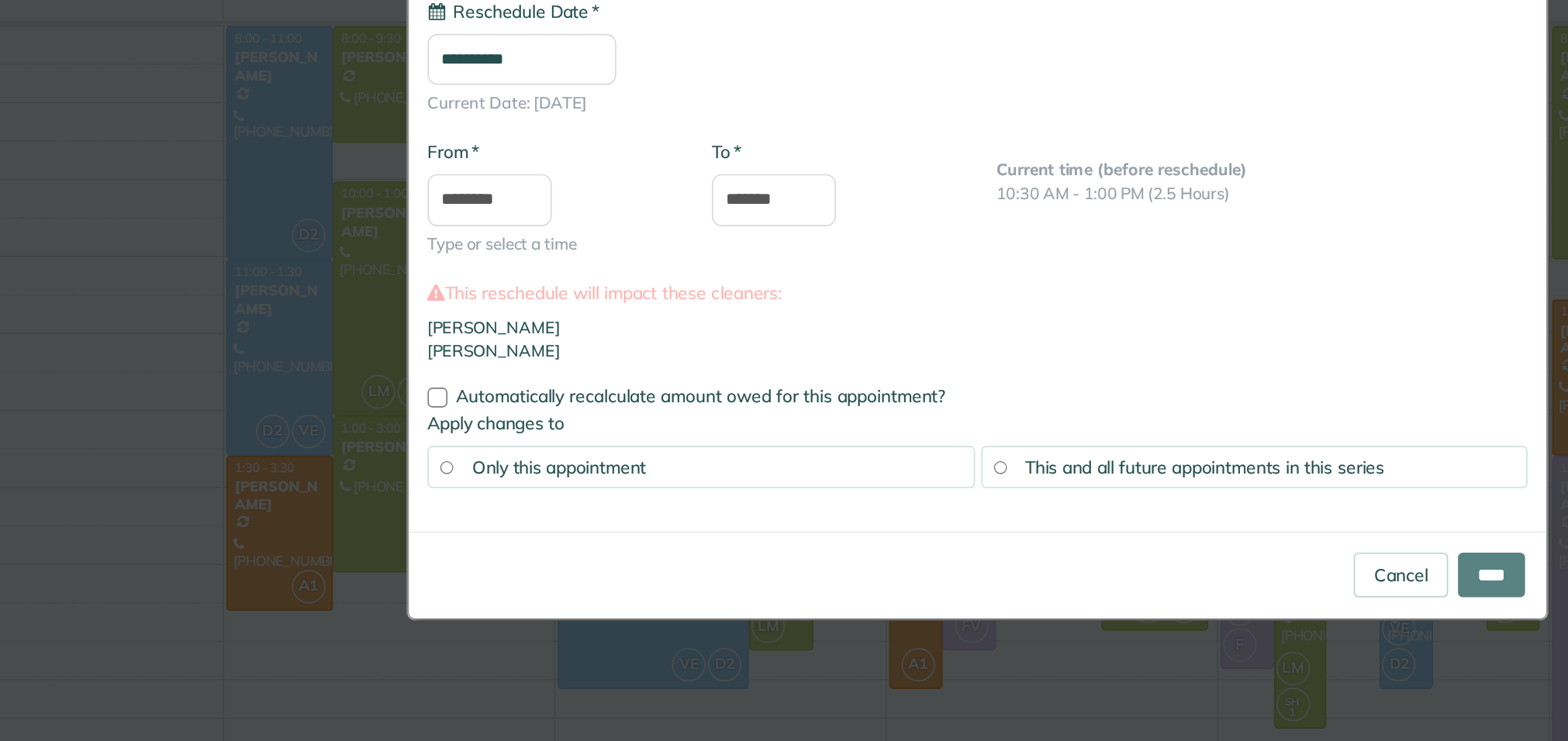
type input "**********"
click at [1101, 500] on input "****" at bounding box center [1105, 499] width 42 height 28
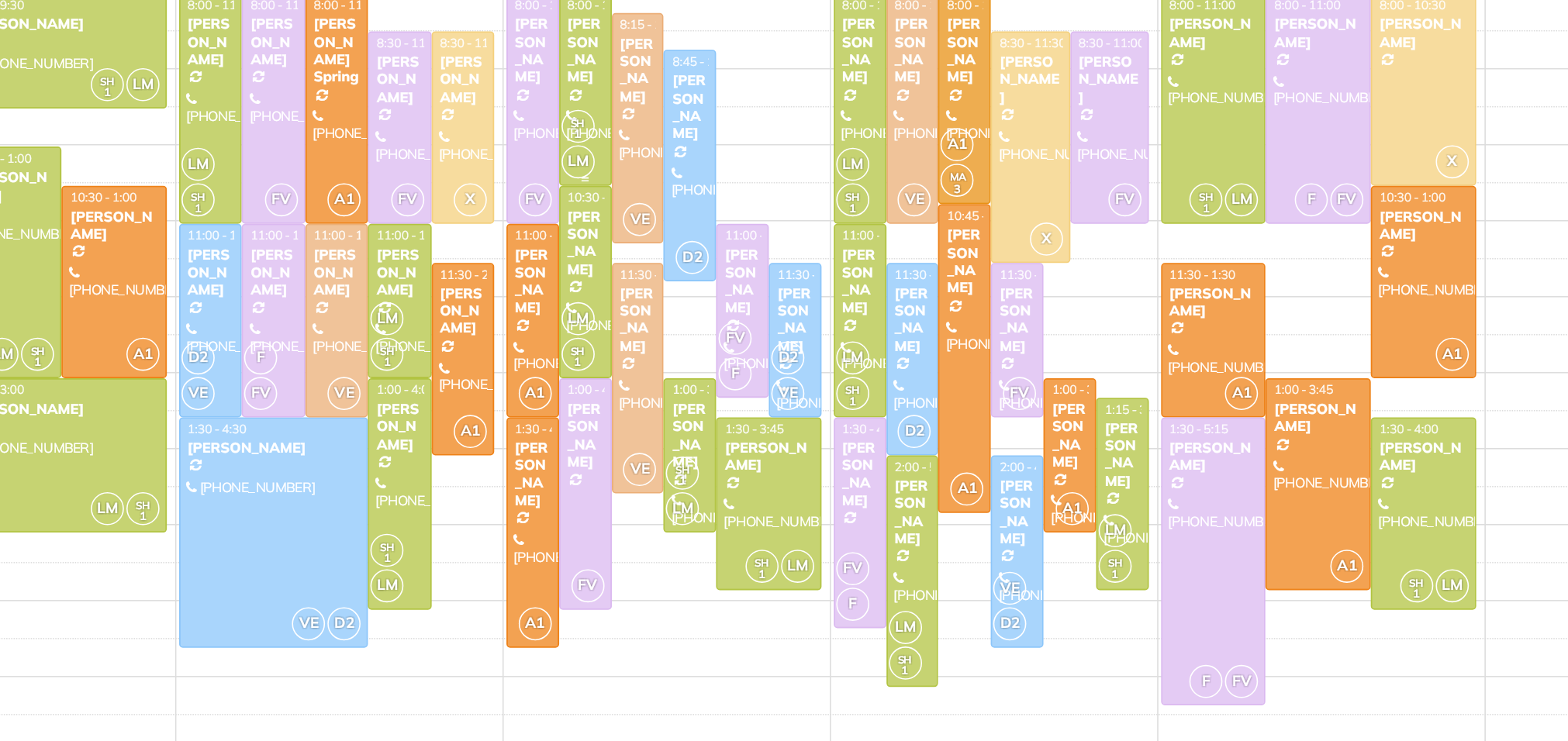
click at [781, 208] on div "[PERSON_NAME]" at bounding box center [779, 193] width 24 height 45
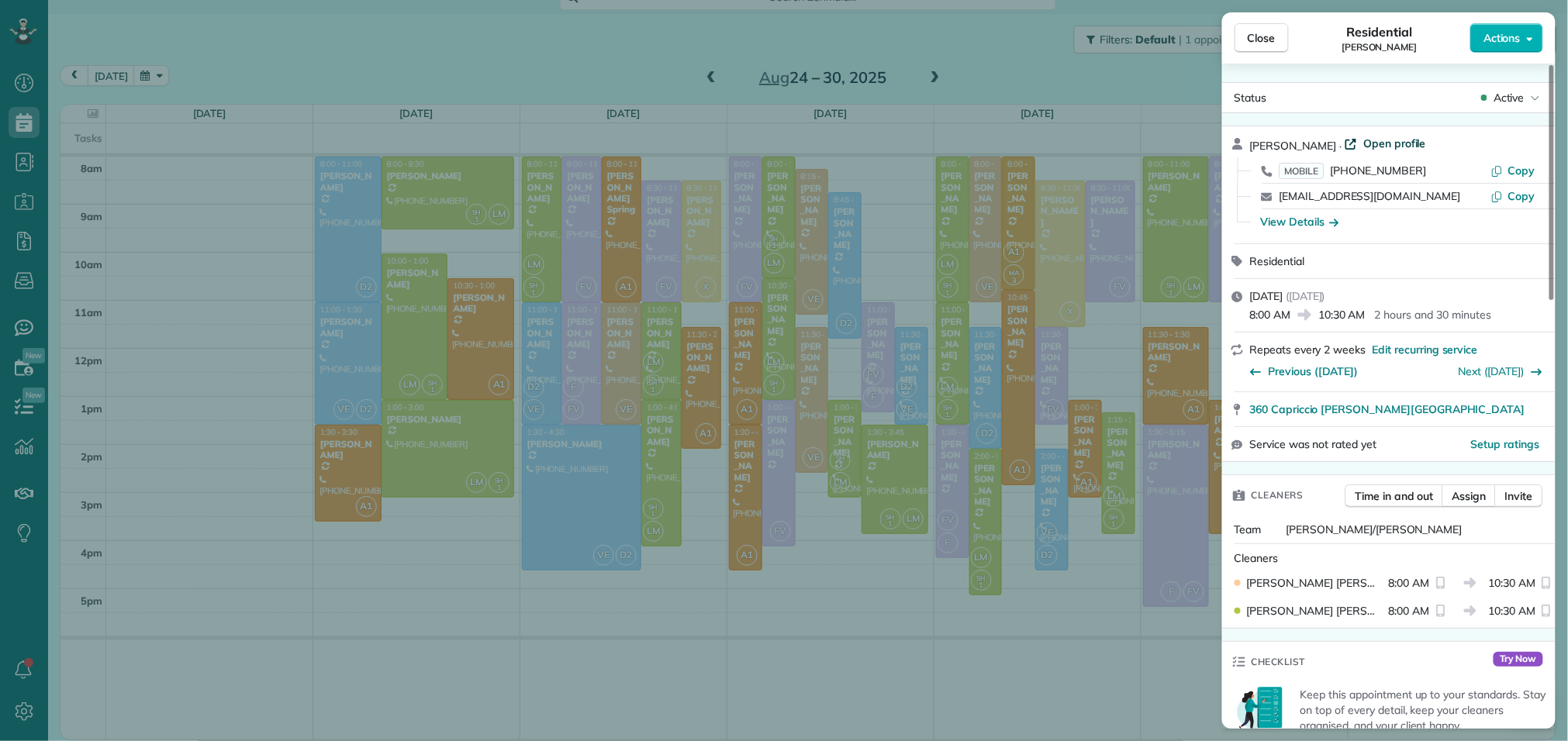
click at [1369, 138] on span "Open profile" at bounding box center [1394, 143] width 62 height 15
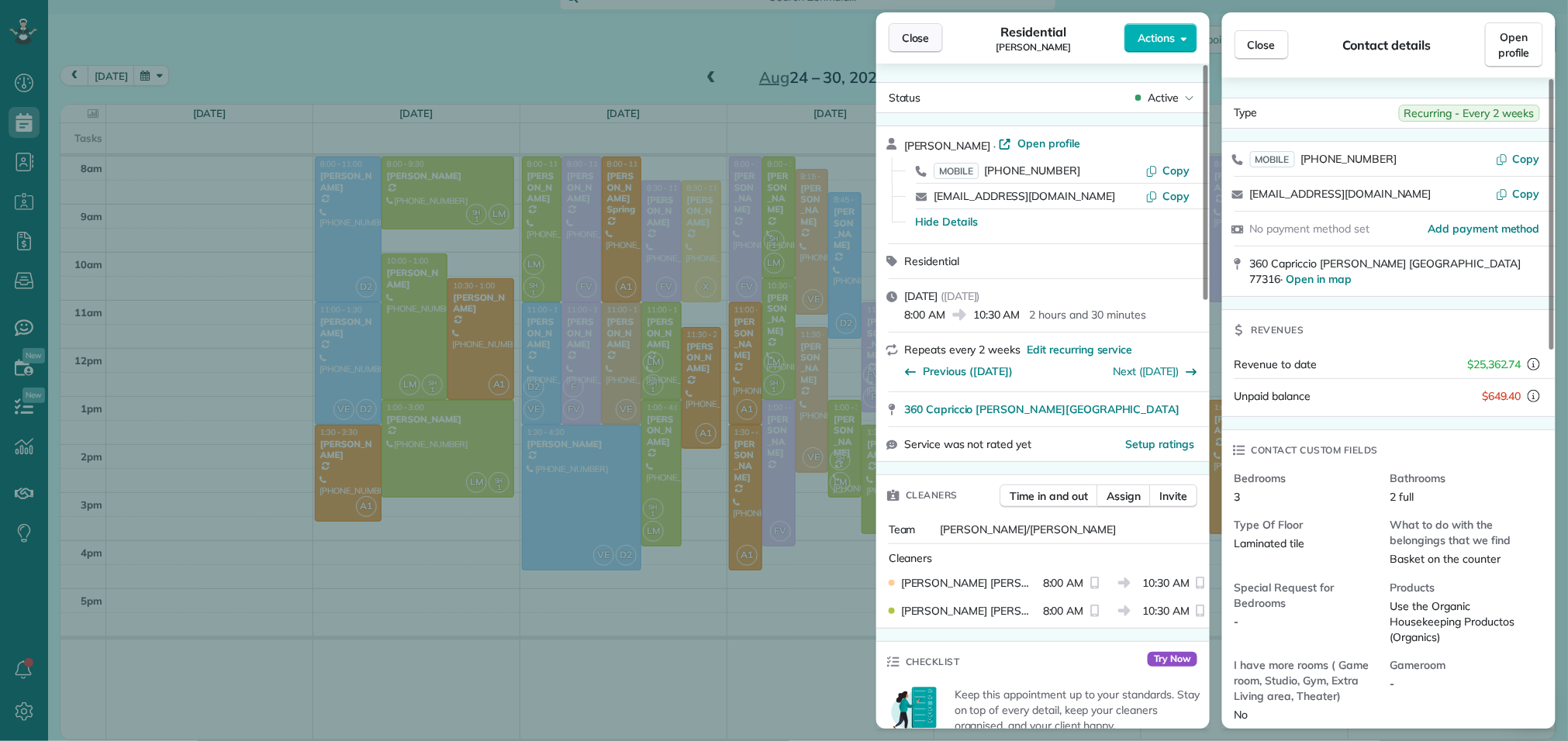
click at [913, 42] on span "Close" at bounding box center [915, 37] width 28 height 15
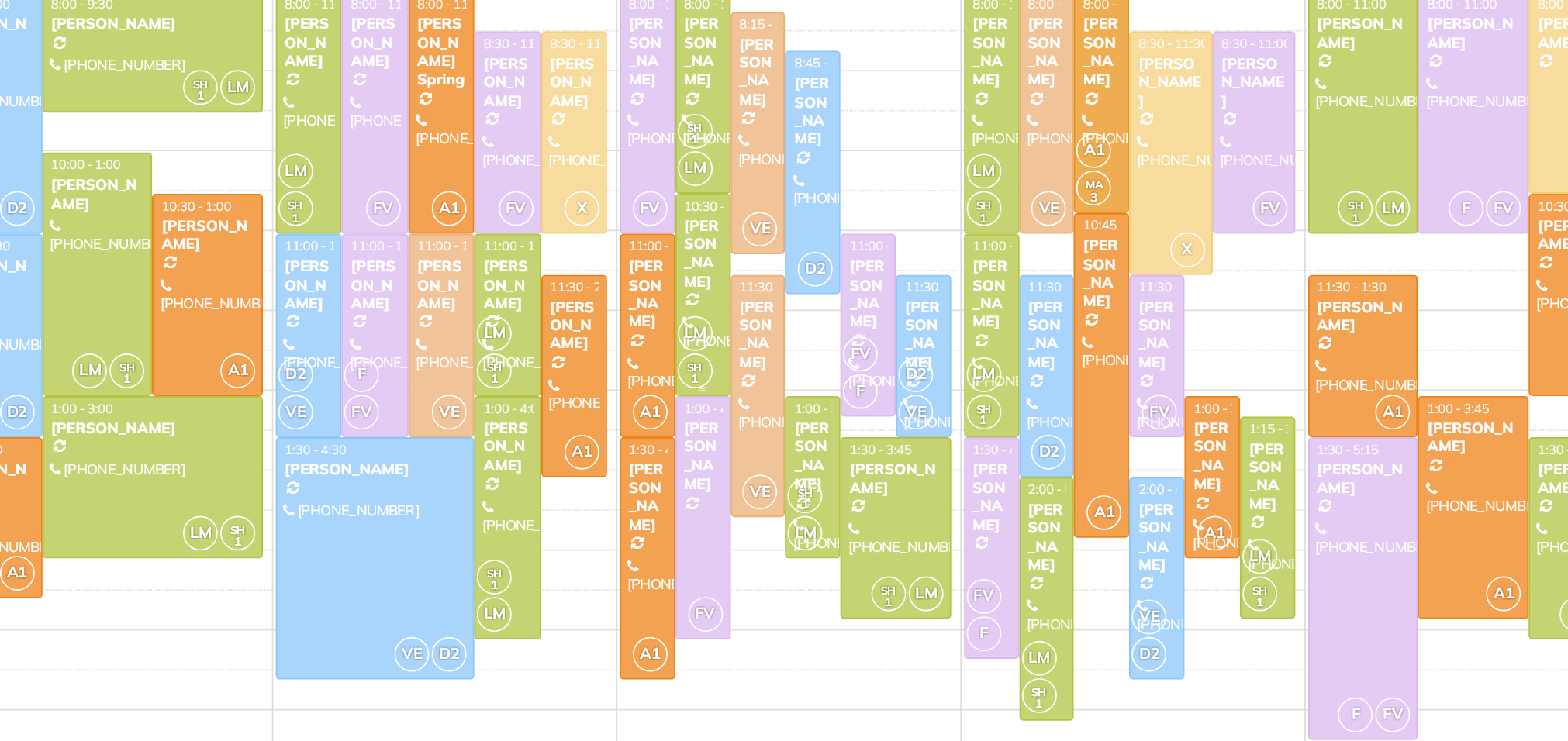
click at [778, 324] on div "[PERSON_NAME]" at bounding box center [779, 315] width 24 height 45
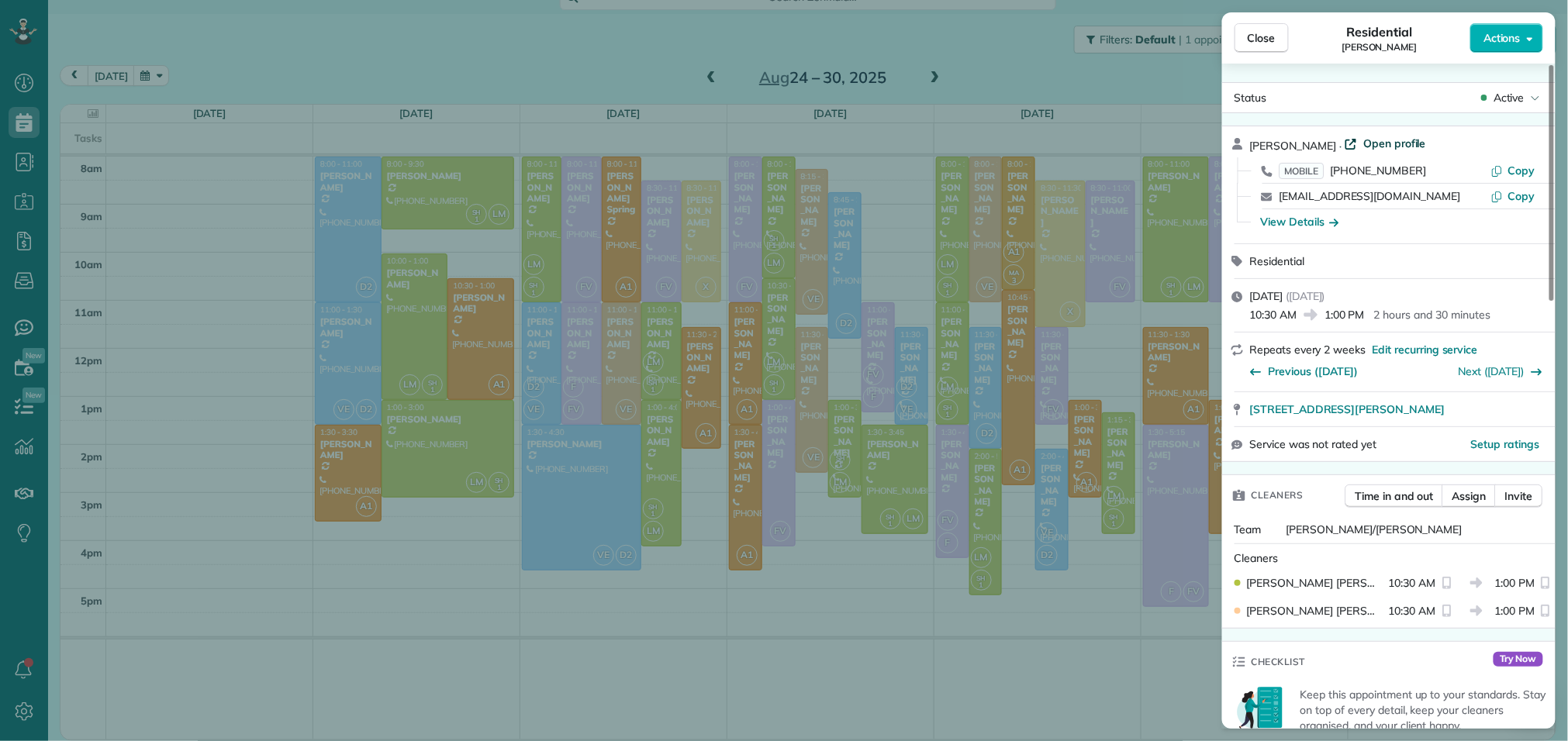
click at [1398, 143] on span "Open profile" at bounding box center [1394, 143] width 62 height 15
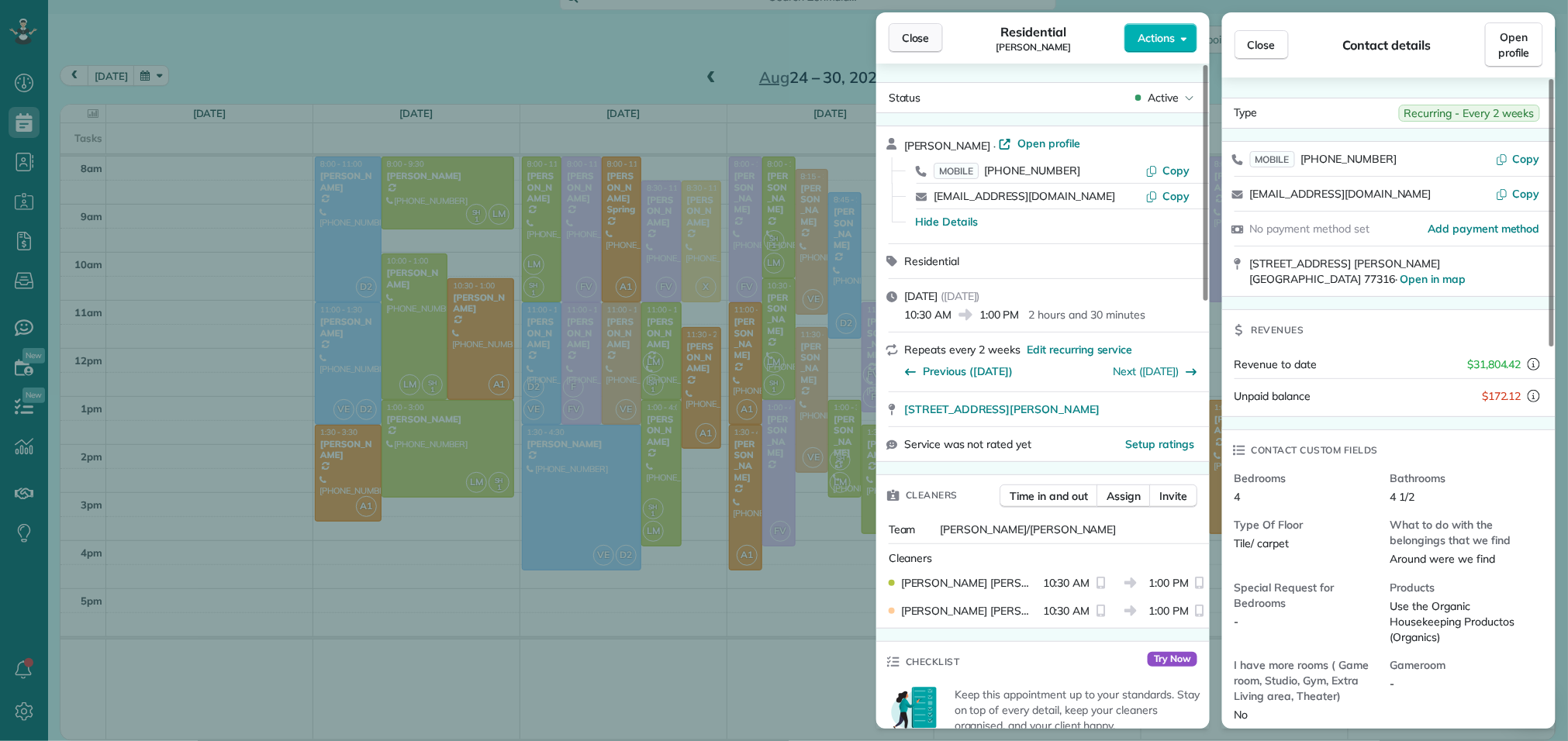
click at [929, 30] on span "Close" at bounding box center [915, 37] width 28 height 15
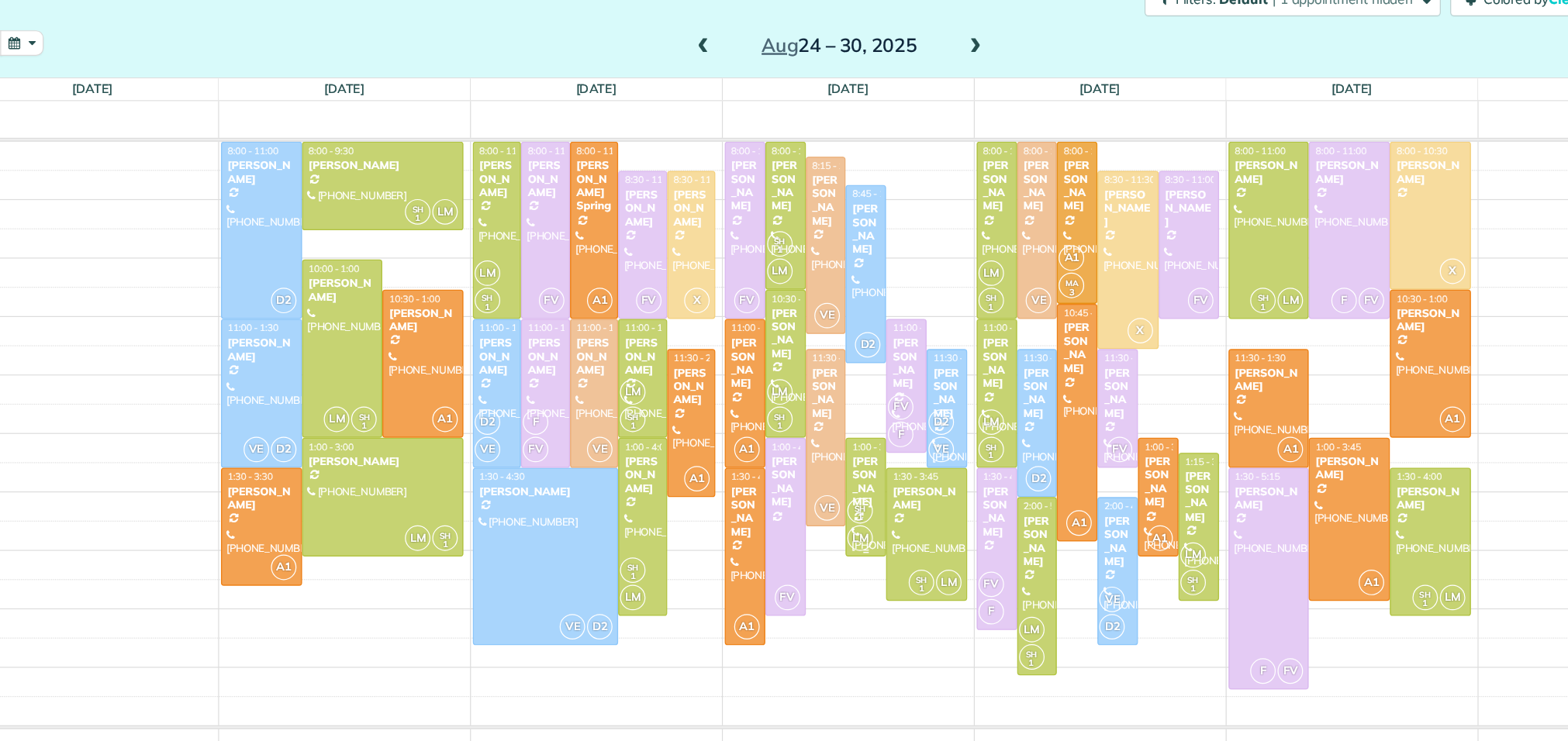
click at [843, 442] on div "[PERSON_NAME]" at bounding box center [845, 437] width 24 height 45
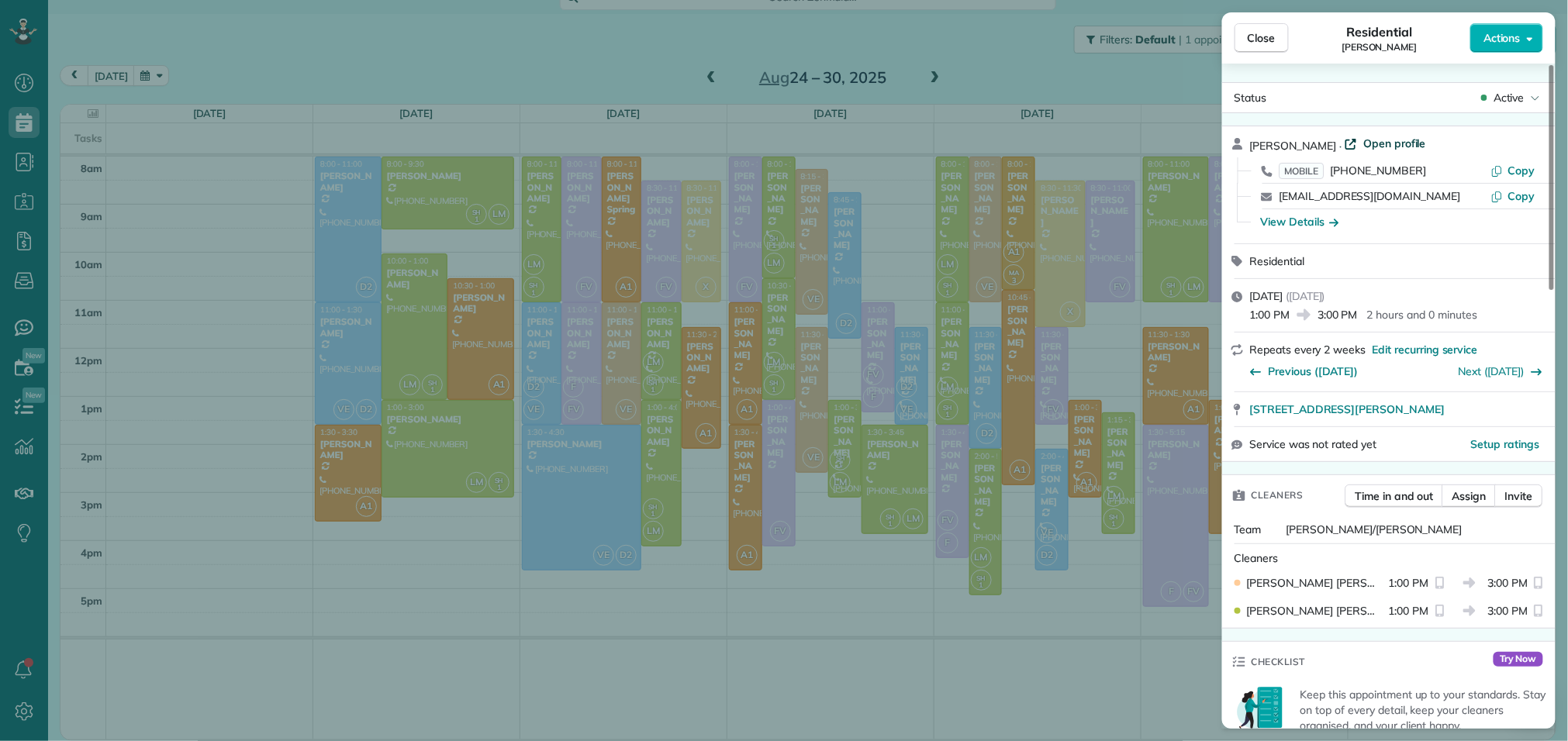
click at [1372, 144] on span "Open profile" at bounding box center [1394, 143] width 62 height 15
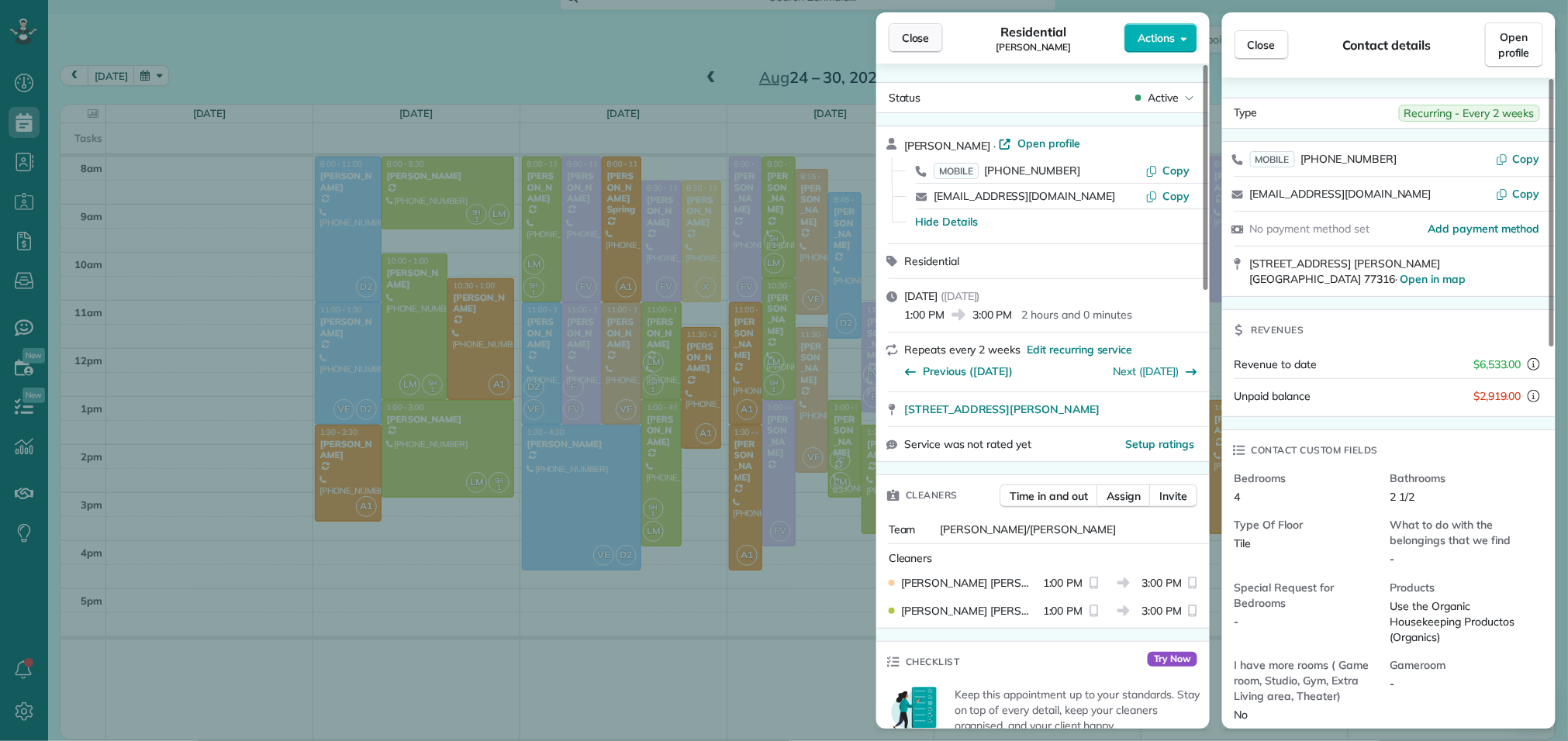
click at [927, 34] on span "Close" at bounding box center [915, 37] width 28 height 15
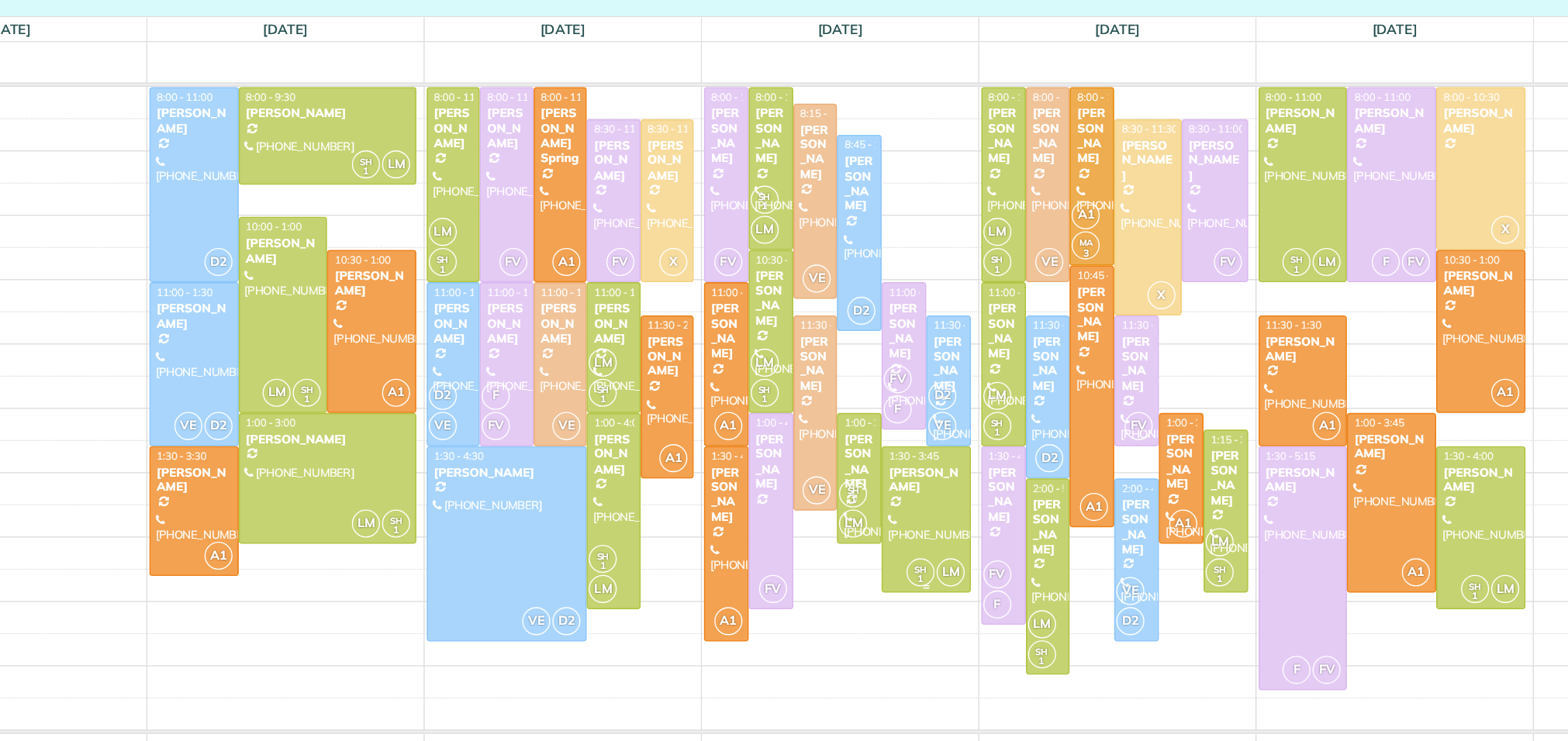
click at [907, 470] on div at bounding box center [895, 479] width 65 height 108
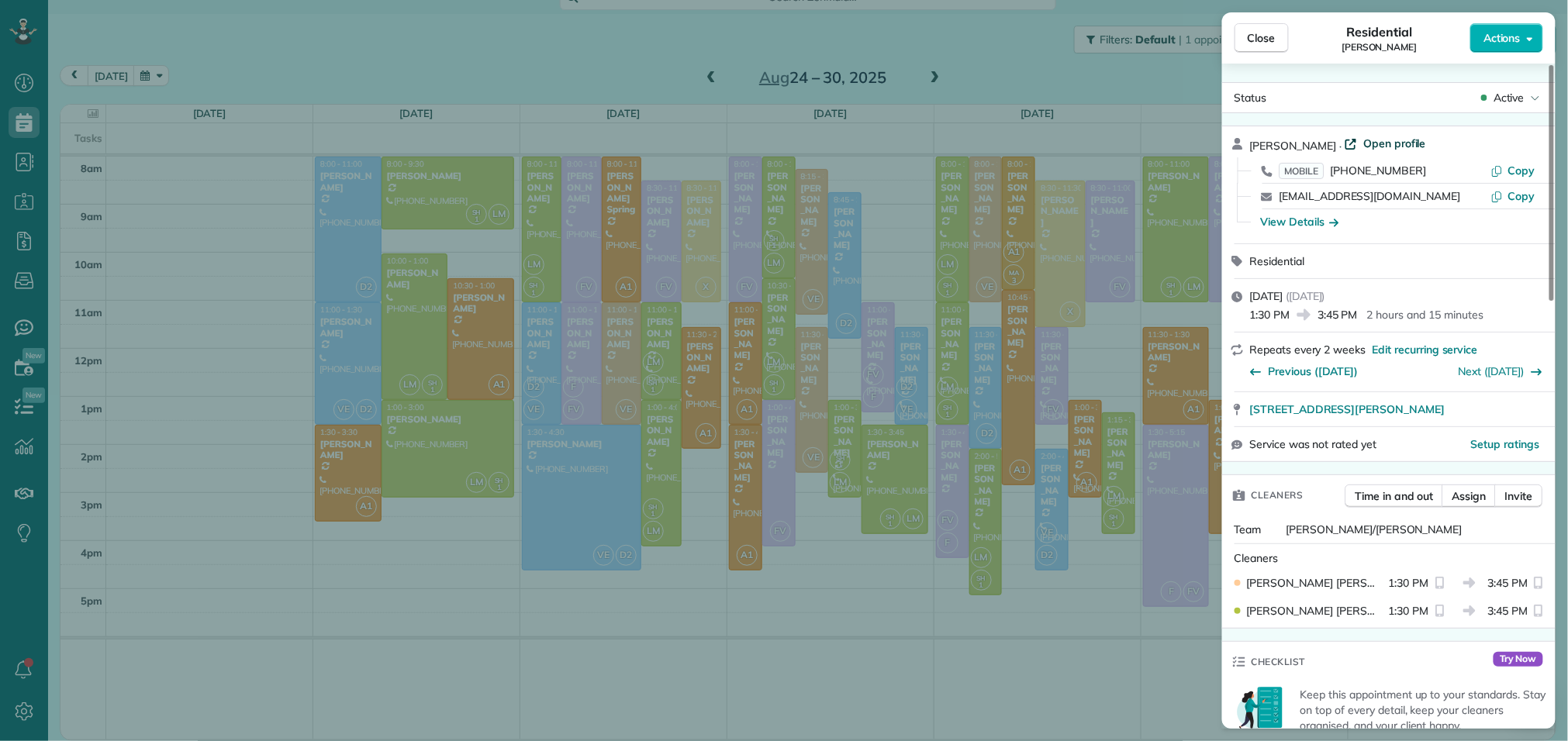
click at [1372, 143] on span "Open profile" at bounding box center [1394, 143] width 62 height 15
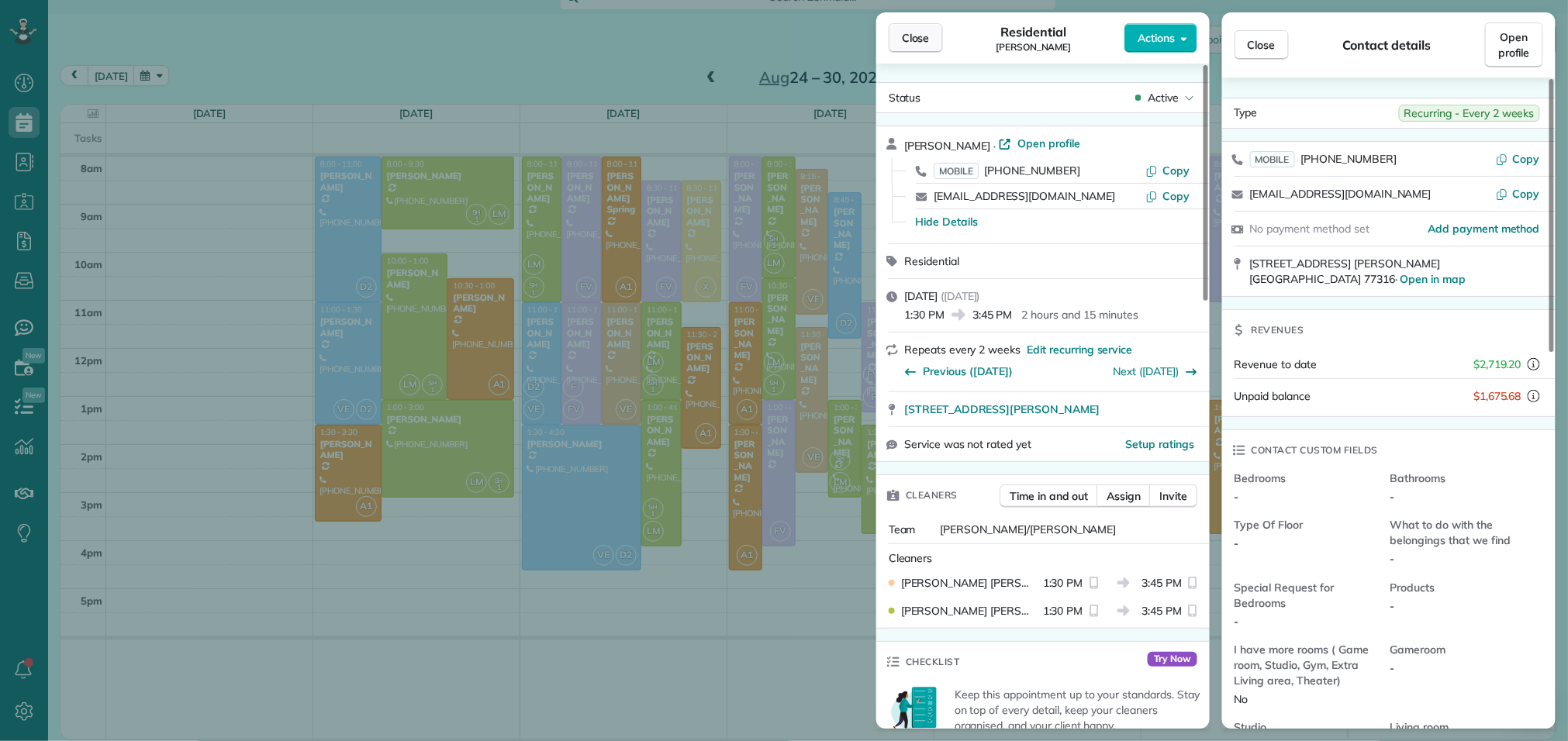
click at [913, 43] on span "Close" at bounding box center [915, 37] width 28 height 15
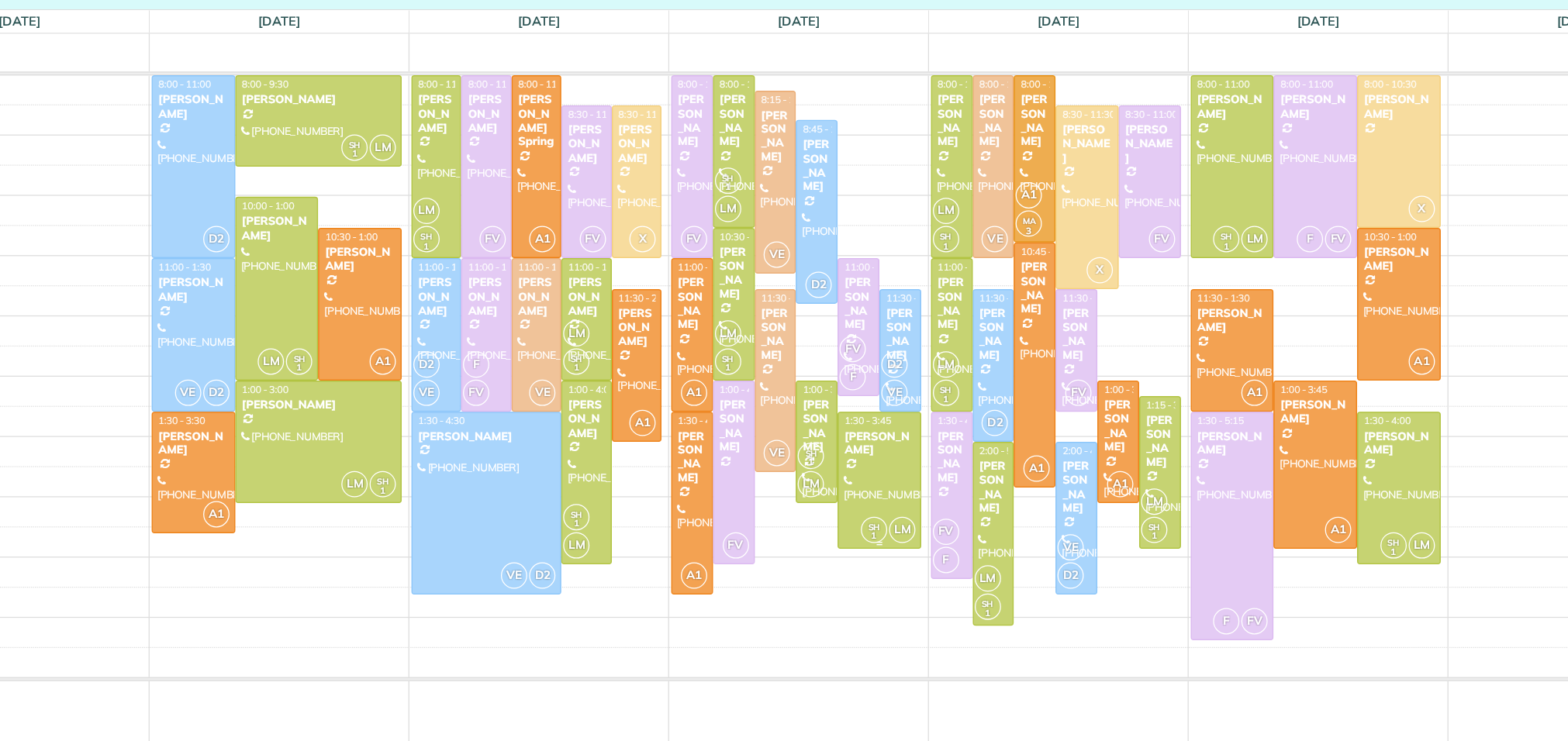
click at [898, 471] on div at bounding box center [895, 479] width 65 height 108
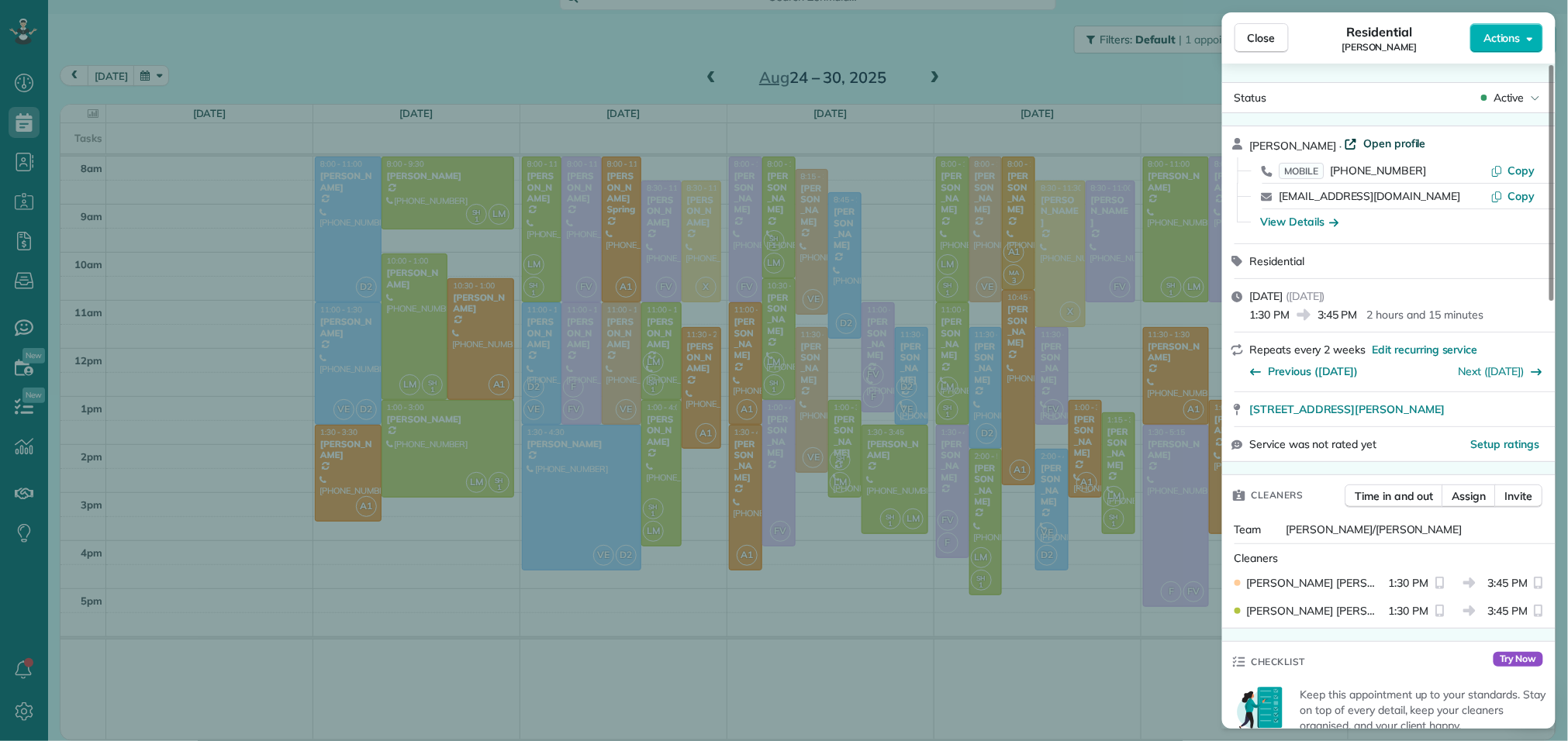
click at [1363, 146] on span "Open profile" at bounding box center [1394, 143] width 62 height 15
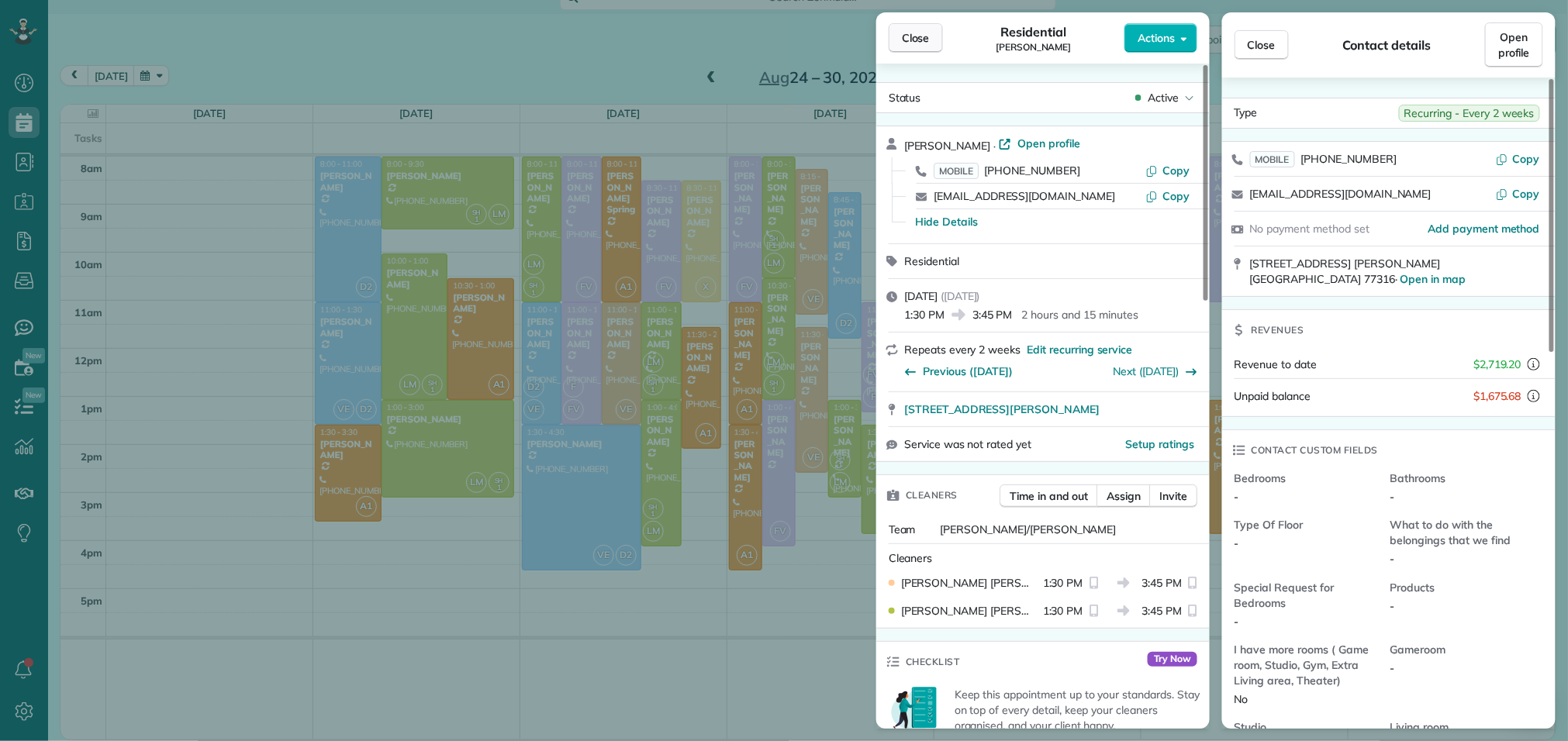
click at [921, 44] on span "Close" at bounding box center [915, 37] width 28 height 15
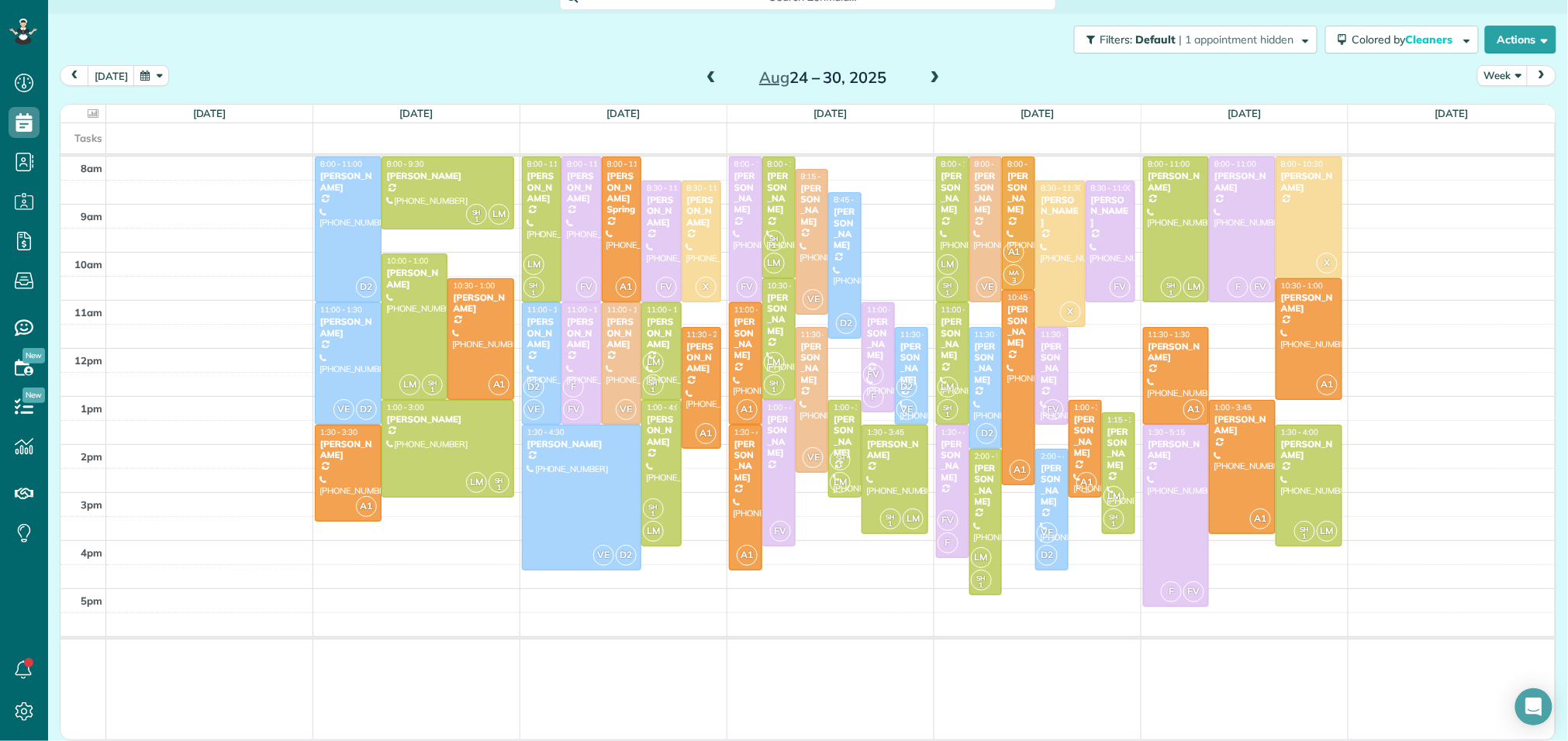
click at [1003, 42] on div "Filters: Default | 1 appointment hidden Colored by Cleaners Color by Cleaner Co…" at bounding box center [808, 39] width 1520 height 52
click at [939, 81] on span at bounding box center [935, 78] width 17 height 14
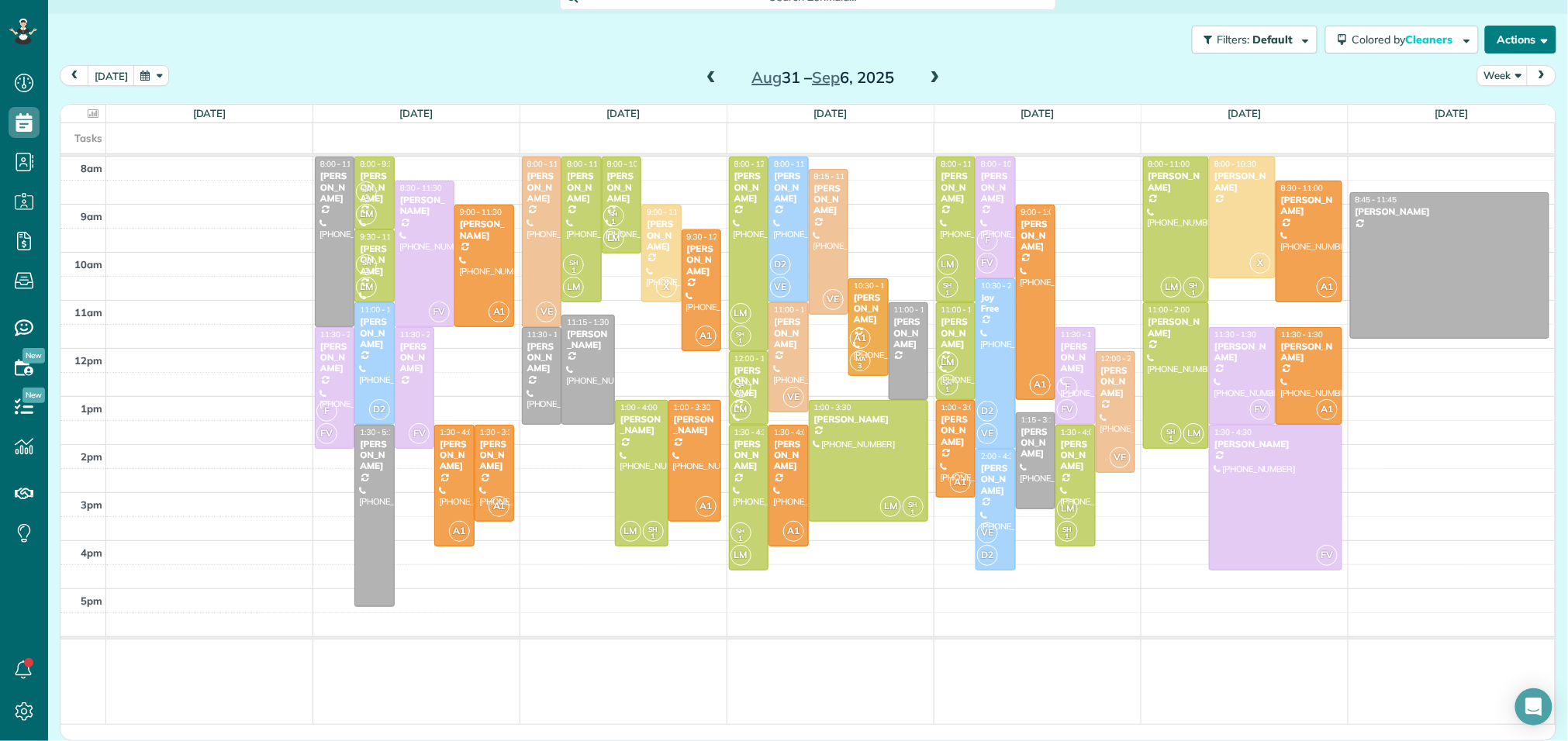
click at [1502, 35] on button "Actions" at bounding box center [1521, 39] width 72 height 28
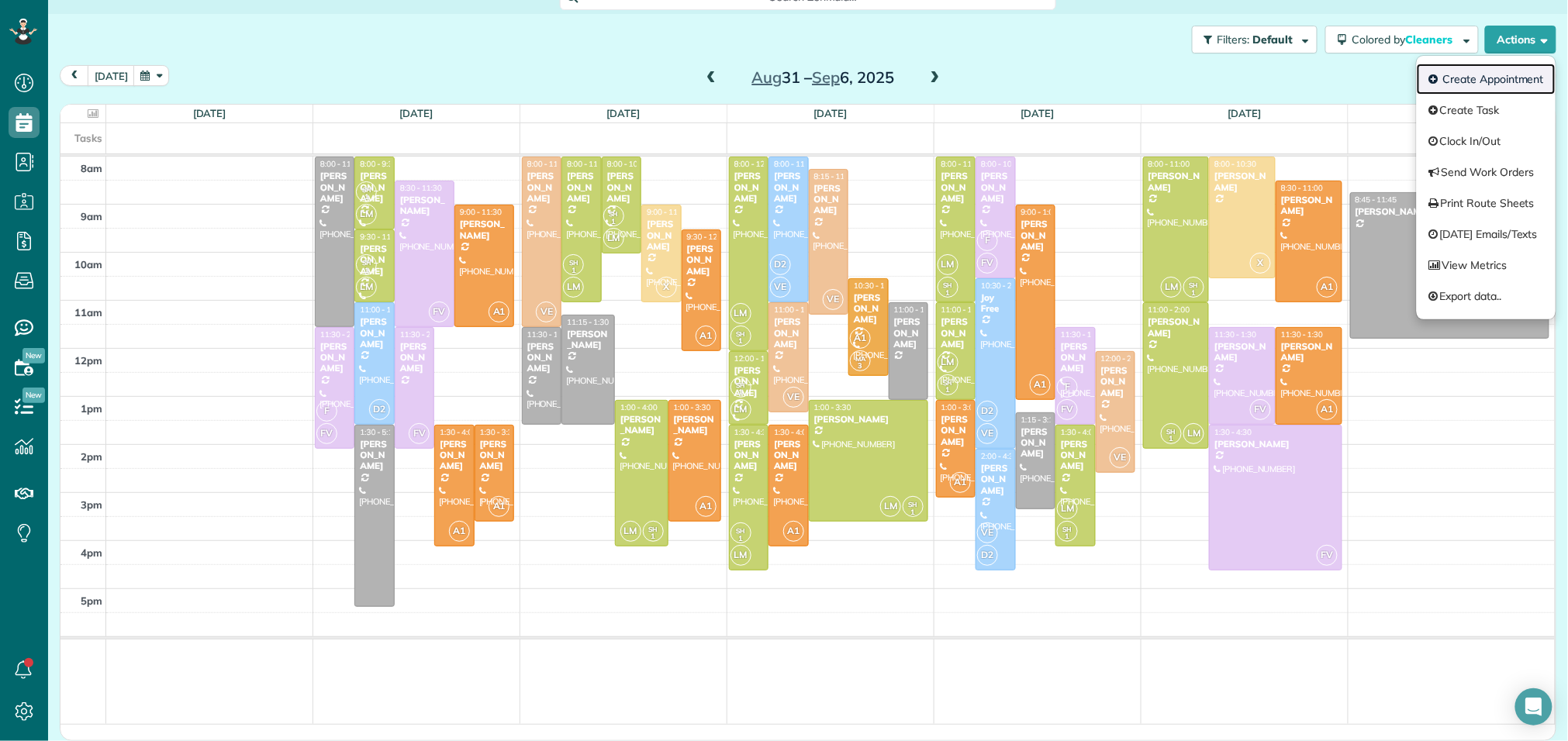
click at [1465, 85] on link "Create Appointment" at bounding box center [1486, 79] width 139 height 31
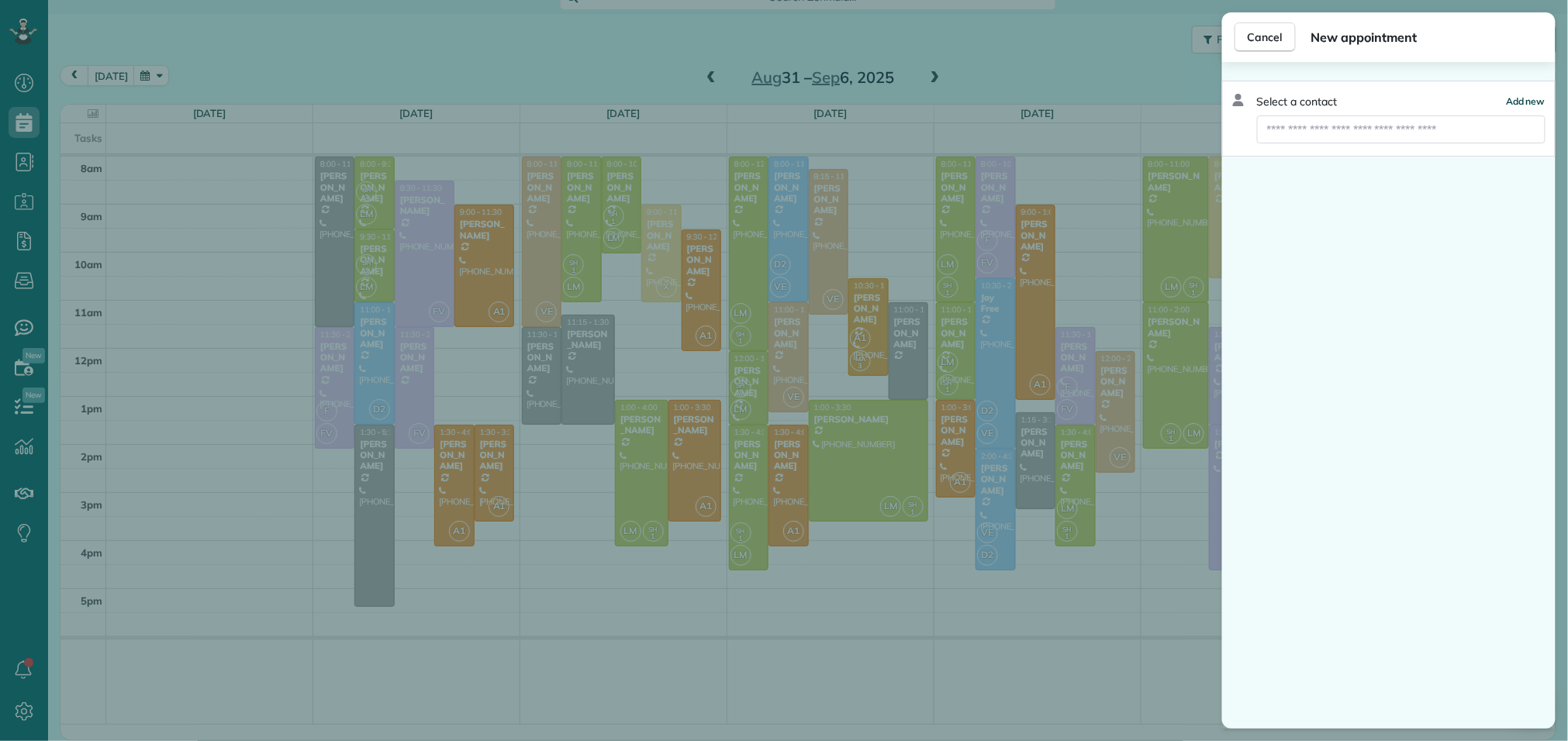
click at [1530, 106] on span "Add new" at bounding box center [1526, 100] width 40 height 12
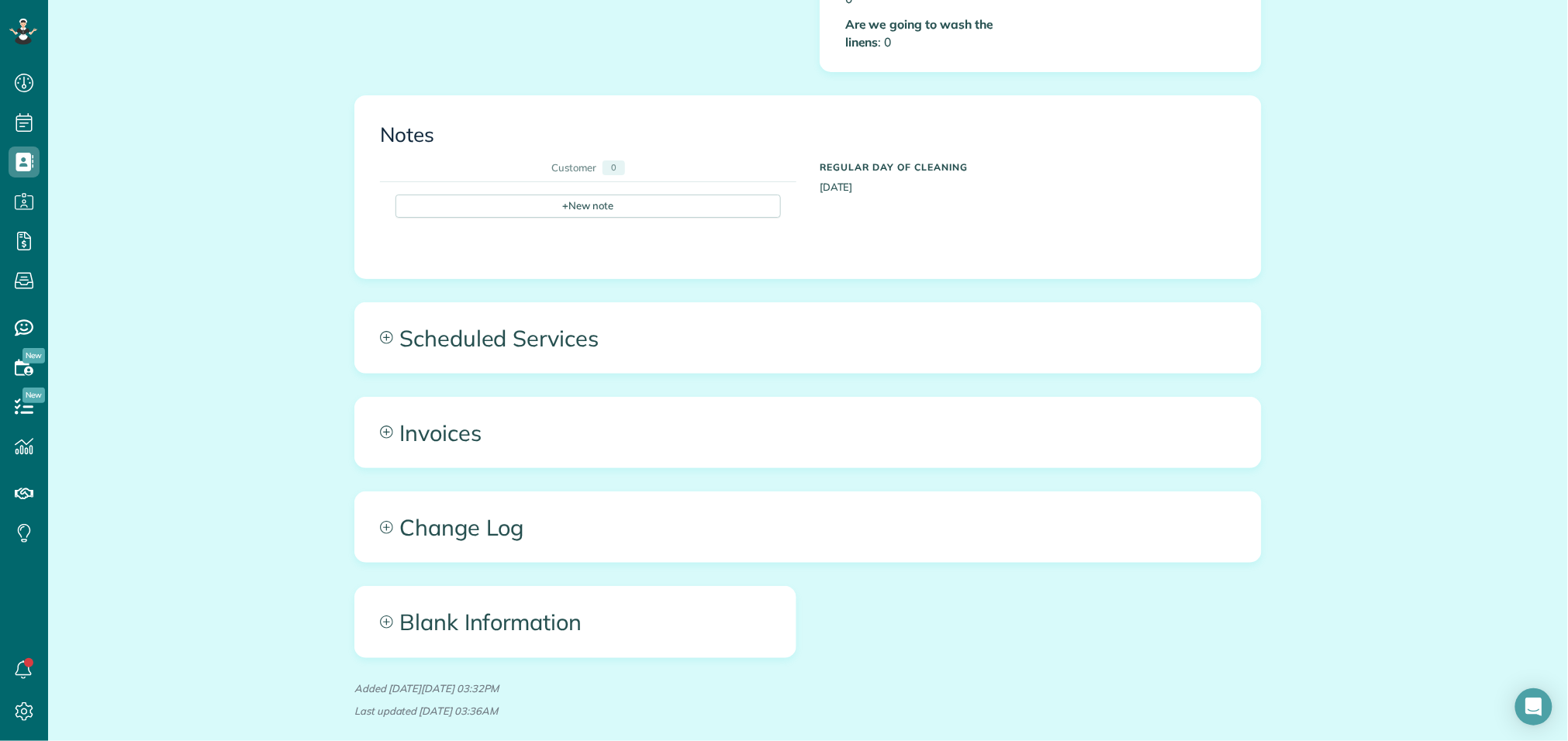
scroll to position [912, 0]
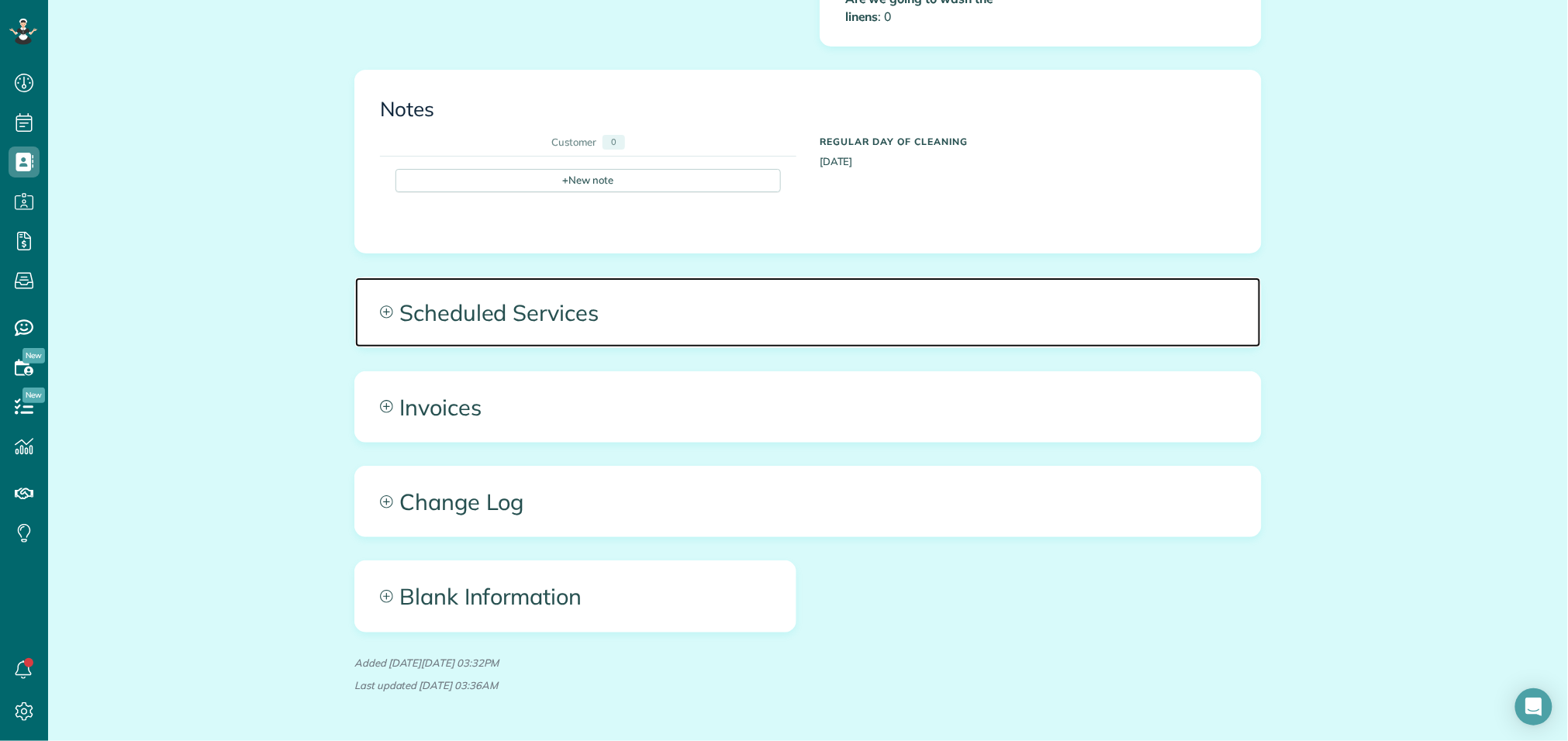
click at [594, 298] on span "Scheduled Services" at bounding box center [808, 312] width 906 height 70
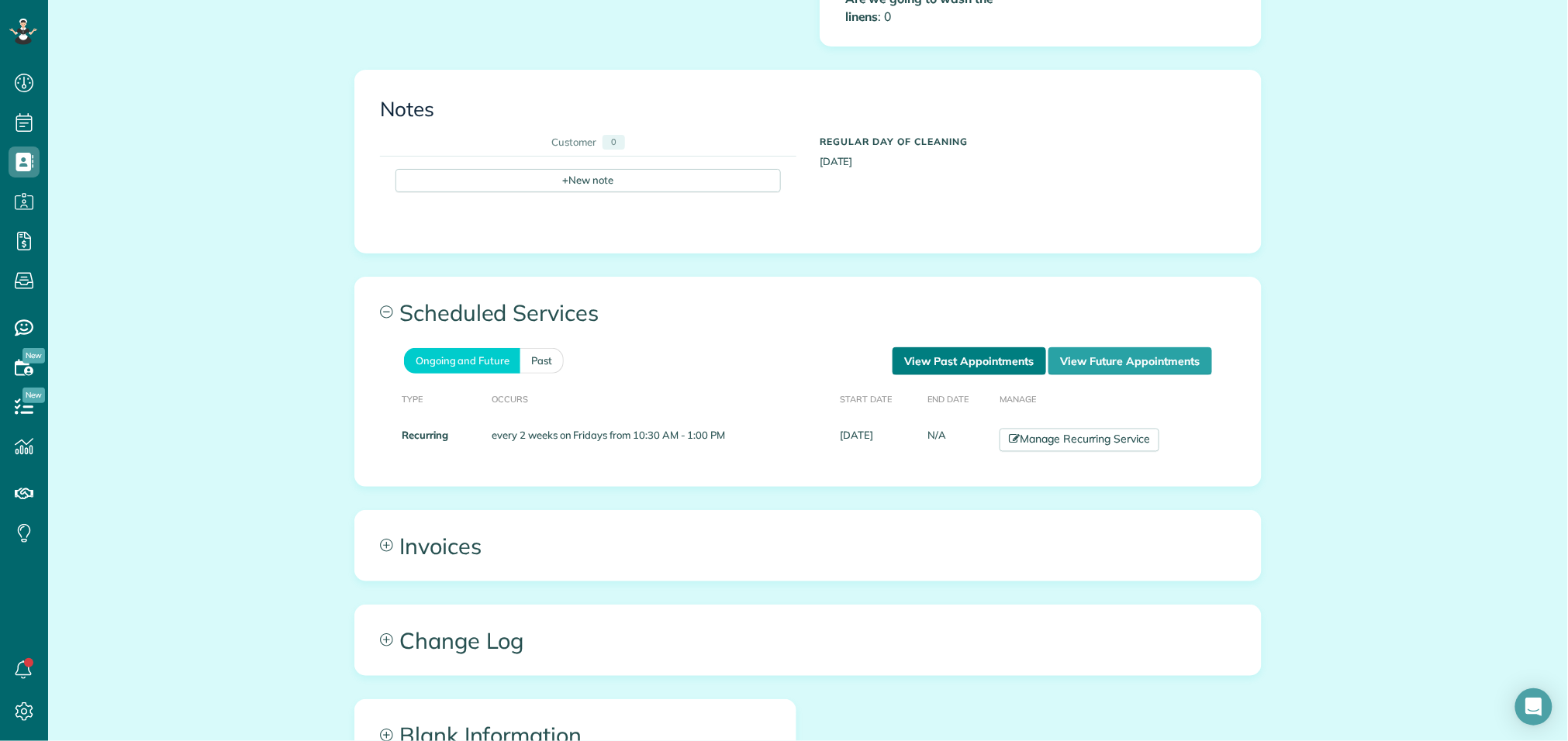
click at [985, 348] on link "View Past Appointments" at bounding box center [970, 361] width 154 height 28
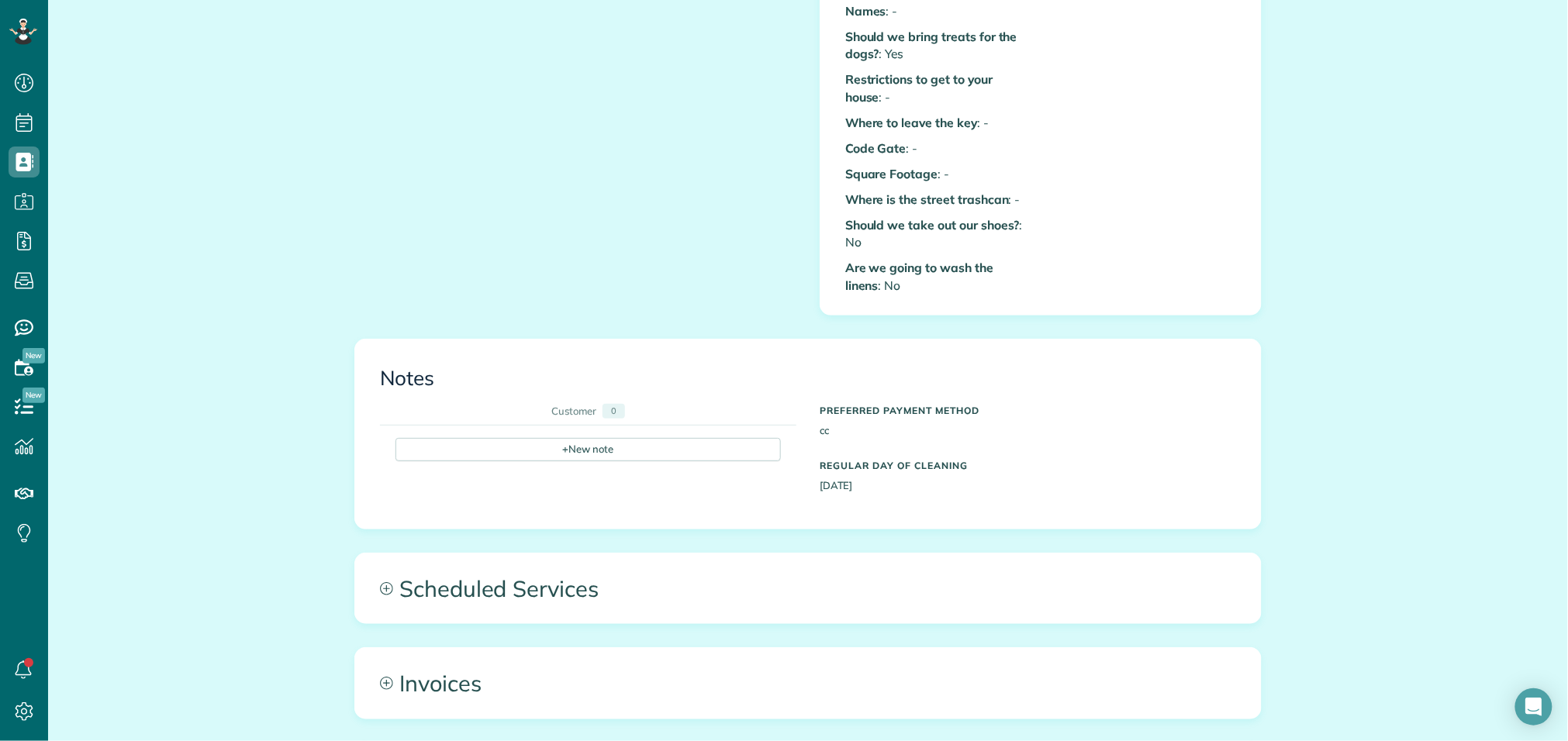
scroll to position [652, 0]
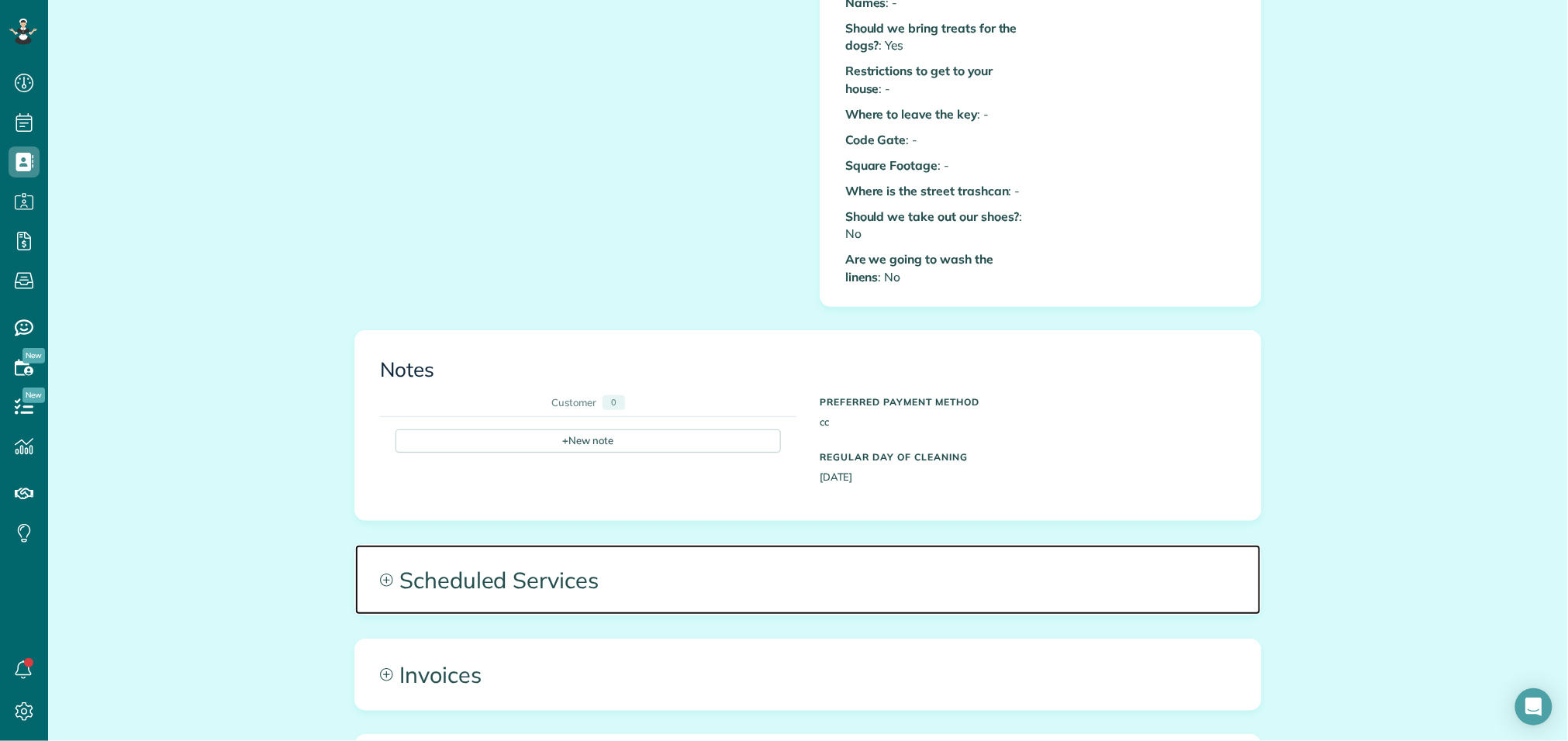
click at [722, 573] on span "Scheduled Services" at bounding box center [808, 579] width 906 height 70
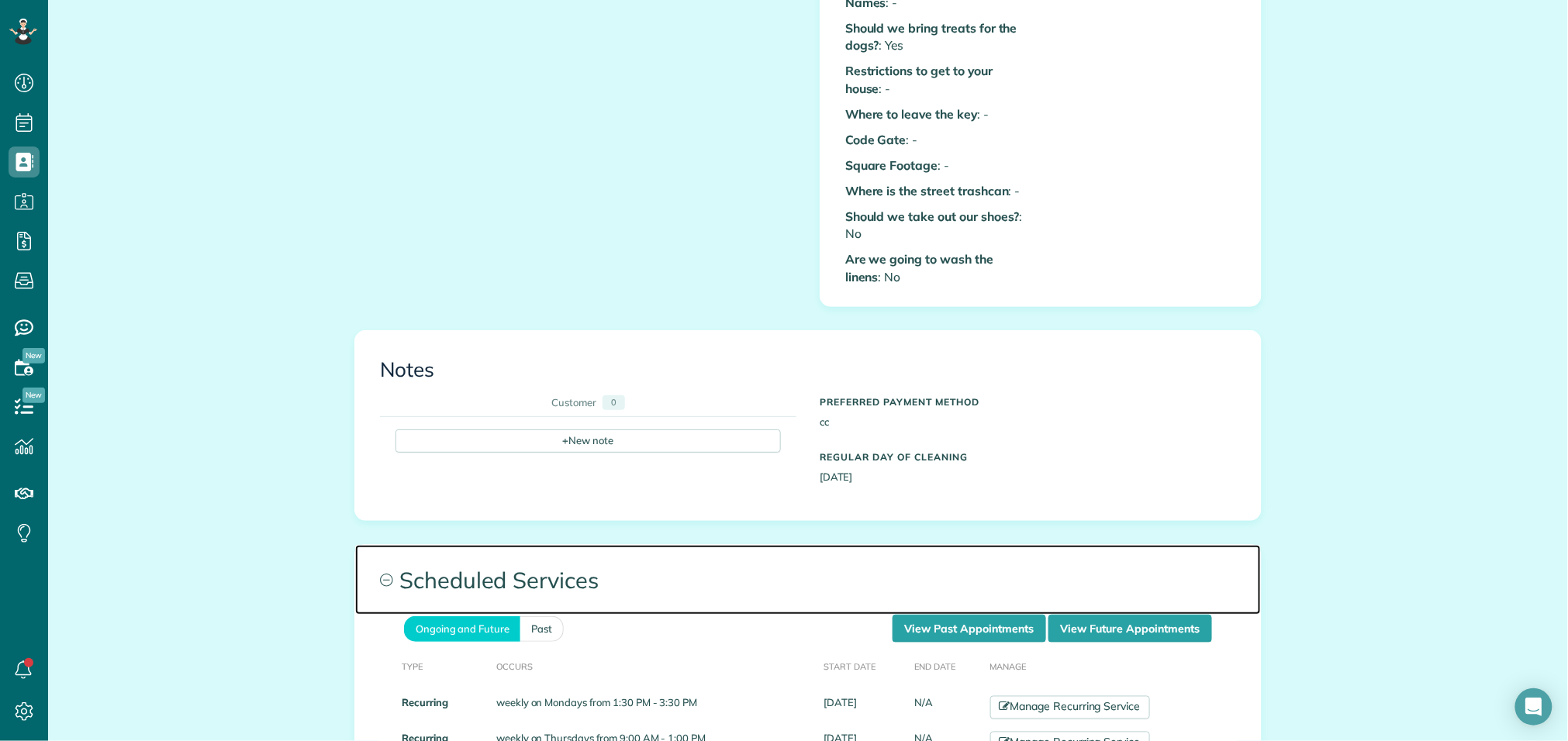
scroll to position [774, 0]
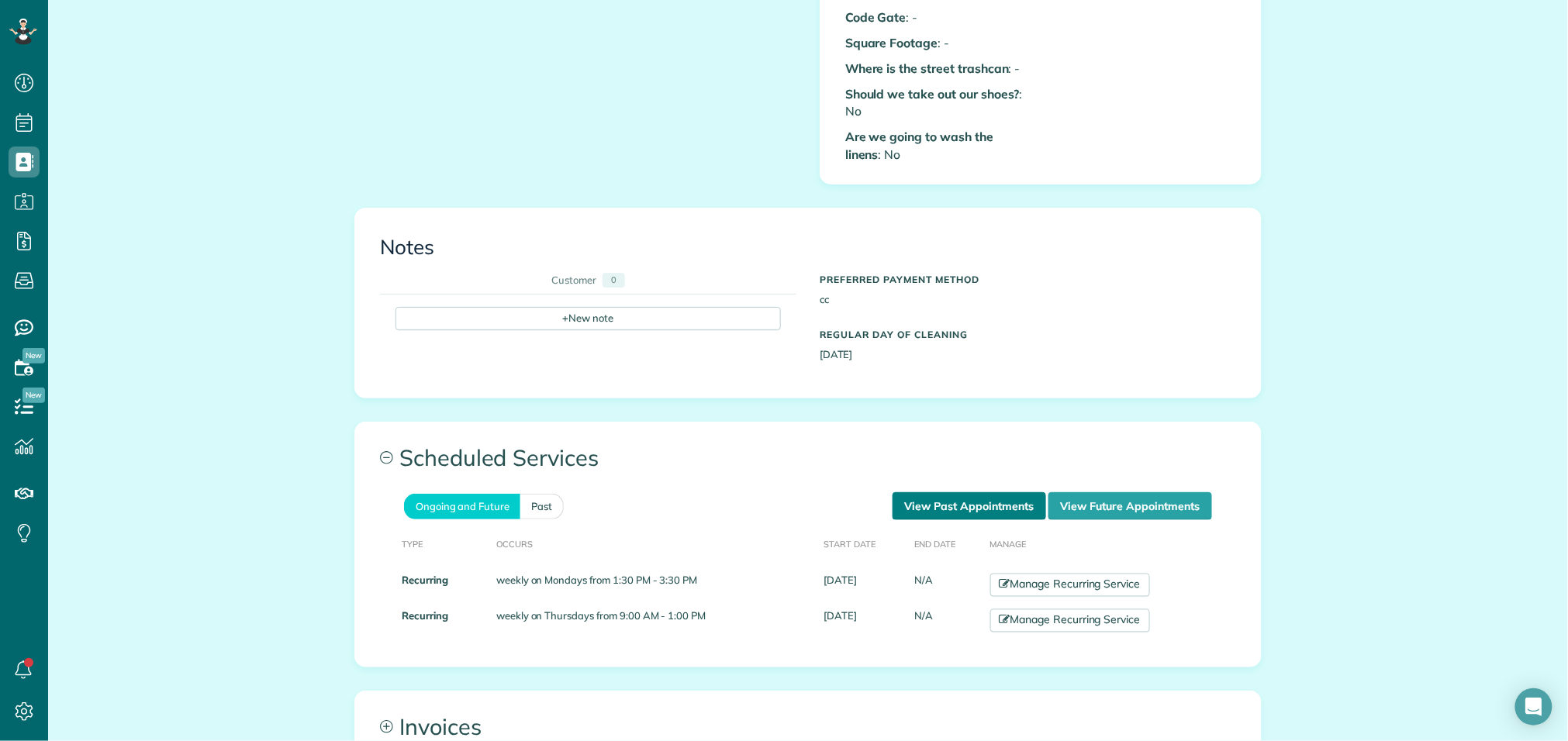
click at [941, 498] on link "View Past Appointments" at bounding box center [970, 506] width 154 height 28
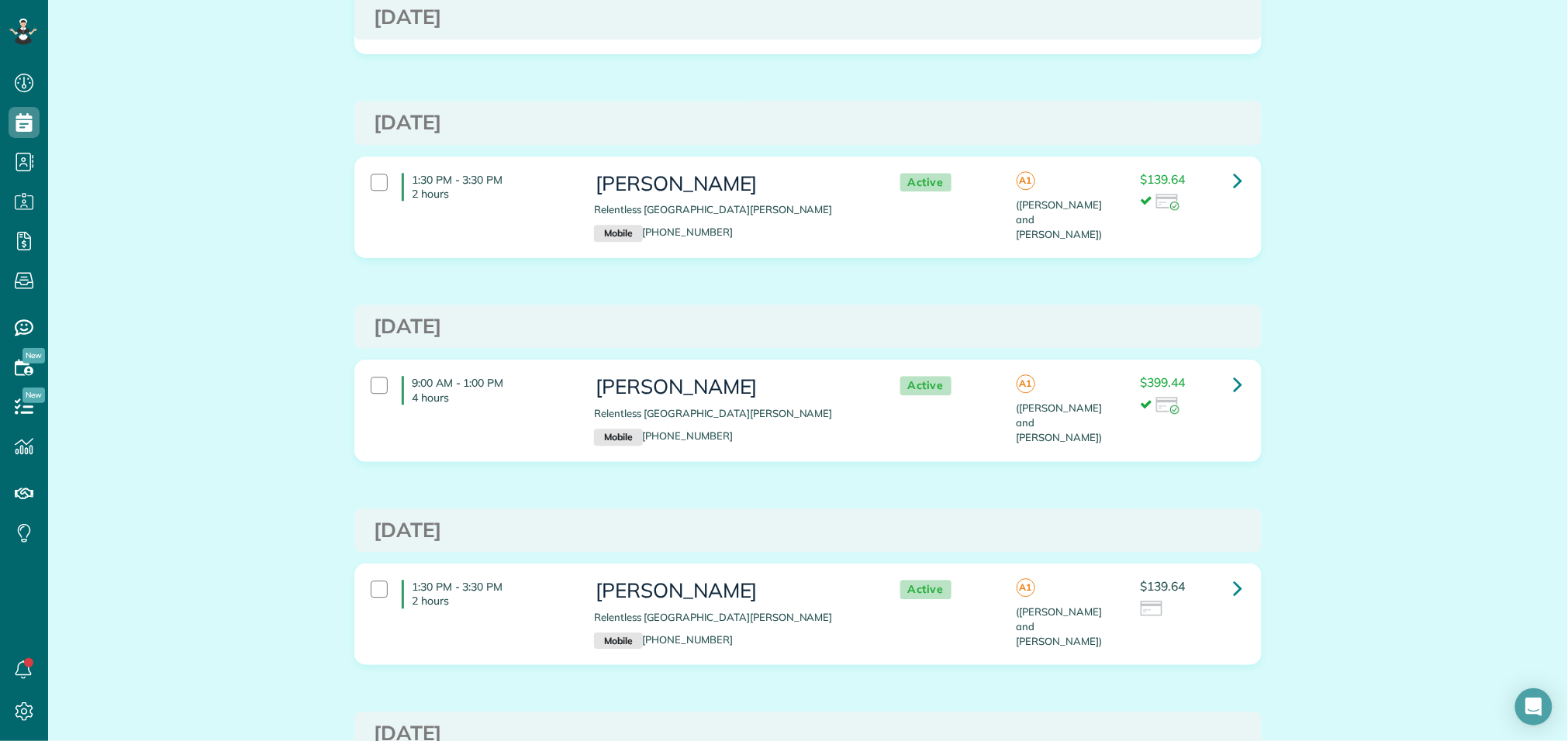
scroll to position [1458, 0]
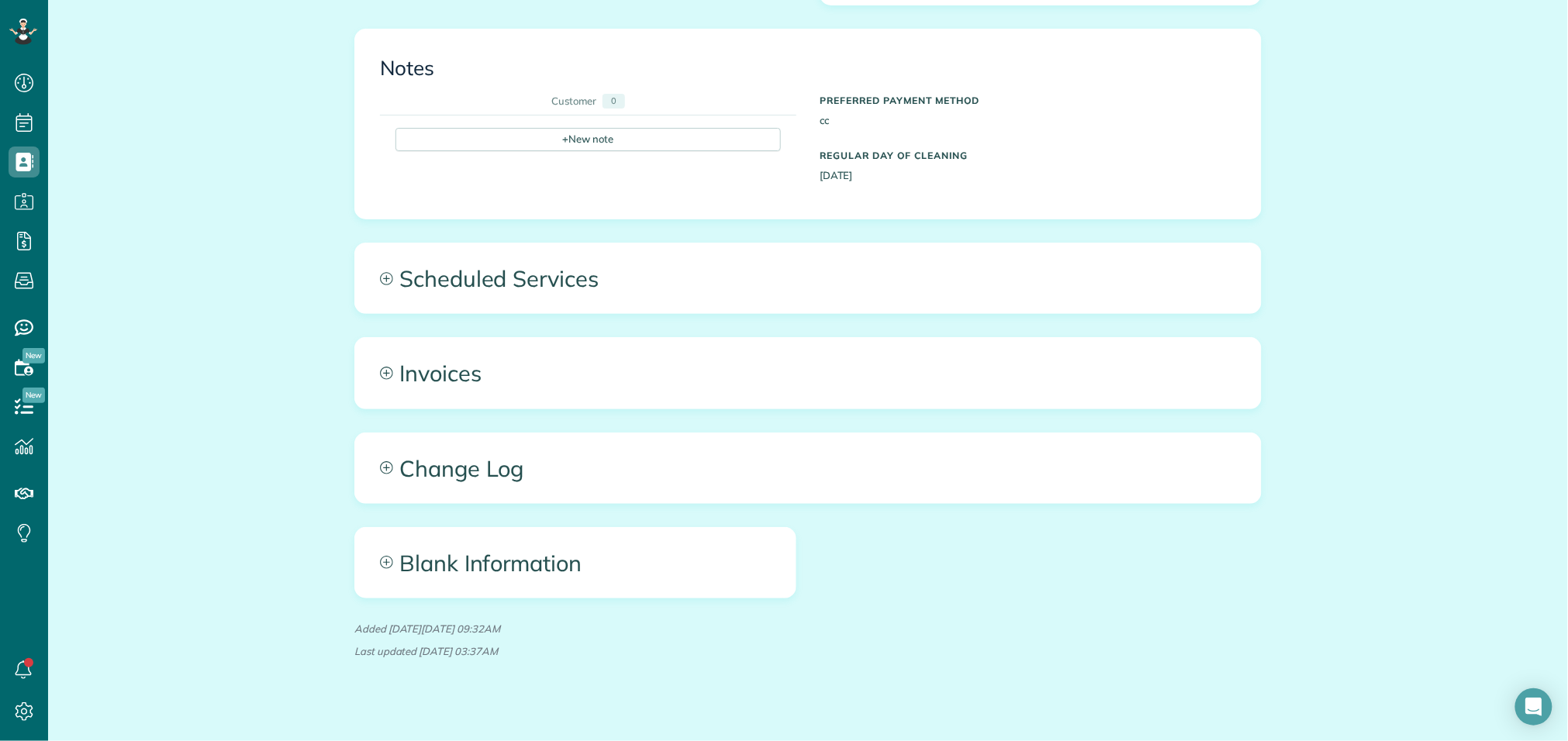
scroll to position [959, 0]
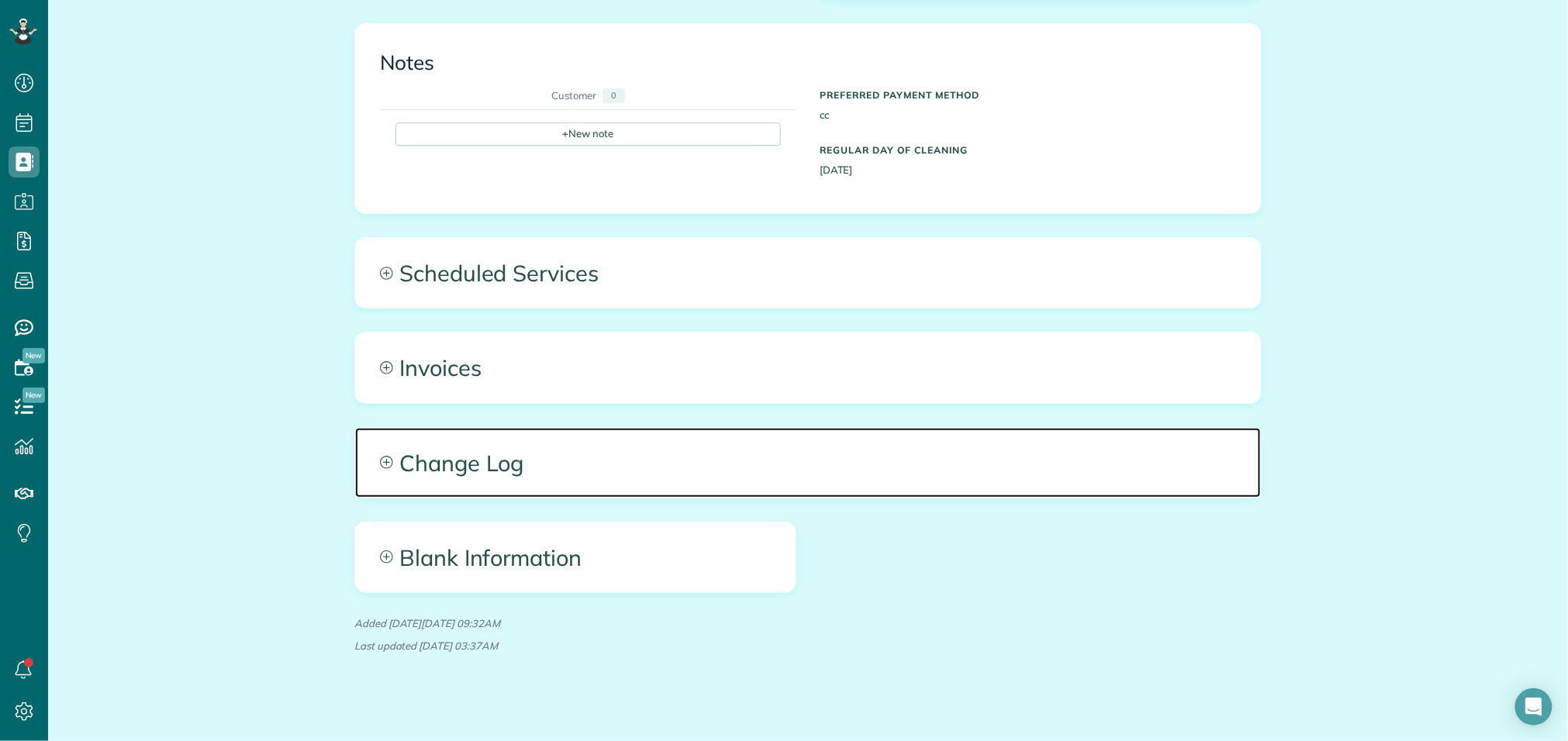
click at [626, 444] on span "Change Log" at bounding box center [808, 462] width 906 height 70
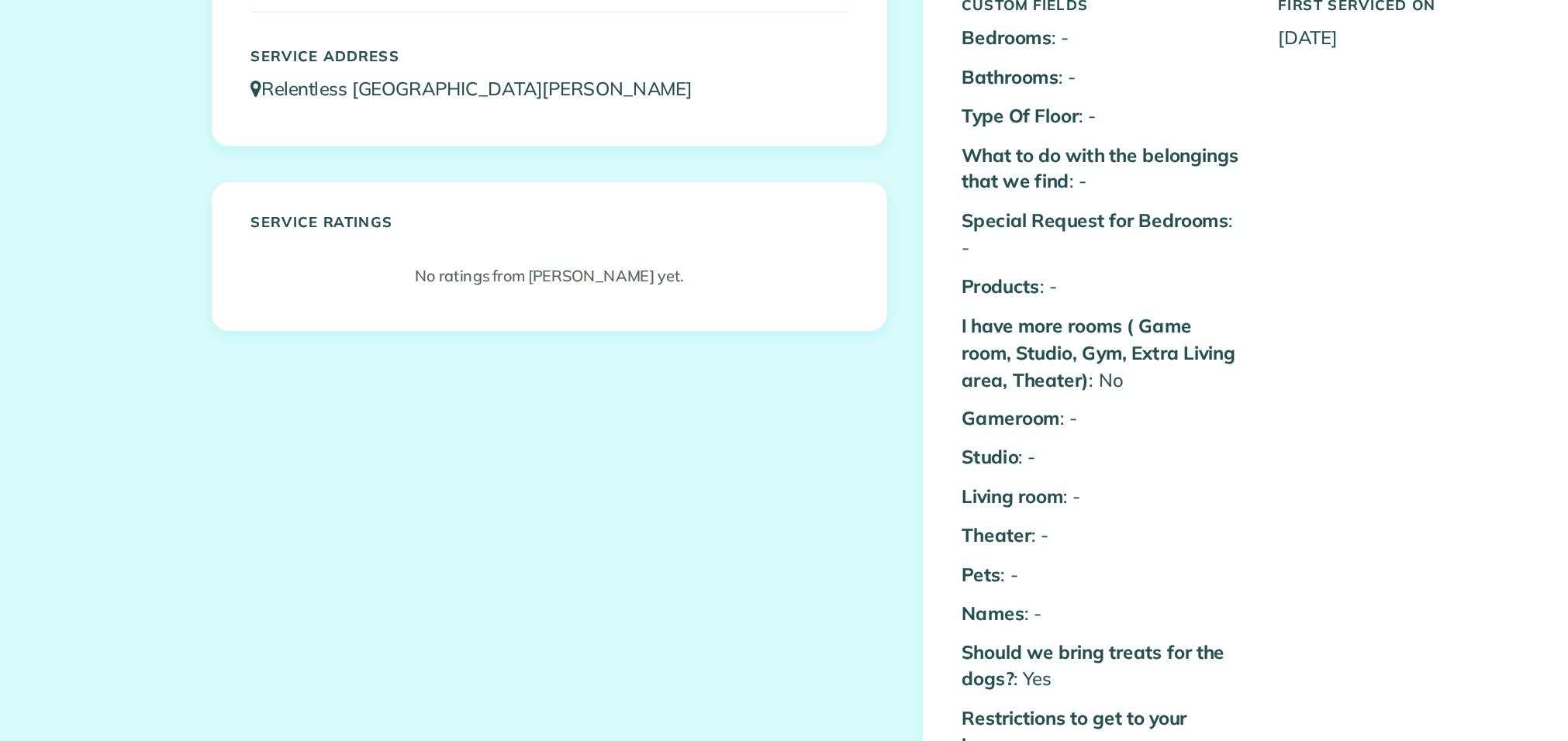
scroll to position [0, 0]
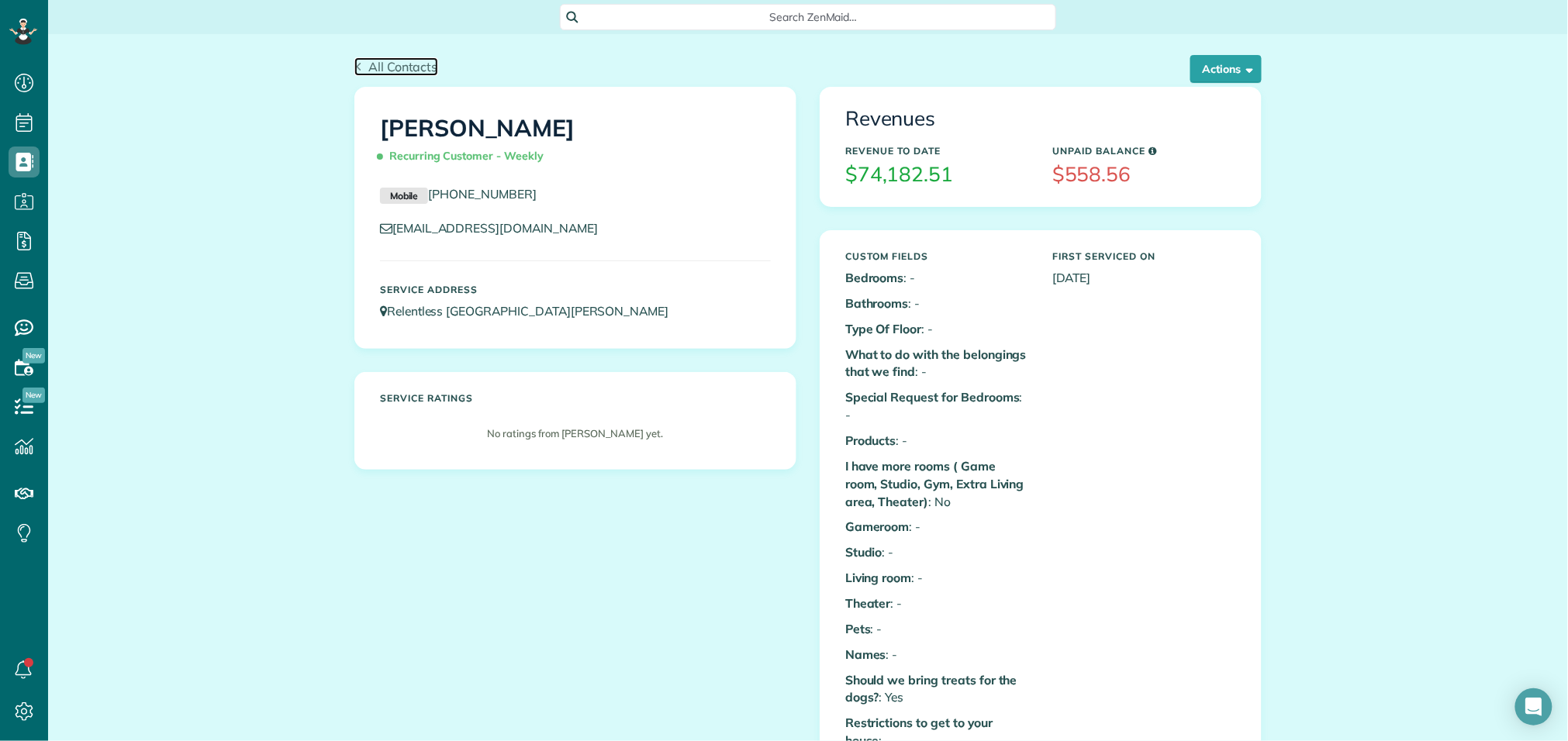
click at [369, 71] on span "All Contacts" at bounding box center [403, 66] width 70 height 15
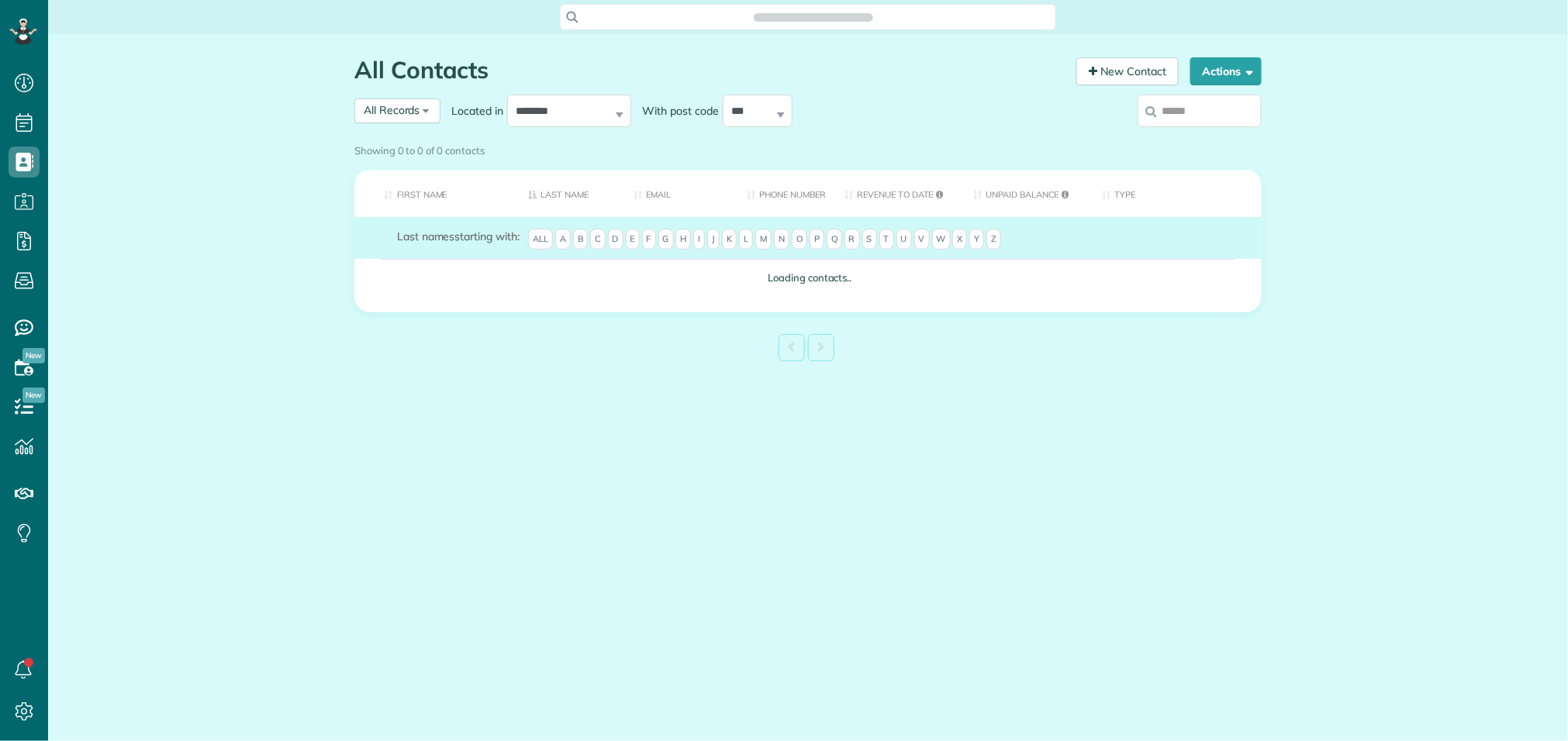
scroll to position [6, 6]
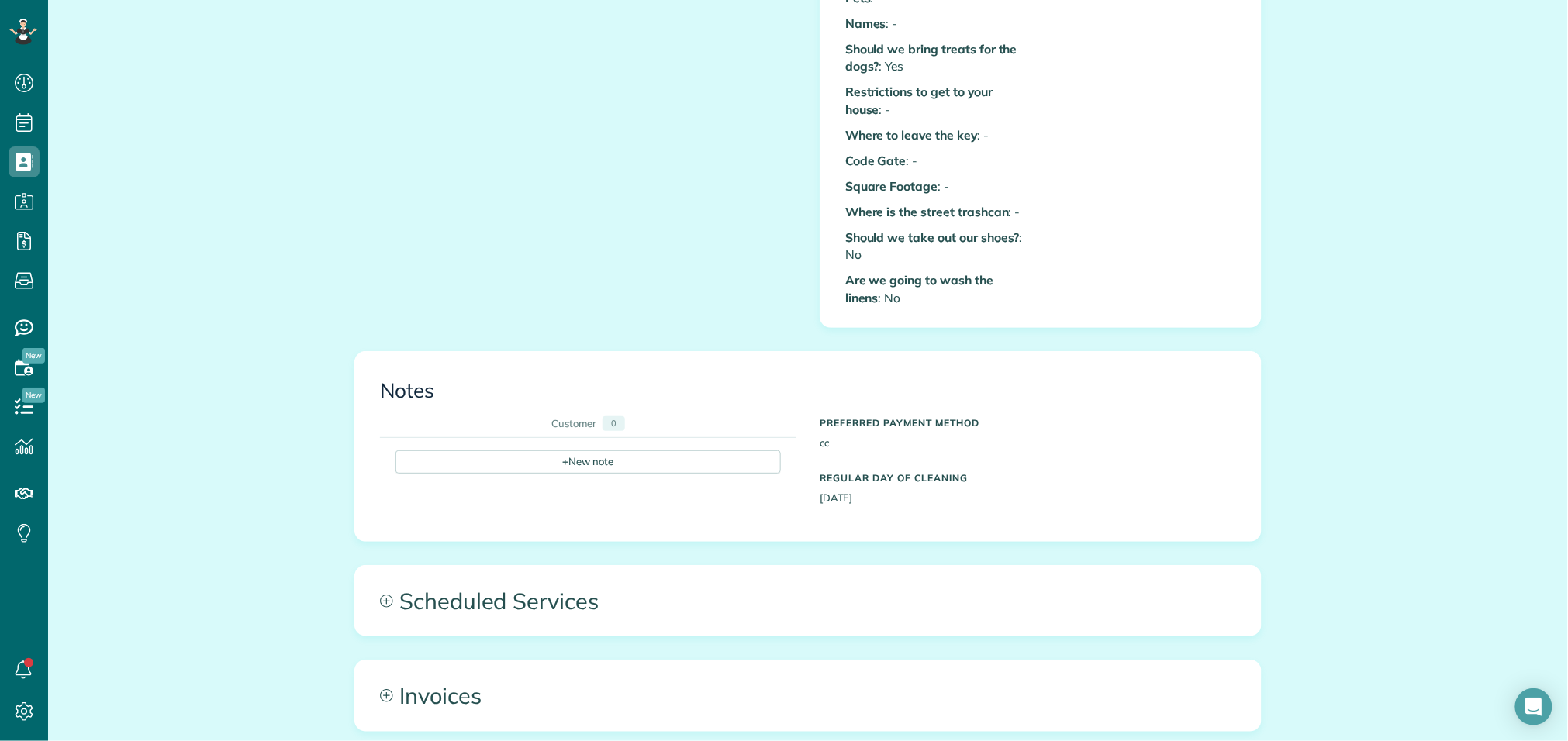
scroll to position [638, 0]
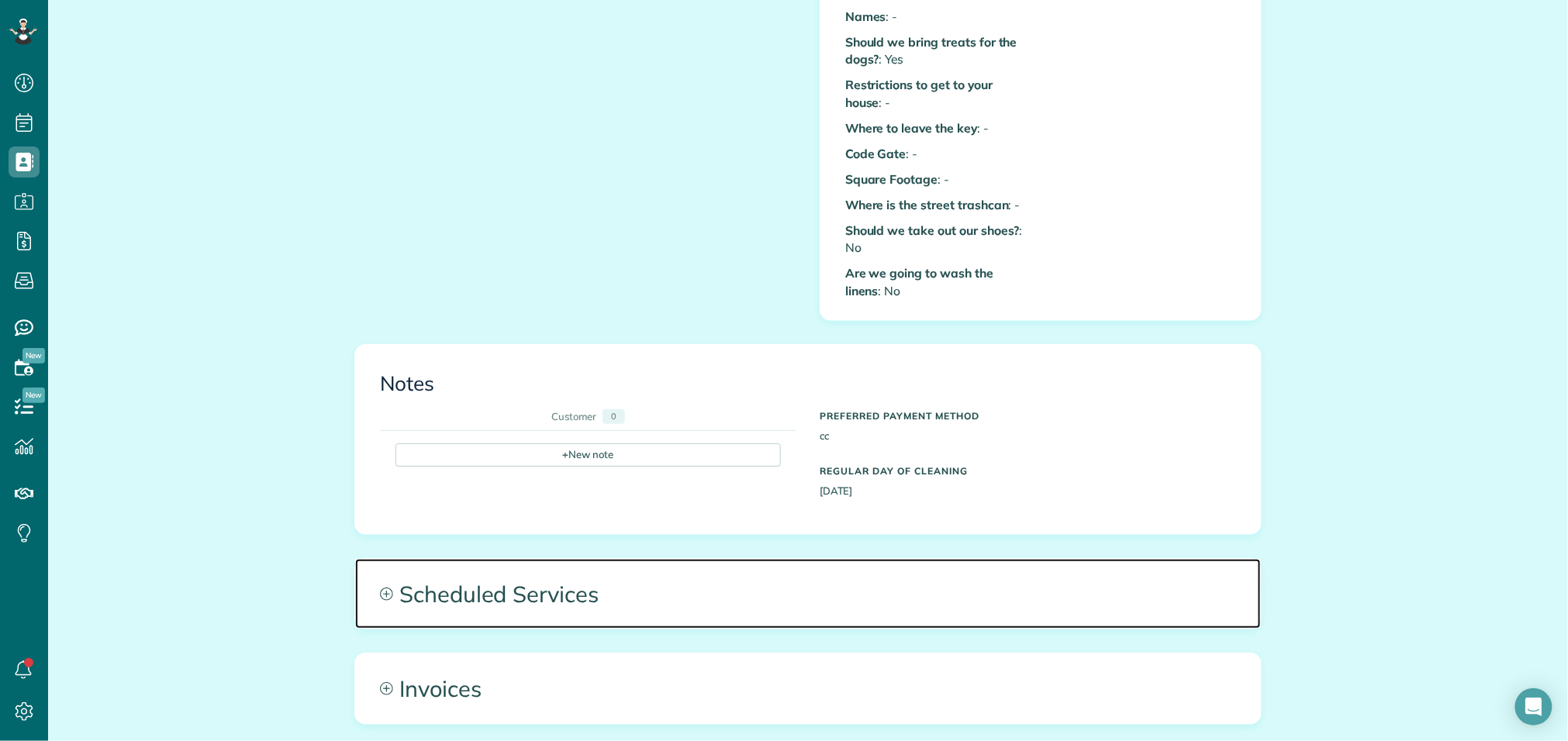
click at [568, 575] on span "Scheduled Services" at bounding box center [808, 594] width 906 height 70
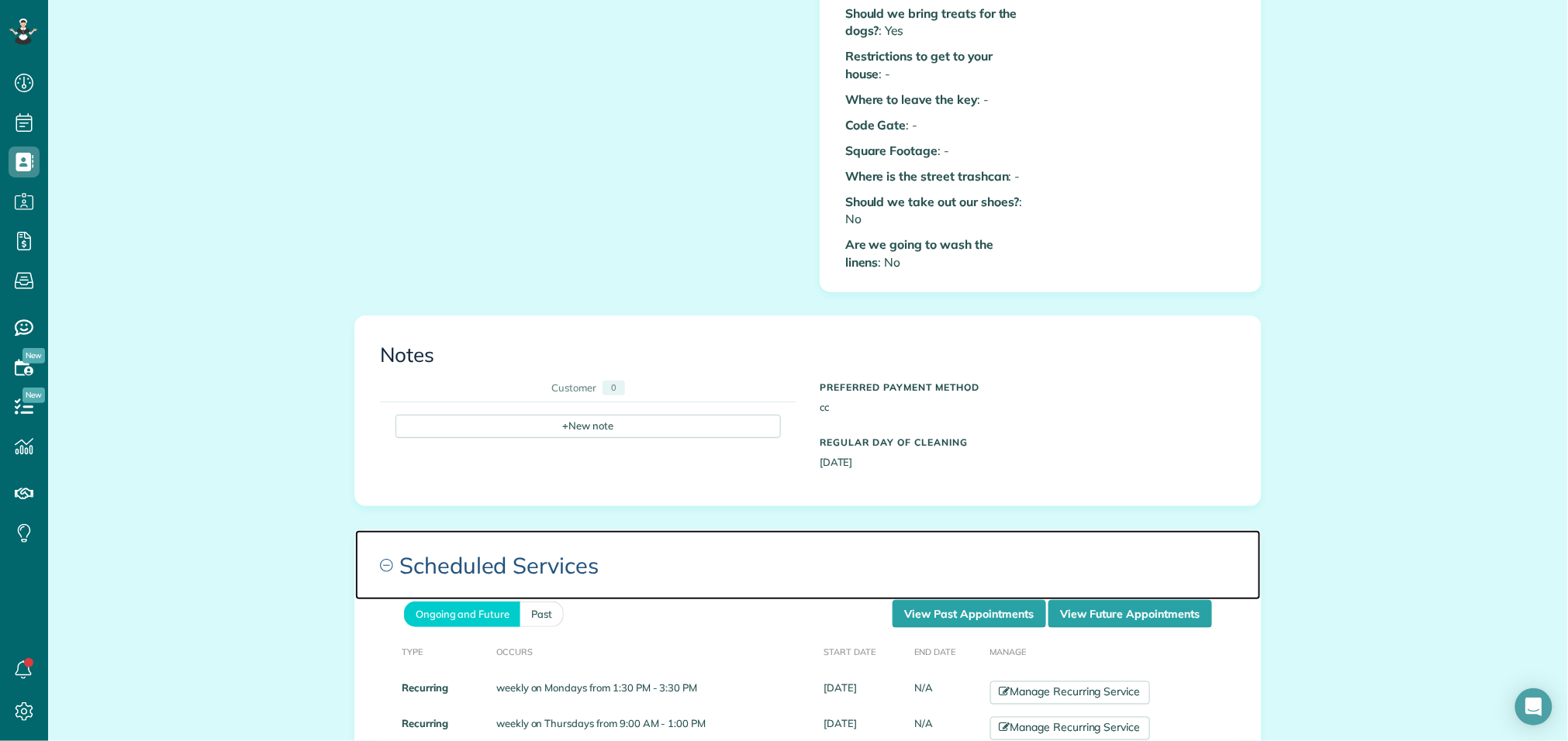
scroll to position [669, 0]
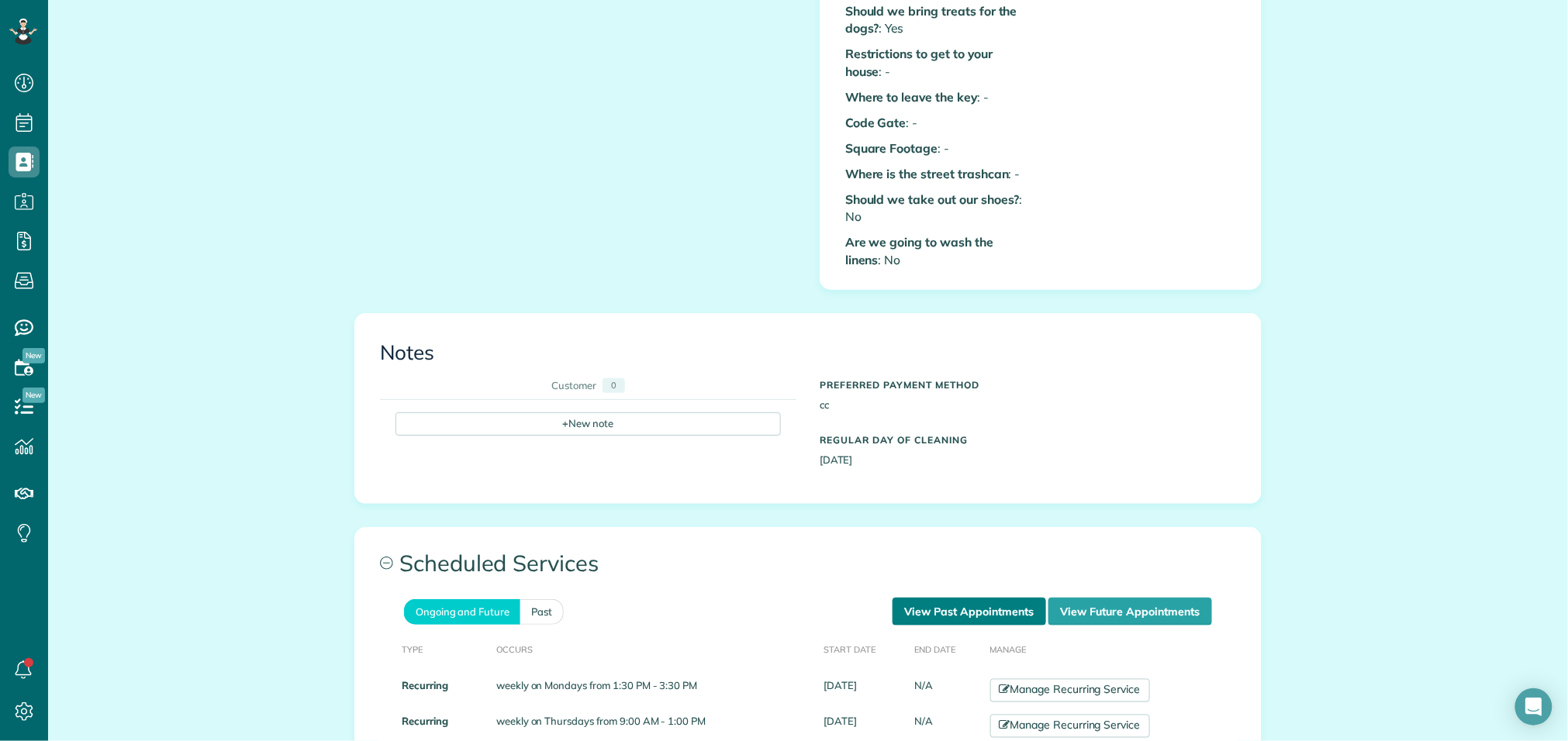
click at [940, 598] on link "View Past Appointments" at bounding box center [970, 612] width 154 height 28
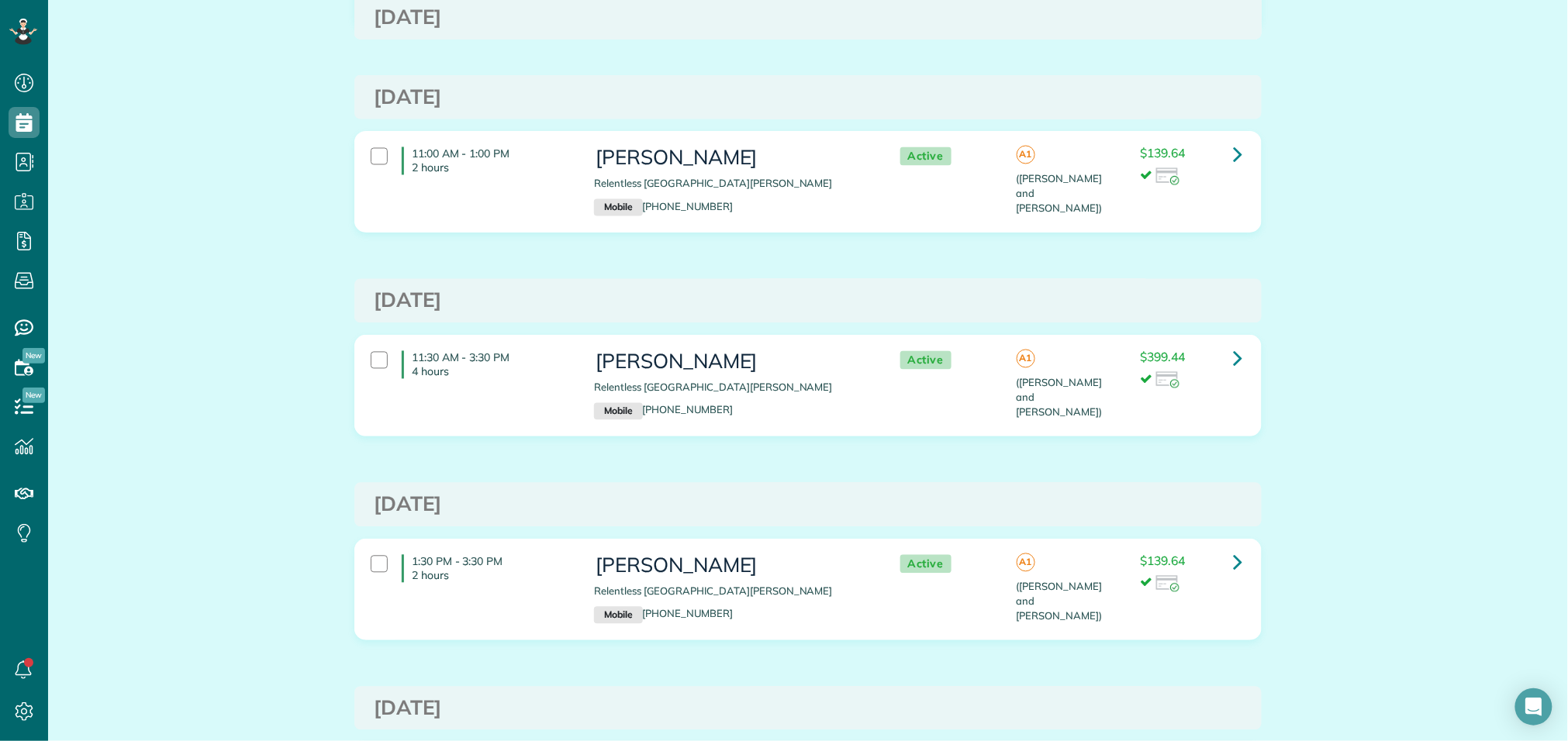
scroll to position [1066, 0]
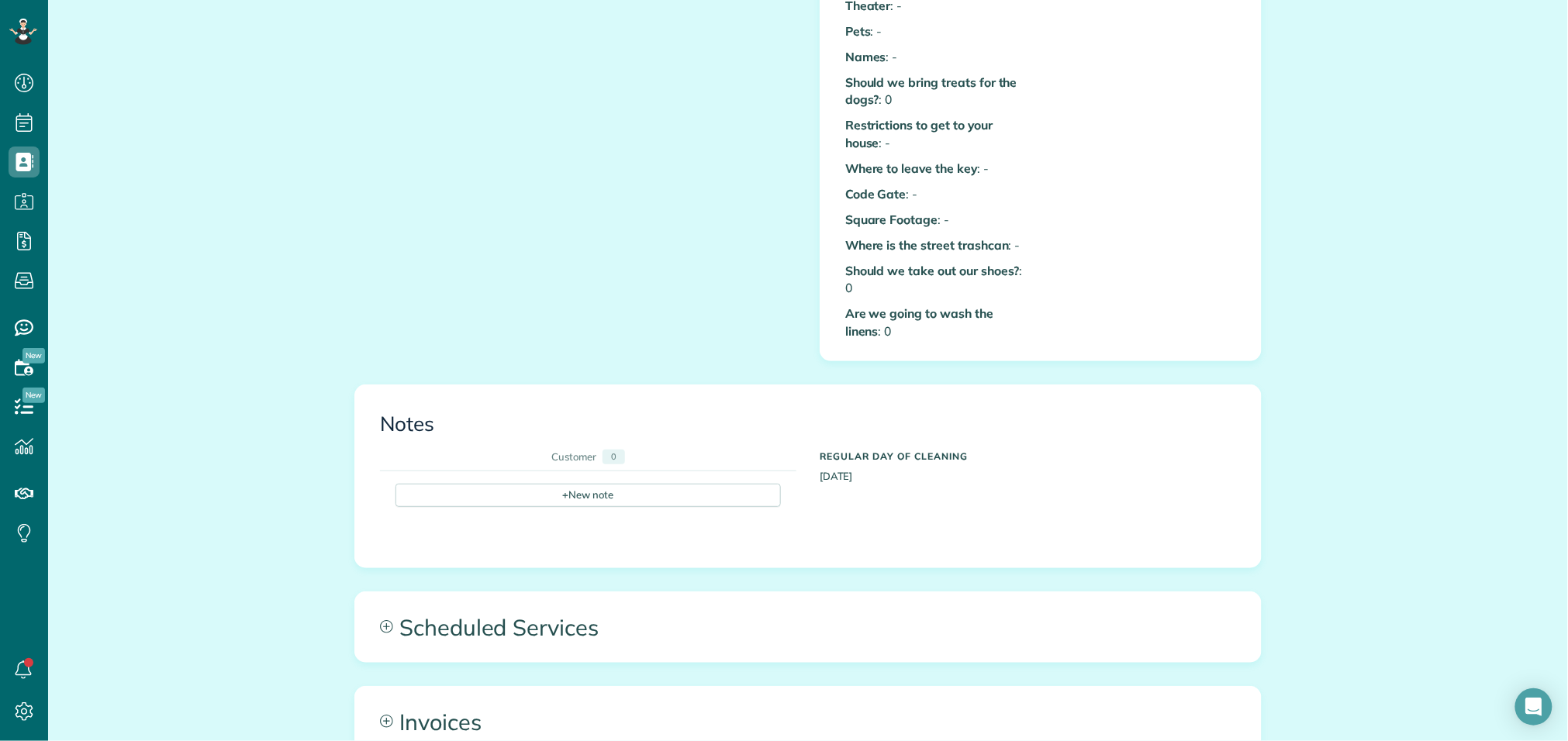
scroll to position [598, 0]
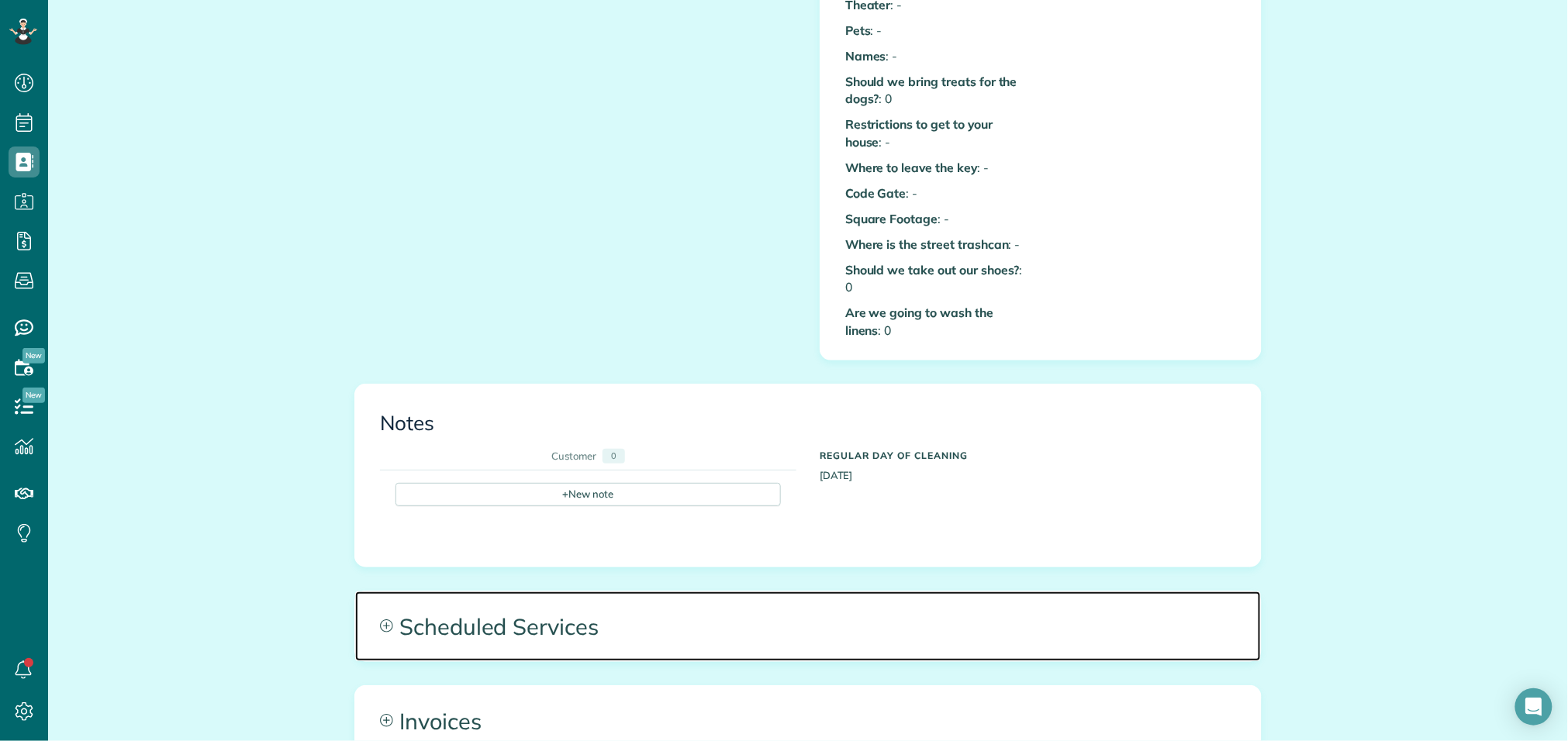
click at [853, 597] on span "Scheduled Services" at bounding box center [808, 626] width 906 height 70
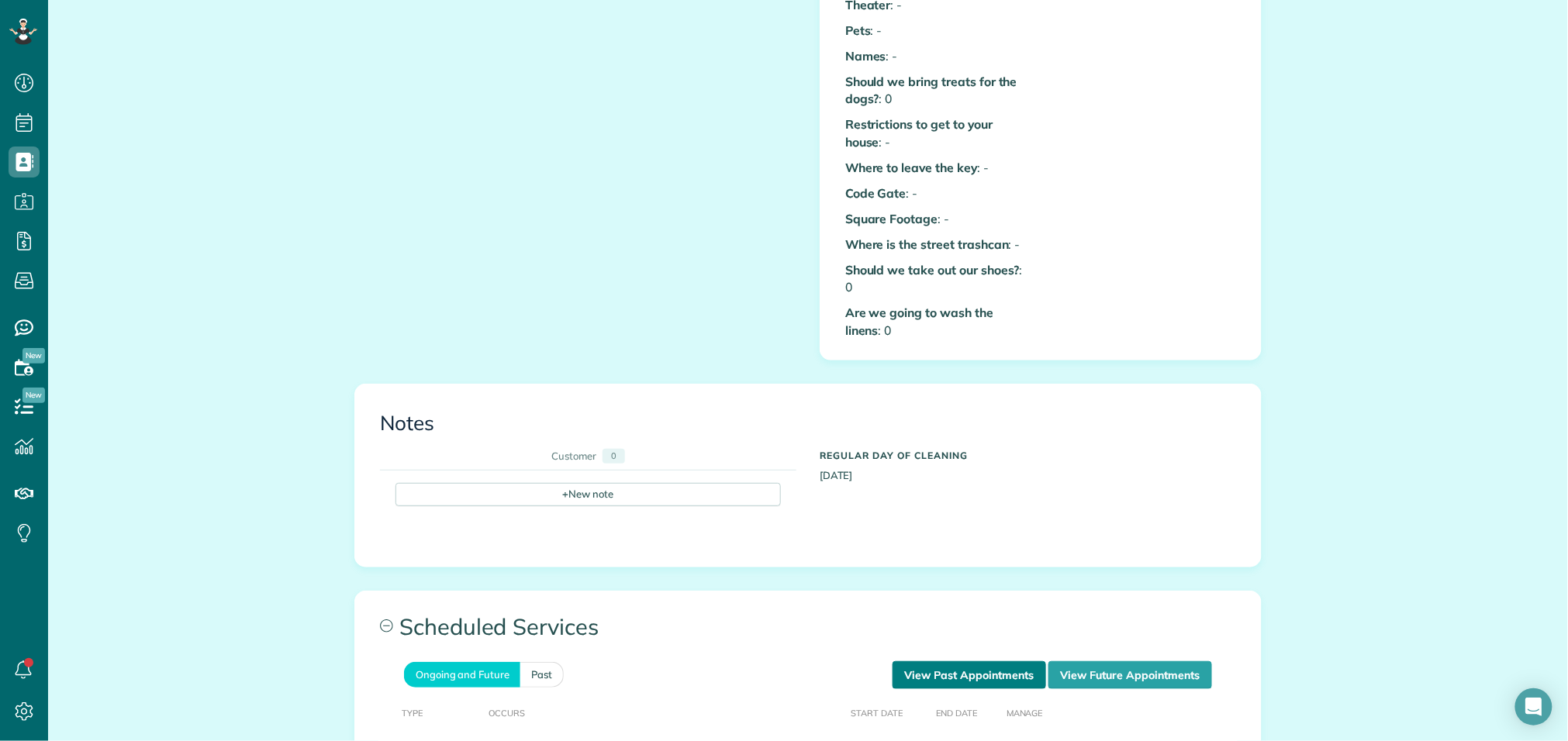
click at [1005, 661] on link "View Past Appointments" at bounding box center [970, 675] width 154 height 28
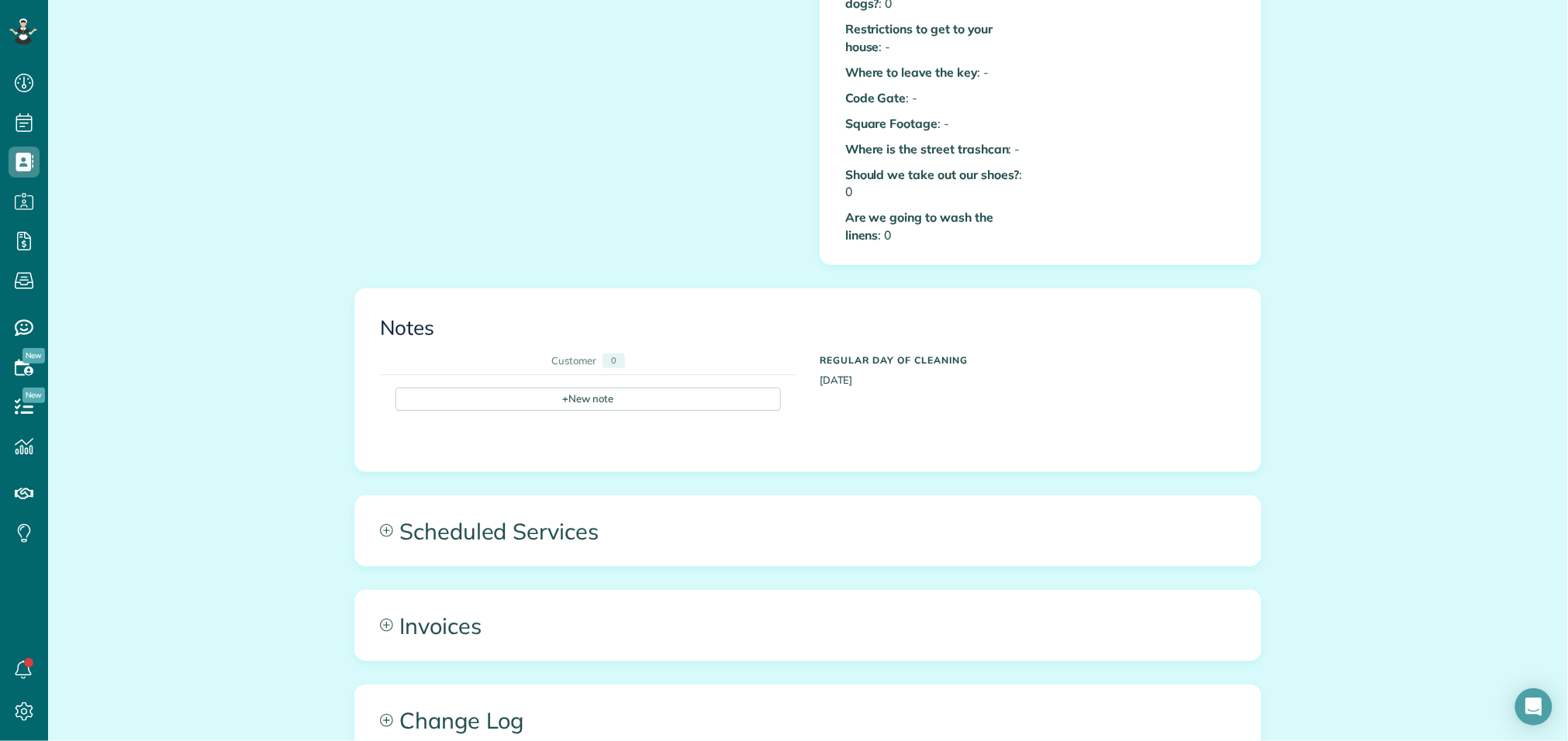
scroll to position [698, 0]
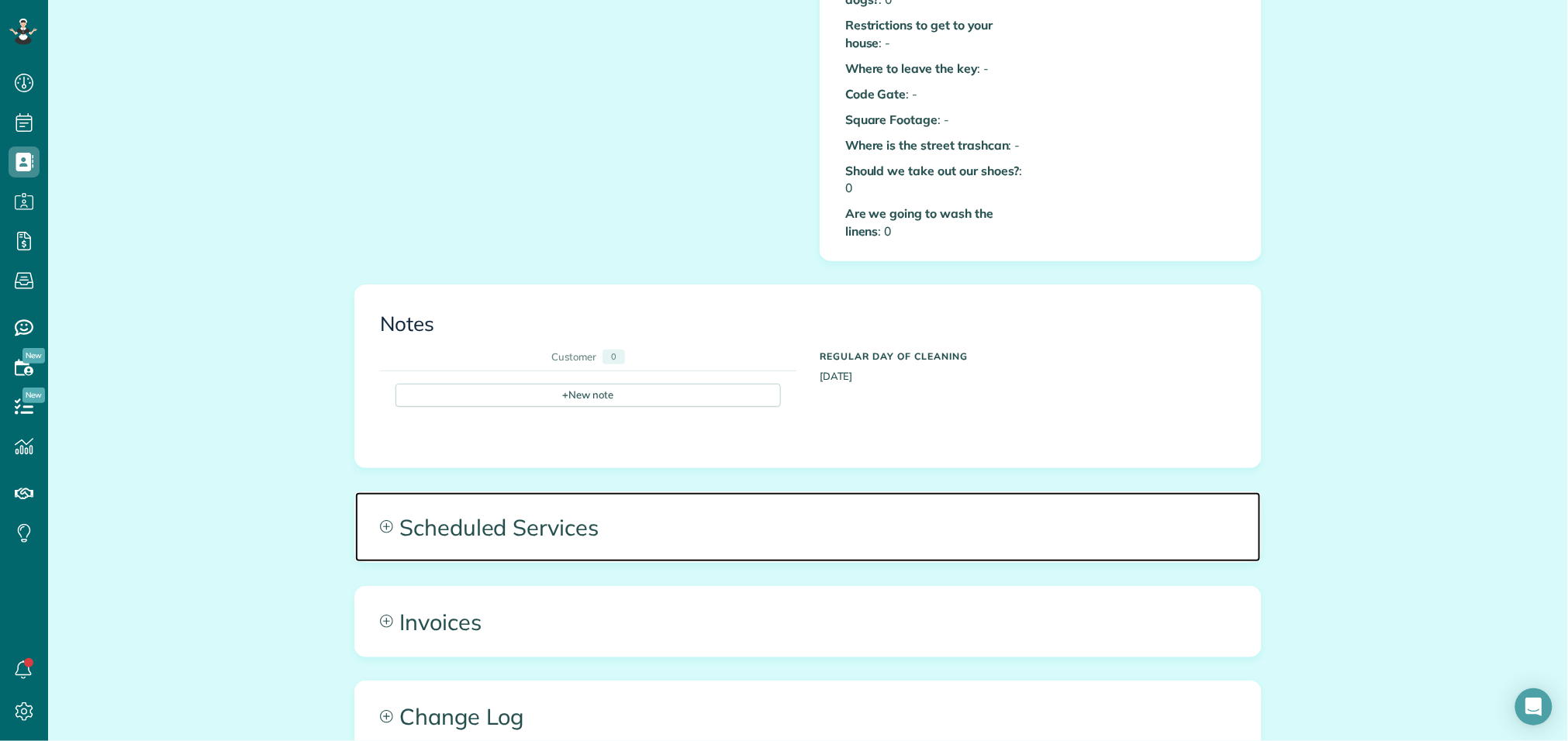
click at [753, 537] on span "Scheduled Services" at bounding box center [808, 527] width 906 height 70
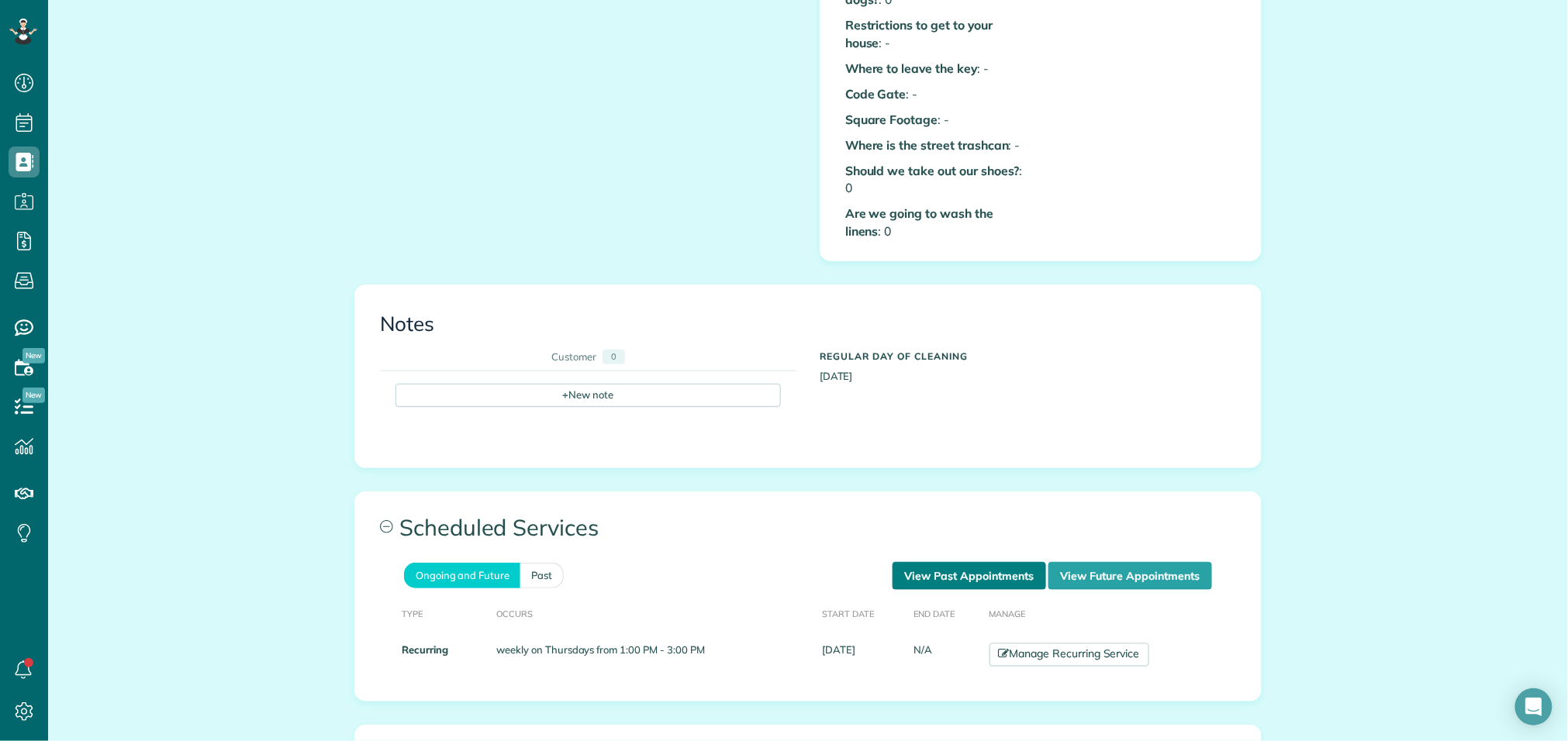
click at [964, 562] on link "View Past Appointments" at bounding box center [970, 575] width 154 height 28
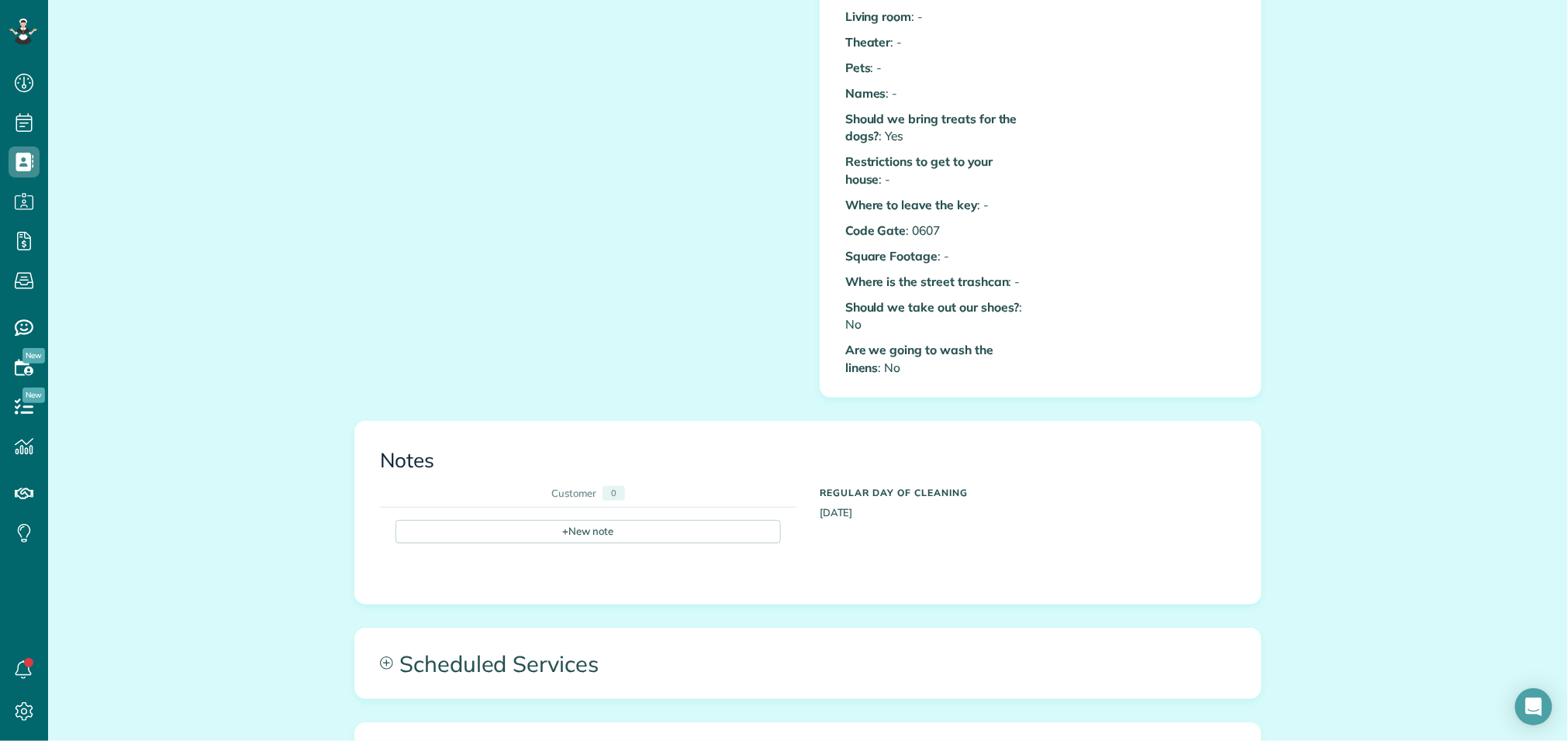
scroll to position [717, 0]
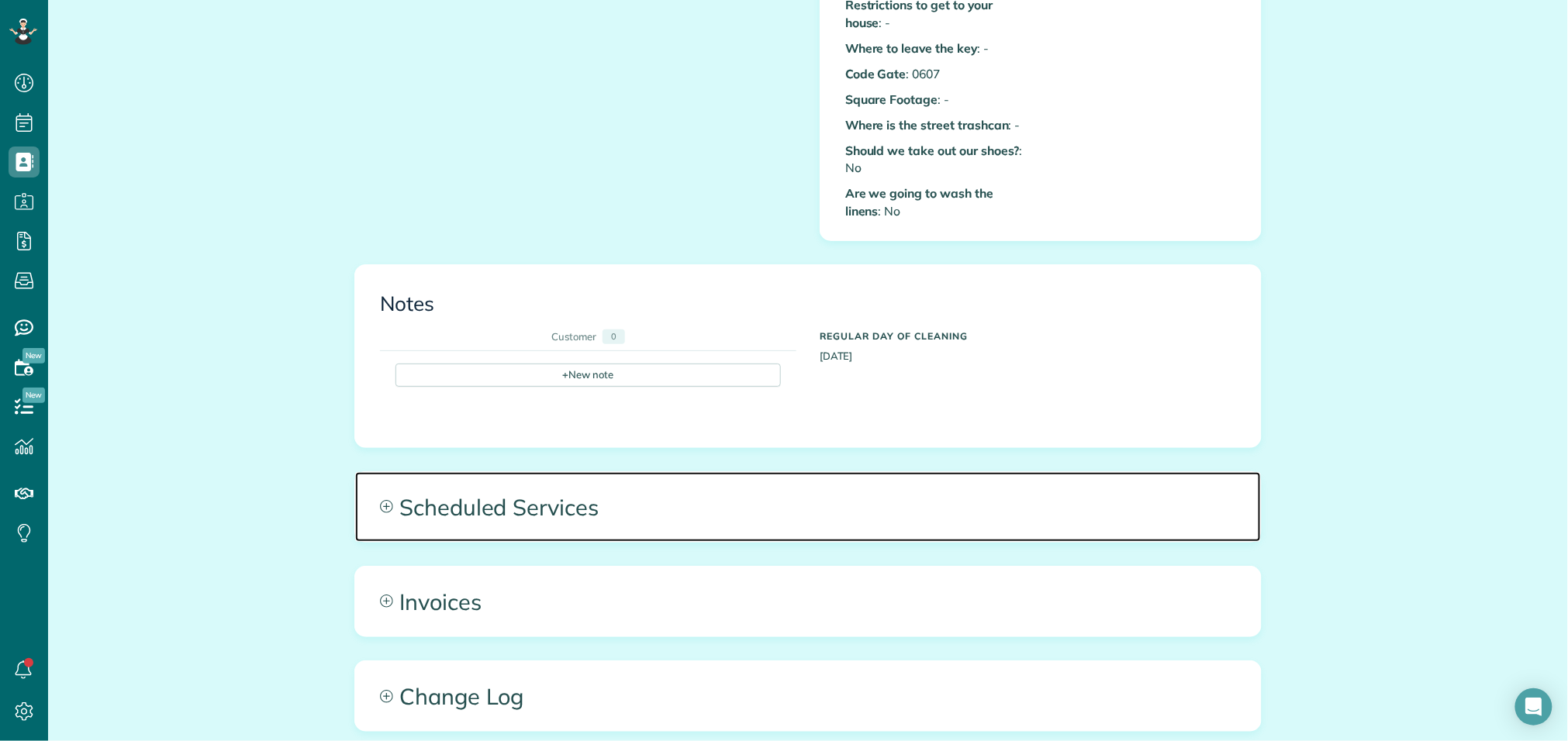
click at [740, 505] on span "Scheduled Services" at bounding box center [808, 507] width 906 height 70
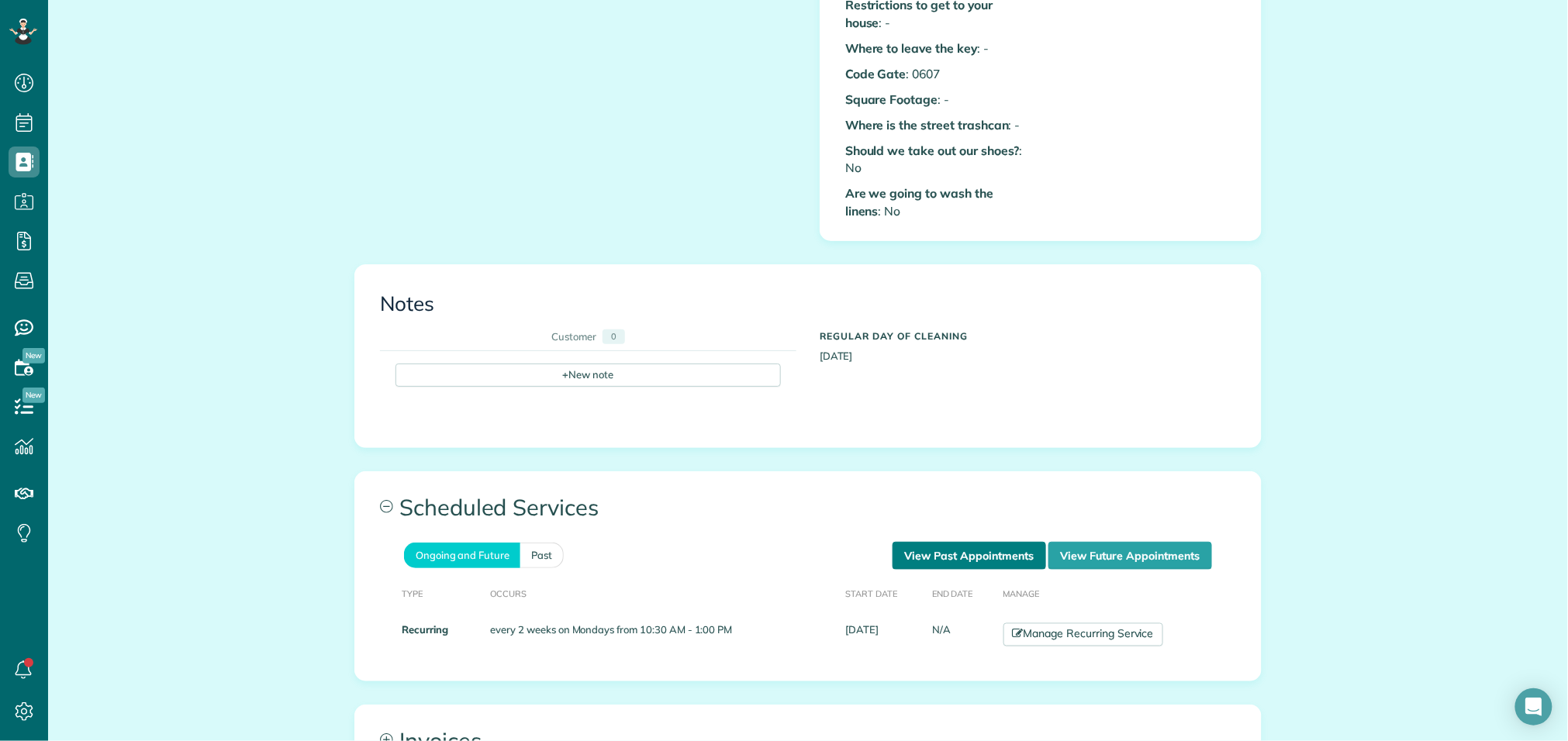
click at [931, 546] on link "View Past Appointments" at bounding box center [970, 556] width 154 height 28
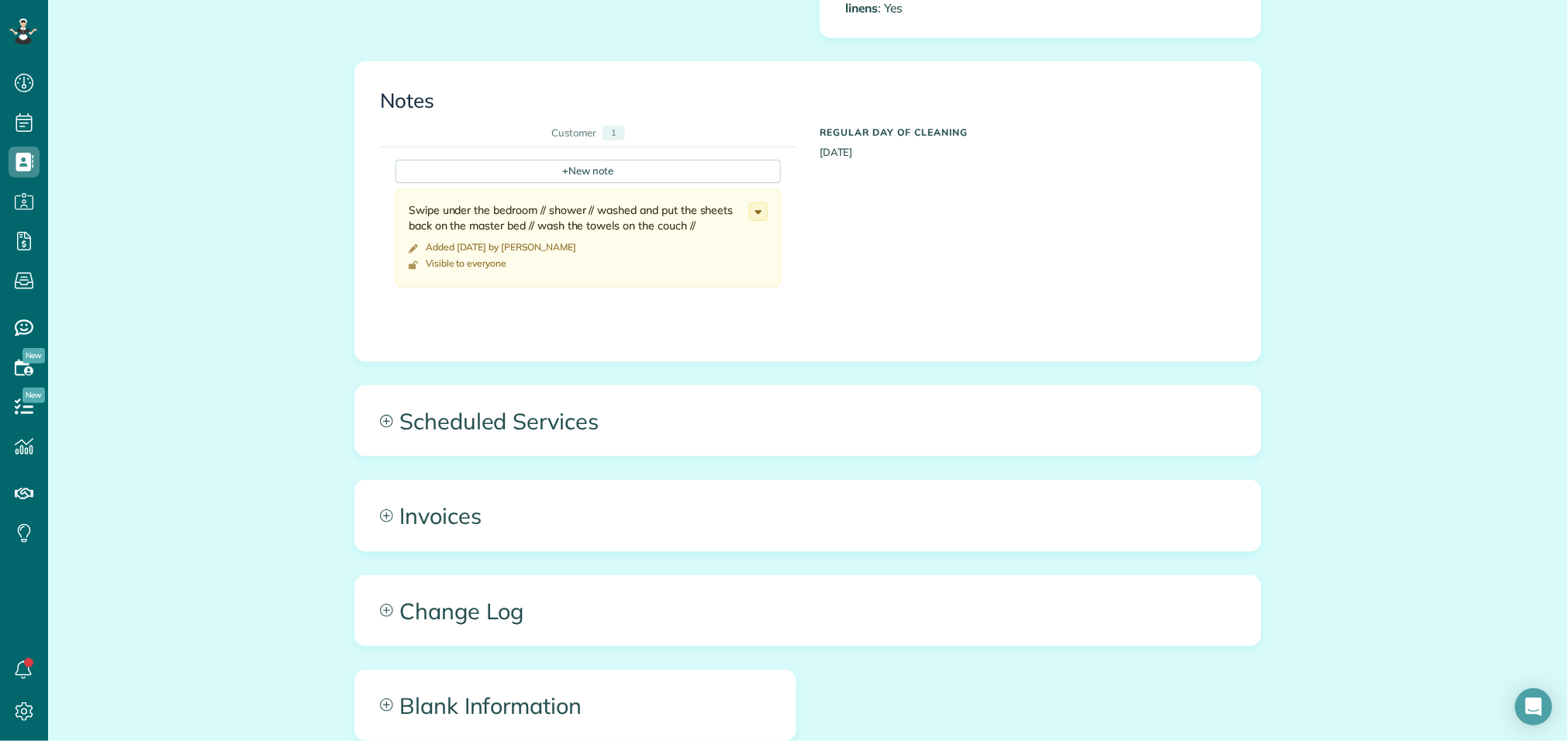
scroll to position [994, 0]
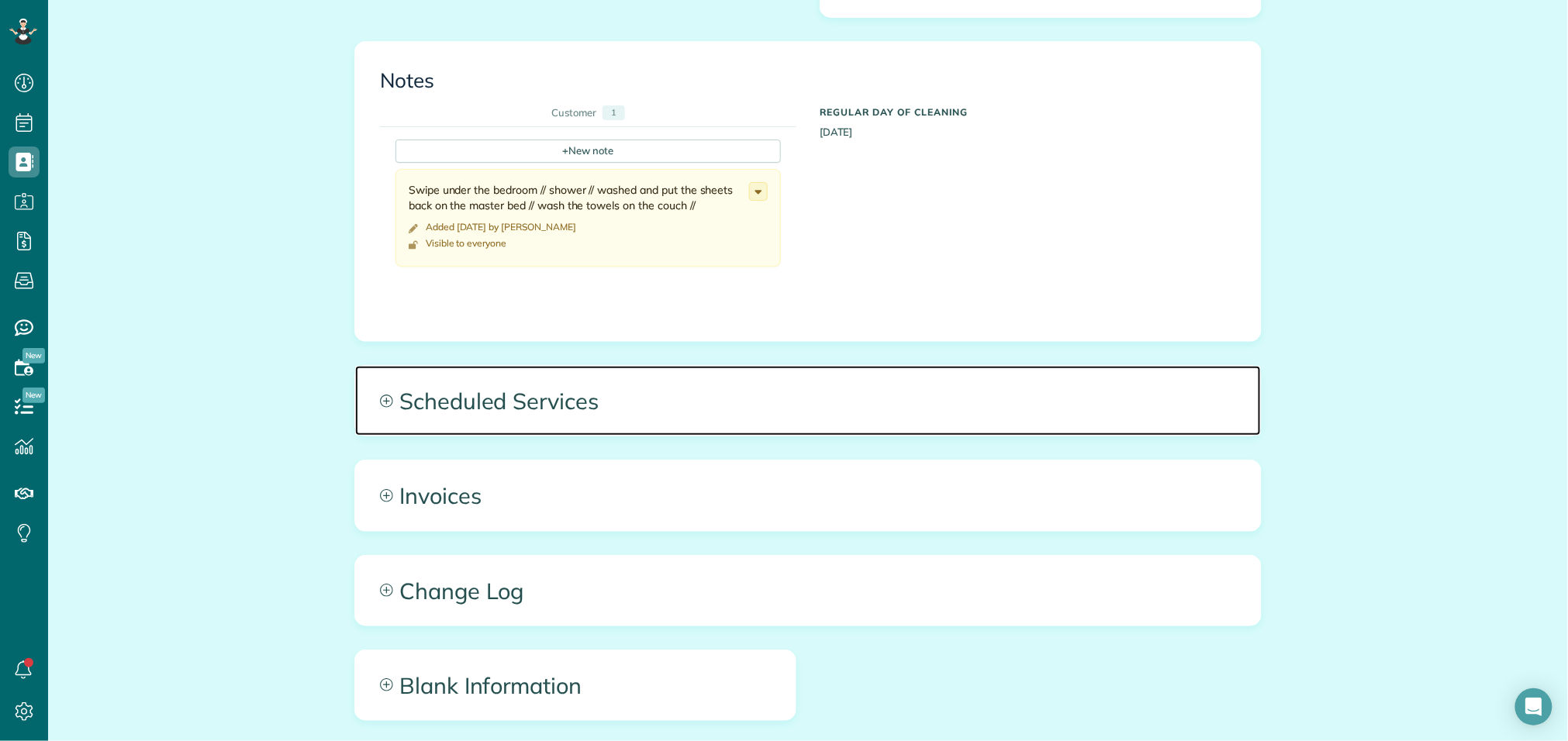
click at [626, 379] on span "Scheduled Services" at bounding box center [808, 400] width 906 height 70
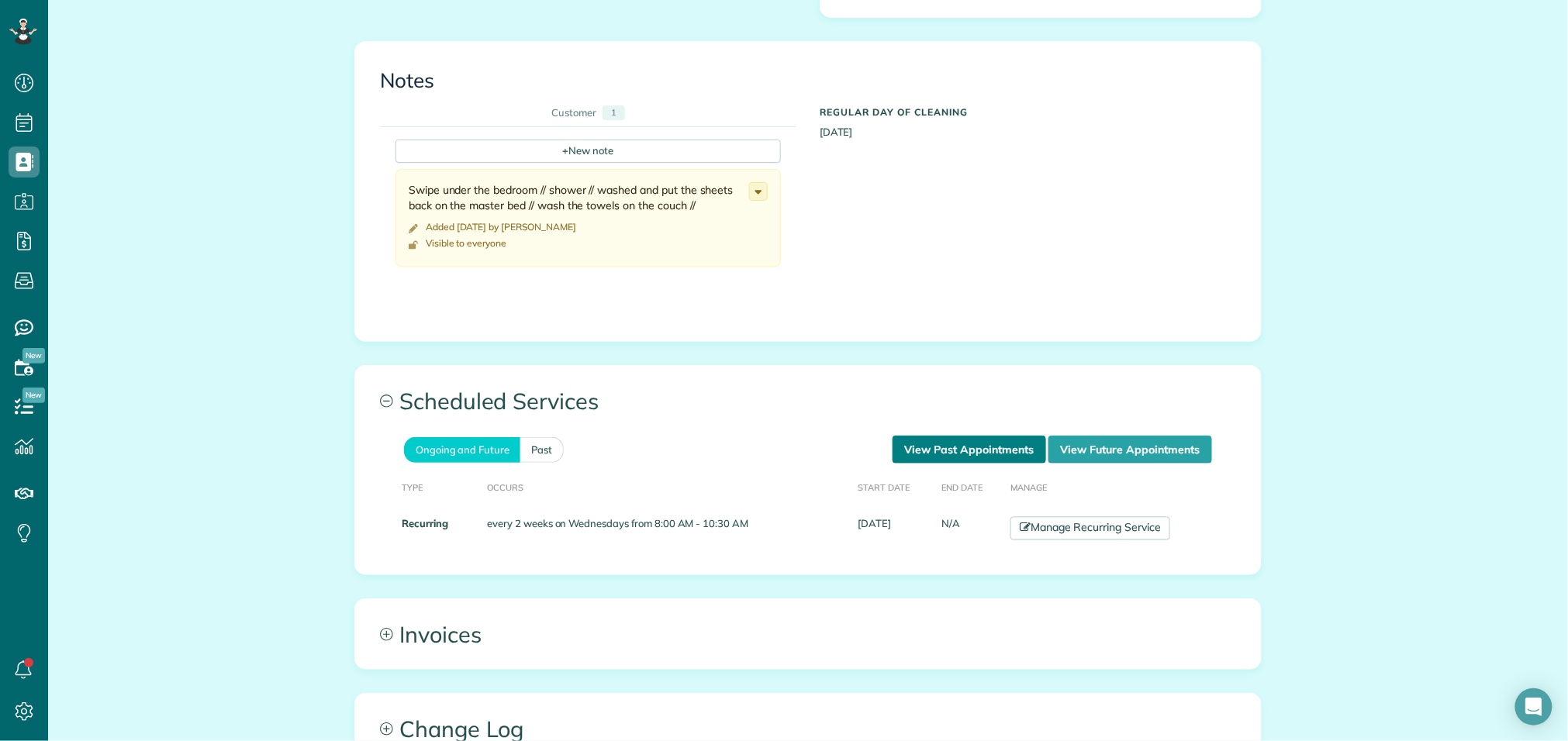
click at [1001, 440] on link "View Past Appointments" at bounding box center [970, 450] width 154 height 28
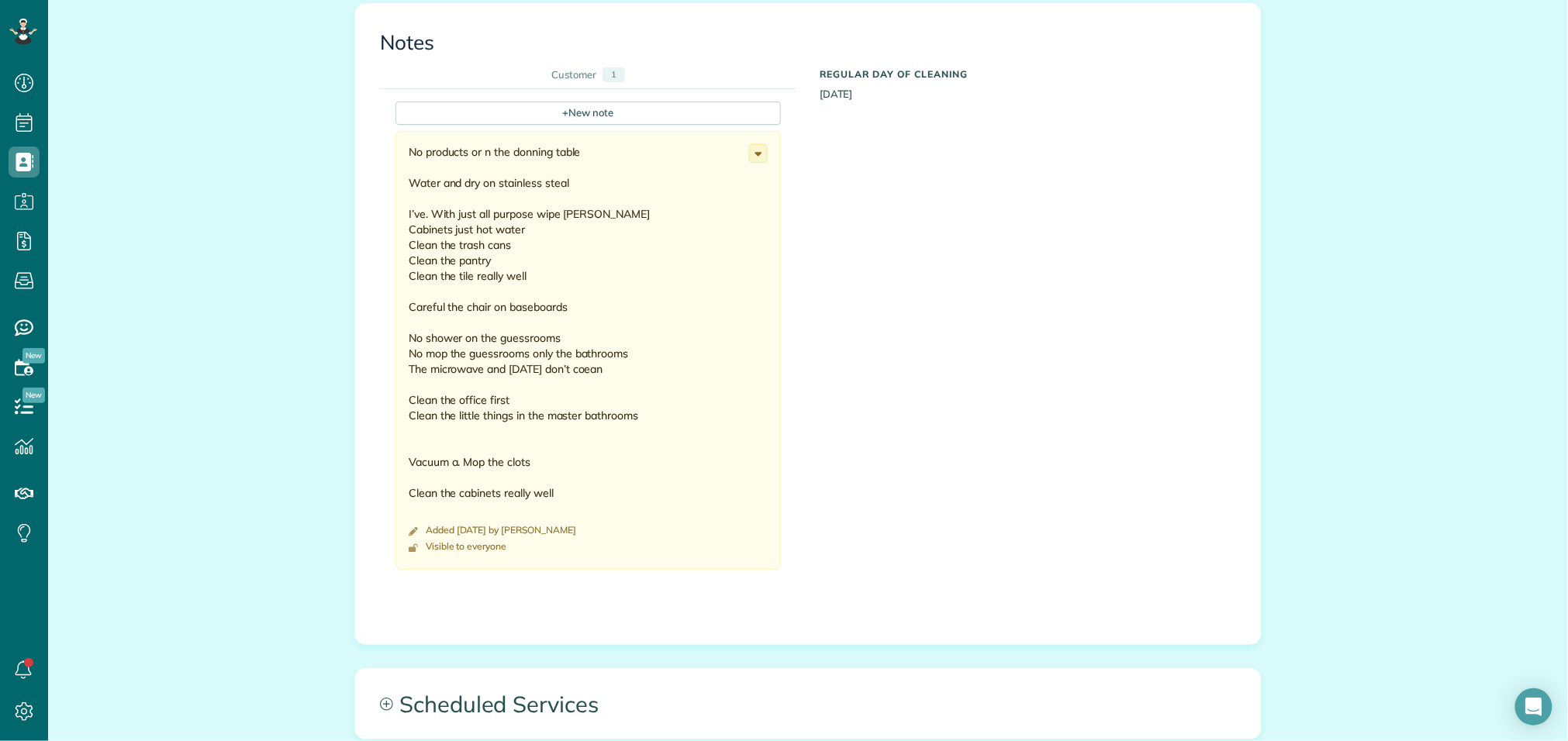
scroll to position [1276, 0]
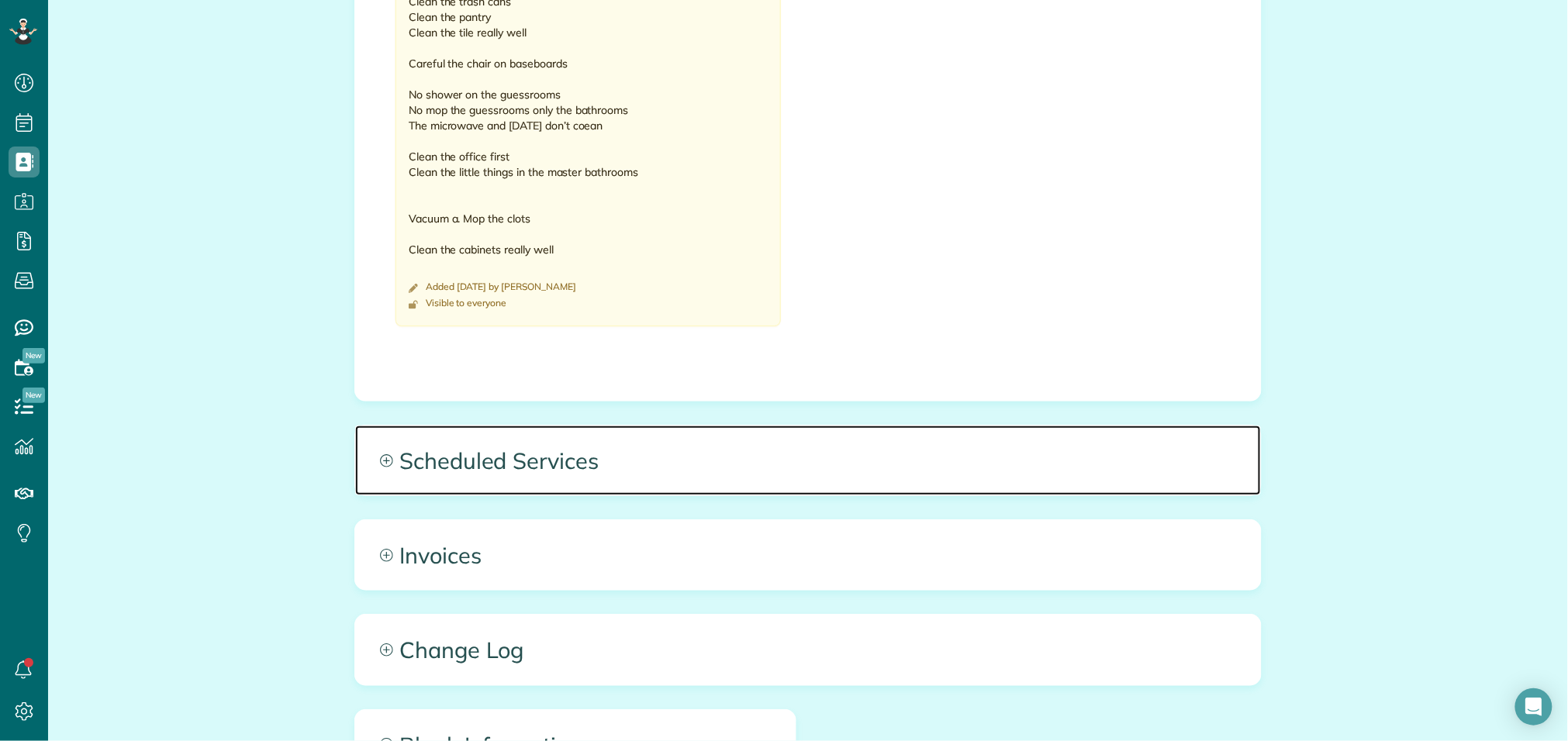
click at [550, 439] on span "Scheduled Services" at bounding box center [808, 460] width 906 height 70
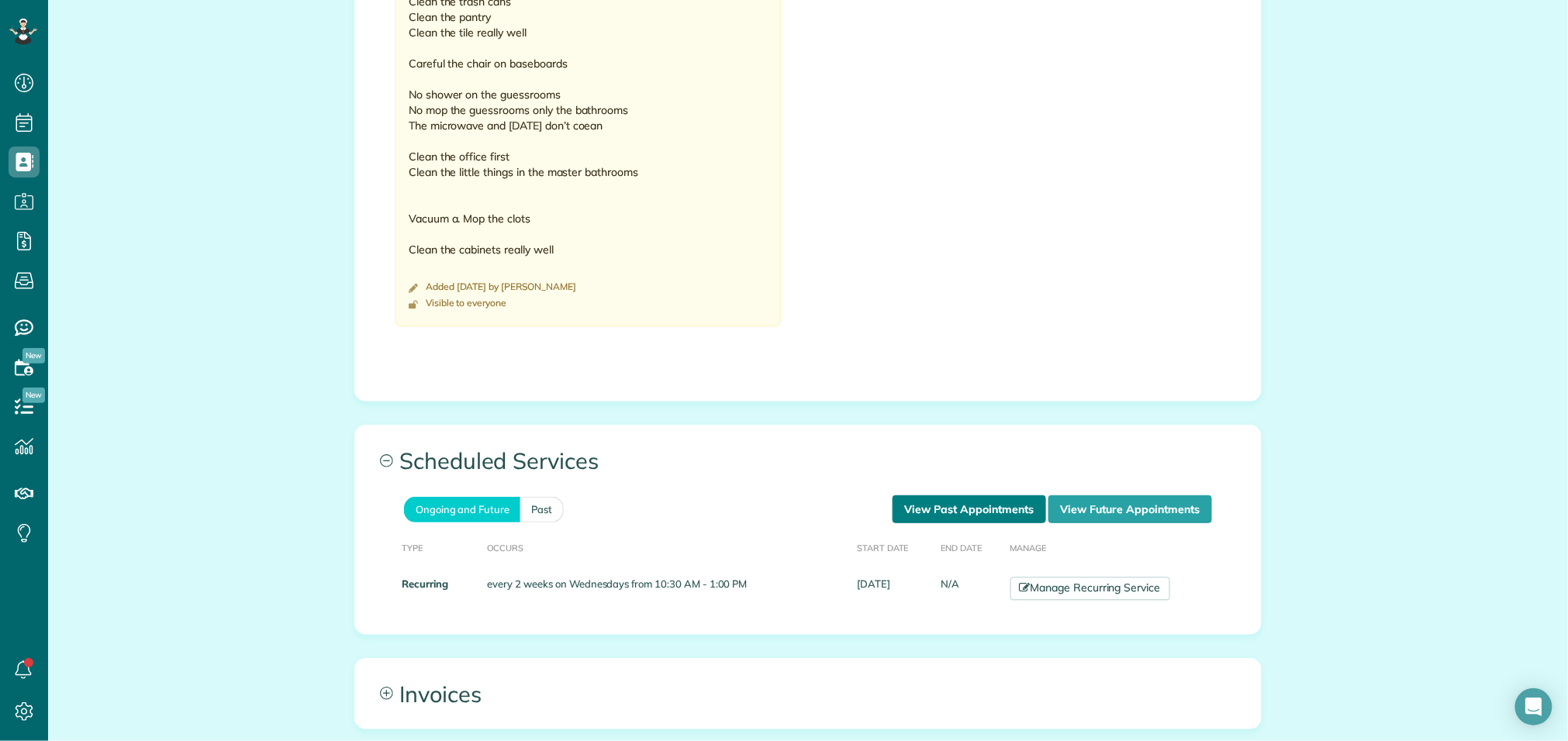
click at [930, 499] on link "View Past Appointments" at bounding box center [970, 508] width 154 height 28
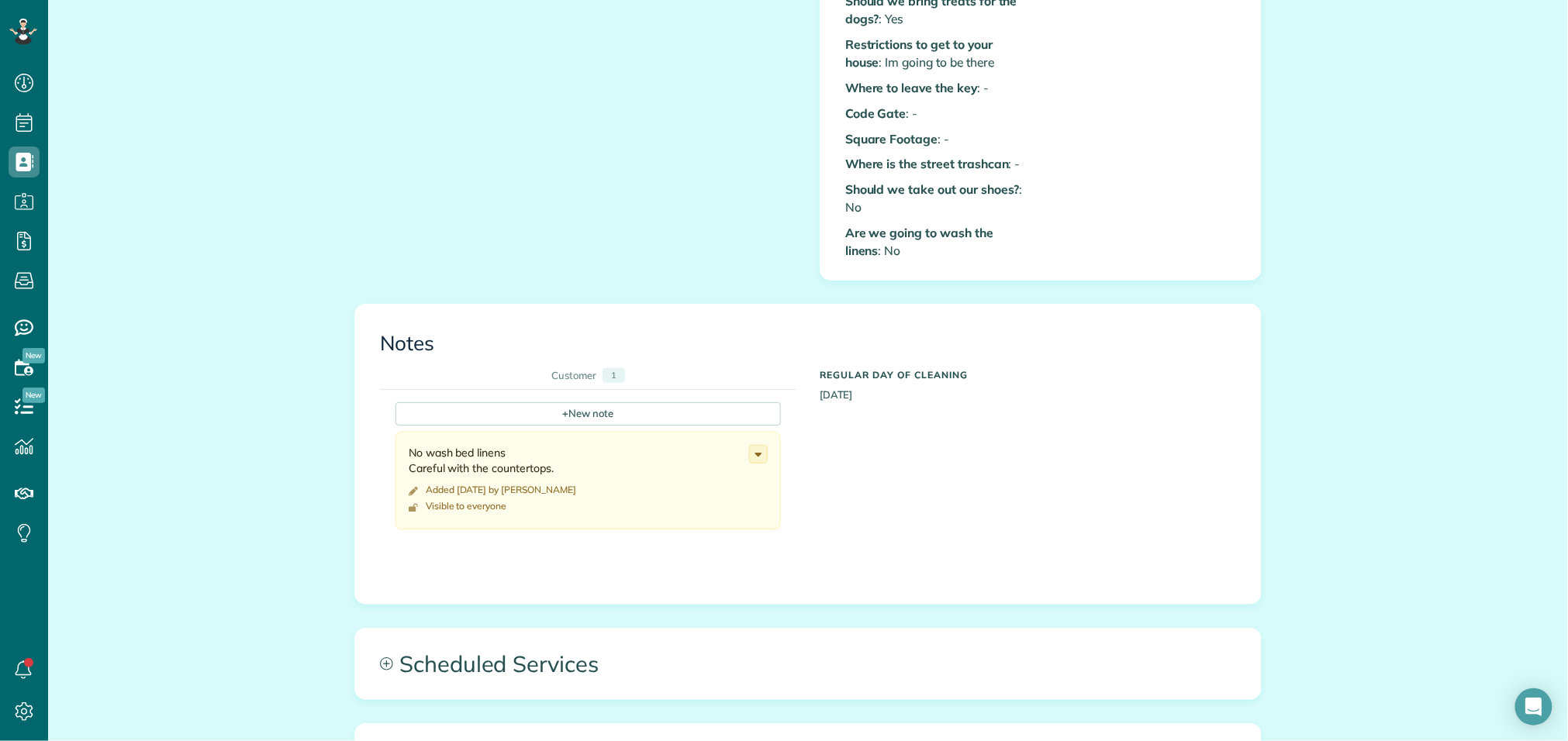
scroll to position [980, 0]
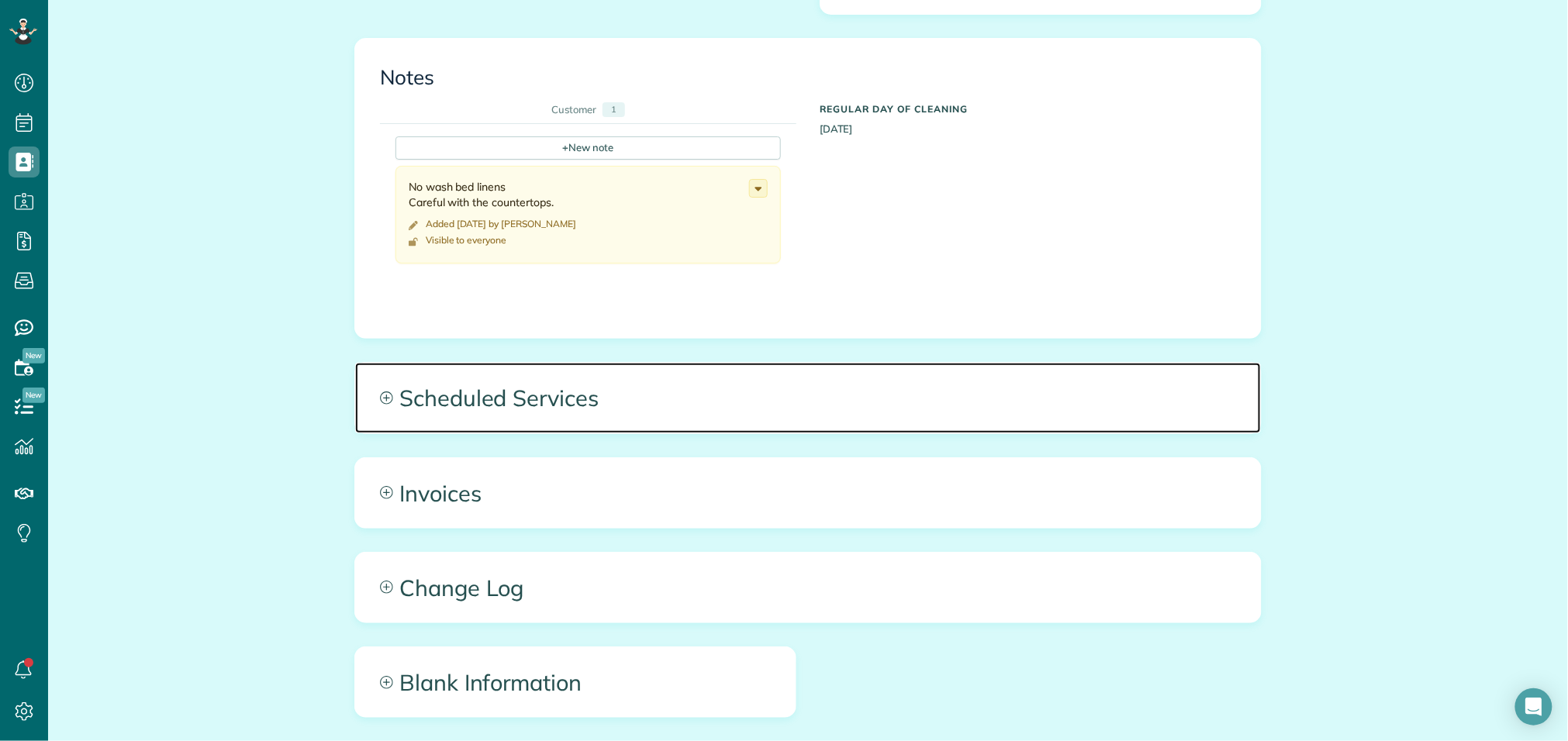
click at [933, 382] on span "Scheduled Services" at bounding box center [808, 397] width 906 height 70
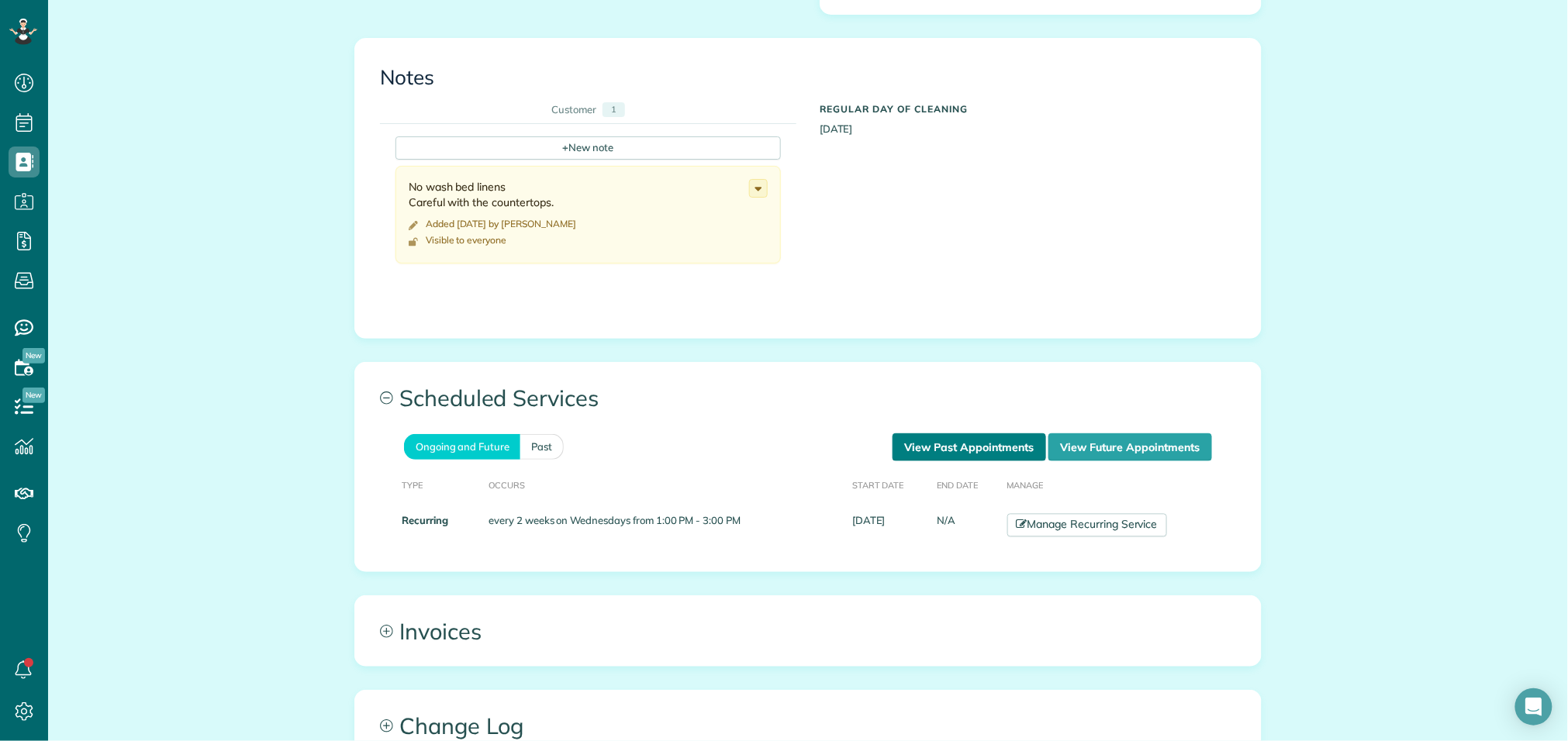
click at [942, 433] on link "View Past Appointments" at bounding box center [970, 447] width 154 height 28
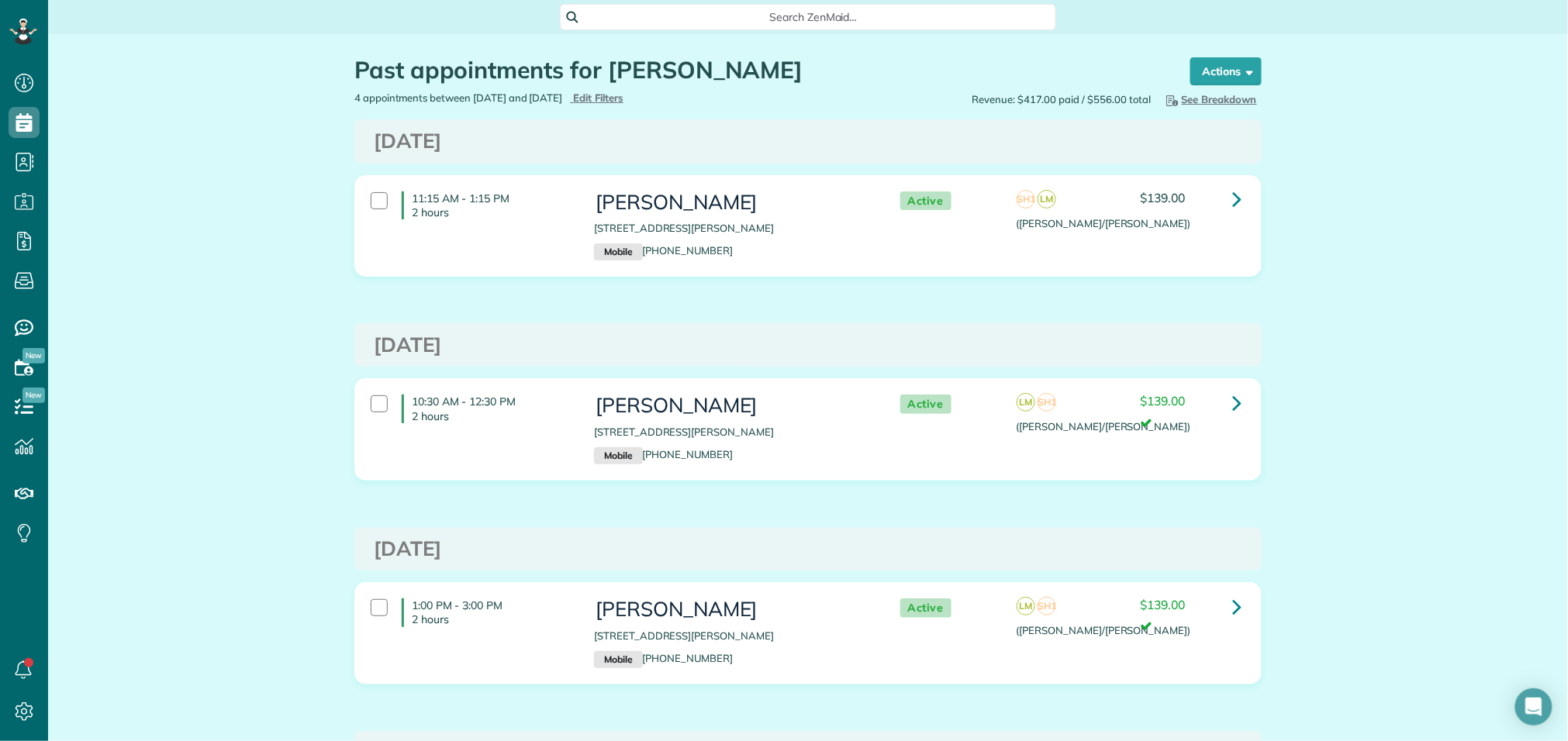
scroll to position [3, 0]
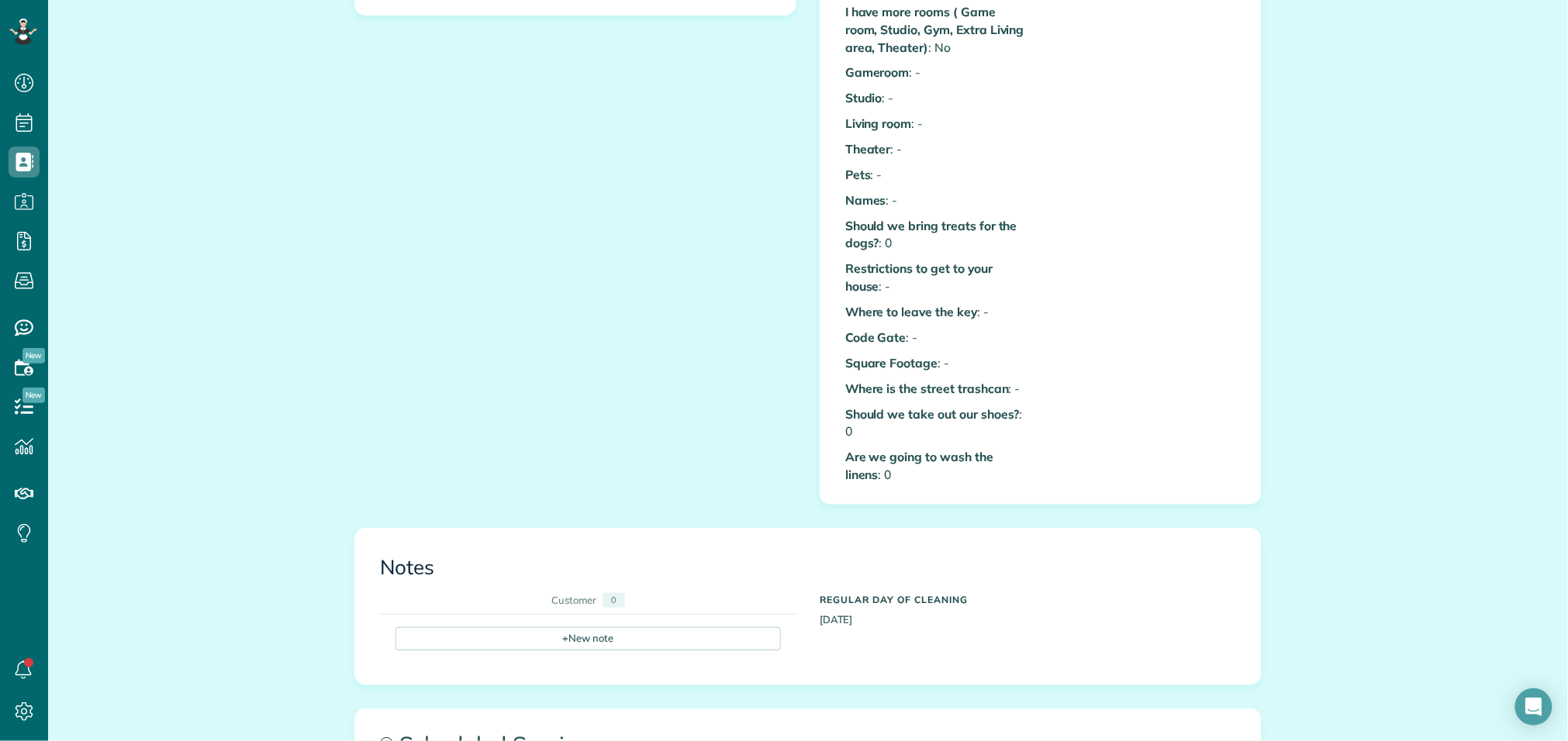
scroll to position [767, 0]
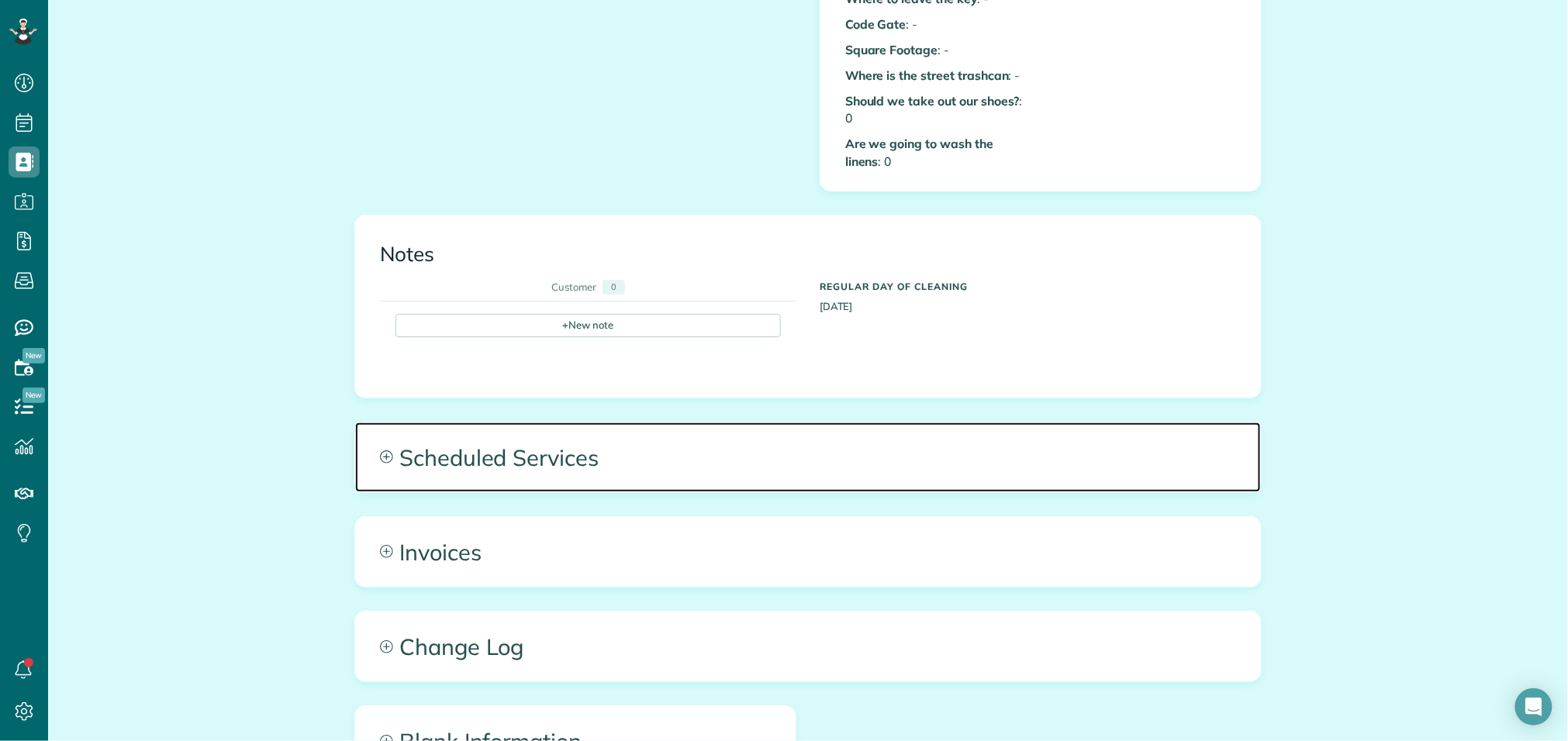
click at [979, 432] on span "Scheduled Services" at bounding box center [808, 457] width 906 height 70
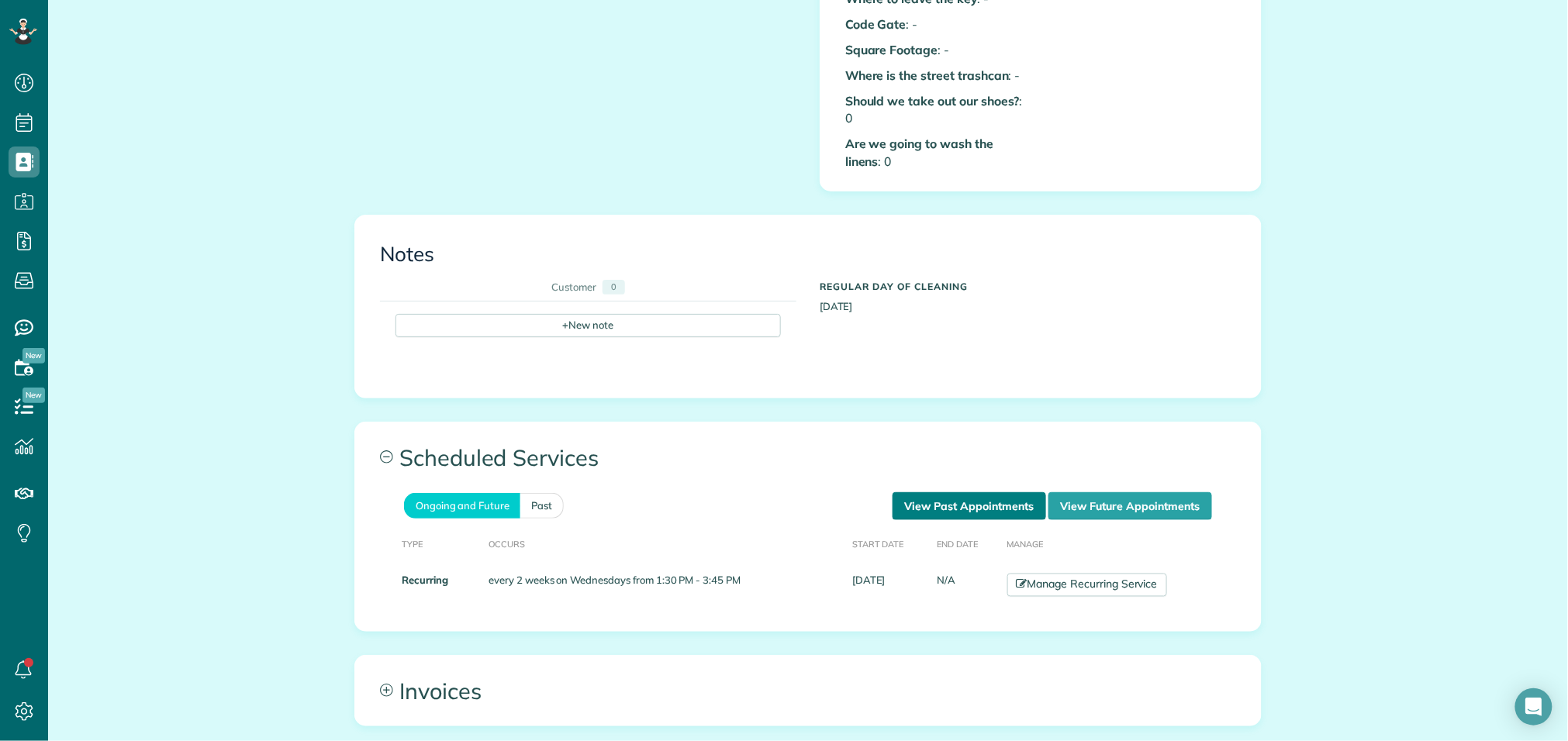
click at [960, 492] on link "View Past Appointments" at bounding box center [970, 506] width 154 height 28
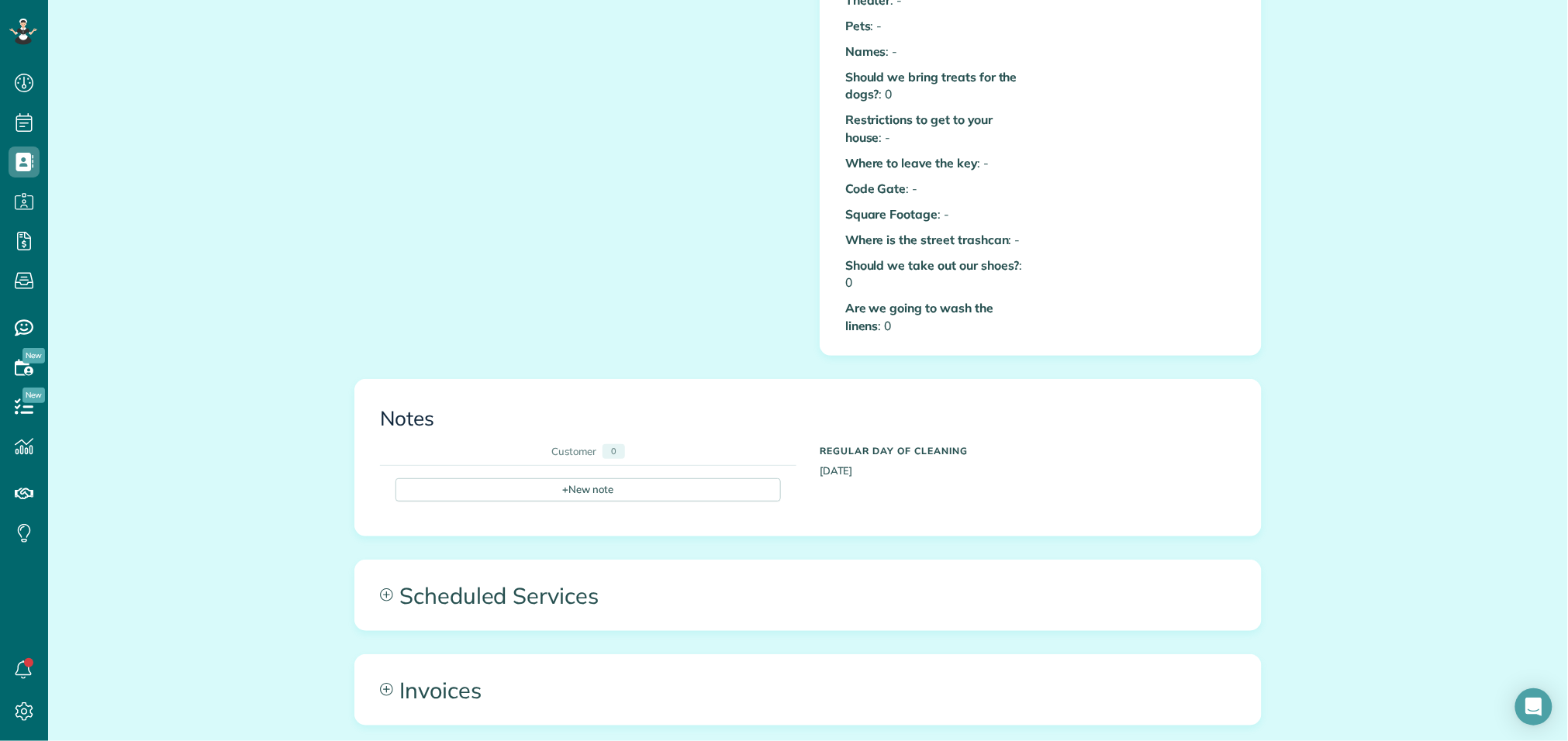
scroll to position [652, 0]
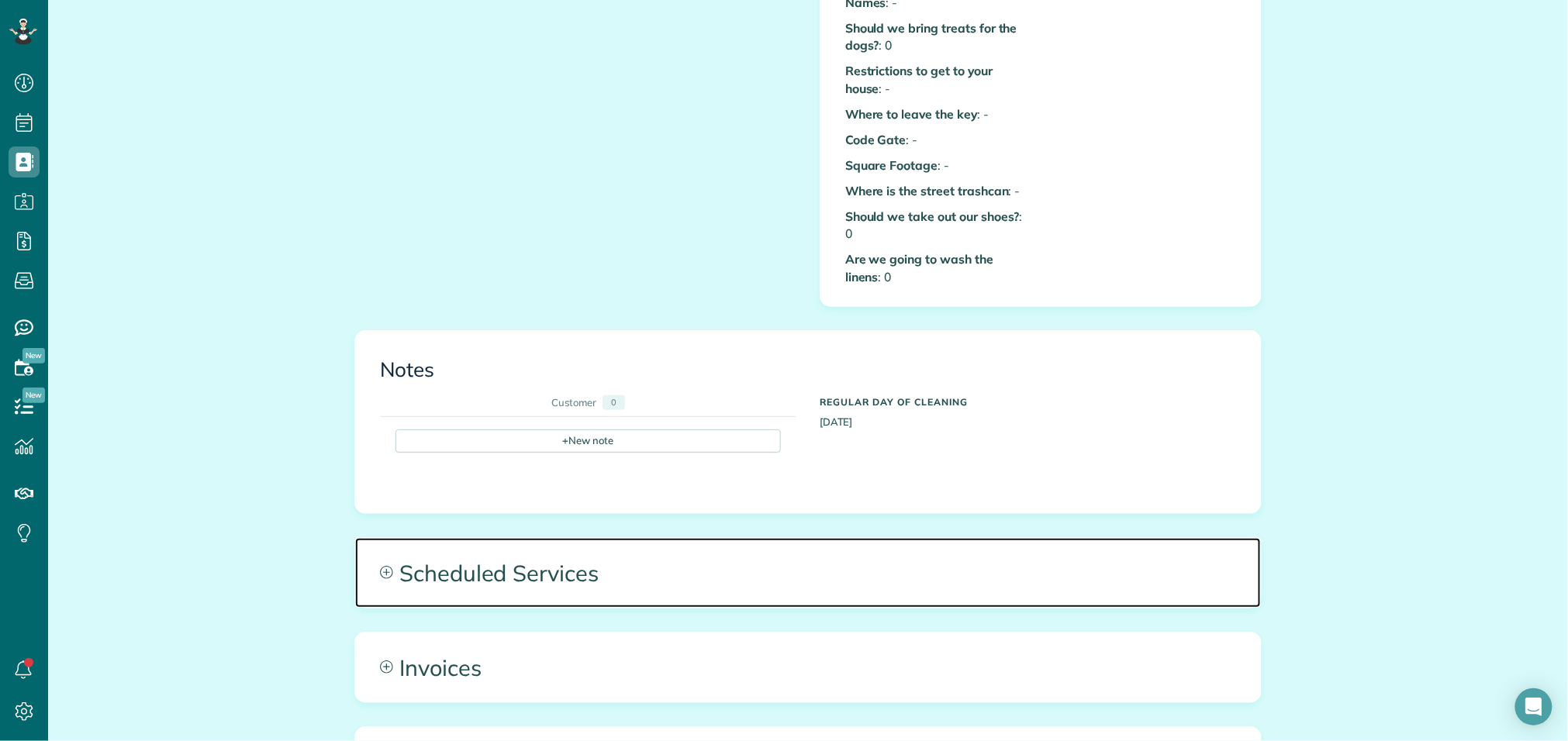
click at [663, 541] on span "Scheduled Services" at bounding box center [808, 573] width 906 height 70
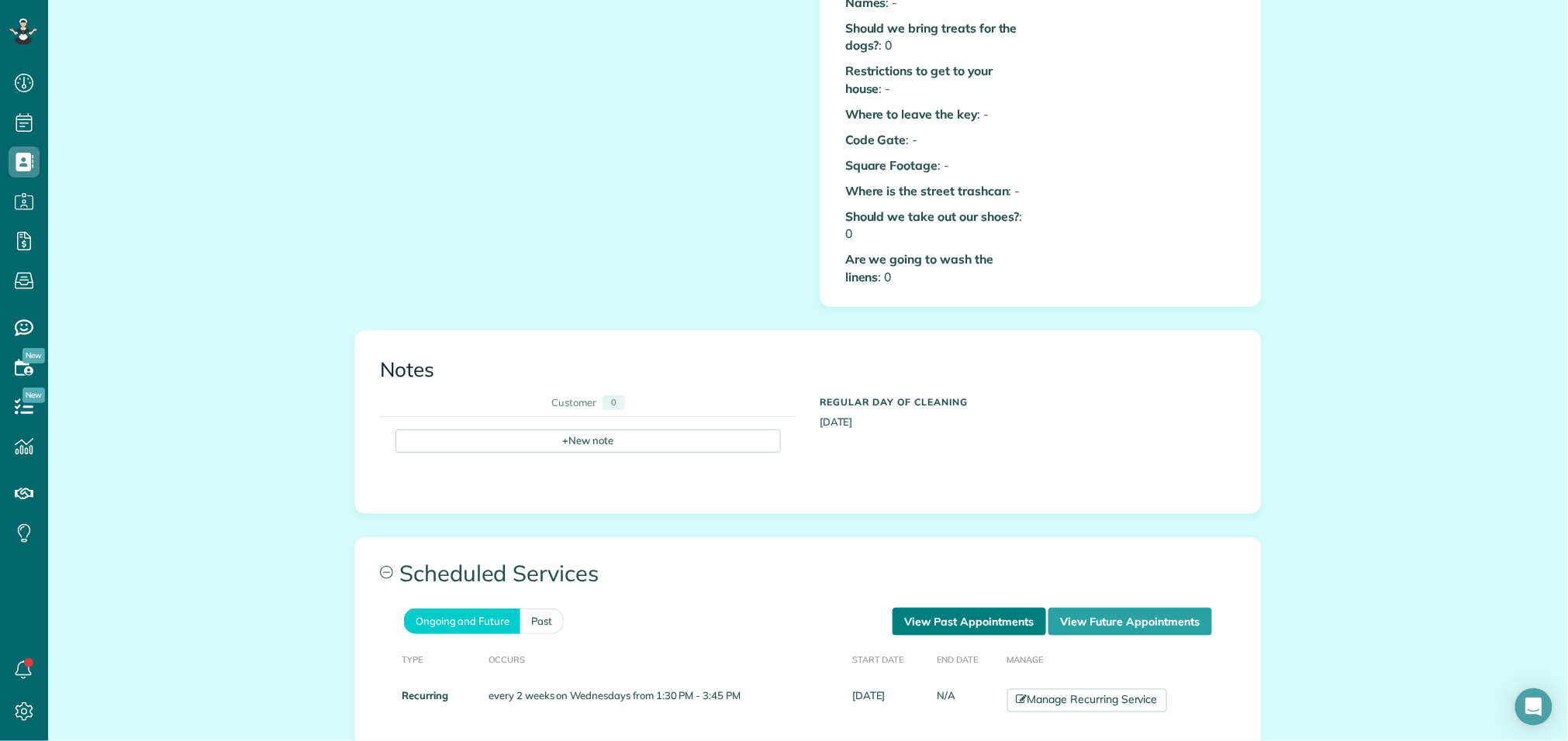
click at [916, 608] on link "View Past Appointments" at bounding box center [970, 622] width 154 height 28
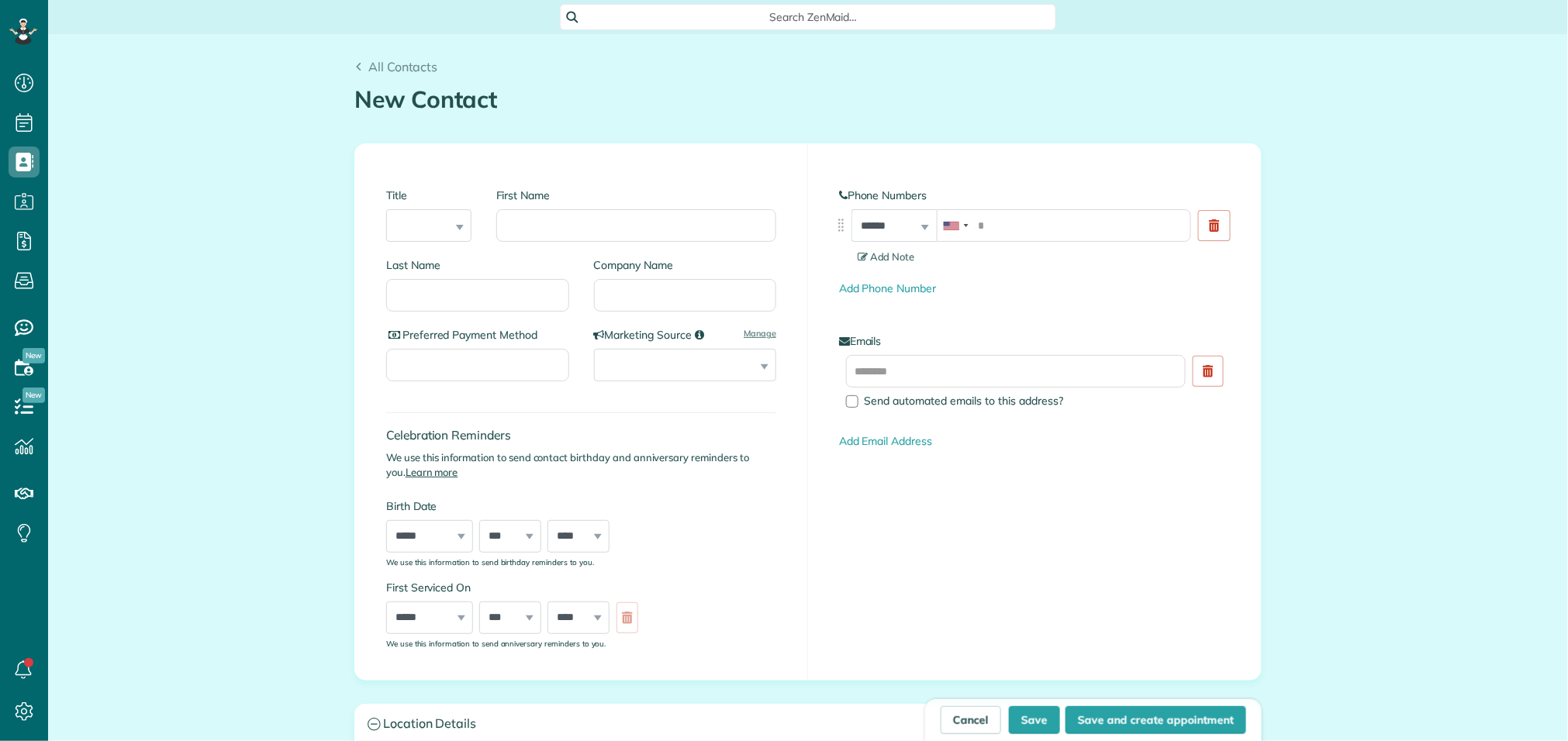
scroll to position [6, 6]
type input "******"
click at [509, 306] on input "Last Name" at bounding box center [478, 295] width 183 height 33
type input "****"
click at [1073, 230] on input "tel" at bounding box center [1064, 225] width 254 height 33
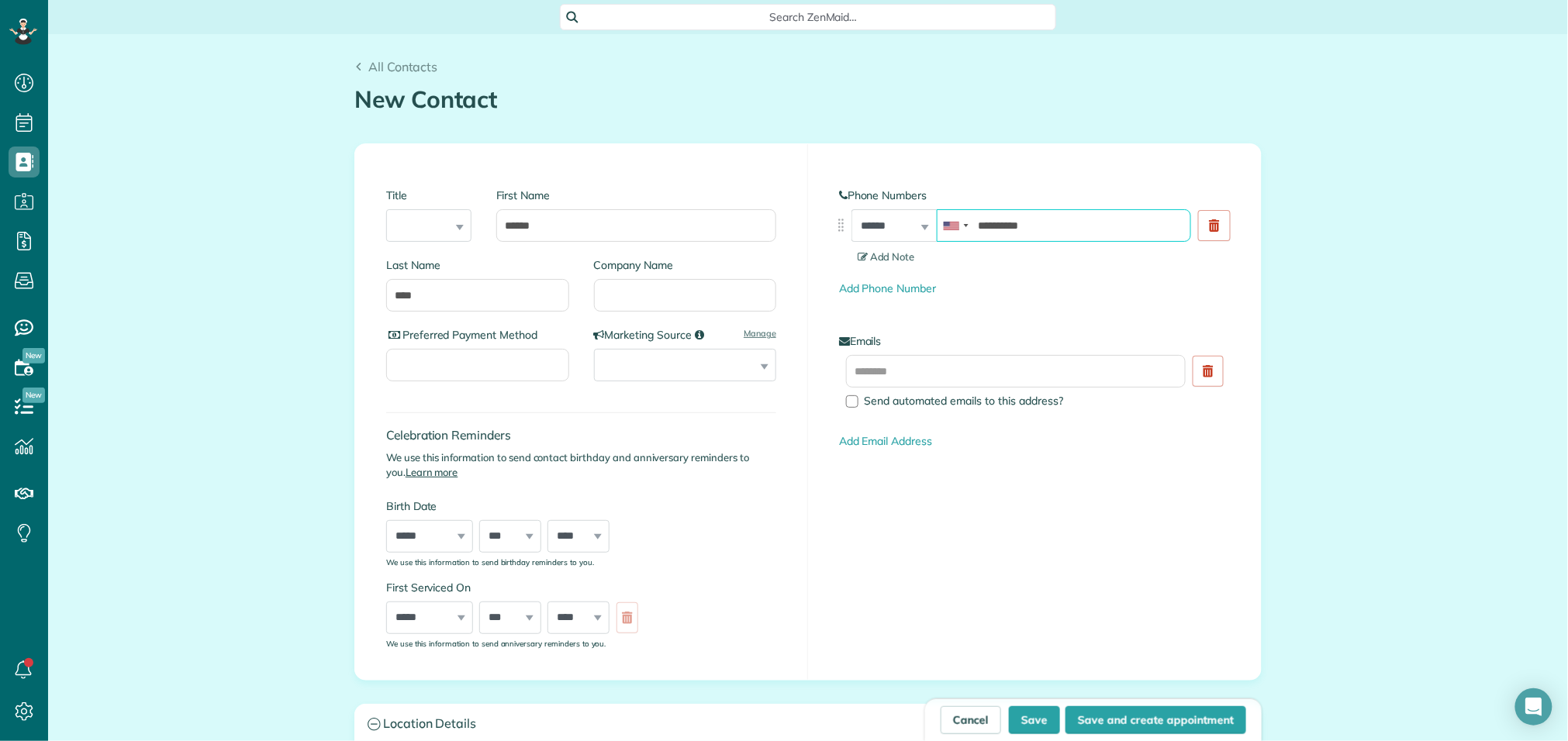
type input "**********"
click at [964, 254] on section "Add Note" at bounding box center [1044, 257] width 372 height 14
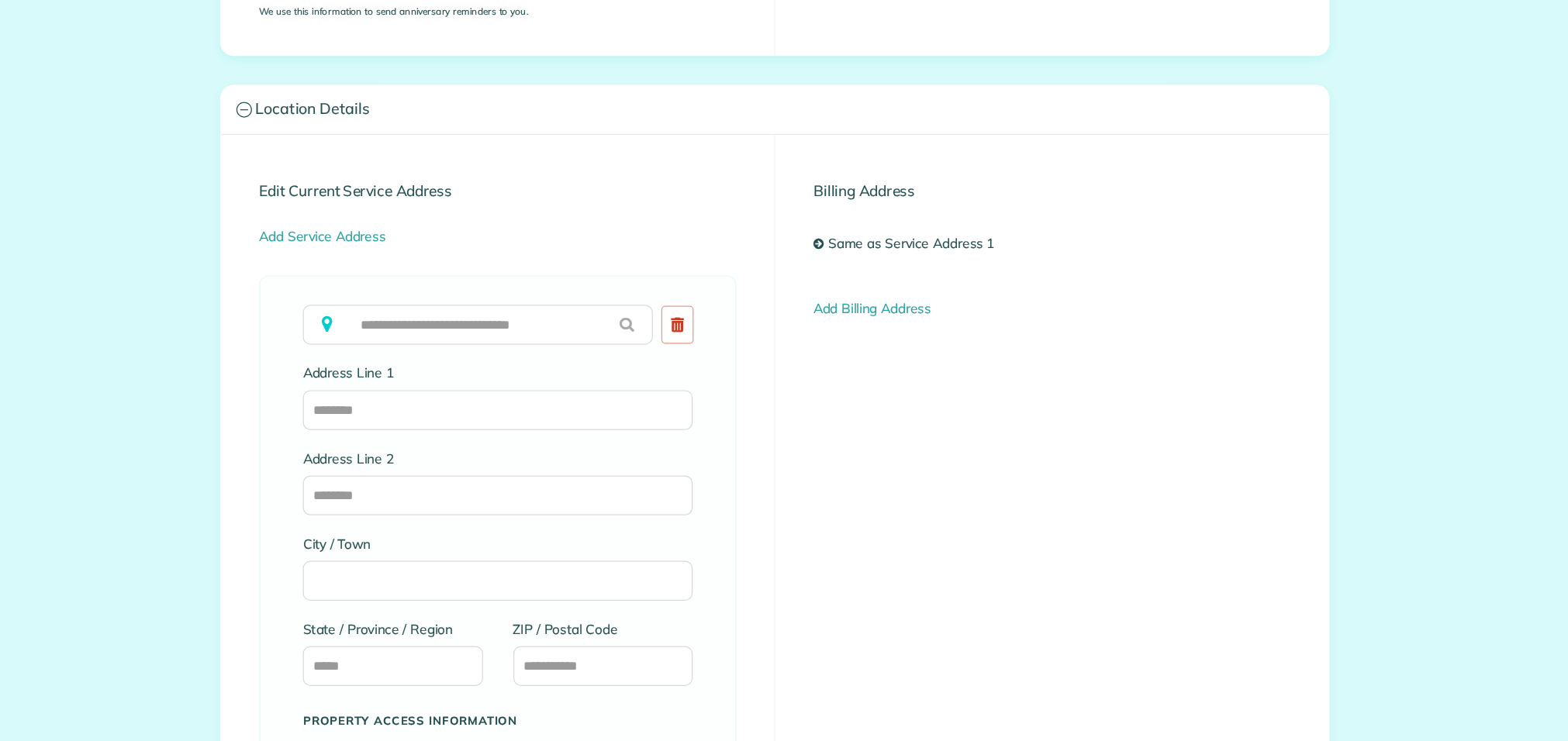
scroll to position [601, 0]
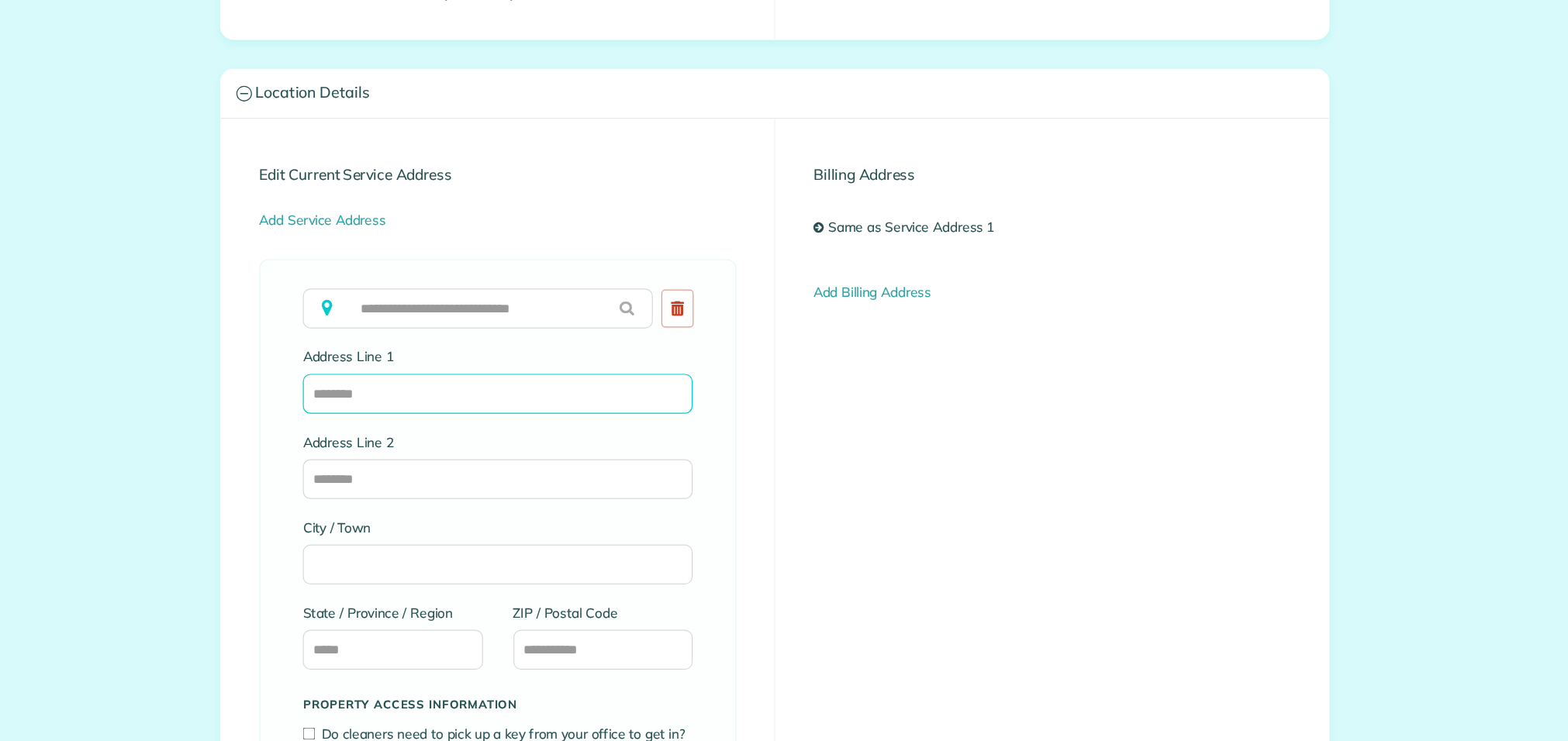
click at [495, 367] on input "Address Line 1" at bounding box center [581, 369] width 319 height 33
type input "**********"
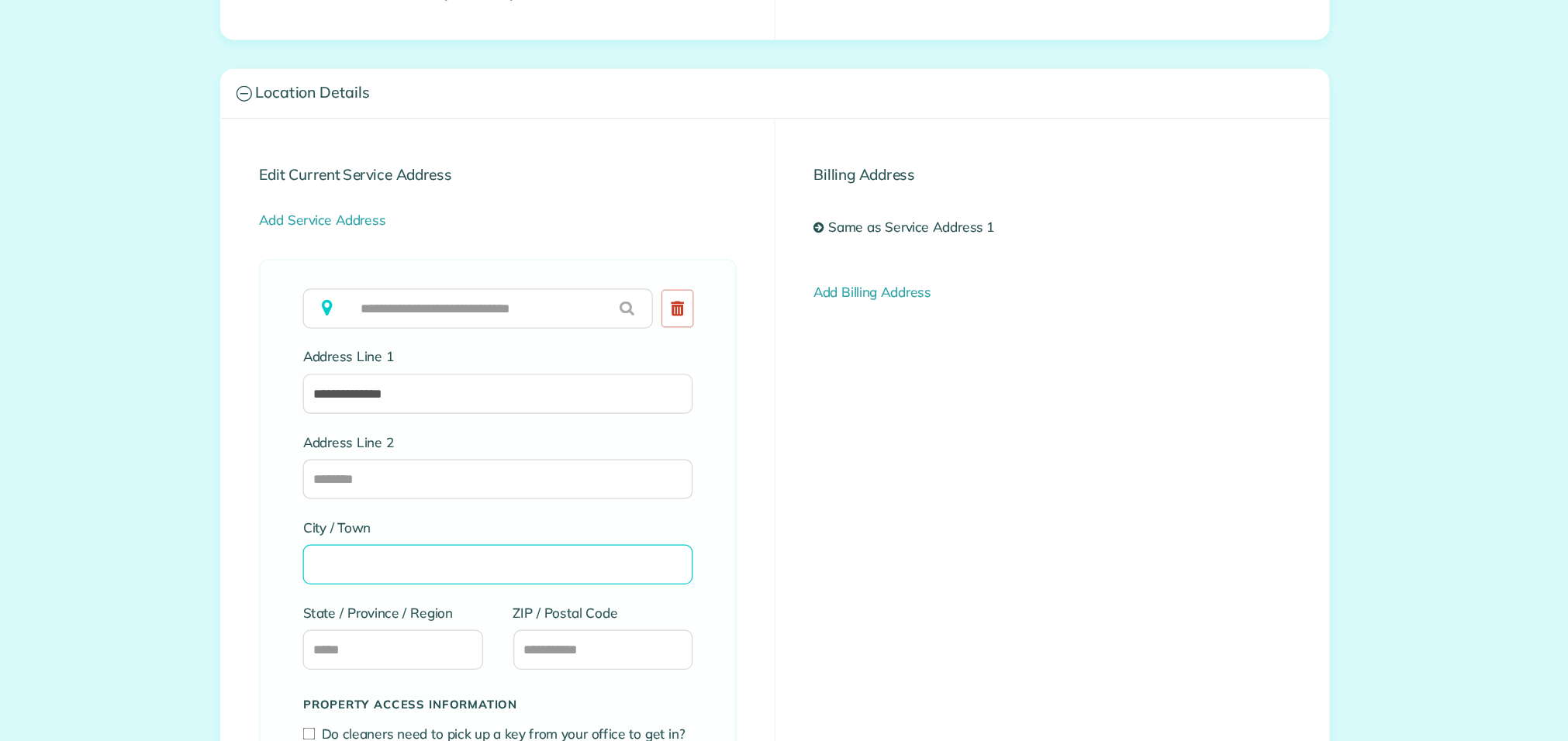
click at [528, 508] on input "City / Town" at bounding box center [581, 508] width 319 height 33
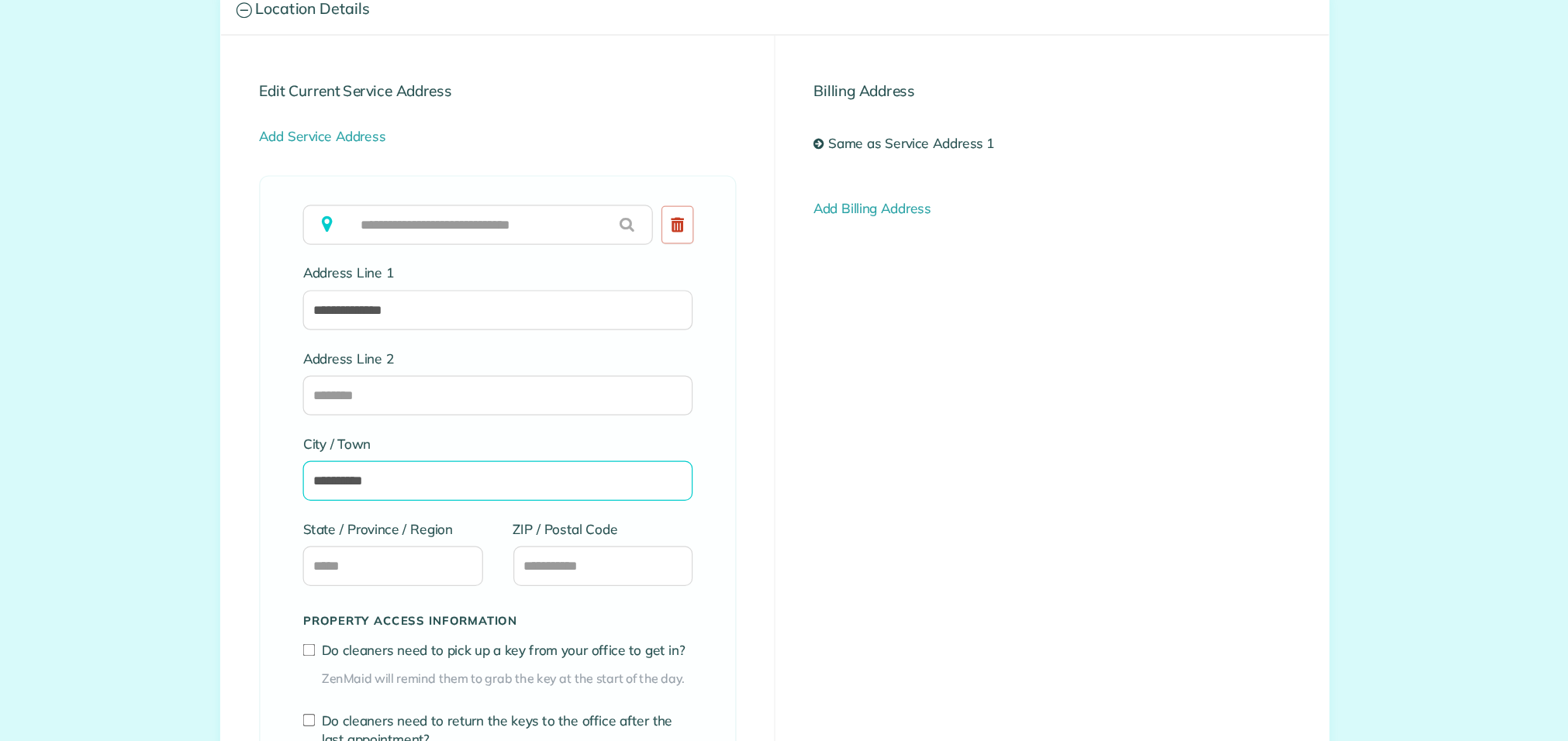
scroll to position [686, 0]
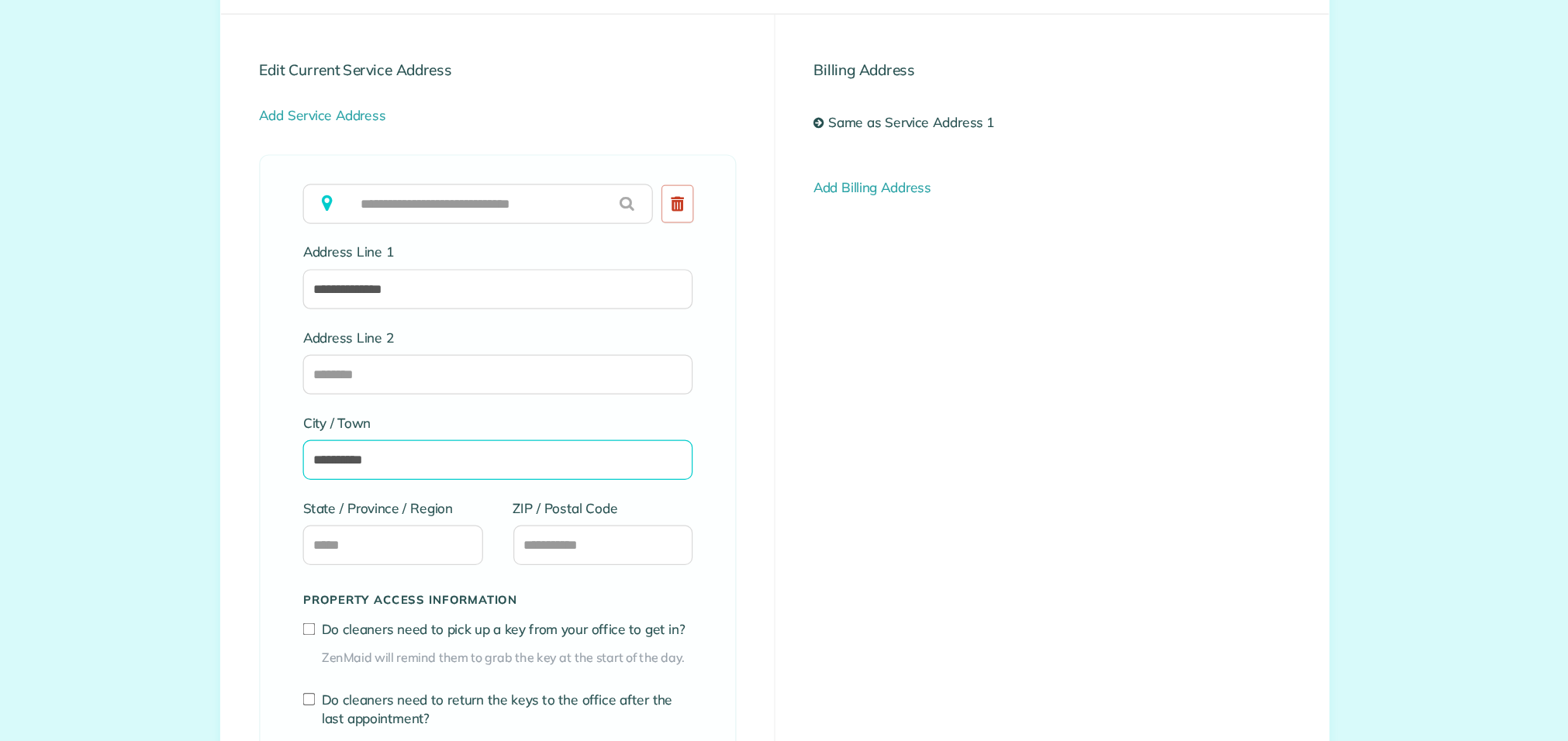
type input "**********"
click at [501, 491] on input "State / Province / Region" at bounding box center [495, 493] width 148 height 33
type input "**"
click at [641, 499] on input "ZIP / Postal Code" at bounding box center [667, 493] width 148 height 33
type input "*****"
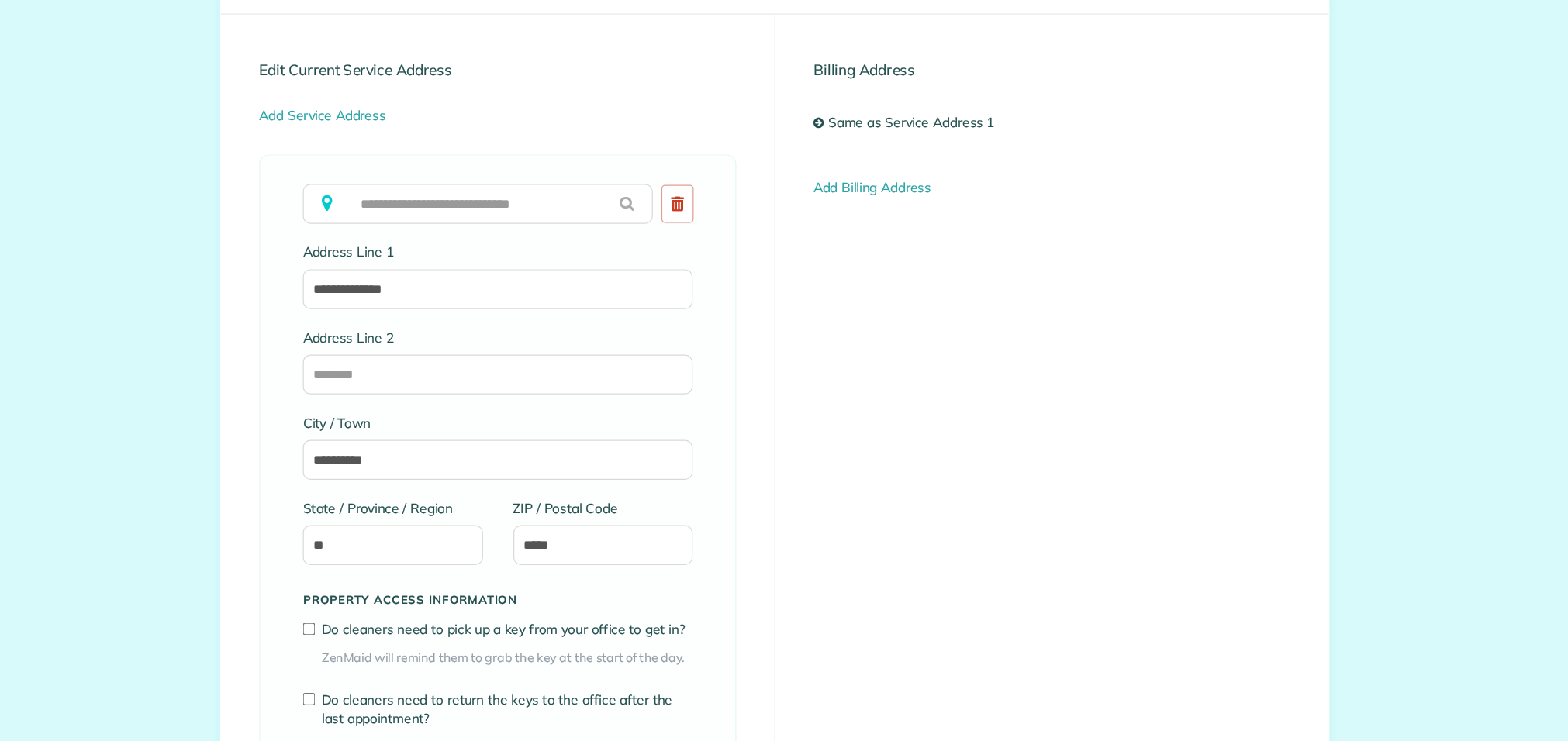
click at [747, 452] on div "**********" at bounding box center [581, 474] width 390 height 601
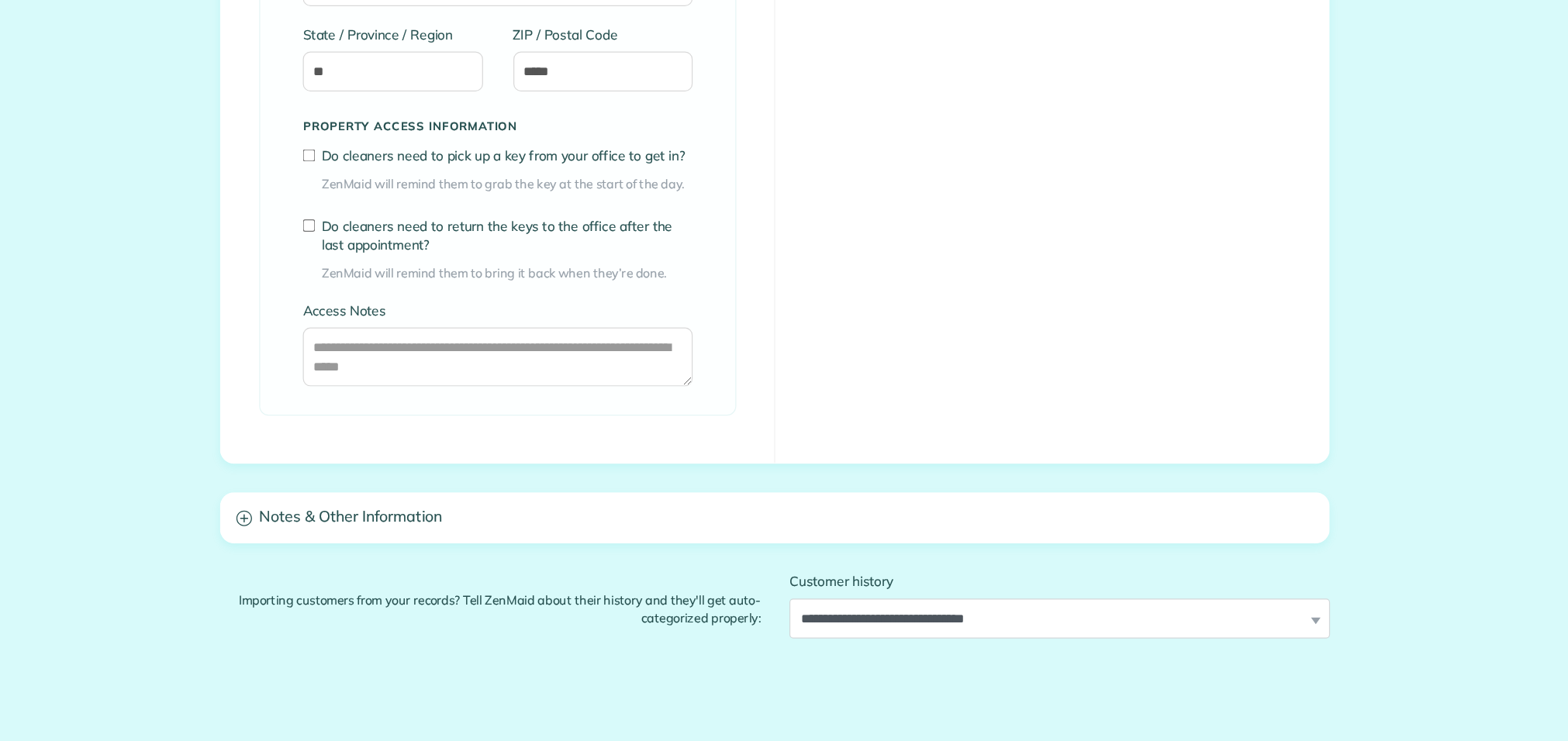
scroll to position [1075, 0]
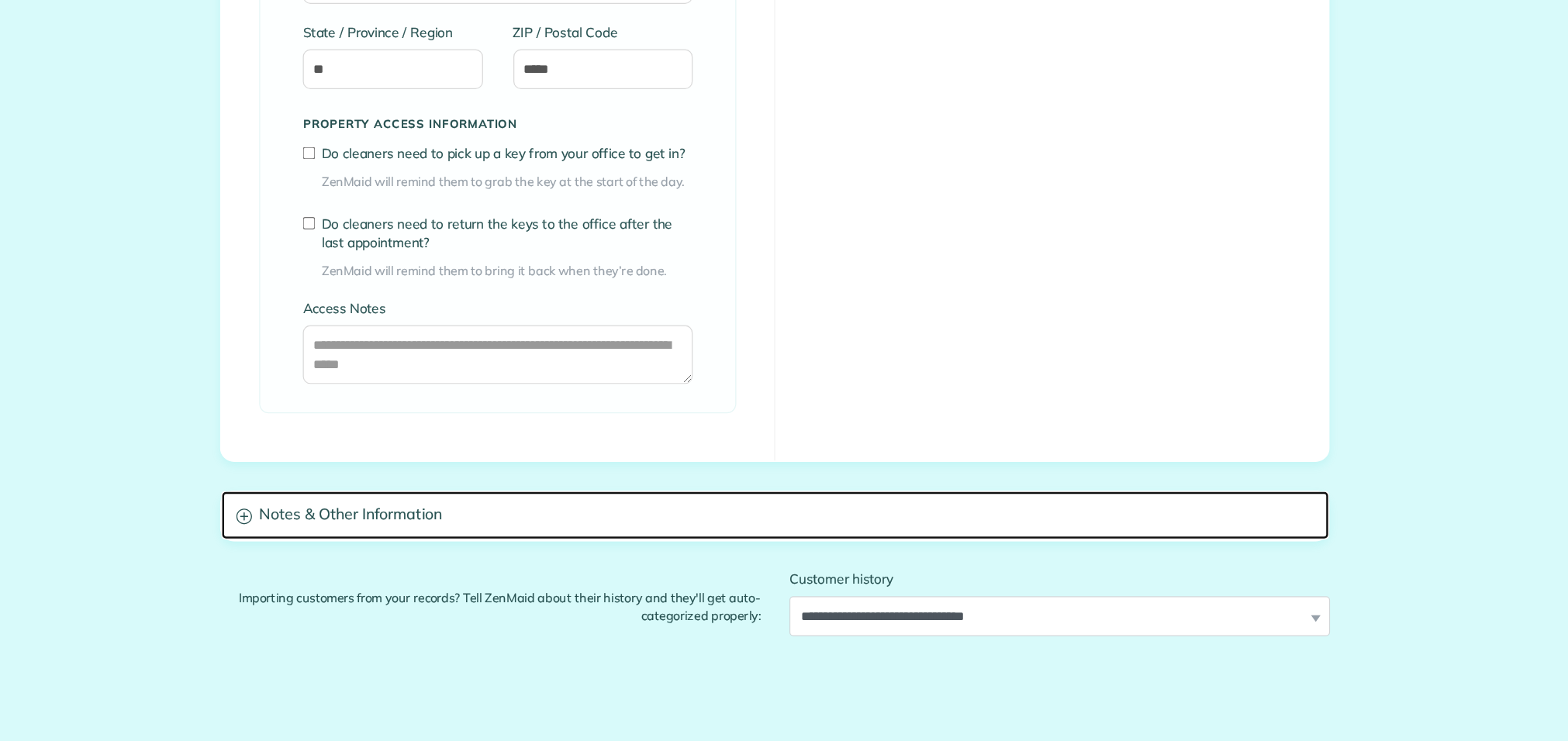
click at [765, 468] on h3 "Notes & Other Information" at bounding box center [808, 469] width 906 height 40
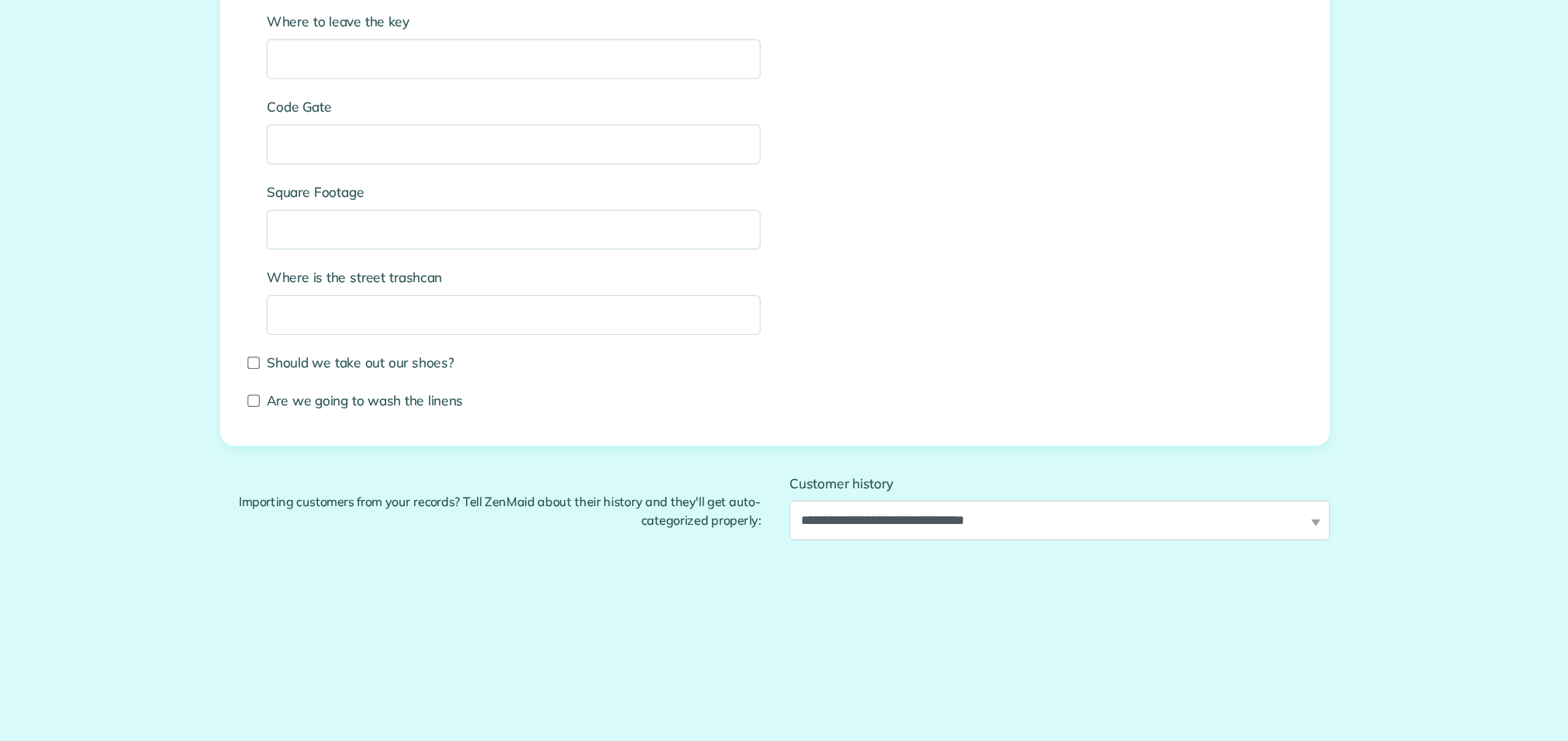
scroll to position [2502, 0]
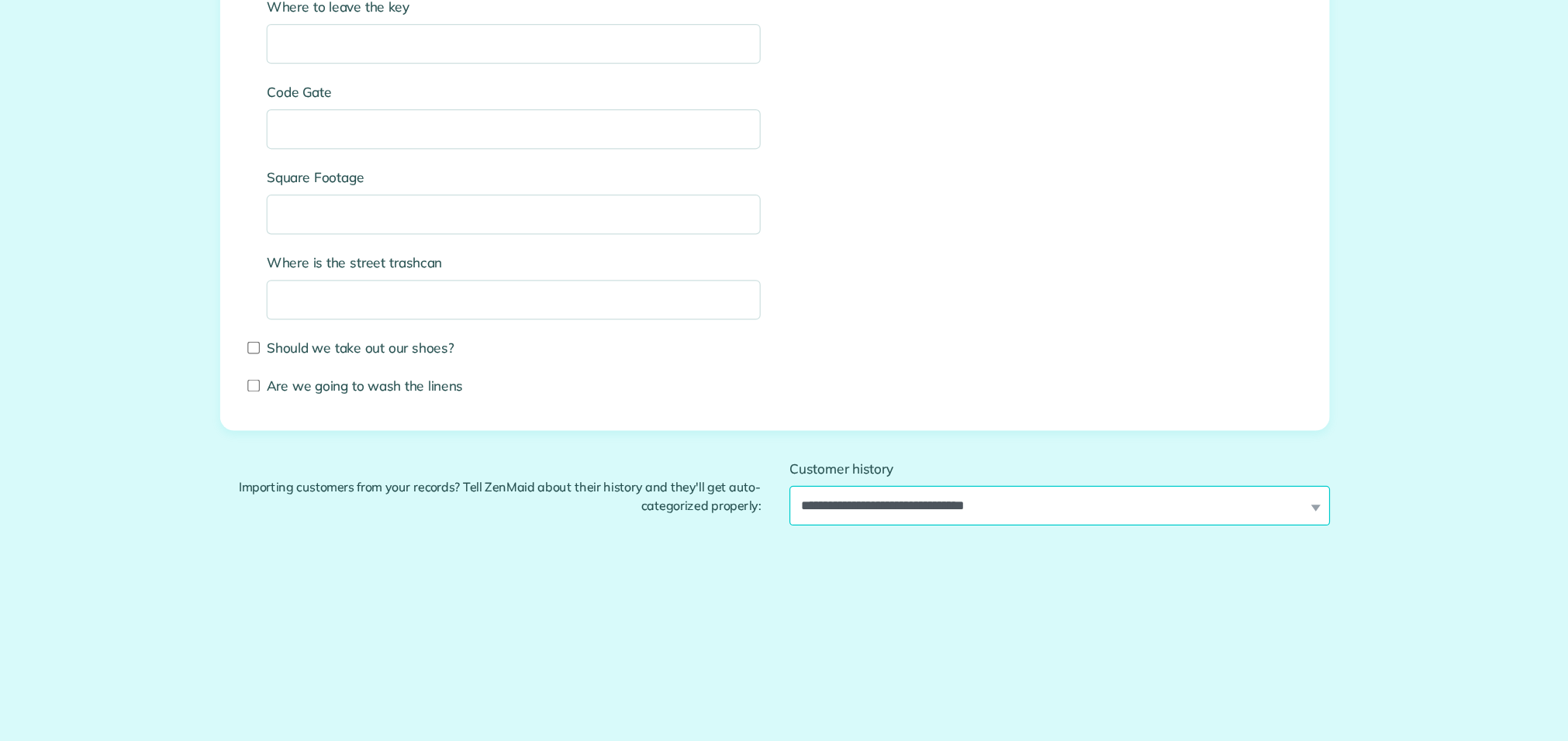
click at [961, 460] on select "**********" at bounding box center [1041, 461] width 442 height 33
click at [820, 447] on select "**********" at bounding box center [1041, 461] width 442 height 33
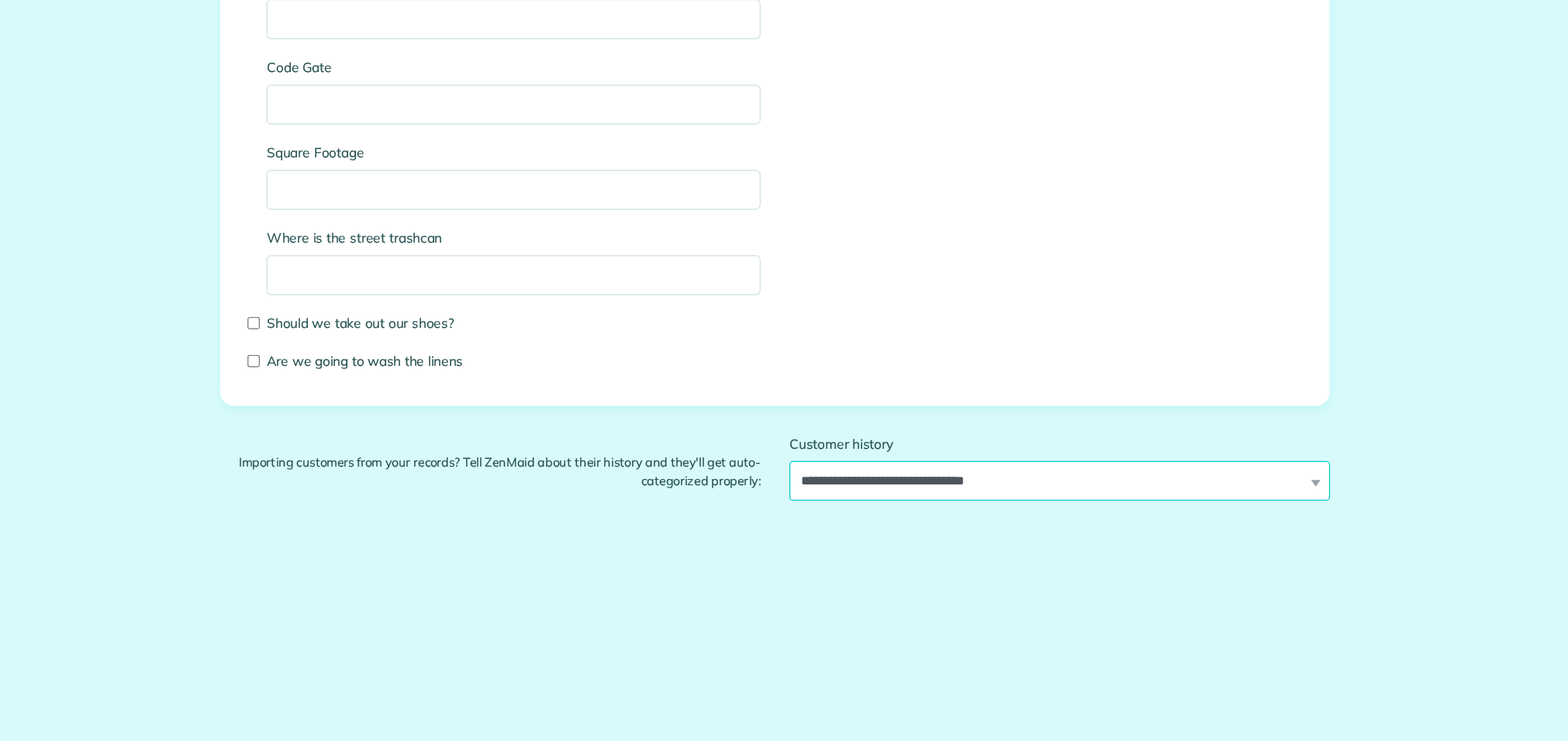
scroll to position [2534, 0]
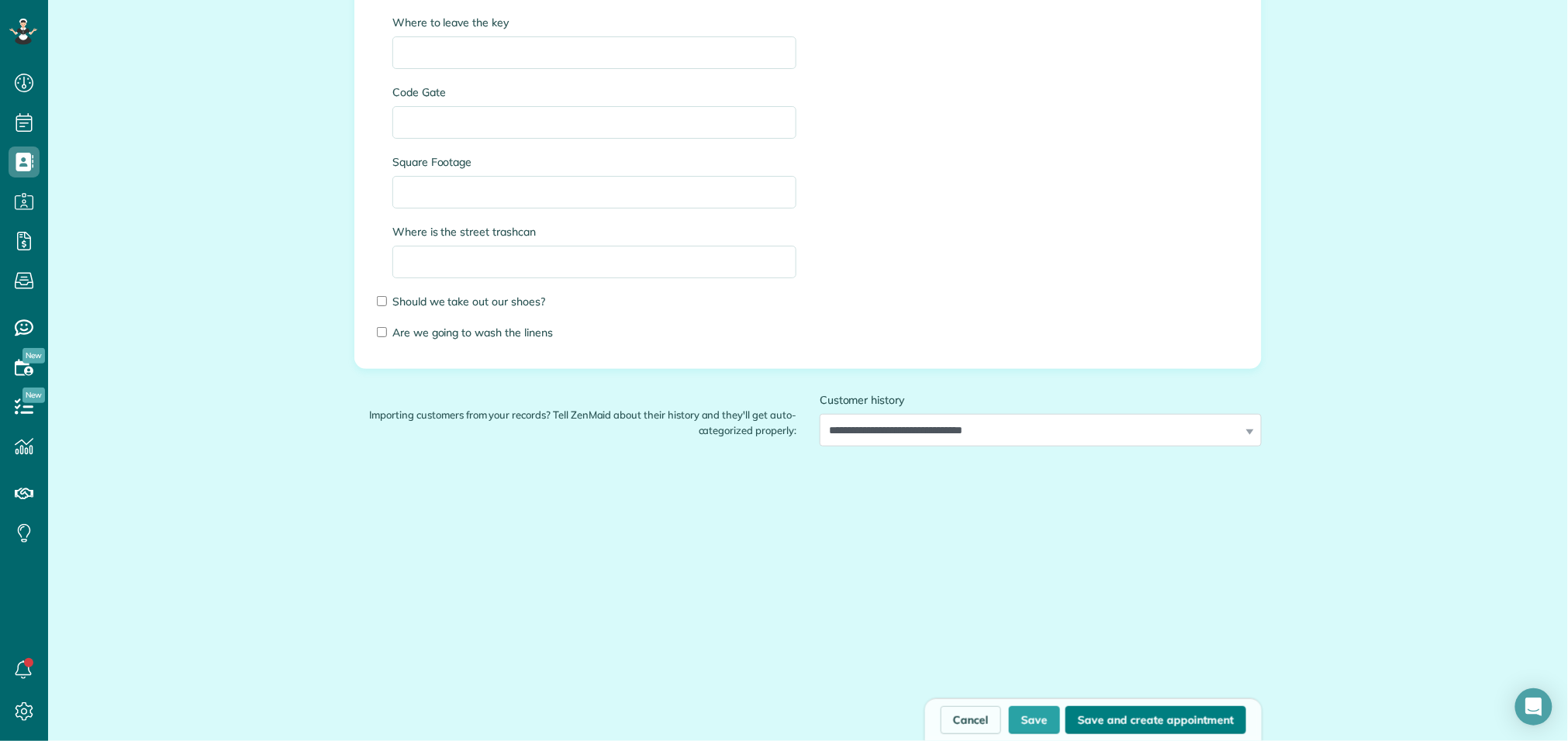
click at [1130, 717] on button "Save and create appointment" at bounding box center [1156, 720] width 181 height 28
type input "**********"
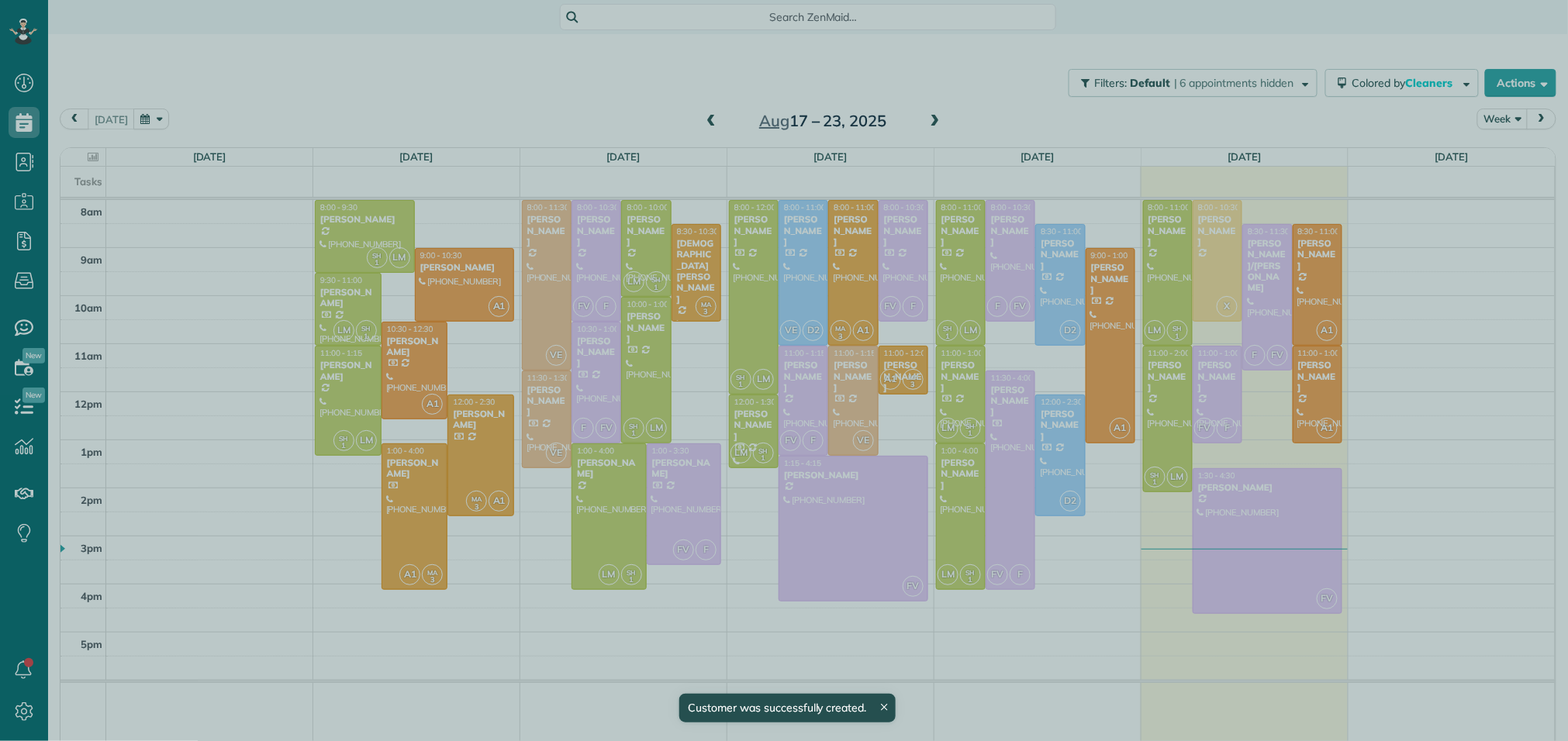
scroll to position [6, 6]
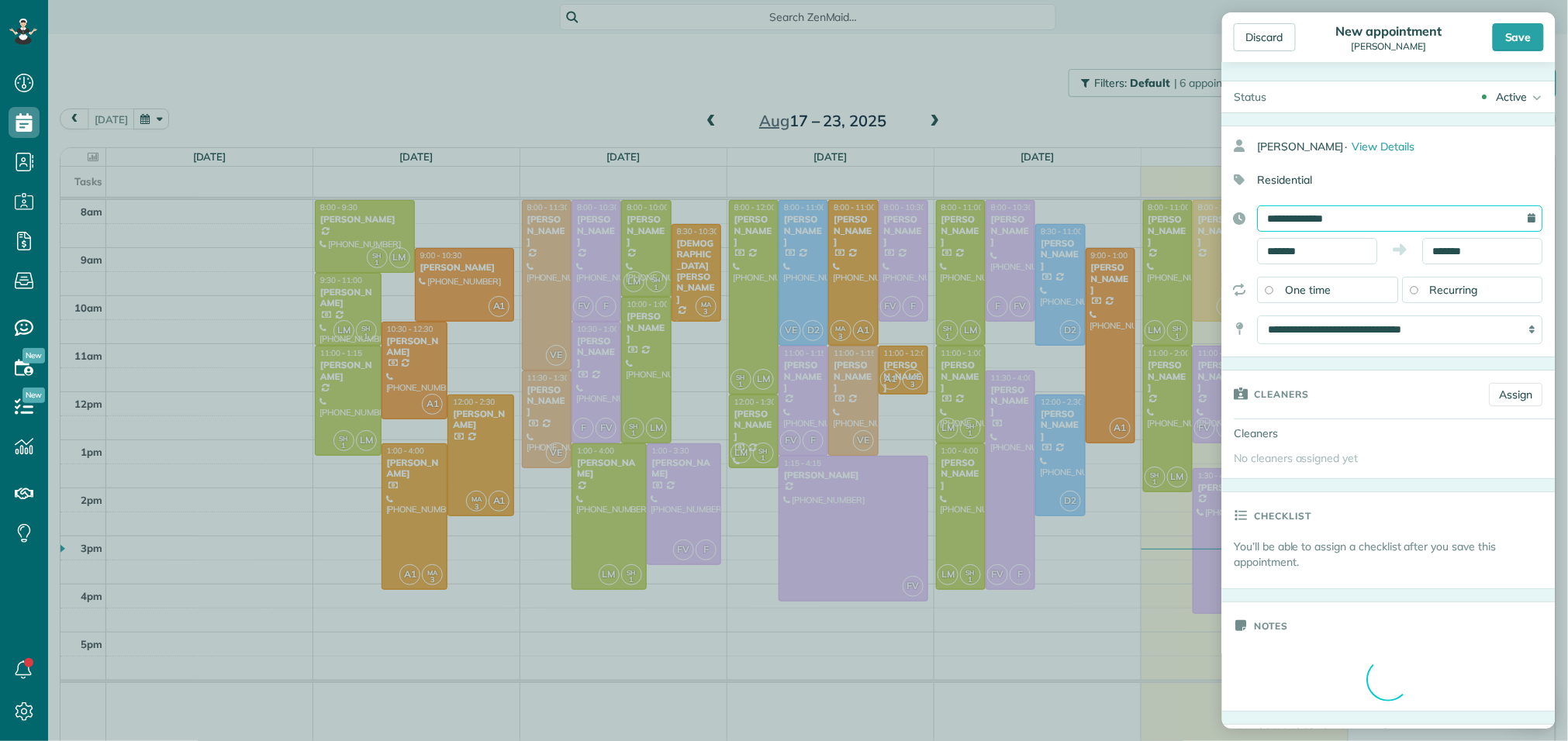
click at [1438, 226] on input "**********" at bounding box center [1401, 218] width 285 height 26
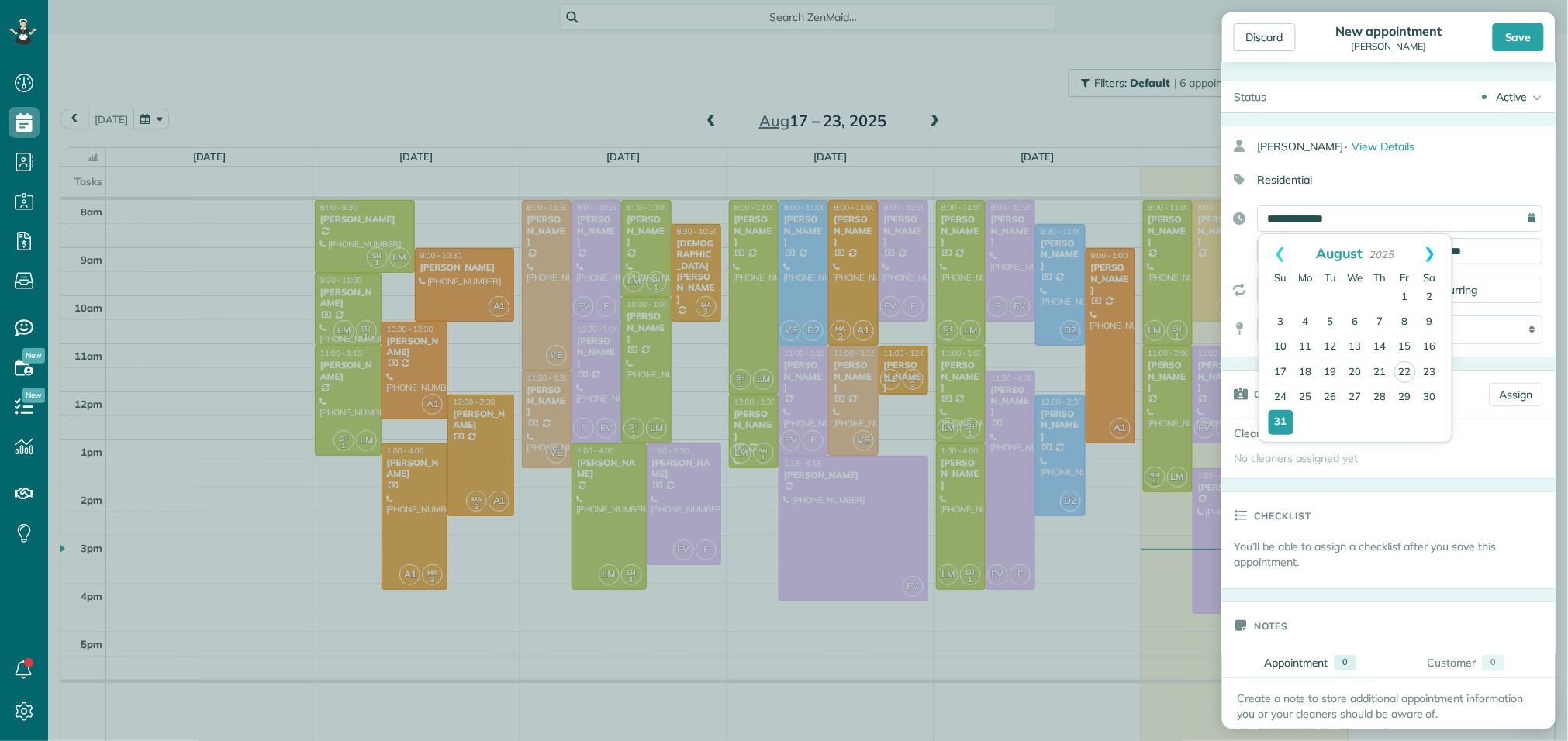
click at [1438, 253] on link "Next" at bounding box center [1430, 253] width 43 height 39
click at [1353, 290] on link "3" at bounding box center [1355, 297] width 24 height 24
type input "**********"
click at [1343, 257] on input "*******" at bounding box center [1318, 251] width 120 height 26
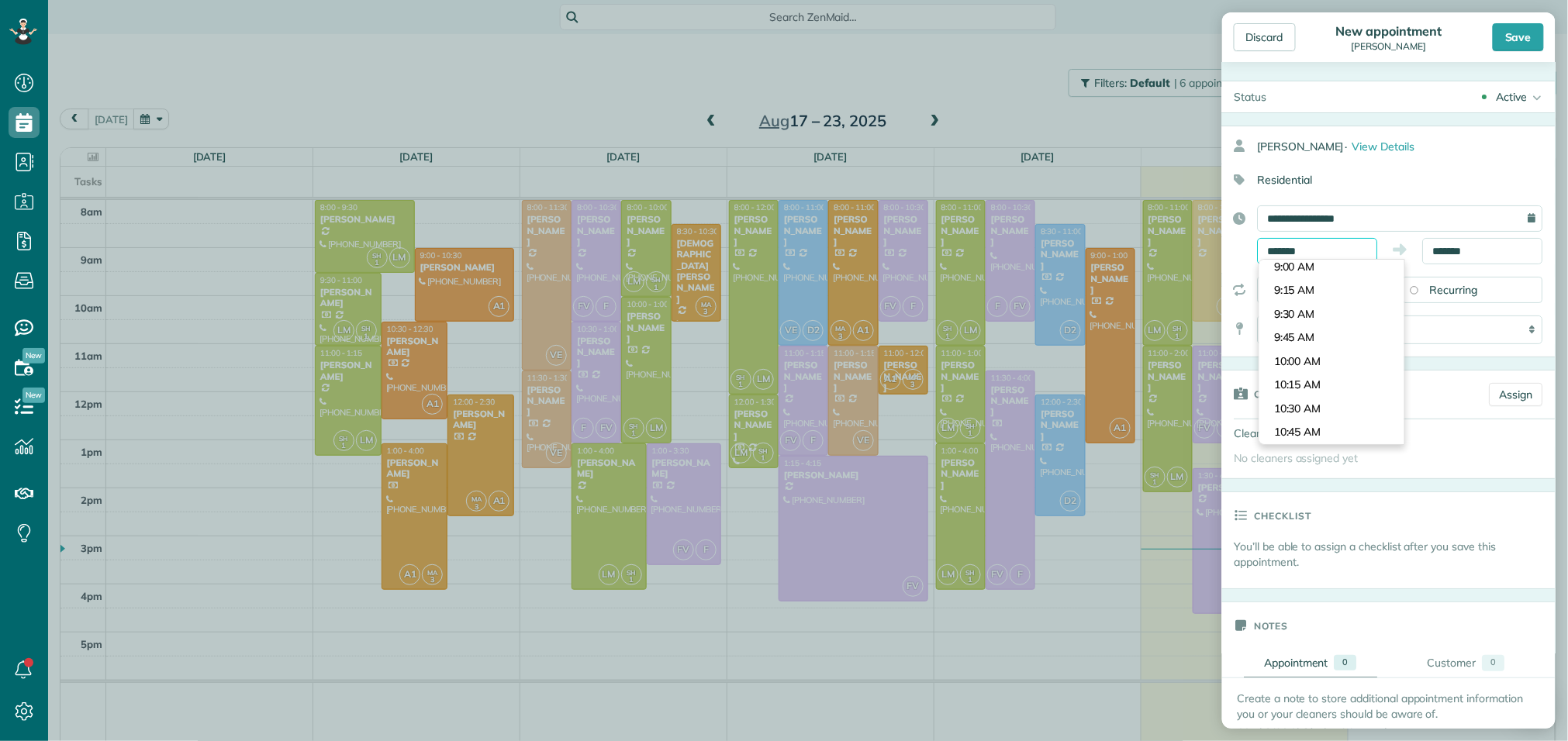
scroll to position [831, 0]
click at [1329, 270] on body "Dashboard Scheduling Calendar View List View Dispatch View - Weekly scheduling …" at bounding box center [784, 370] width 1568 height 741
type input "*******"
click at [1442, 257] on input "*******" at bounding box center [1483, 251] width 120 height 26
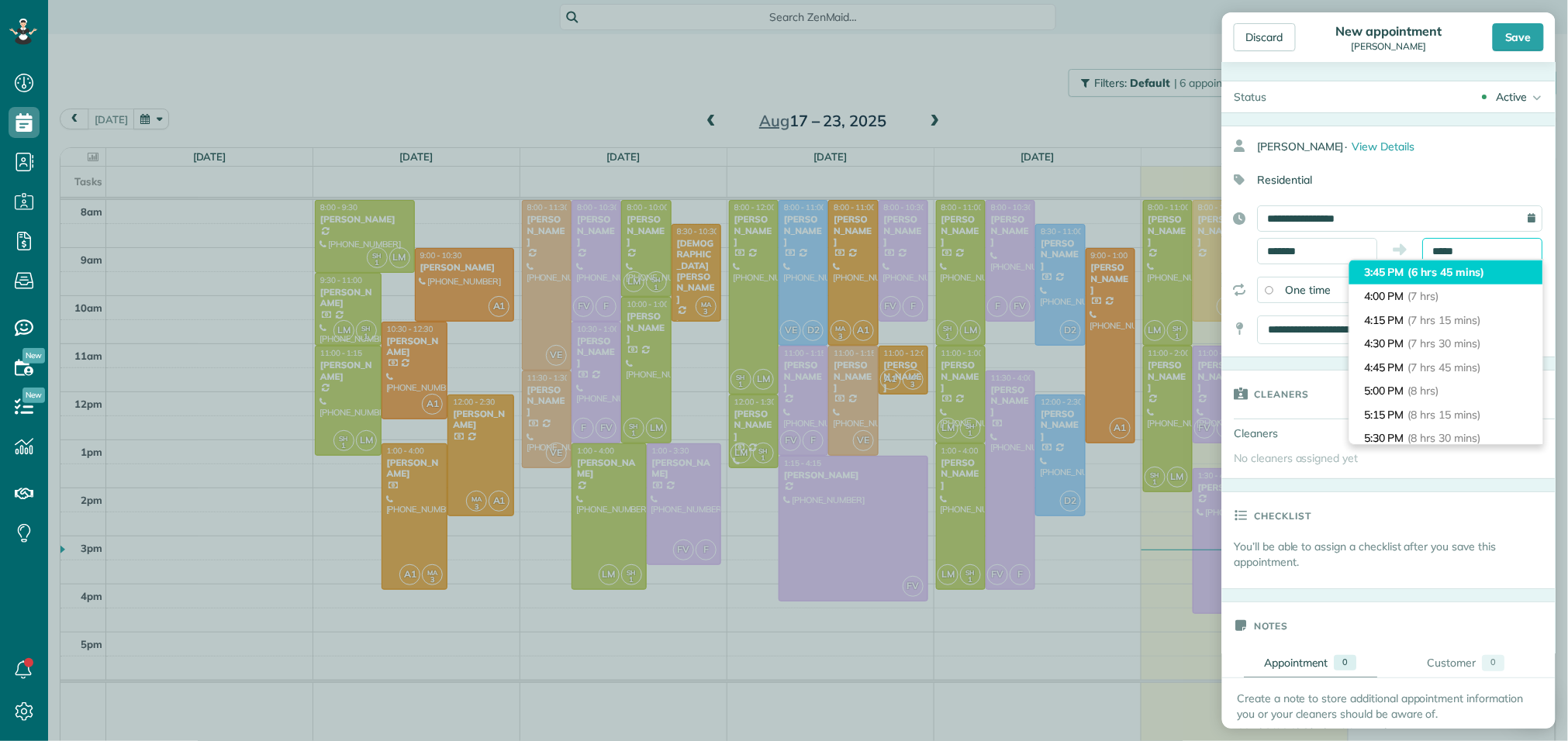
scroll to position [261, 0]
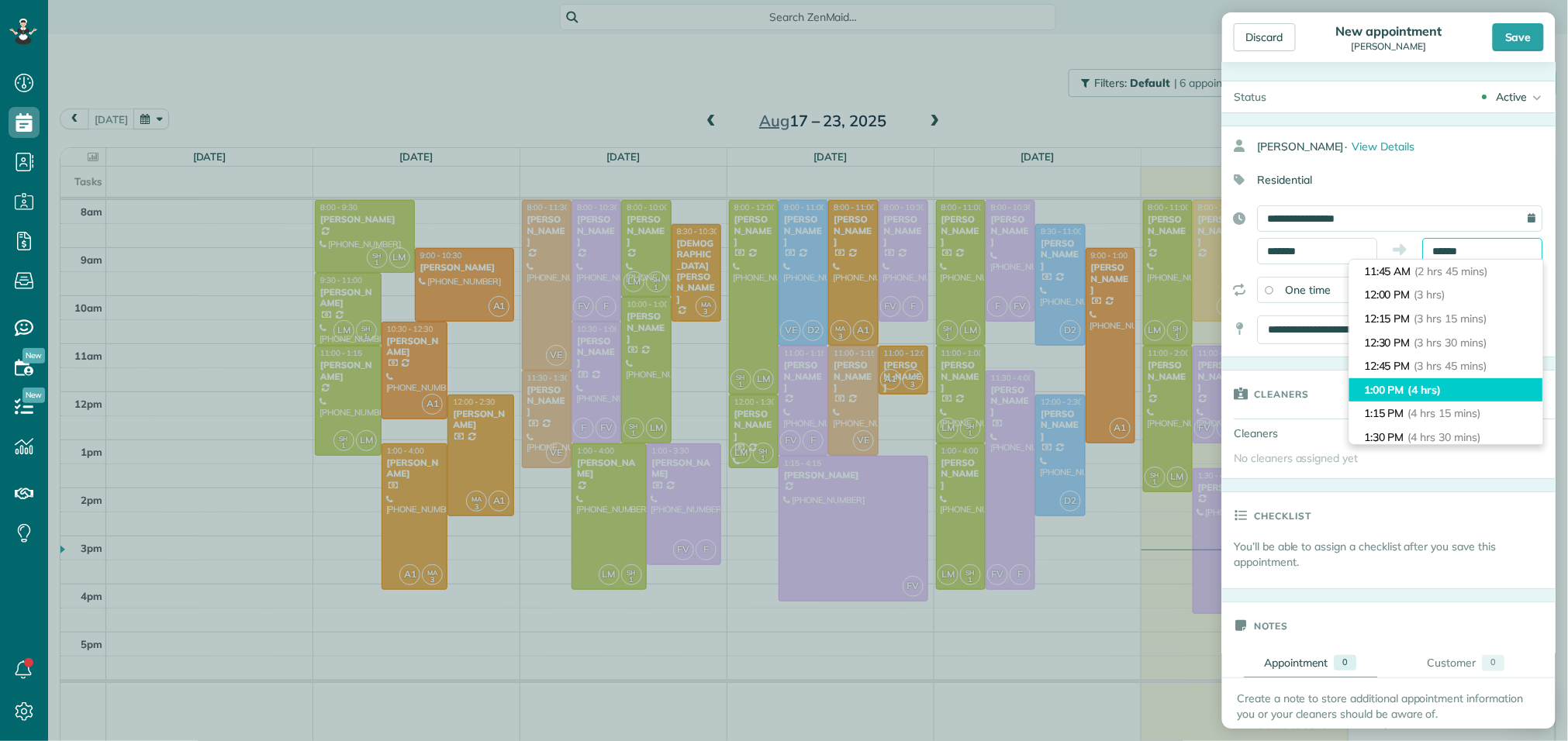
type input "*******"
click at [1419, 390] on span "(4 hrs)" at bounding box center [1425, 389] width 33 height 14
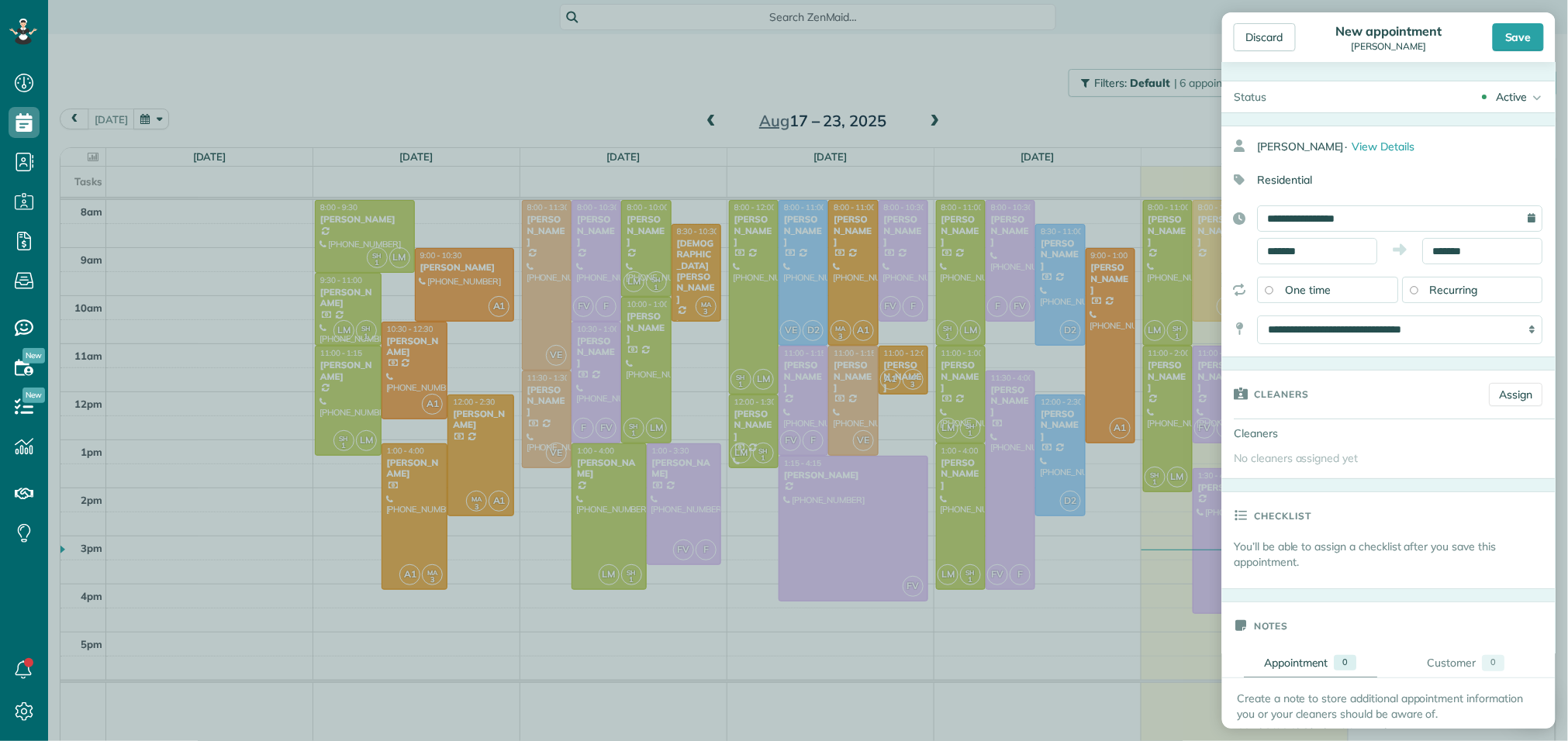
click at [1363, 294] on div "One time" at bounding box center [1329, 290] width 141 height 26
click at [1334, 299] on div "One time" at bounding box center [1329, 290] width 141 height 26
click at [1508, 400] on link "Assign" at bounding box center [1516, 394] width 53 height 24
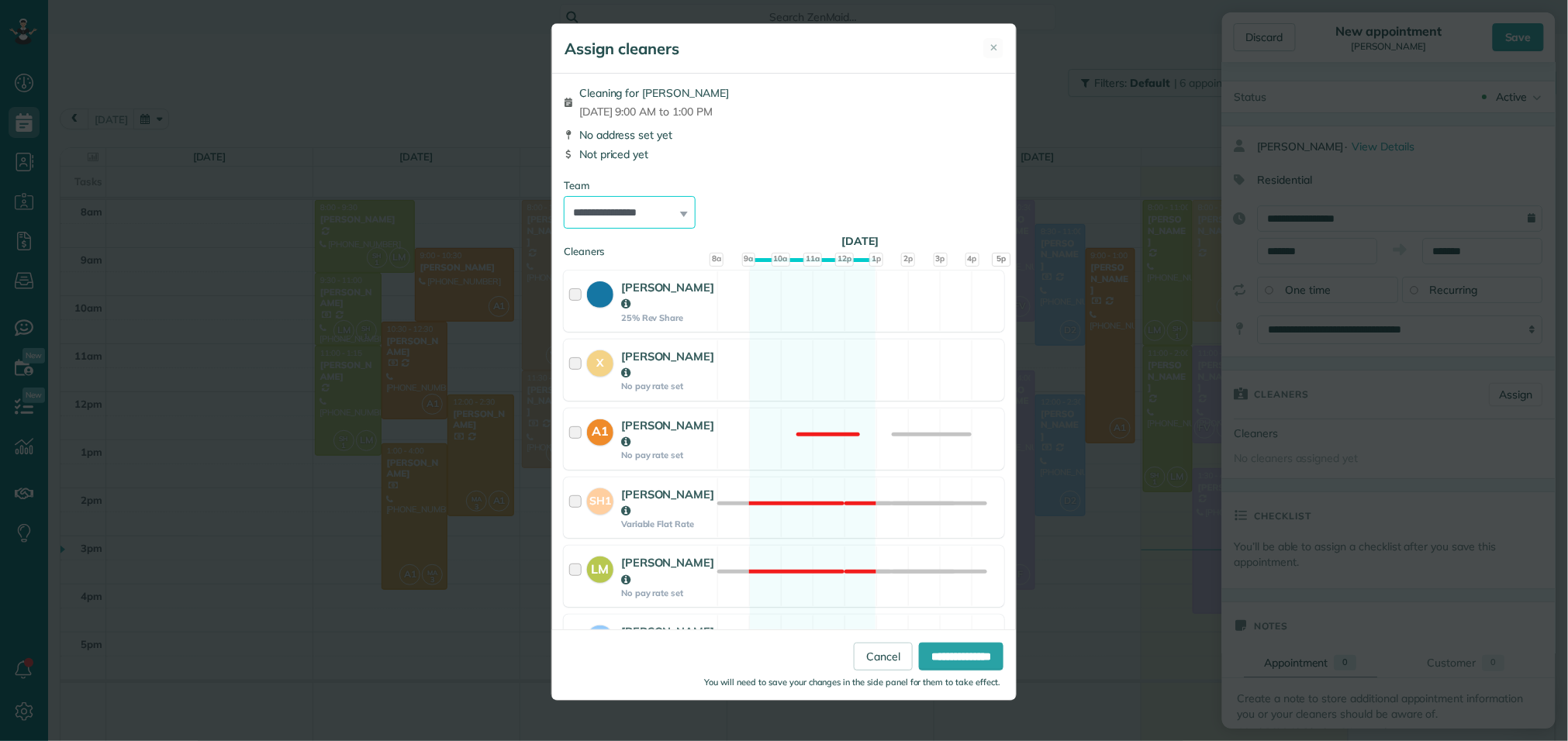
click at [667, 214] on select "**********" at bounding box center [630, 213] width 132 height 33
select select "*****"
click at [564, 196] on select "**********" at bounding box center [630, 213] width 132 height 33
click at [942, 662] on input "**********" at bounding box center [961, 656] width 84 height 28
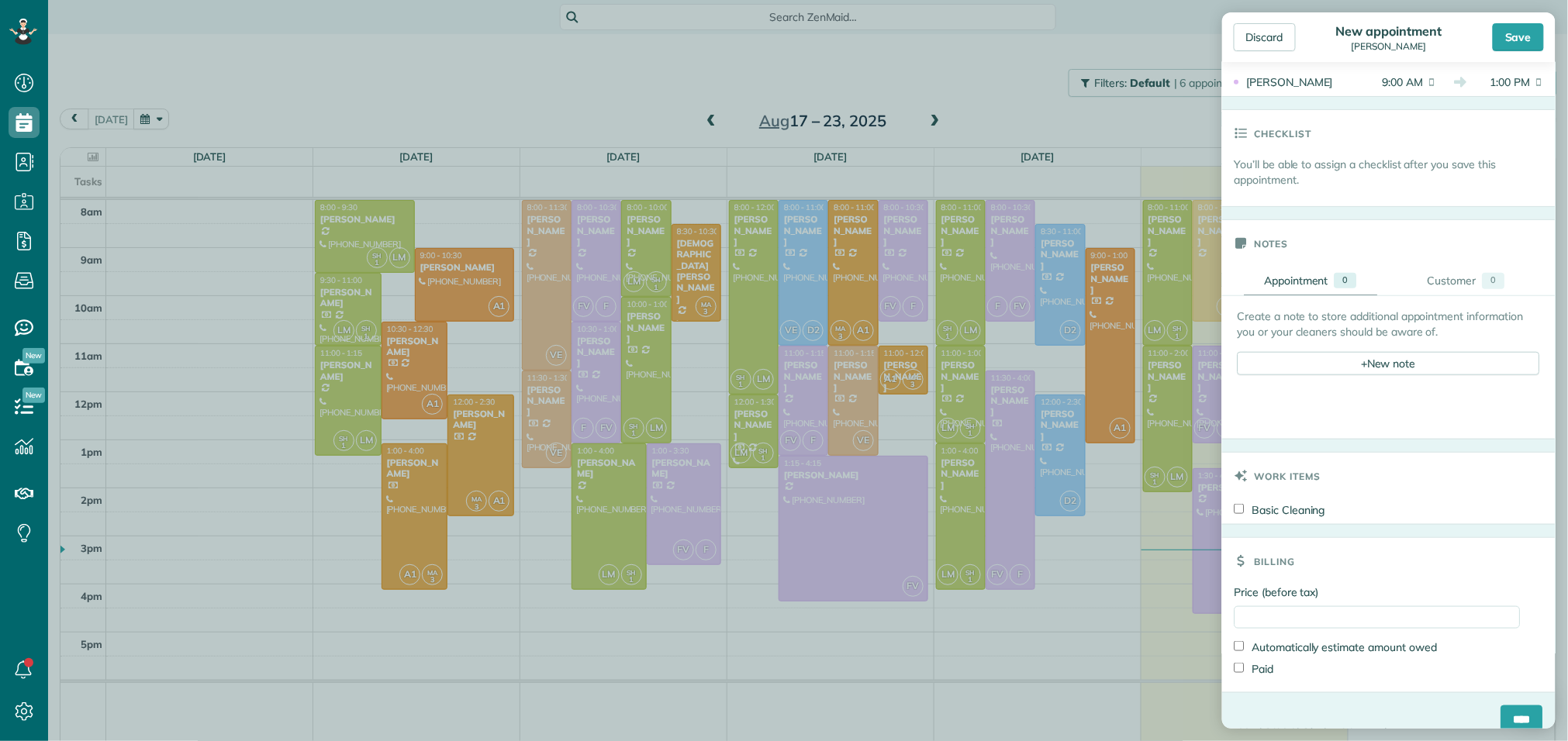
scroll to position [462, 0]
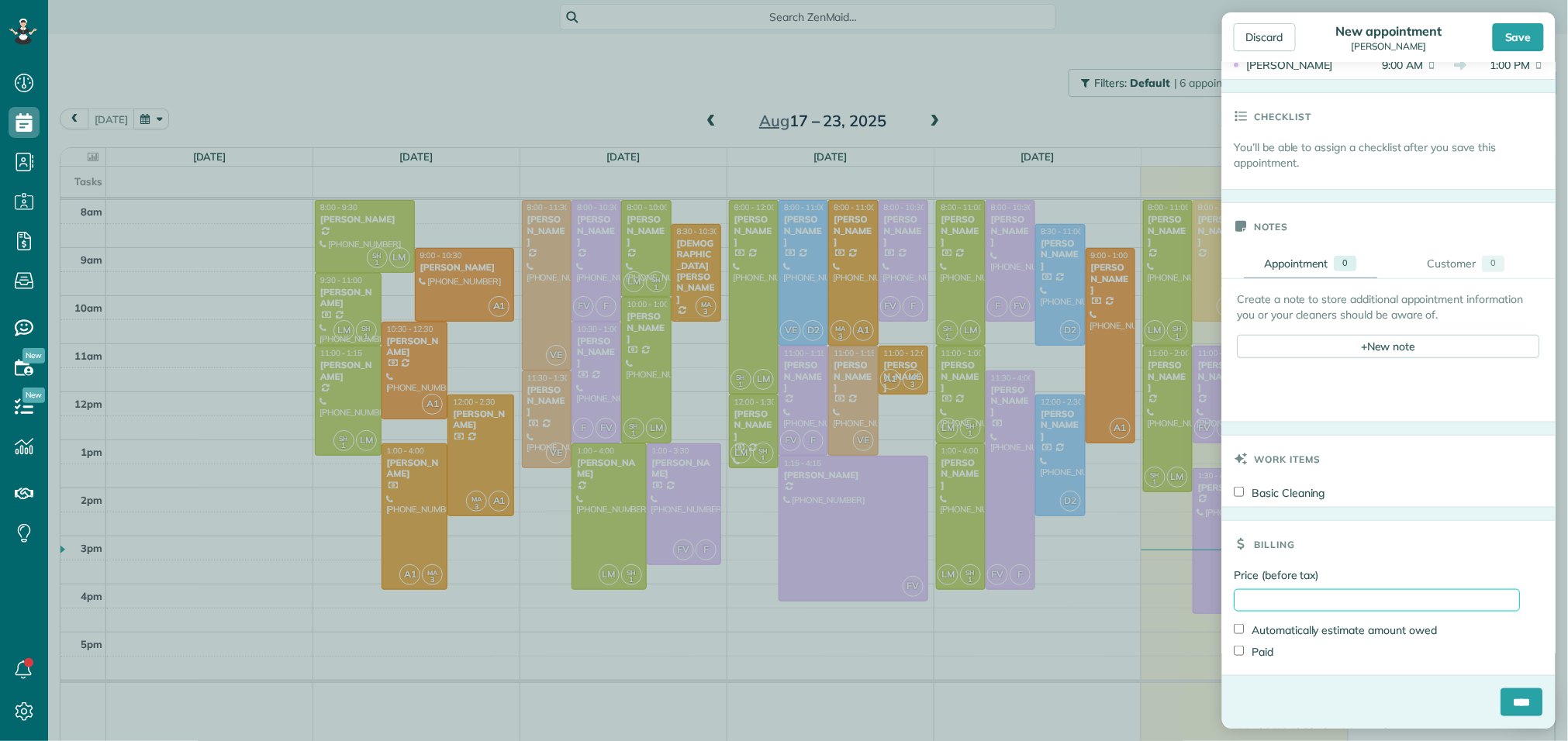
click at [1334, 600] on input "Price (before tax)" at bounding box center [1378, 600] width 286 height 23
click at [1278, 386] on div "Create a note to store additional appointment information you or your cleaners …" at bounding box center [1555, 350] width 667 height 143
click at [1414, 603] on input "Price (before tax)" at bounding box center [1378, 600] width 286 height 23
type input "***"
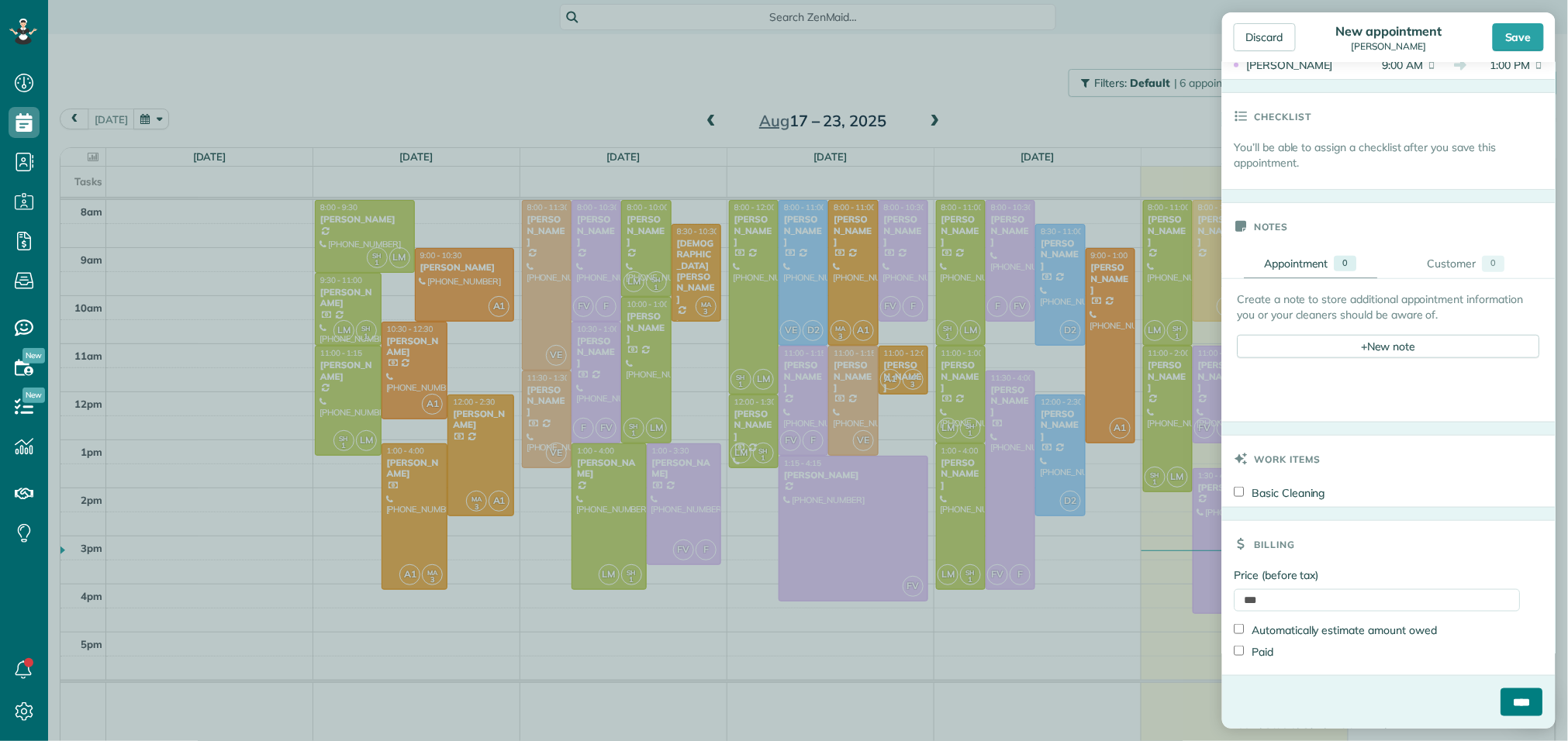
click at [1533, 705] on input "****" at bounding box center [1523, 702] width 42 height 28
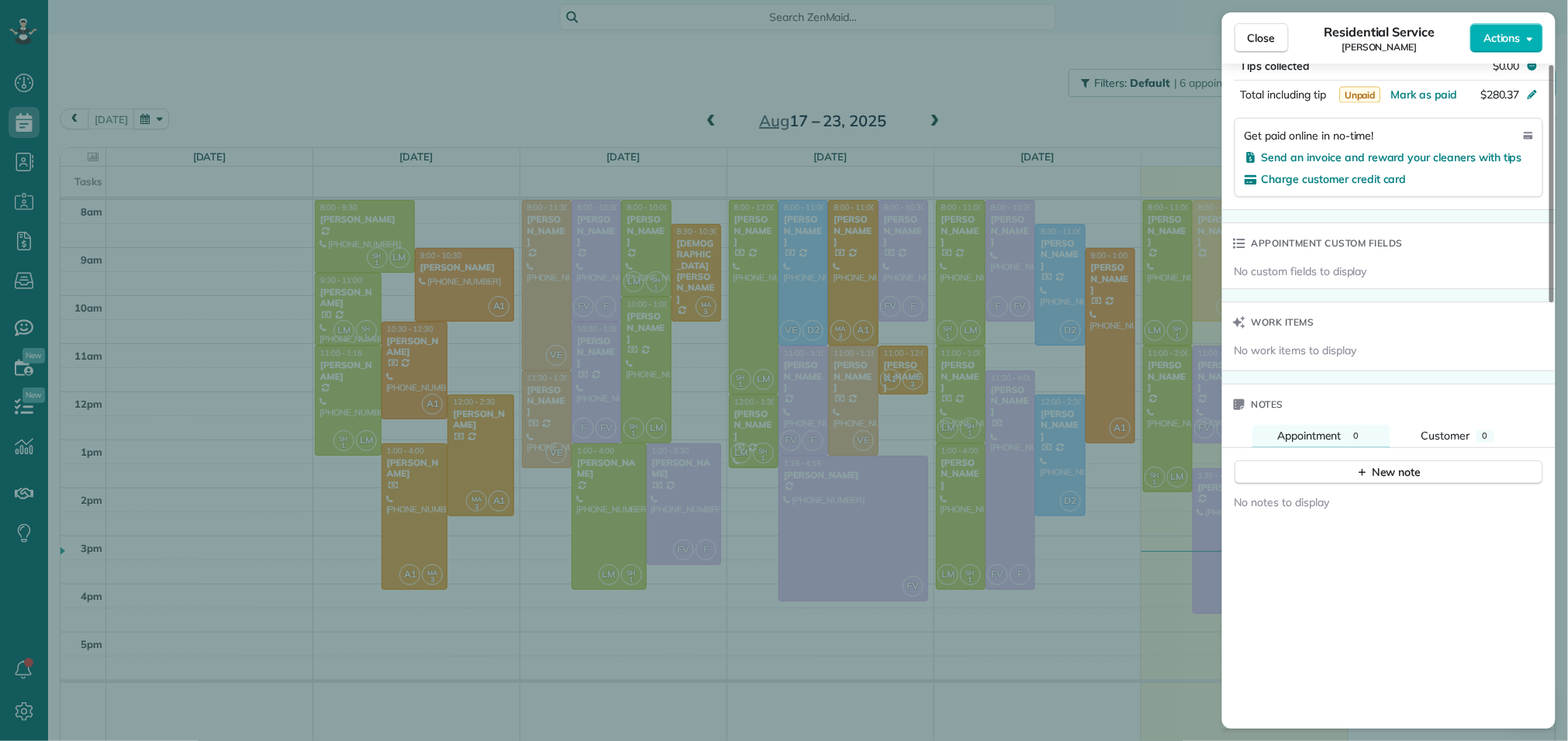
scroll to position [1190, 0]
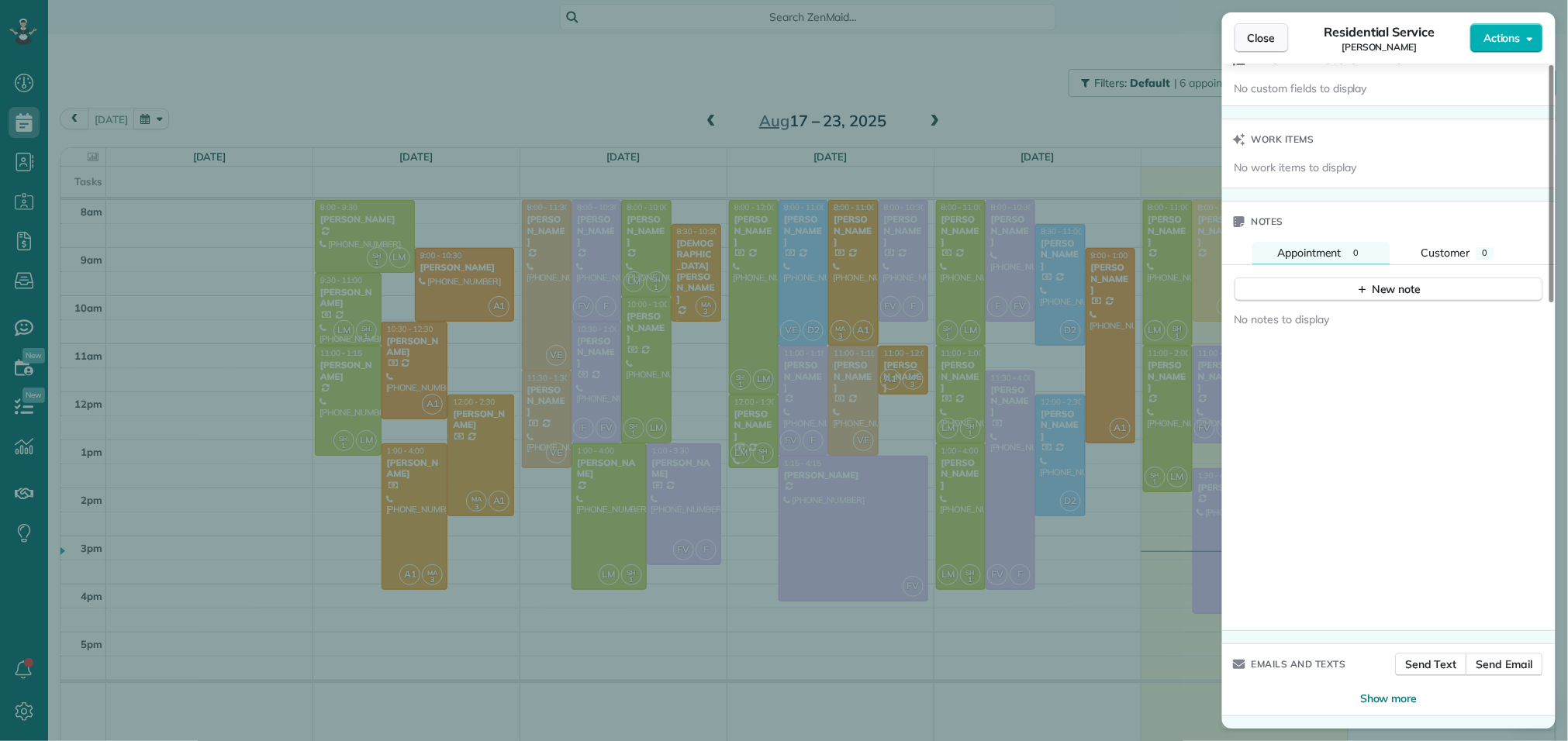
click at [1267, 41] on span "Close" at bounding box center [1262, 37] width 28 height 15
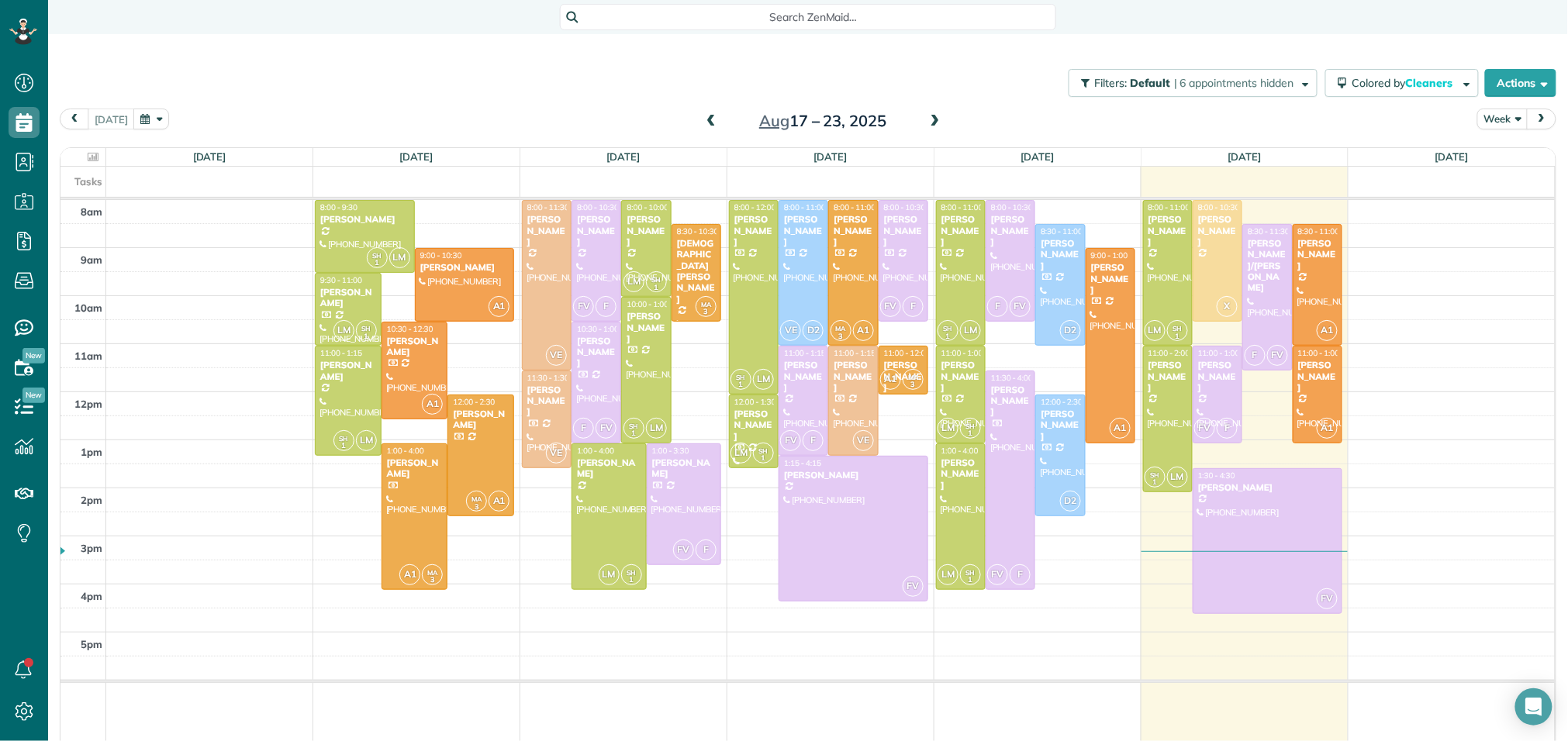
click at [929, 119] on span at bounding box center [935, 121] width 17 height 14
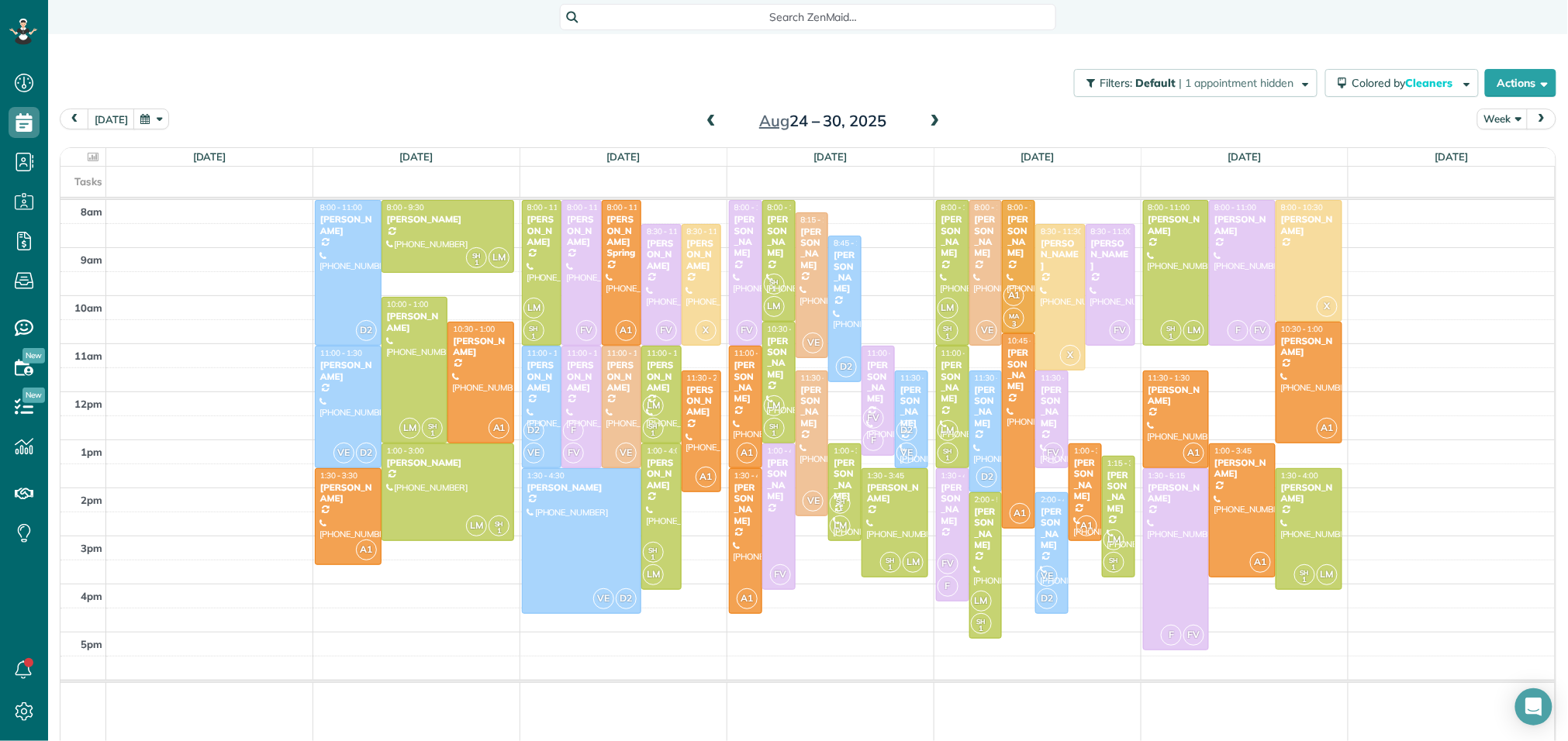
click at [929, 119] on span at bounding box center [935, 121] width 17 height 14
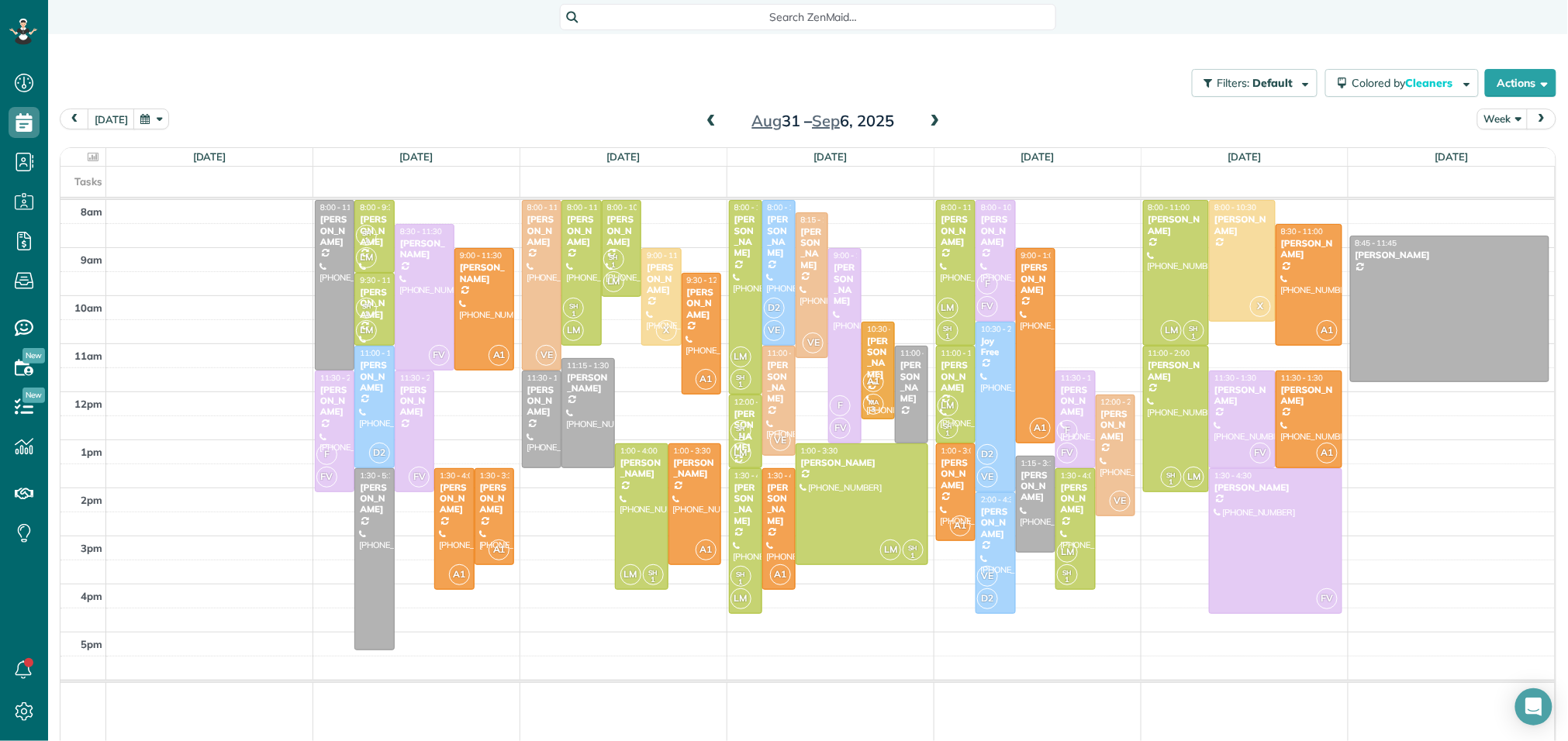
click at [712, 122] on span at bounding box center [711, 121] width 17 height 14
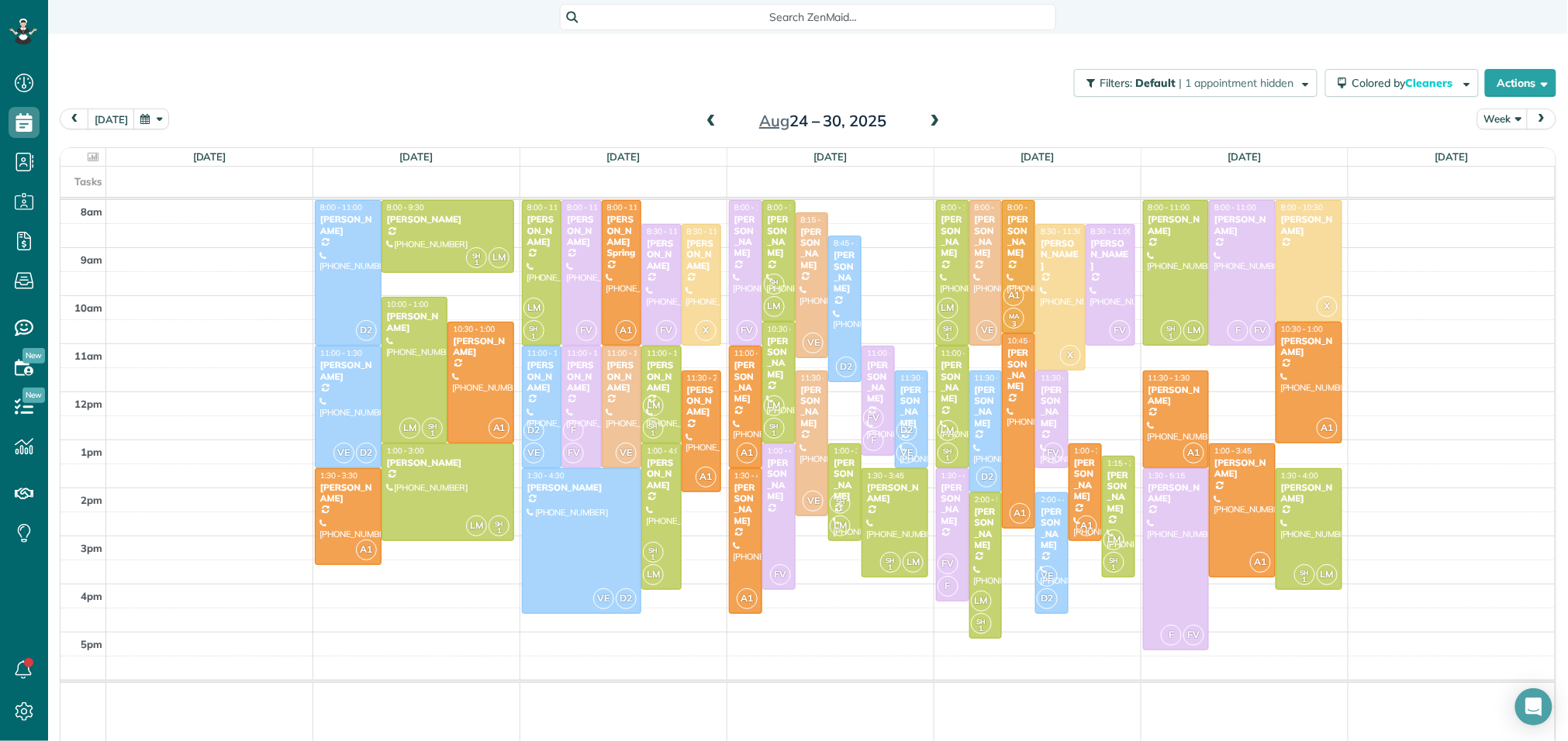
click at [712, 122] on span at bounding box center [711, 121] width 17 height 14
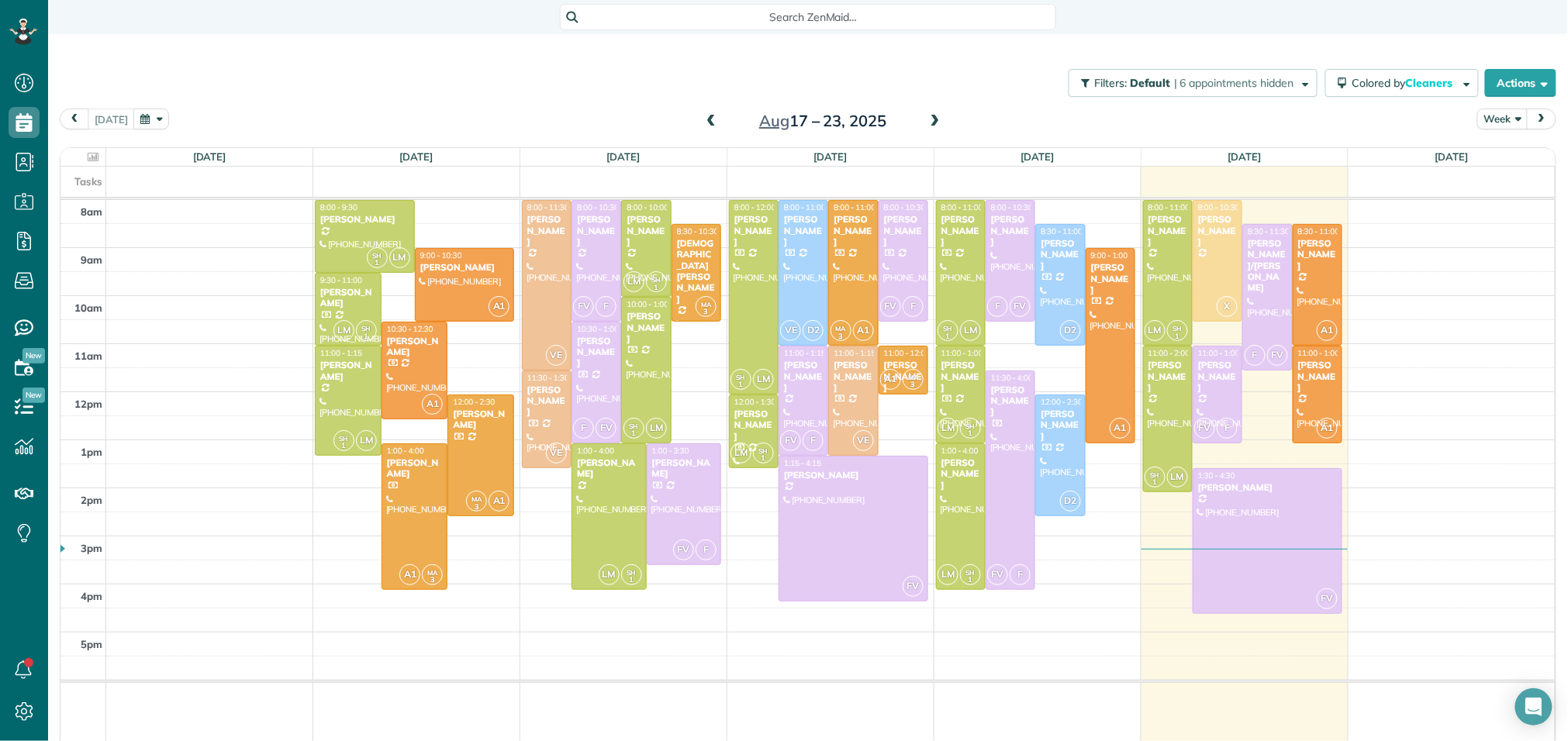
click at [932, 125] on span at bounding box center [935, 121] width 17 height 14
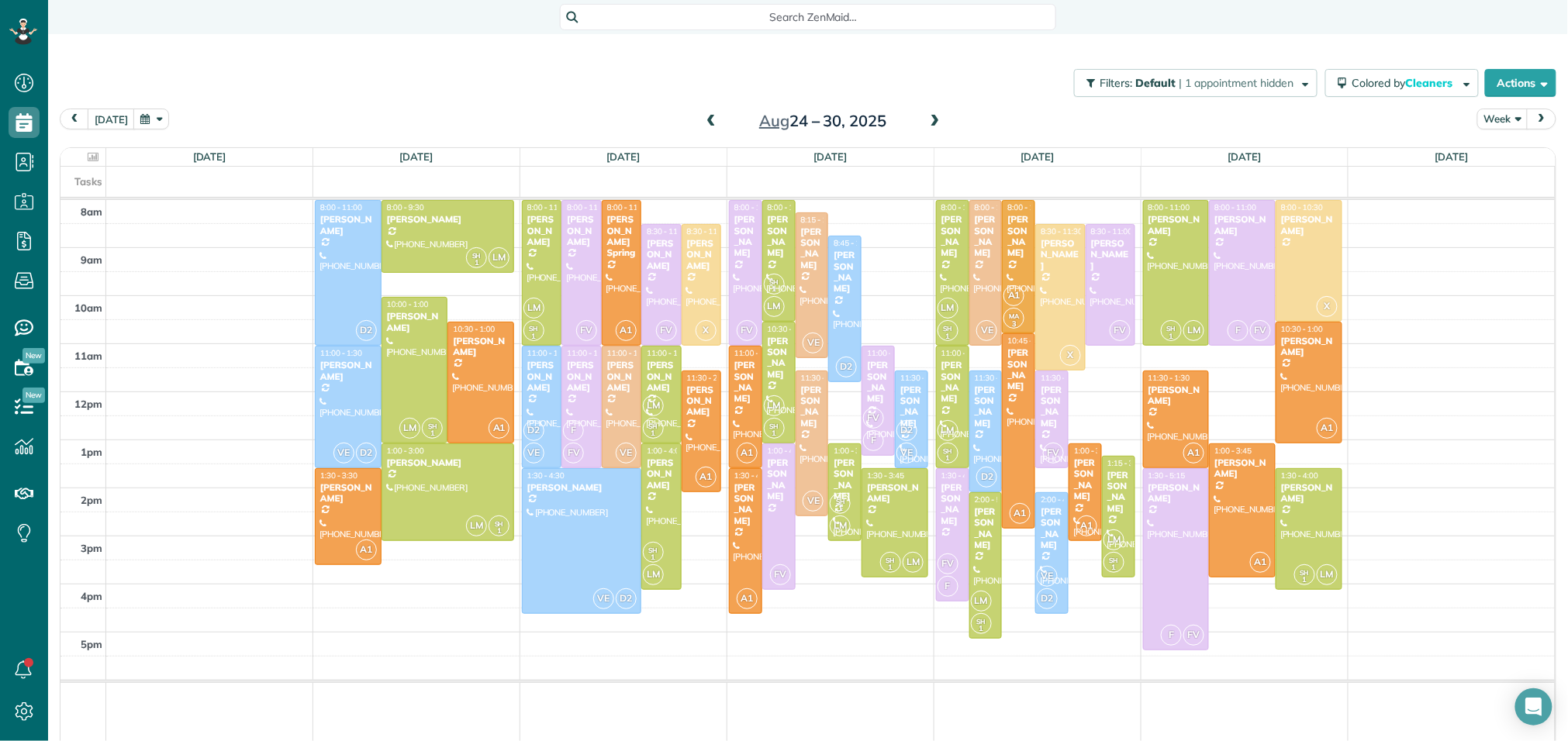
click at [937, 119] on span at bounding box center [935, 121] width 17 height 14
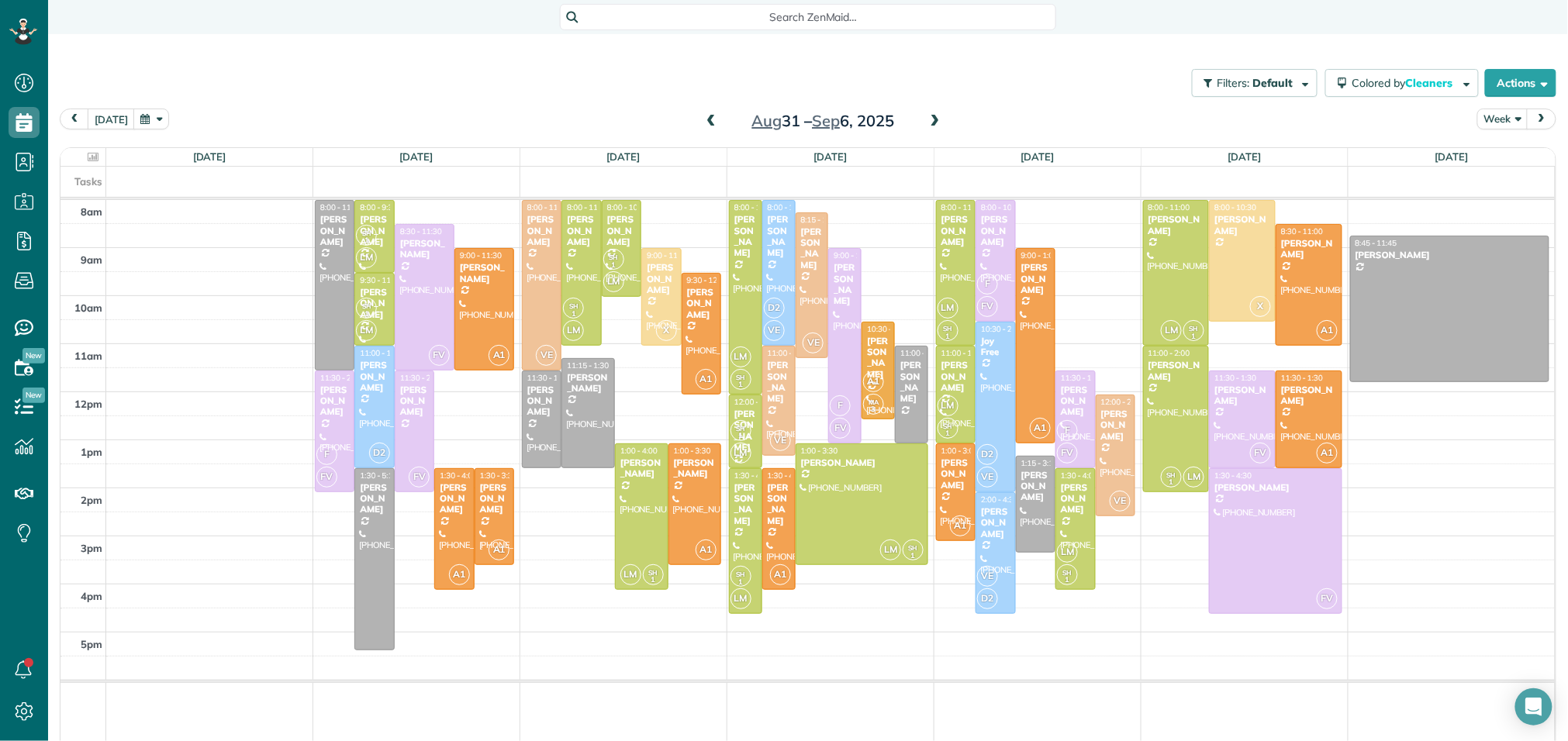
click at [708, 125] on span at bounding box center [711, 121] width 17 height 14
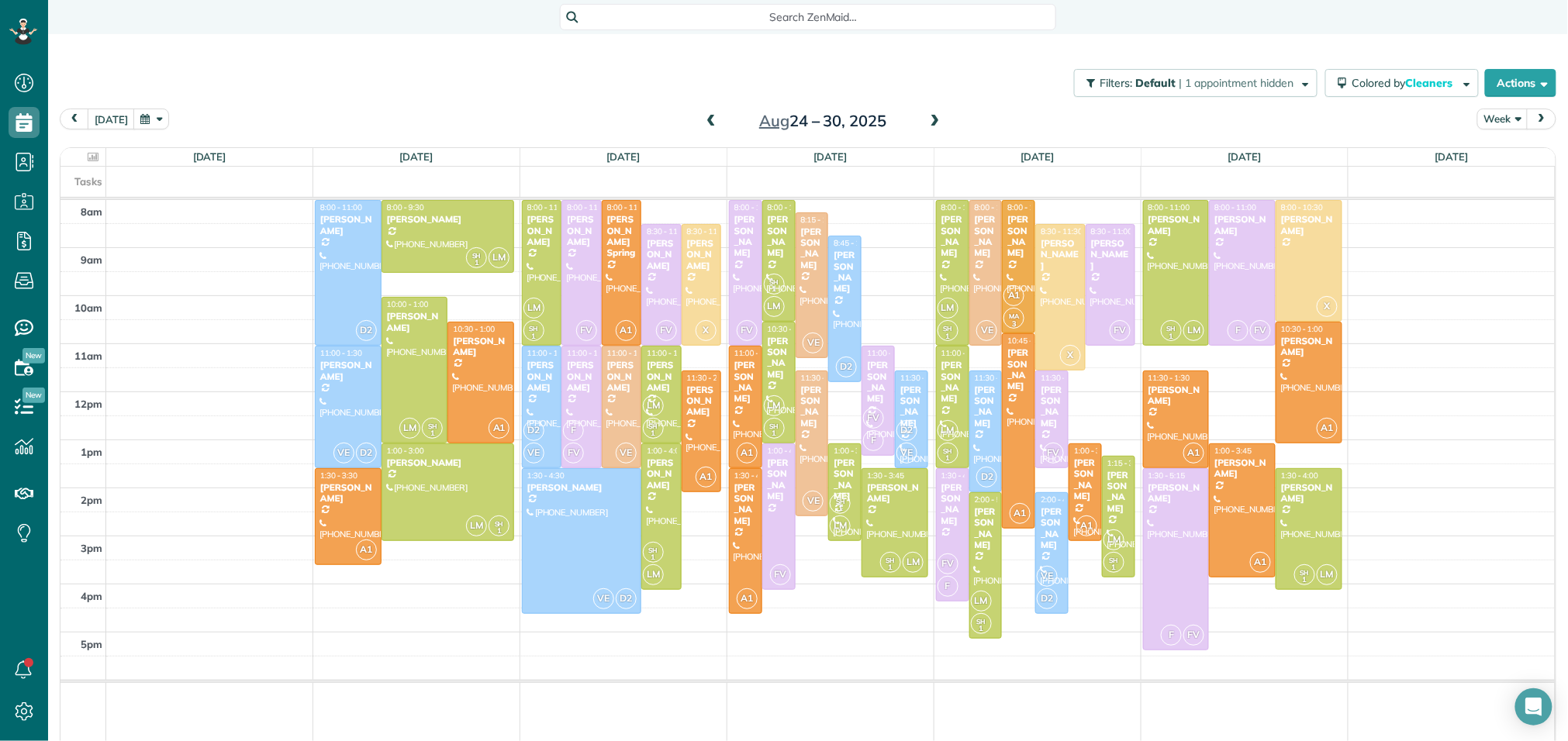
click at [708, 125] on span at bounding box center [711, 121] width 17 height 14
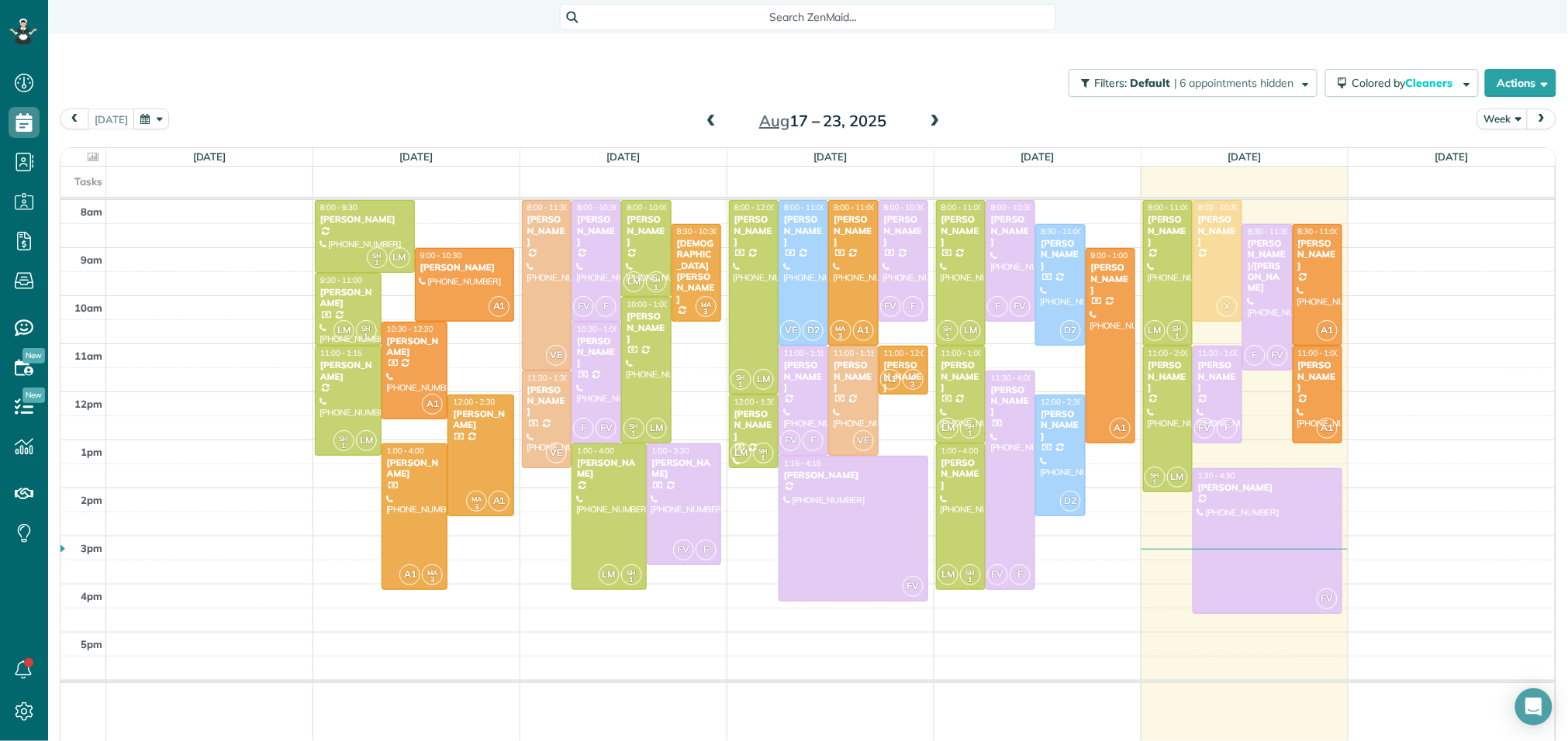
click at [708, 125] on span at bounding box center [711, 121] width 17 height 14
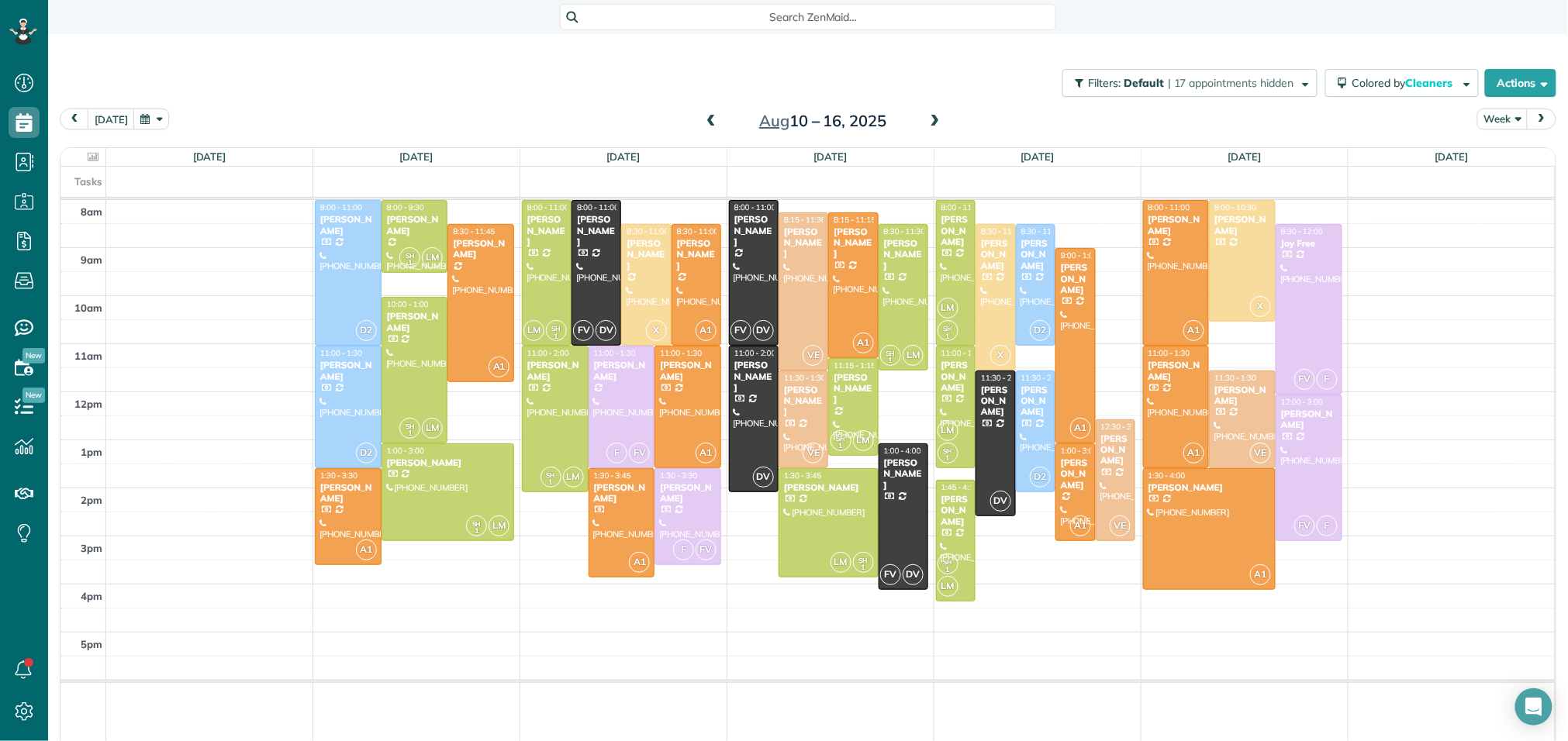
click at [937, 122] on span at bounding box center [935, 121] width 17 height 14
